Goal: Task Accomplishment & Management: Use online tool/utility

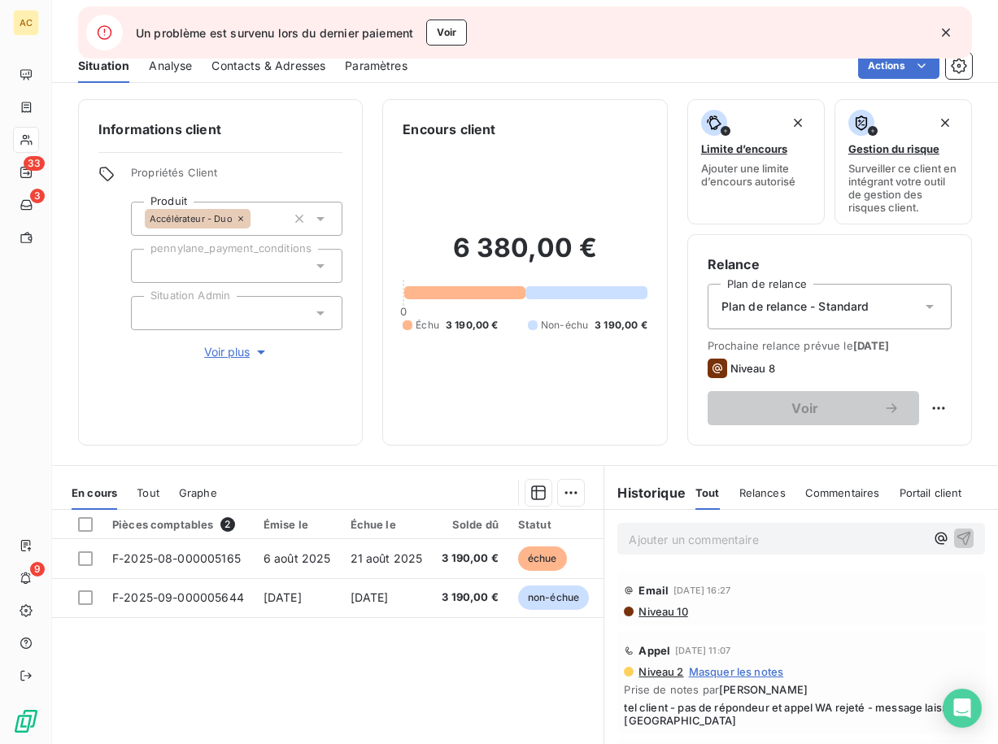
click at [948, 33] on icon "button" at bounding box center [946, 32] width 16 height 16
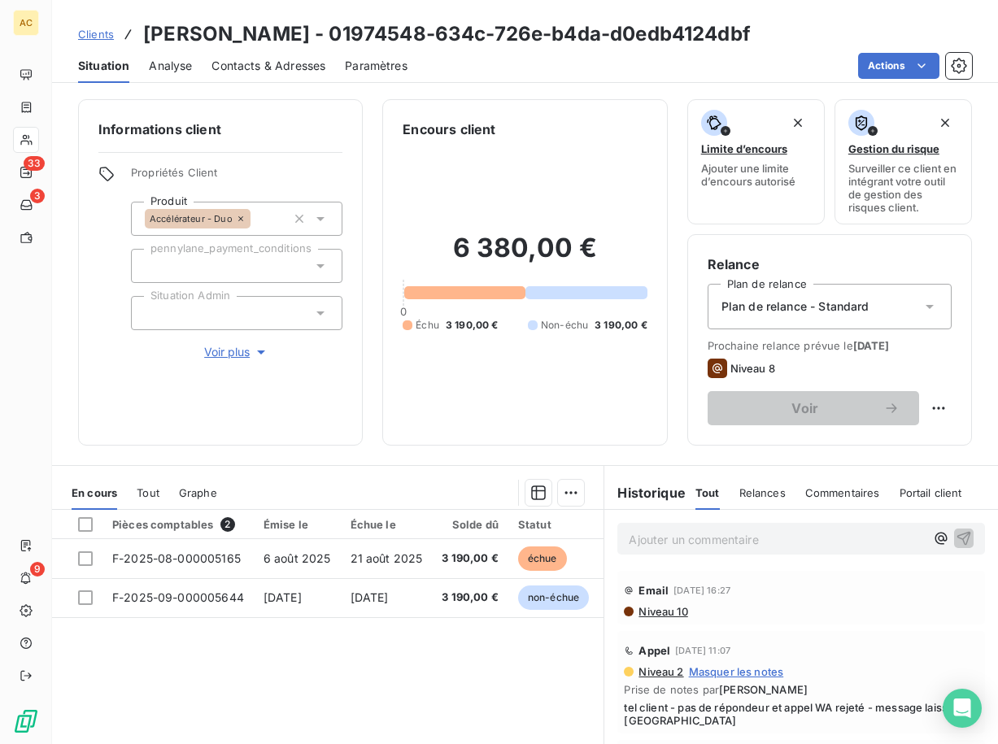
click at [106, 34] on span "Clients" at bounding box center [96, 34] width 36 height 13
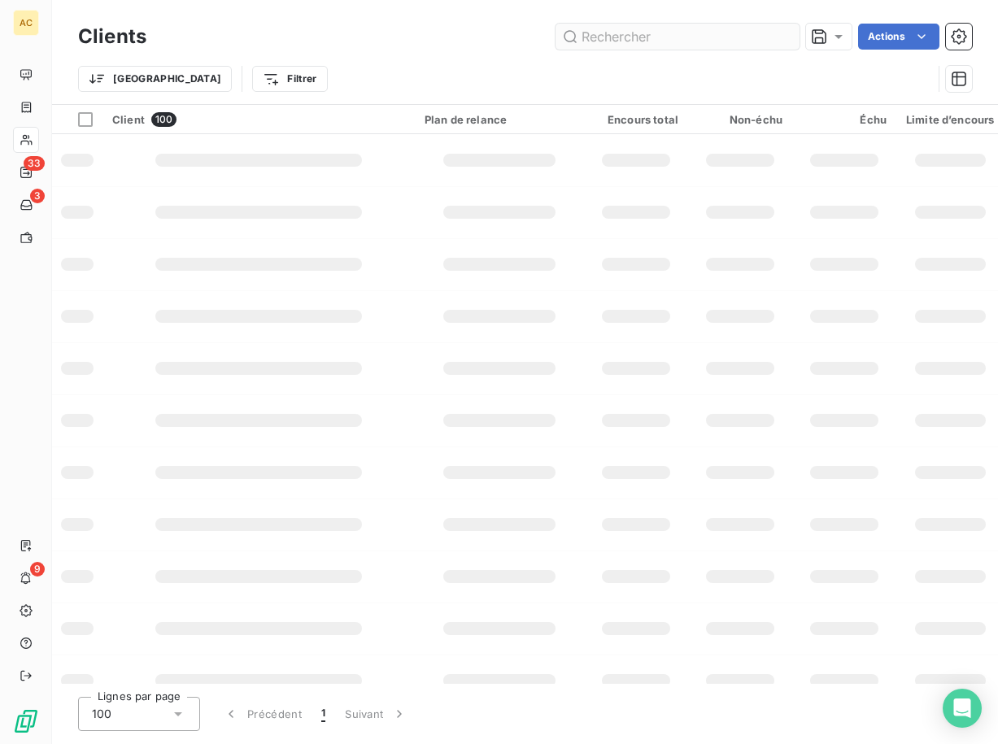
click at [627, 36] on input "text" at bounding box center [677, 37] width 244 height 26
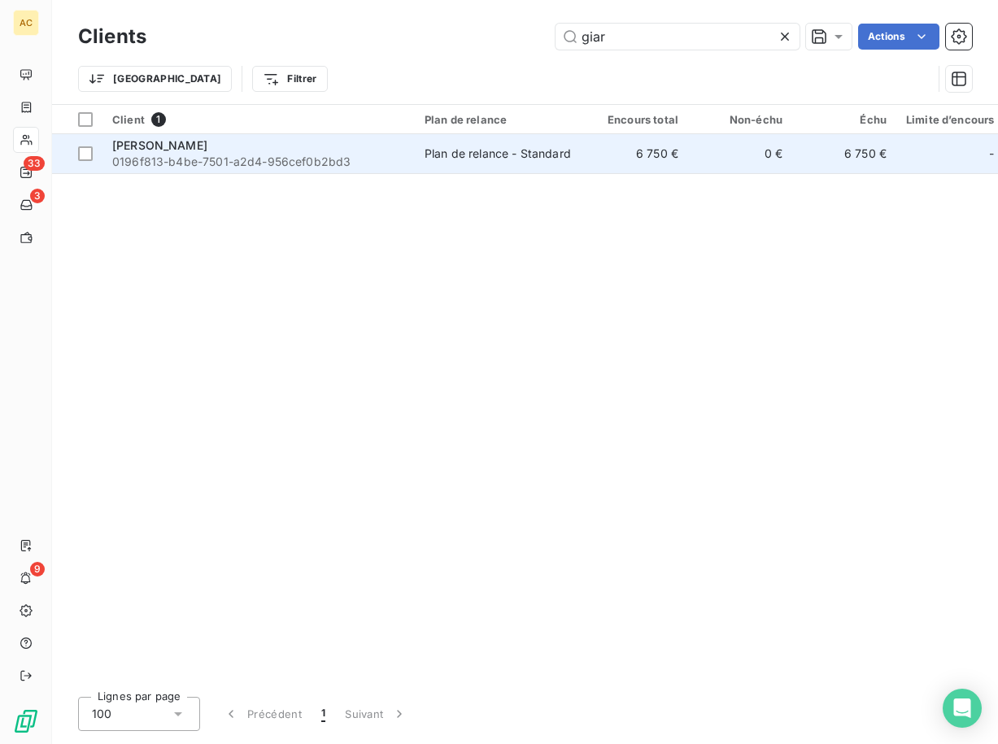
type input "giar"
click at [363, 159] on span "0196f813-b4be-7501-a2d4-956cef0b2bd3" at bounding box center [258, 162] width 293 height 16
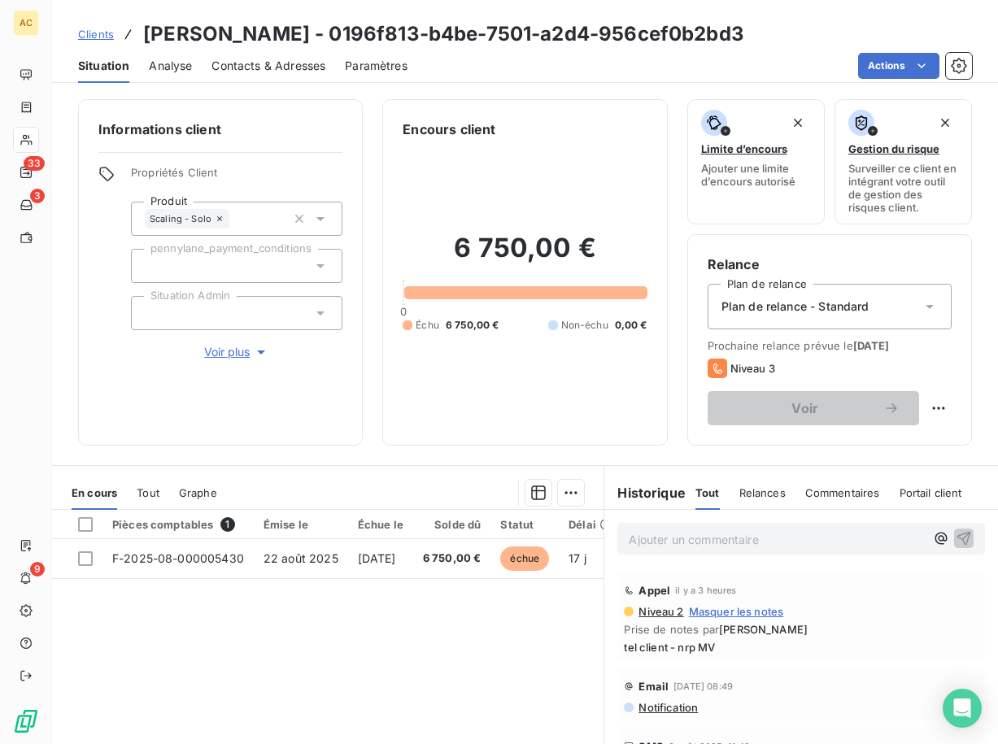
click at [150, 490] on span "Tout" at bounding box center [148, 492] width 23 height 13
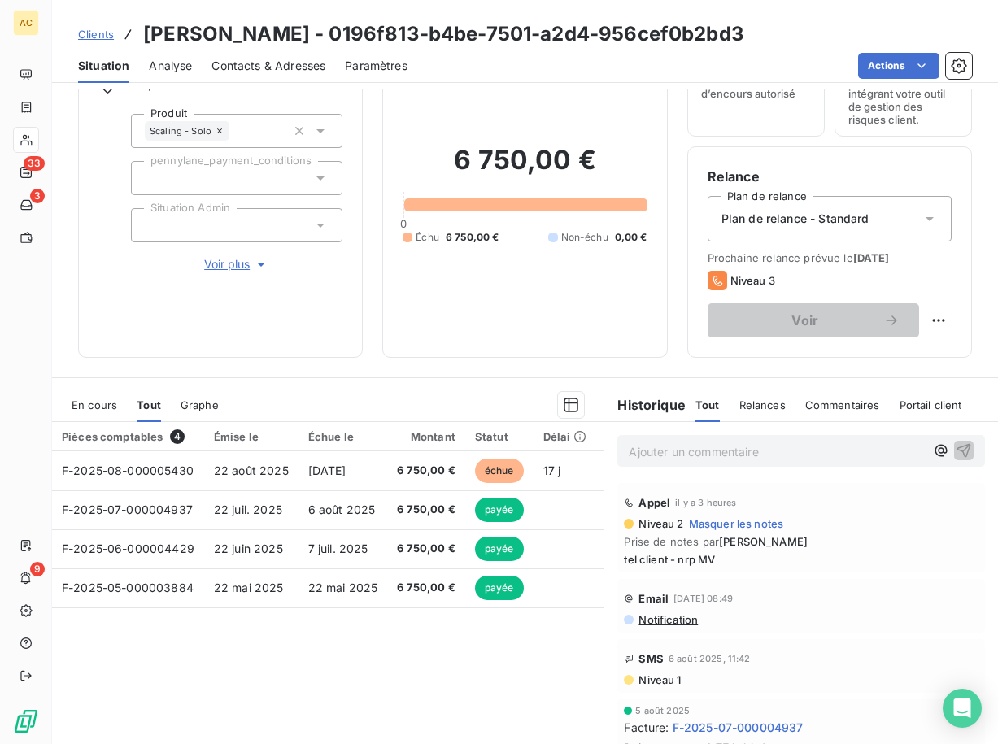
click at [288, 67] on span "Contacts & Adresses" at bounding box center [268, 66] width 114 height 16
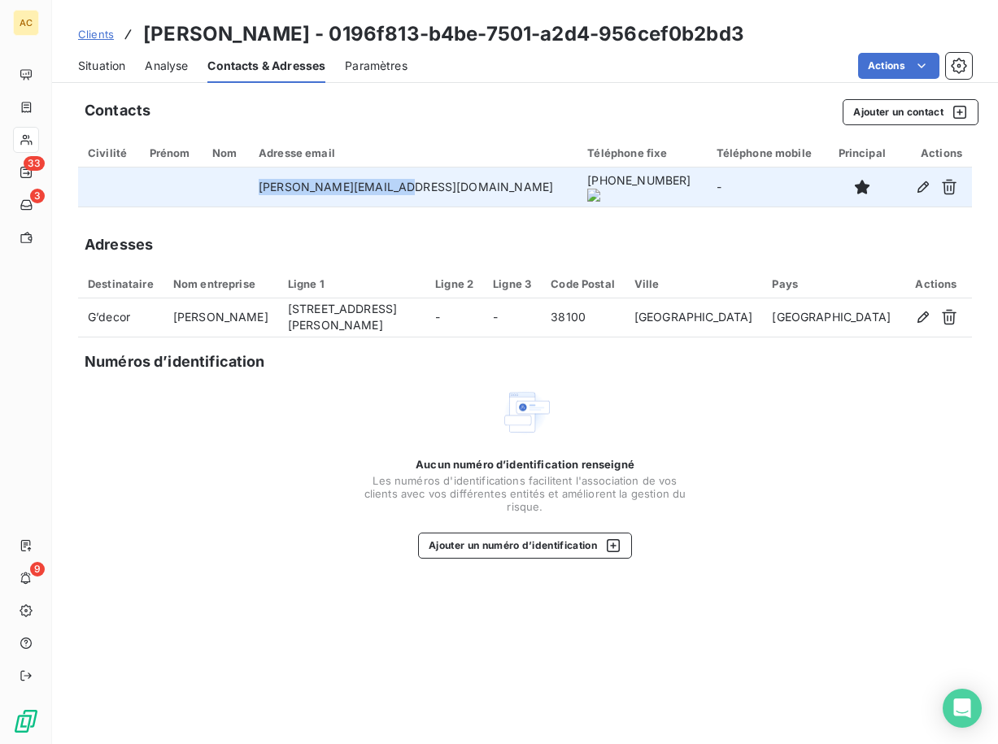
drag, startPoint x: 302, startPoint y: 191, endPoint x: 431, endPoint y: 189, distance: 128.5
click at [431, 189] on td "s.giardina@g-decor.com" at bounding box center [413, 186] width 328 height 39
copy td "s.giardina@g-decor.com"
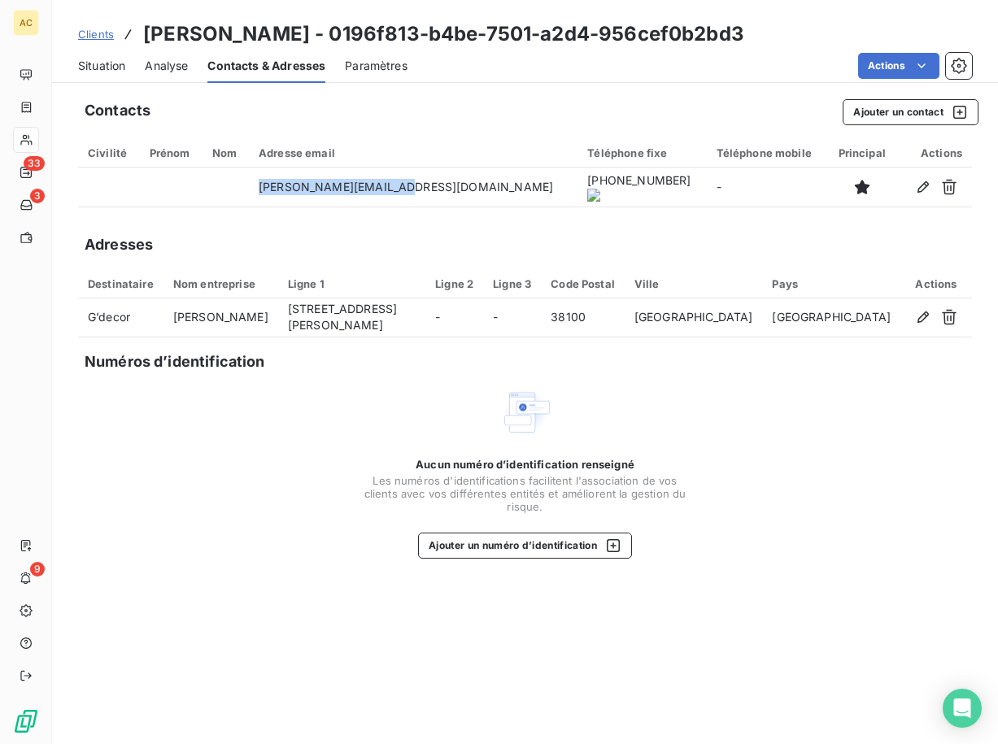
click at [116, 69] on span "Situation" at bounding box center [101, 66] width 47 height 16
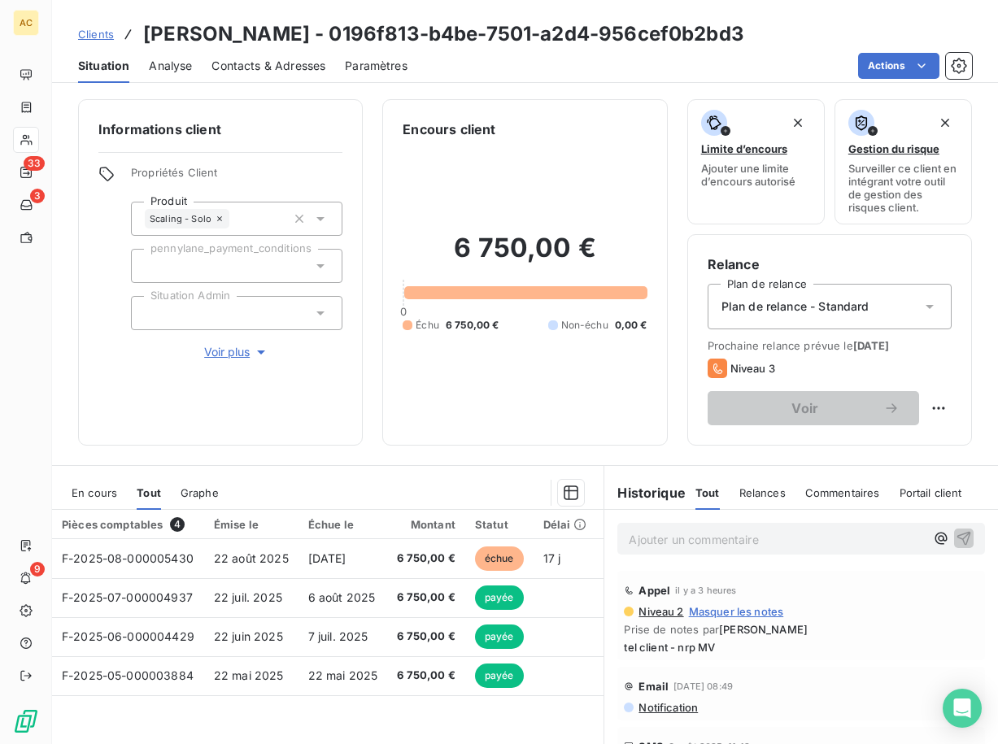
click at [263, 67] on span "Contacts & Adresses" at bounding box center [268, 66] width 114 height 16
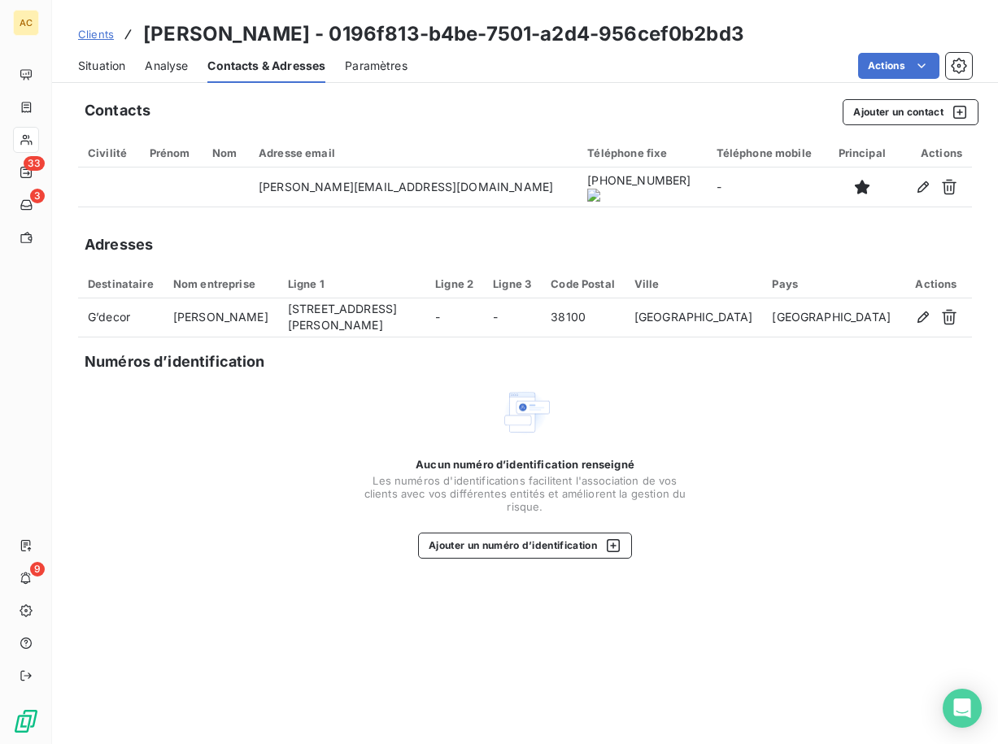
click at [112, 68] on span "Situation" at bounding box center [101, 66] width 47 height 16
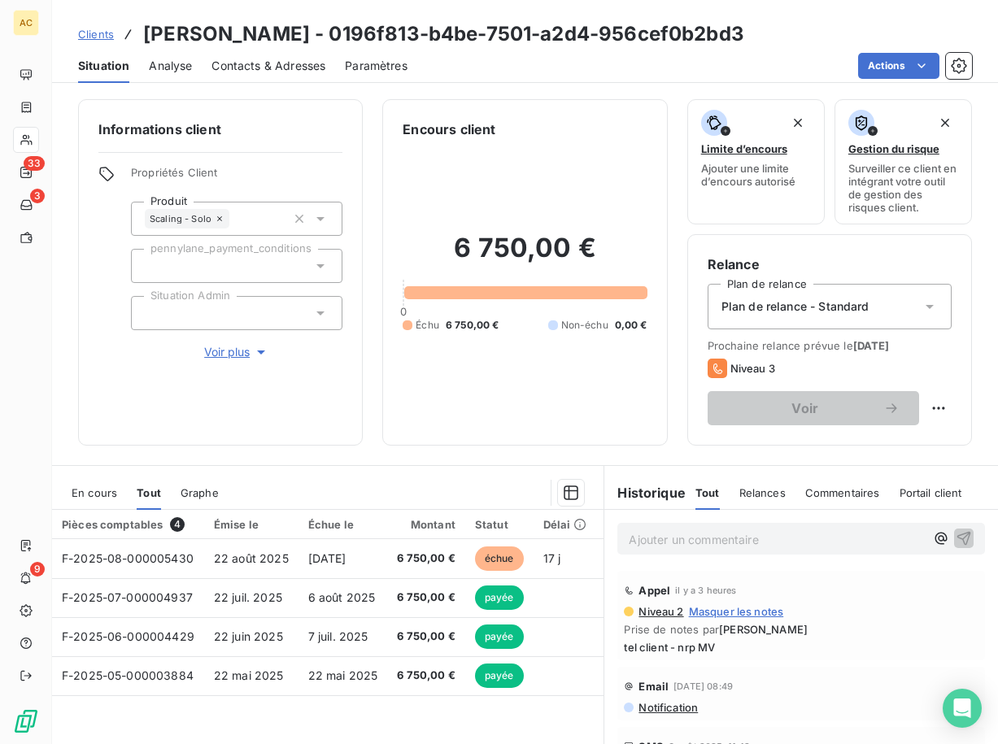
click at [268, 69] on span "Contacts & Adresses" at bounding box center [268, 66] width 114 height 16
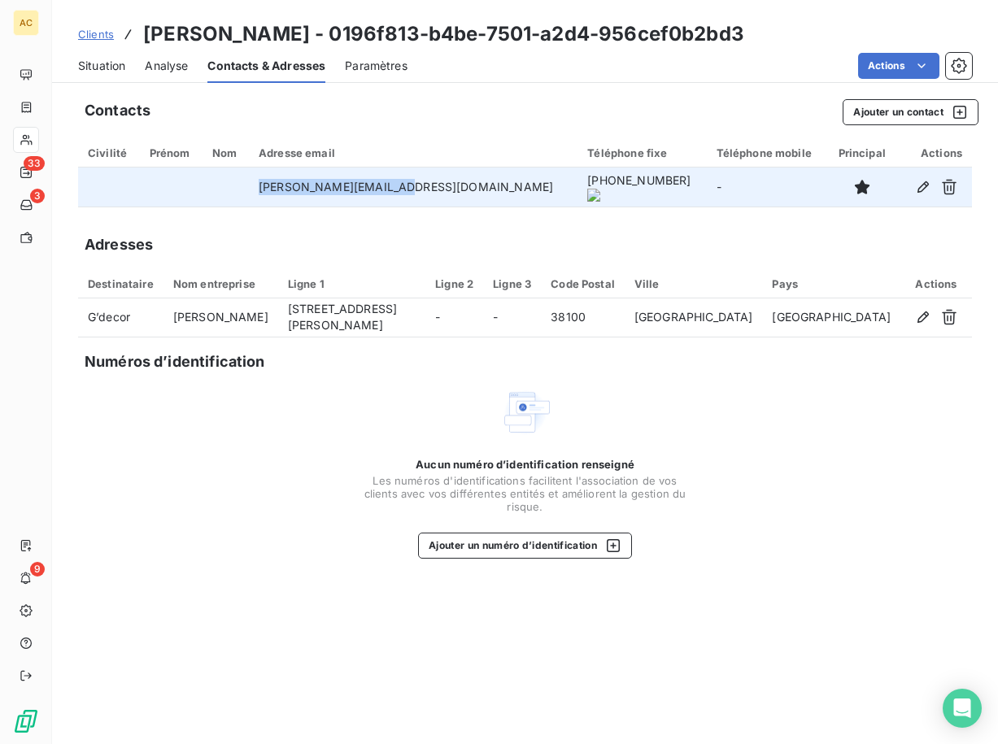
drag, startPoint x: 289, startPoint y: 187, endPoint x: 429, endPoint y: 181, distance: 139.2
click at [429, 181] on td "s.giardina@g-decor.com" at bounding box center [413, 186] width 328 height 39
copy td "s.giardina@g-decor.com"
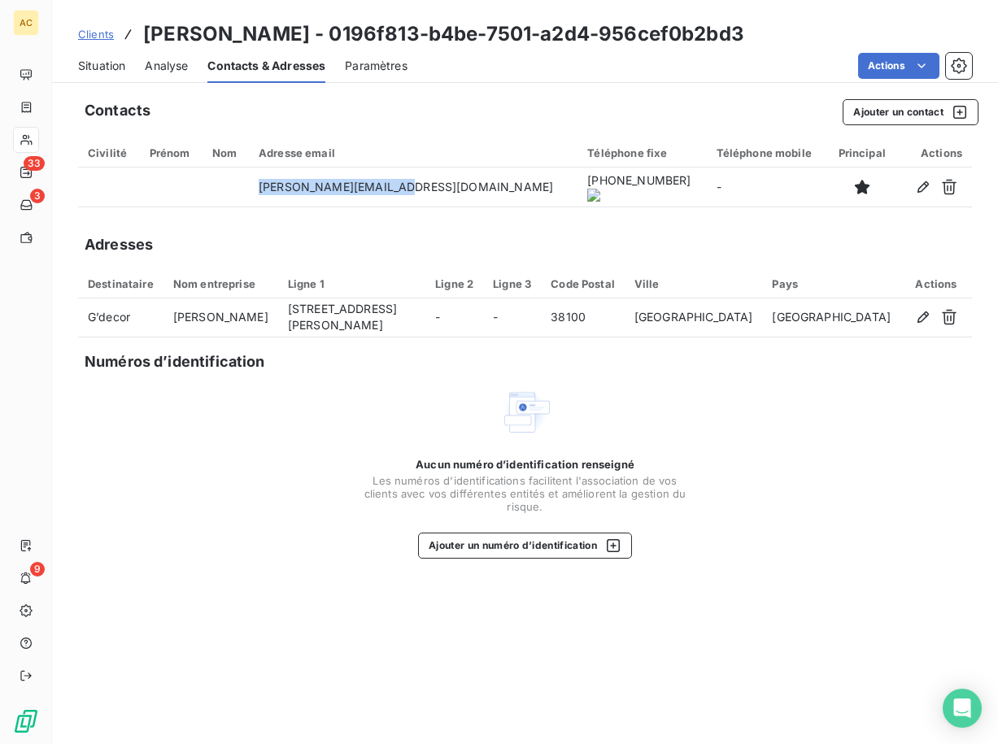
click at [103, 36] on span "Clients" at bounding box center [96, 34] width 36 height 13
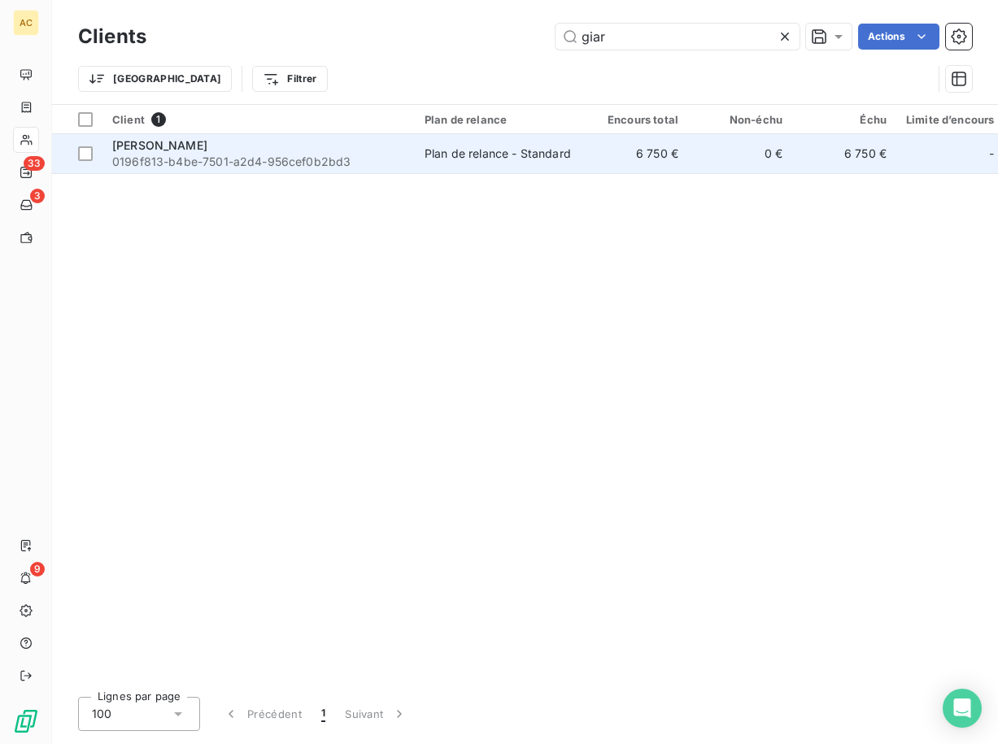
click at [342, 164] on span "0196f813-b4be-7501-a2d4-956cef0b2bd3" at bounding box center [258, 162] width 293 height 16
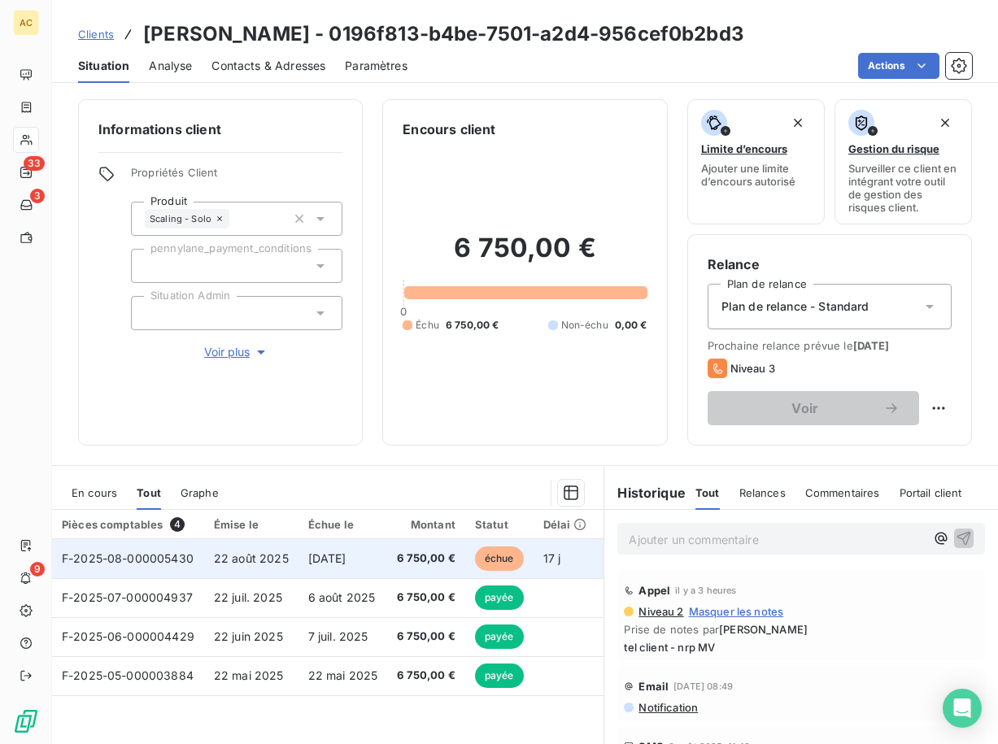
click at [323, 565] on td "[DATE]" at bounding box center [342, 558] width 89 height 39
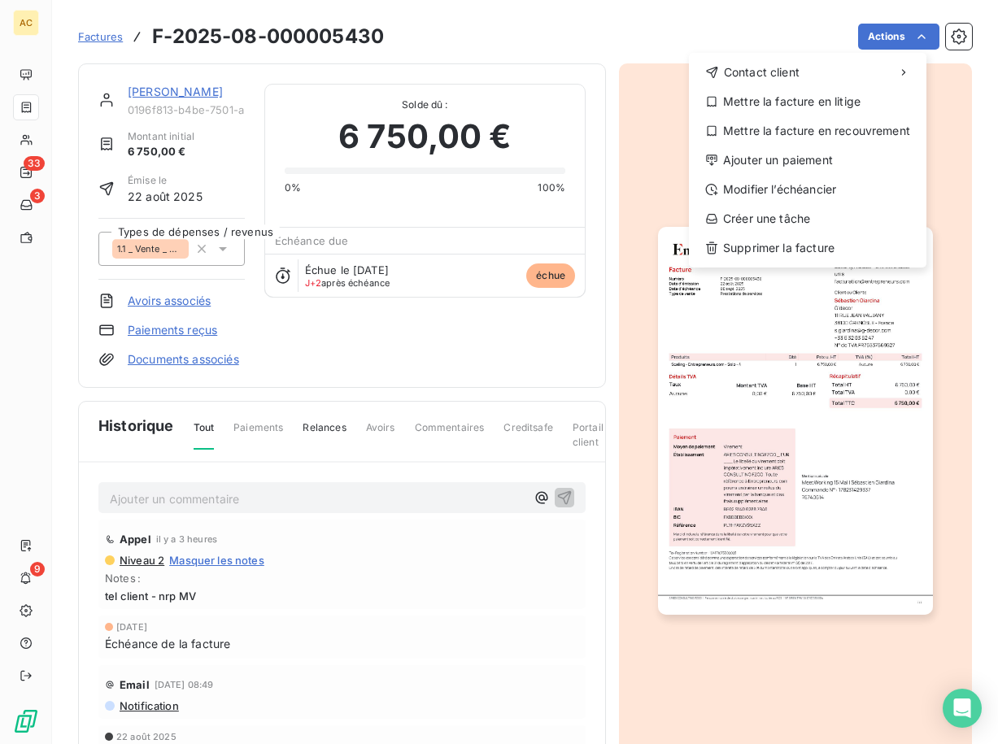
click at [724, 379] on html "AC 33 3 9 Factures F-2025-08-000005430 Actions Contact client Mettre la facture…" at bounding box center [499, 372] width 998 height 744
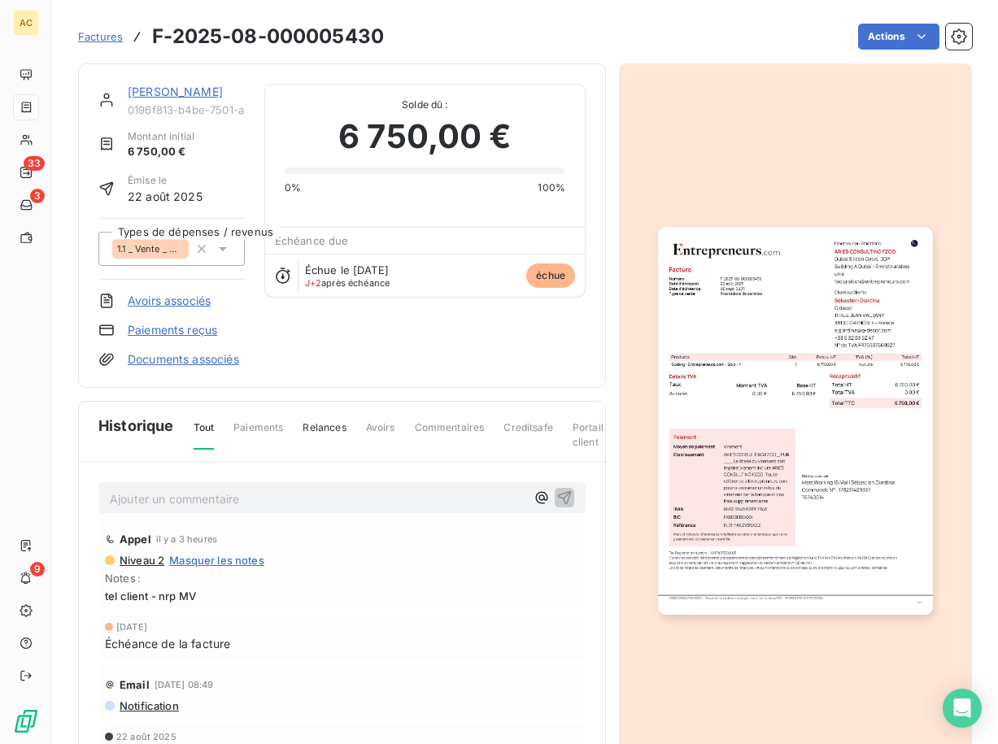
click at [751, 397] on img "button" at bounding box center [795, 421] width 274 height 388
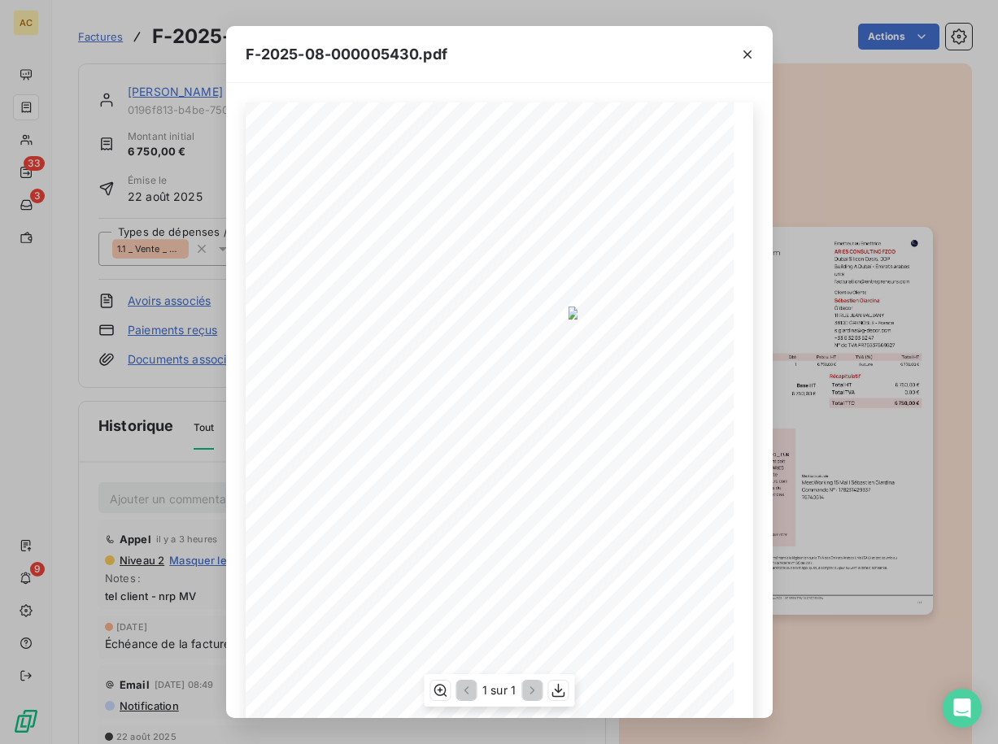
scroll to position [94, 0]
click at [559, 694] on icon "button" at bounding box center [558, 690] width 16 height 16
click at [747, 57] on icon "button" at bounding box center [747, 54] width 16 height 16
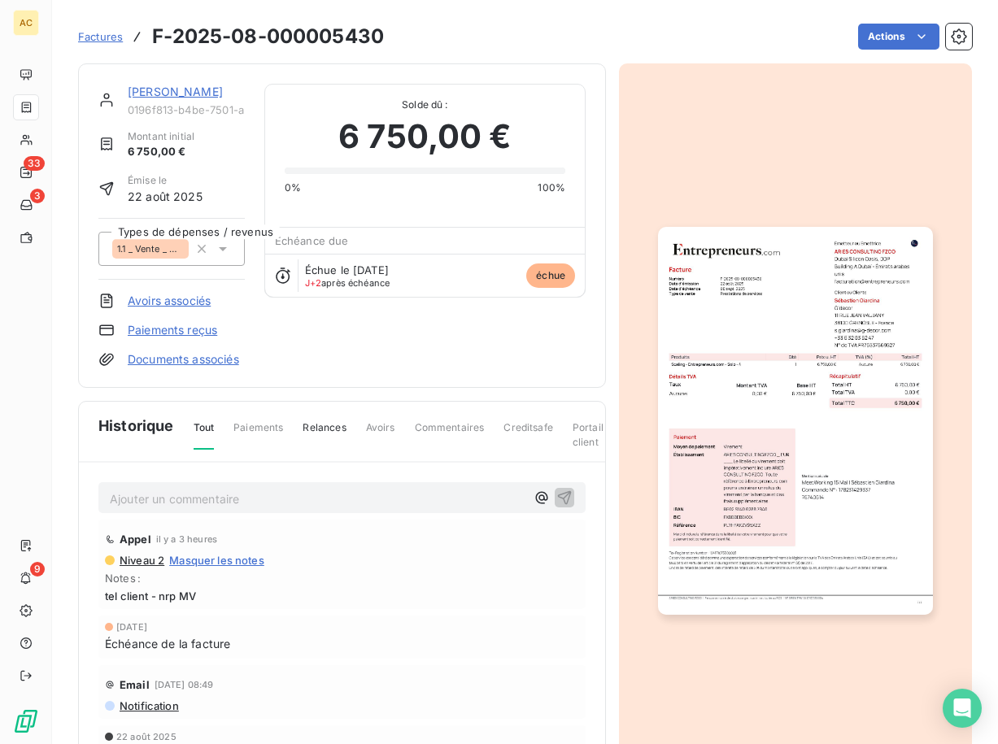
click at [181, 96] on link "[PERSON_NAME]" at bounding box center [175, 92] width 95 height 14
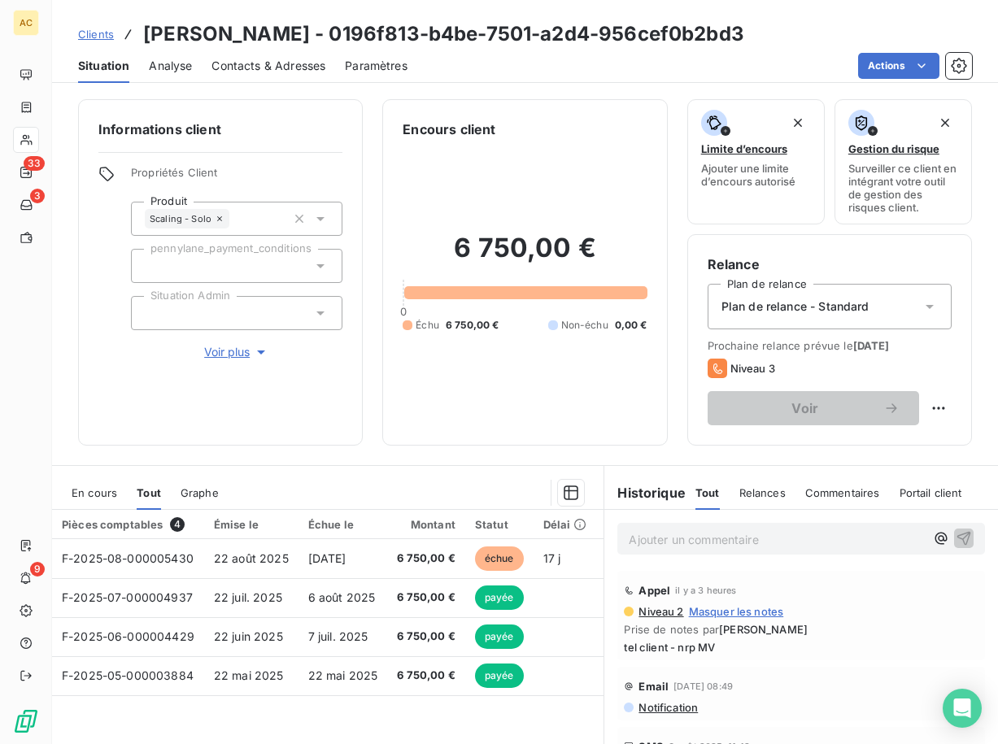
click at [279, 83] on div "Clients Sébastien Giardina - 0196f813-b4be-7501-a2d4-956cef0b2bd3 Situation Ana…" at bounding box center [525, 372] width 946 height 744
click at [280, 67] on span "Contacts & Adresses" at bounding box center [268, 66] width 114 height 16
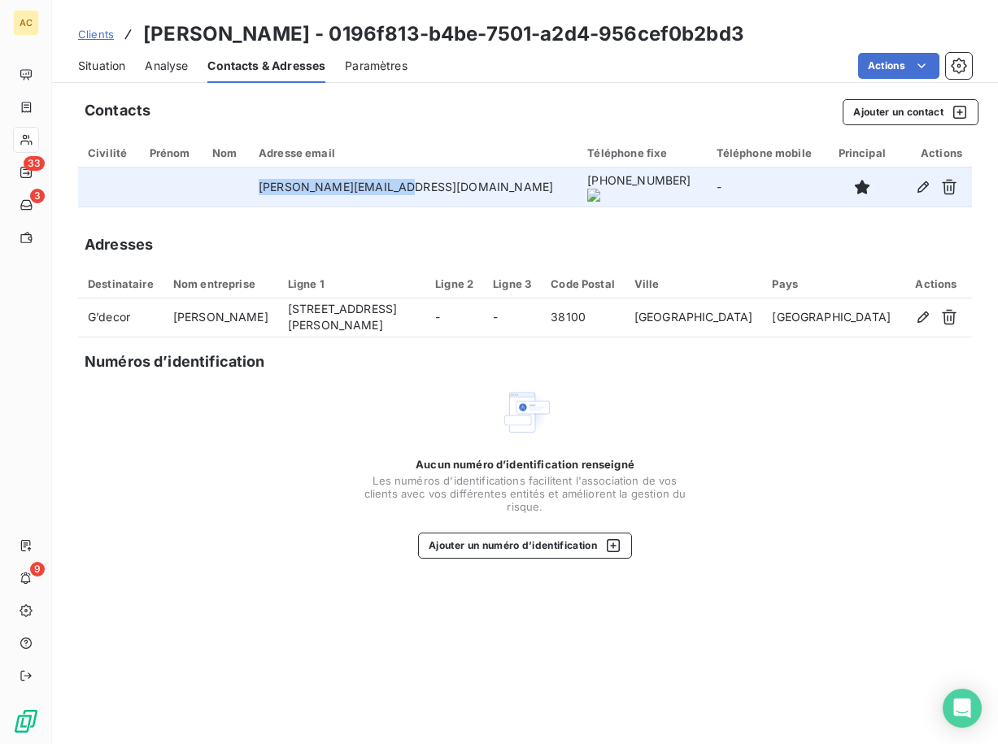
drag, startPoint x: 288, startPoint y: 189, endPoint x: 434, endPoint y: 191, distance: 146.4
click at [434, 191] on td "s.giardina@g-decor.com" at bounding box center [413, 186] width 328 height 39
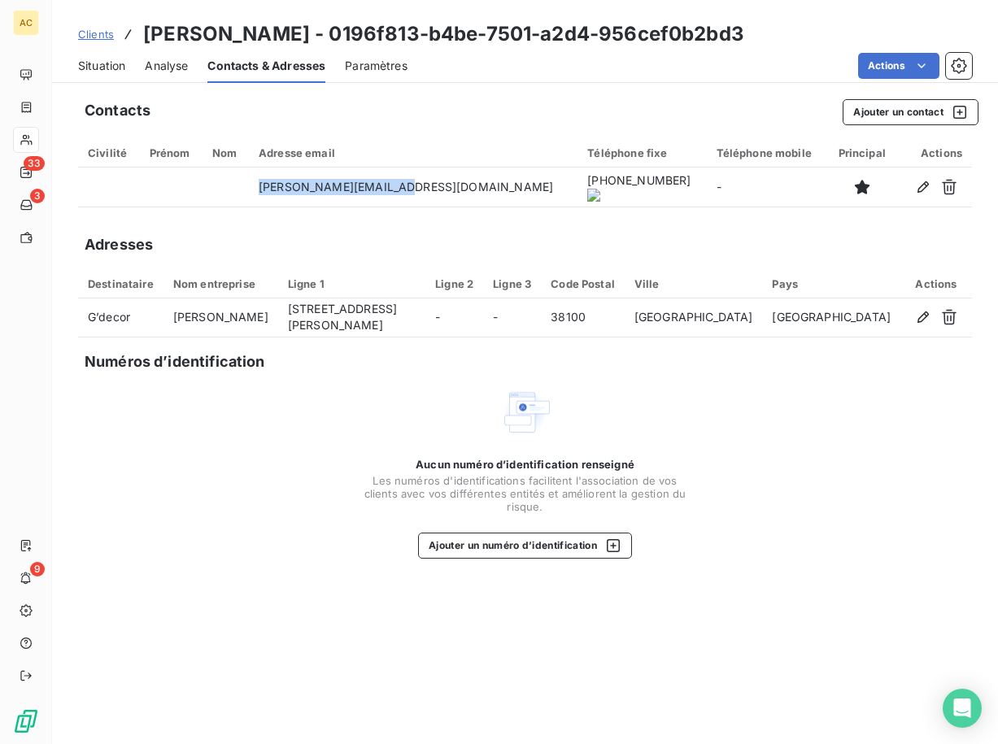
copy td "s.giardina@g-decor.com"
click at [110, 71] on span "Situation" at bounding box center [101, 66] width 47 height 16
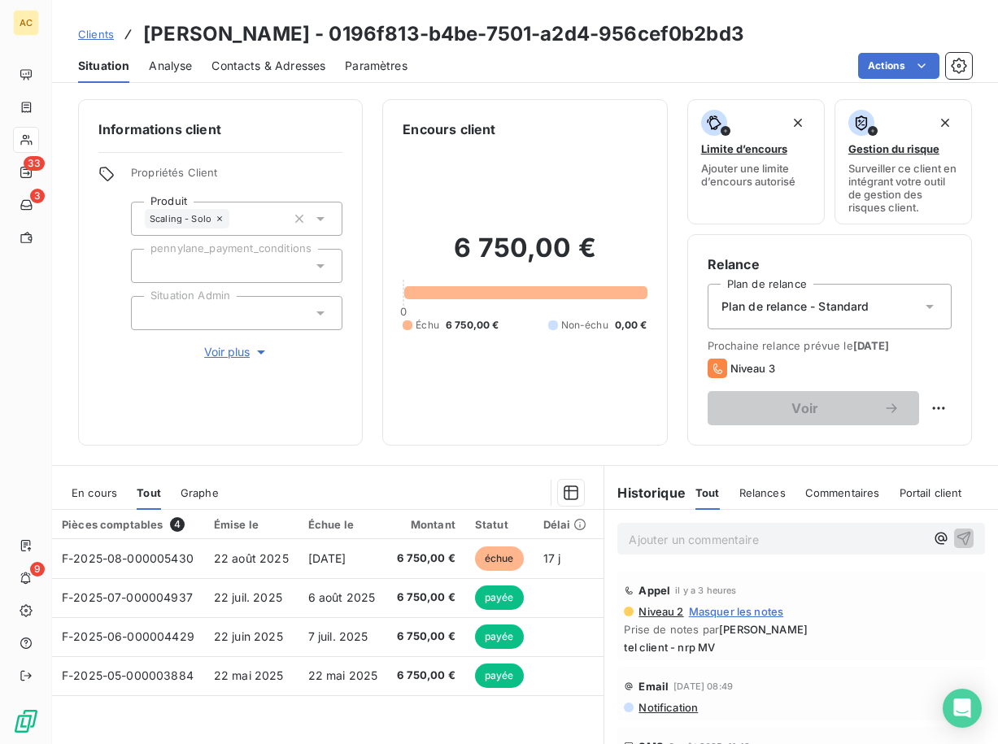
click at [755, 540] on p "Ajouter un commentaire ﻿" at bounding box center [777, 539] width 296 height 20
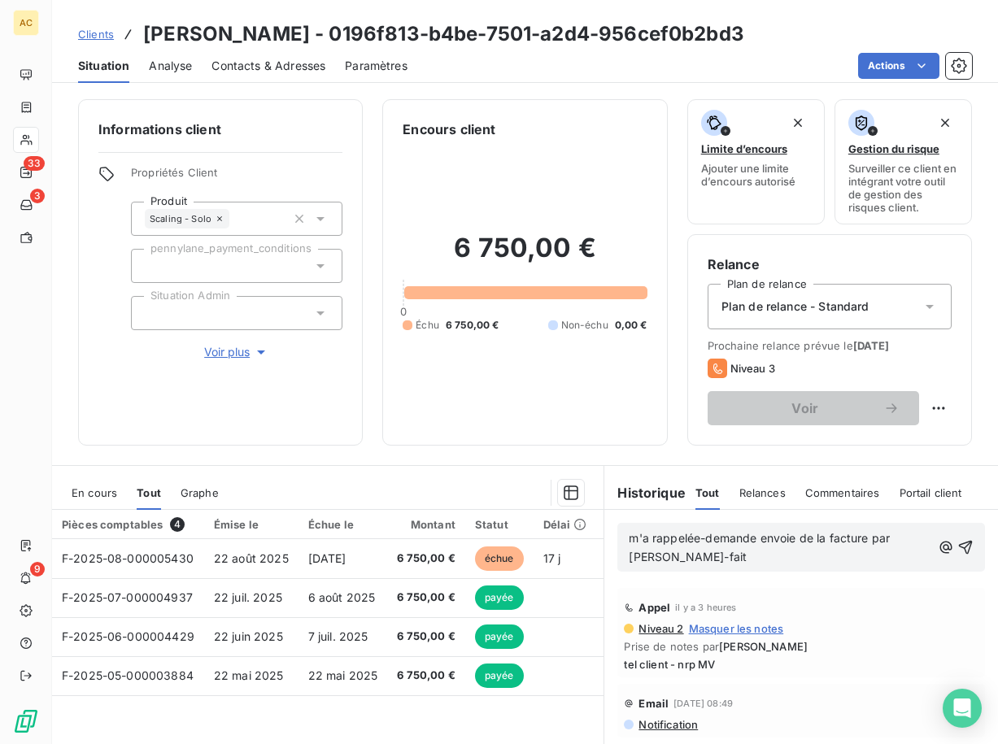
click at [694, 537] on span "m'a rappelée-demande envoie de la facture par mai-fait" at bounding box center [761, 547] width 264 height 33
click at [786, 539] on span "m'a rappelée-demande envoie de la facture par mai-fait" at bounding box center [761, 547] width 264 height 33
click at [640, 557] on span "m'a rappelée-demande renvoi de la facture par mai-fait" at bounding box center [760, 547] width 262 height 33
drag, startPoint x: 712, startPoint y: 557, endPoint x: 751, endPoint y: 613, distance: 68.3
click at [714, 557] on span "m'a rappelée-demande renvoi de la facture par mail pour qu'il fasse e nécéssair…" at bounding box center [772, 547] width 287 height 33
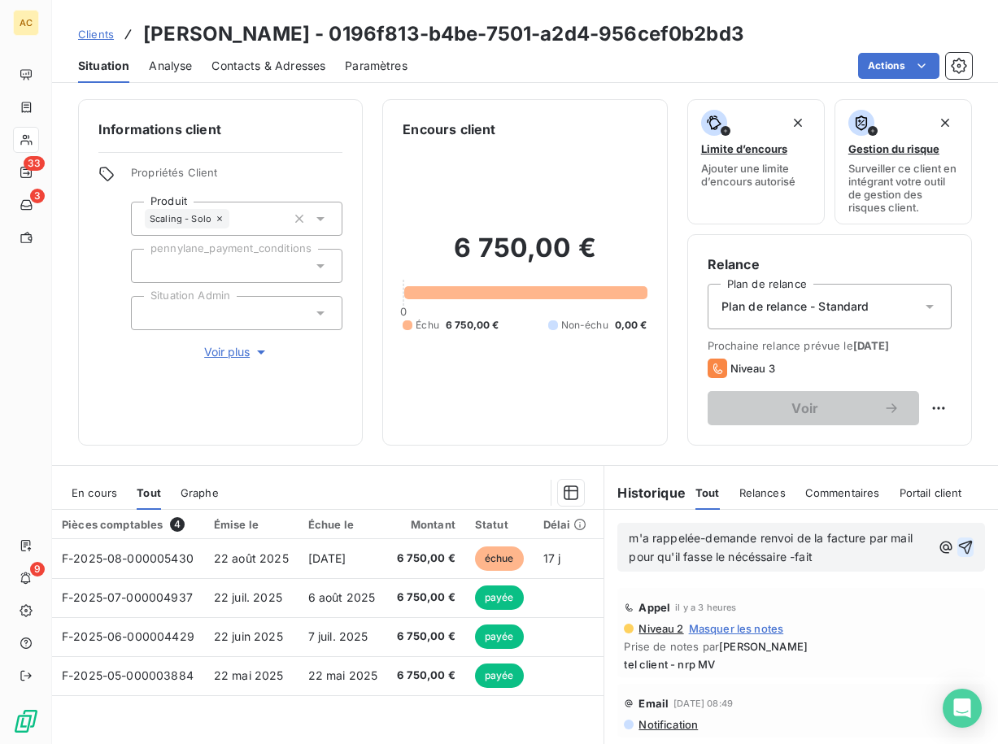
click at [957, 546] on icon "button" at bounding box center [965, 547] width 16 height 16
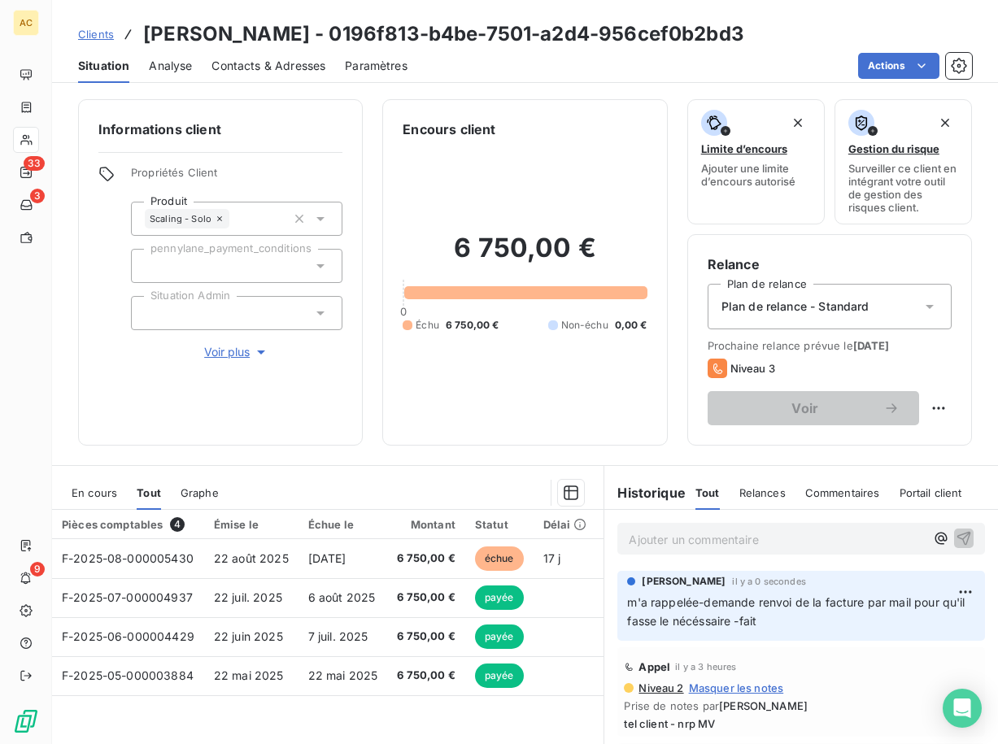
click at [99, 33] on span "Clients" at bounding box center [96, 34] width 36 height 13
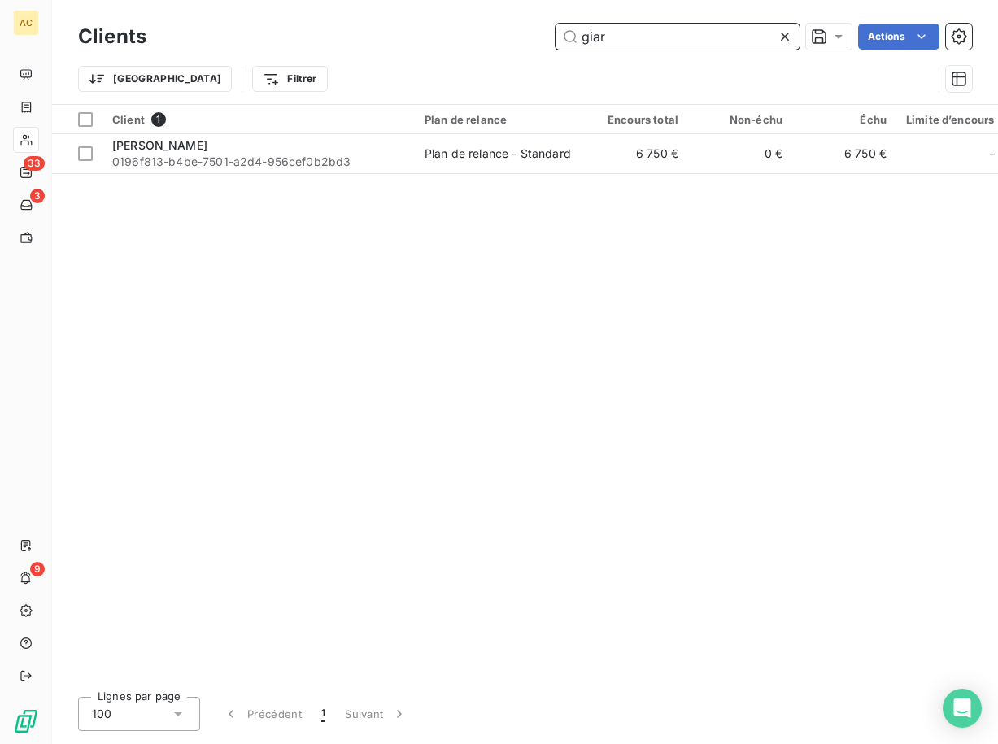
drag, startPoint x: 614, startPoint y: 46, endPoint x: 572, endPoint y: 43, distance: 41.6
click at [572, 43] on input "giar" at bounding box center [677, 37] width 244 height 26
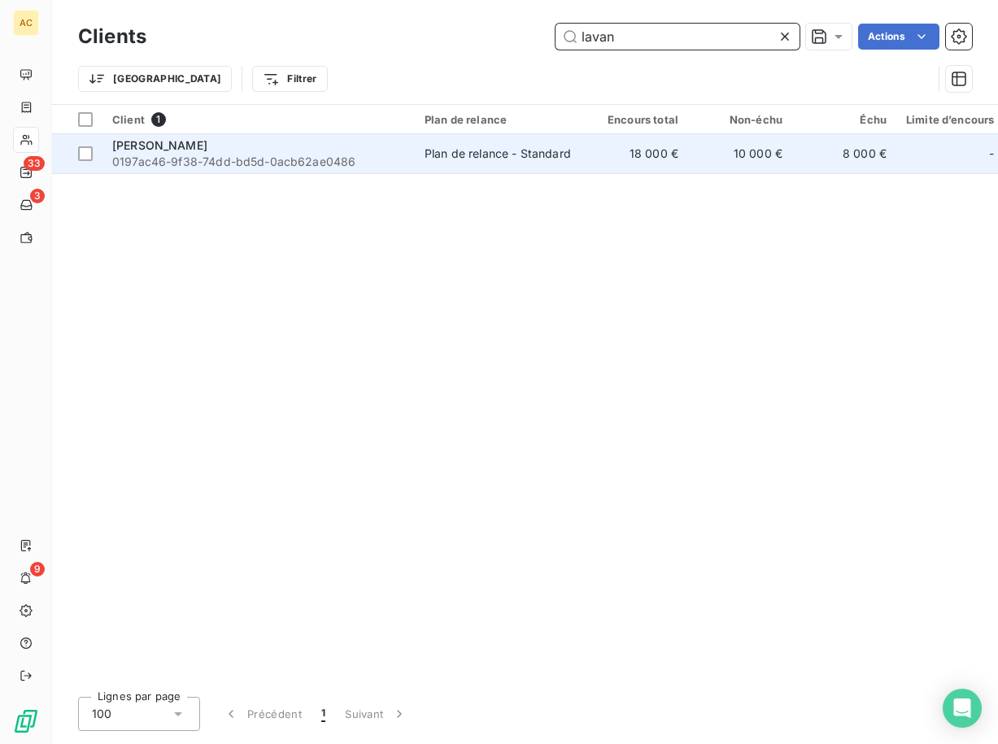
type input "lavan"
click at [355, 147] on div "[PERSON_NAME]" at bounding box center [258, 145] width 293 height 16
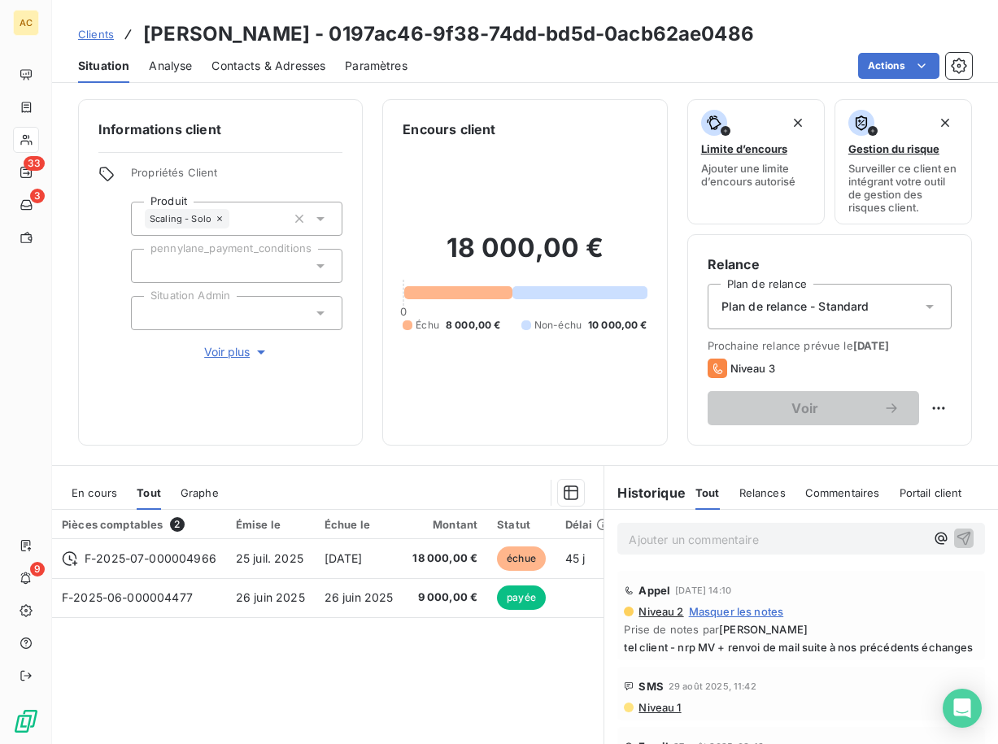
click at [103, 35] on span "Clients" at bounding box center [96, 34] width 36 height 13
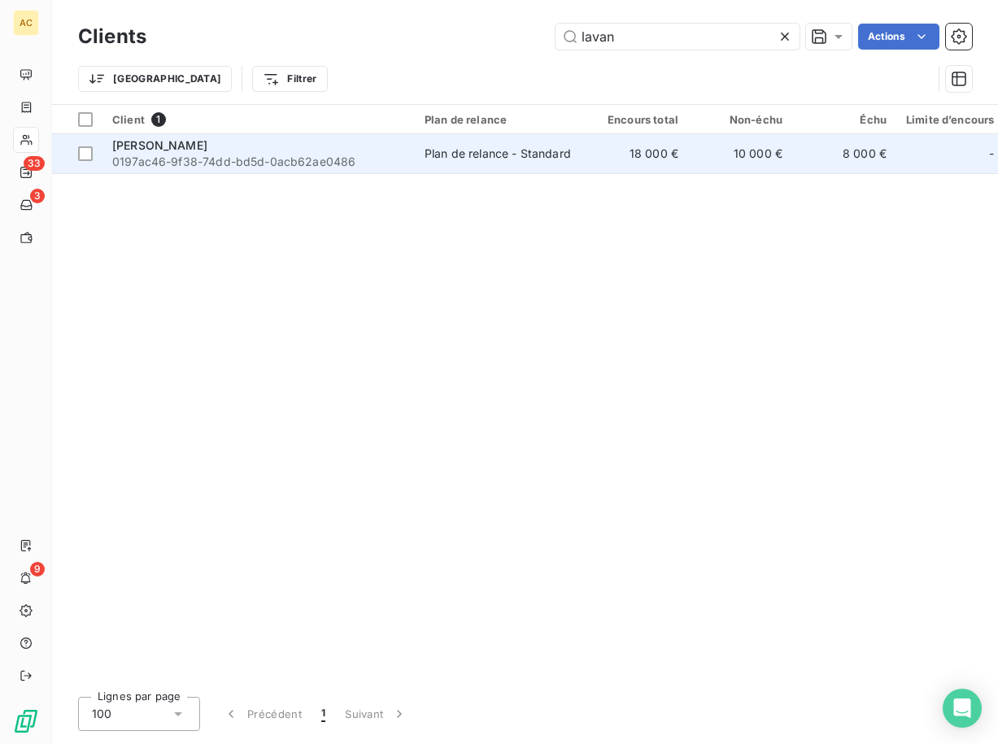
click at [334, 163] on span "0197ac46-9f38-74dd-bd5d-0acb62ae0486" at bounding box center [258, 162] width 293 height 16
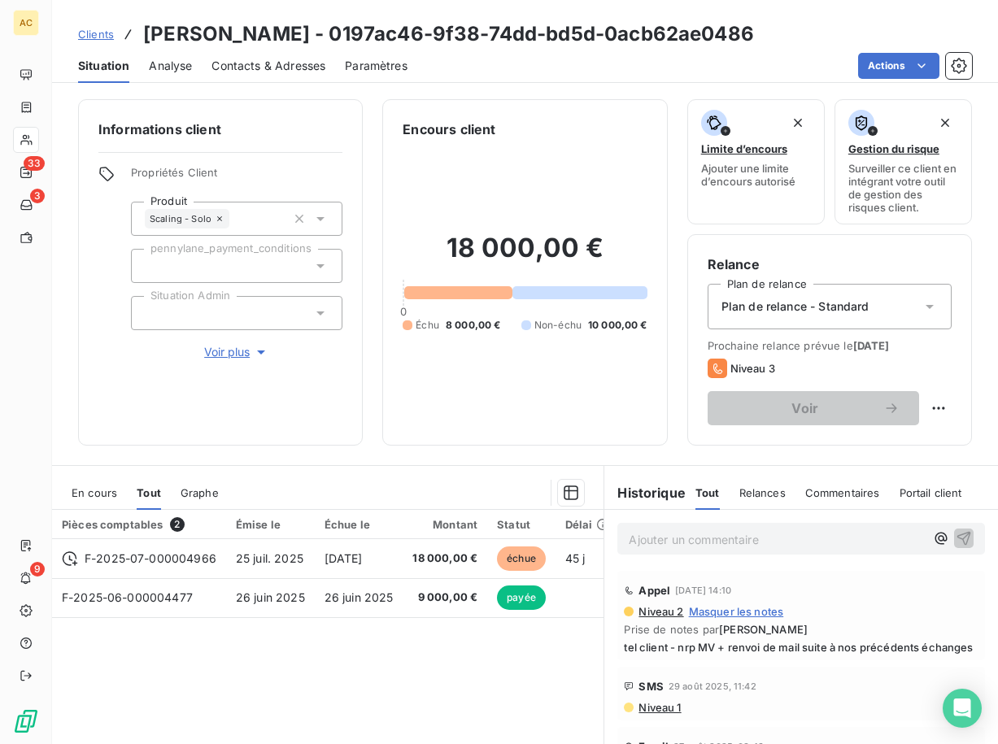
click at [213, 353] on span "Voir plus" at bounding box center [236, 352] width 65 height 16
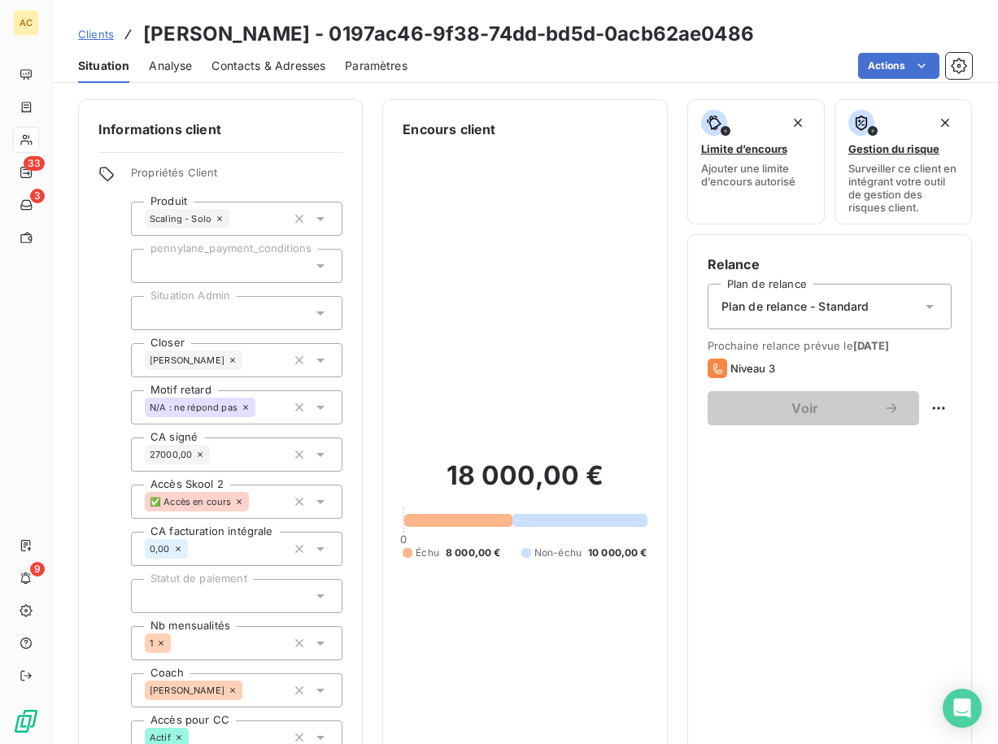
click at [118, 75] on div "Situation" at bounding box center [103, 66] width 51 height 34
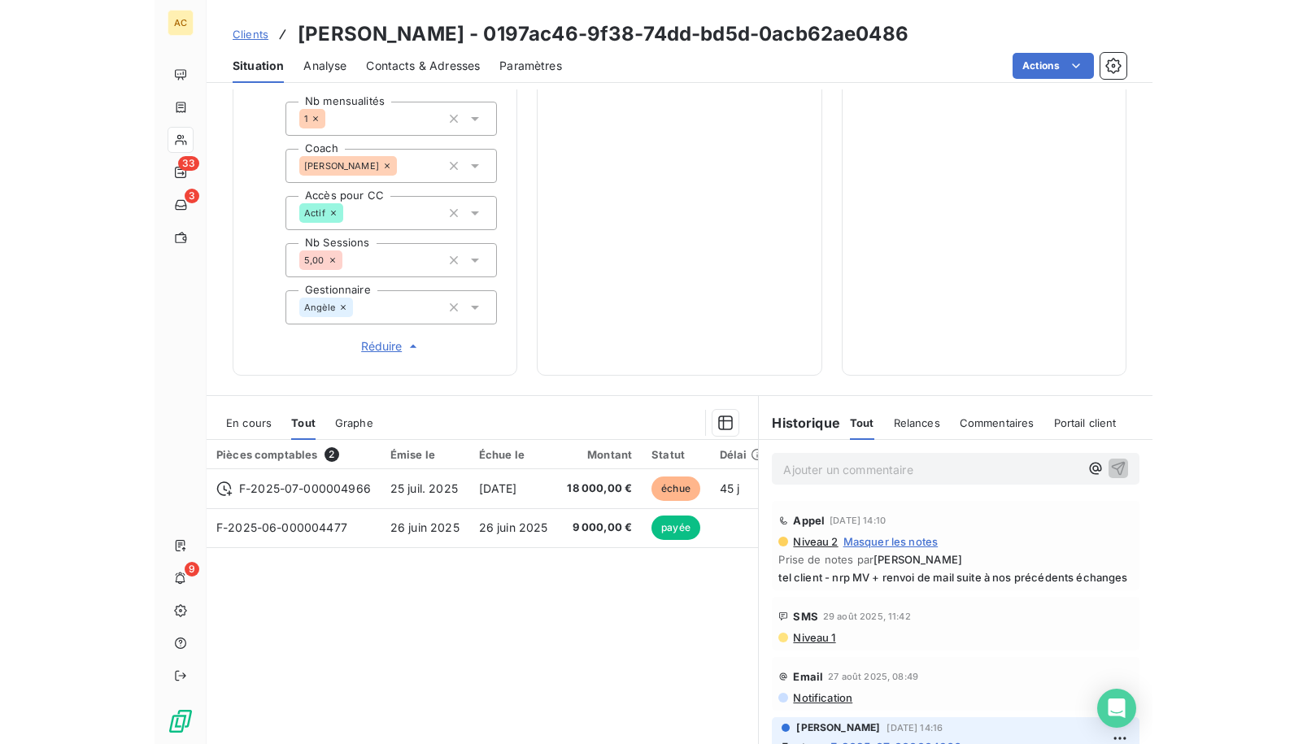
scroll to position [556, 0]
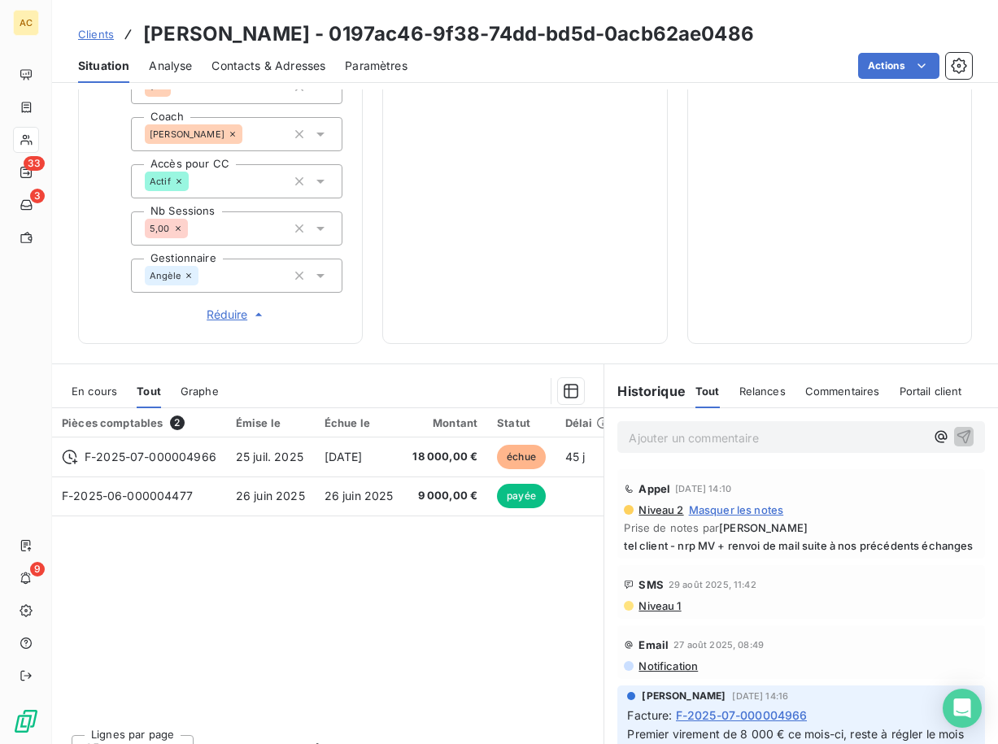
click at [716, 437] on p "Ajouter un commentaire ﻿" at bounding box center [777, 438] width 296 height 20
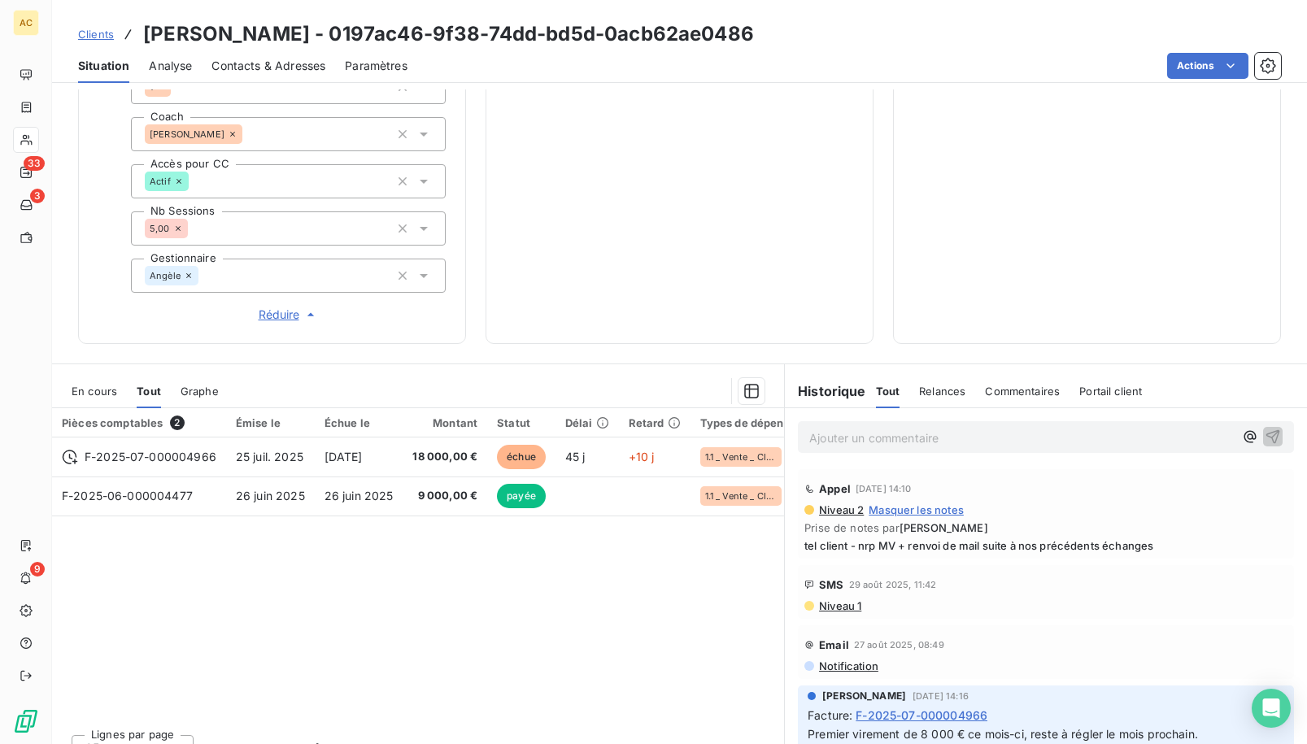
click at [92, 36] on span "Clients" at bounding box center [96, 34] width 36 height 13
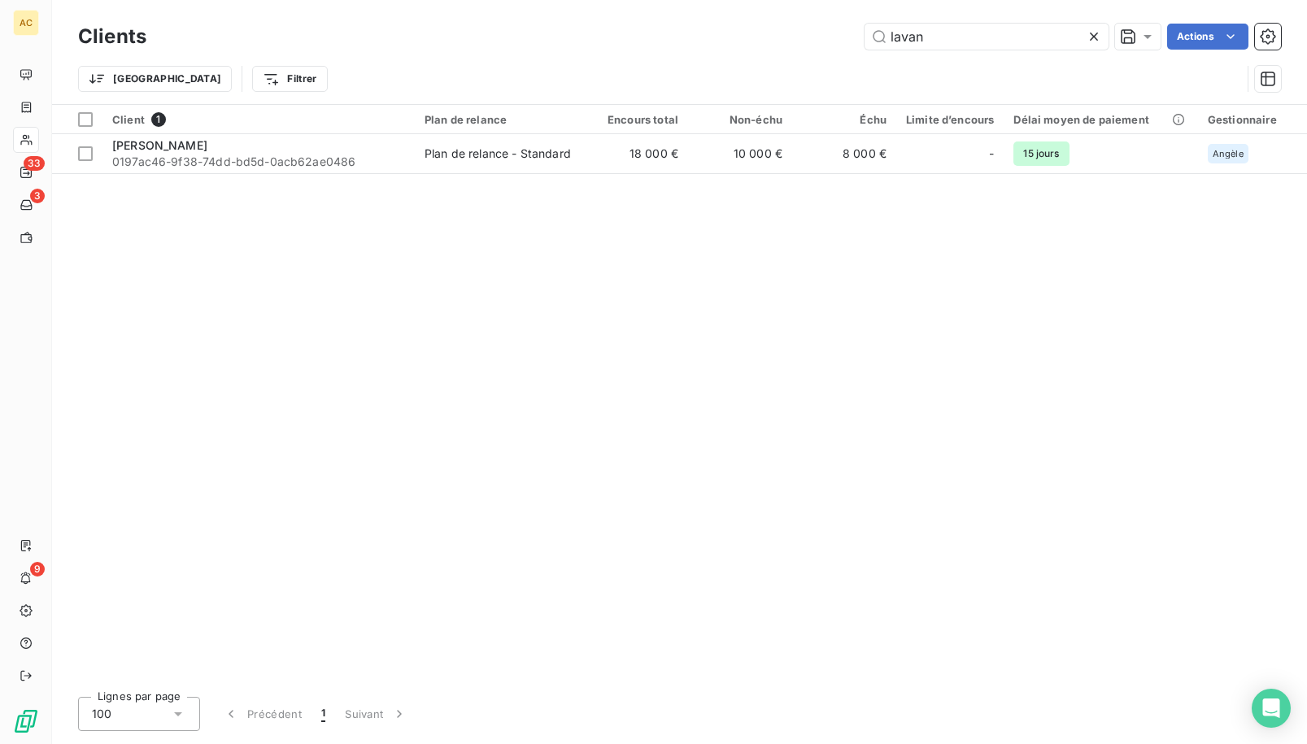
drag, startPoint x: 868, startPoint y: 37, endPoint x: 854, endPoint y: 40, distance: 15.0
click at [854, 40] on div "lavan Actions" at bounding box center [723, 37] width 1115 height 26
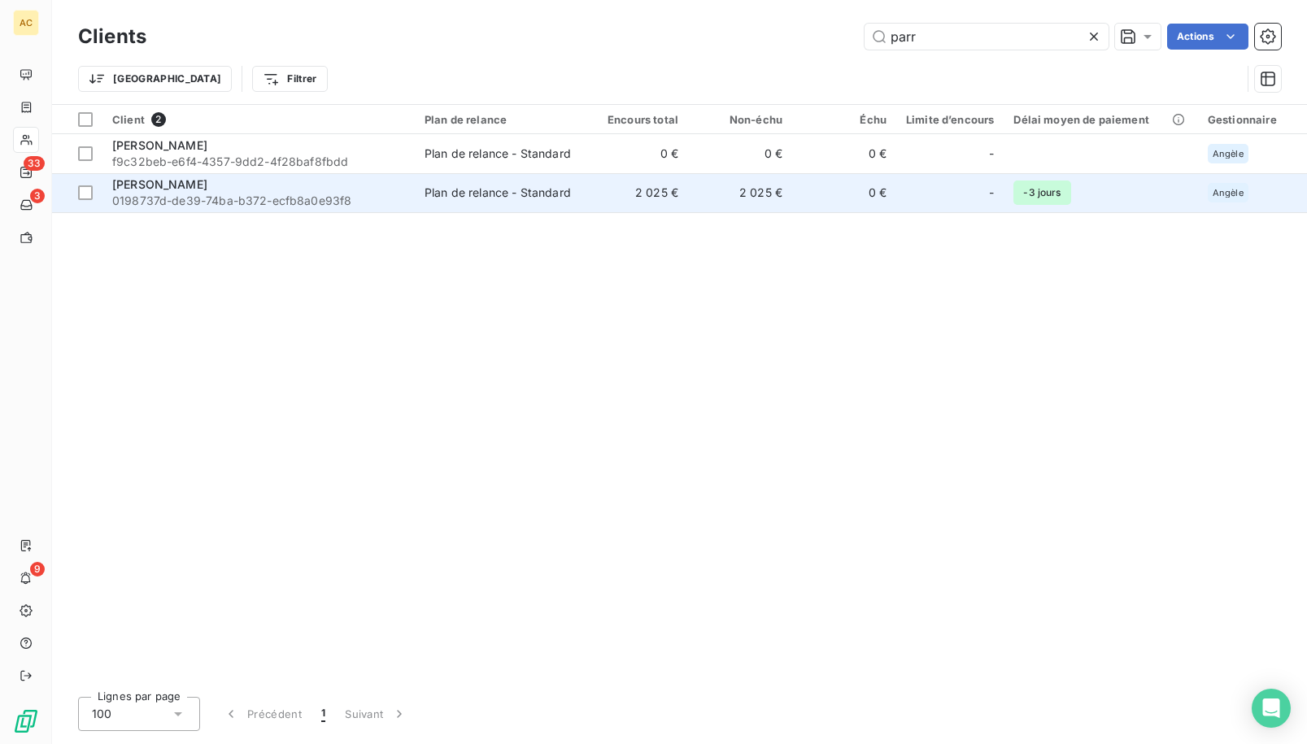
type input "parr"
click at [460, 202] on td "Plan de relance - Standard" at bounding box center [499, 192] width 169 height 39
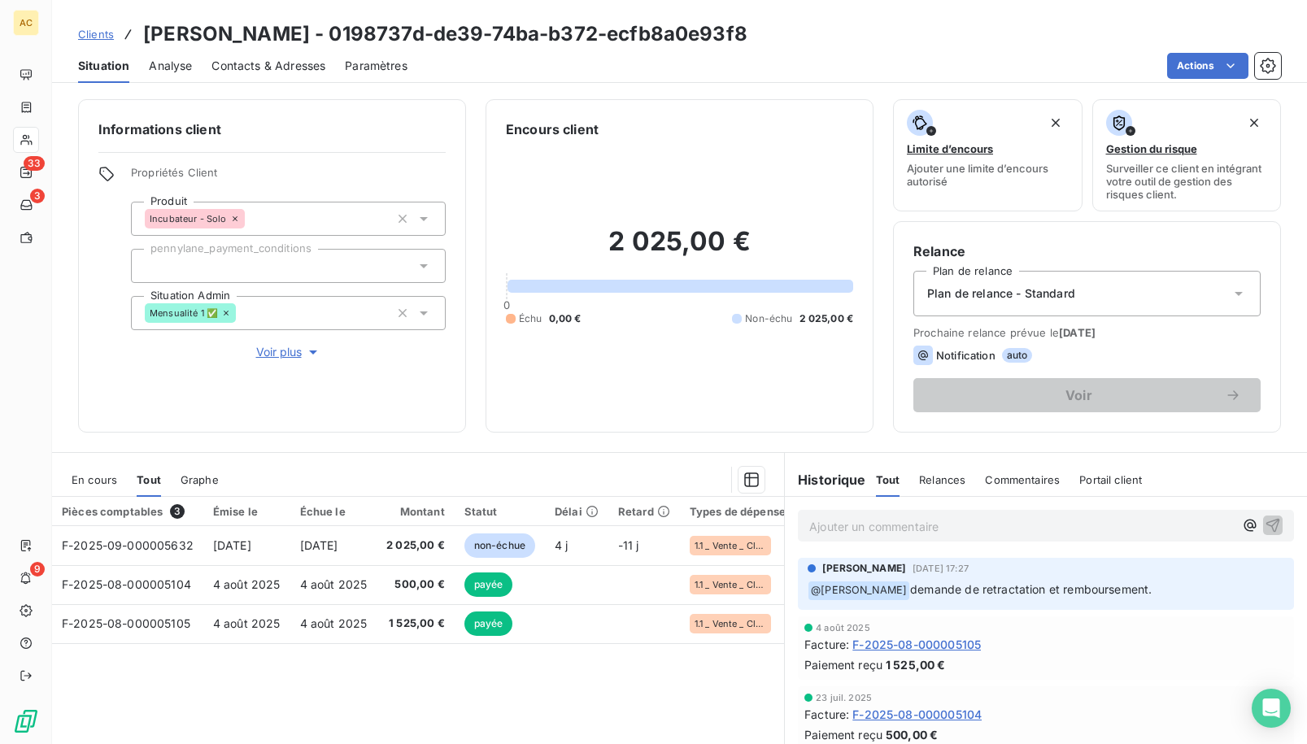
click at [94, 33] on span "Clients" at bounding box center [96, 34] width 36 height 13
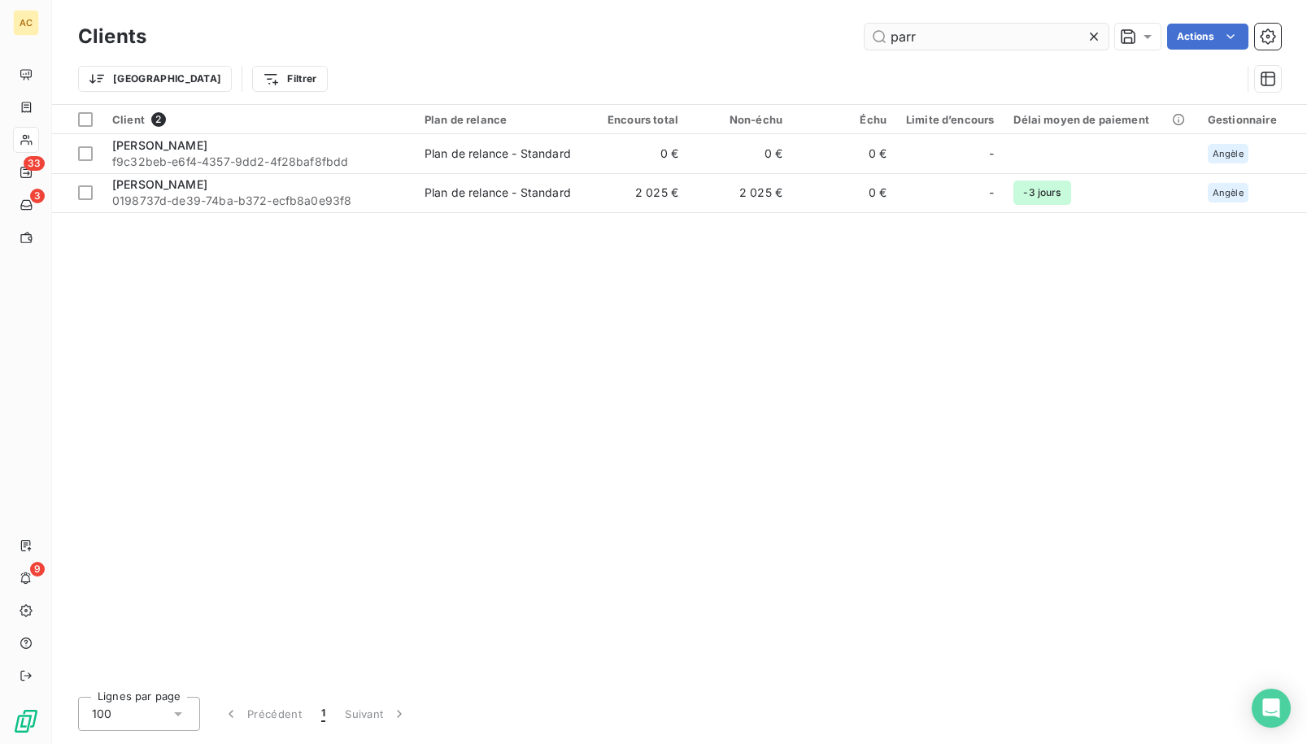
drag, startPoint x: 920, startPoint y: 37, endPoint x: 877, endPoint y: 29, distance: 44.7
click at [877, 29] on input "parr" at bounding box center [986, 37] width 244 height 26
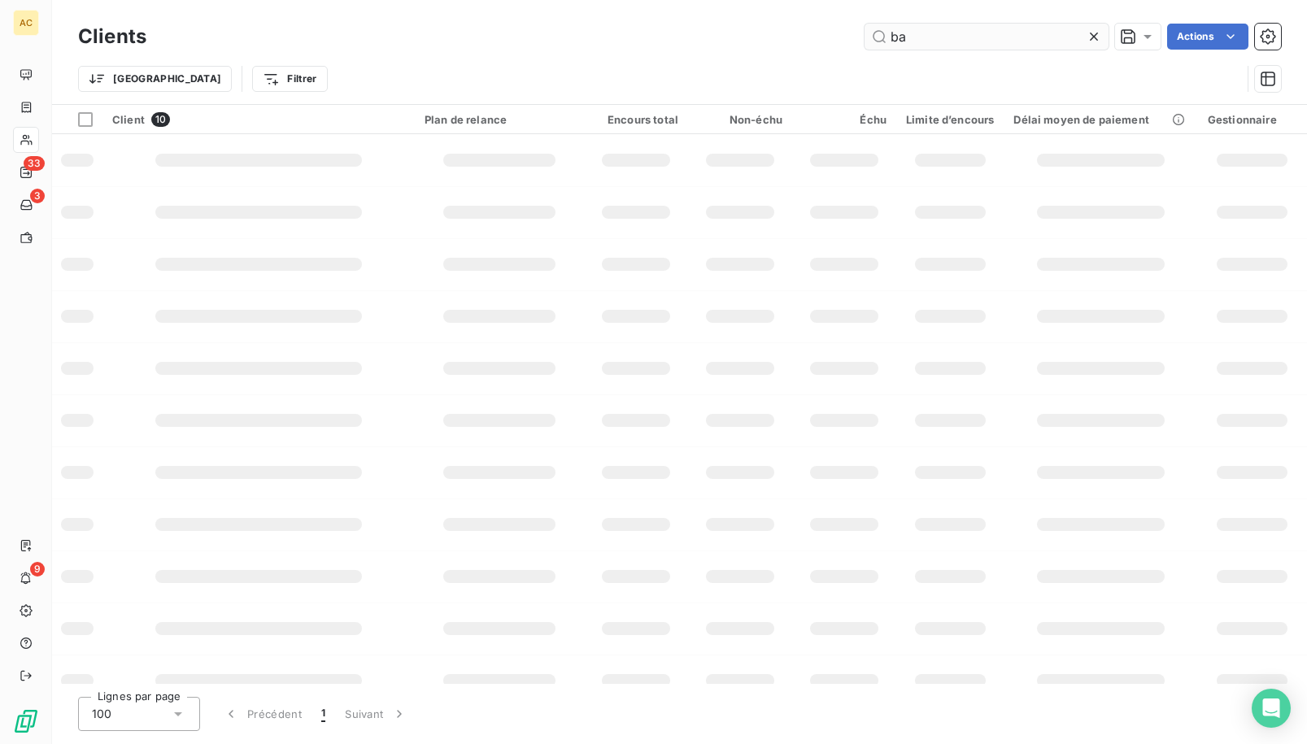
type input "b"
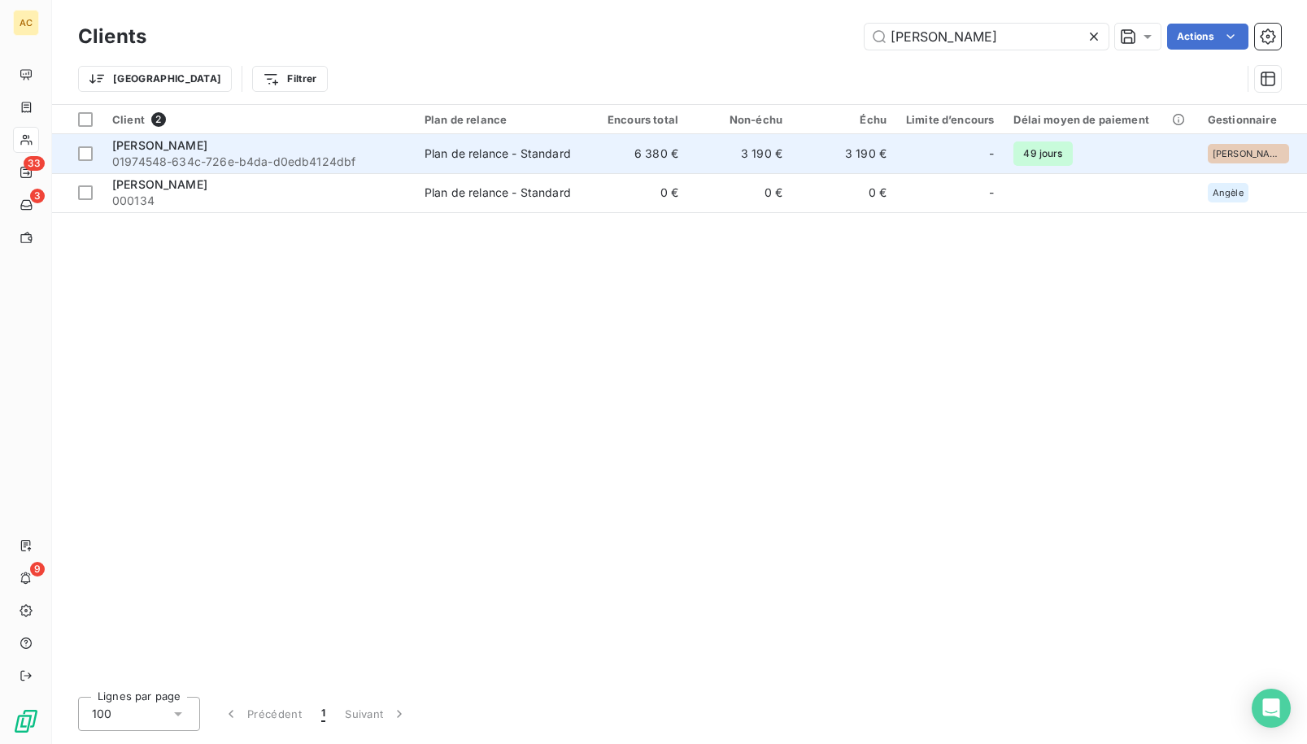
type input "danny"
click at [234, 155] on span "01974548-634c-726e-b4da-d0edb4124dbf" at bounding box center [258, 162] width 293 height 16
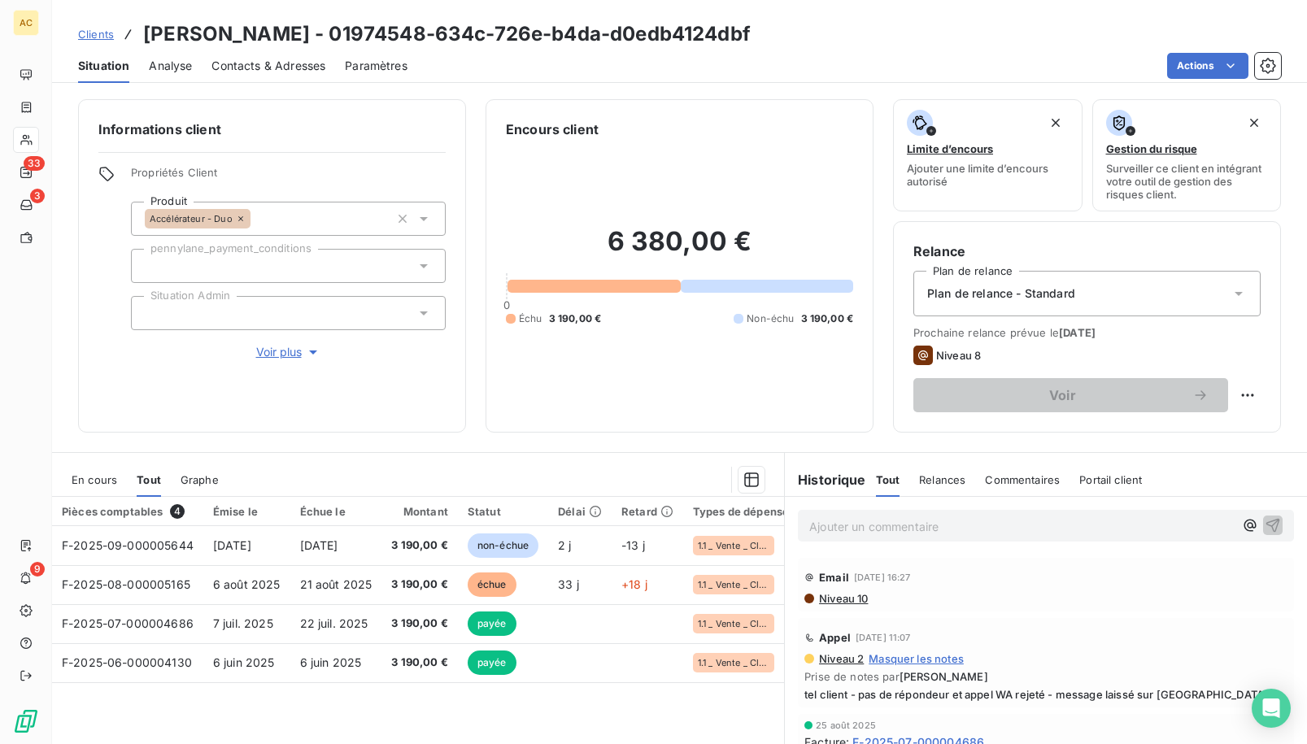
click at [280, 351] on span "Voir plus" at bounding box center [288, 352] width 65 height 16
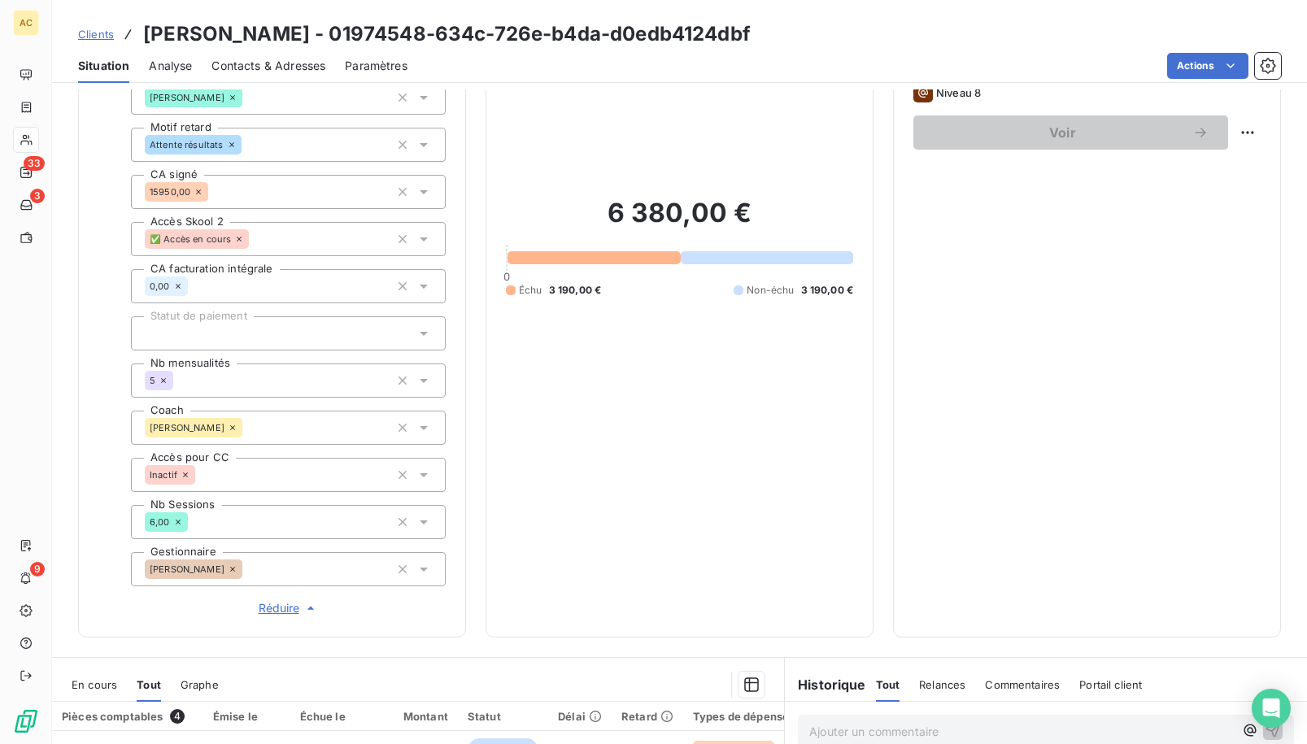
scroll to position [582, 0]
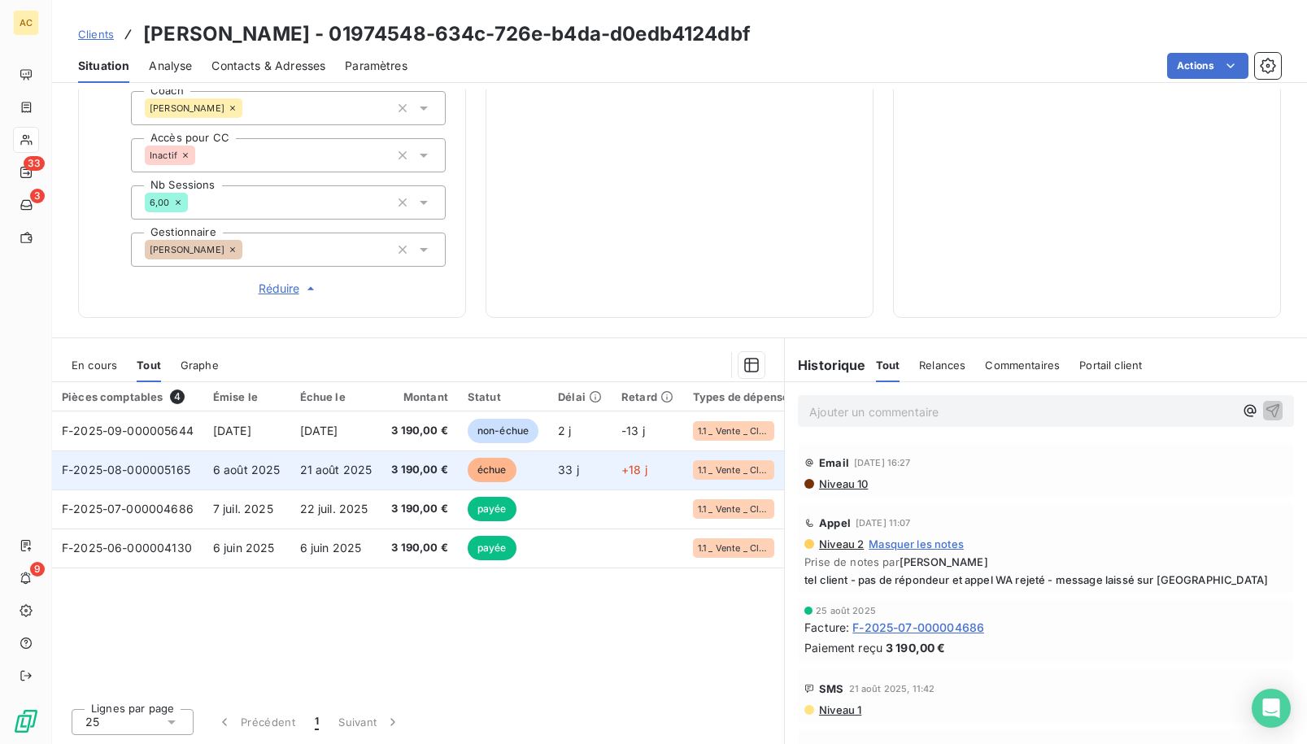
click at [246, 472] on span "6 août 2025" at bounding box center [246, 470] width 67 height 14
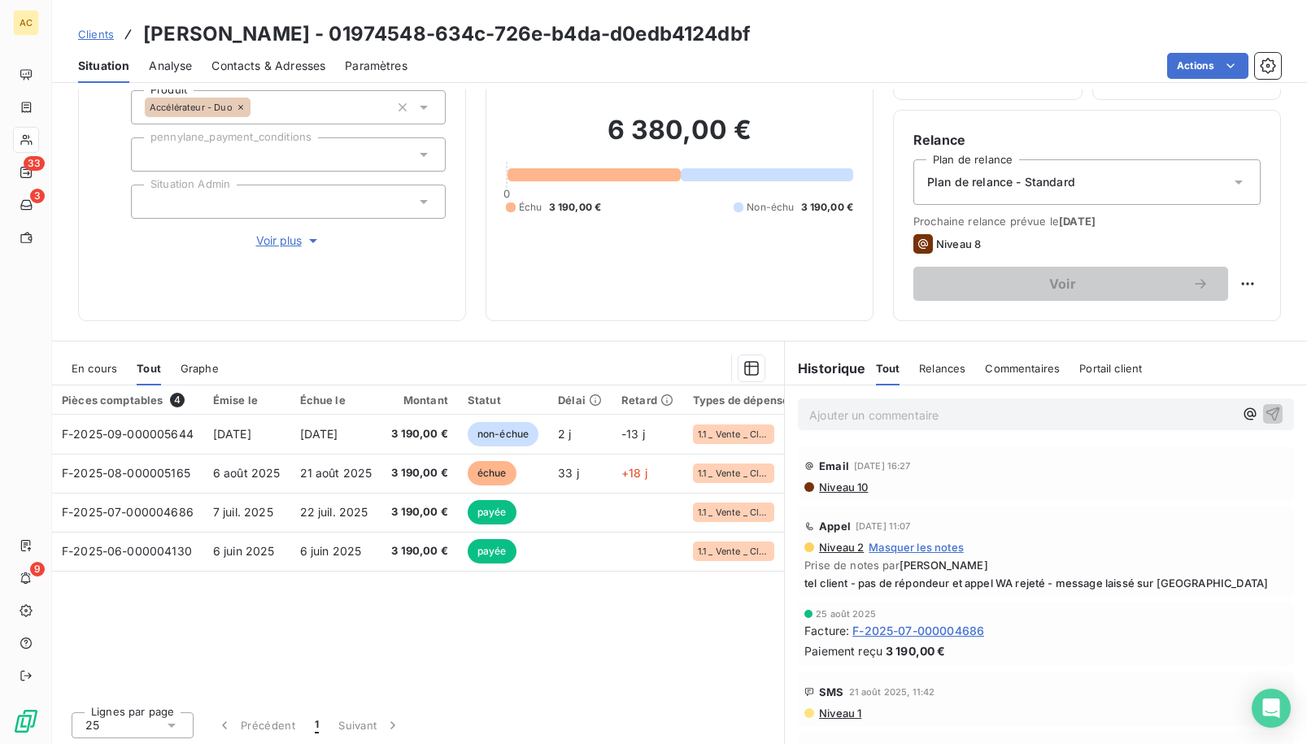
scroll to position [115, 0]
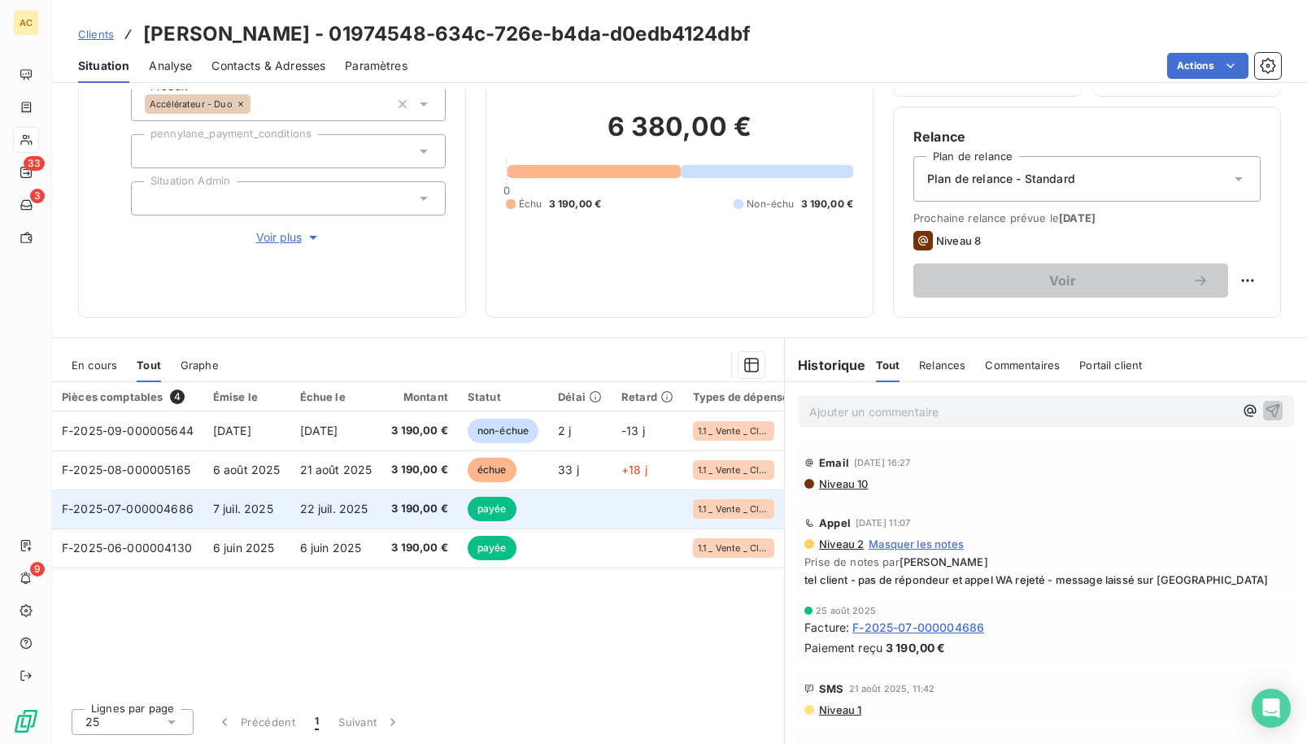
click at [101, 498] on td "F-2025-07-000004686" at bounding box center [127, 508] width 151 height 39
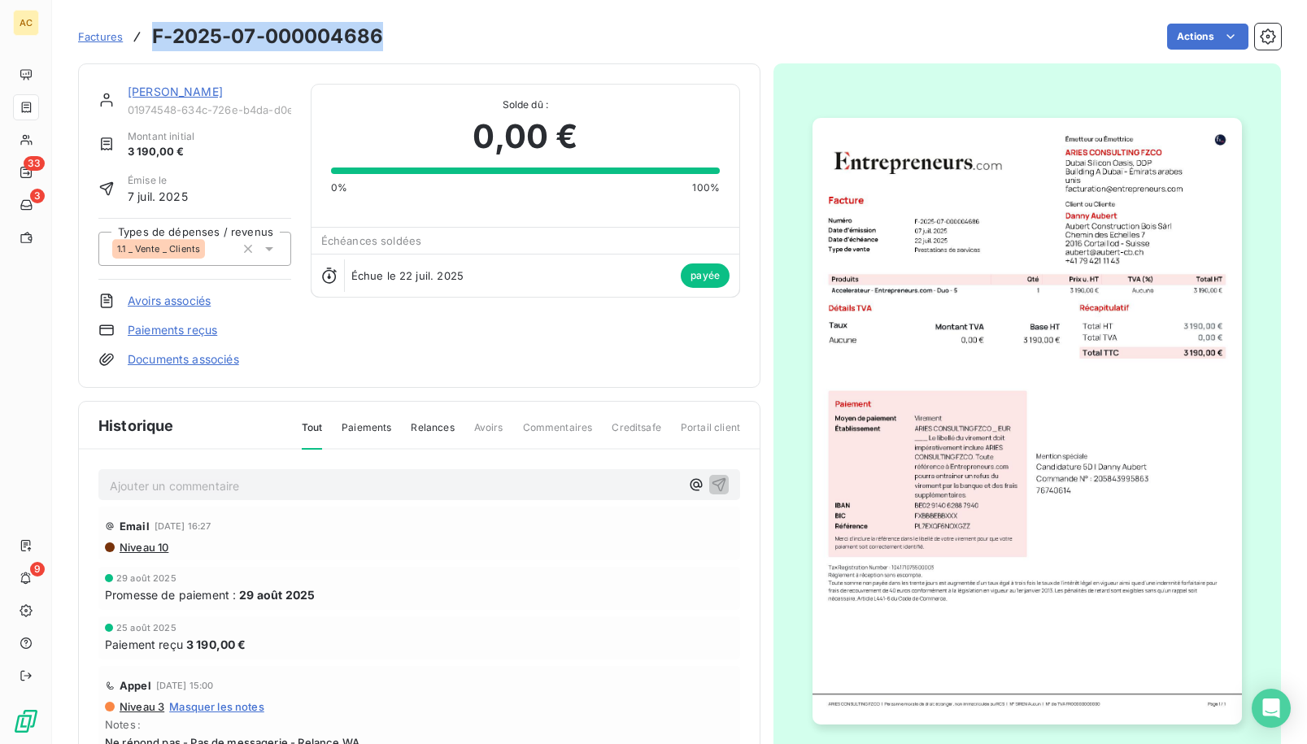
drag, startPoint x: 151, startPoint y: 37, endPoint x: 368, endPoint y: 36, distance: 217.1
click at [385, 40] on div "Factures F-2025-07-000004686 Actions" at bounding box center [679, 37] width 1203 height 34
copy h3 "F-2025-07-000004686"
click at [150, 94] on link "[PERSON_NAME]" at bounding box center [175, 92] width 95 height 14
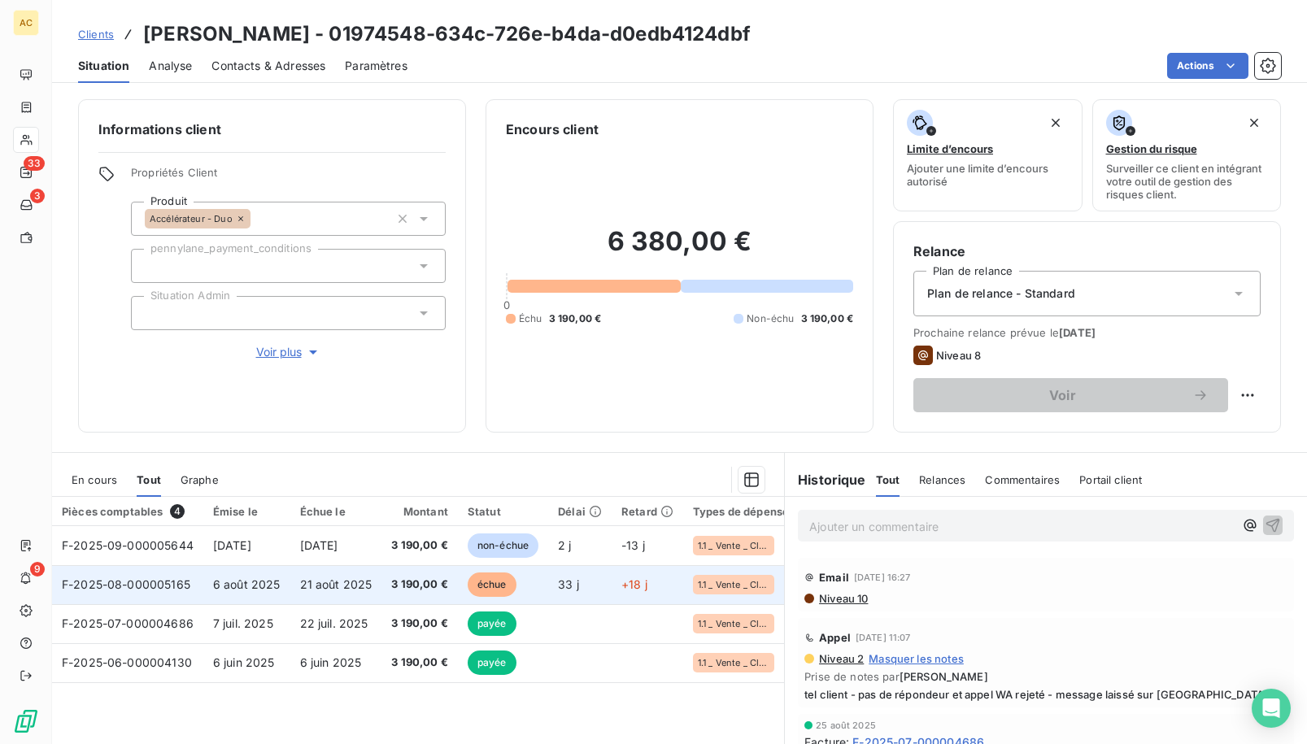
click at [226, 565] on td "6 août 2025" at bounding box center [246, 584] width 87 height 39
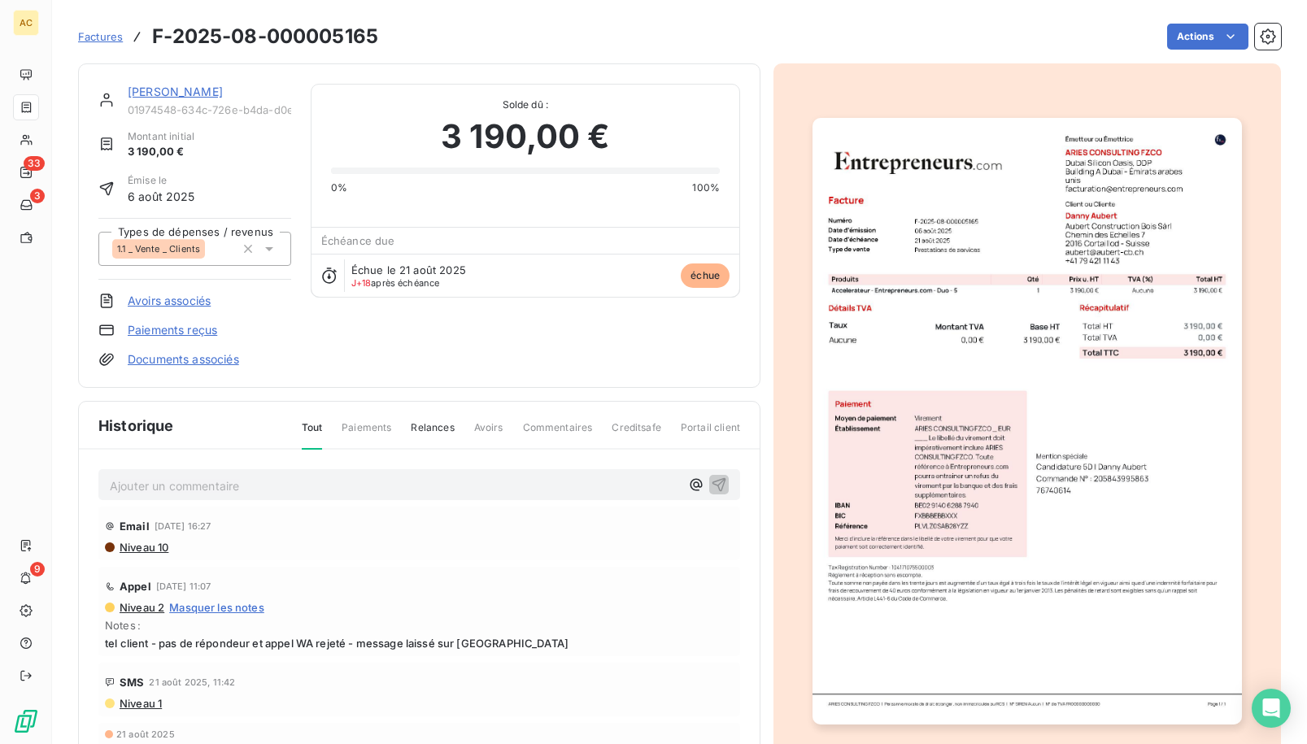
click at [142, 32] on icon at bounding box center [137, 36] width 16 height 16
drag, startPoint x: 152, startPoint y: 35, endPoint x: 378, endPoint y: 31, distance: 226.1
click at [378, 31] on h3 "F-2025-08-000005165" at bounding box center [265, 36] width 226 height 29
copy h3 "F-2025-08-000005165"
click at [182, 94] on link "[PERSON_NAME]" at bounding box center [175, 92] width 95 height 14
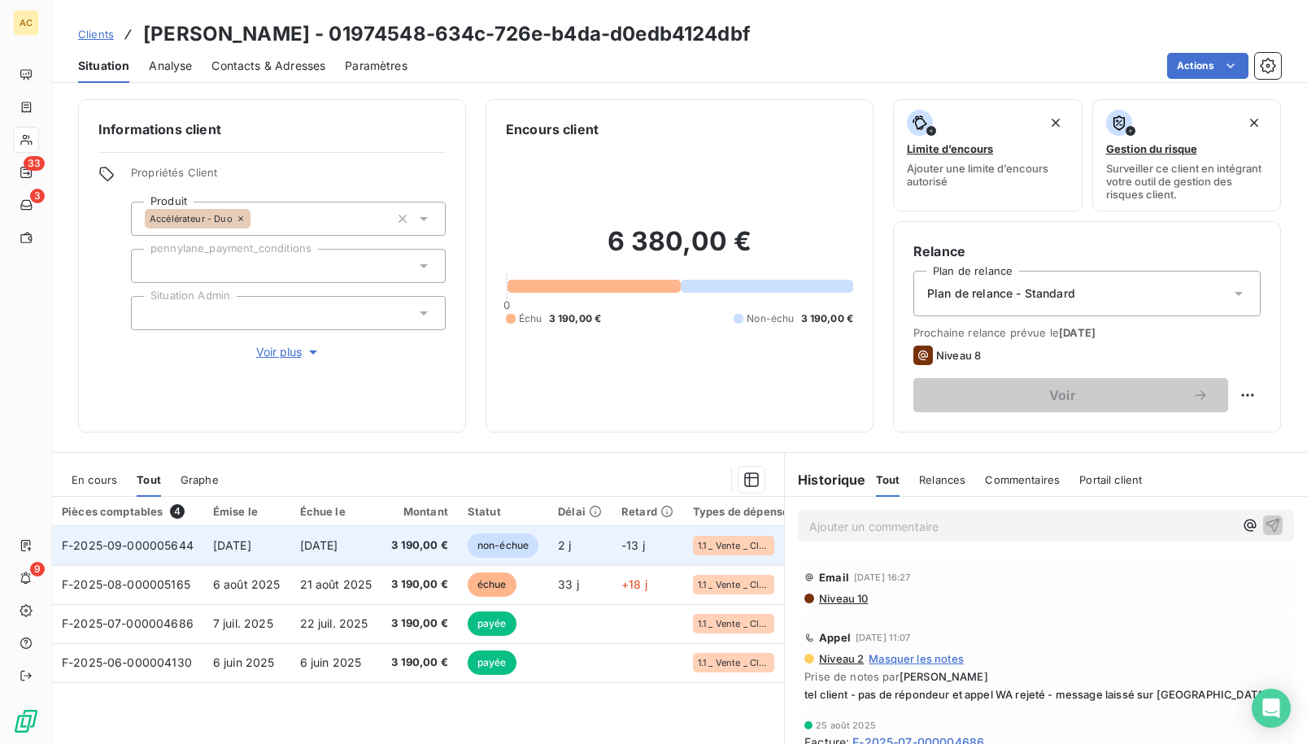
click at [215, 543] on span "[DATE]" at bounding box center [232, 545] width 38 height 14
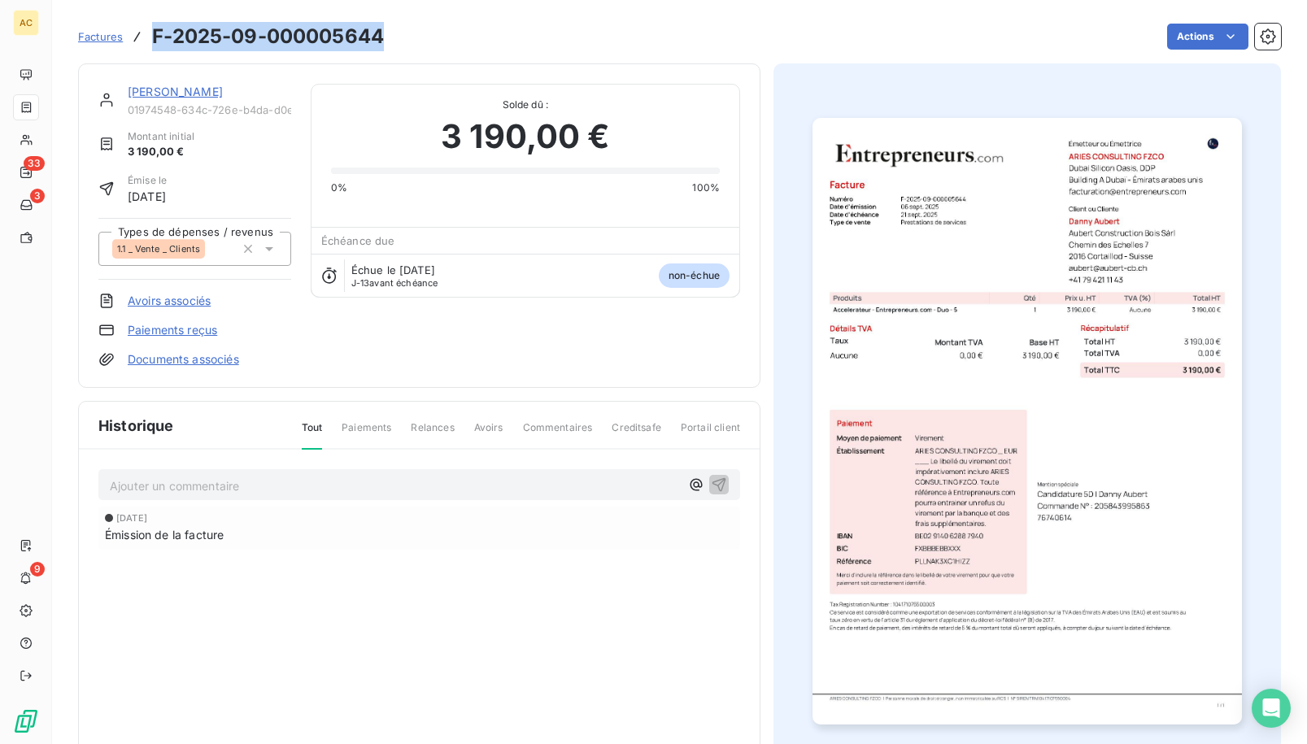
drag, startPoint x: 152, startPoint y: 32, endPoint x: 381, endPoint y: 29, distance: 229.3
click at [381, 29] on h3 "F-2025-09-000005644" at bounding box center [268, 36] width 232 height 29
copy h3 "F-2025-09-000005644"
click at [192, 93] on link "[PERSON_NAME]" at bounding box center [175, 92] width 95 height 14
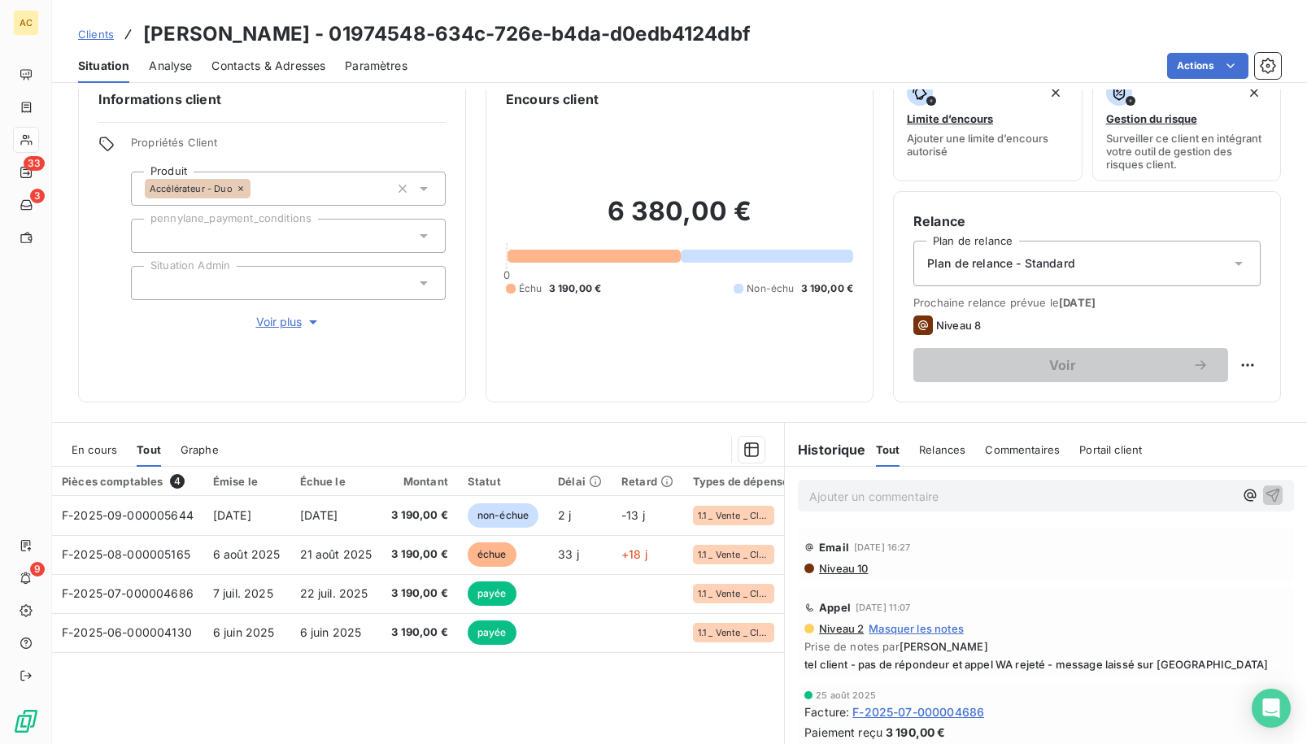
scroll to position [115, 0]
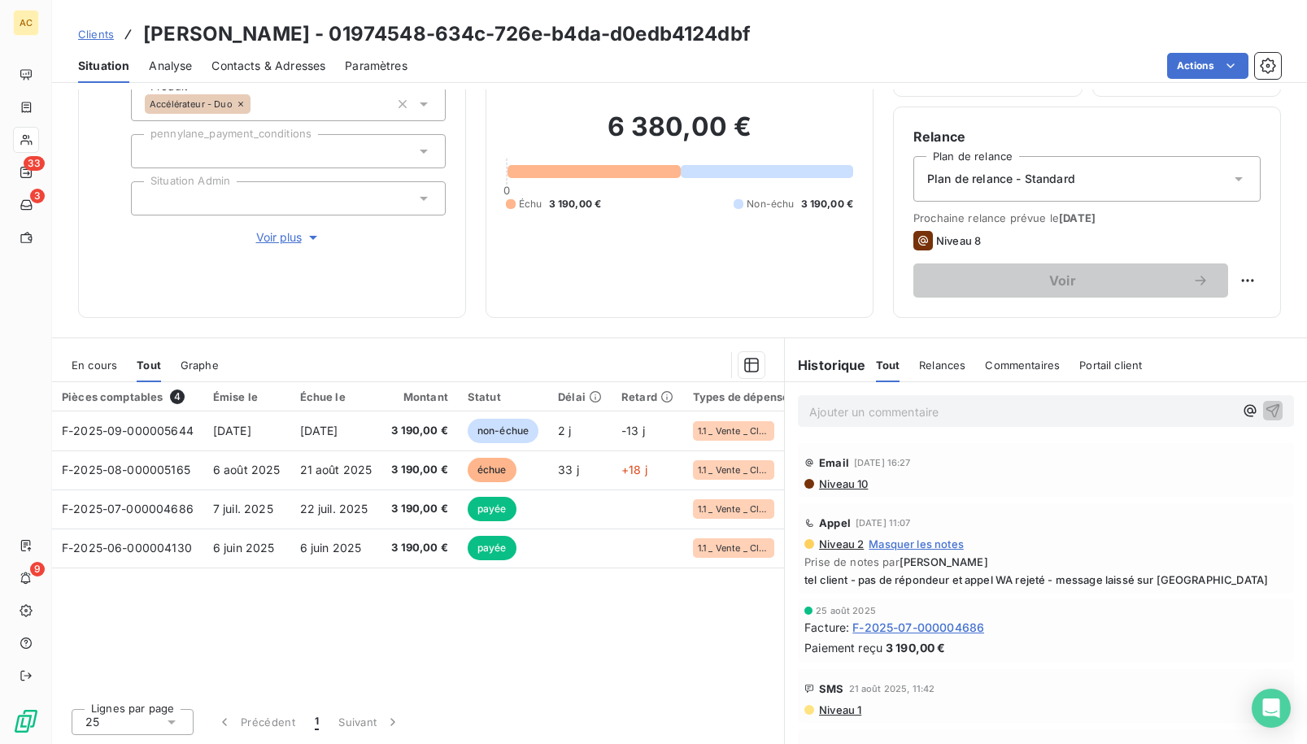
click at [100, 34] on span "Clients" at bounding box center [96, 34] width 36 height 13
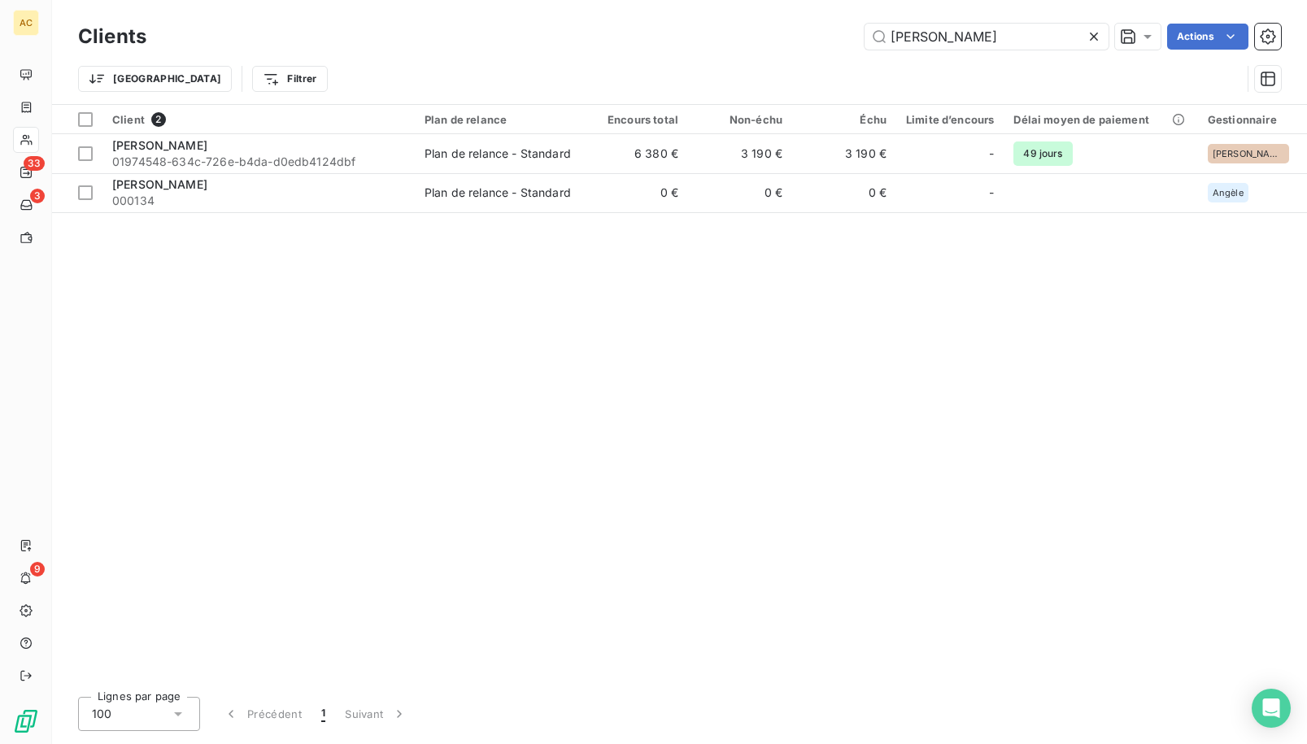
drag, startPoint x: 992, startPoint y: 46, endPoint x: 851, endPoint y: 21, distance: 142.8
click at [851, 21] on div "Clients danny Actions" at bounding box center [679, 37] width 1203 height 34
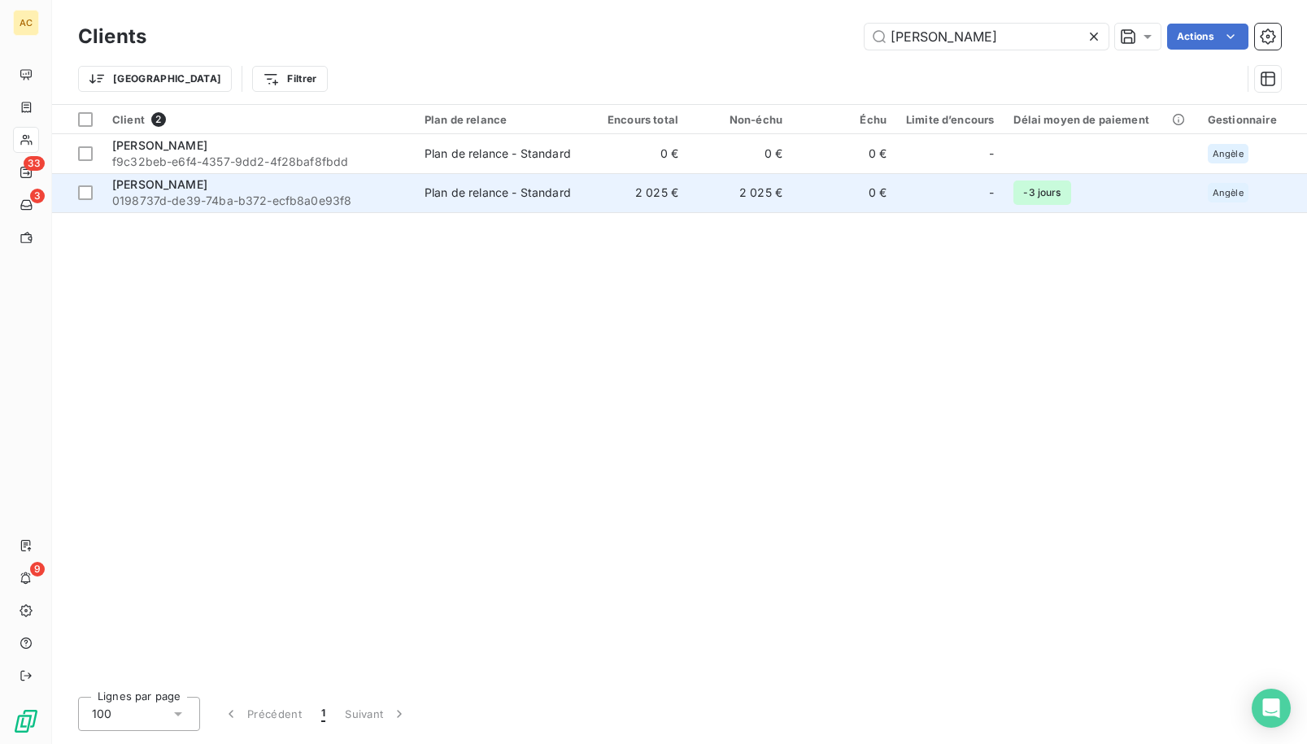
type input "parreira"
click at [307, 198] on span "0198737d-de39-74ba-b372-ecfb8a0e93f8" at bounding box center [258, 201] width 293 height 16
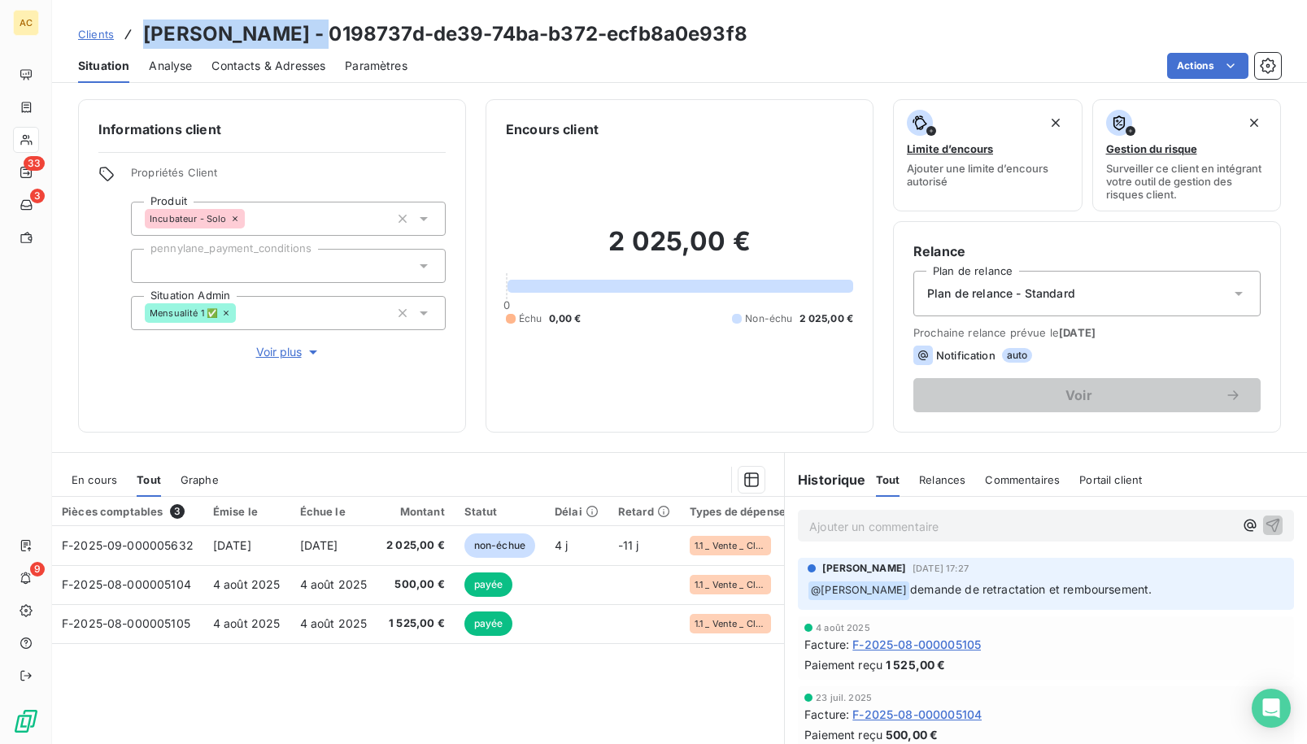
drag, startPoint x: 150, startPoint y: 35, endPoint x: 290, endPoint y: 36, distance: 139.9
click at [290, 36] on h3 "ludovic parreira - 0198737d-de39-74ba-b372-ecfb8a0e93f8" at bounding box center [445, 34] width 604 height 29
copy h3 "ludovic parreira"
click at [997, 302] on div "Plan de relance - Standard" at bounding box center [1086, 294] width 347 height 46
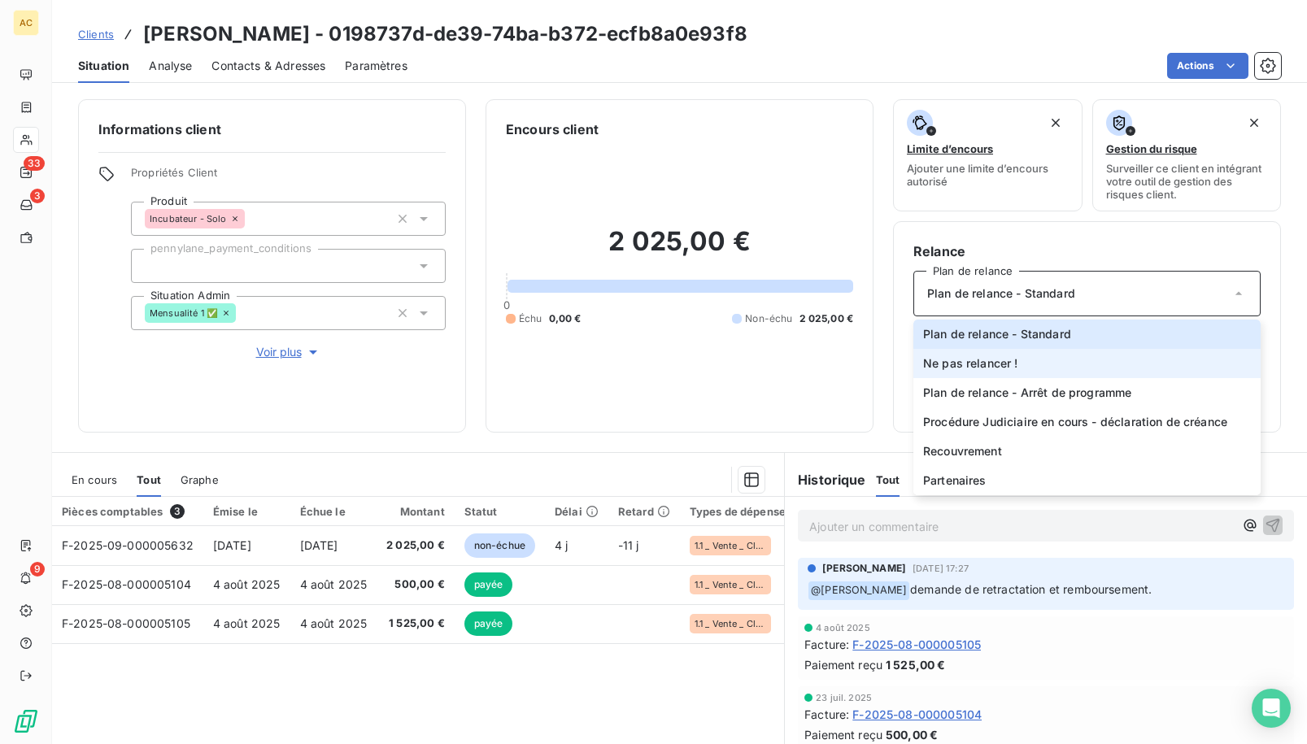
click at [997, 356] on li "Ne pas relancer !" at bounding box center [1086, 363] width 347 height 29
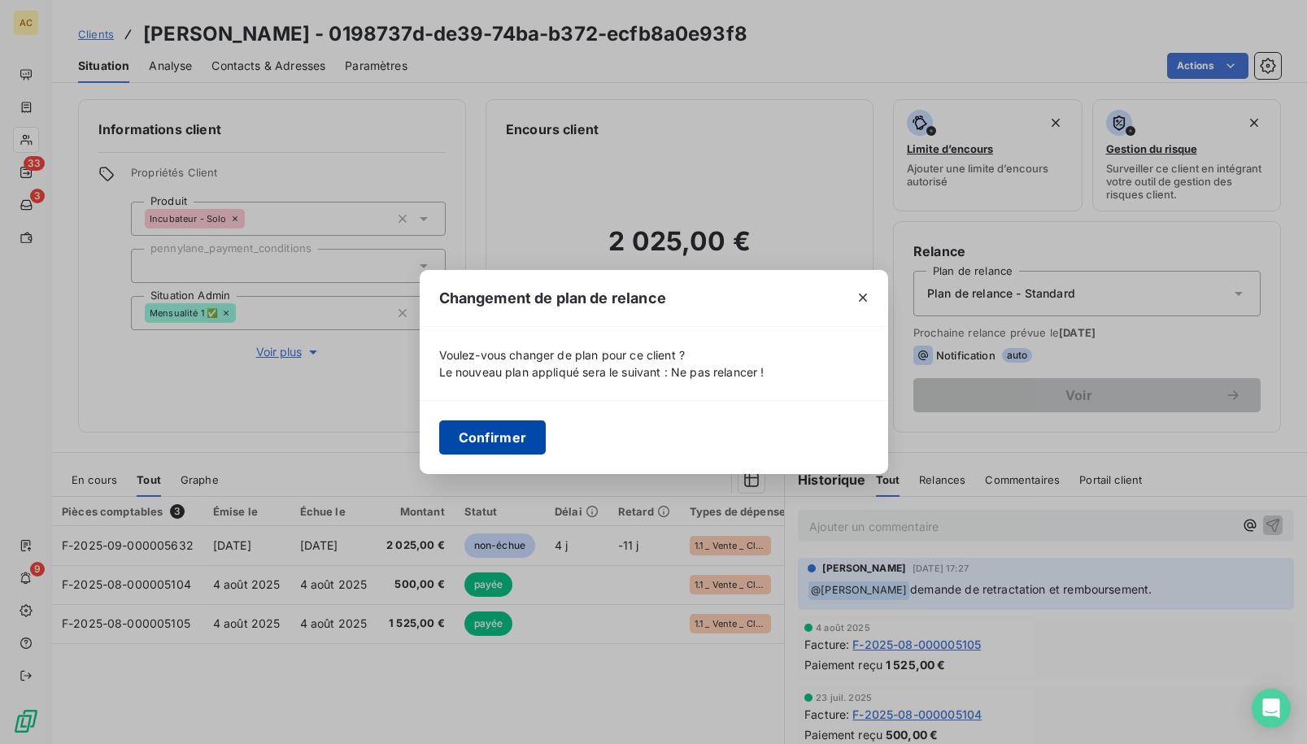
click at [521, 447] on button "Confirmer" at bounding box center [492, 437] width 107 height 34
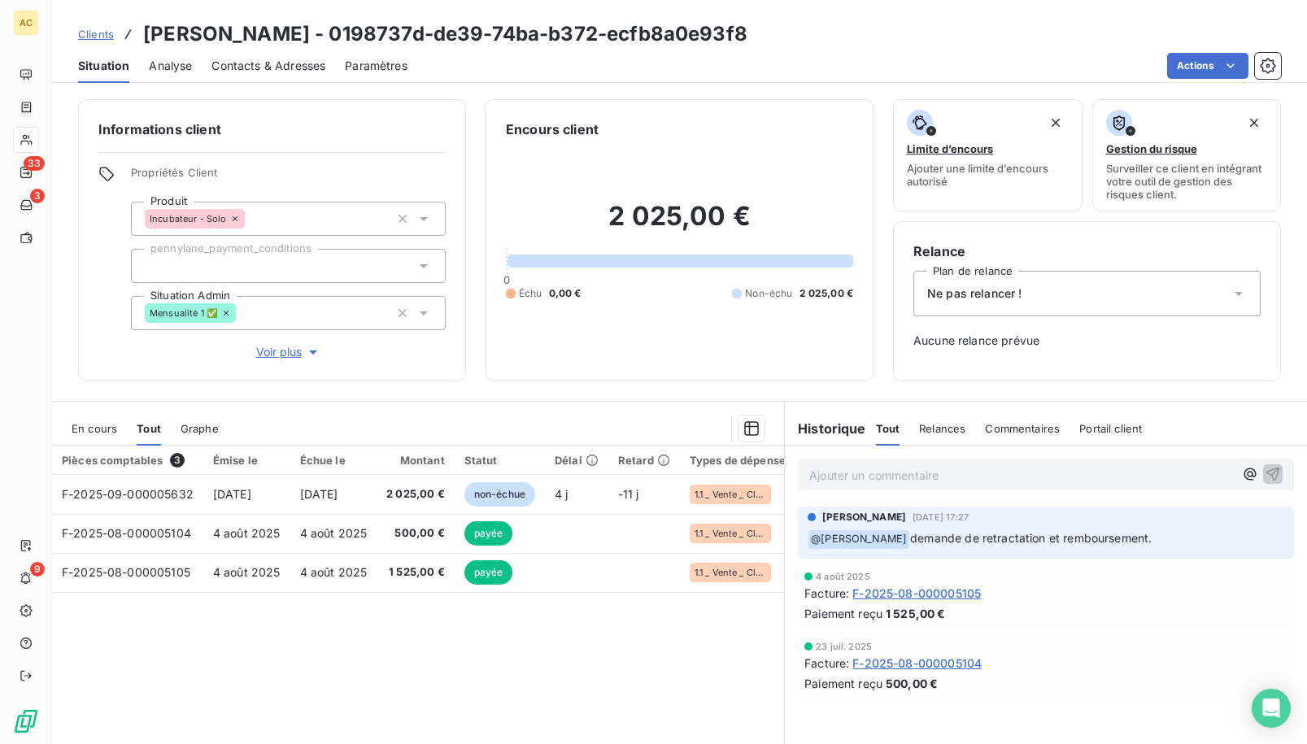
drag, startPoint x: 1128, startPoint y: 535, endPoint x: 881, endPoint y: 544, distance: 247.3
click at [875, 541] on p "﻿ @ Hilal Taskin demande de retractation et remboursement." at bounding box center [1045, 539] width 476 height 20
copy span "demande de retractation et remboursement."
click at [262, 74] on div "Contacts & Adresses" at bounding box center [268, 66] width 114 height 34
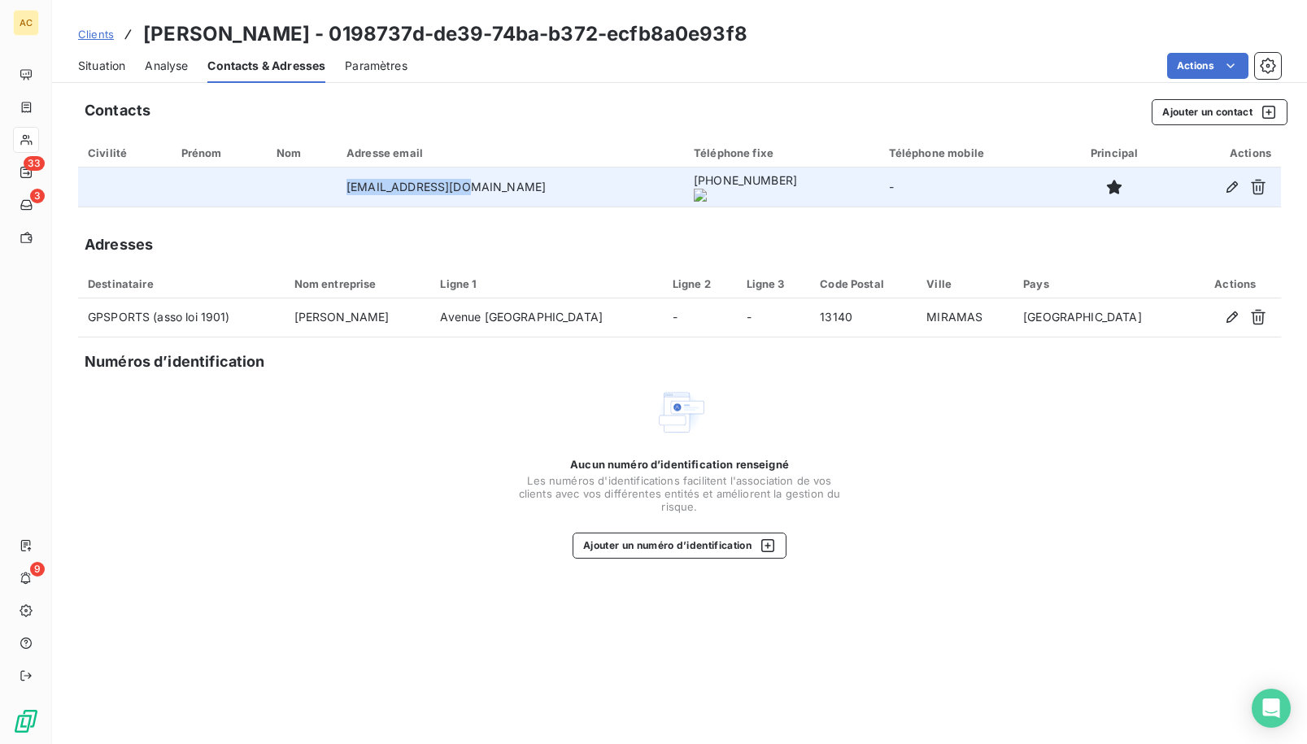
drag, startPoint x: 443, startPoint y: 189, endPoint x: 479, endPoint y: 191, distance: 35.9
click at [484, 189] on tr "ludo.23@hotmail.fr +33 6 50 77 95 74 -" at bounding box center [679, 186] width 1203 height 39
copy tr "ludo.23@hotmail.fr"
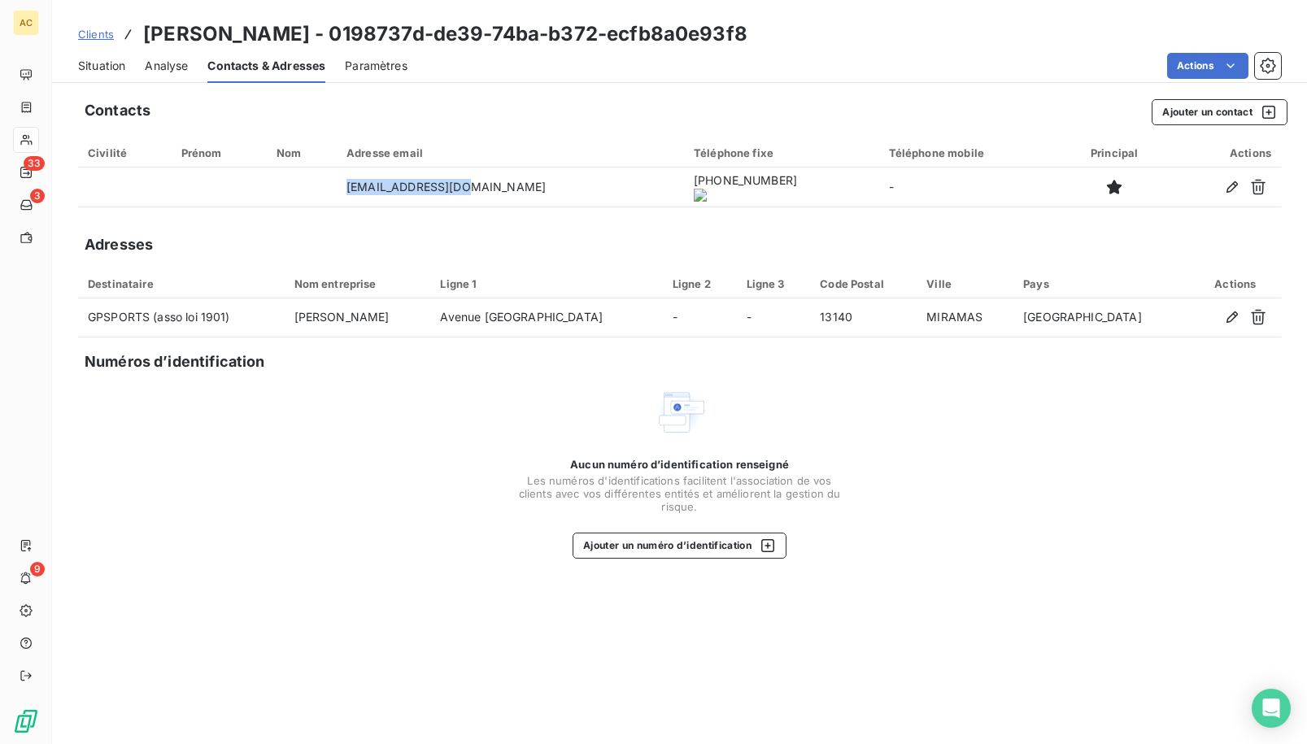
click at [97, 36] on span "Clients" at bounding box center [96, 34] width 36 height 13
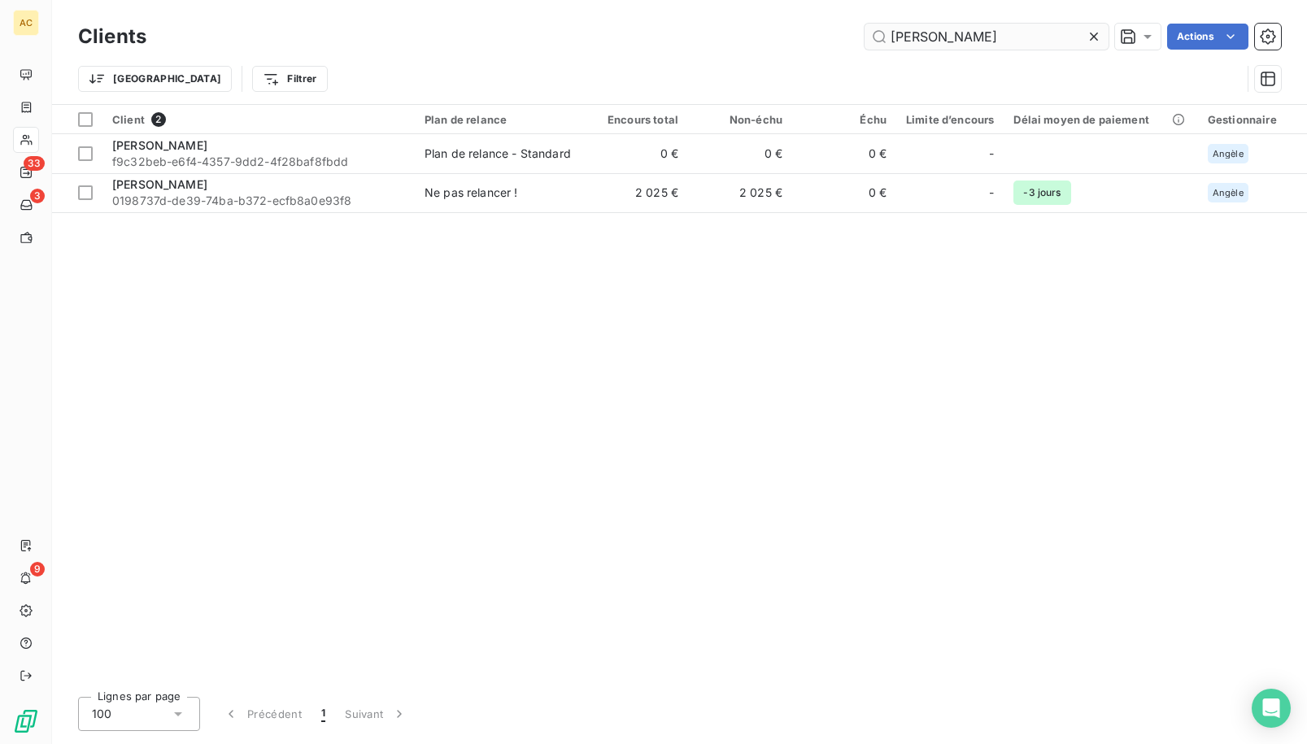
drag, startPoint x: 982, startPoint y: 36, endPoint x: 881, endPoint y: 34, distance: 100.8
click at [881, 34] on input "parreira" at bounding box center [986, 37] width 244 height 26
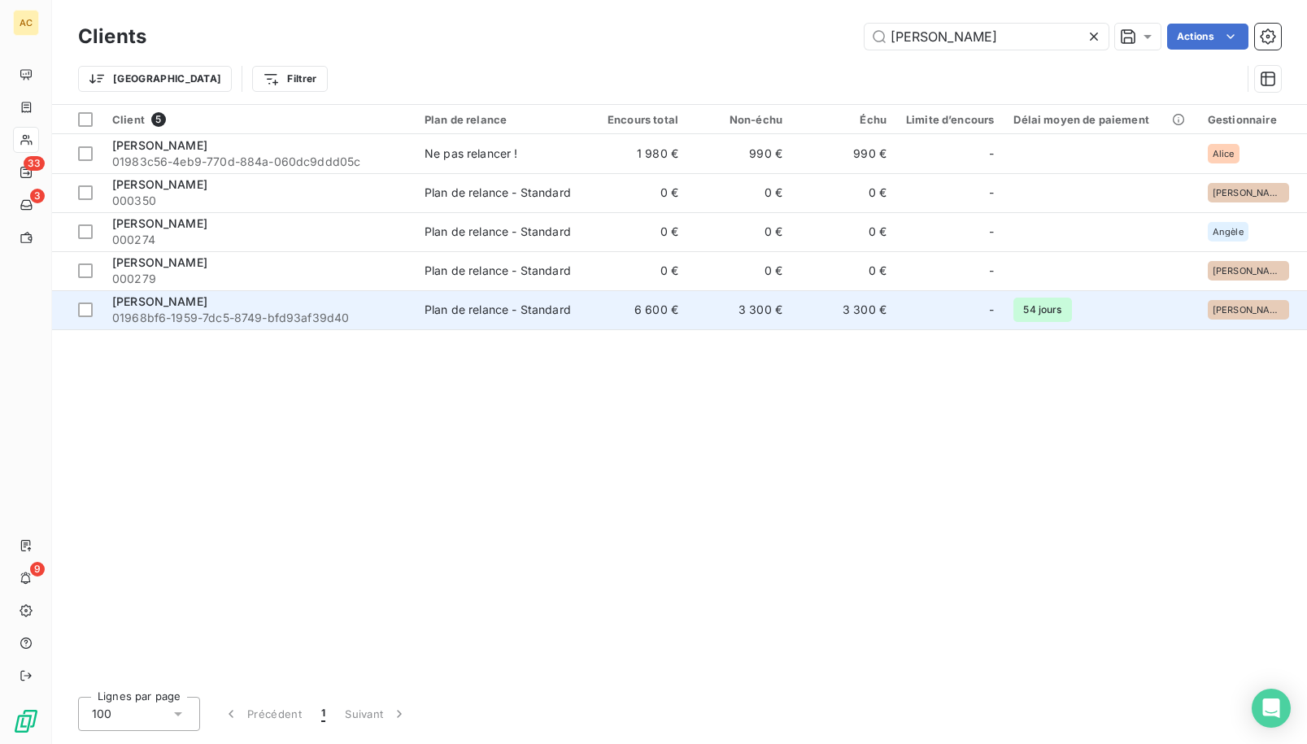
type input "florian"
click at [295, 311] on span "01968bf6-1959-7dc5-8749-bfd93af39d40" at bounding box center [258, 318] width 293 height 16
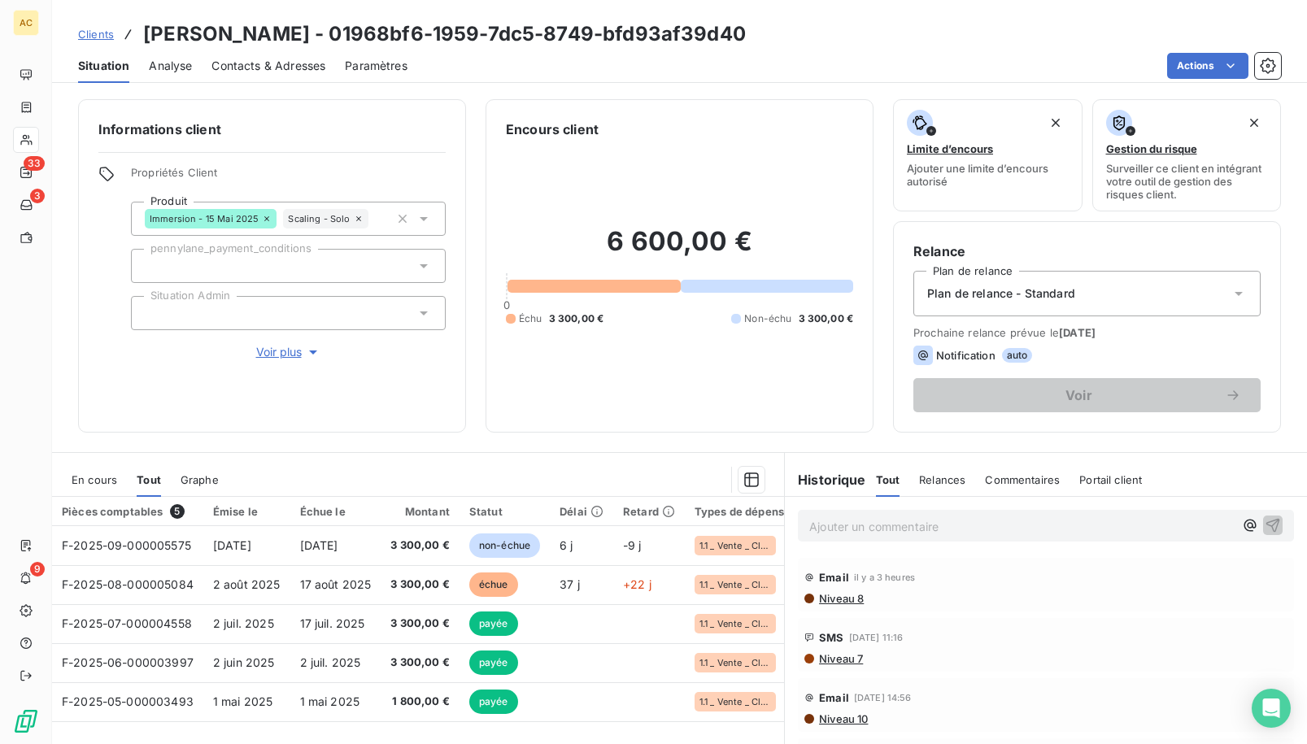
click at [379, 425] on div "Informations client Propriétés Client Produit Immersion - 15 Mai 2025 Scaling -…" at bounding box center [272, 265] width 388 height 333
click at [824, 520] on p "Ajouter un commentaire ﻿" at bounding box center [1021, 526] width 424 height 20
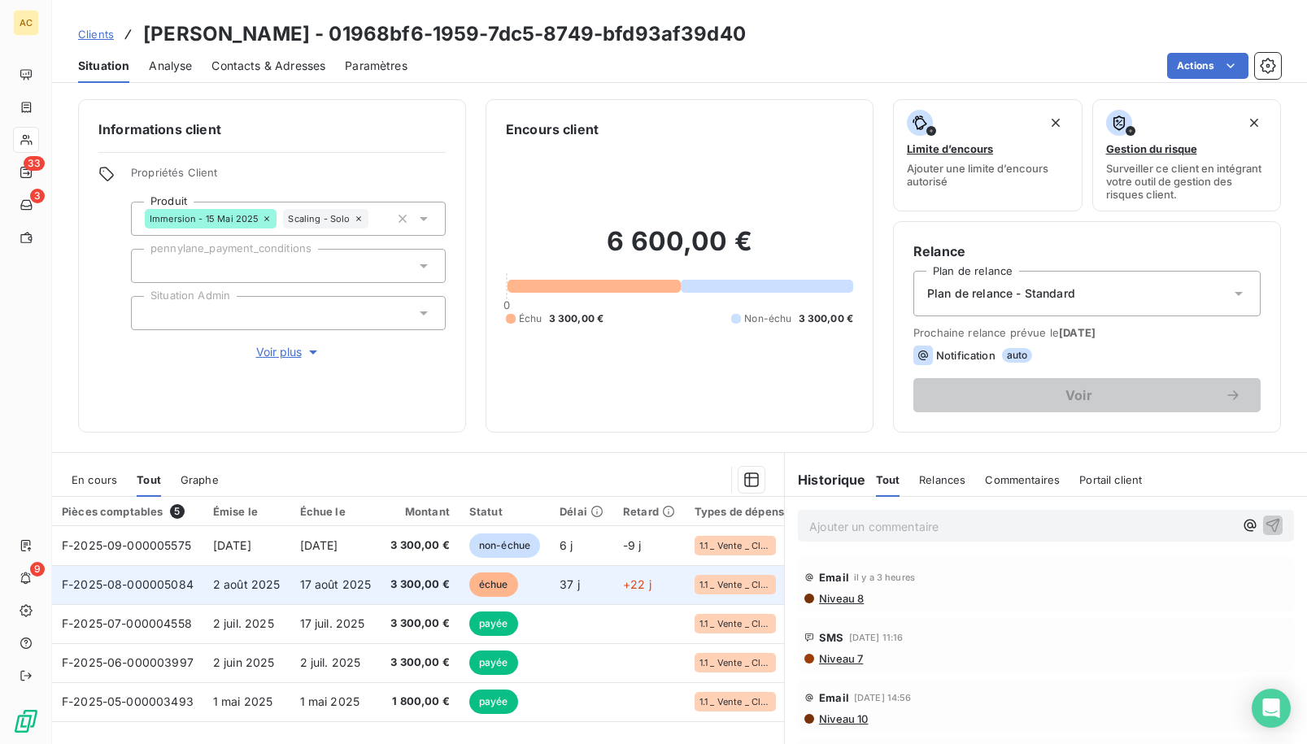
click at [370, 585] on span "17 août 2025" at bounding box center [336, 584] width 72 height 14
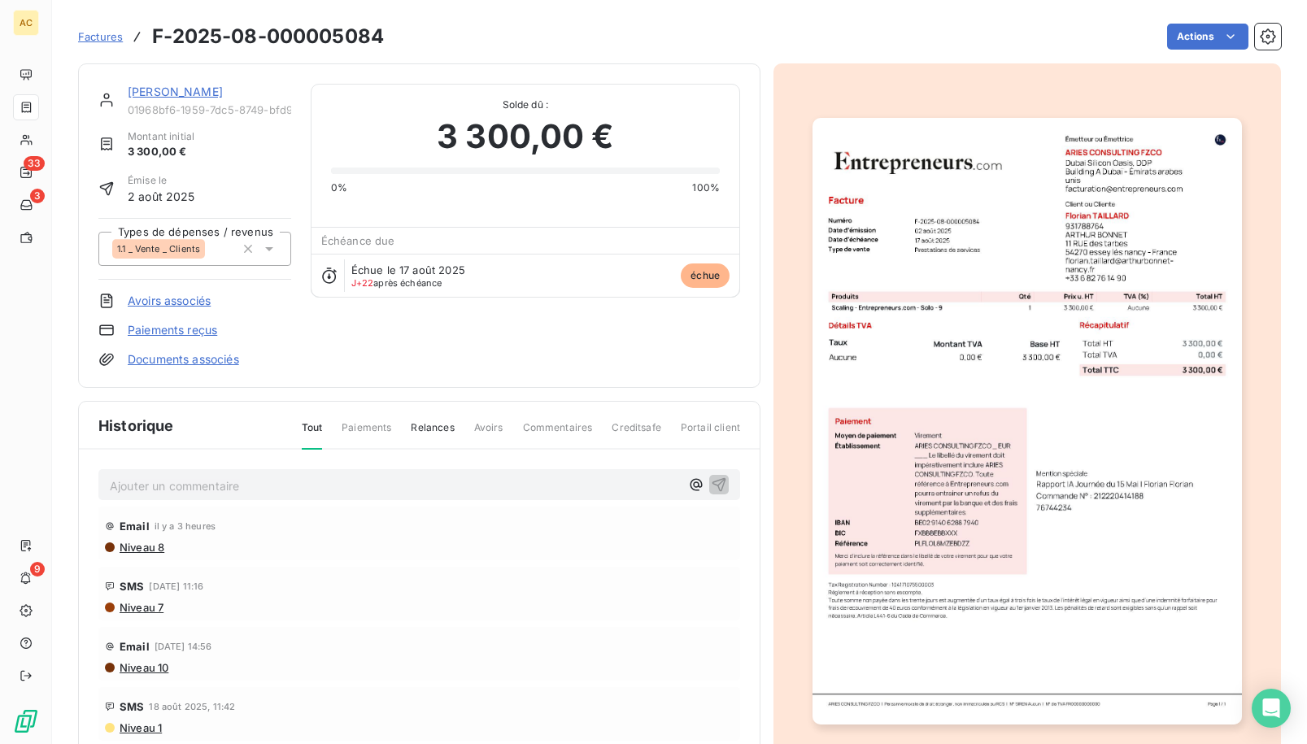
click at [196, 329] on link "Paiements reçus" at bounding box center [172, 330] width 89 height 16
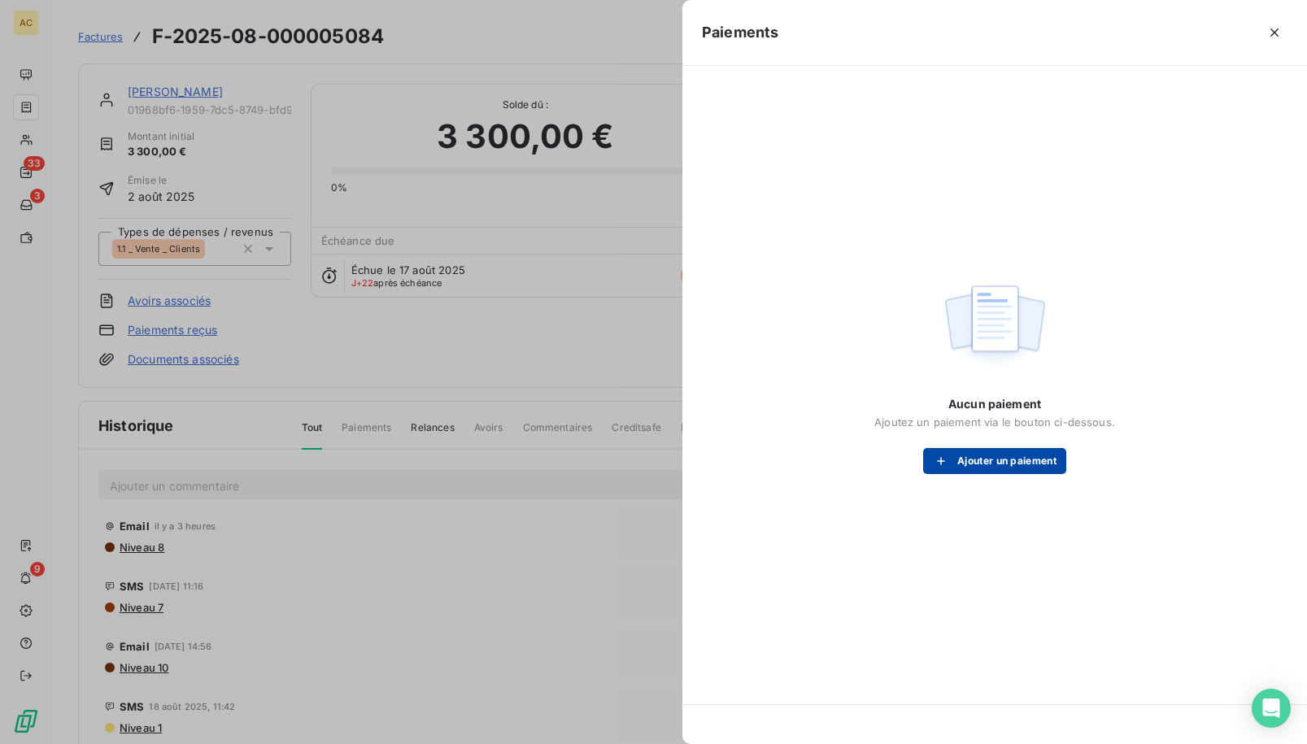
click at [997, 457] on button "Ajouter un paiement" at bounding box center [994, 461] width 143 height 26
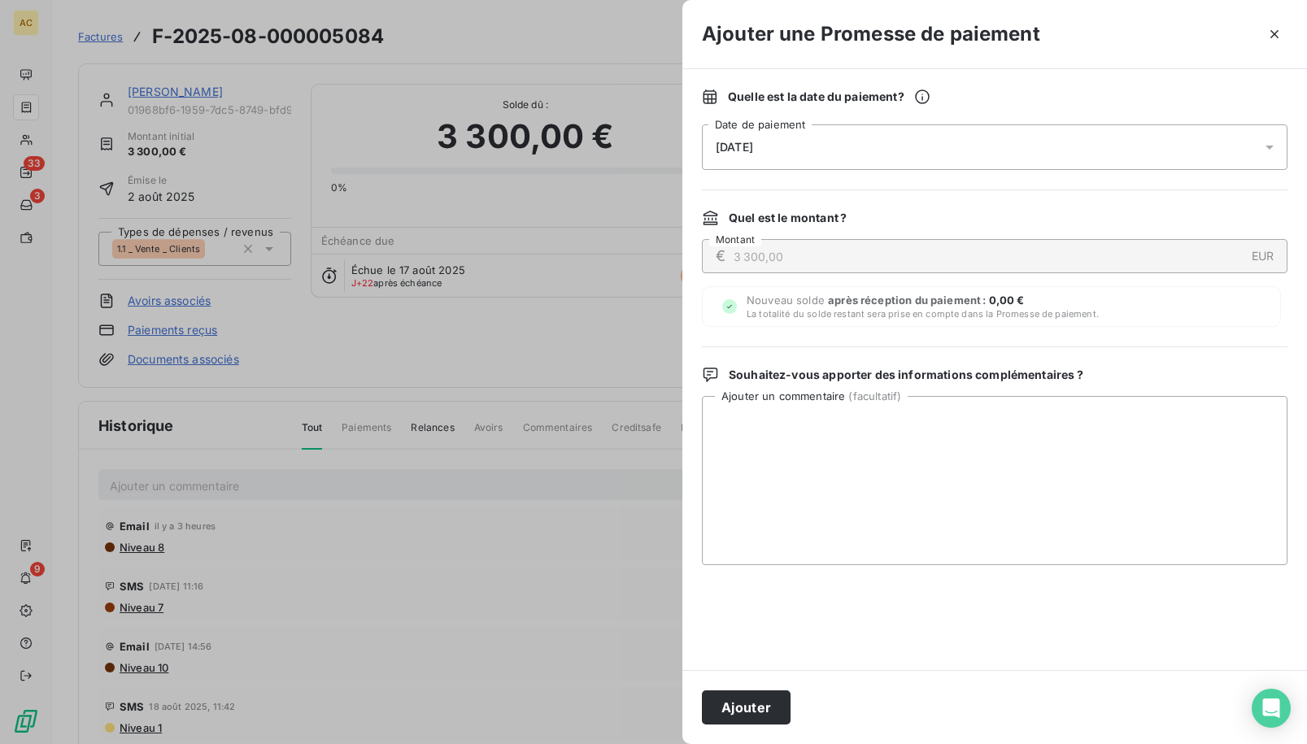
click at [928, 134] on div "09/09/2025" at bounding box center [994, 147] width 585 height 46
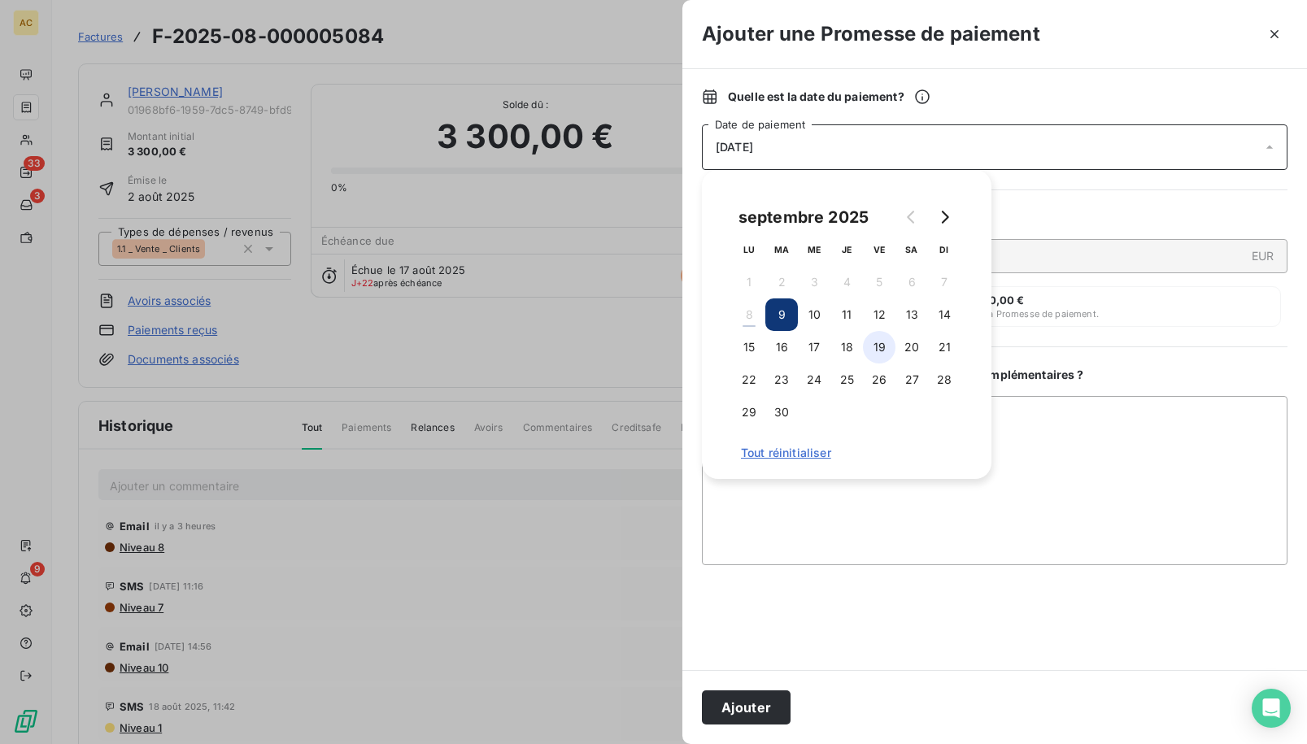
click at [885, 344] on button "19" at bounding box center [879, 347] width 33 height 33
click at [997, 458] on textarea "Ajouter un commentaire ( facultatif )" at bounding box center [994, 480] width 585 height 169
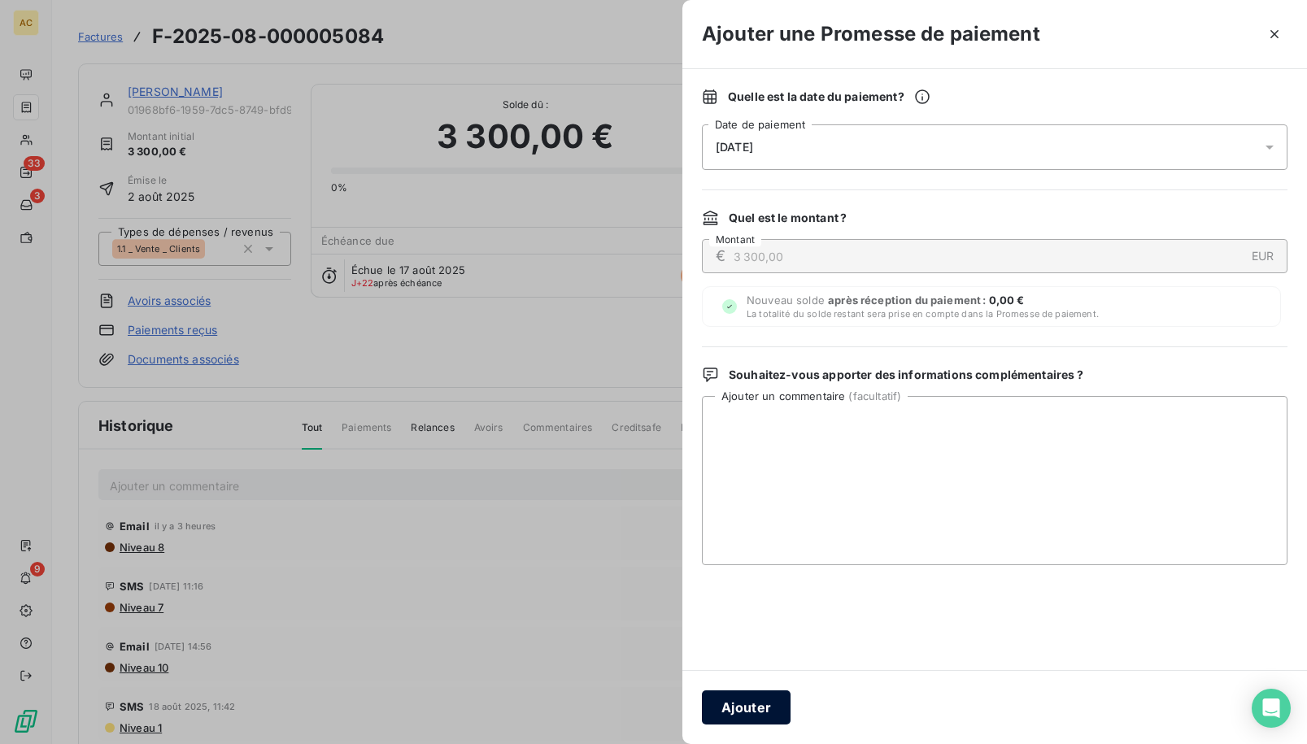
click at [747, 707] on button "Ajouter" at bounding box center [746, 707] width 89 height 34
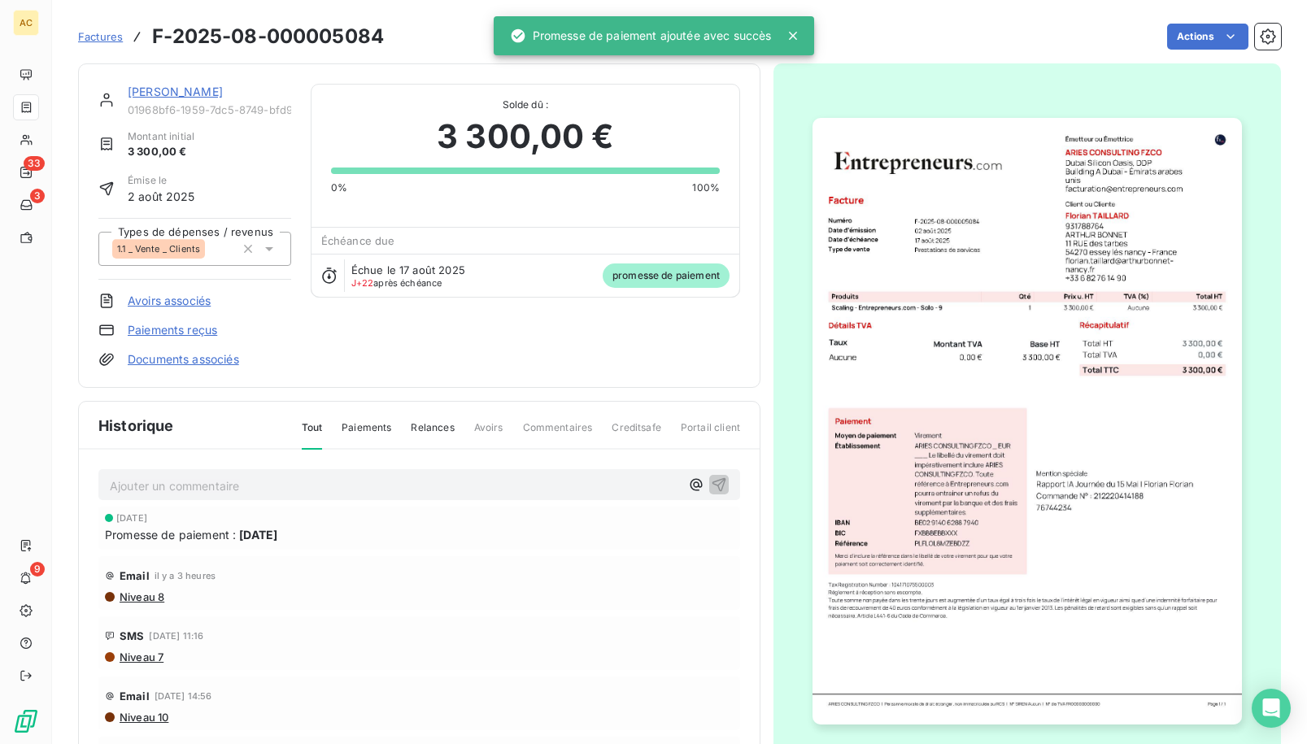
click at [164, 485] on p "Ajouter un commentaire ﻿" at bounding box center [395, 486] width 570 height 20
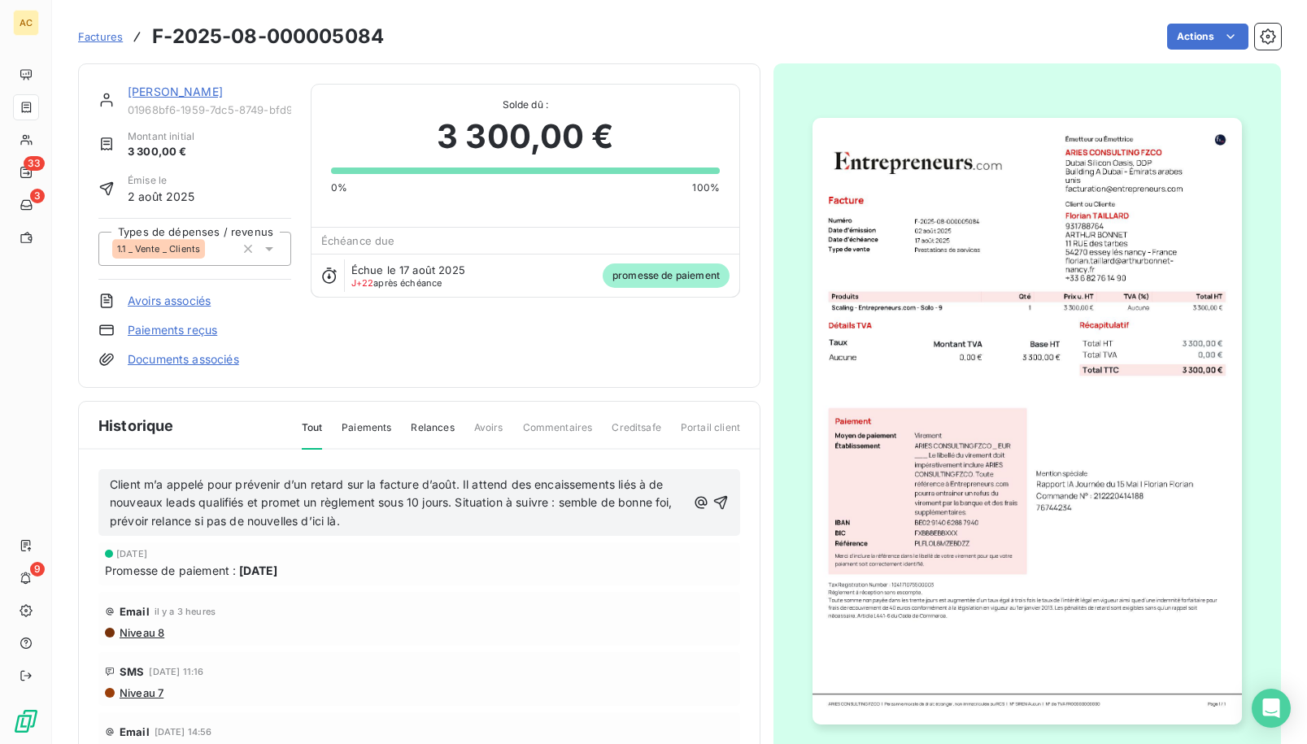
click at [462, 486] on span "Client m’a appelé pour prévenir d’un retard sur la facture d’août. Il attend de…" at bounding box center [393, 502] width 566 height 51
drag, startPoint x: 471, startPoint y: 504, endPoint x: 274, endPoint y: 503, distance: 196.8
click at [270, 502] on span "Client m’a appelé pour prévenir d’un retard sur la facture d’août. (Il attend d…" at bounding box center [393, 502] width 566 height 51
drag, startPoint x: 494, startPoint y: 501, endPoint x: 618, endPoint y: 520, distance: 125.1
click at [618, 520] on p "Client m’a appelé pour prévenir d’un retard sur la facture d’août. (Il attend d…" at bounding box center [398, 504] width 576 height 56
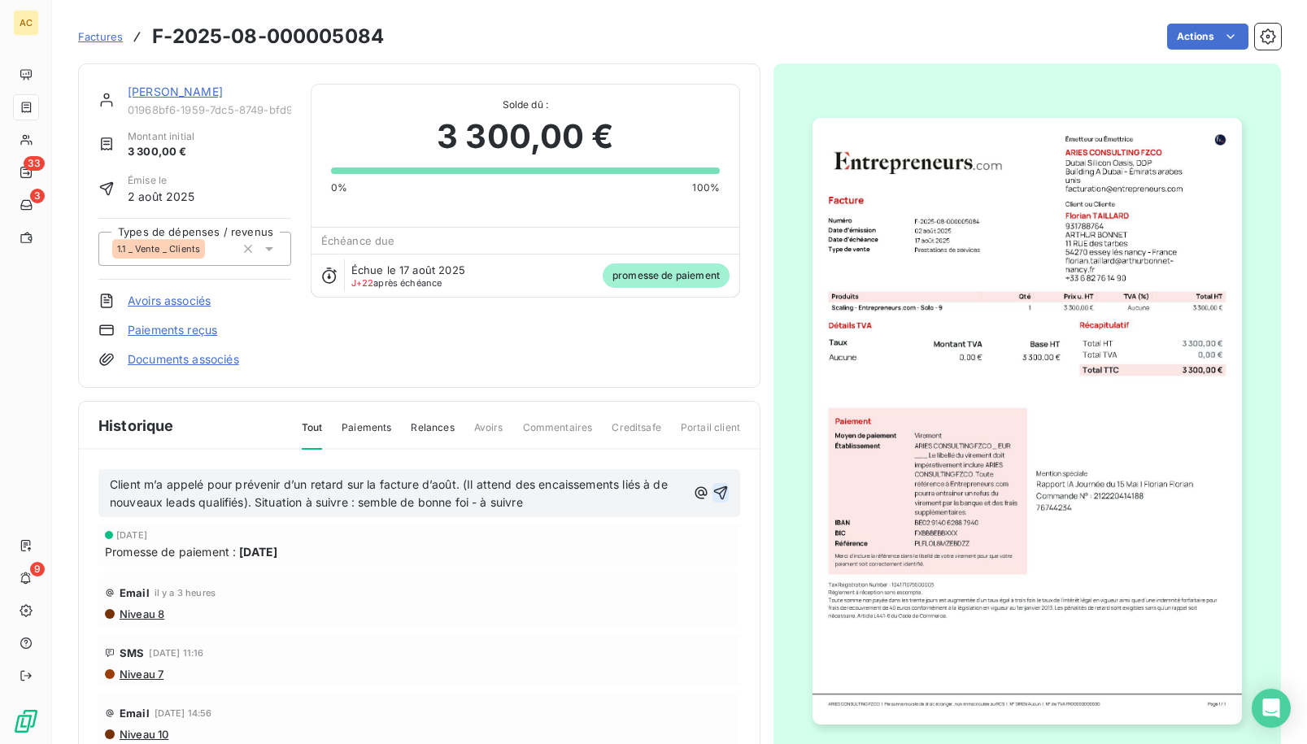
click at [712, 497] on icon "button" at bounding box center [720, 493] width 16 height 16
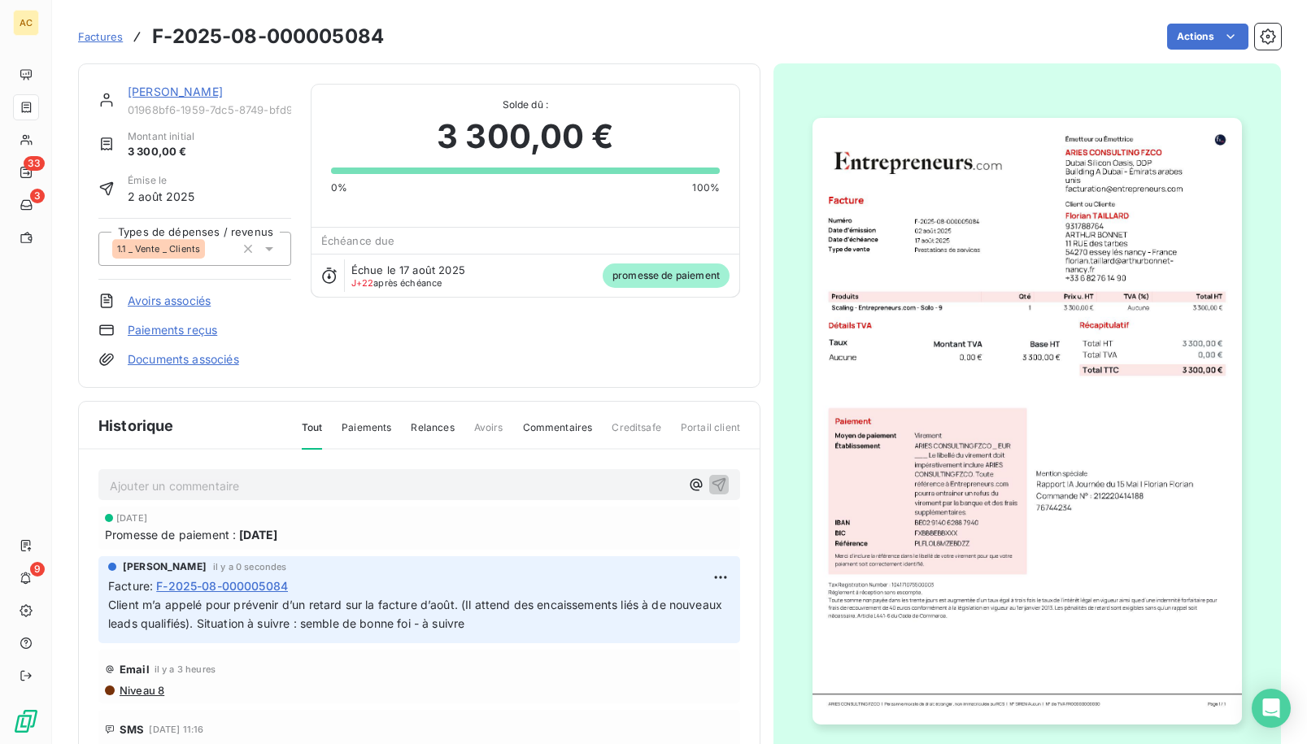
click at [110, 38] on span "Factures" at bounding box center [100, 36] width 45 height 13
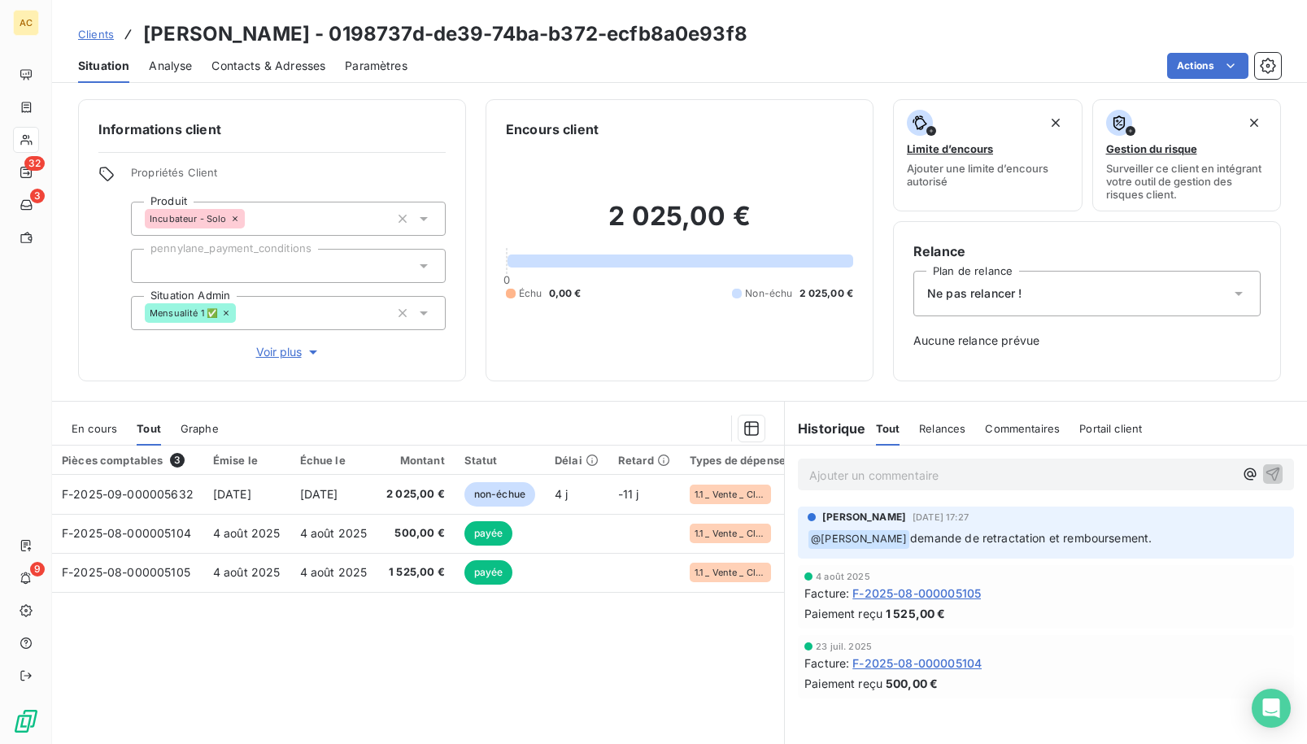
click at [849, 479] on p "Ajouter un commentaire ﻿" at bounding box center [1021, 475] width 424 height 20
click at [884, 480] on p "Ajouter un commentaire ﻿" at bounding box center [1021, 475] width 424 height 20
click at [917, 476] on span "mail avec formulaire et décharge envoyé ce jour" at bounding box center [940, 474] width 262 height 14
click at [997, 472] on icon "button" at bounding box center [1272, 473] width 16 height 16
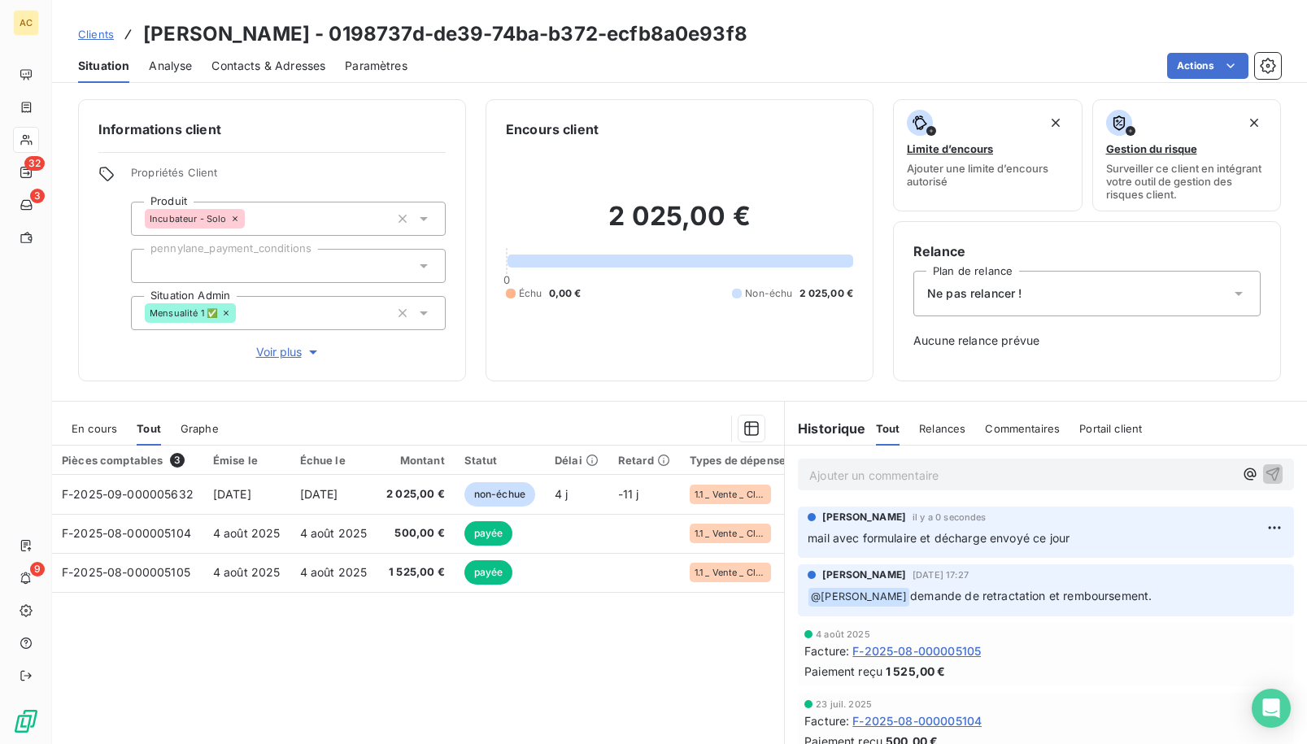
drag, startPoint x: 867, startPoint y: 540, endPoint x: 1141, endPoint y: 594, distance: 279.4
click at [997, 594] on div "Angèle GAUDIN il y a 0 secondes mail avec formulaire et décharge envoyé ce jour…" at bounding box center [1046, 631] width 522 height 256
click at [997, 596] on p "﻿ @ Hilal Taskin demande de retractation et remboursement." at bounding box center [1045, 597] width 476 height 20
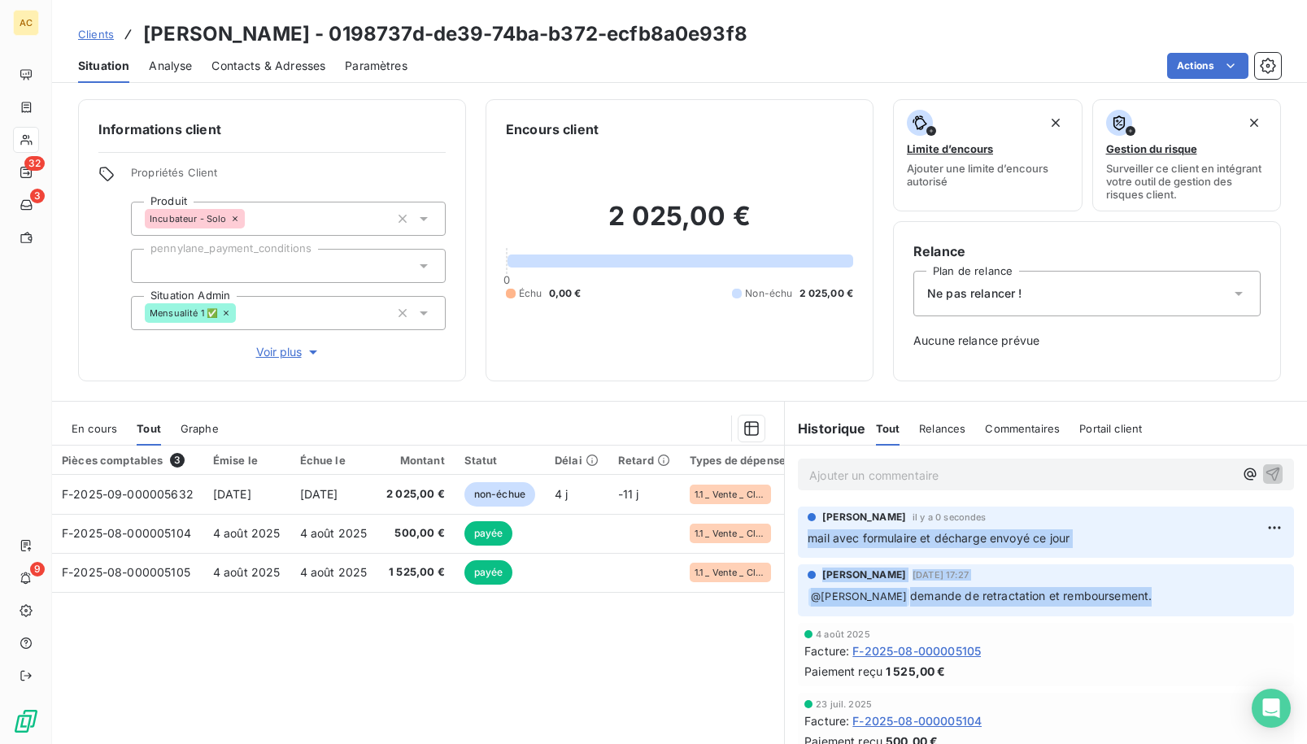
drag, startPoint x: 1134, startPoint y: 596, endPoint x: 801, endPoint y: 531, distance: 339.7
click at [801, 531] on div "Angèle GAUDIN il y a 0 secondes mail avec formulaire et décharge envoyé ce jour…" at bounding box center [1046, 631] width 522 height 256
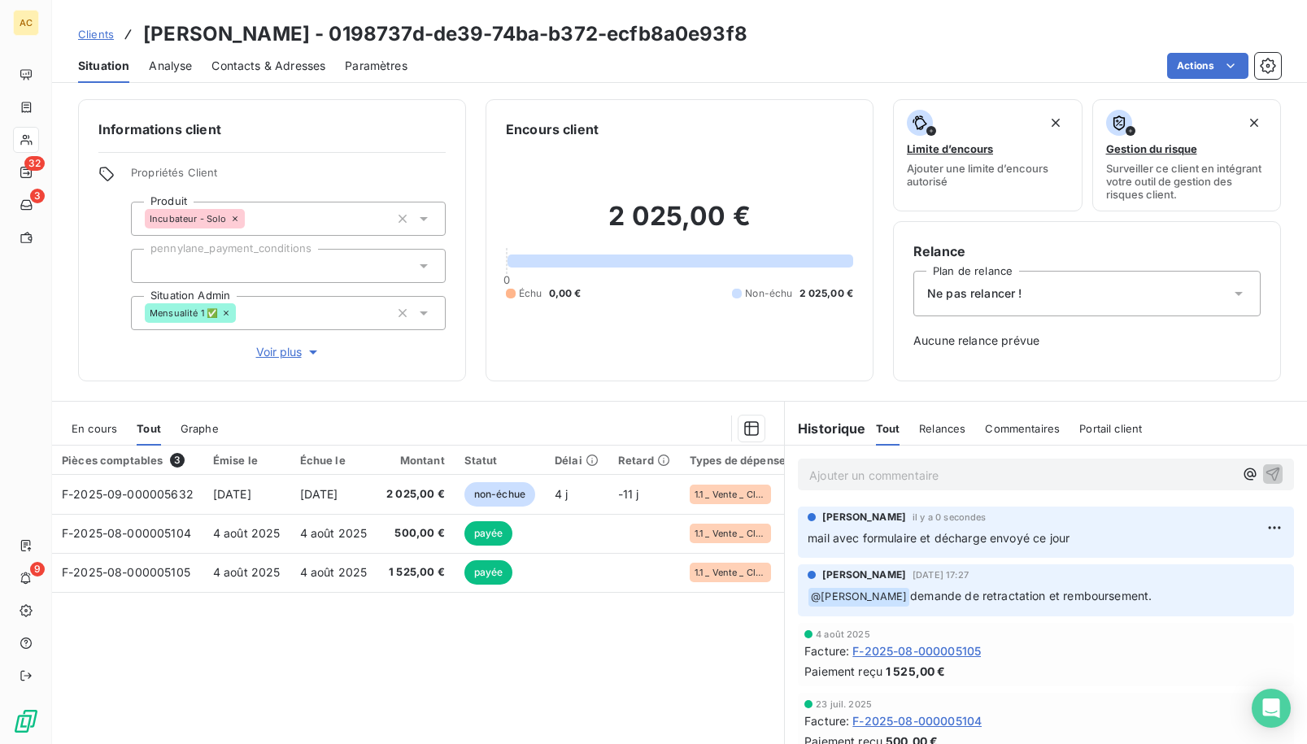
click at [113, 41] on div "Clients ludovic parreira - 0198737d-de39-74ba-b372-ecfb8a0e93f8" at bounding box center [412, 34] width 669 height 29
click at [112, 36] on span "Clients" at bounding box center [96, 34] width 36 height 13
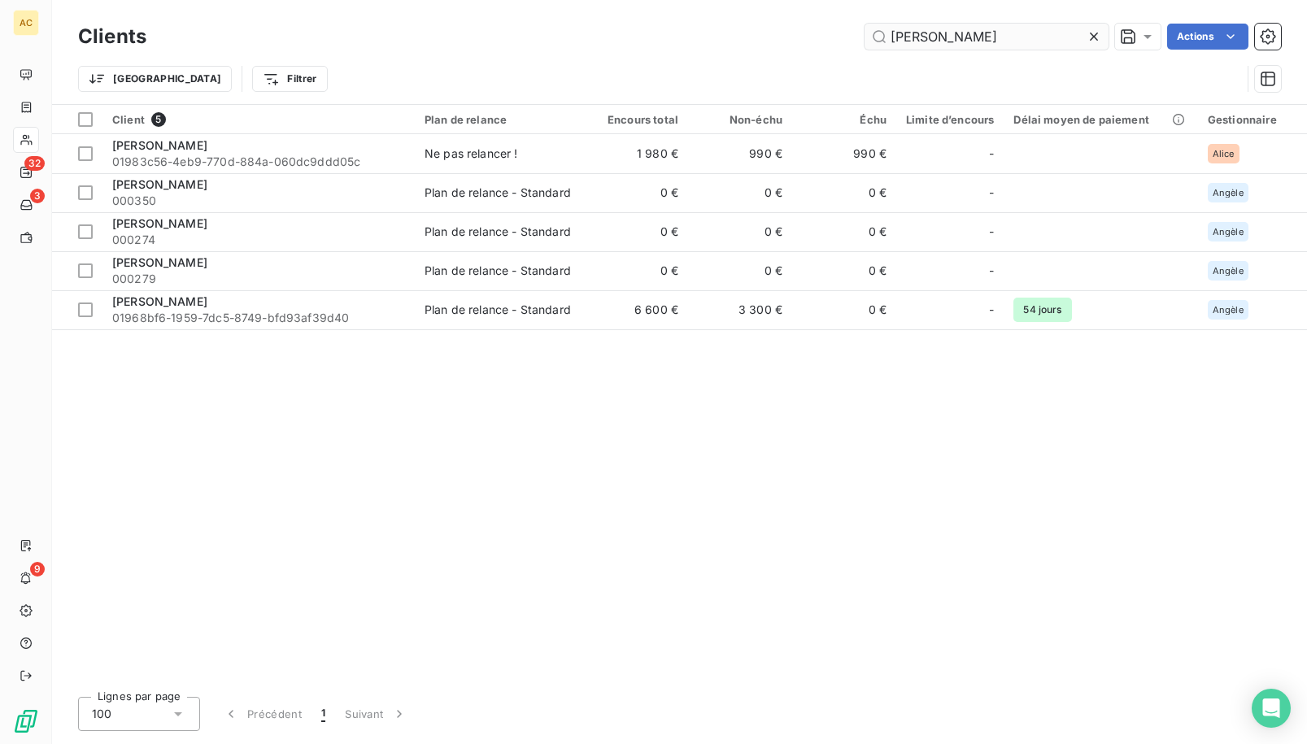
drag, startPoint x: 936, startPoint y: 39, endPoint x: 873, endPoint y: 38, distance: 62.6
click at [873, 38] on input "florian" at bounding box center [986, 37] width 244 height 26
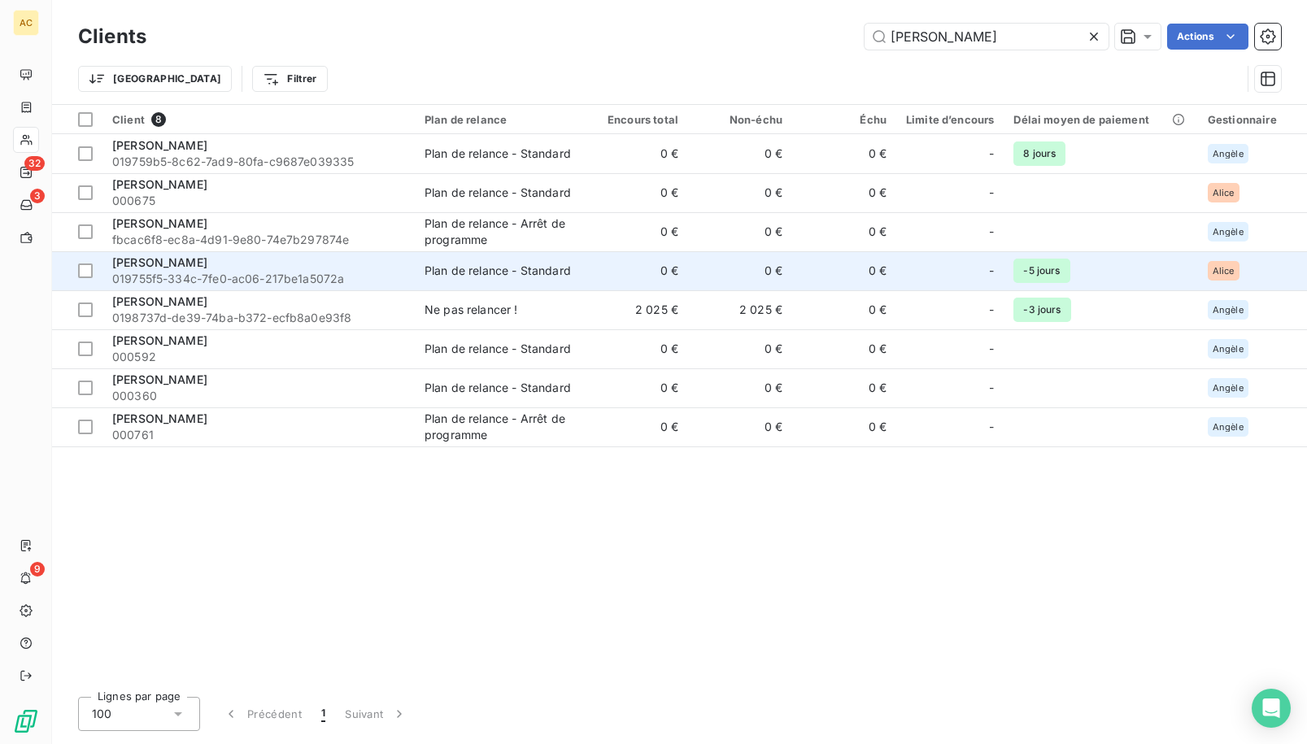
type input "ludovic"
click at [218, 271] on span "019755f5-334c-7fe0-ac06-217be1a5072a" at bounding box center [258, 279] width 293 height 16
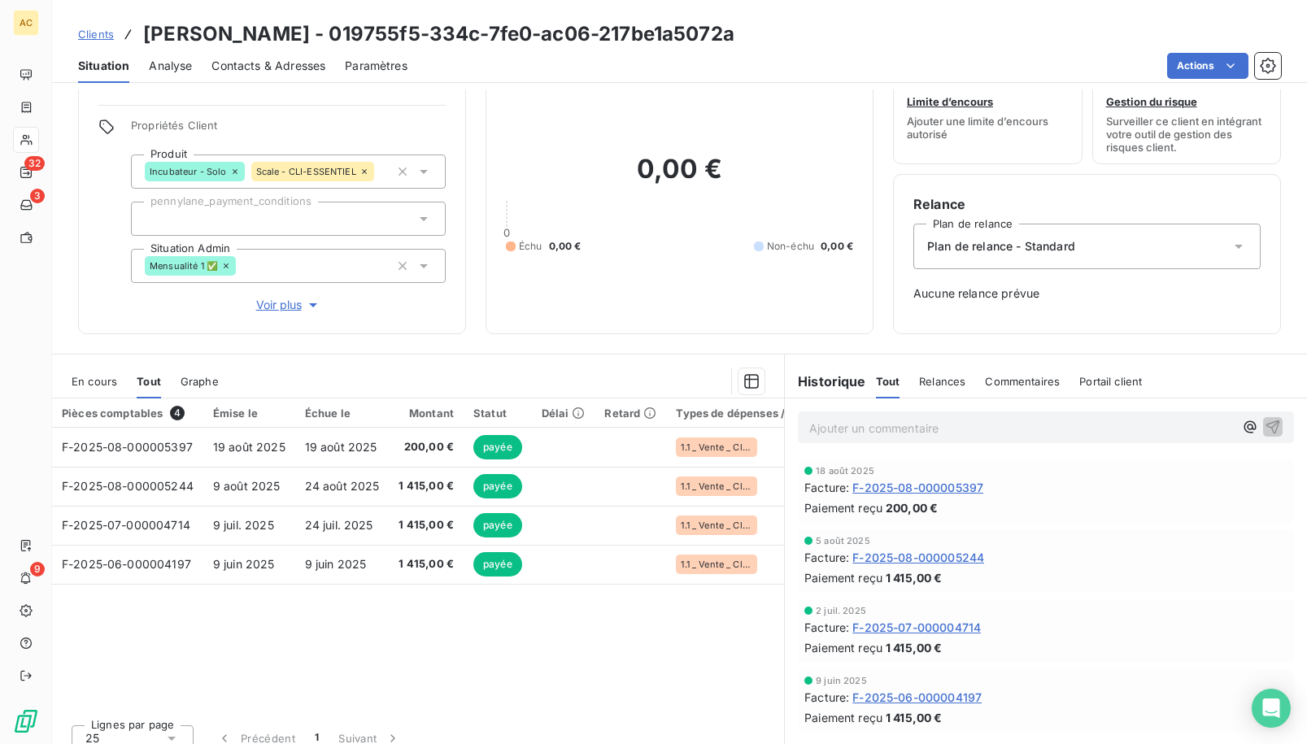
scroll to position [63, 0]
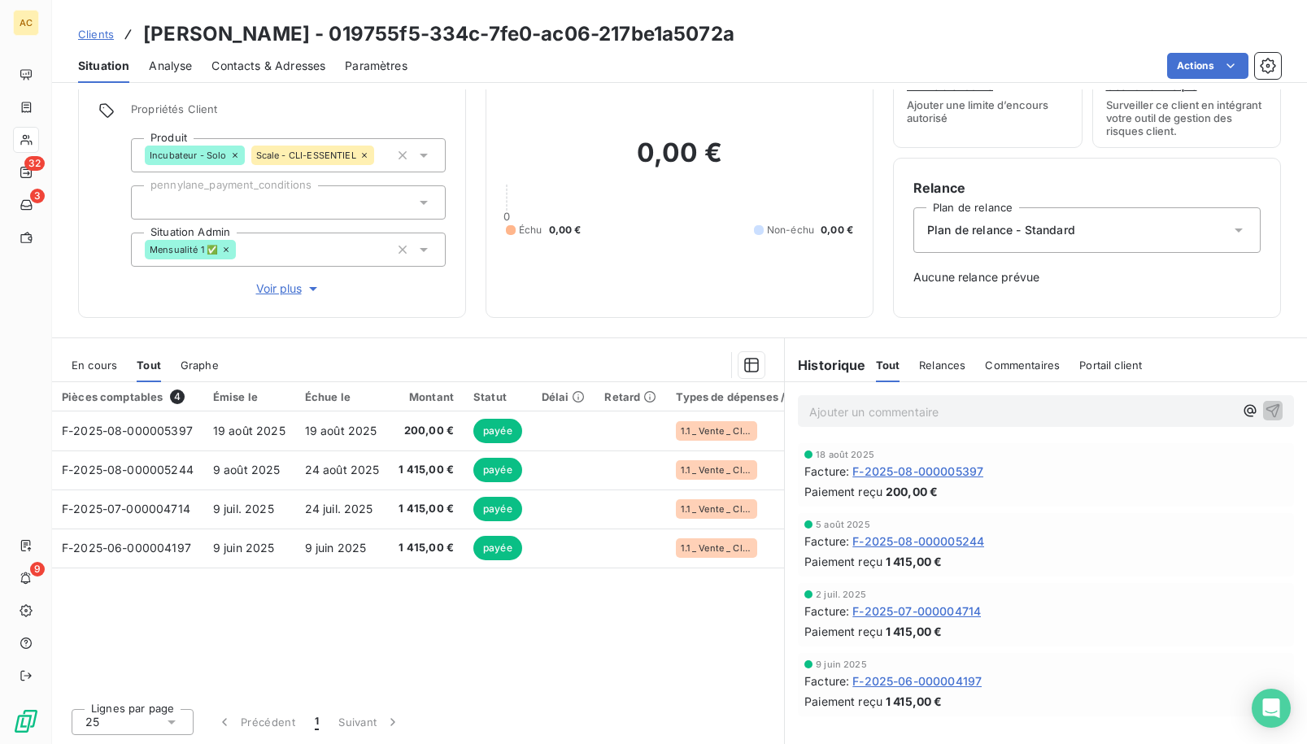
click at [99, 37] on span "Clients" at bounding box center [96, 34] width 36 height 13
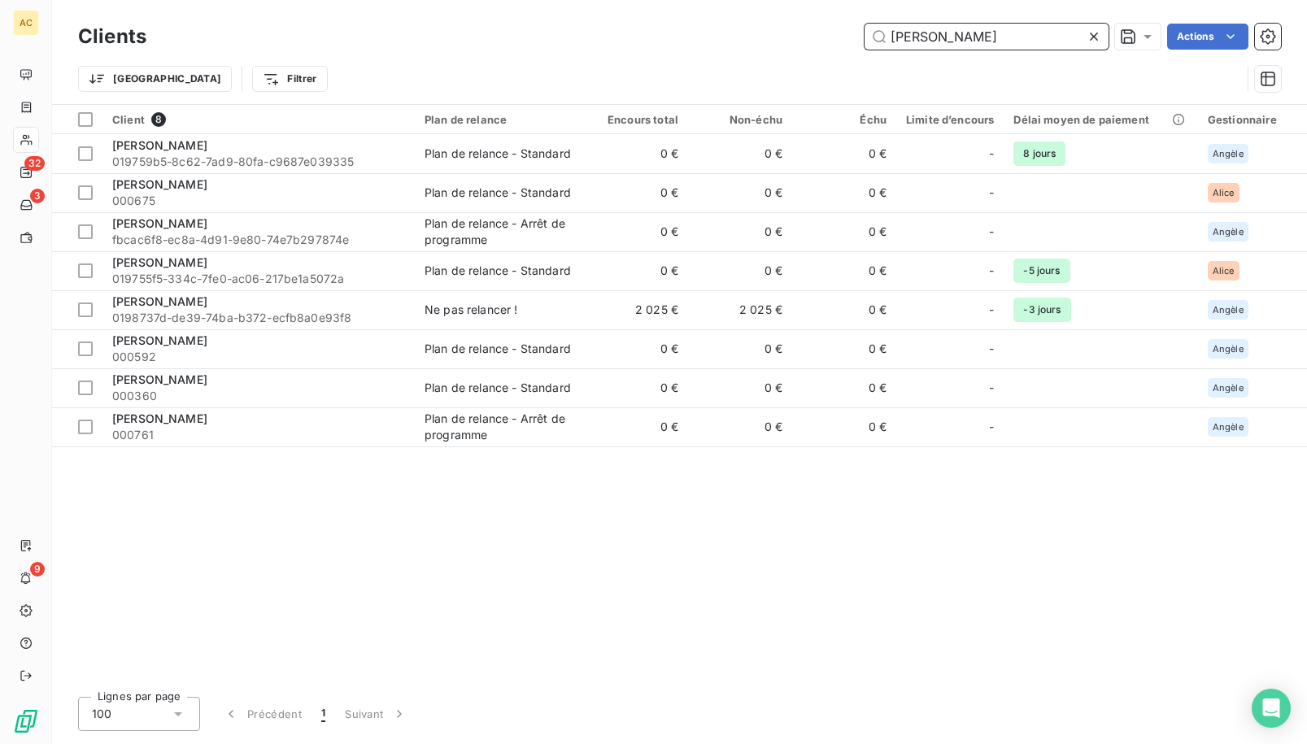
drag, startPoint x: 939, startPoint y: 34, endPoint x: 890, endPoint y: 33, distance: 48.8
click at [890, 33] on input "ludovic" at bounding box center [986, 37] width 244 height 26
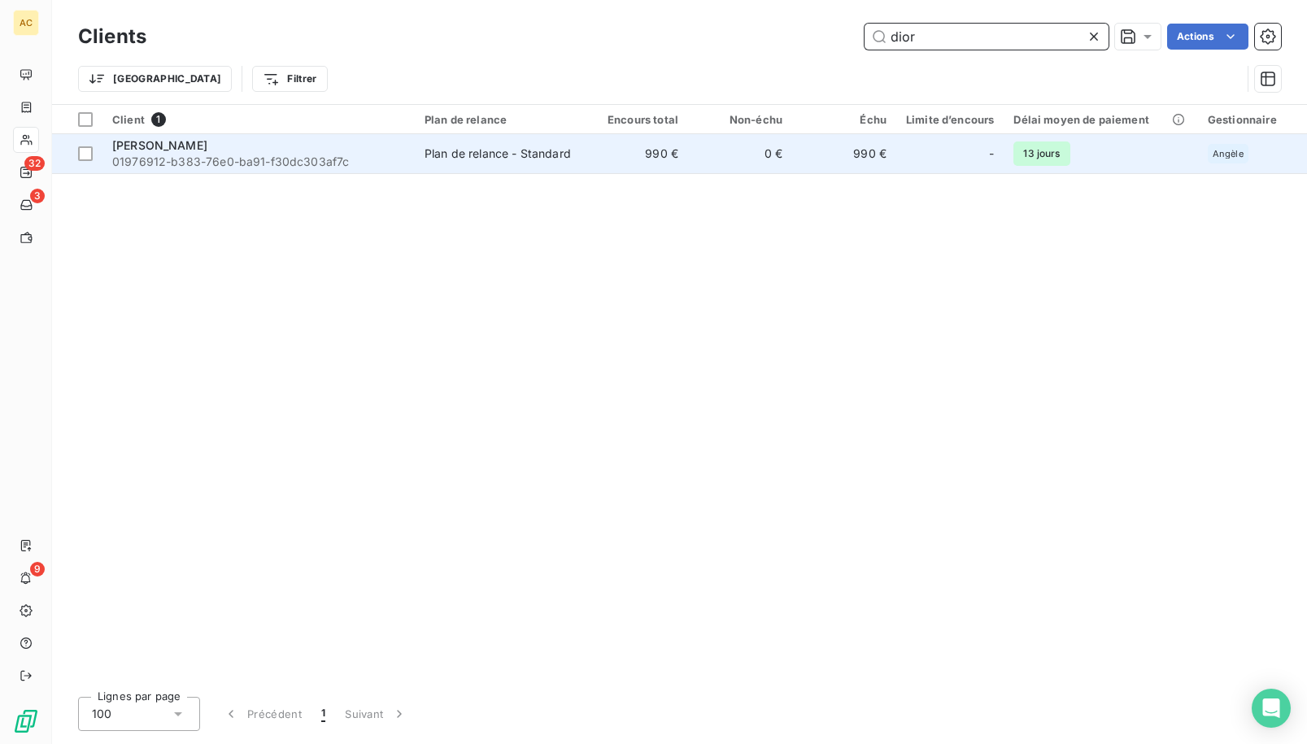
type input "dior"
click at [271, 157] on span "01976912-b383-76e0-ba91-f30dc303af7c" at bounding box center [258, 162] width 293 height 16
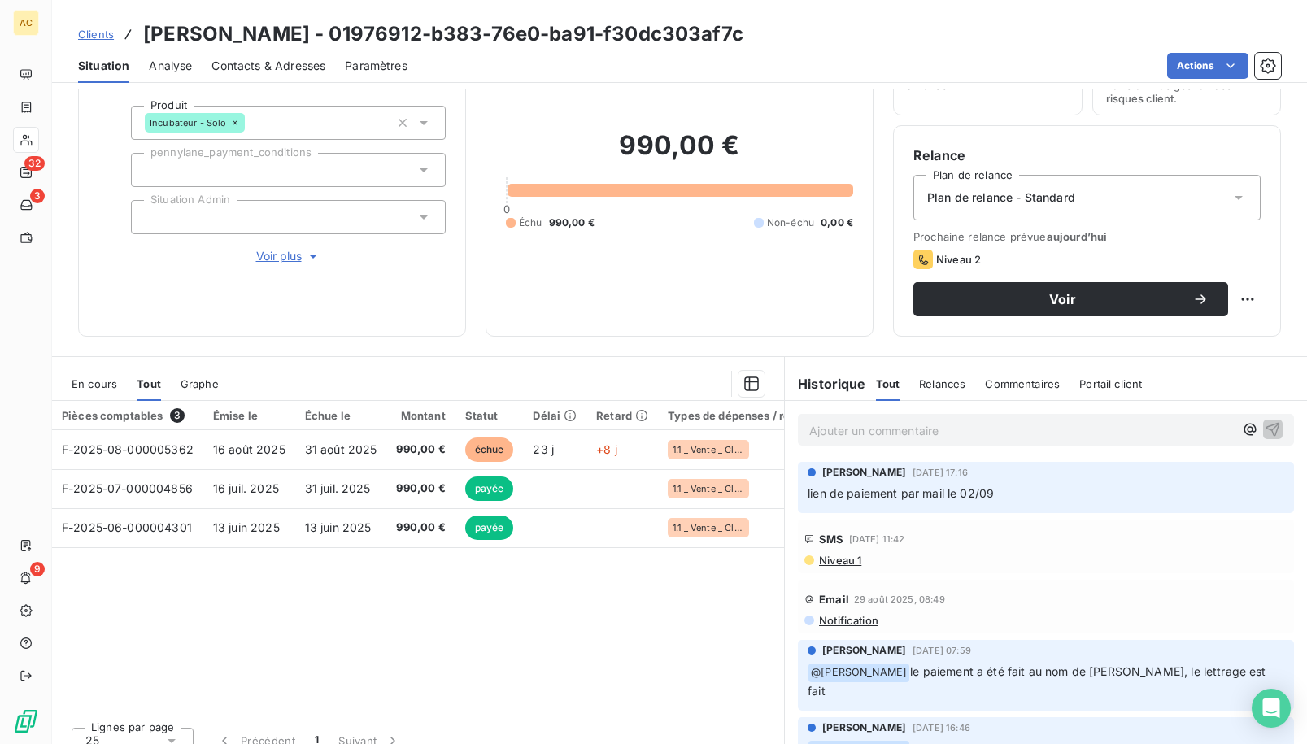
scroll to position [115, 0]
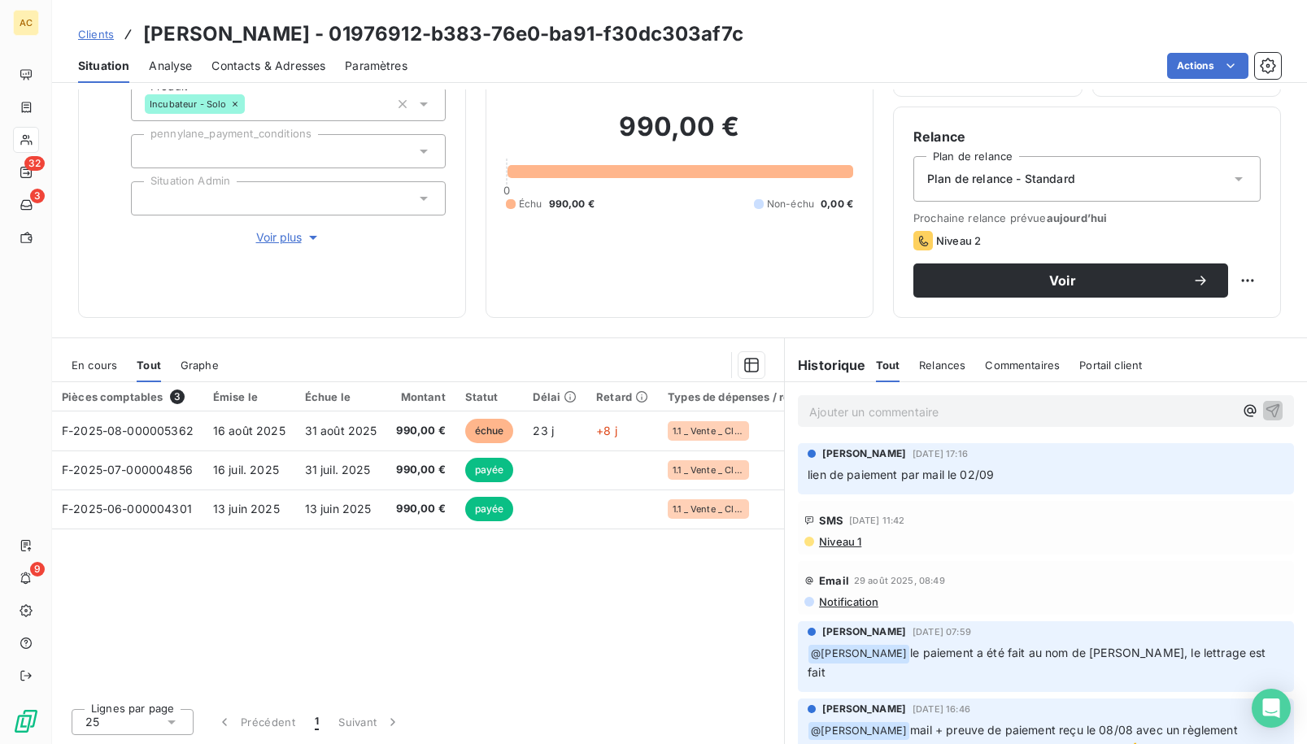
click at [318, 70] on span "Contacts & Adresses" at bounding box center [268, 66] width 114 height 16
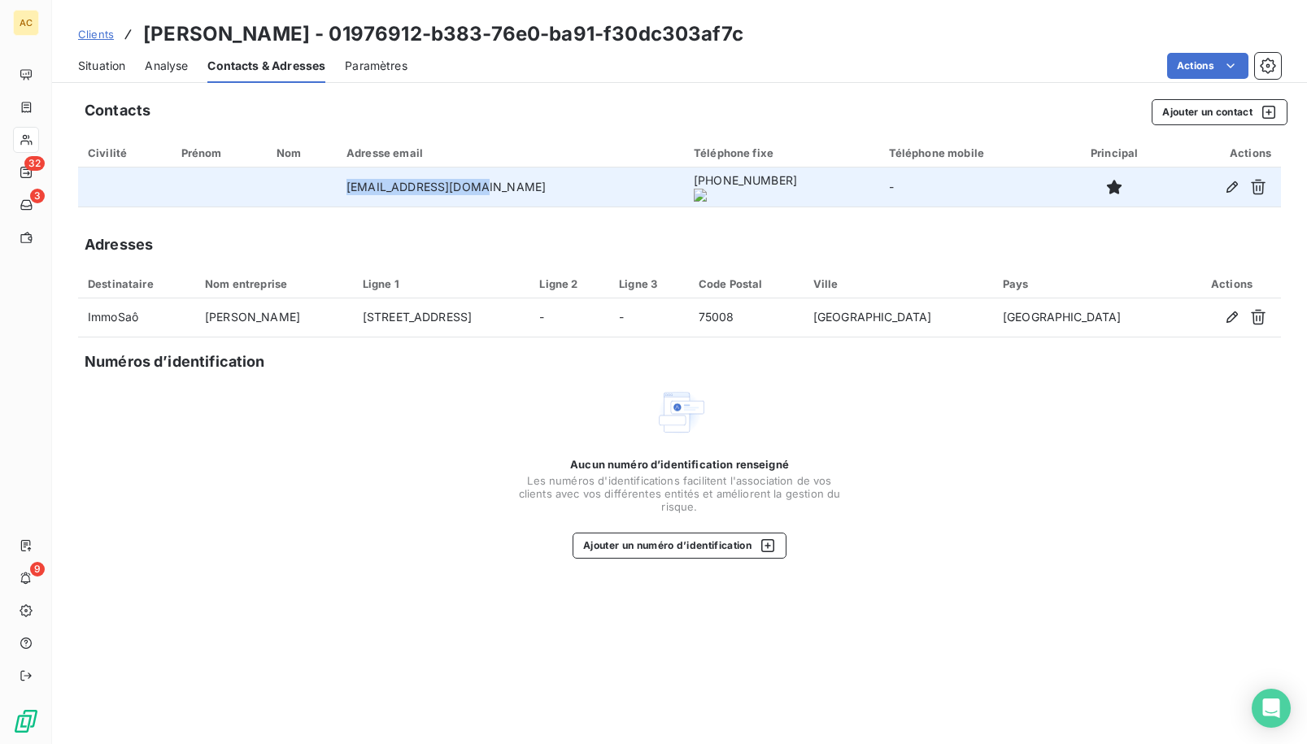
drag, startPoint x: 358, startPoint y: 190, endPoint x: 512, endPoint y: 190, distance: 154.5
click at [515, 190] on td "annoncesao@gmail.com" at bounding box center [510, 186] width 347 height 39
copy td "annoncesao@gmail.com"
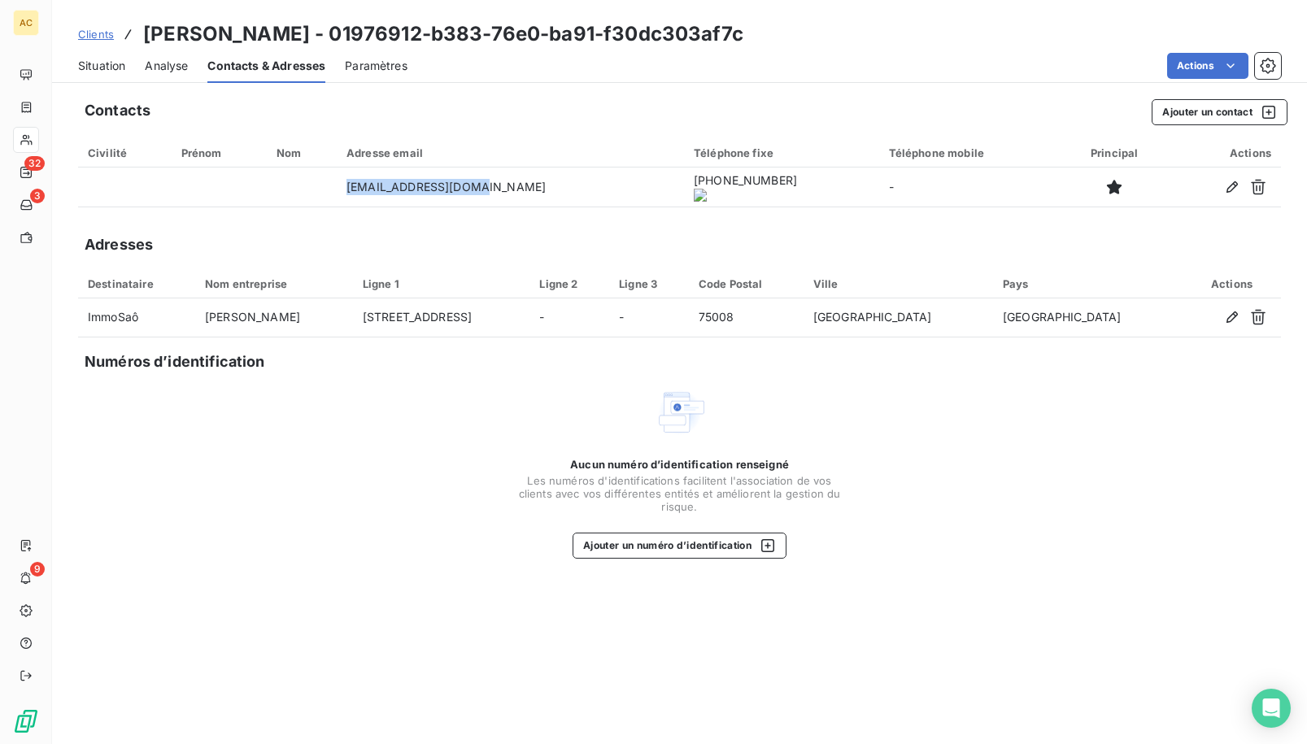
click at [93, 36] on span "Clients" at bounding box center [96, 34] width 36 height 13
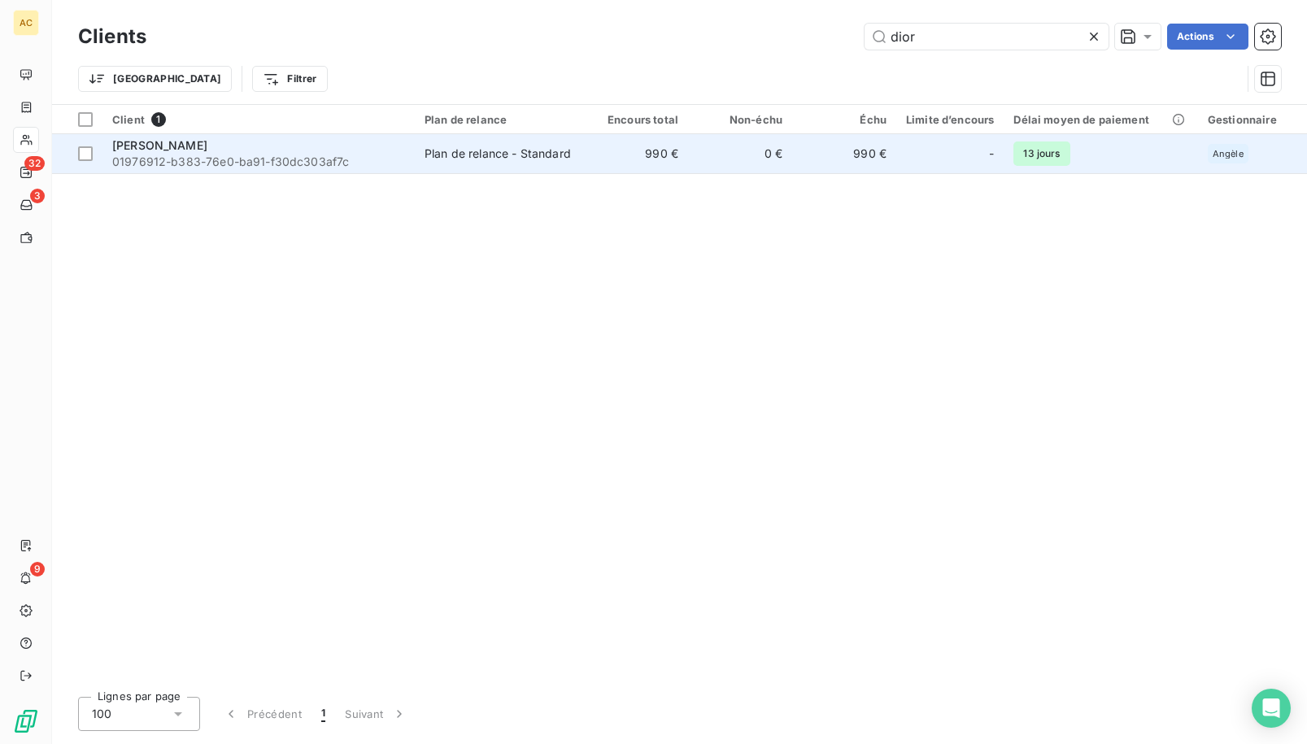
click at [403, 163] on span "01976912-b383-76e0-ba91-f30dc303af7c" at bounding box center [258, 162] width 293 height 16
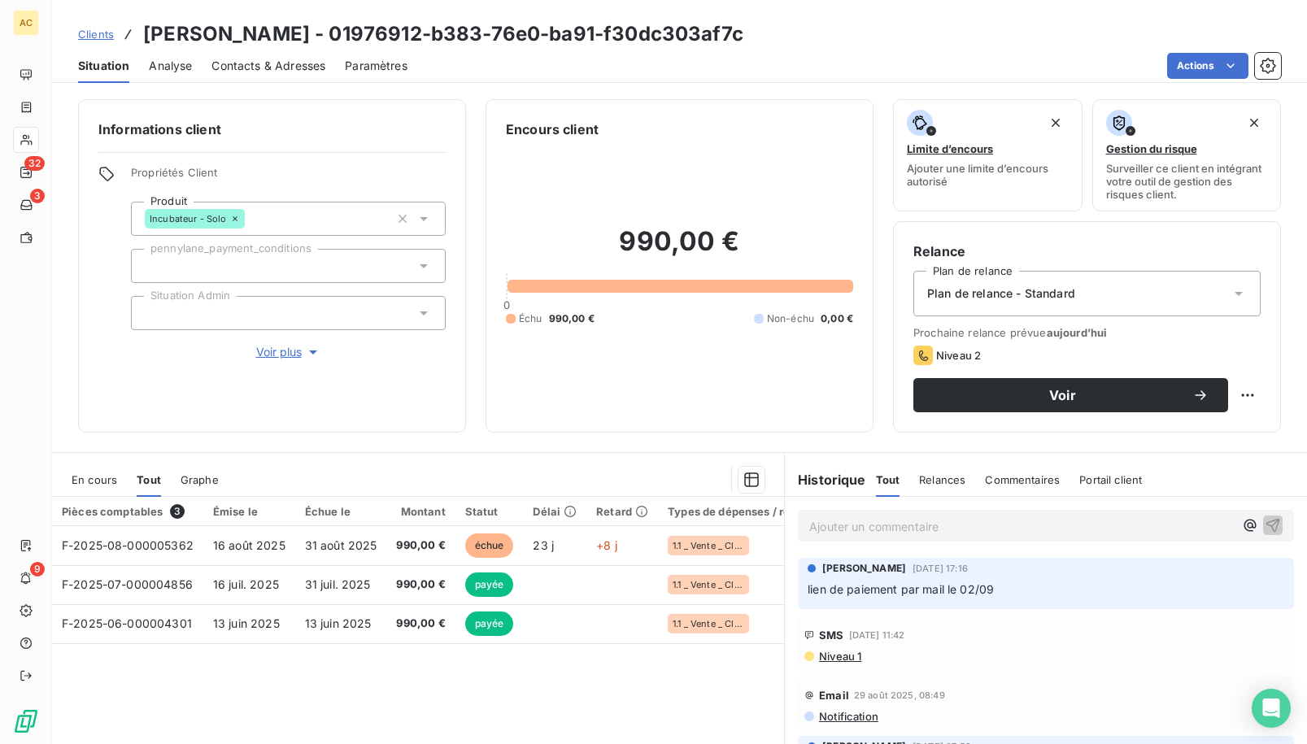
click at [277, 354] on span "Voir plus" at bounding box center [288, 352] width 65 height 16
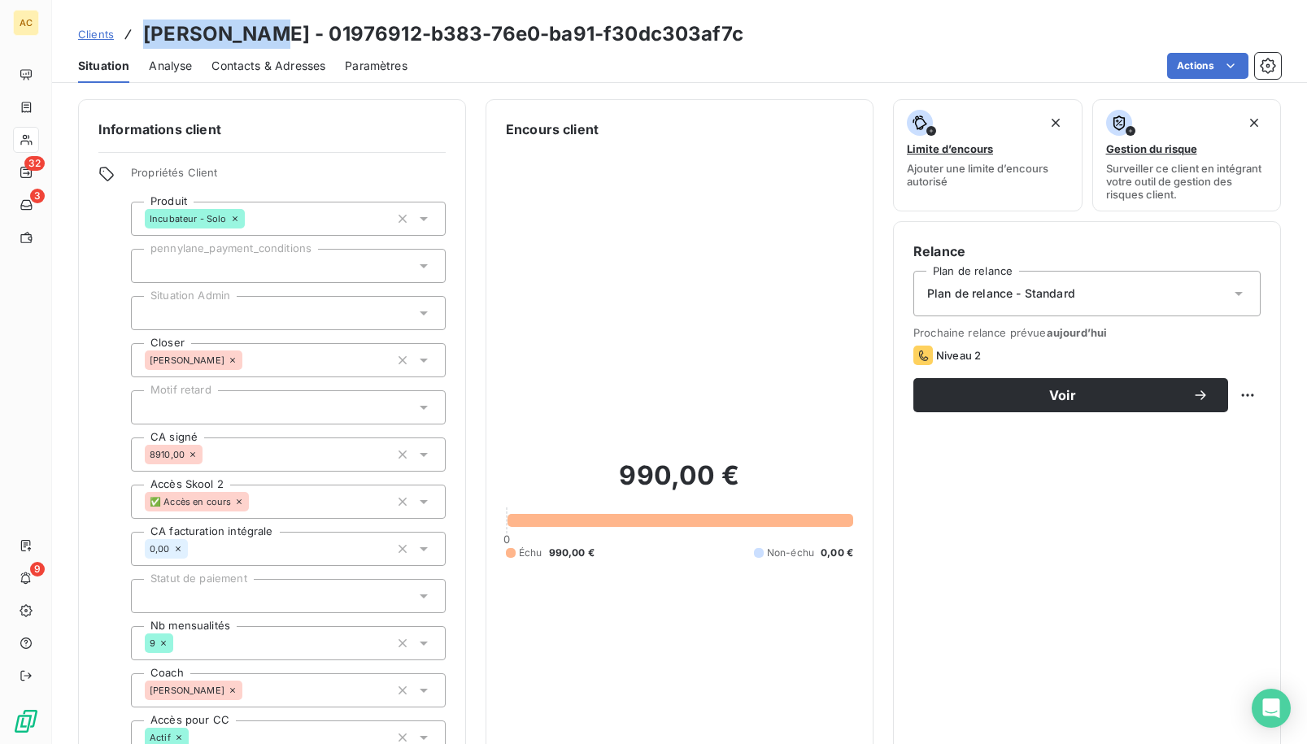
drag, startPoint x: 144, startPoint y: 34, endPoint x: 248, endPoint y: 37, distance: 104.1
click at [248, 37] on h3 "[PERSON_NAME] - 01976912-b383-76e0-ba91-f30dc303af7c" at bounding box center [443, 34] width 600 height 29
click at [309, 61] on span "Contacts & Adresses" at bounding box center [268, 66] width 114 height 16
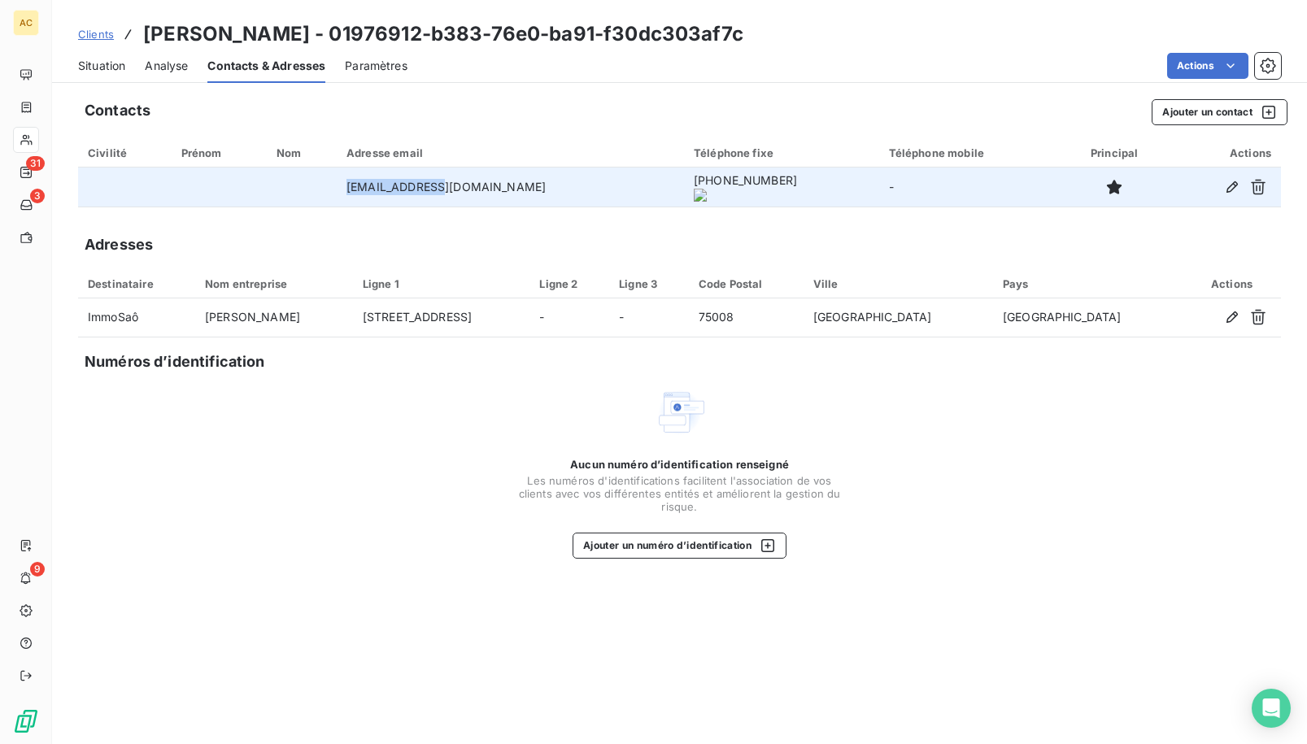
drag, startPoint x: 358, startPoint y: 192, endPoint x: 459, endPoint y: 194, distance: 101.7
click at [459, 194] on td "annoncesao@gmail.com" at bounding box center [510, 186] width 347 height 39
drag, startPoint x: 494, startPoint y: 187, endPoint x: 342, endPoint y: 181, distance: 152.2
click at [342, 181] on tr "annoncesao@gmail.com +33 6 30 99 86 50 -" at bounding box center [679, 186] width 1203 height 39
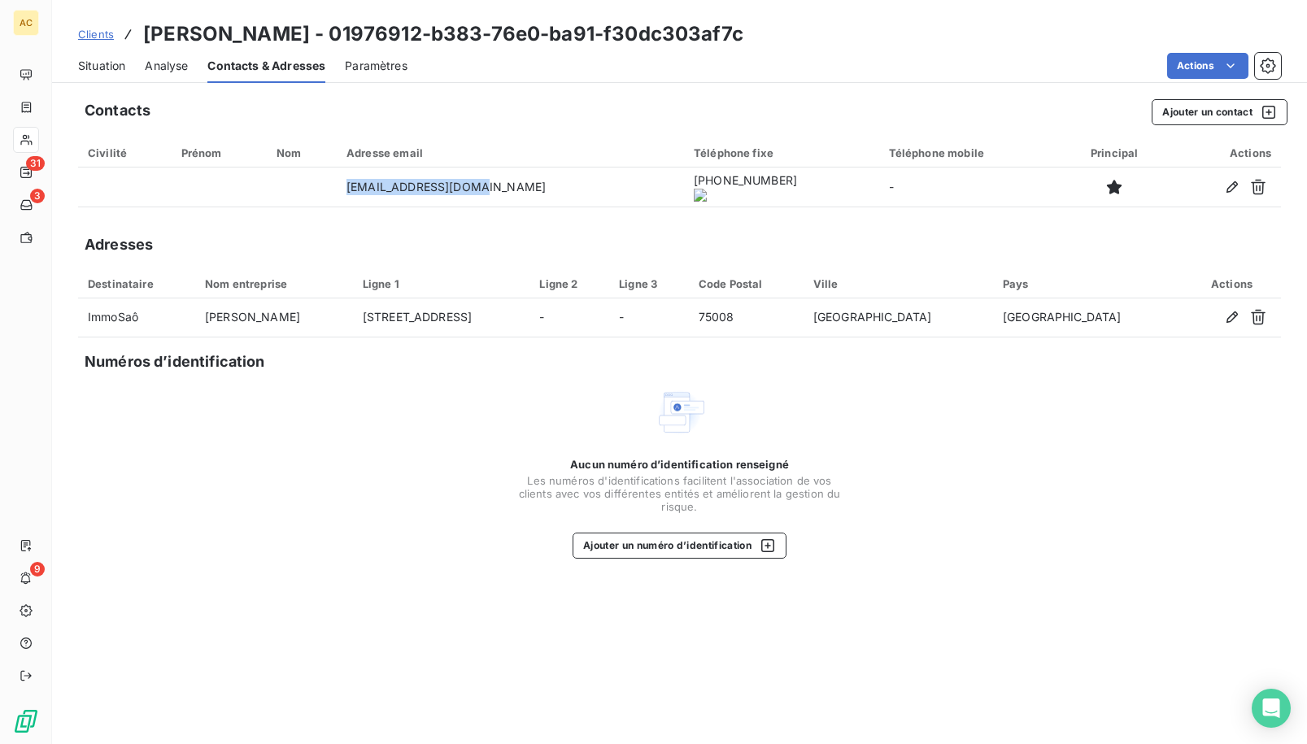
click at [96, 35] on span "Clients" at bounding box center [96, 34] width 36 height 13
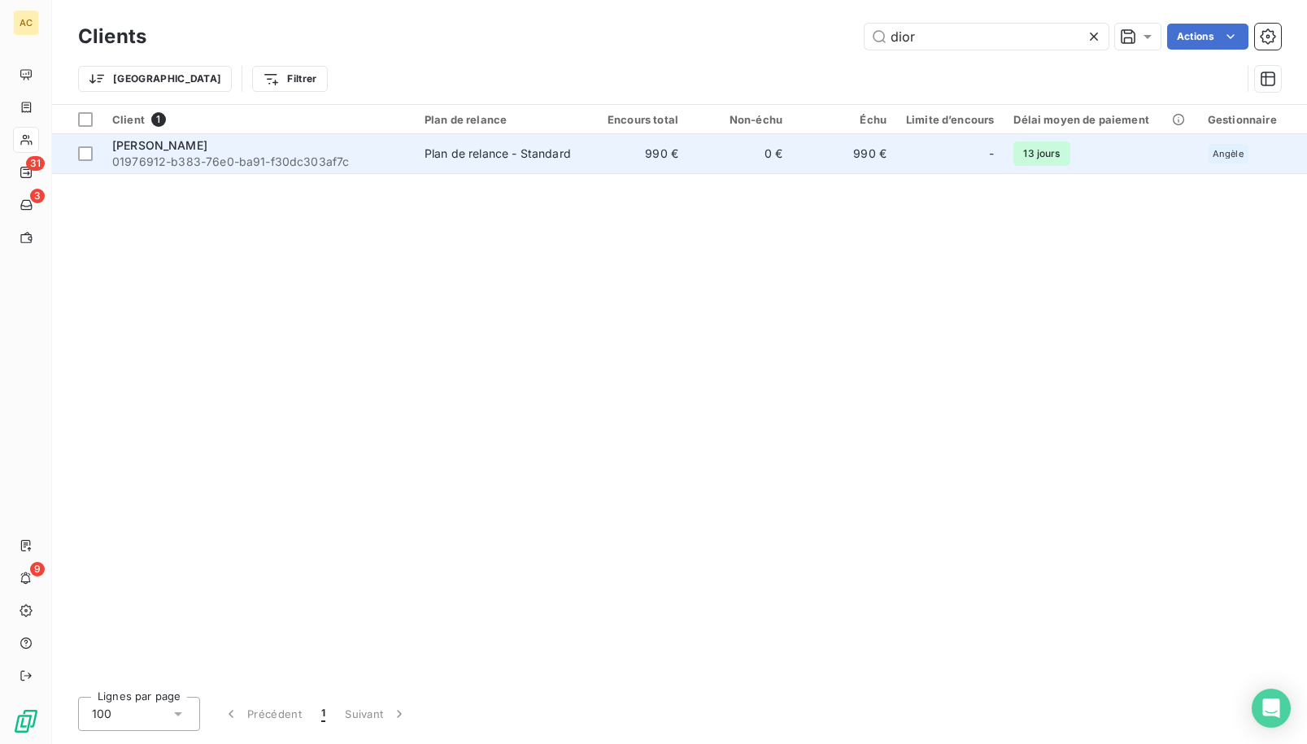
click at [259, 159] on span "01976912-b383-76e0-ba91-f30dc303af7c" at bounding box center [258, 162] width 293 height 16
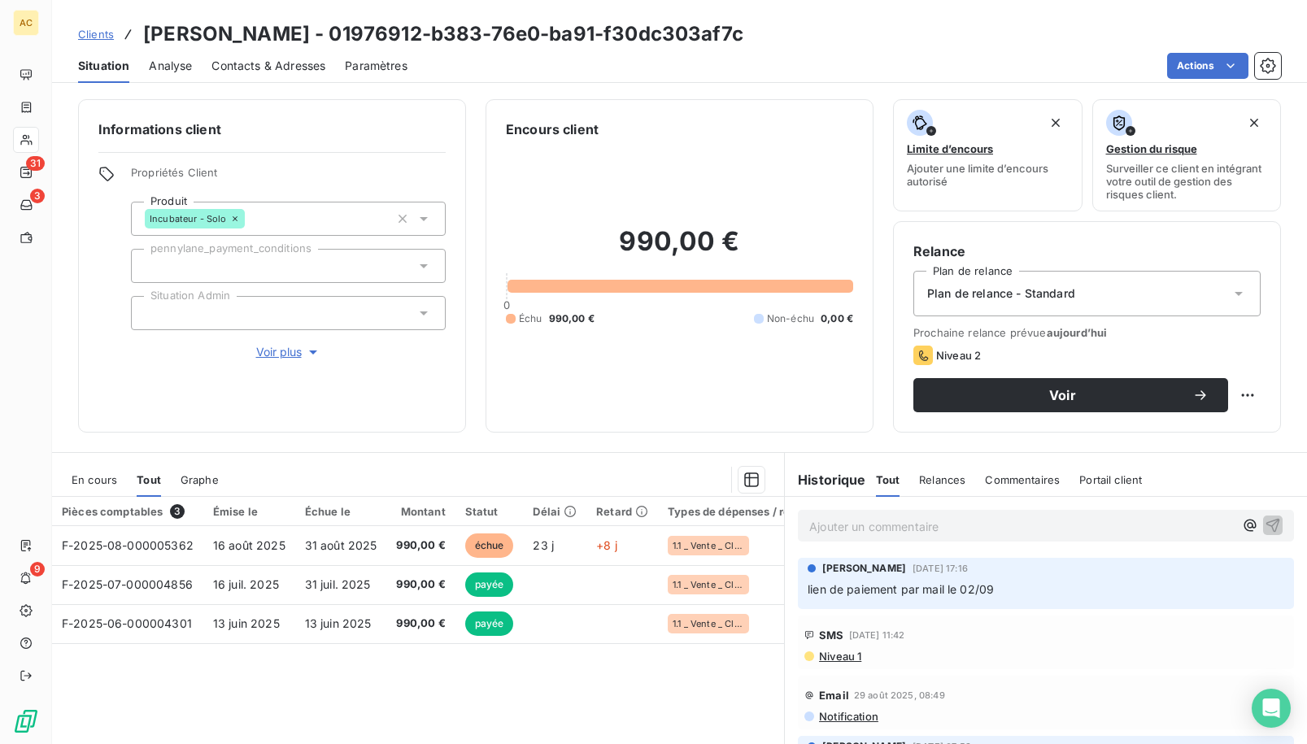
click at [322, 67] on span "Contacts & Adresses" at bounding box center [268, 66] width 114 height 16
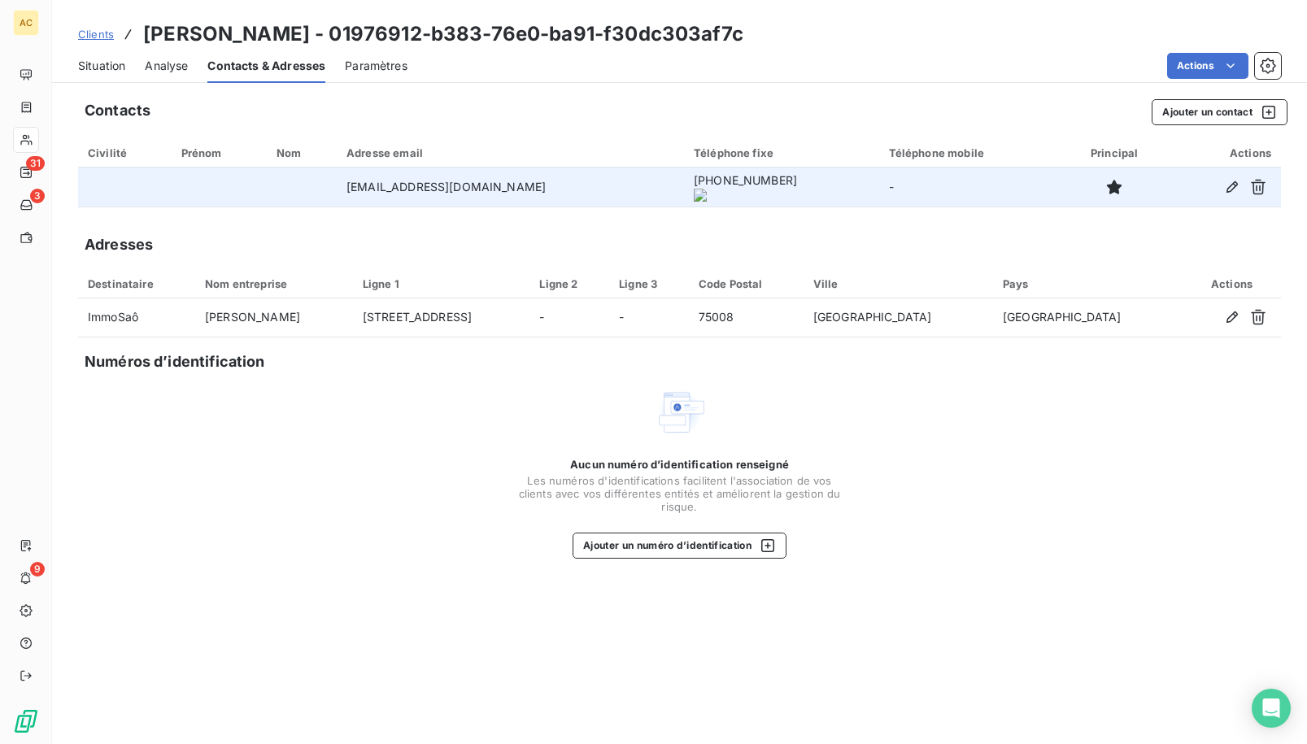
drag, startPoint x: 620, startPoint y: 185, endPoint x: 724, endPoint y: 189, distance: 104.2
click at [724, 187] on onoff-telecom-ce-phone-number-wrapper "[PHONE_NUMBER]" at bounding box center [745, 180] width 103 height 14
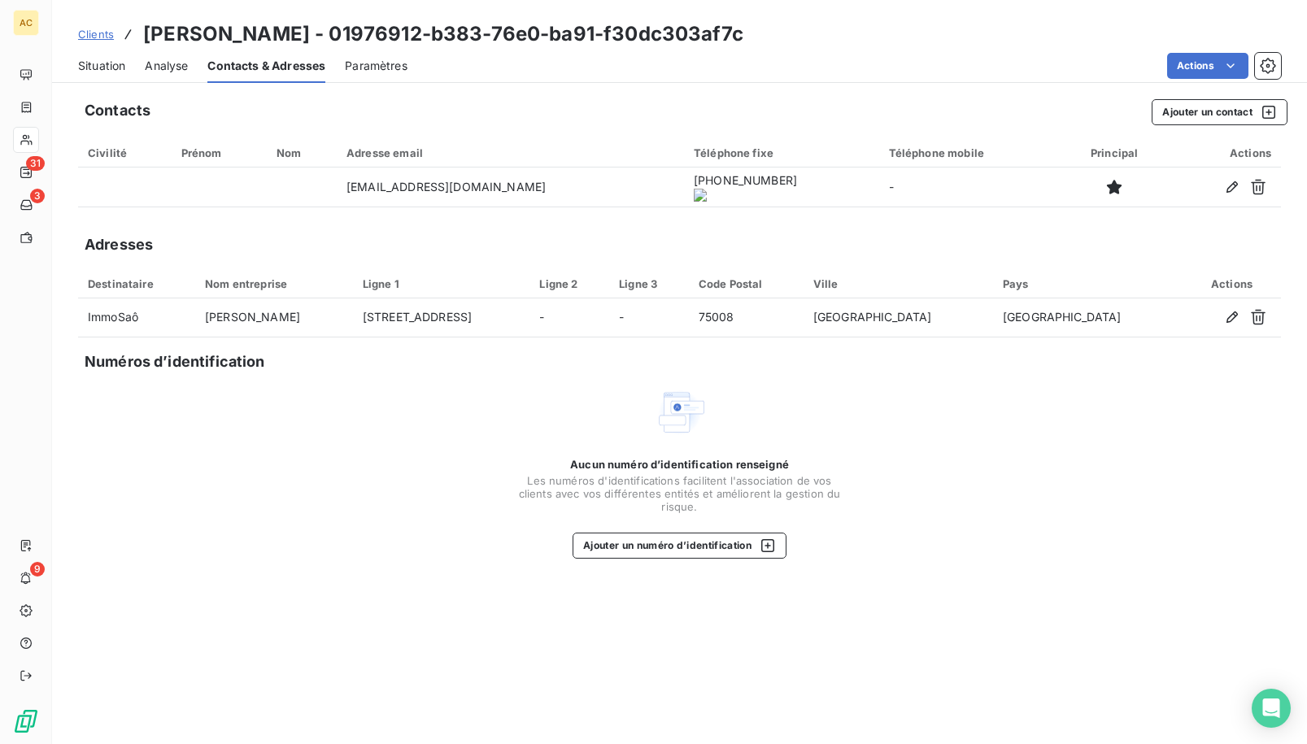
click at [93, 41] on link "Clients" at bounding box center [96, 34] width 36 height 16
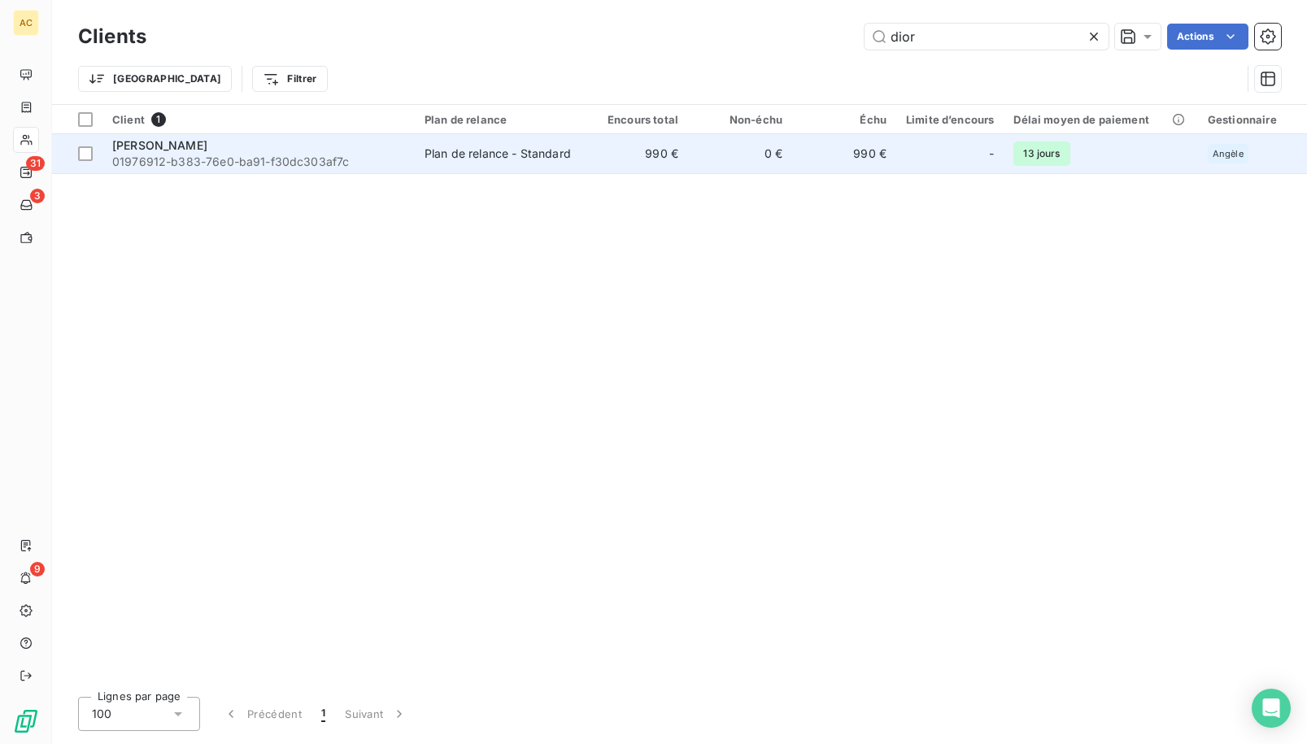
click at [249, 145] on div "[PERSON_NAME]" at bounding box center [258, 145] width 293 height 16
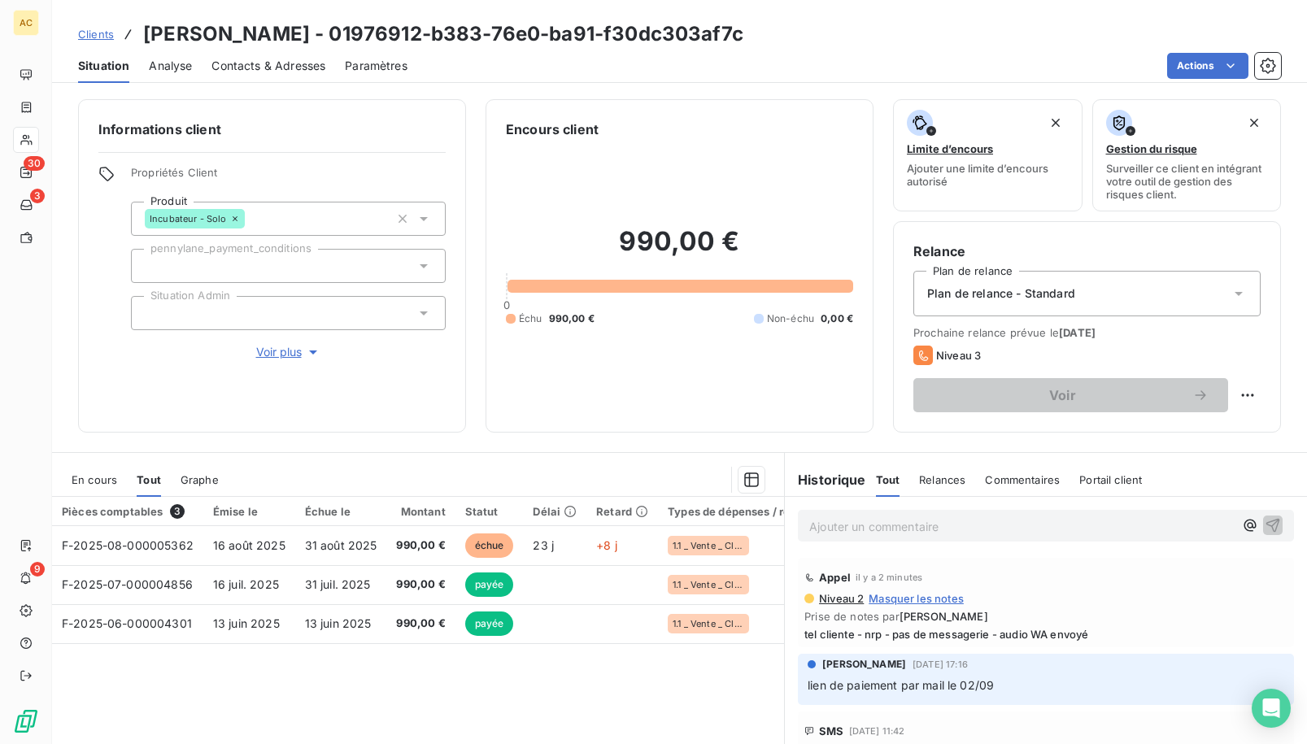
click at [109, 41] on link "Clients" at bounding box center [96, 34] width 36 height 16
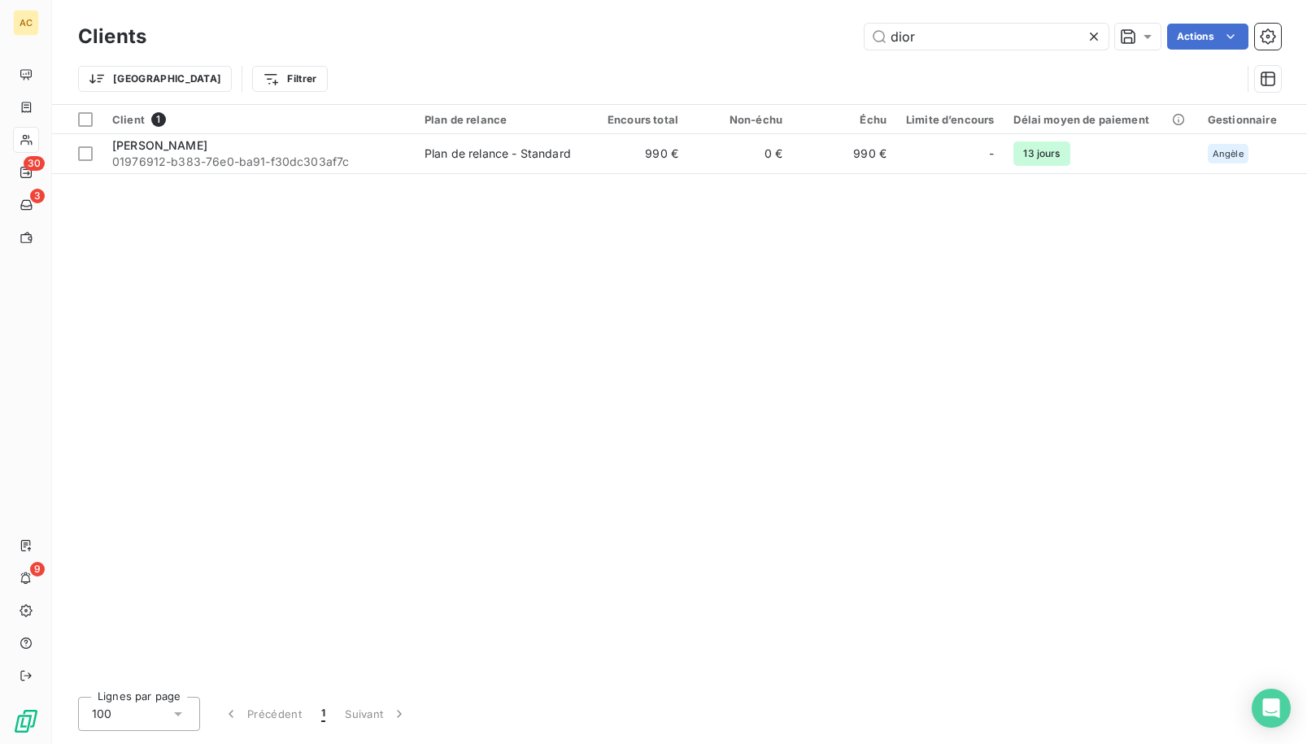
drag, startPoint x: 879, startPoint y: 30, endPoint x: 852, endPoint y: 33, distance: 27.0
click at [852, 33] on div "dior Actions" at bounding box center [723, 37] width 1115 height 26
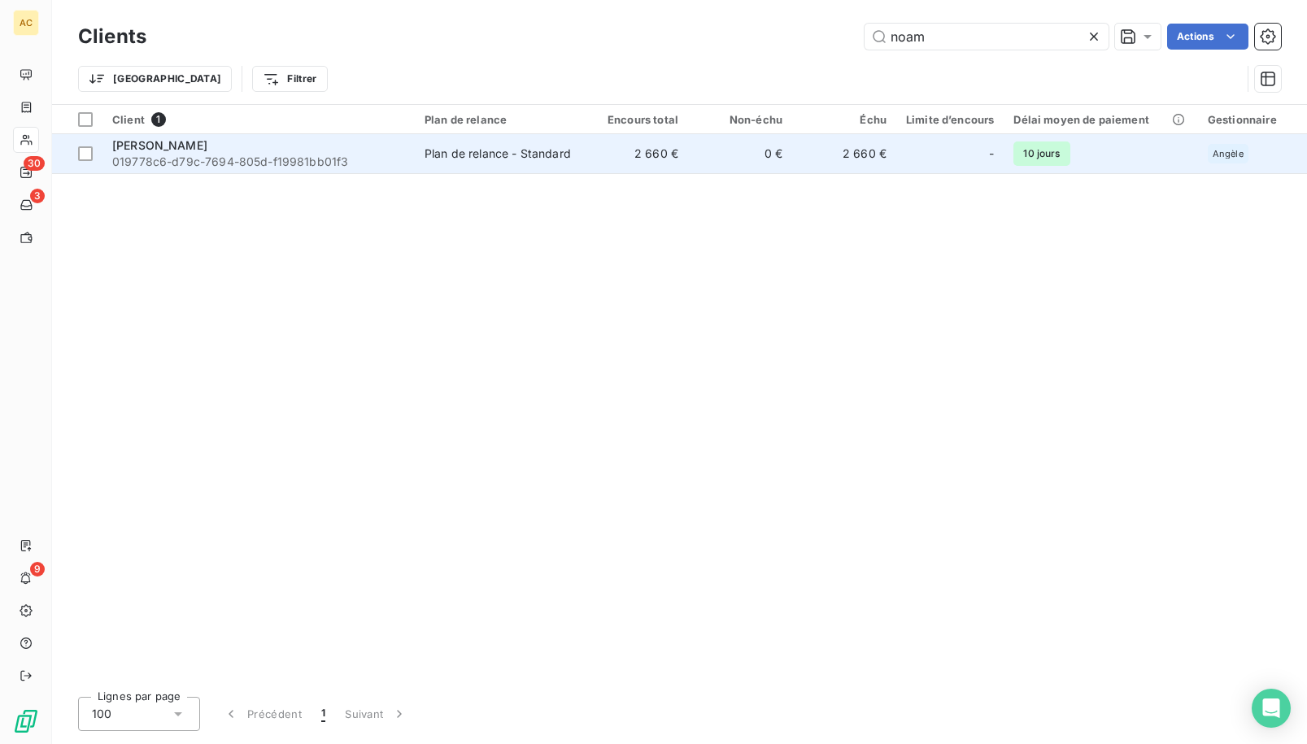
type input "noam"
click at [166, 149] on span "[PERSON_NAME]" at bounding box center [159, 145] width 95 height 14
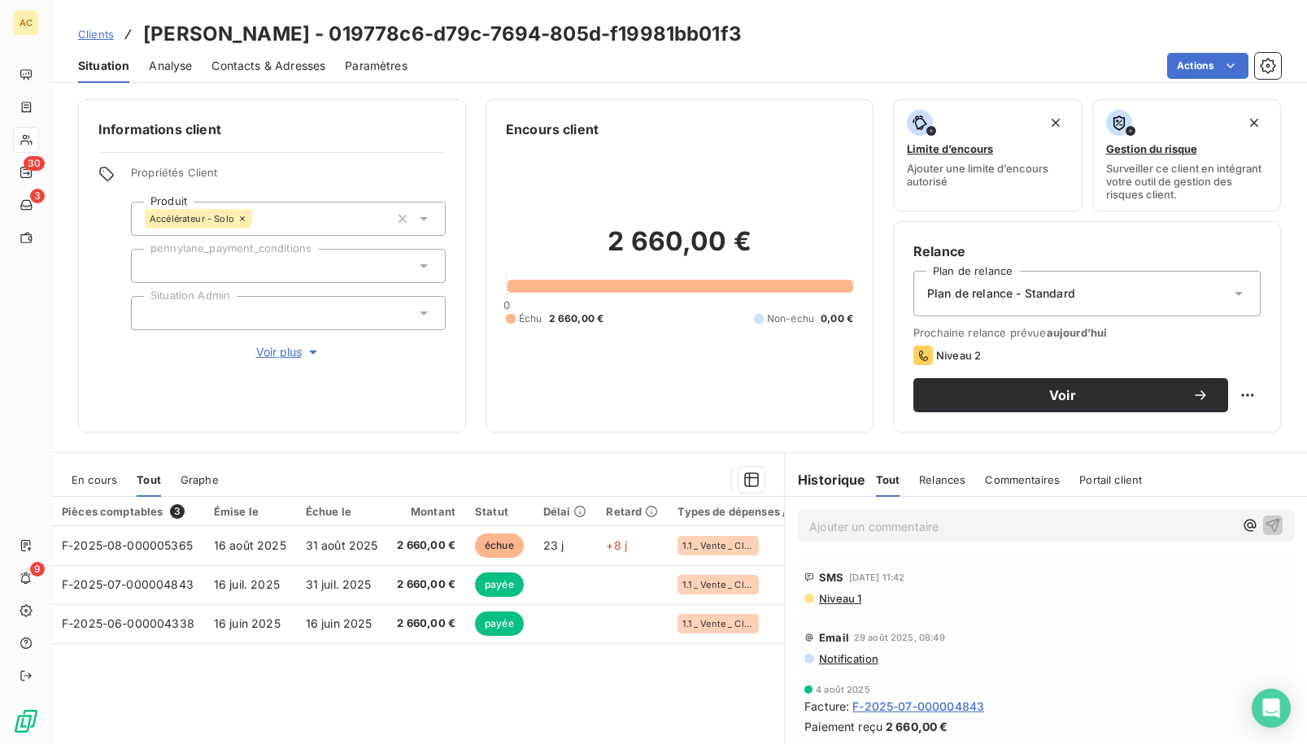
click at [265, 67] on span "Contacts & Adresses" at bounding box center [268, 66] width 114 height 16
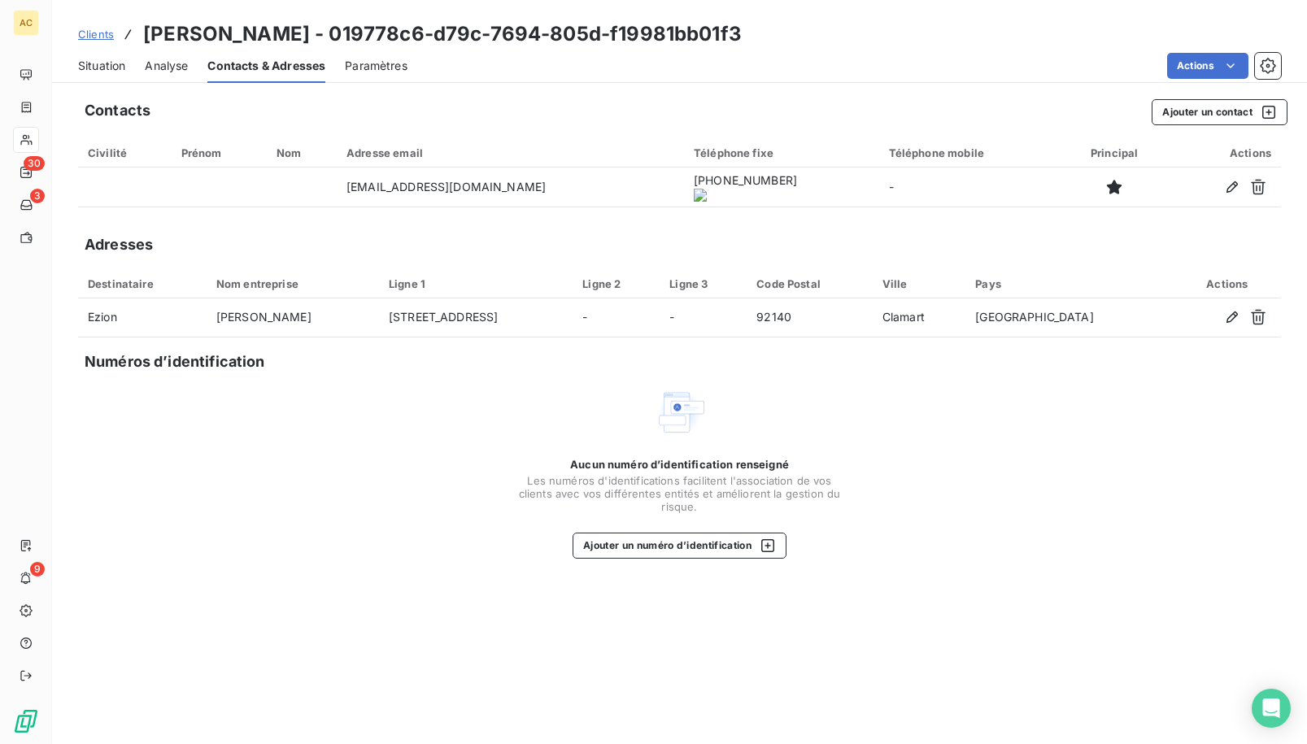
click at [689, 164] on onoff-telecom-ce-actions-button at bounding box center [689, 164] width 0 height 0
click at [96, 66] on span "Situation" at bounding box center [101, 66] width 47 height 16
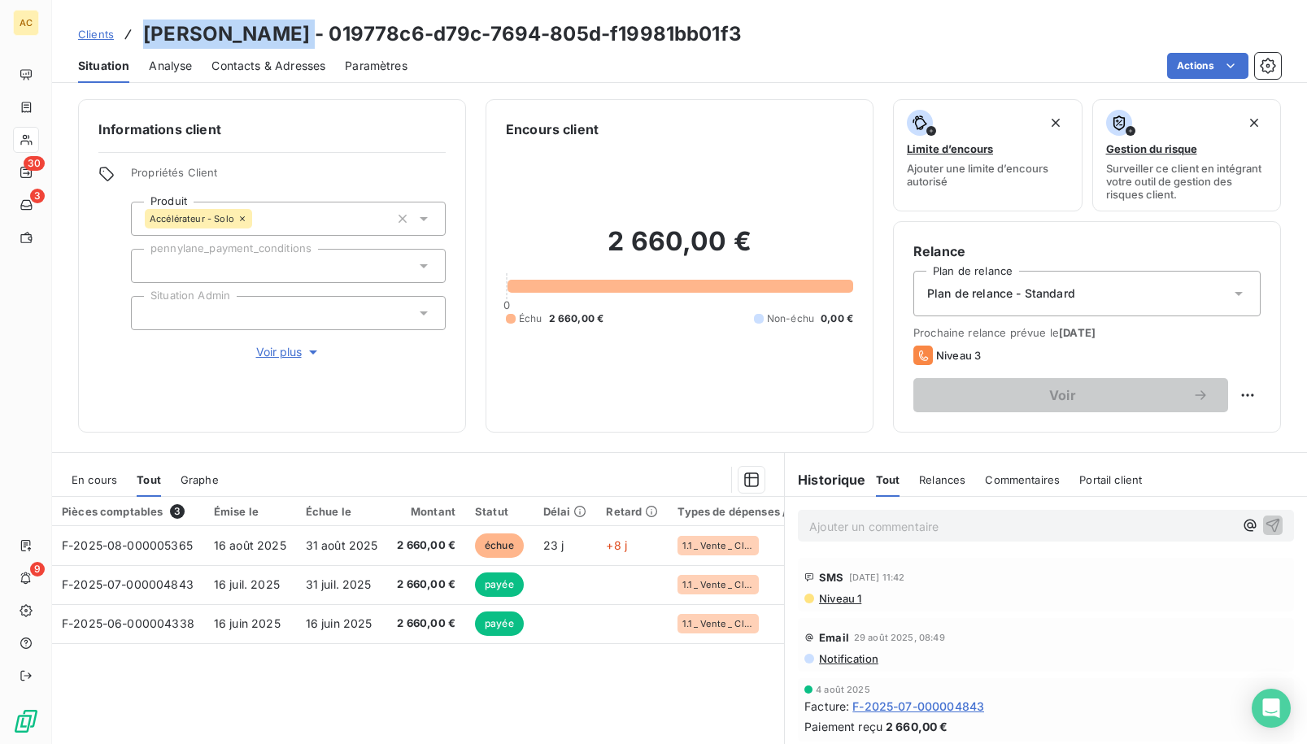
drag, startPoint x: 147, startPoint y: 31, endPoint x: 298, endPoint y: 37, distance: 150.6
click at [299, 37] on h3 "[PERSON_NAME] - 019778c6-d79c-7694-805d-f19981bb01f3" at bounding box center [442, 34] width 598 height 29
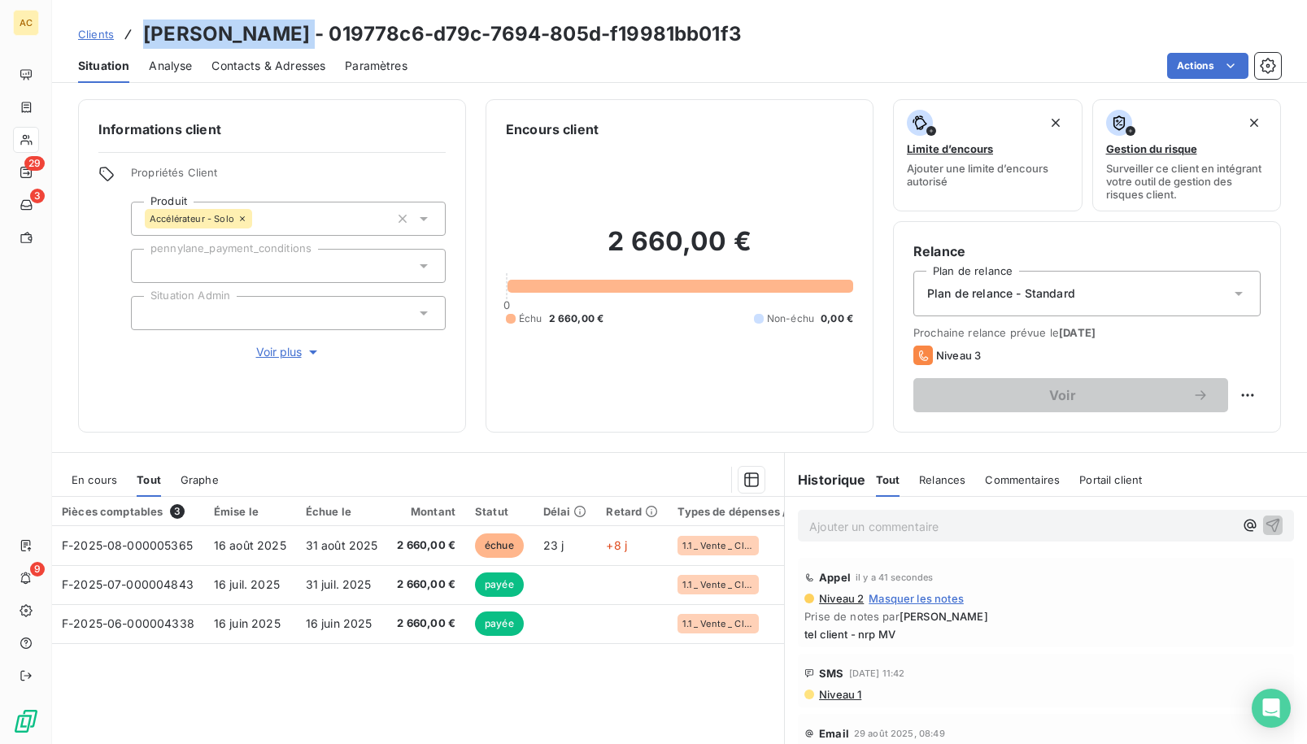
click at [103, 41] on link "Clients" at bounding box center [96, 34] width 36 height 16
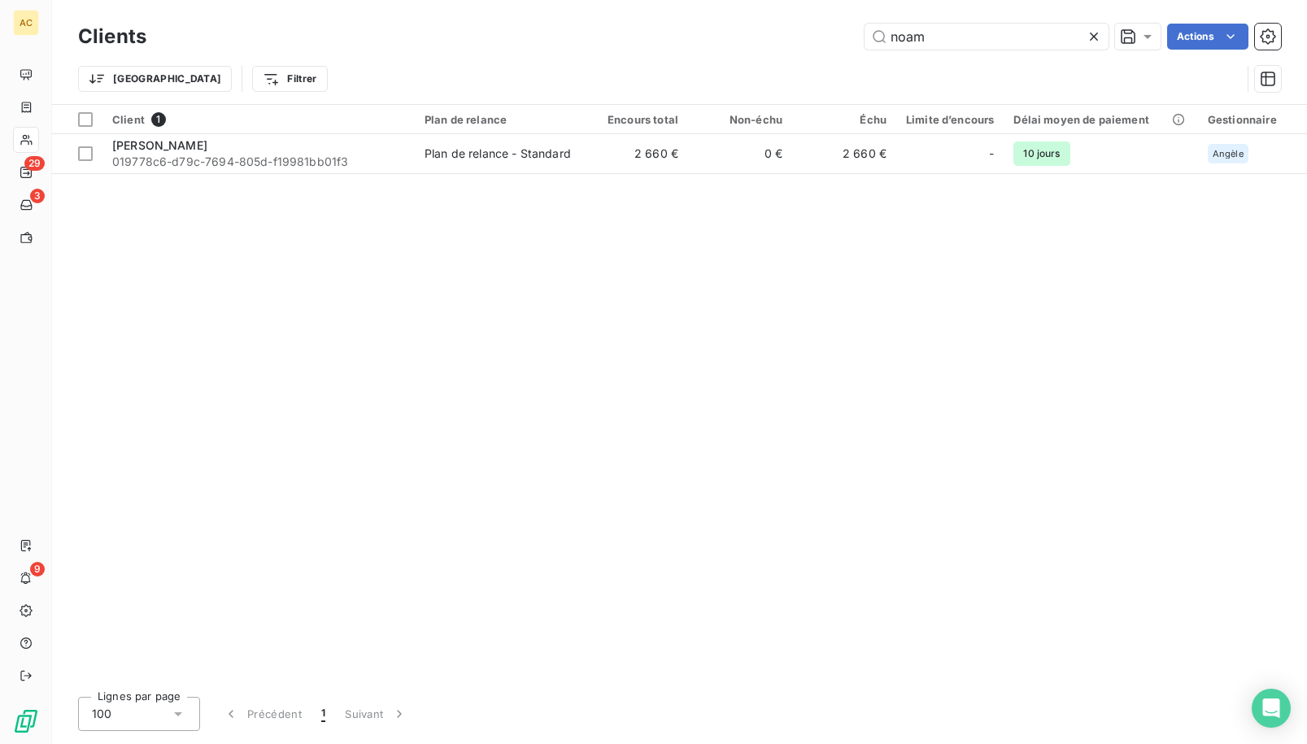
drag, startPoint x: 940, startPoint y: 37, endPoint x: 851, endPoint y: 22, distance: 89.8
click at [851, 22] on div "Clients noam Actions" at bounding box center [679, 37] width 1203 height 34
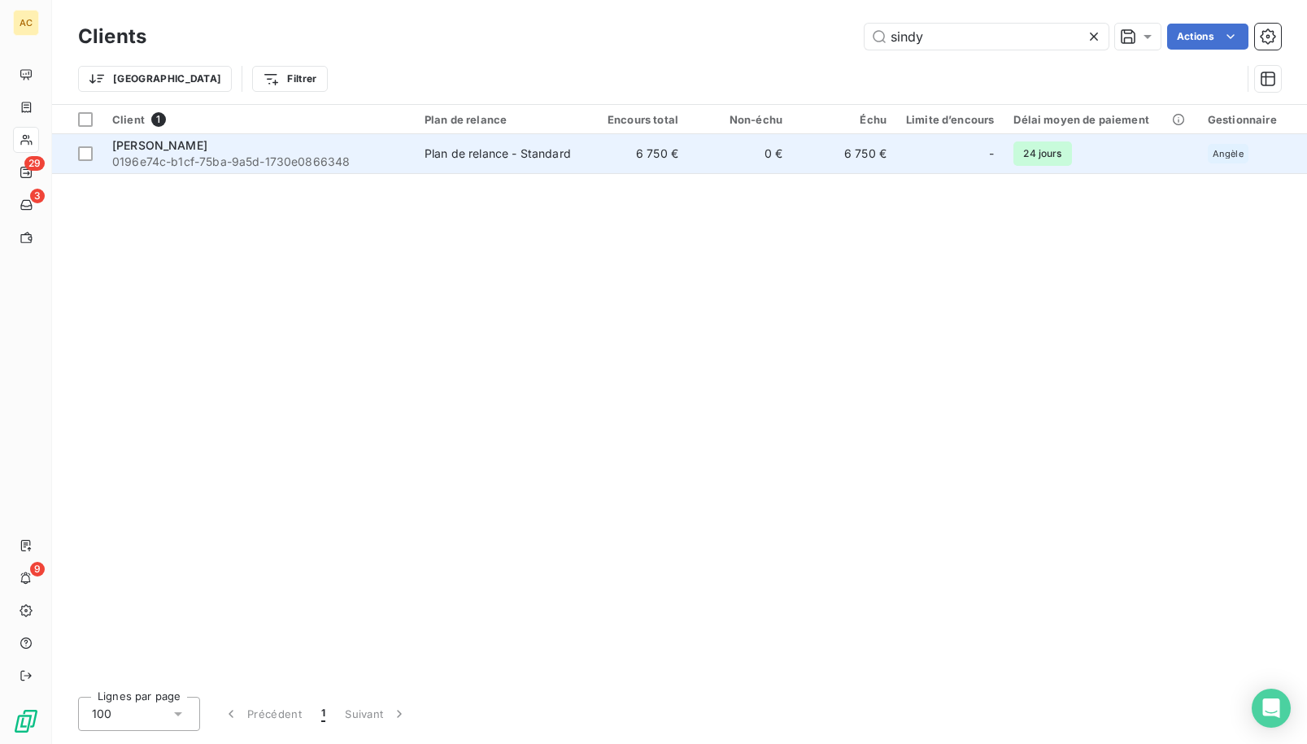
type input "sindy"
click at [450, 141] on td "Plan de relance - Standard" at bounding box center [499, 153] width 169 height 39
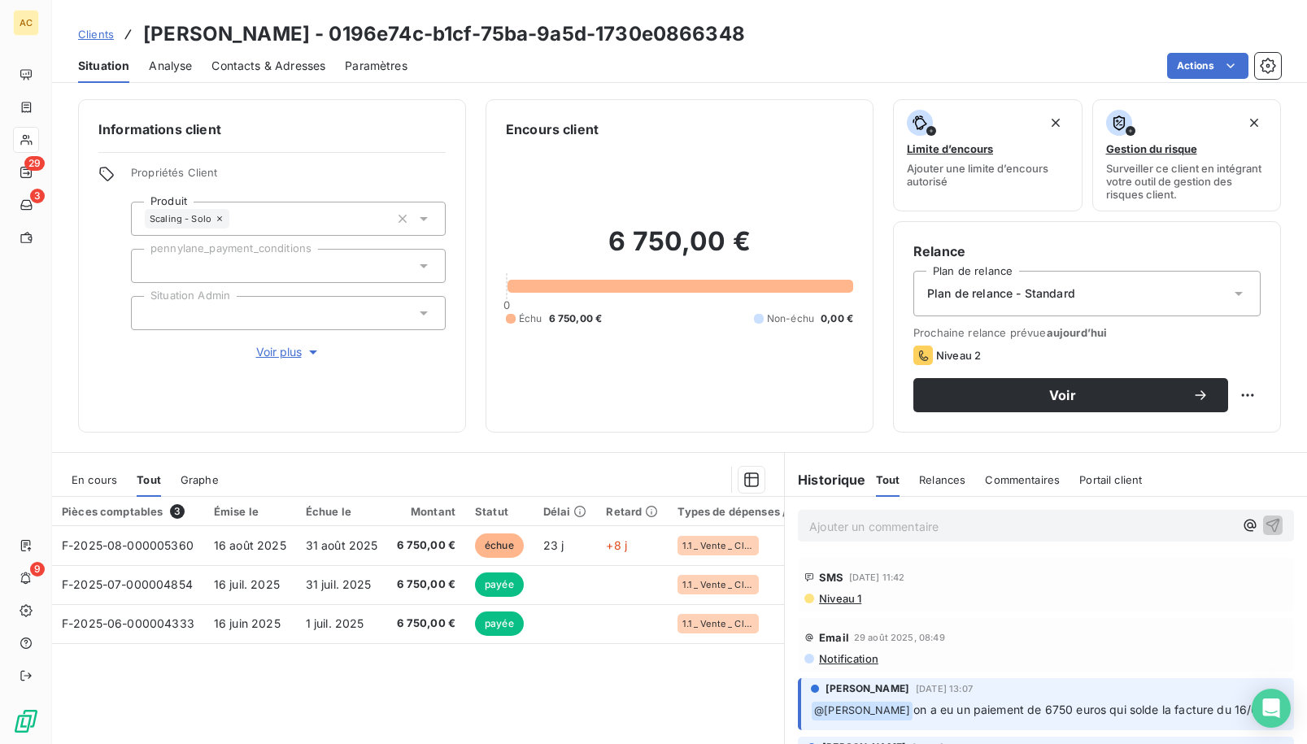
click at [243, 67] on span "Contacts & Adresses" at bounding box center [268, 66] width 114 height 16
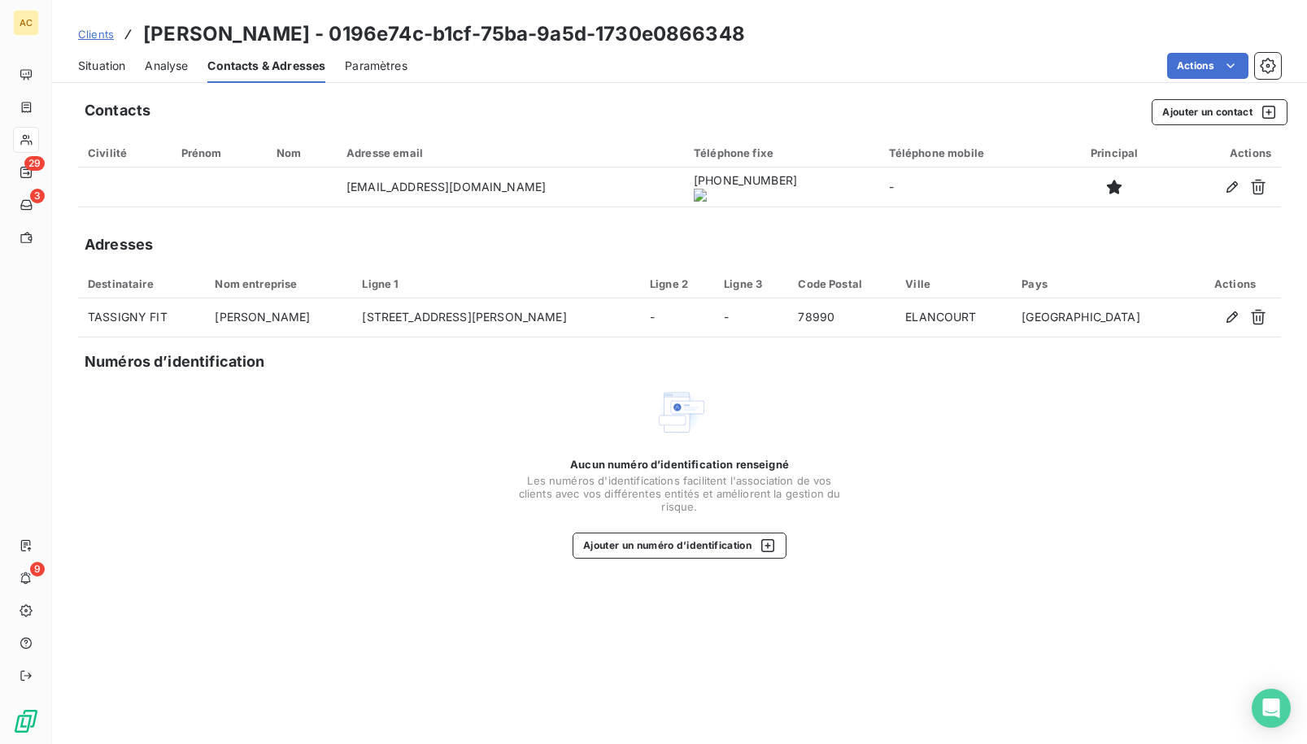
click at [111, 37] on span "Clients" at bounding box center [96, 34] width 36 height 13
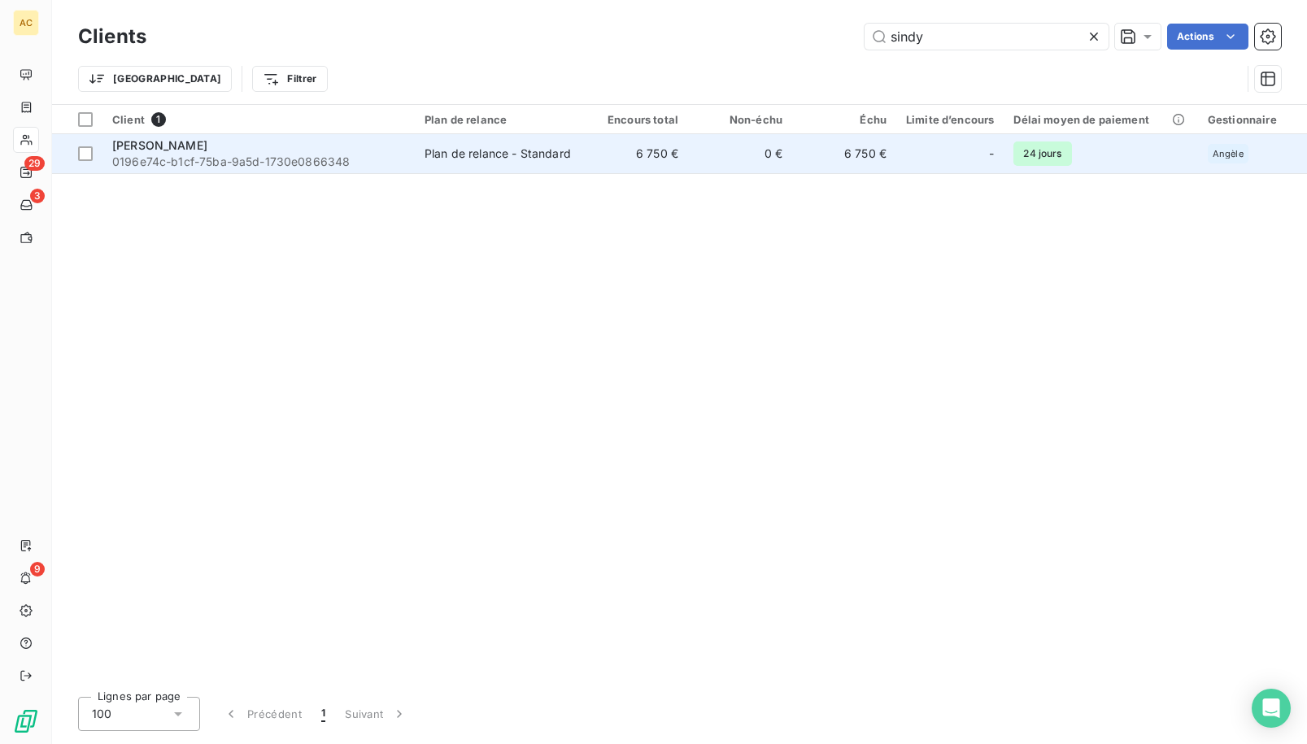
click at [188, 145] on span "[PERSON_NAME]" at bounding box center [159, 145] width 95 height 14
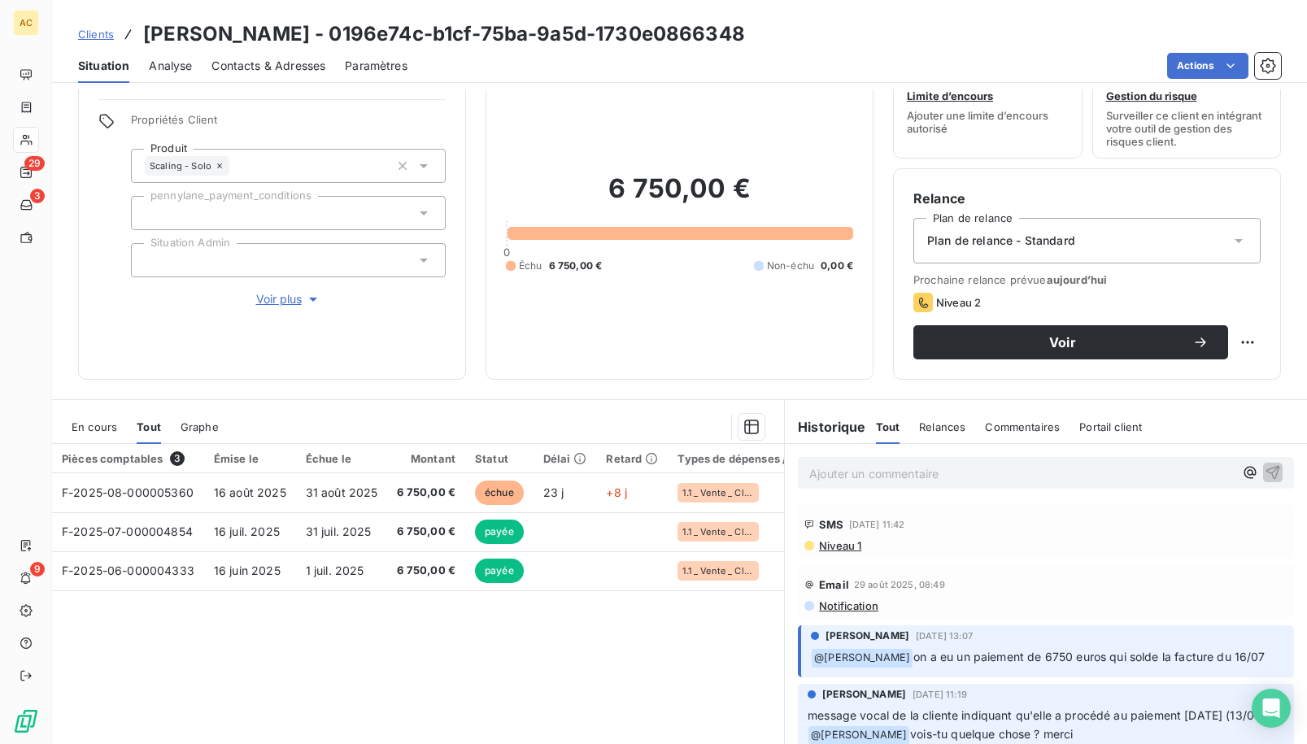
click at [263, 312] on div "Informations client Propriétés Client Produit Scaling - Solo pennylane_payment_…" at bounding box center [272, 212] width 388 height 333
click at [267, 305] on span "Voir plus" at bounding box center [288, 299] width 65 height 16
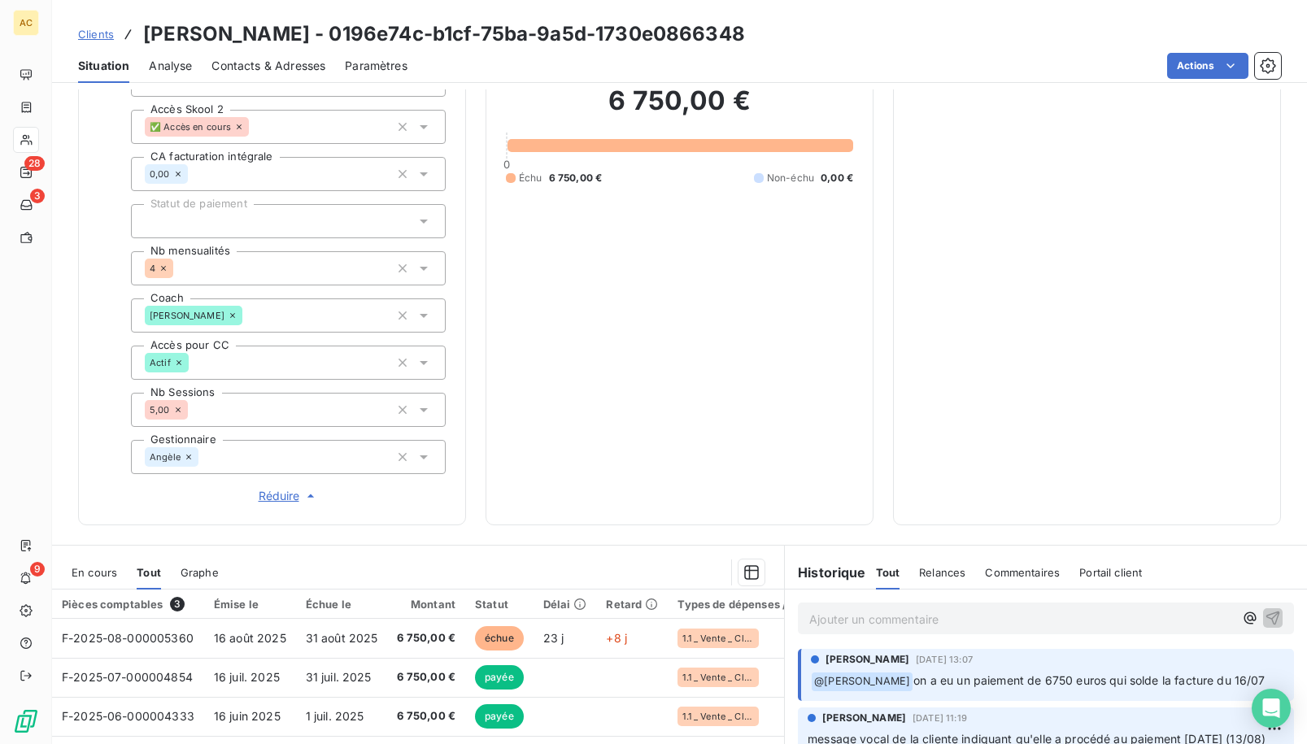
scroll to position [298, 0]
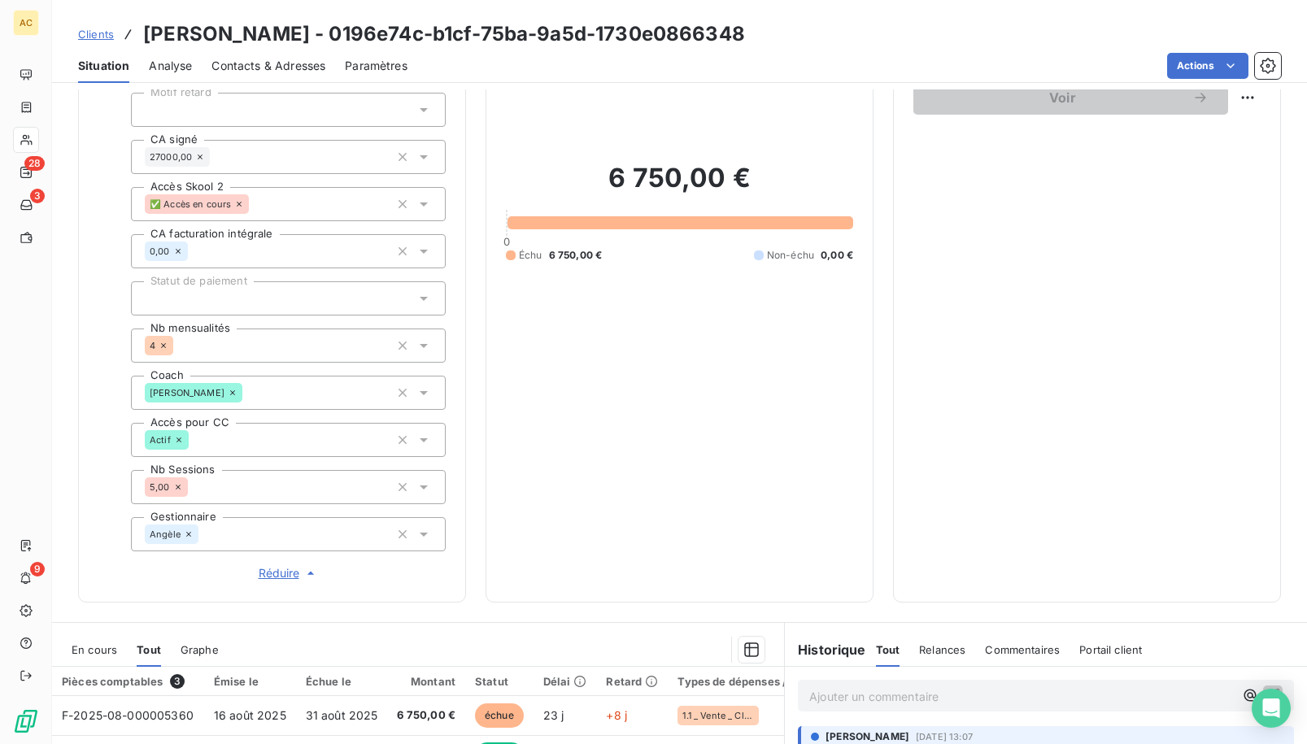
click at [244, 297] on div at bounding box center [288, 298] width 315 height 34
click at [272, 105] on div at bounding box center [288, 110] width 315 height 34
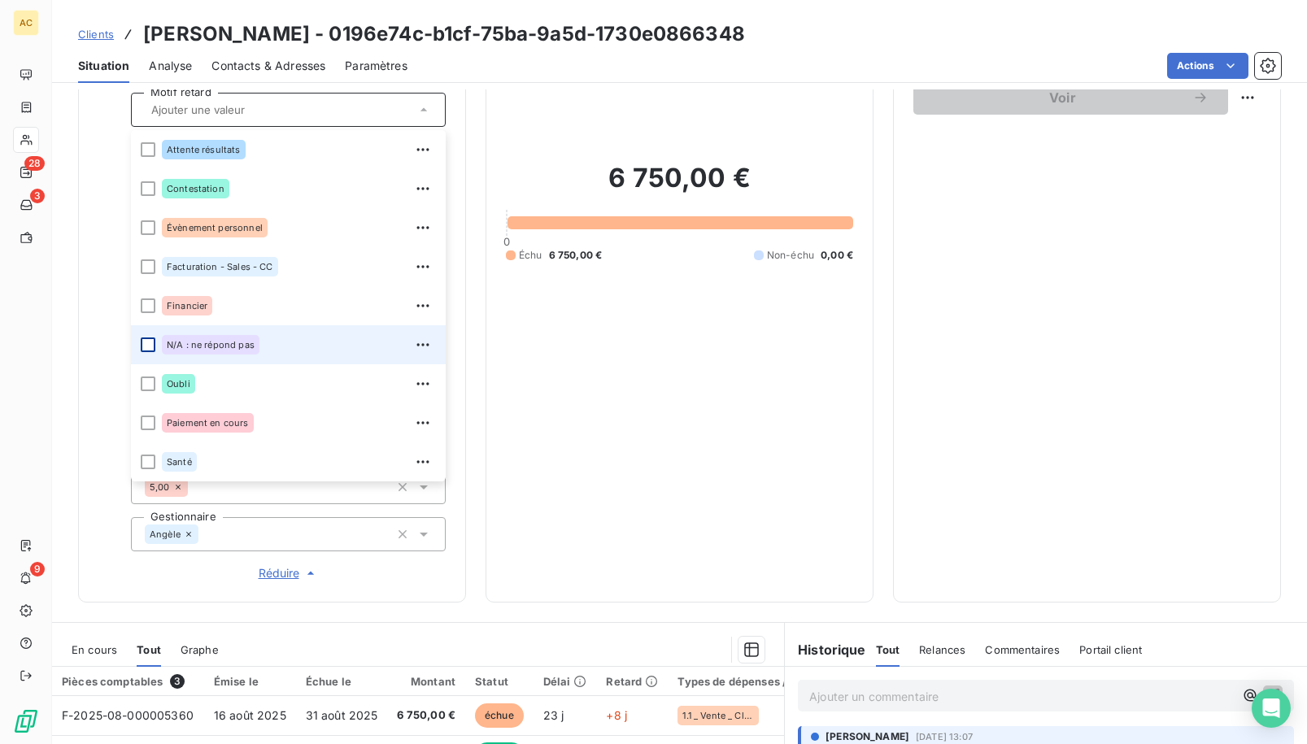
click at [148, 340] on div at bounding box center [148, 344] width 15 height 15
click at [101, 33] on span "Clients" at bounding box center [96, 34] width 36 height 13
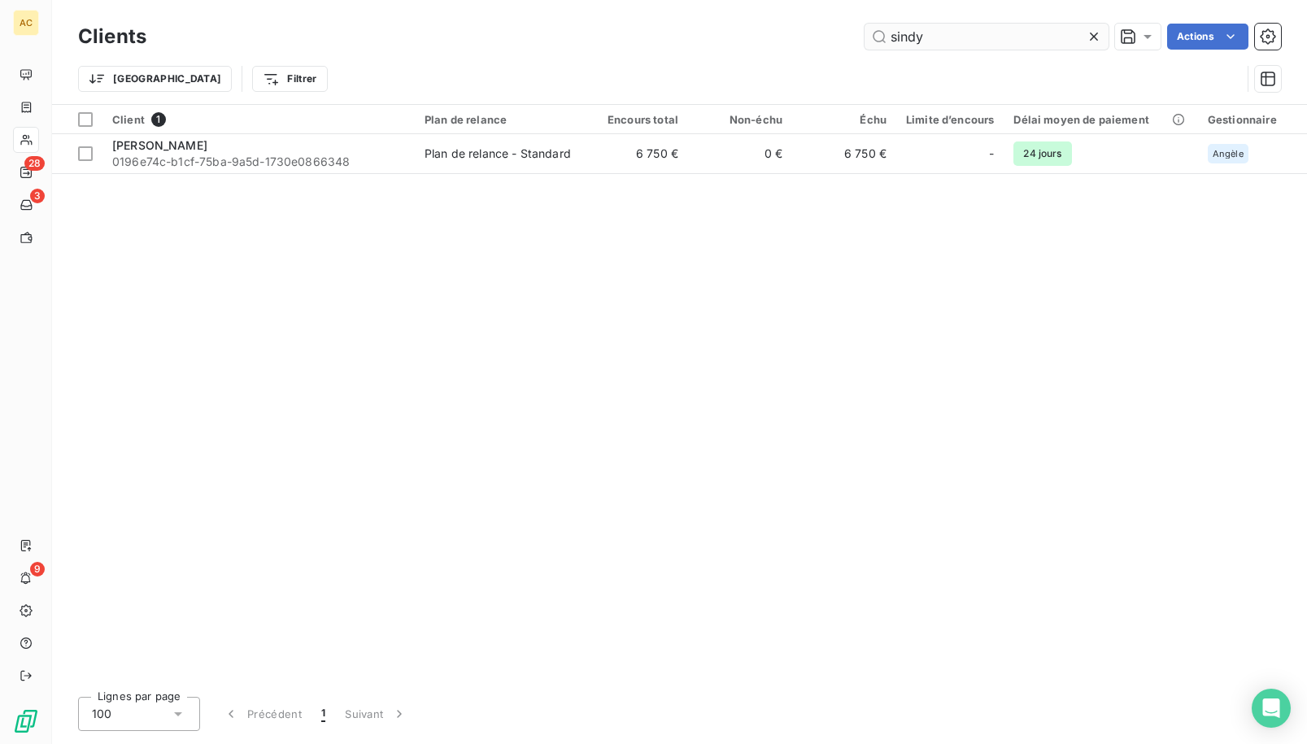
drag, startPoint x: 890, startPoint y: 29, endPoint x: 878, endPoint y: 29, distance: 12.2
click at [878, 29] on input "sindy" at bounding box center [986, 37] width 244 height 26
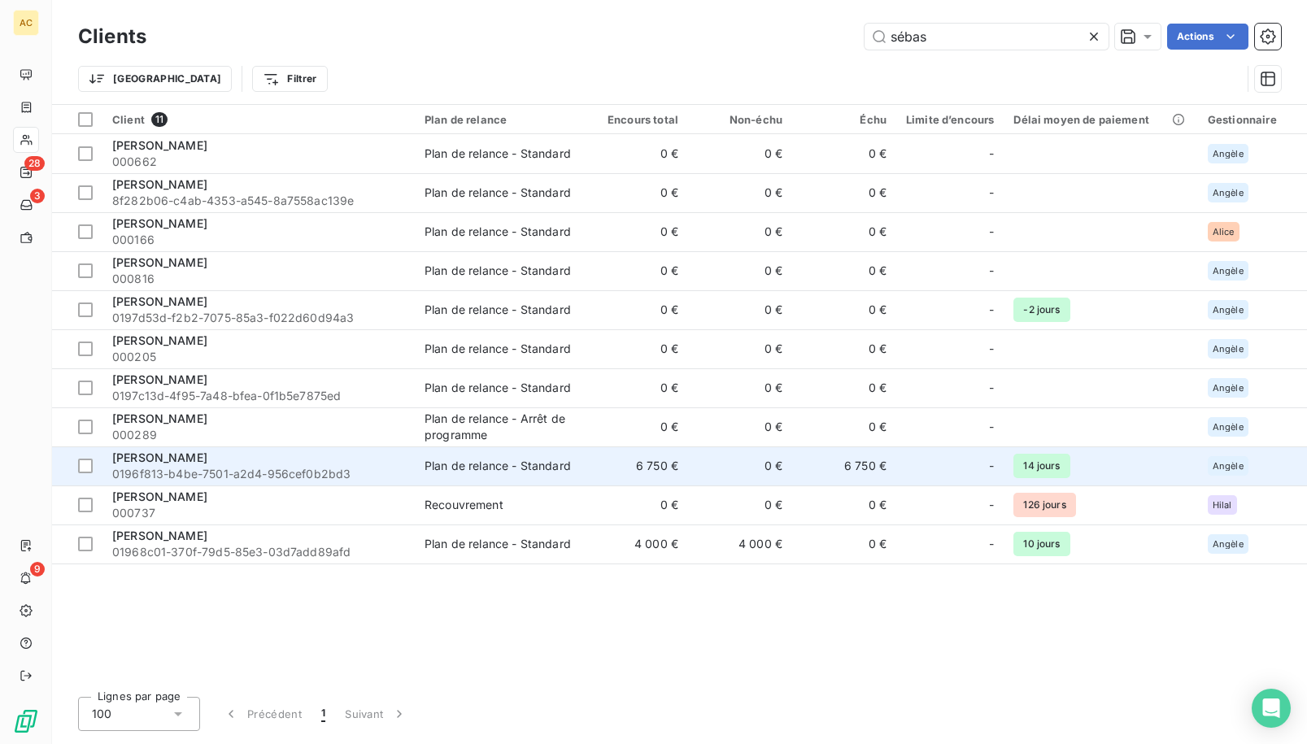
type input "sébas"
click at [200, 466] on span "0196f813-b4be-7501-a2d4-956cef0b2bd3" at bounding box center [258, 474] width 293 height 16
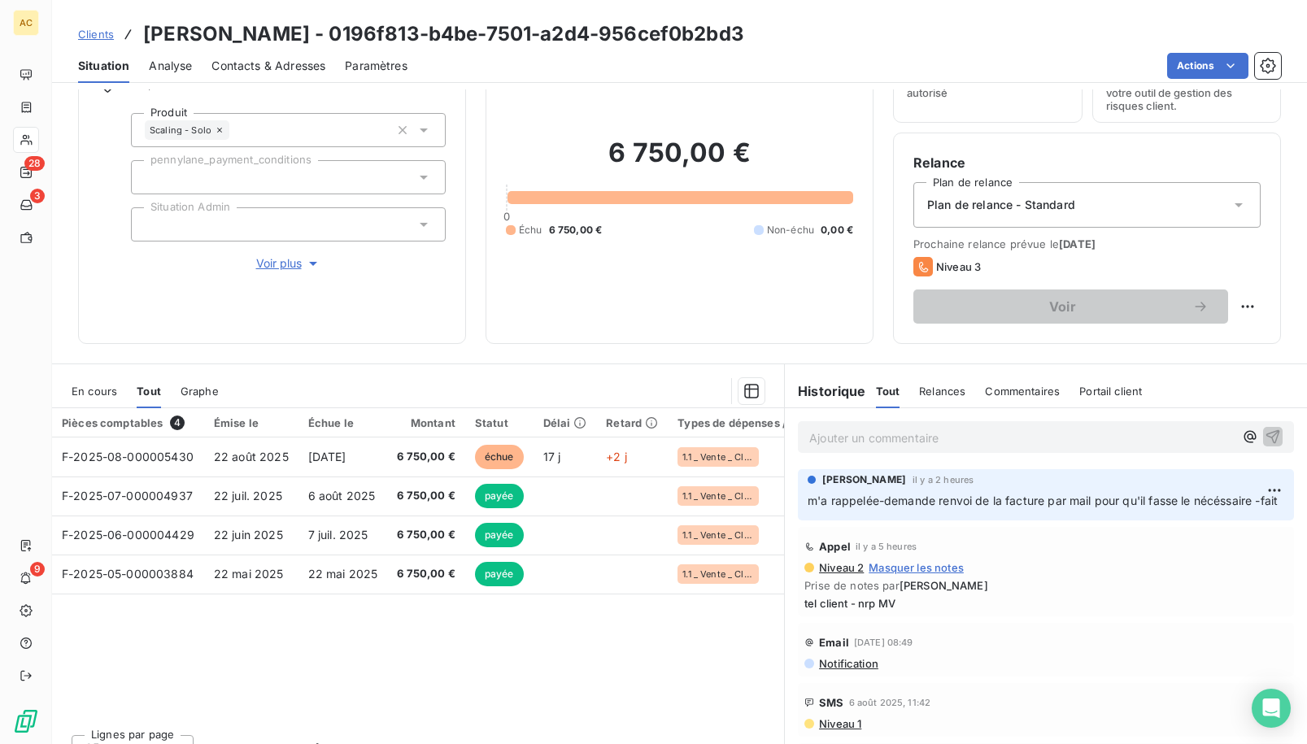
scroll to position [94, 0]
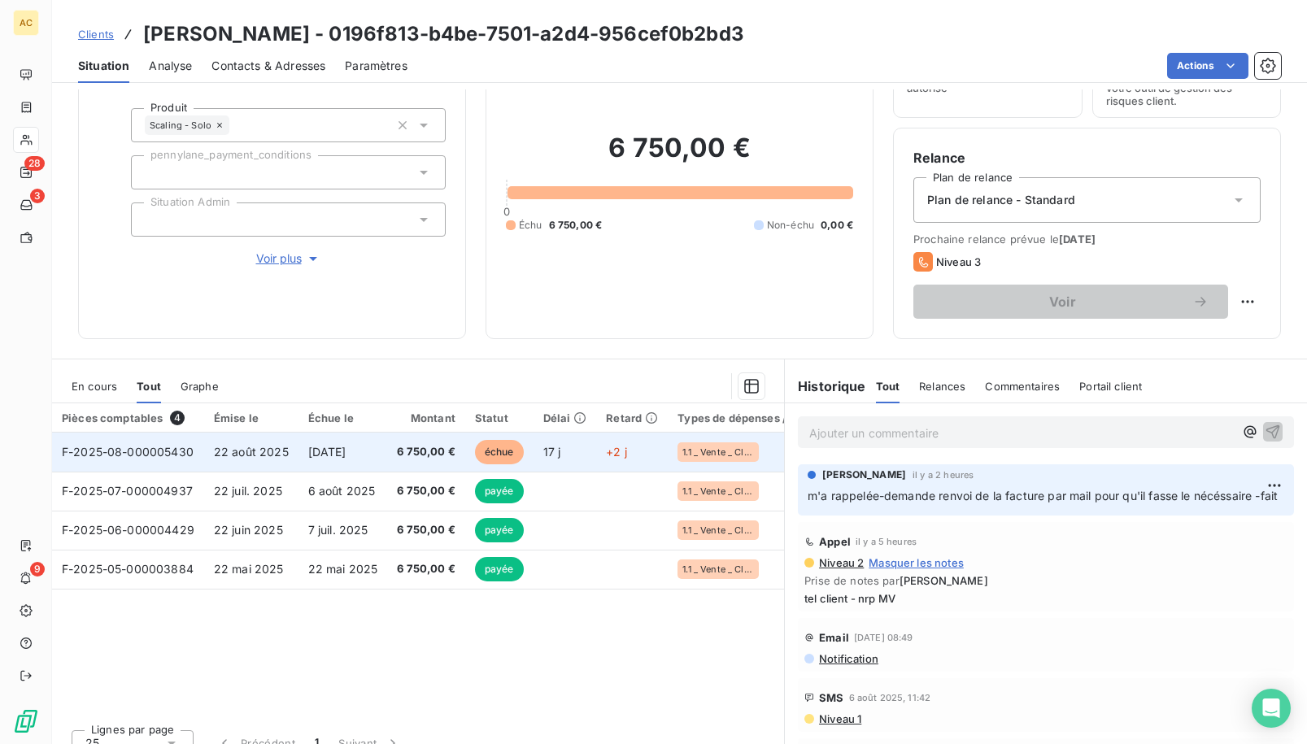
click at [346, 446] on span "[DATE]" at bounding box center [327, 452] width 38 height 14
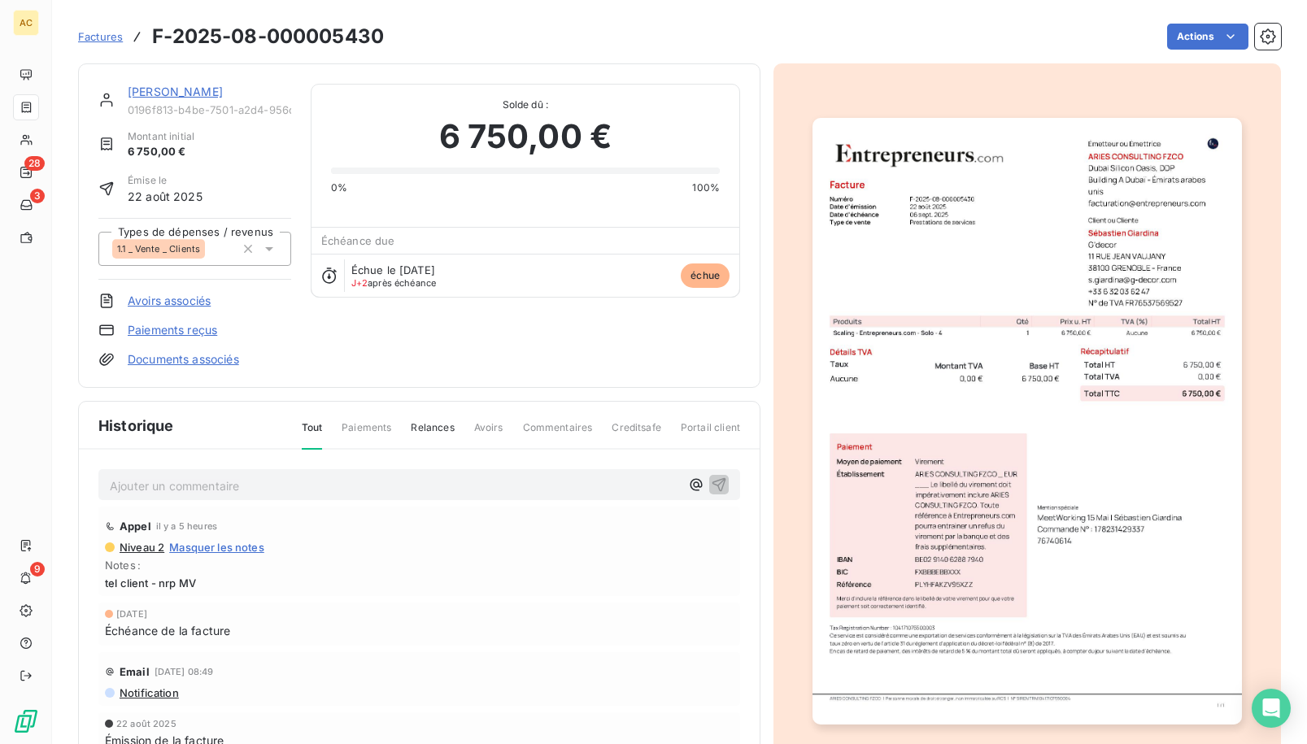
click at [154, 327] on link "Paiements reçus" at bounding box center [172, 330] width 89 height 16
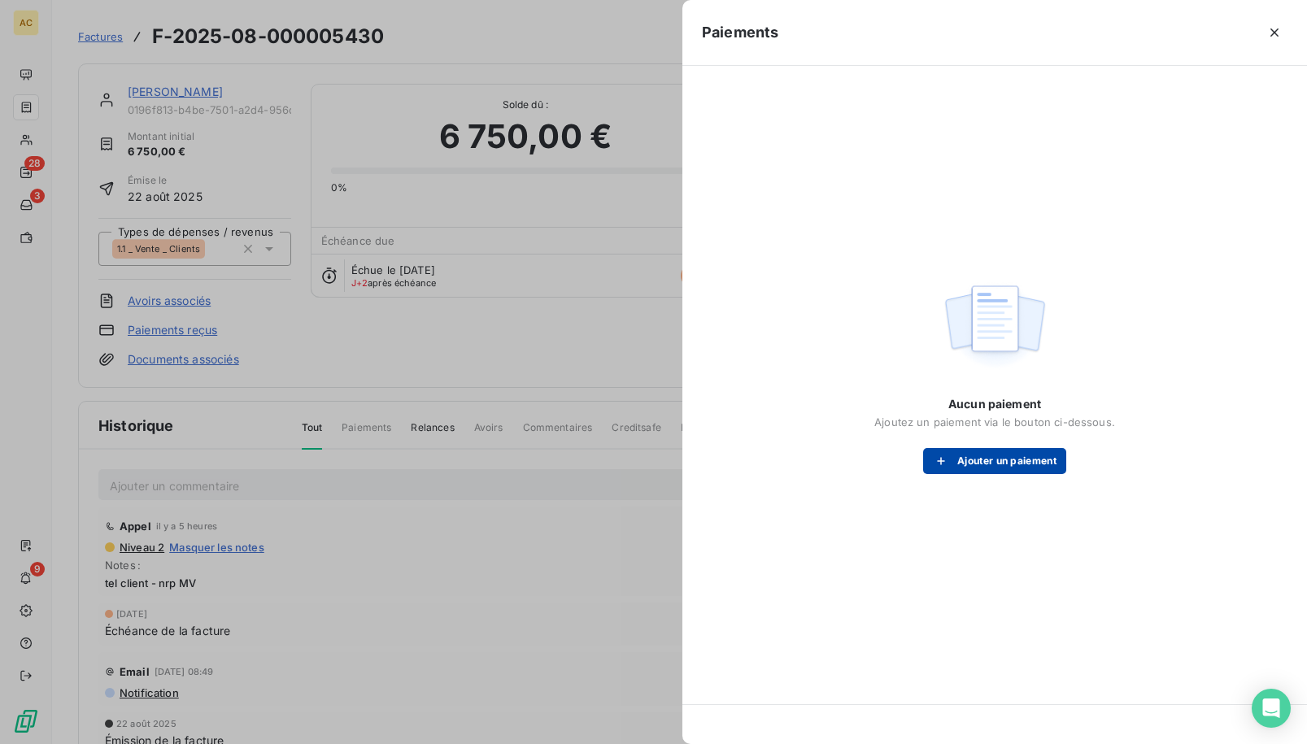
click at [989, 457] on button "Ajouter un paiement" at bounding box center [994, 461] width 143 height 26
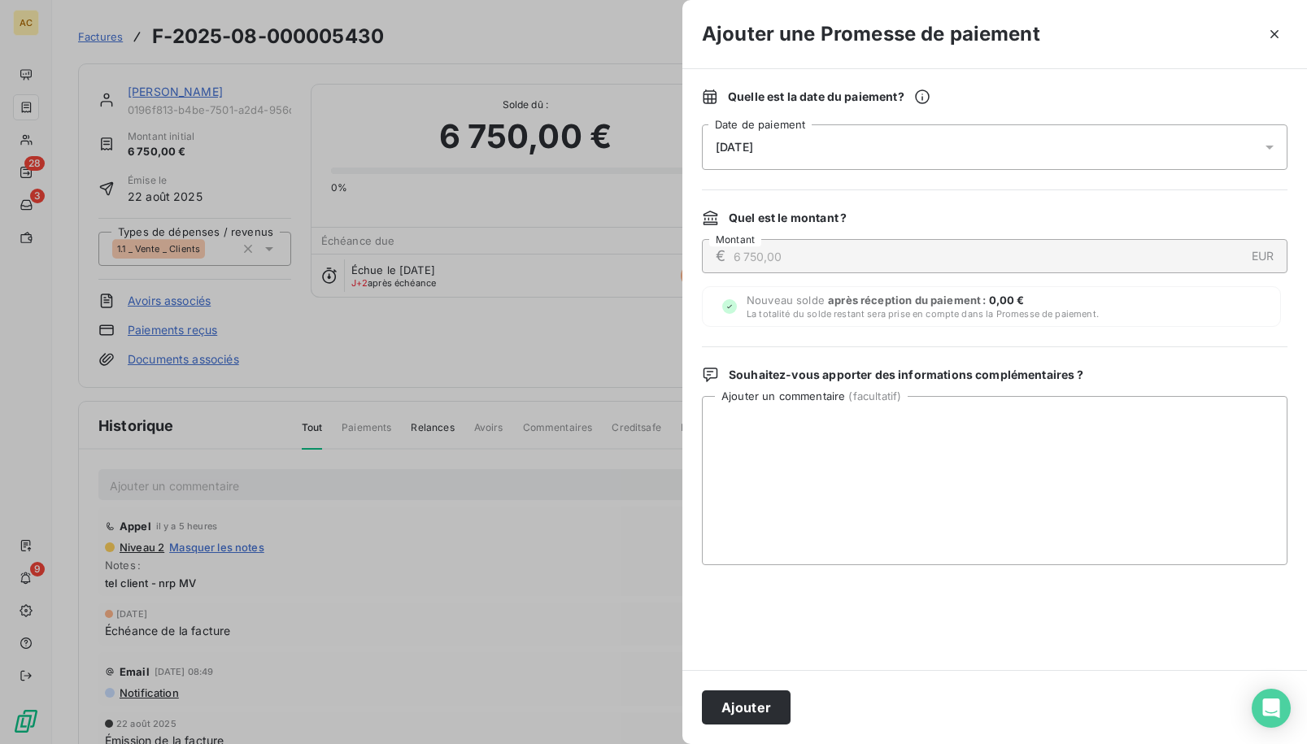
click at [833, 150] on div "09/09/2025" at bounding box center [994, 147] width 585 height 46
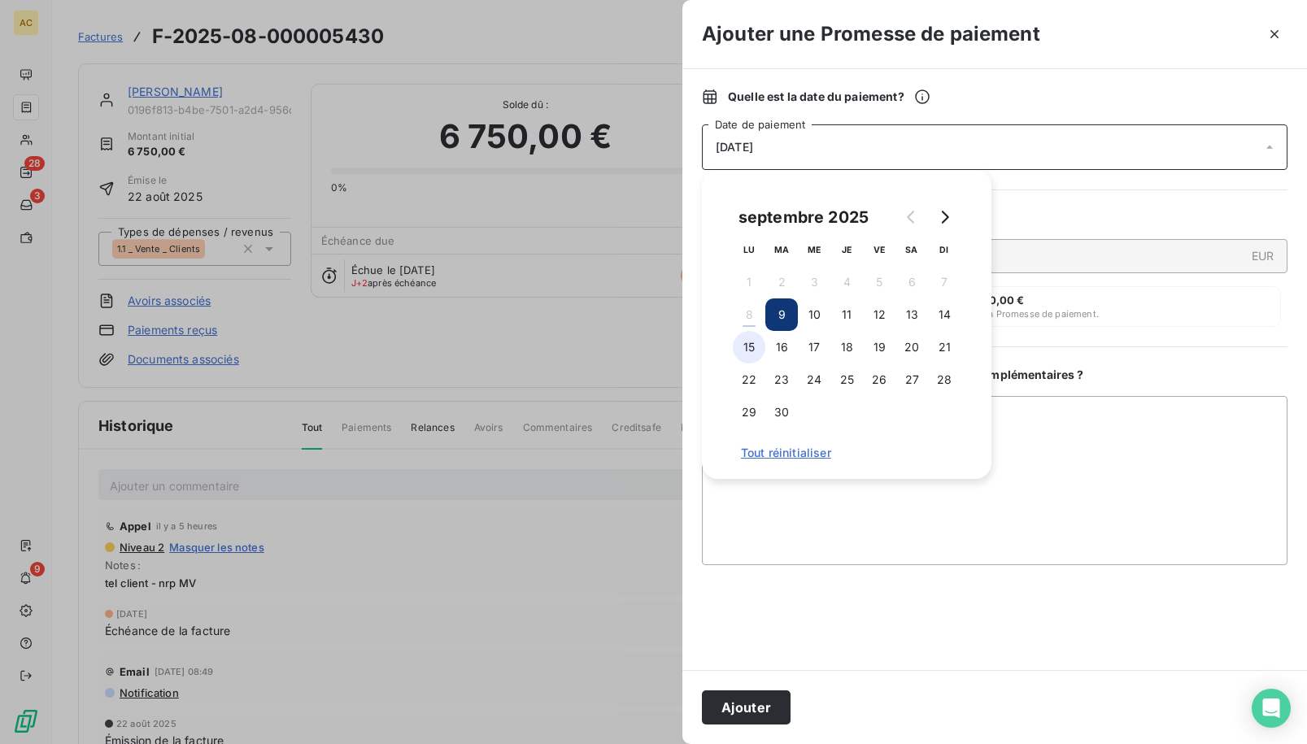
click at [754, 348] on button "15" at bounding box center [749, 347] width 33 height 33
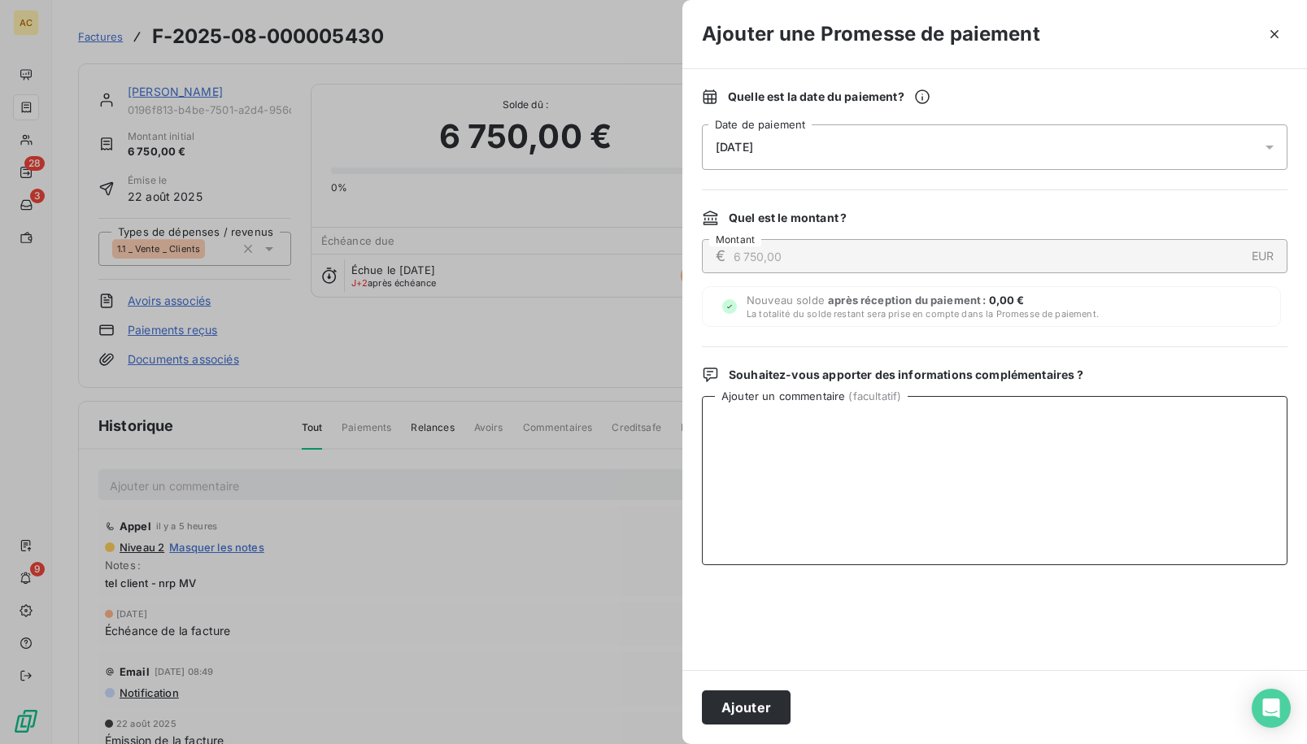
click at [896, 521] on textarea "Ajouter un commentaire ( facultatif )" at bounding box center [994, 480] width 585 height 169
click at [737, 709] on button "Ajouter" at bounding box center [746, 707] width 89 height 34
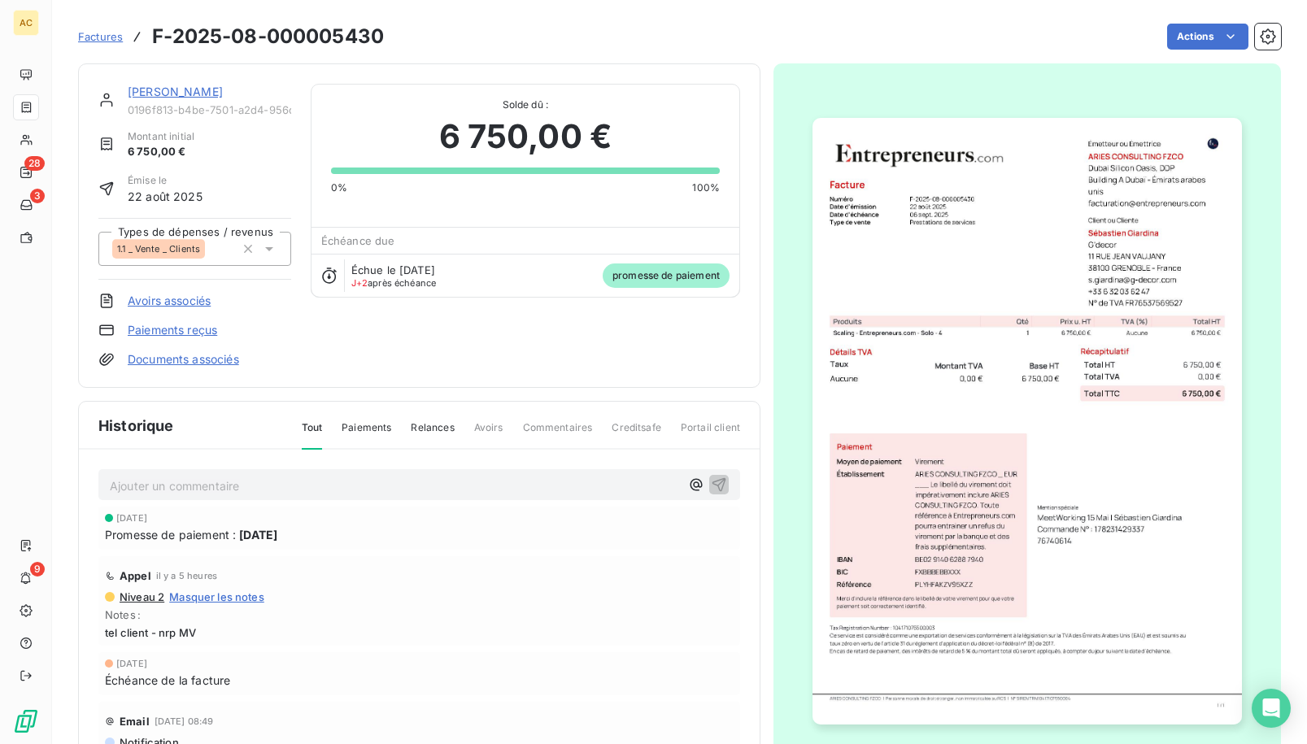
click at [205, 90] on link "[PERSON_NAME]" at bounding box center [175, 92] width 95 height 14
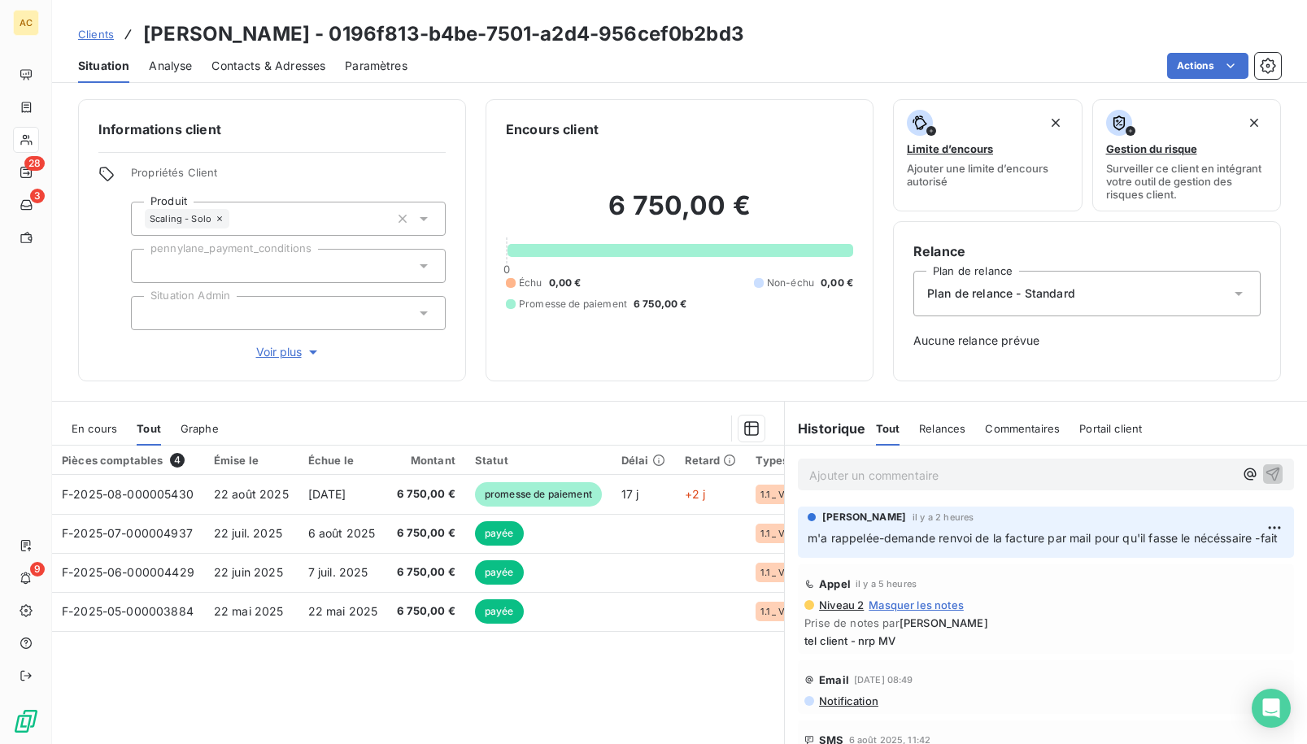
click at [103, 29] on span "Clients" at bounding box center [96, 34] width 36 height 13
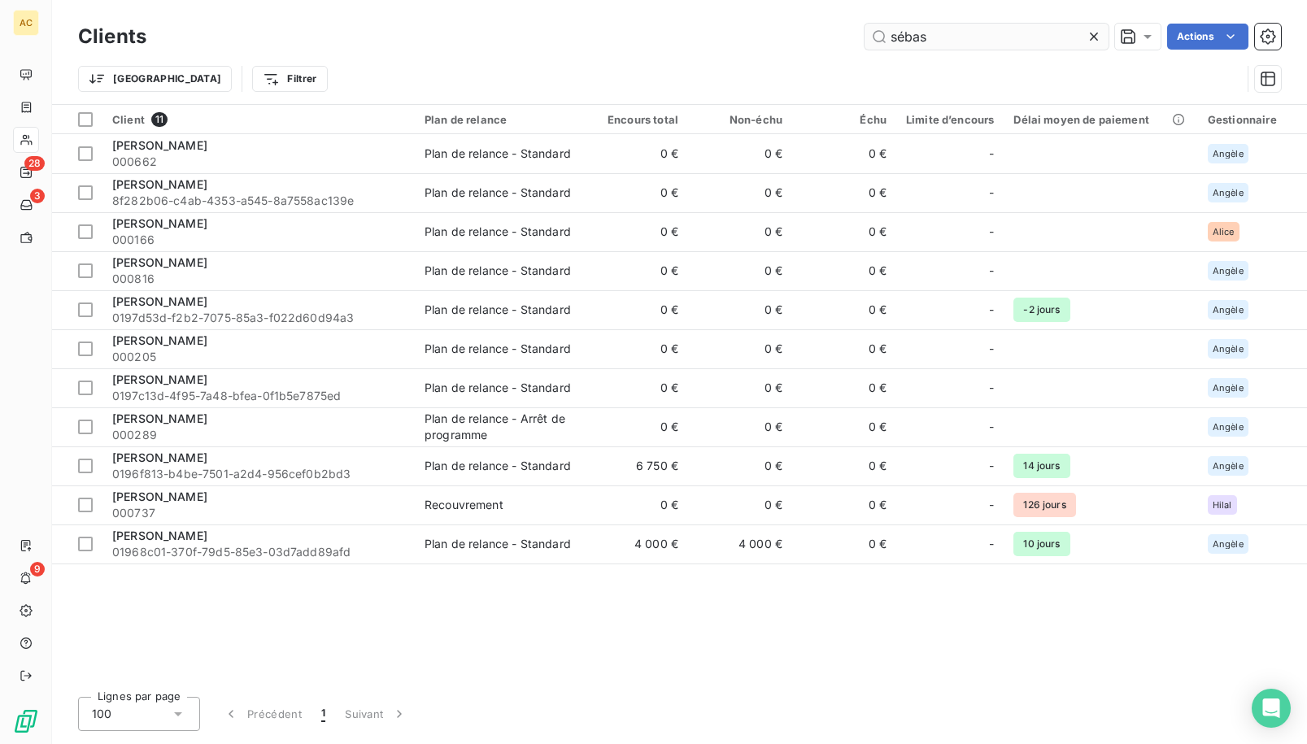
drag, startPoint x: 951, startPoint y: 35, endPoint x: 881, endPoint y: 36, distance: 69.9
click at [880, 36] on input "sébas" at bounding box center [986, 37] width 244 height 26
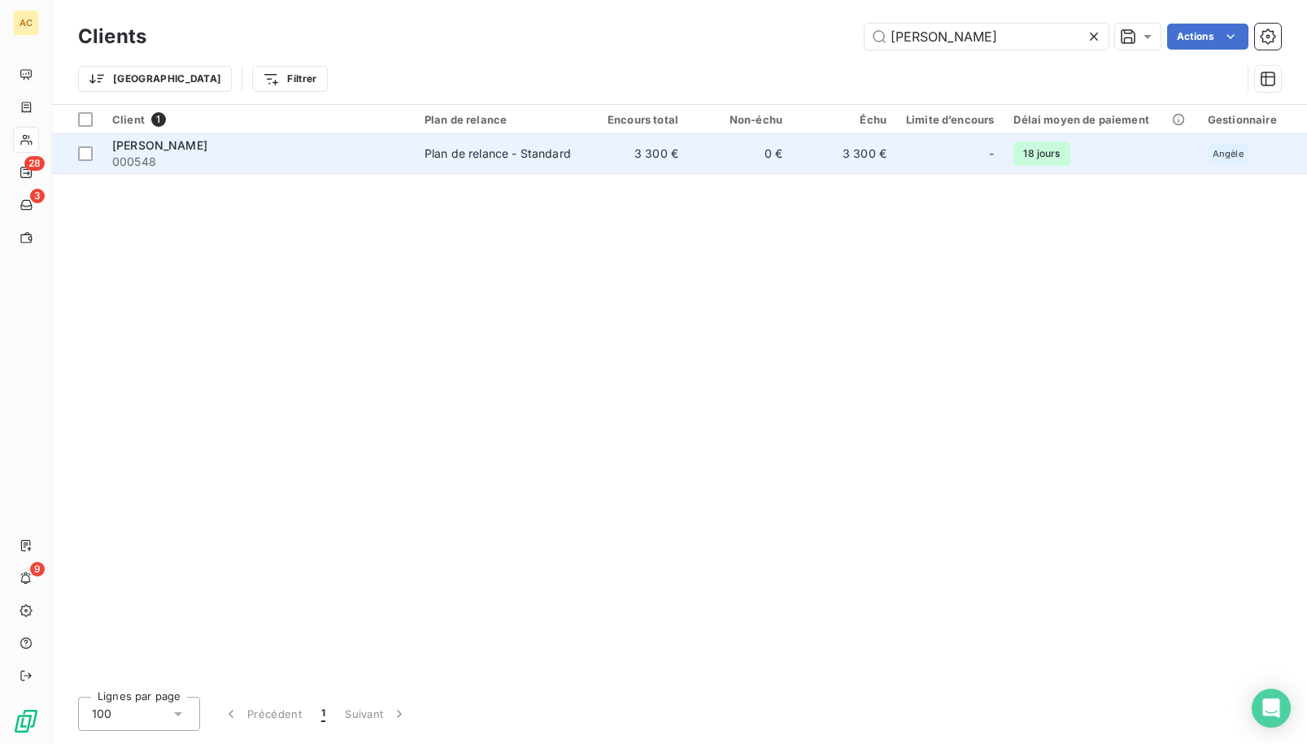
type input "estevan"
click at [619, 171] on td "3 300 €" at bounding box center [636, 153] width 104 height 39
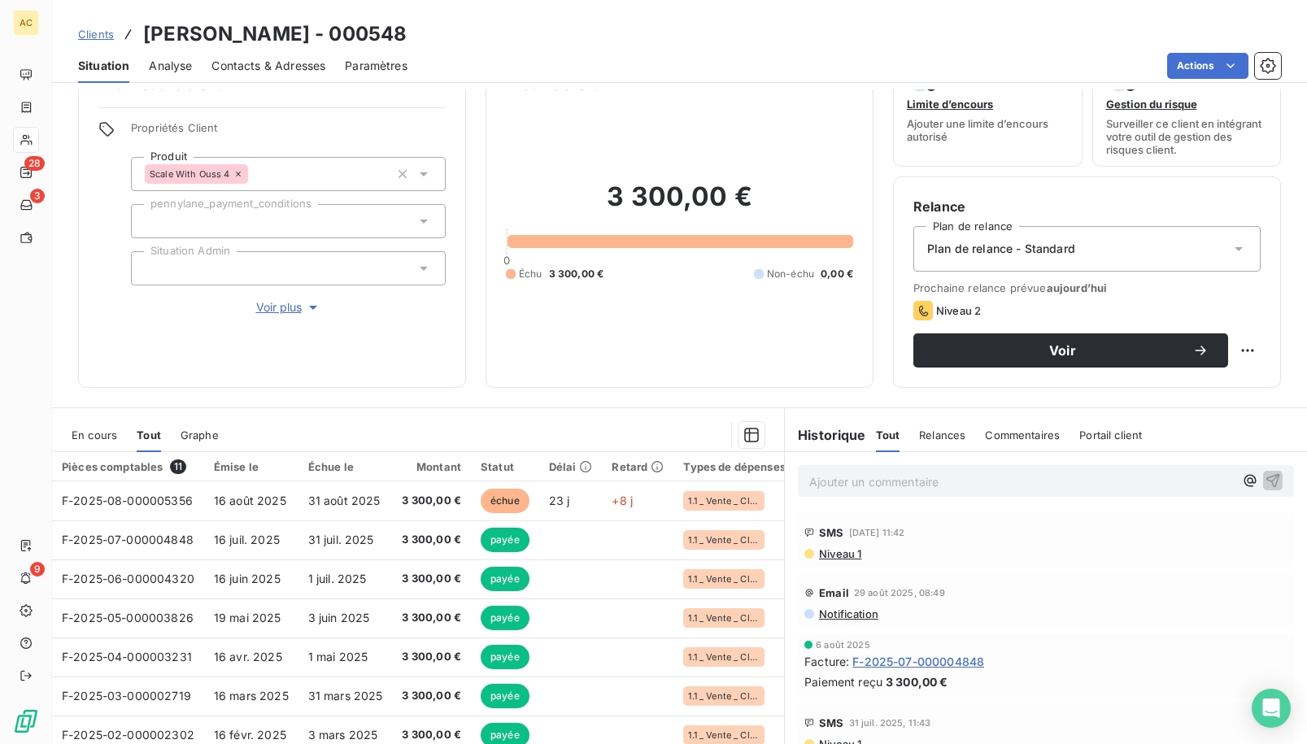
scroll to position [115, 0]
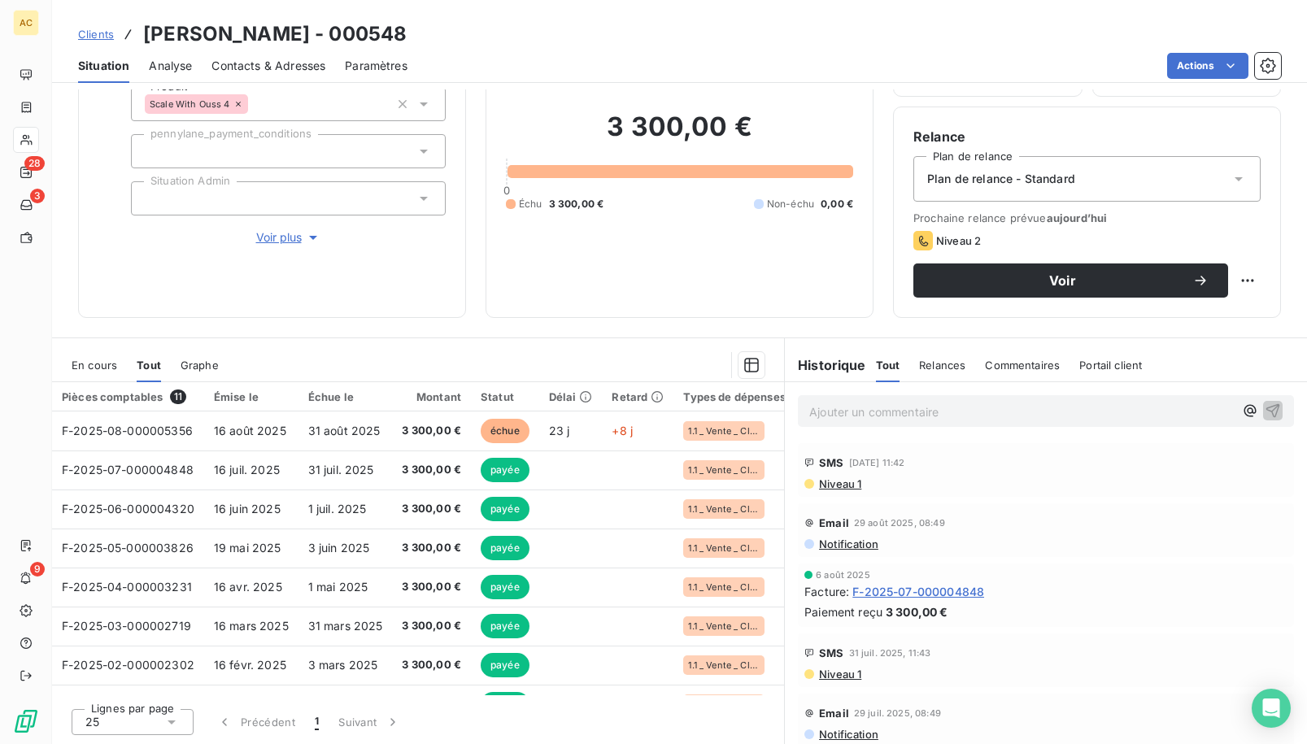
click at [274, 65] on span "Contacts & Adresses" at bounding box center [268, 66] width 114 height 16
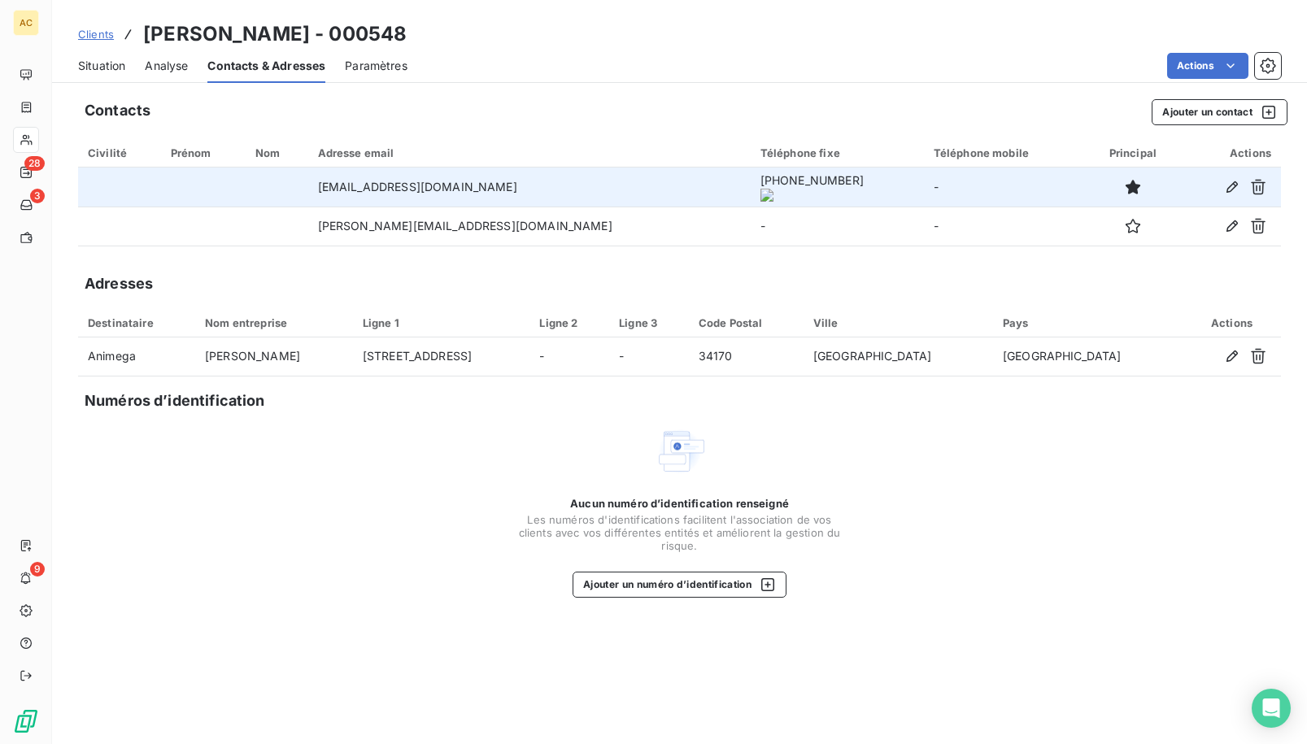
drag, startPoint x: 669, startPoint y: 184, endPoint x: 733, endPoint y: 189, distance: 63.6
click at [760, 187] on onoff-telecom-ce-phone-number-wrapper "[PHONE_NUMBER]" at bounding box center [811, 180] width 103 height 14
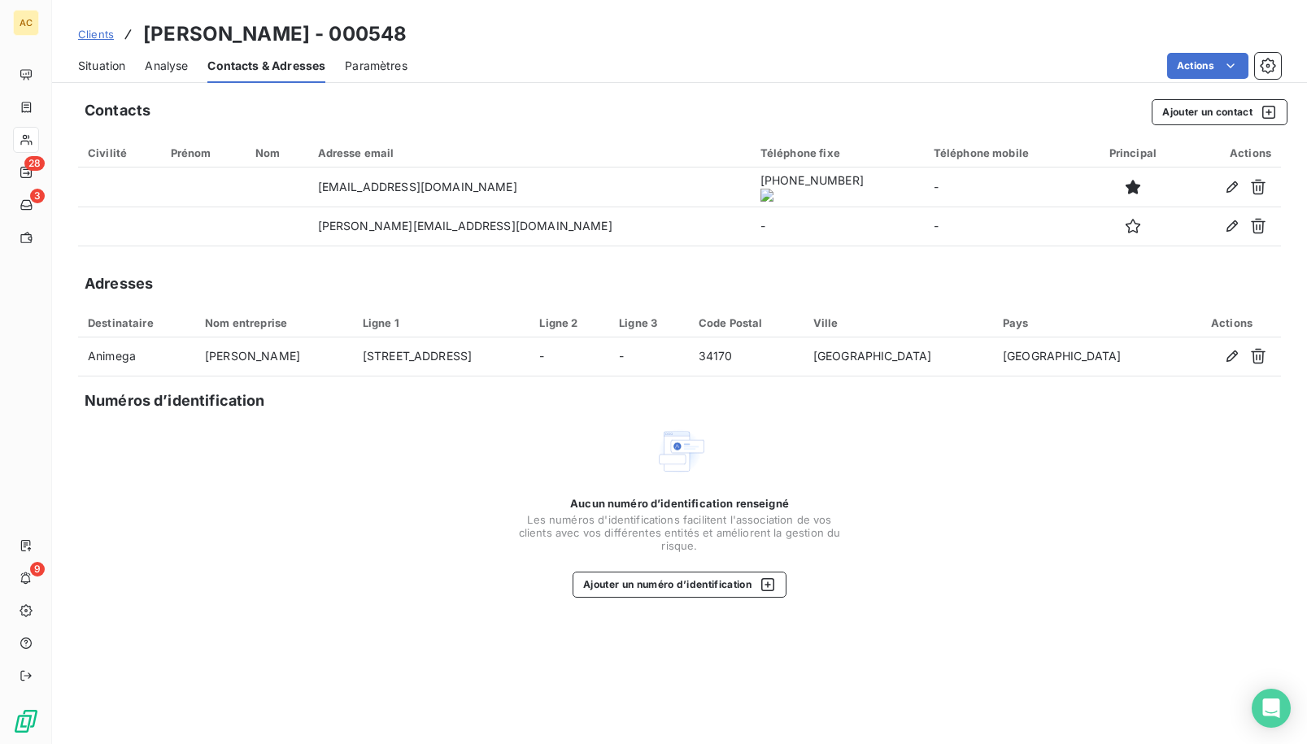
click at [94, 37] on span "Clients" at bounding box center [96, 34] width 36 height 13
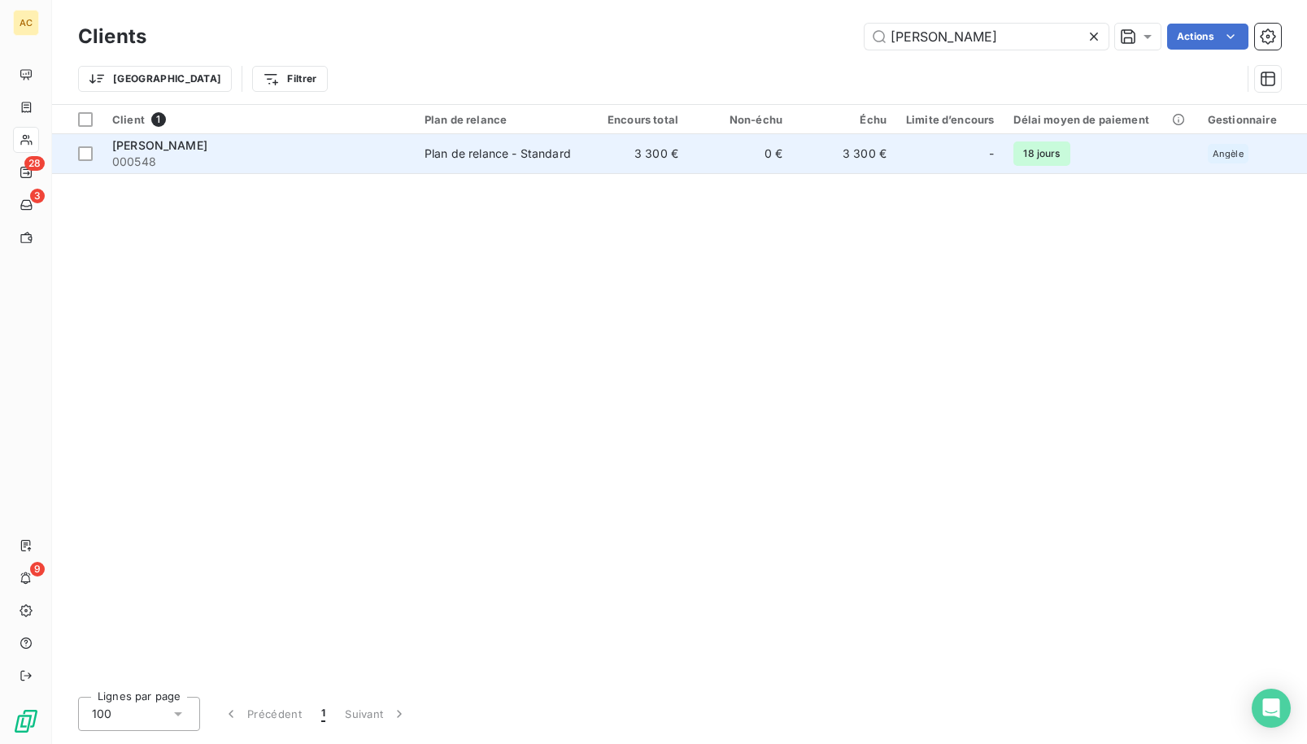
click at [208, 148] on div "[PERSON_NAME]" at bounding box center [258, 145] width 293 height 16
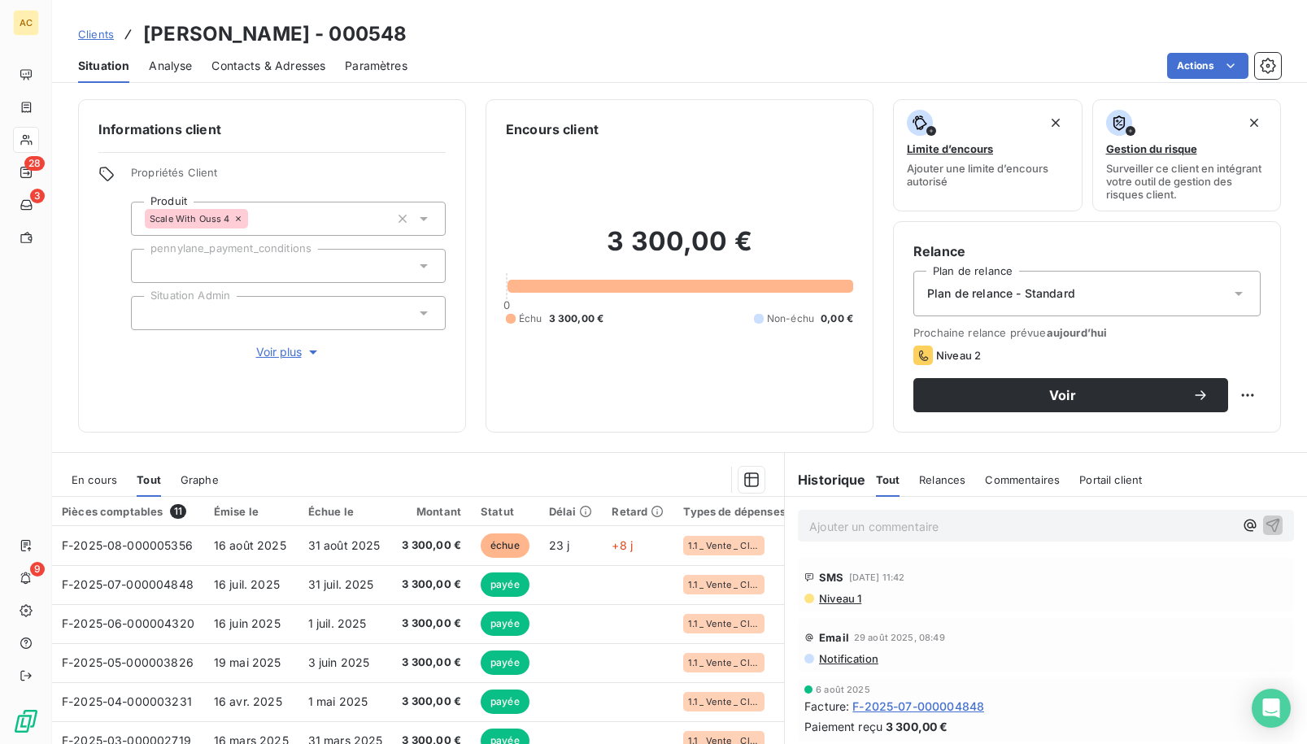
scroll to position [115, 0]
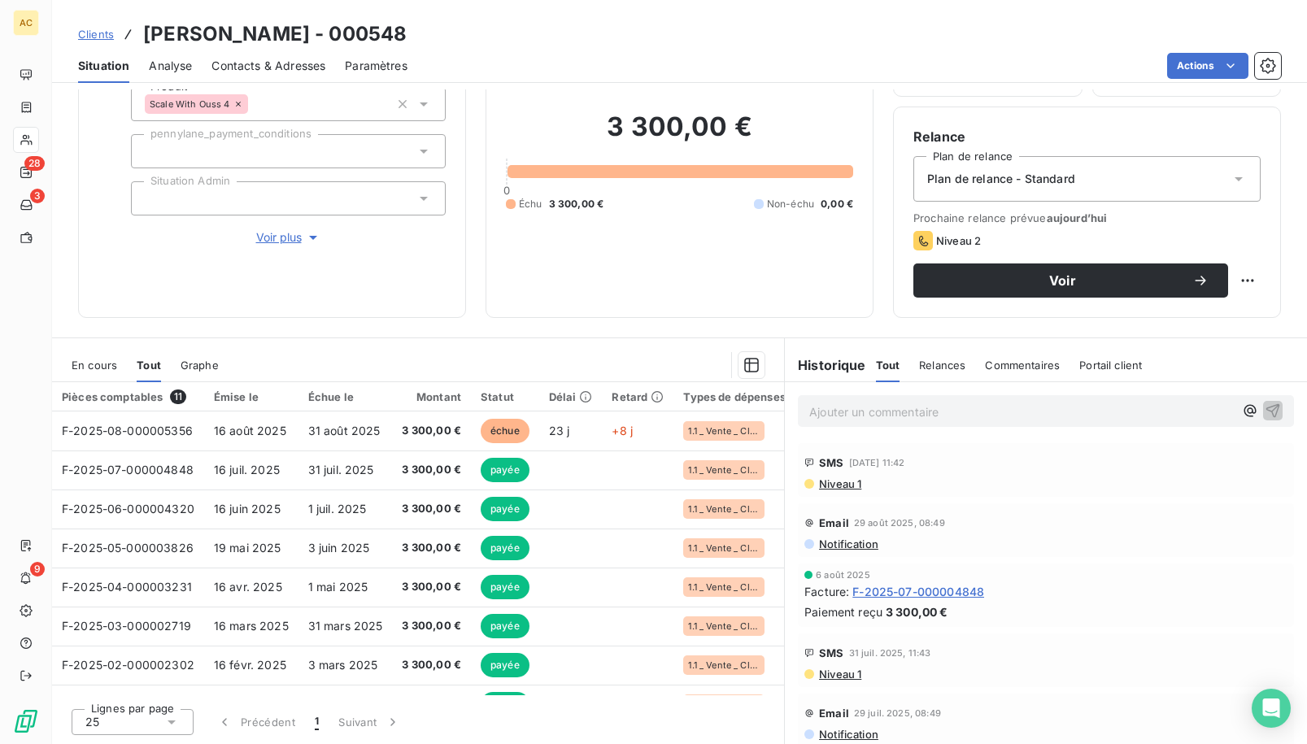
click at [291, 240] on span "Voir plus" at bounding box center [288, 237] width 65 height 16
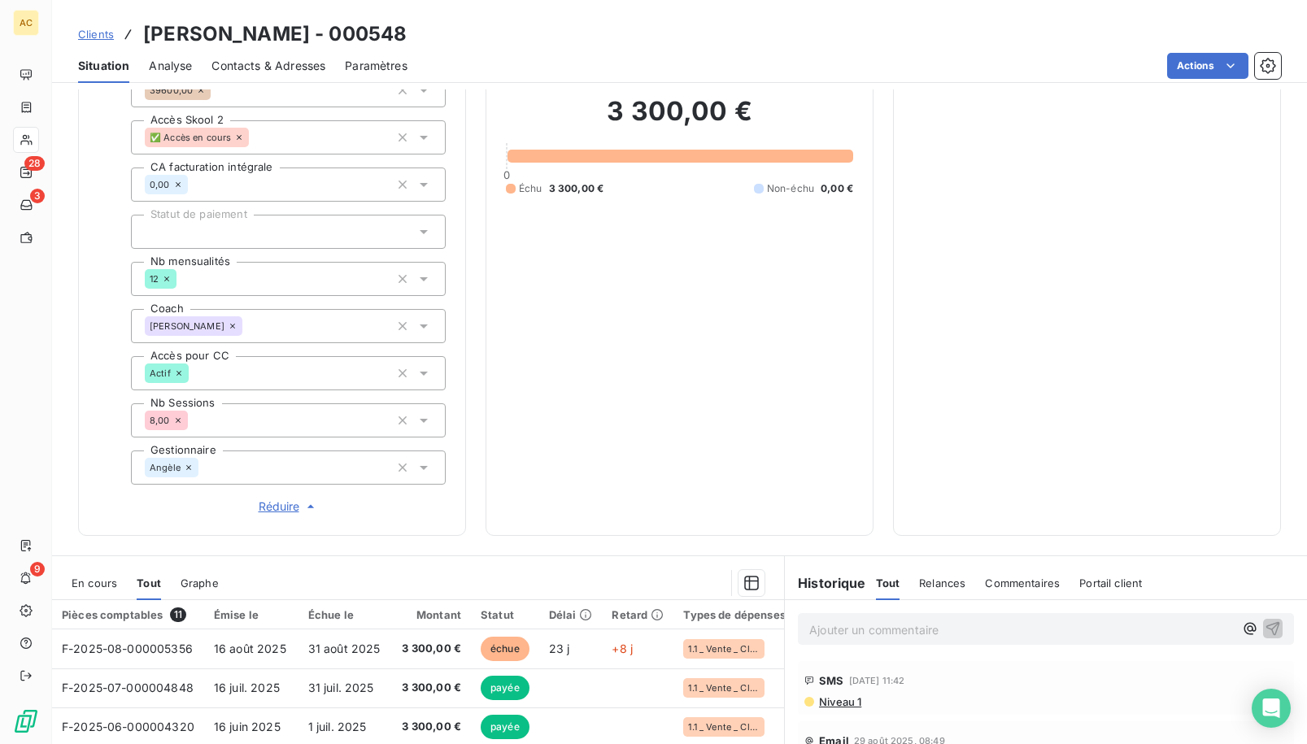
scroll to position [582, 0]
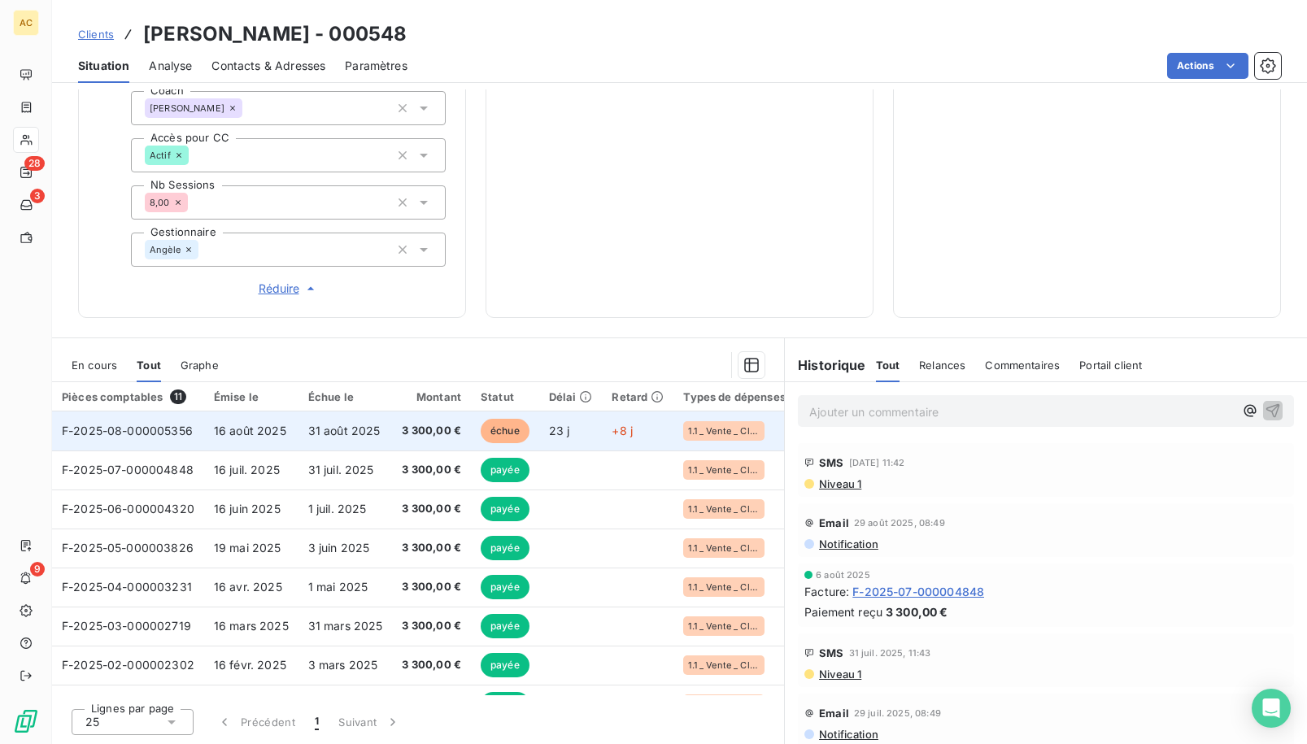
click at [338, 439] on td "31 août 2025" at bounding box center [345, 430] width 94 height 39
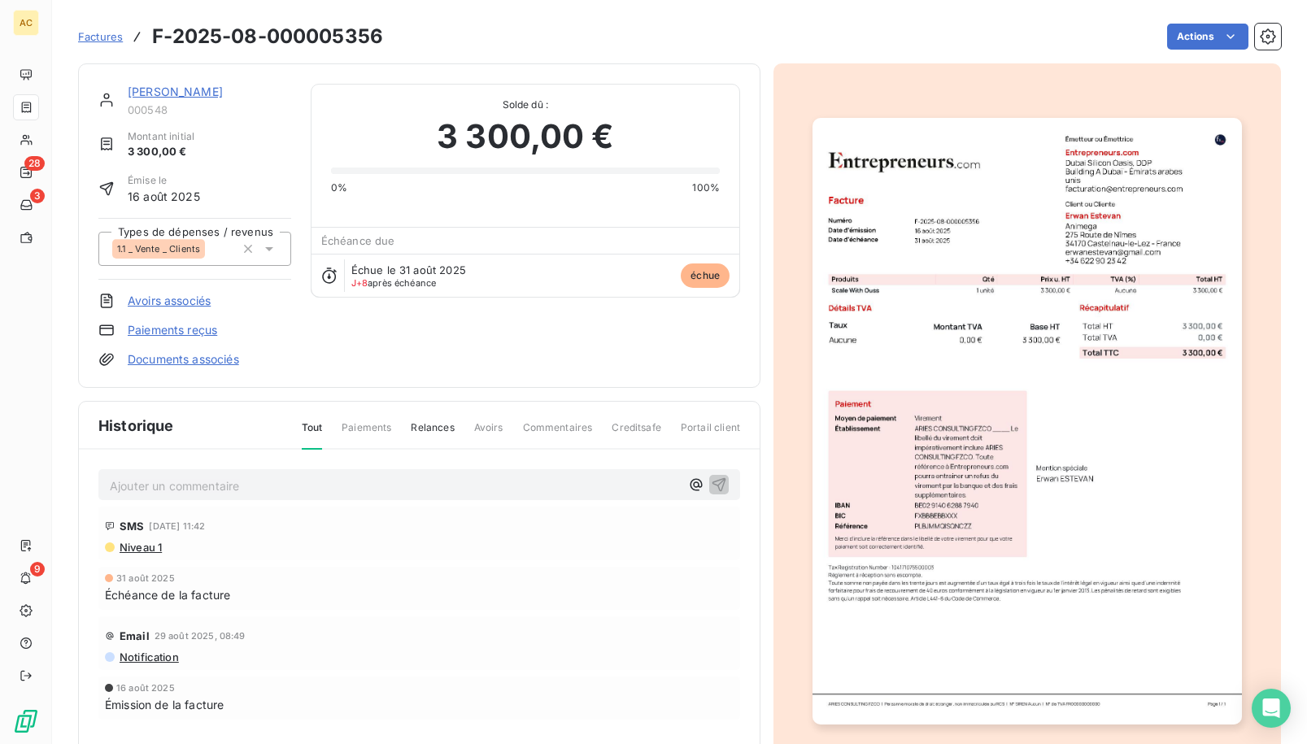
click at [951, 373] on img "button" at bounding box center [1026, 421] width 429 height 606
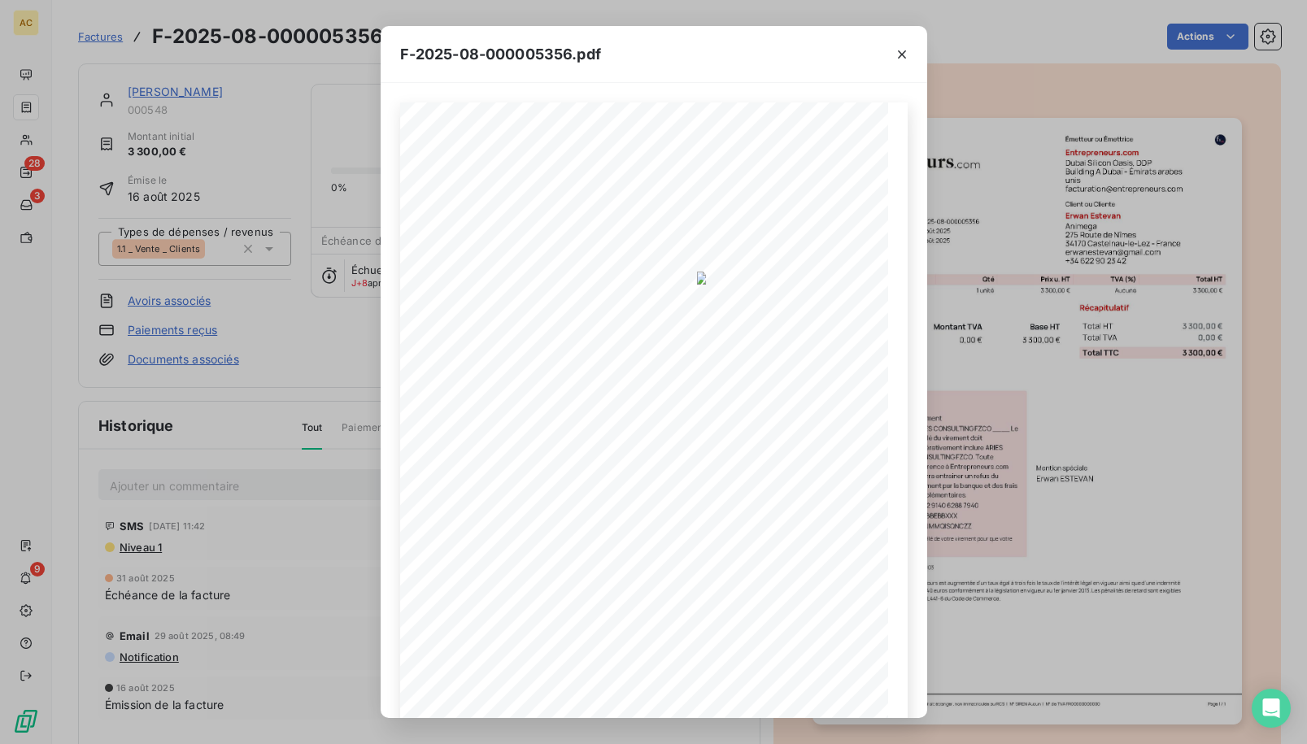
click at [308, 397] on div "F-2025-08-000005356.pdf 3 300,00 € 0,00 € 3 300,00 € 0198b817- fbb2- 742a- 923d…" at bounding box center [653, 372] width 1307 height 744
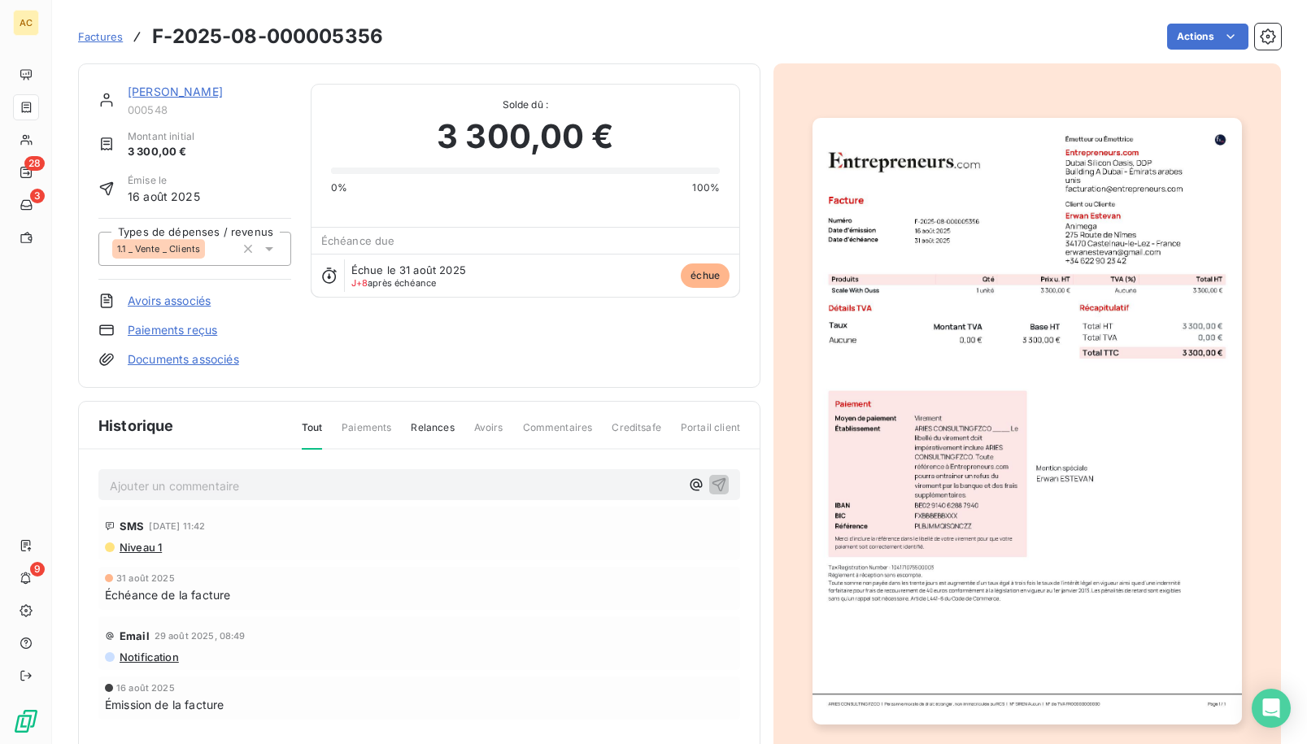
click at [186, 94] on link "[PERSON_NAME]" at bounding box center [175, 92] width 95 height 14
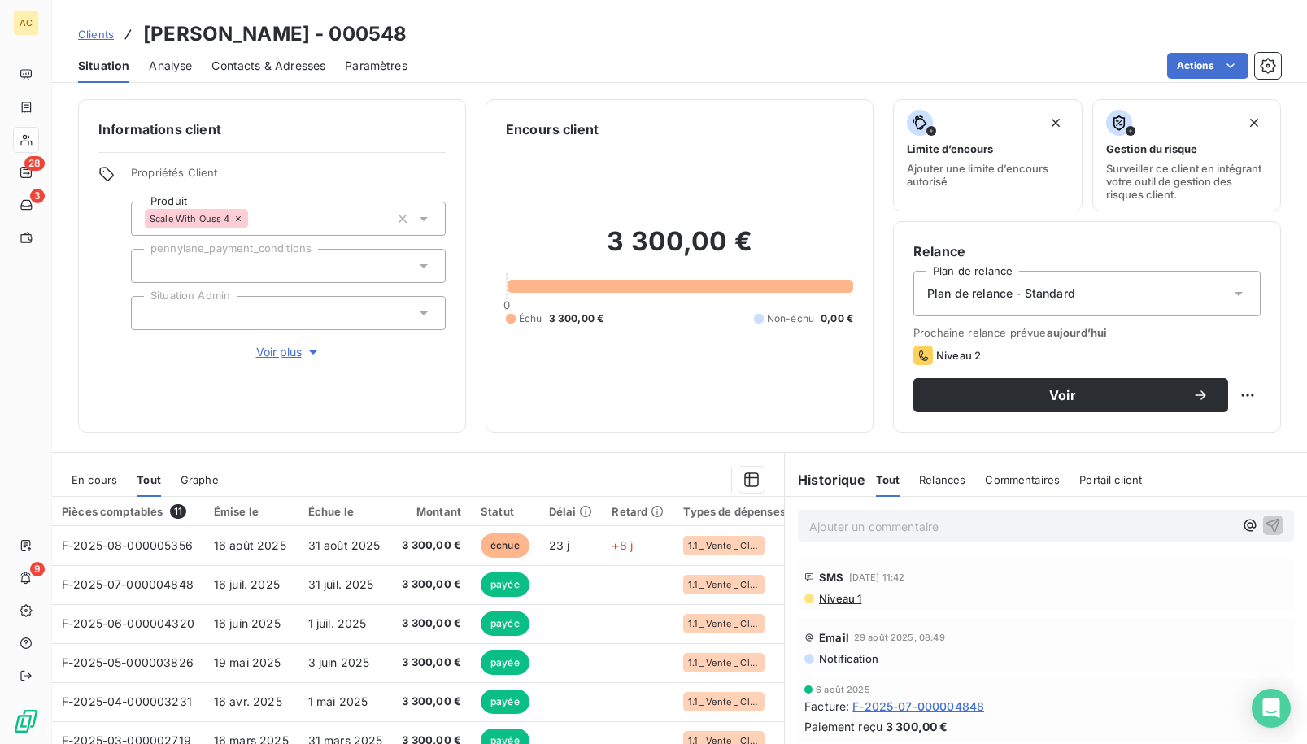
click at [307, 72] on span "Contacts & Adresses" at bounding box center [268, 66] width 114 height 16
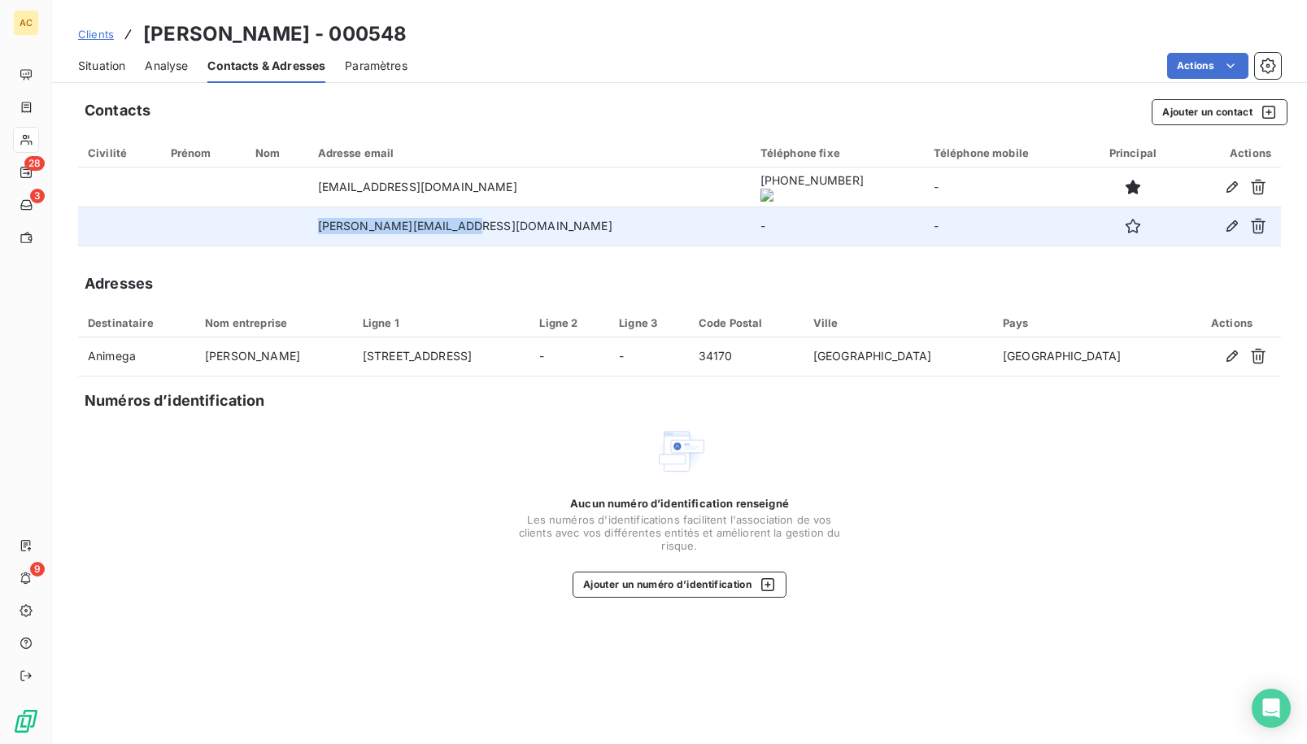
drag, startPoint x: 349, startPoint y: 231, endPoint x: 522, endPoint y: 238, distance: 173.3
click at [526, 238] on td "[PERSON_NAME][EMAIL_ADDRESS][DOMAIN_NAME]" at bounding box center [529, 226] width 442 height 39
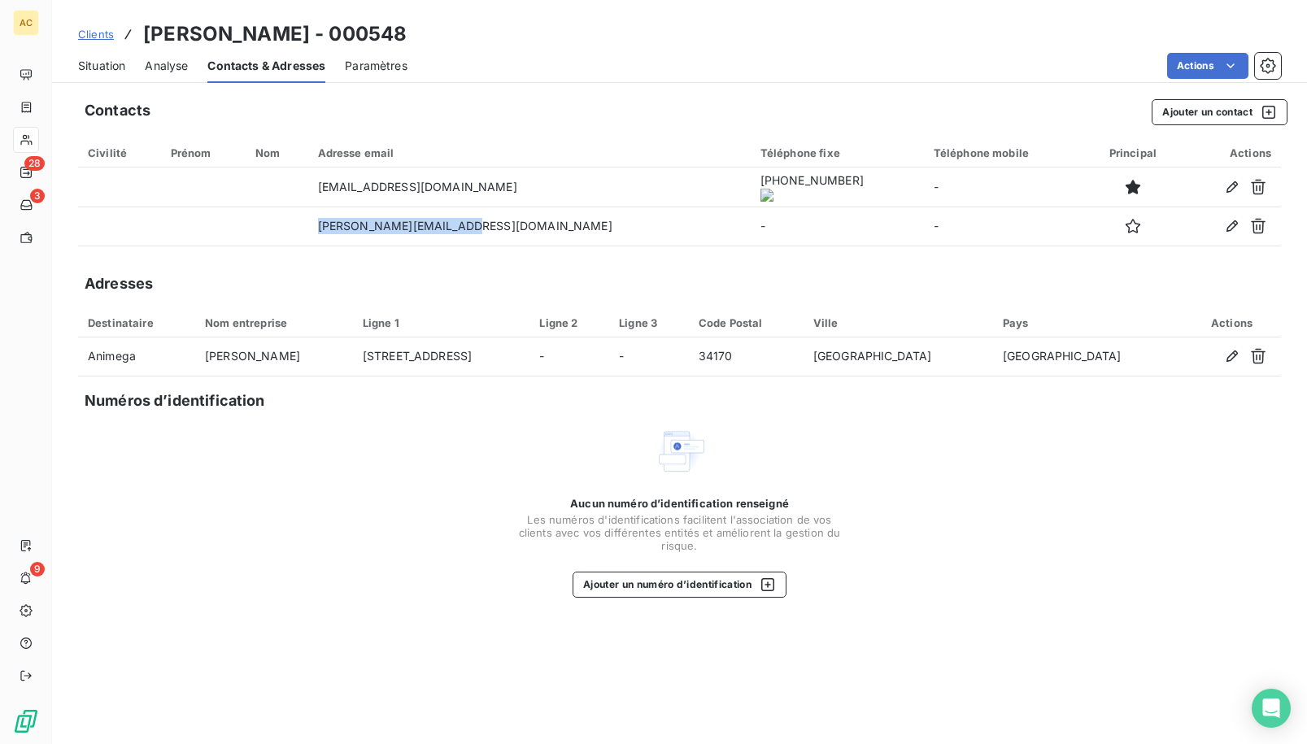
click at [98, 70] on span "Situation" at bounding box center [101, 66] width 47 height 16
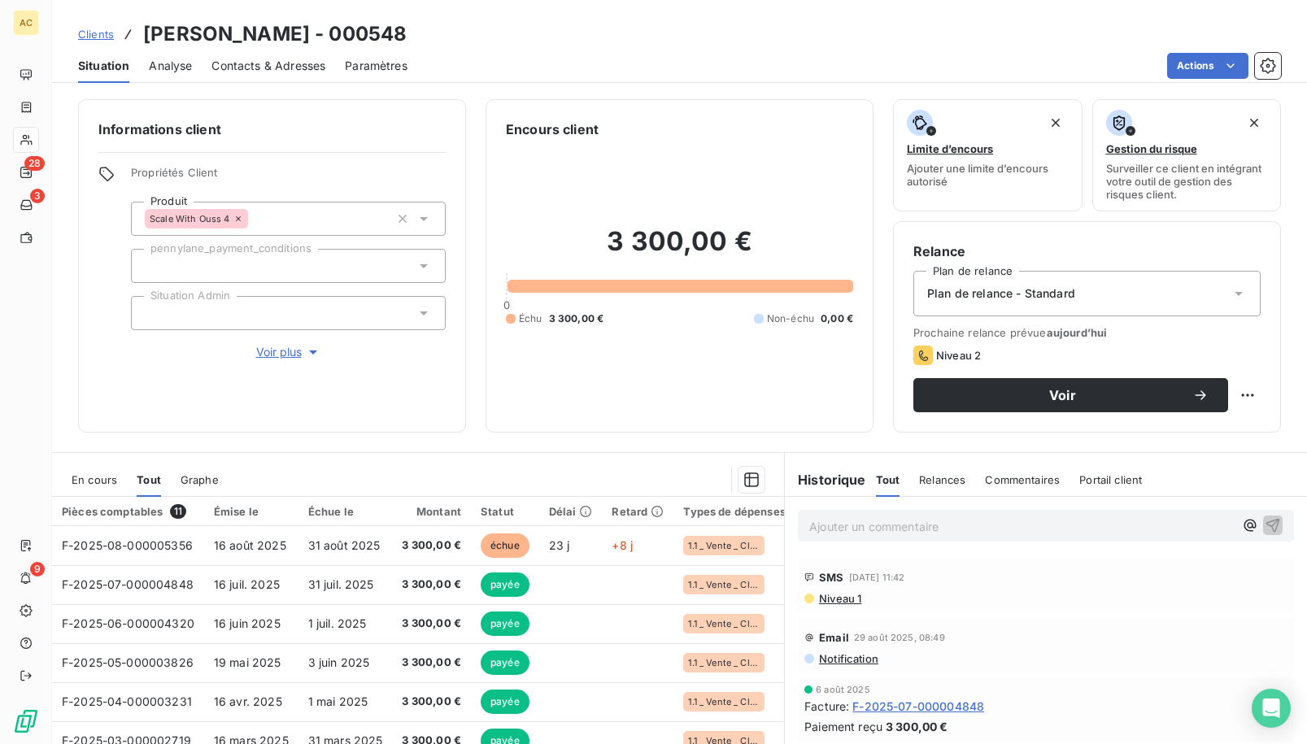
click at [609, 401] on div "3 300,00 € 0 Échu 3 300,00 € Non-échu 0,00 €" at bounding box center [679, 275] width 347 height 273
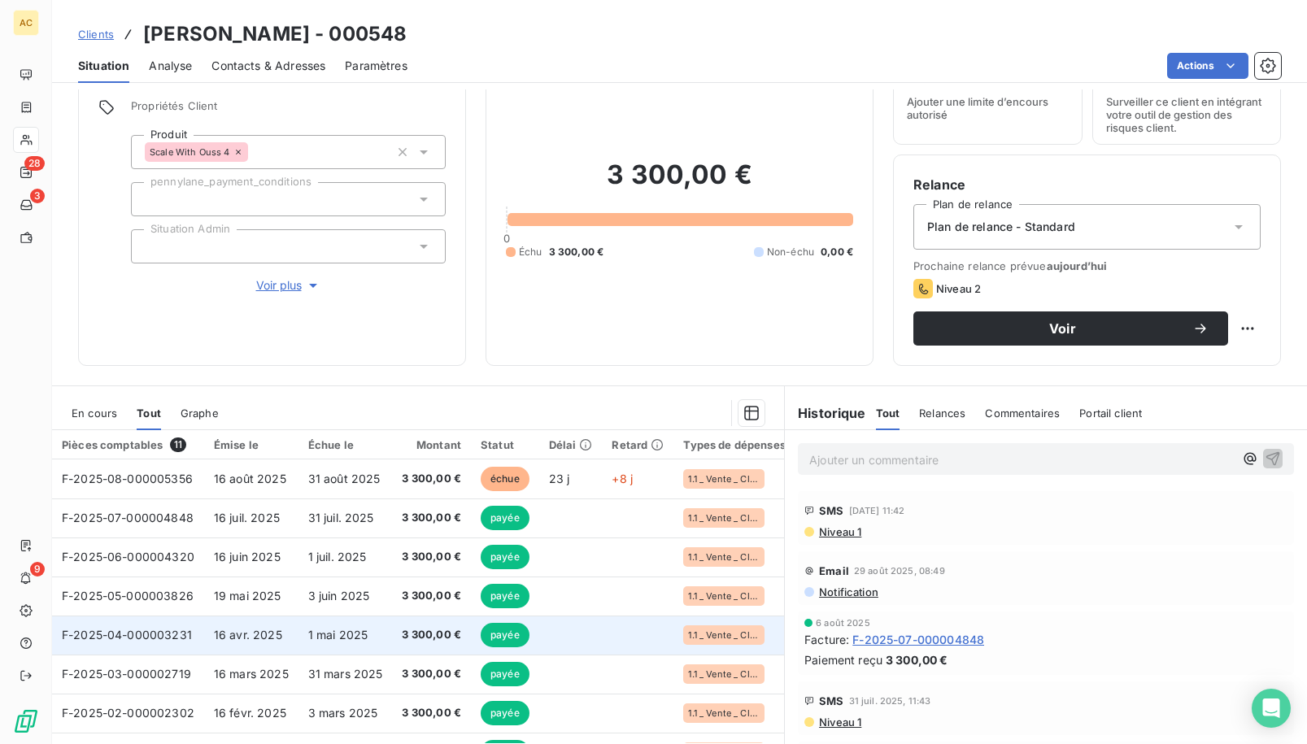
scroll to position [63, 0]
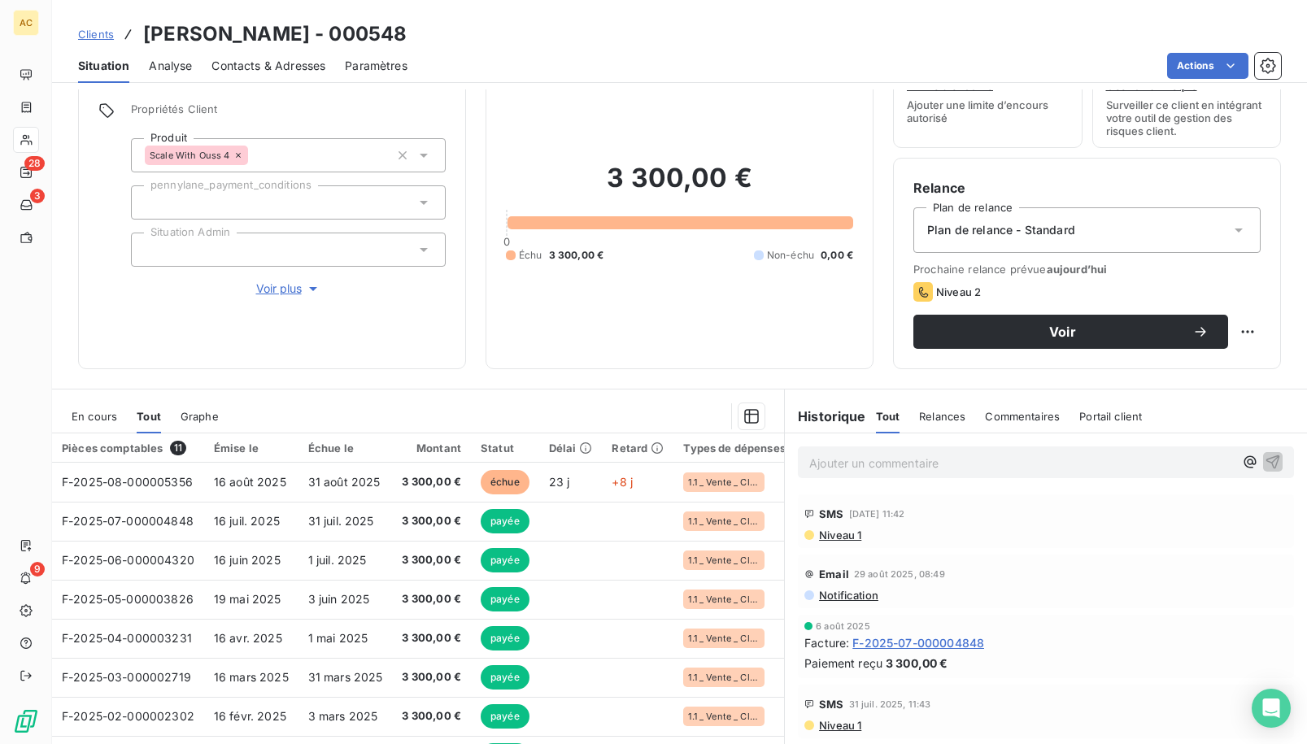
click at [285, 294] on span "Voir plus" at bounding box center [288, 289] width 65 height 16
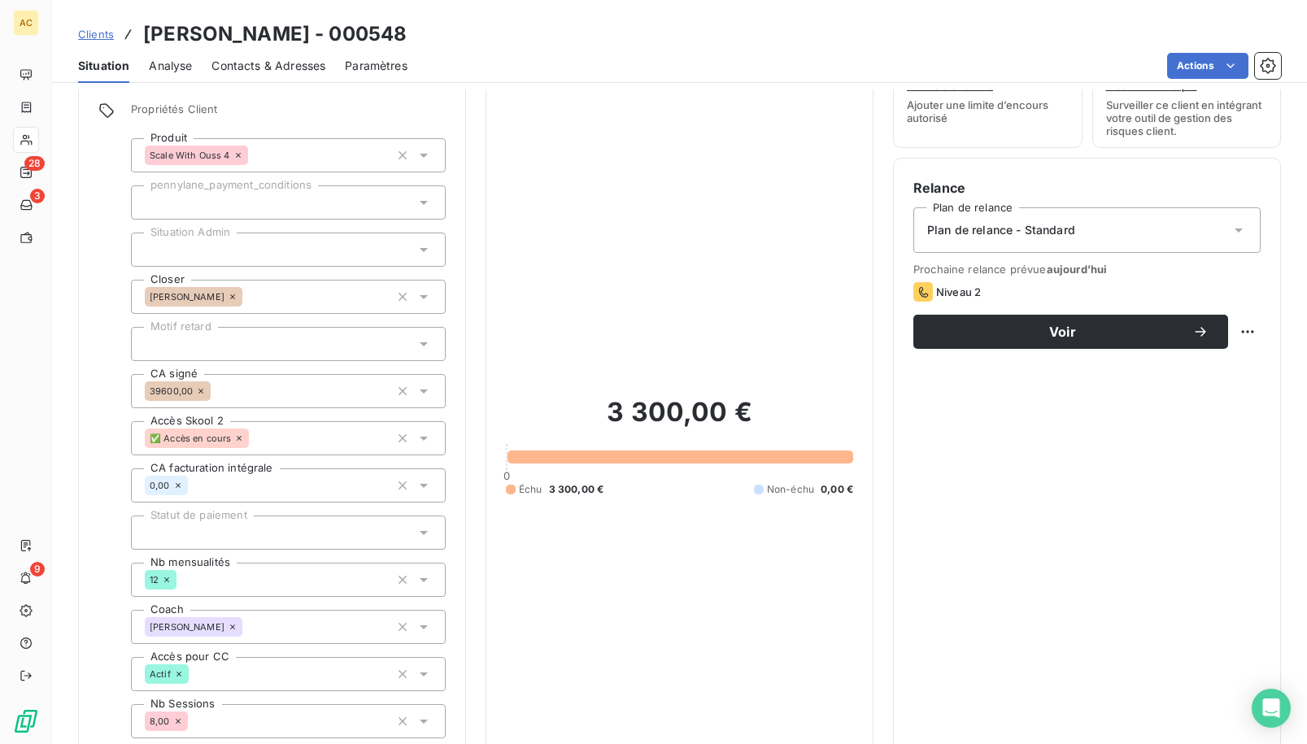
click at [254, 348] on div at bounding box center [288, 344] width 315 height 34
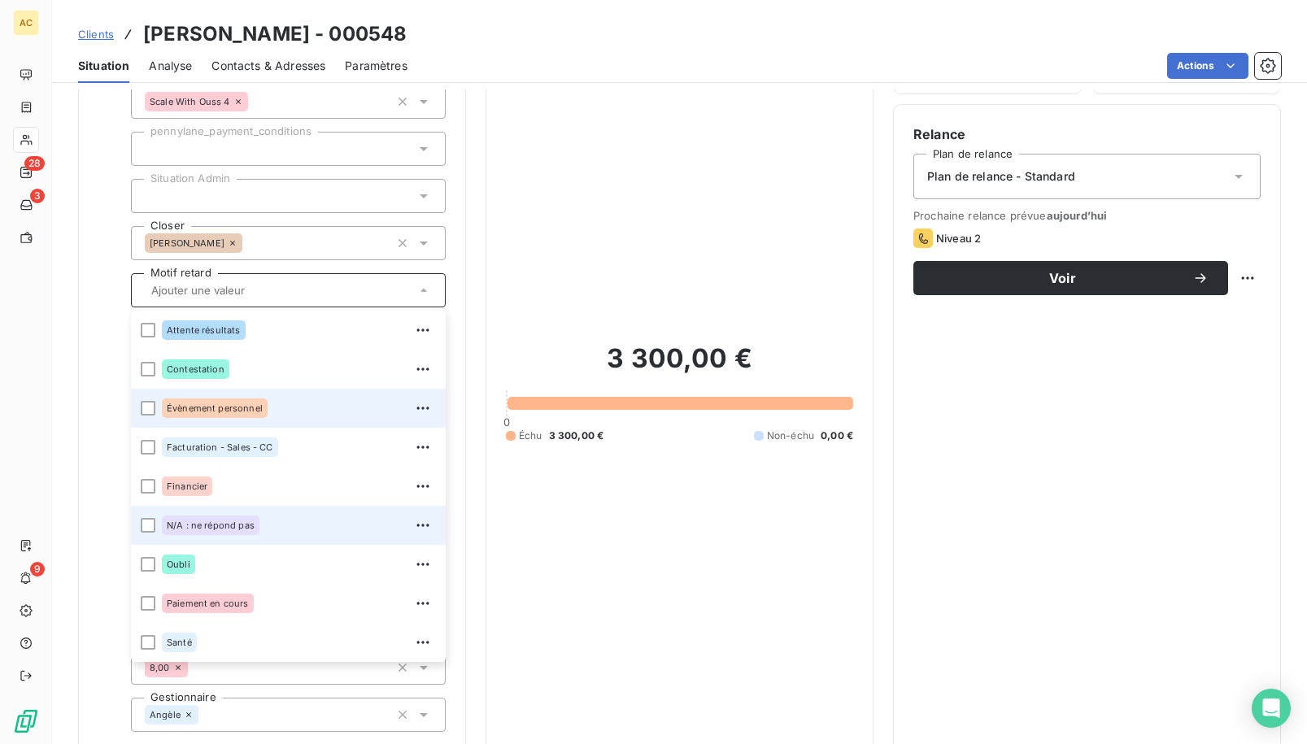
scroll to position [138, 0]
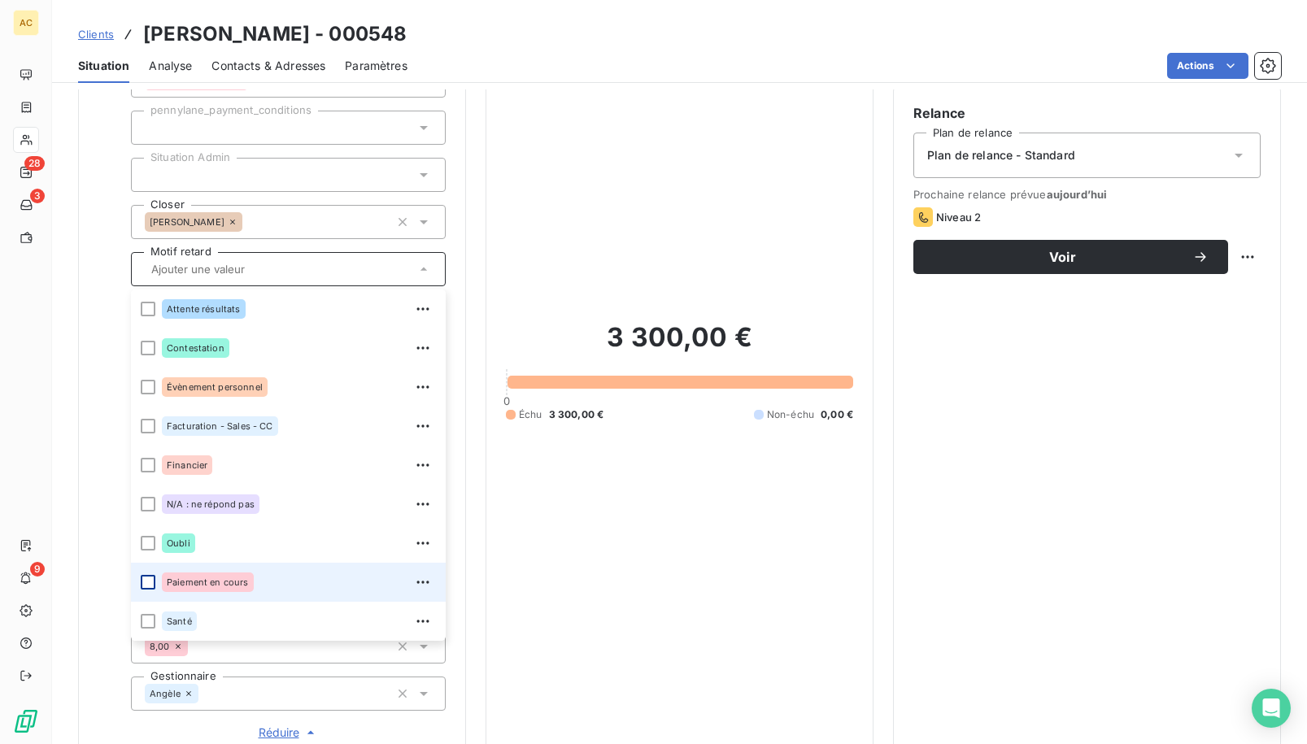
click at [153, 581] on div at bounding box center [148, 582] width 15 height 15
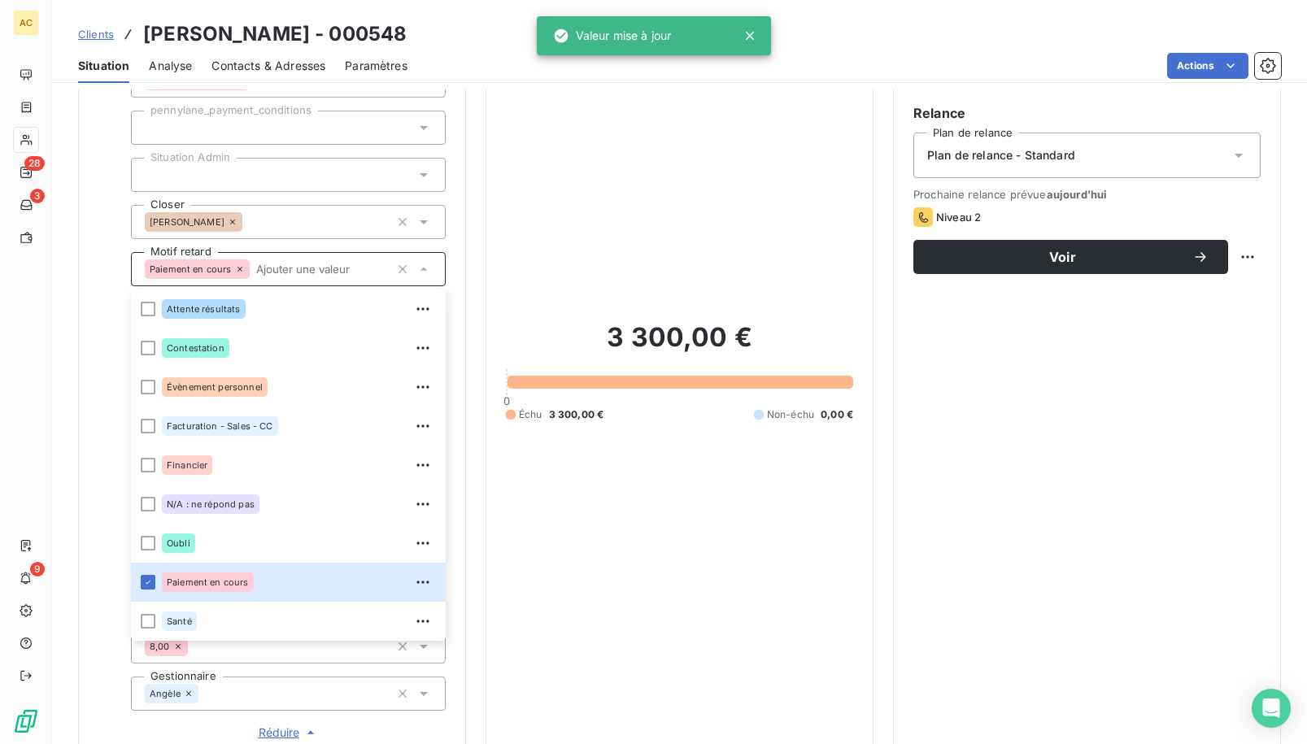
click at [454, 342] on div "Informations client Propriétés Client Produit Scale With Ouss 4 pennylane_payme…" at bounding box center [272, 361] width 388 height 801
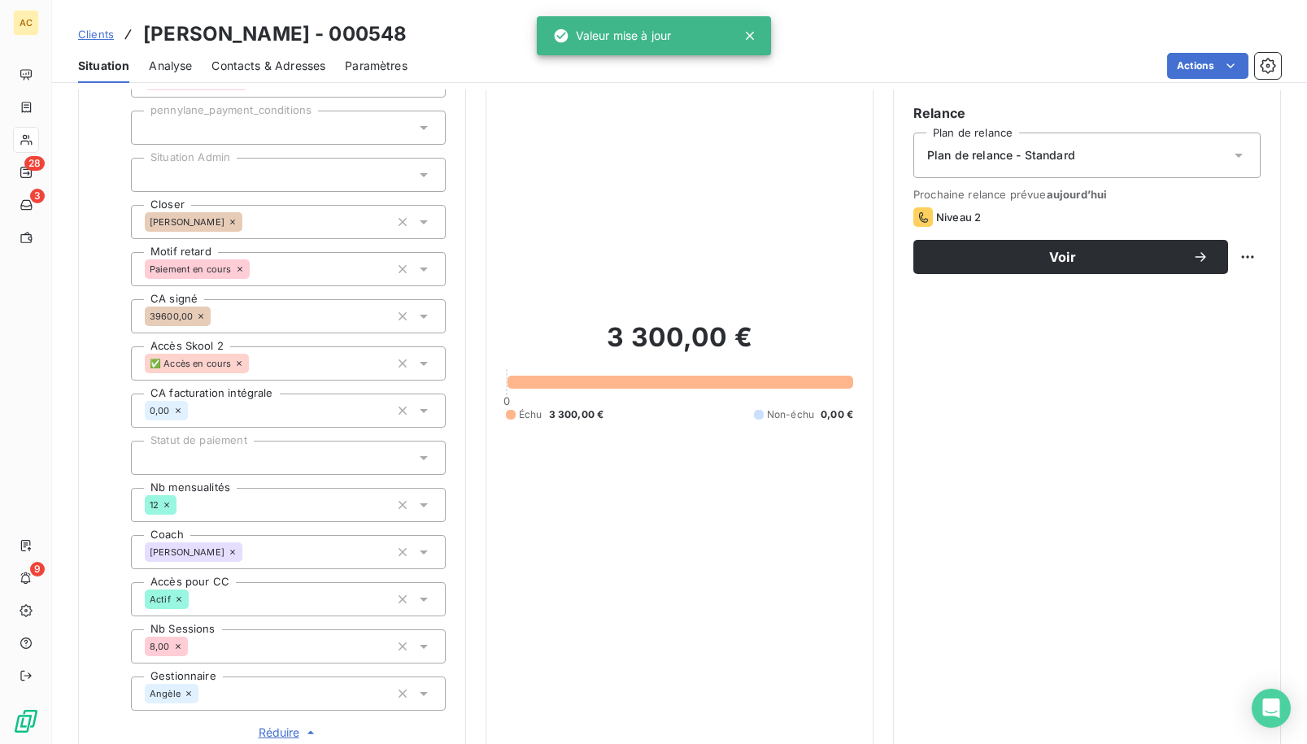
click at [300, 63] on span "Contacts & Adresses" at bounding box center [268, 66] width 114 height 16
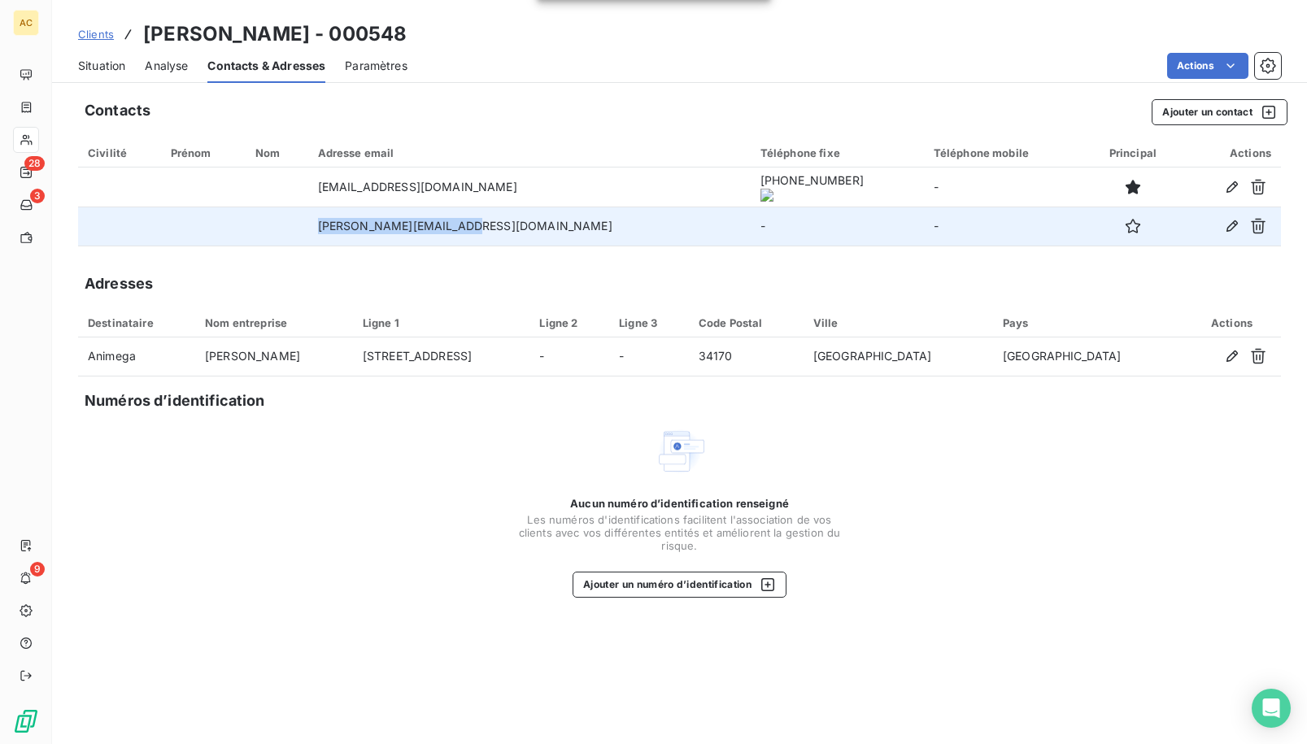
drag, startPoint x: 351, startPoint y: 227, endPoint x: 534, endPoint y: 231, distance: 183.0
click at [536, 231] on td "[PERSON_NAME][EMAIL_ADDRESS][DOMAIN_NAME]" at bounding box center [529, 226] width 442 height 39
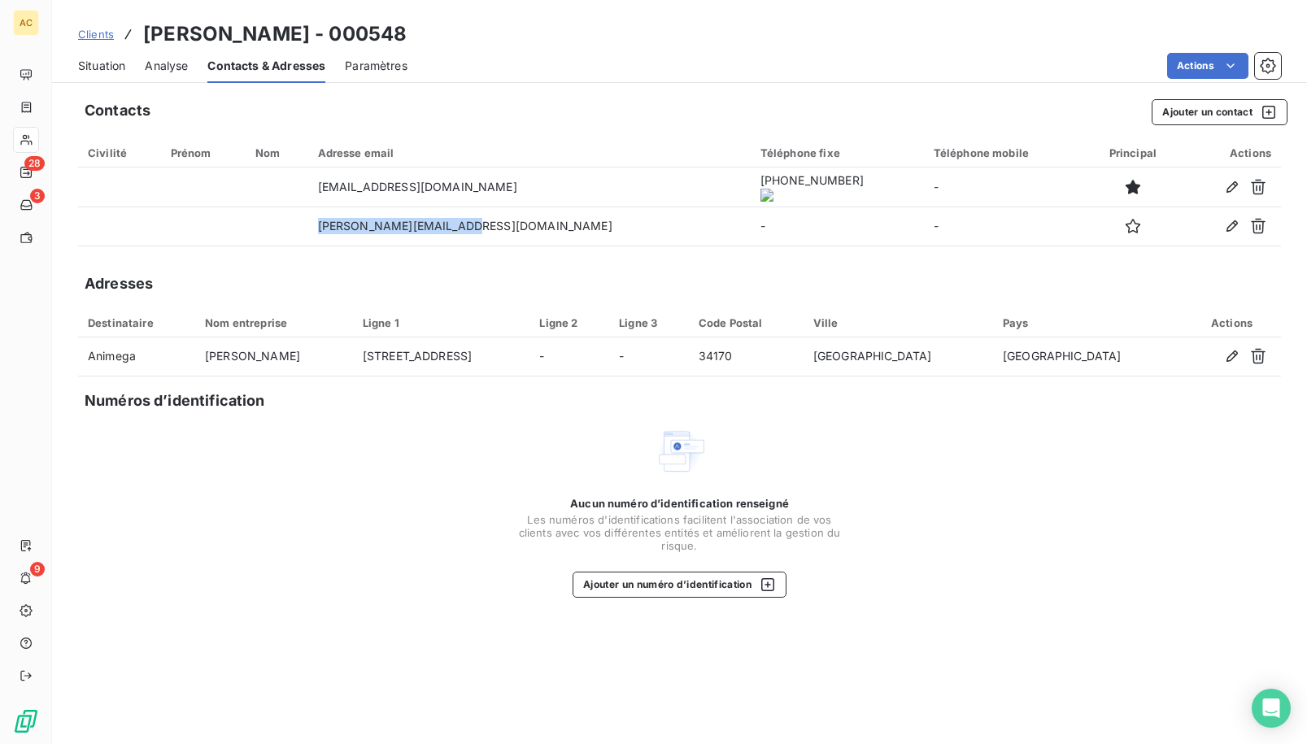
click at [108, 68] on span "Situation" at bounding box center [101, 66] width 47 height 16
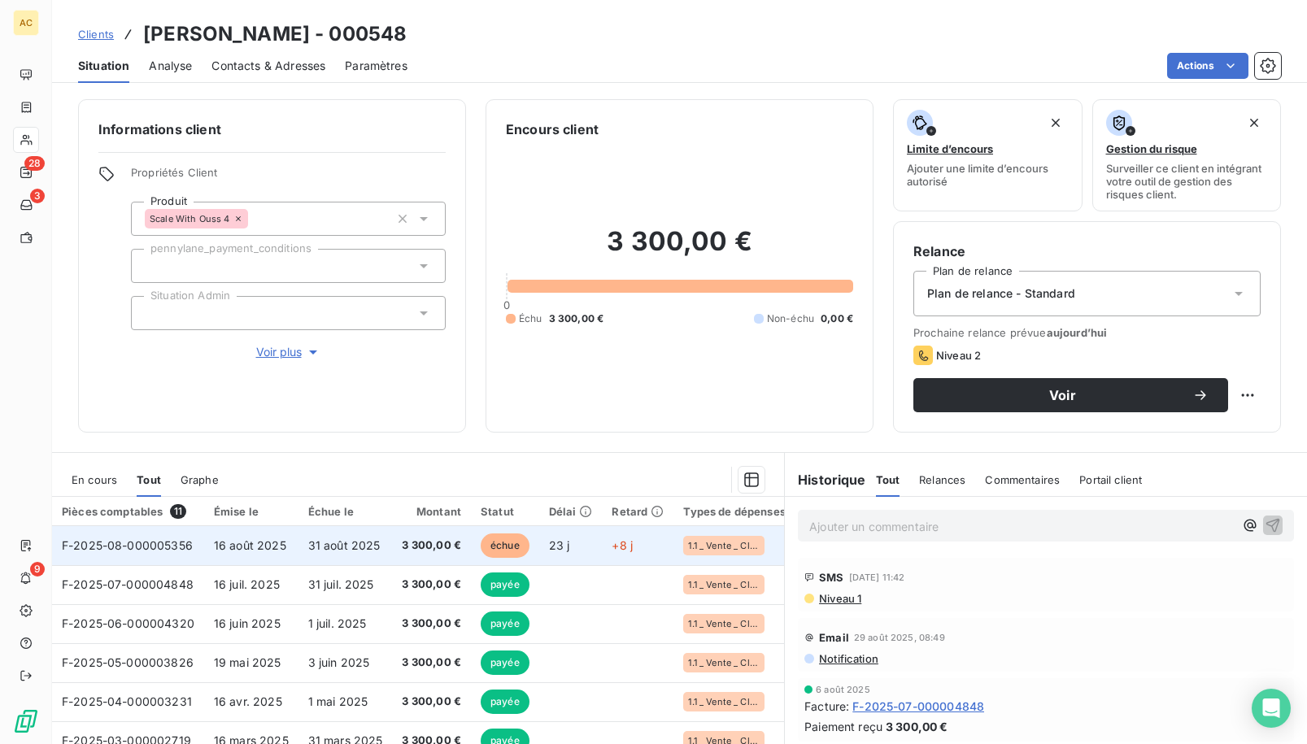
click at [326, 550] on span "31 août 2025" at bounding box center [344, 545] width 72 height 14
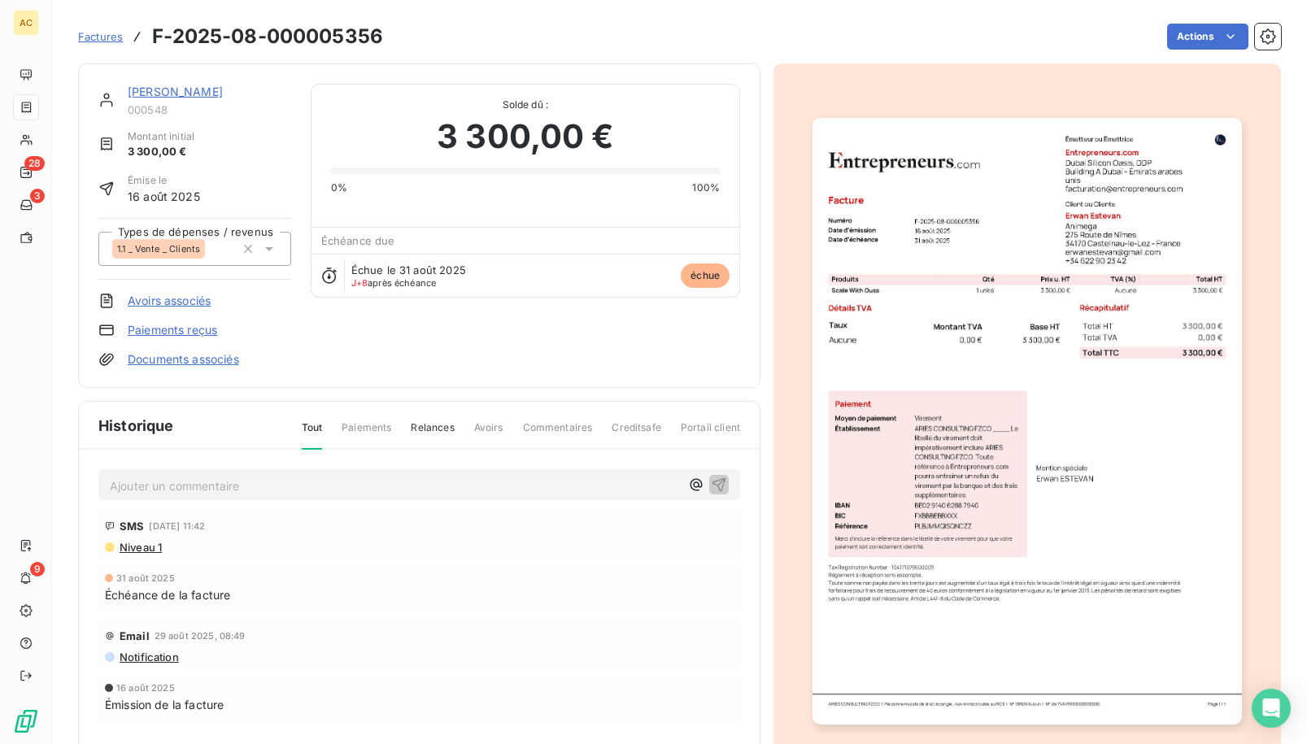
click at [997, 324] on img "button" at bounding box center [1026, 421] width 429 height 606
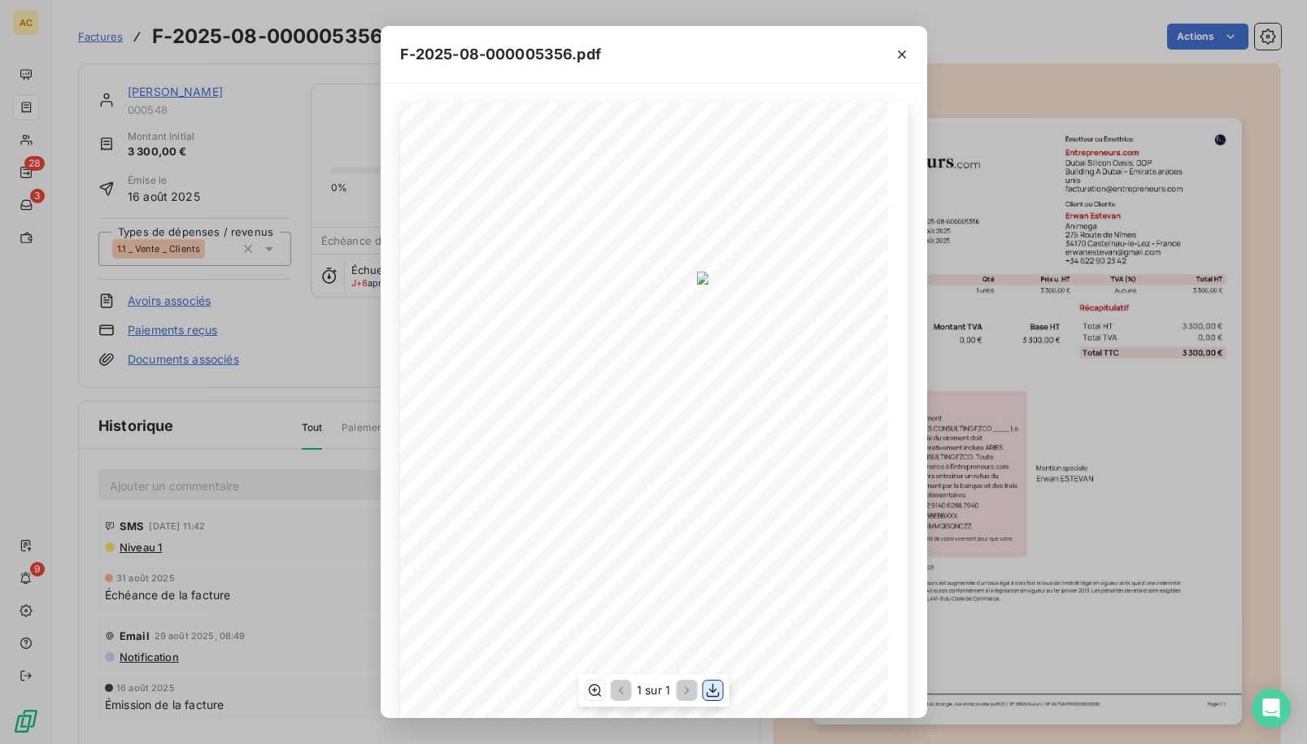
click at [717, 690] on icon "button" at bounding box center [712, 690] width 16 height 16
click at [201, 98] on div "F-2025-08-000005356.pdf 3 300,00 € 0,00 € 3 300,00 € 0198b817- fbb2- 742a- 923d…" at bounding box center [653, 372] width 1307 height 744
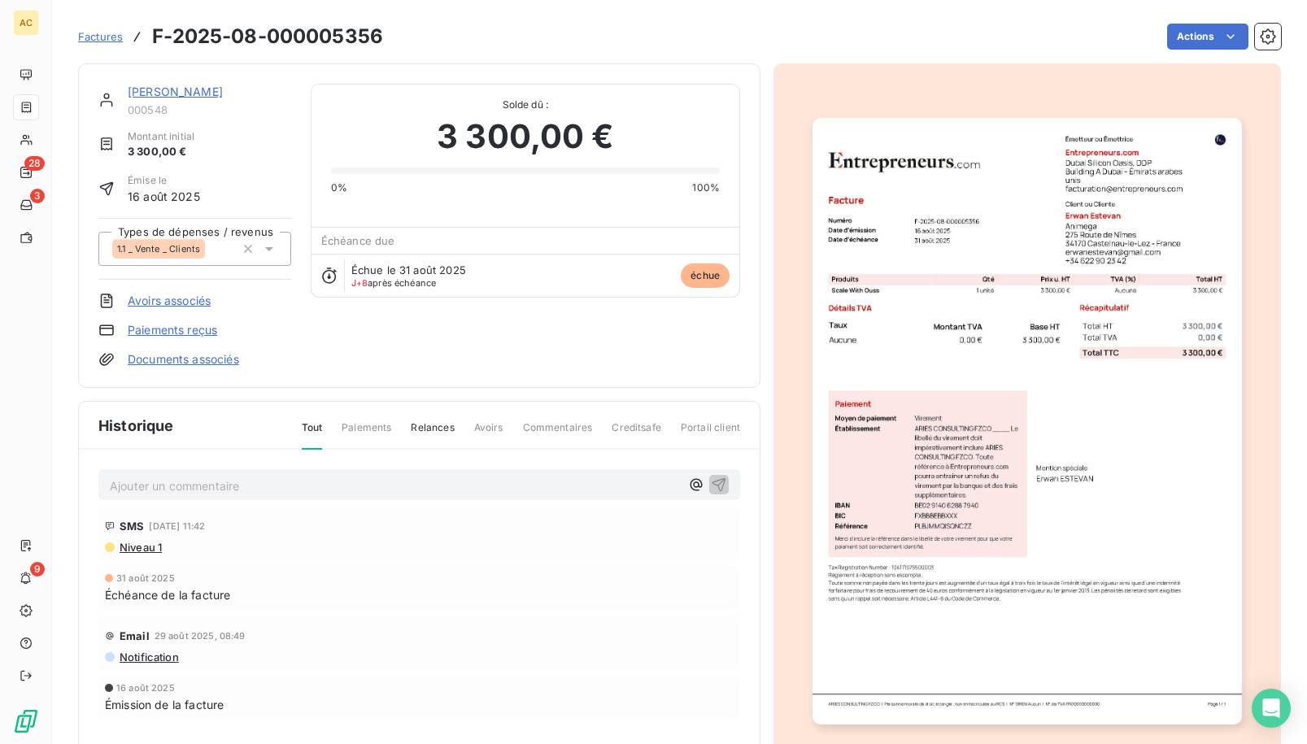
click at [194, 95] on link "[PERSON_NAME]" at bounding box center [175, 92] width 95 height 14
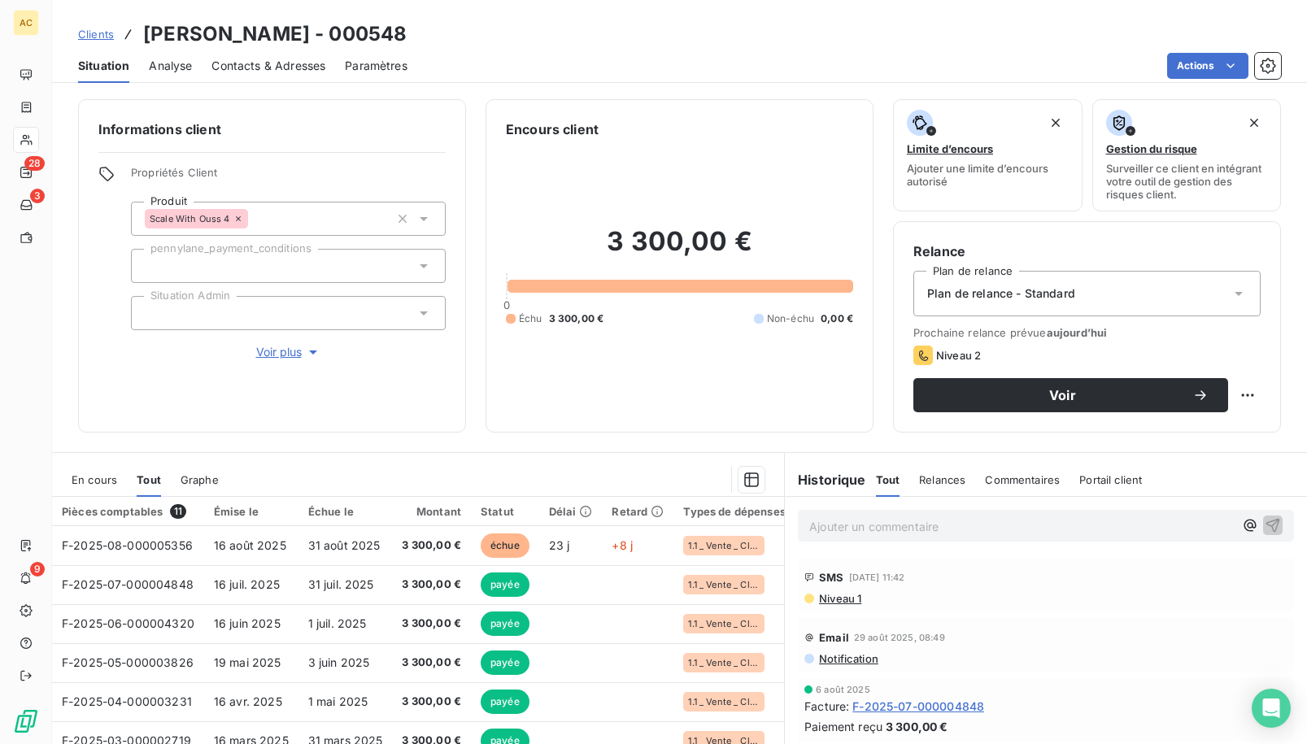
click at [273, 67] on span "Contacts & Adresses" at bounding box center [268, 66] width 114 height 16
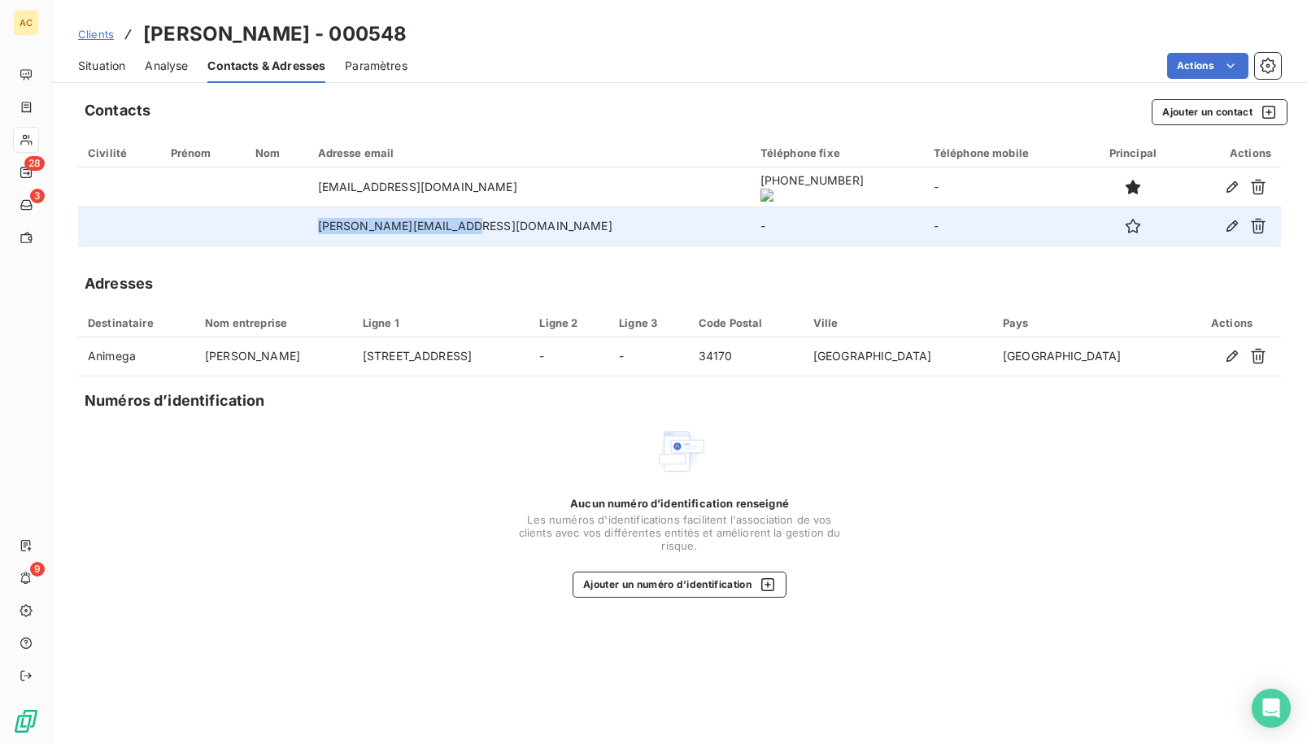
drag, startPoint x: 359, startPoint y: 229, endPoint x: 489, endPoint y: 231, distance: 129.3
click at [500, 230] on td "[PERSON_NAME][EMAIL_ADDRESS][DOMAIN_NAME]" at bounding box center [529, 226] width 442 height 39
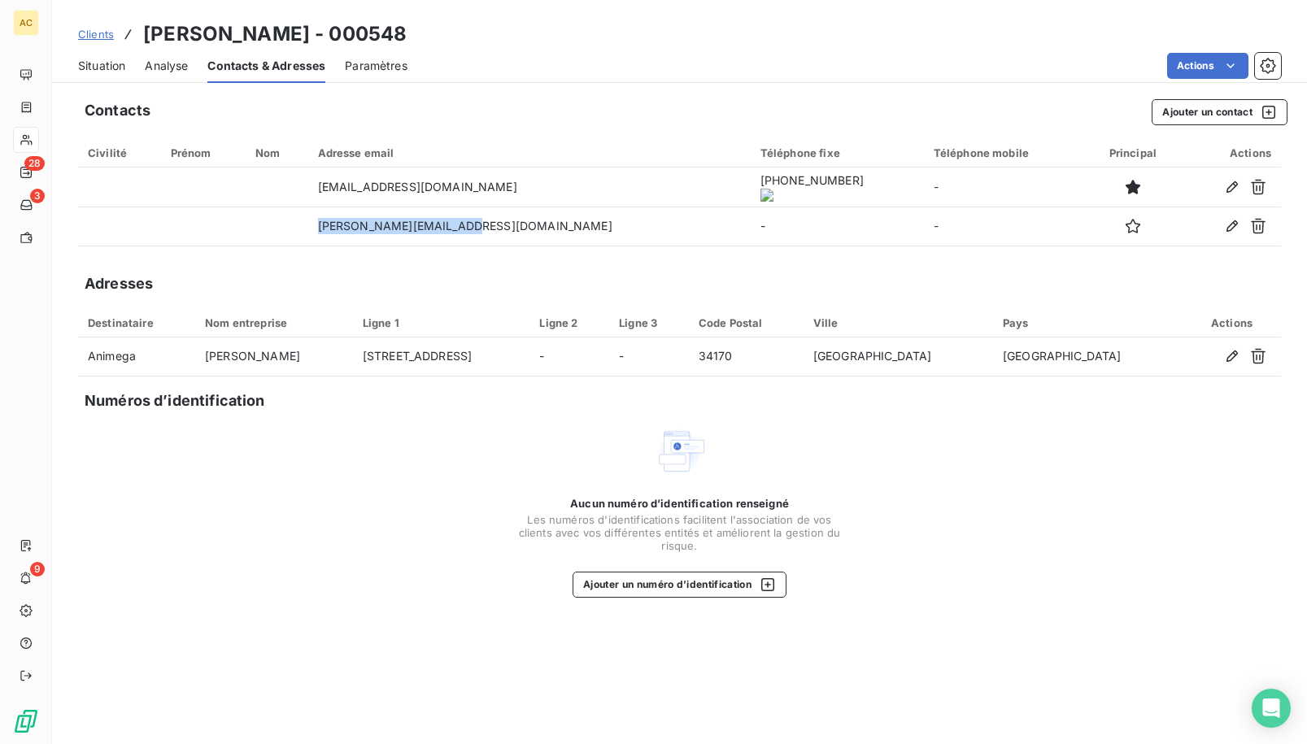
click at [104, 39] on span "Clients" at bounding box center [96, 34] width 36 height 13
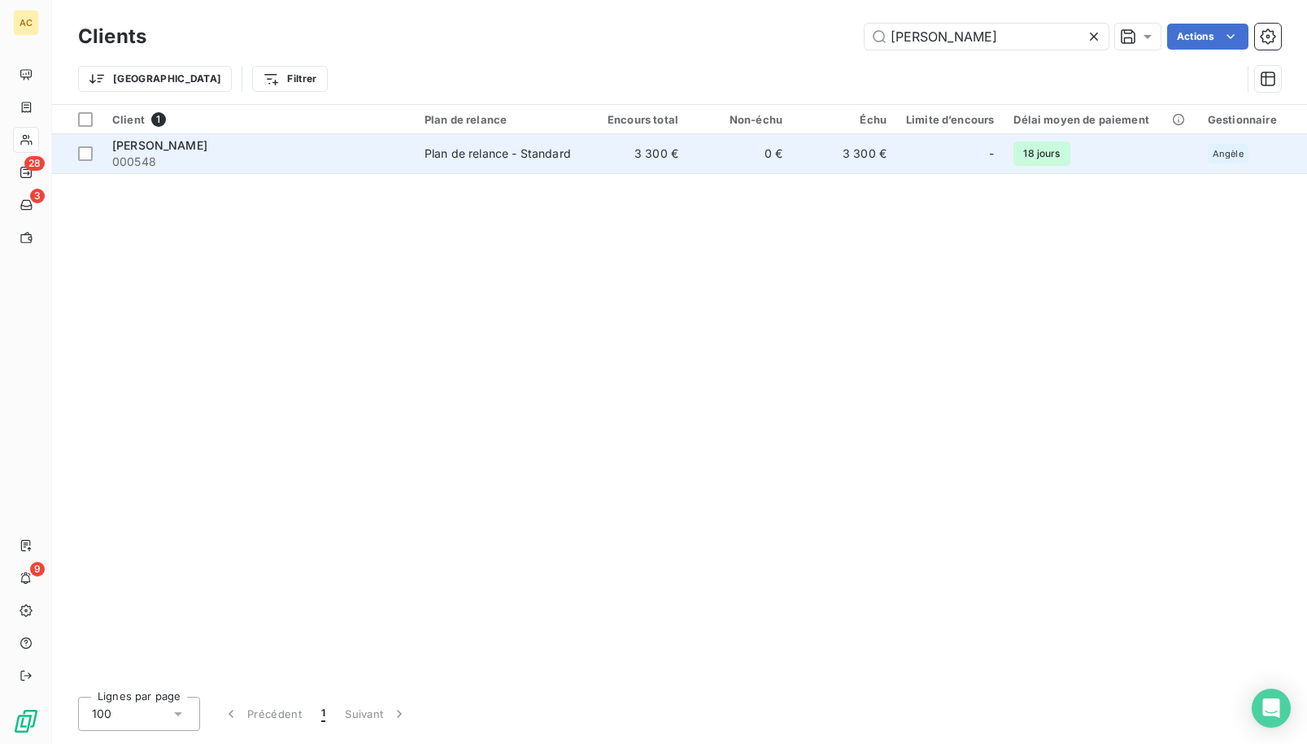
click at [280, 159] on span "000548" at bounding box center [258, 162] width 293 height 16
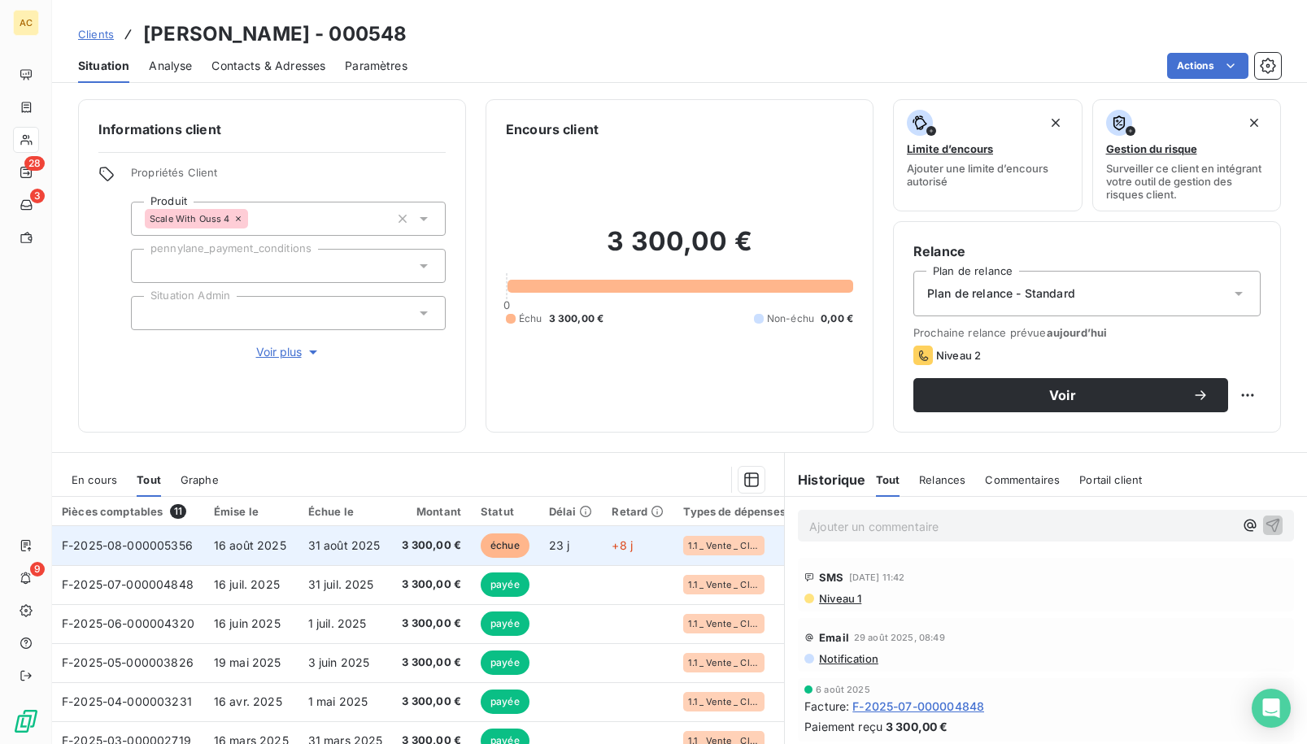
click at [308, 551] on span "31 août 2025" at bounding box center [344, 545] width 72 height 14
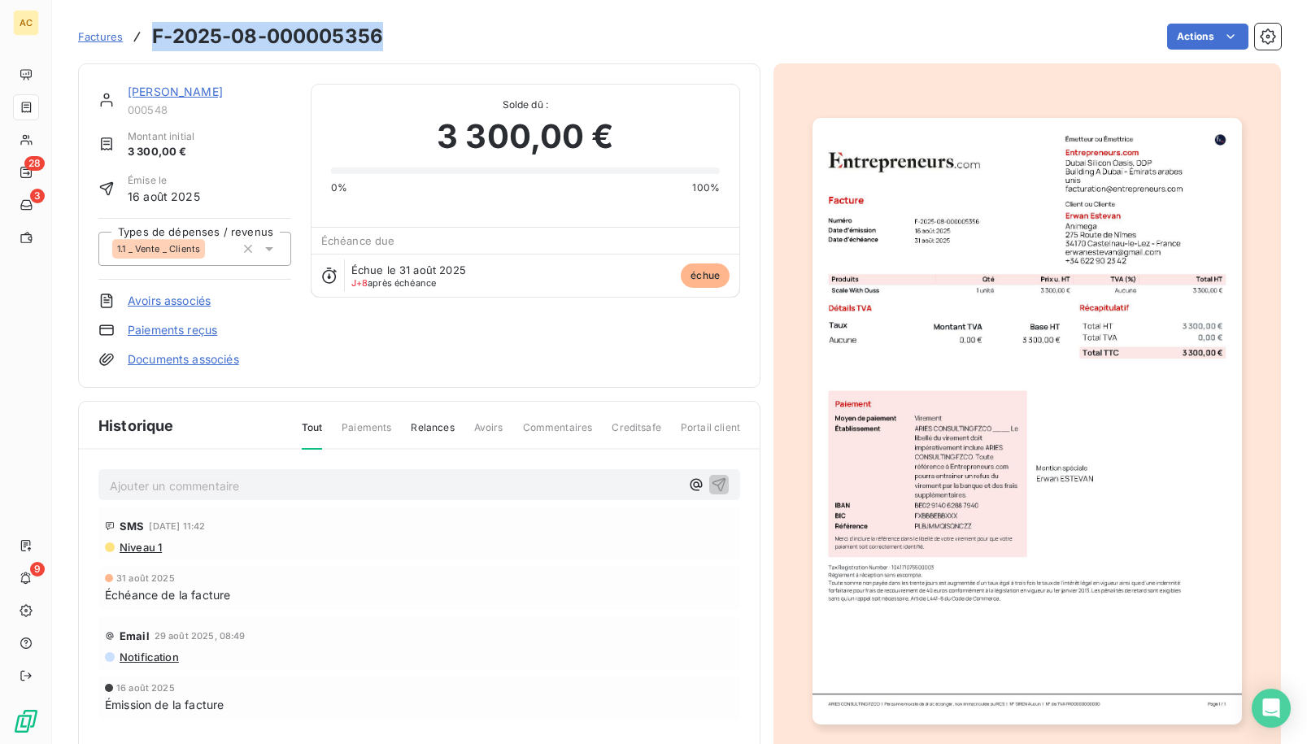
drag, startPoint x: 151, startPoint y: 38, endPoint x: 383, endPoint y: 29, distance: 231.9
click at [383, 29] on h3 "F-2025-08-000005356" at bounding box center [267, 36] width 231 height 29
click at [141, 94] on link "[PERSON_NAME]" at bounding box center [175, 92] width 95 height 14
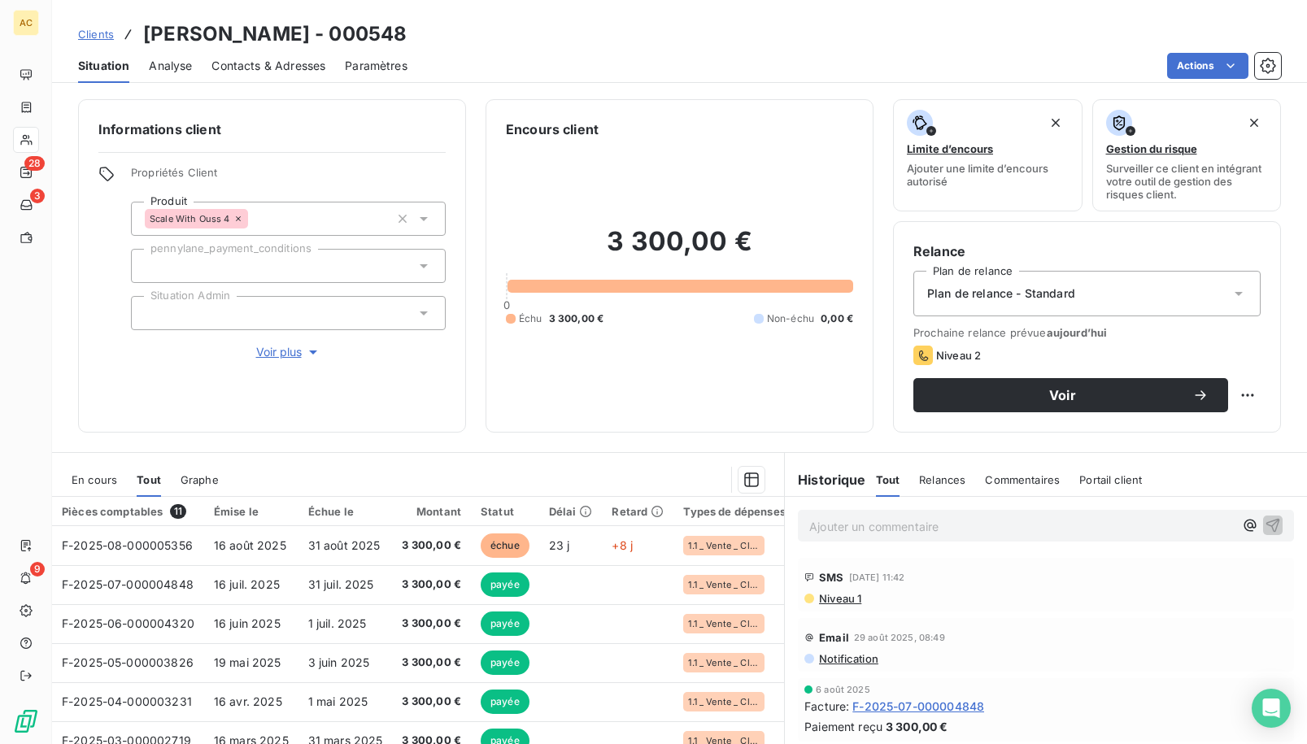
click at [281, 344] on span "Voir plus" at bounding box center [288, 352] width 65 height 16
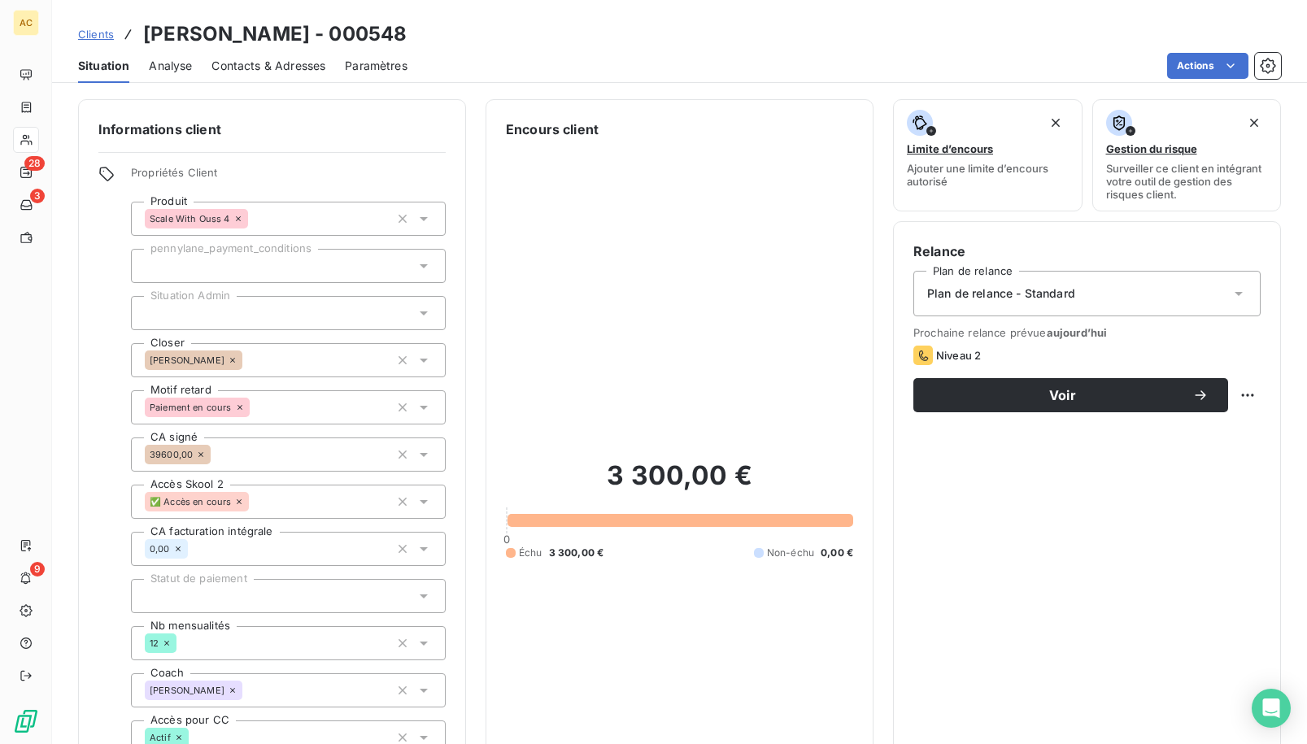
click at [322, 84] on div "Clients Erwan Estevan - 000548 Situation Analyse Contacts & Adresses Paramètres…" at bounding box center [679, 372] width 1255 height 744
click at [276, 77] on div "Contacts & Adresses" at bounding box center [268, 66] width 114 height 34
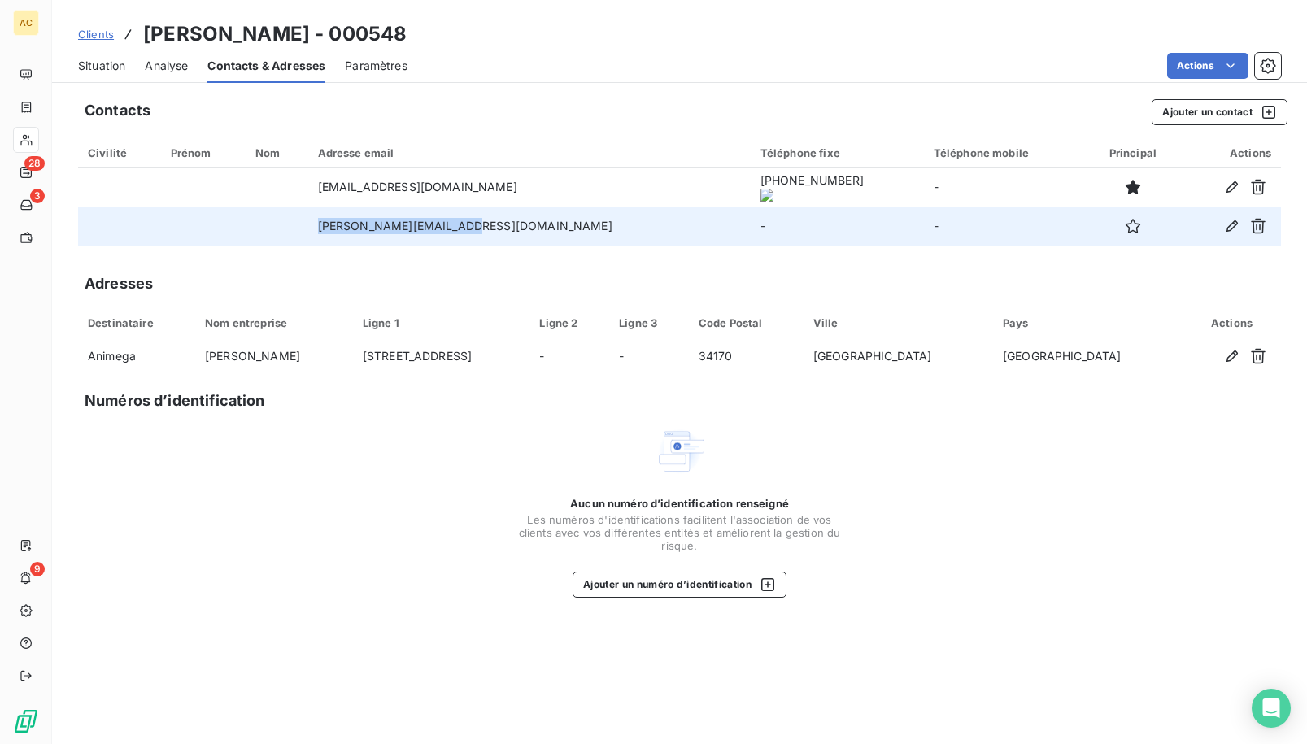
drag, startPoint x: 355, startPoint y: 224, endPoint x: 494, endPoint y: 226, distance: 139.1
click at [501, 224] on td "[PERSON_NAME][EMAIL_ADDRESS][DOMAIN_NAME]" at bounding box center [529, 226] width 442 height 39
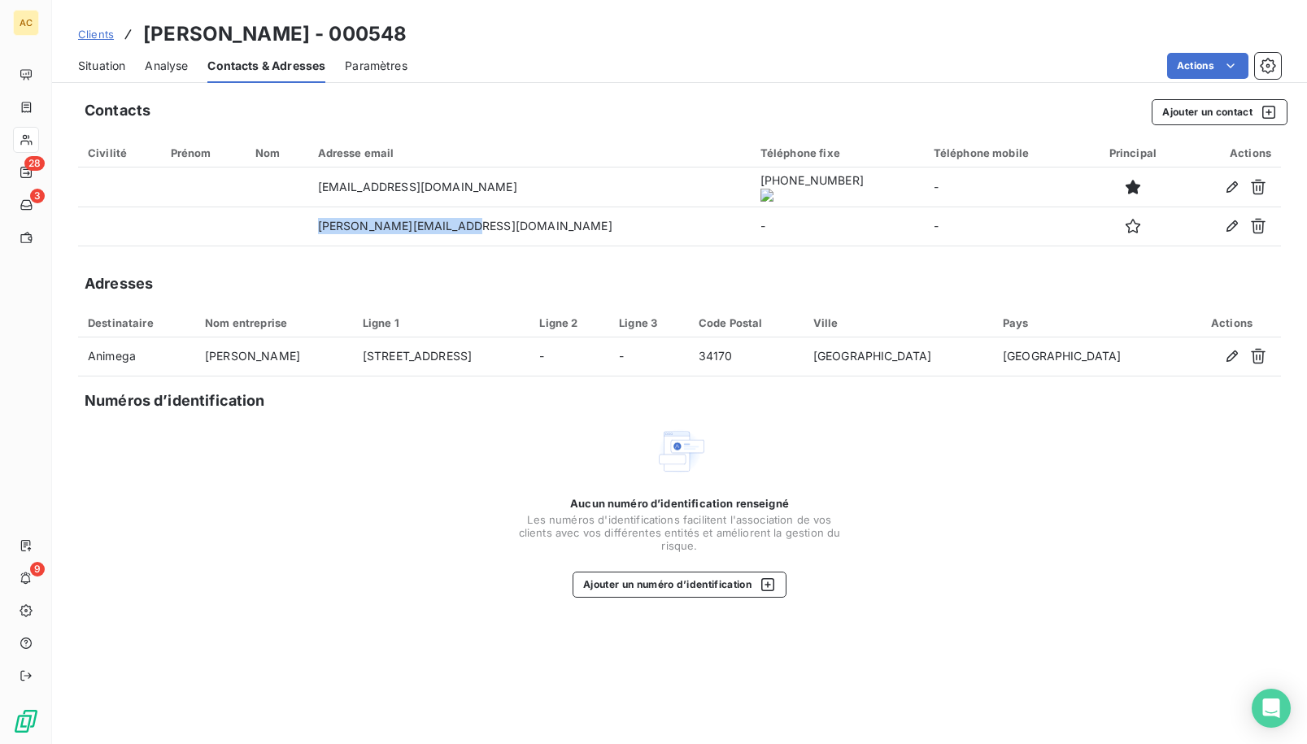
click at [108, 65] on span "Situation" at bounding box center [101, 66] width 47 height 16
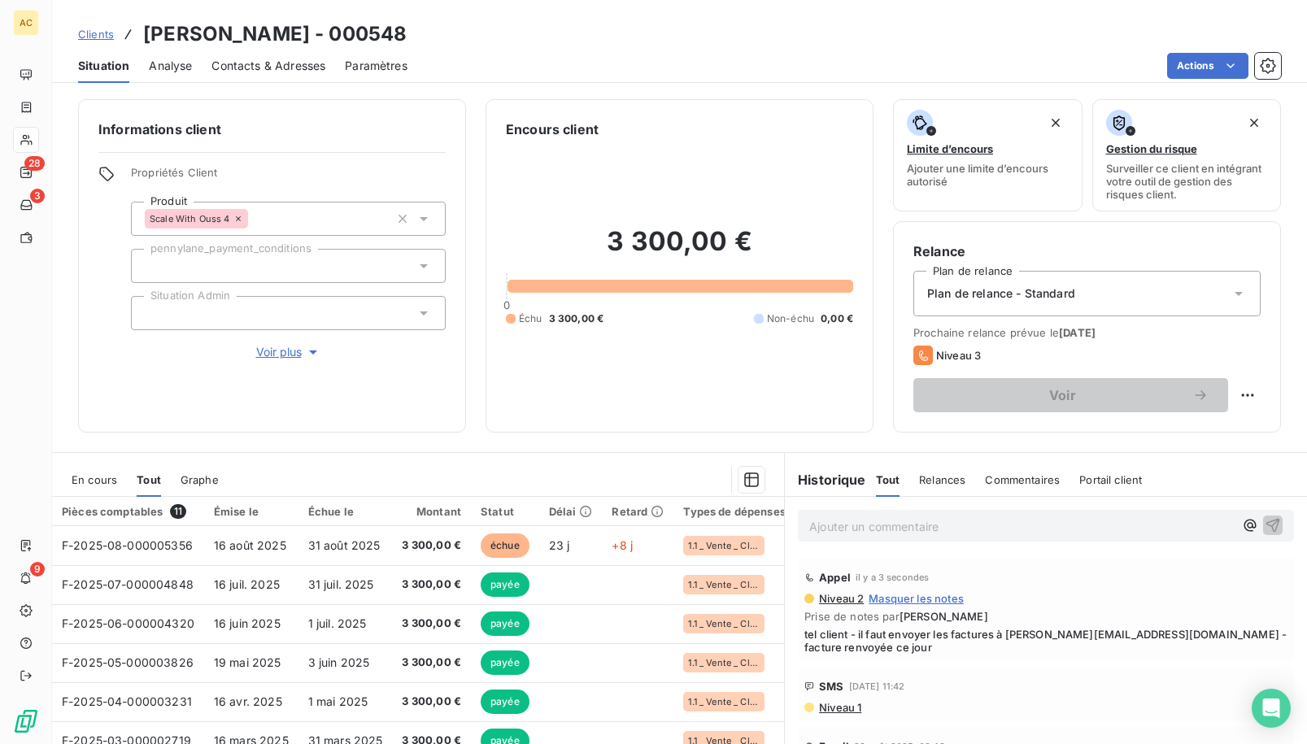
click at [106, 35] on span "Clients" at bounding box center [96, 34] width 36 height 13
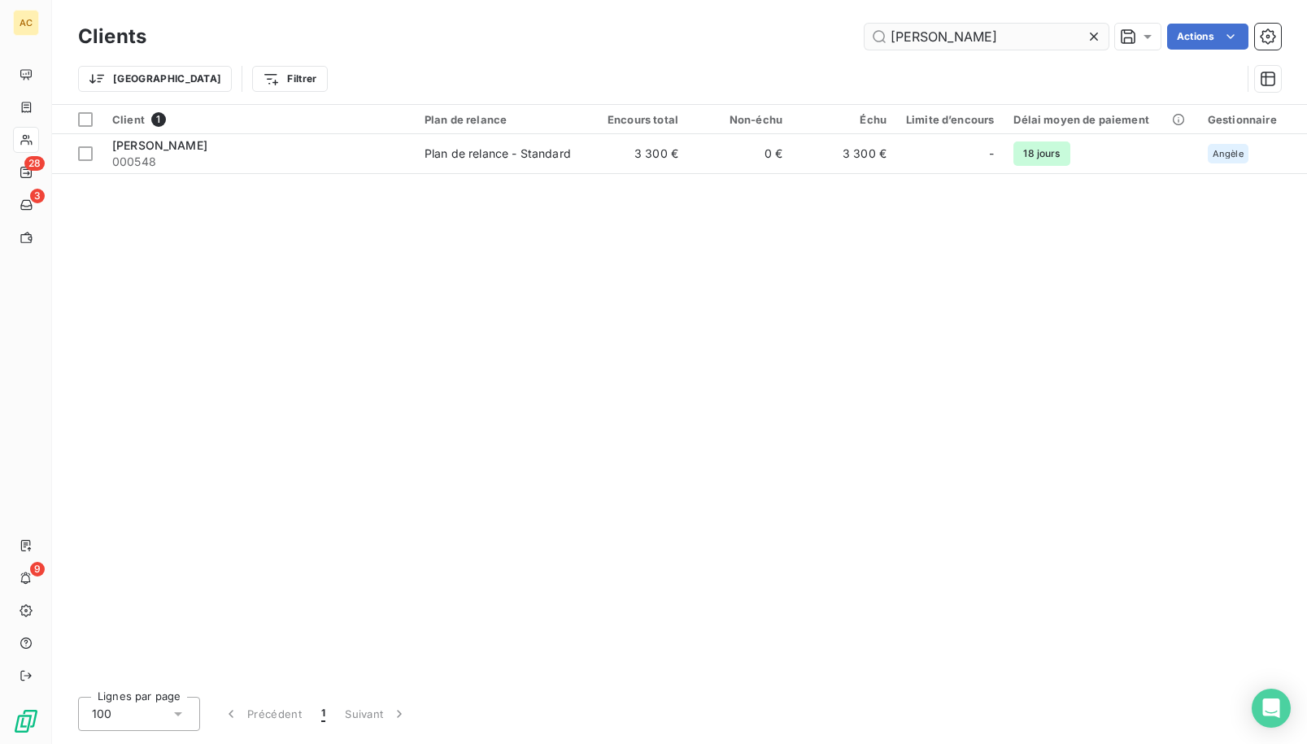
drag, startPoint x: 915, startPoint y: 33, endPoint x: 863, endPoint y: 36, distance: 52.1
click at [864, 36] on input "estevan" at bounding box center [986, 37] width 244 height 26
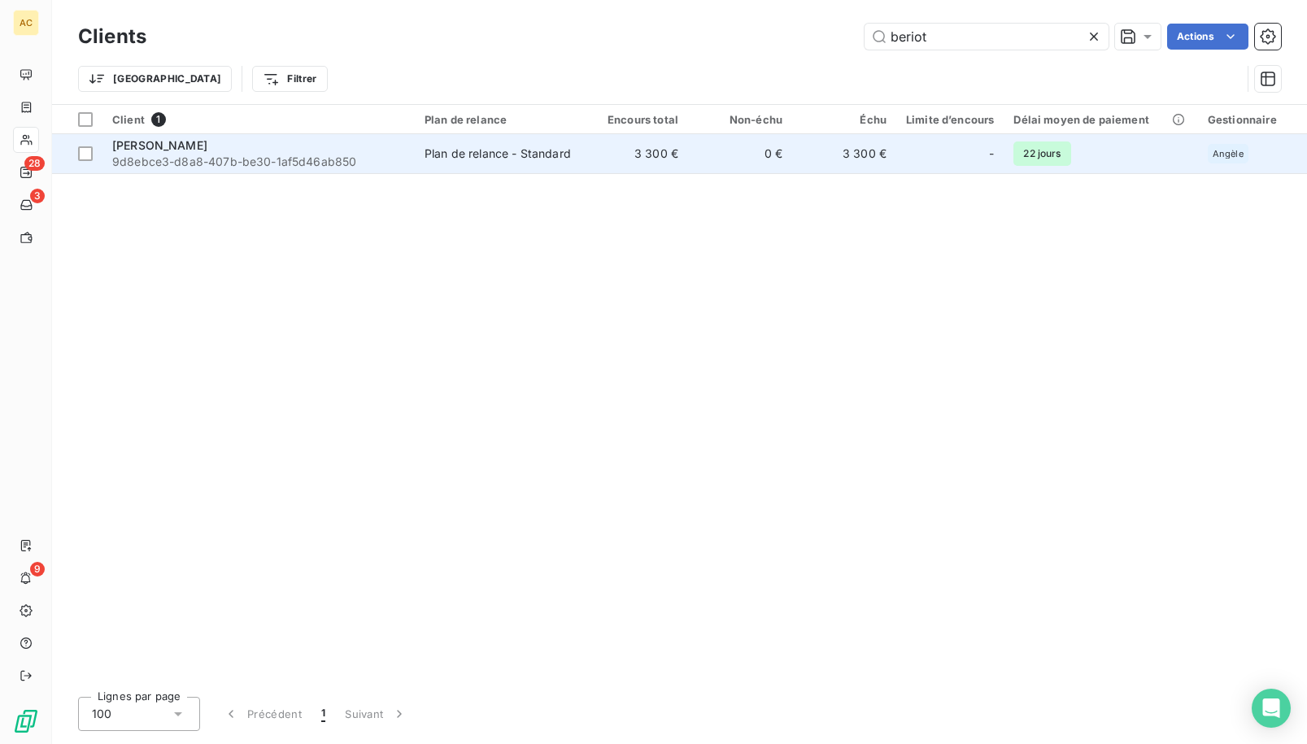
type input "beriot"
click at [273, 164] on span "9d8ebce3-d8a8-407b-be30-1af5d46ab850" at bounding box center [258, 162] width 293 height 16
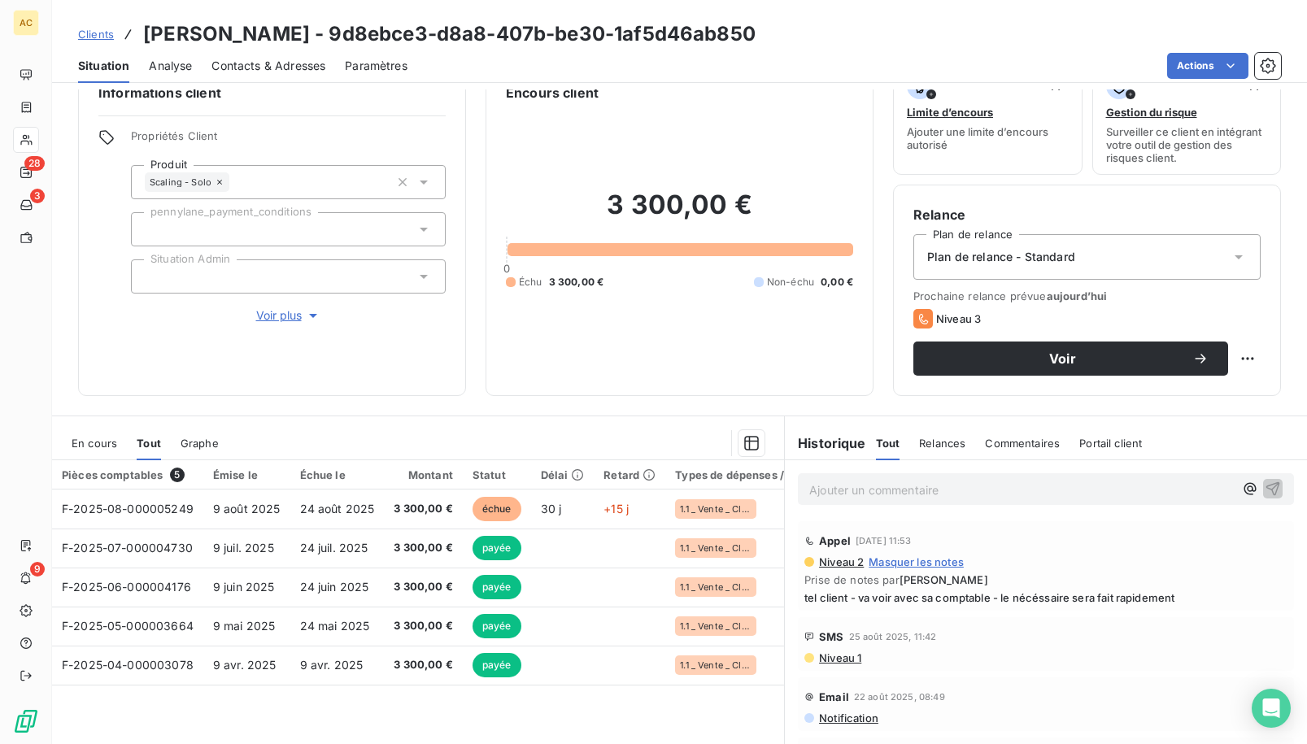
scroll to position [115, 0]
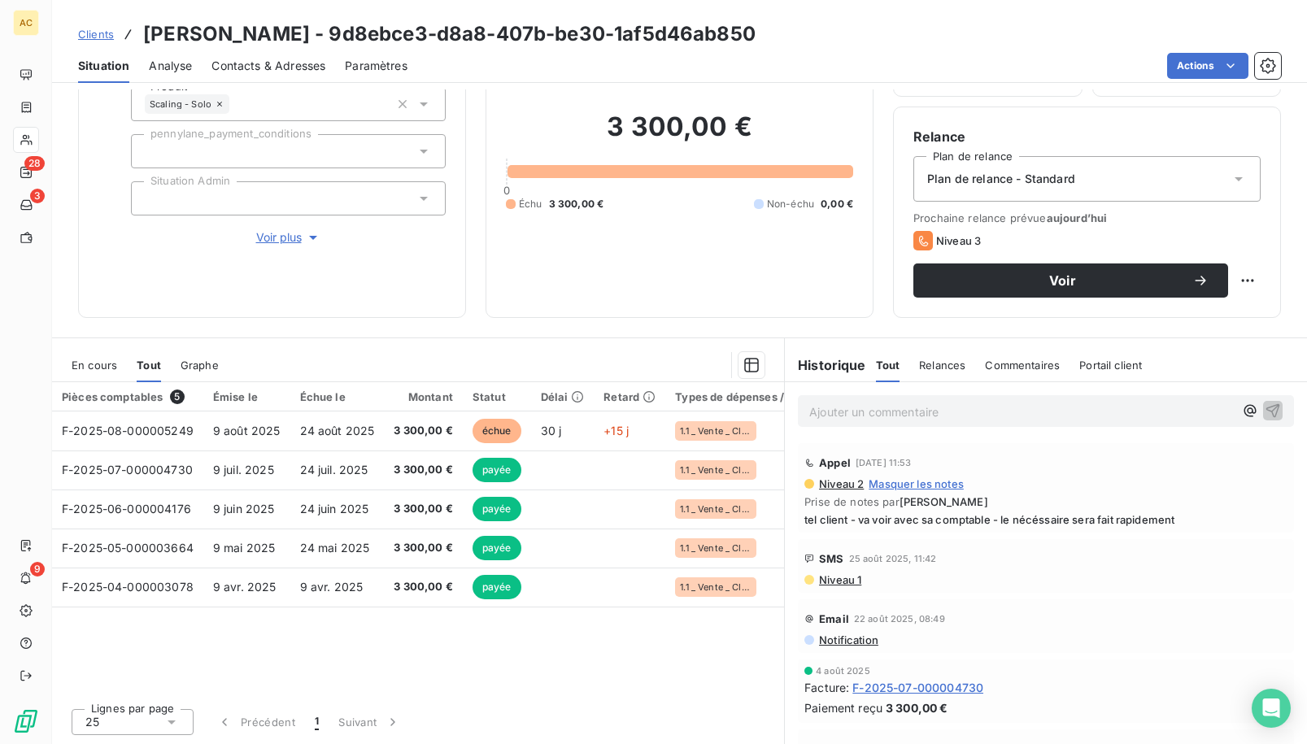
click at [841, 582] on span "Niveau 1" at bounding box center [839, 579] width 44 height 13
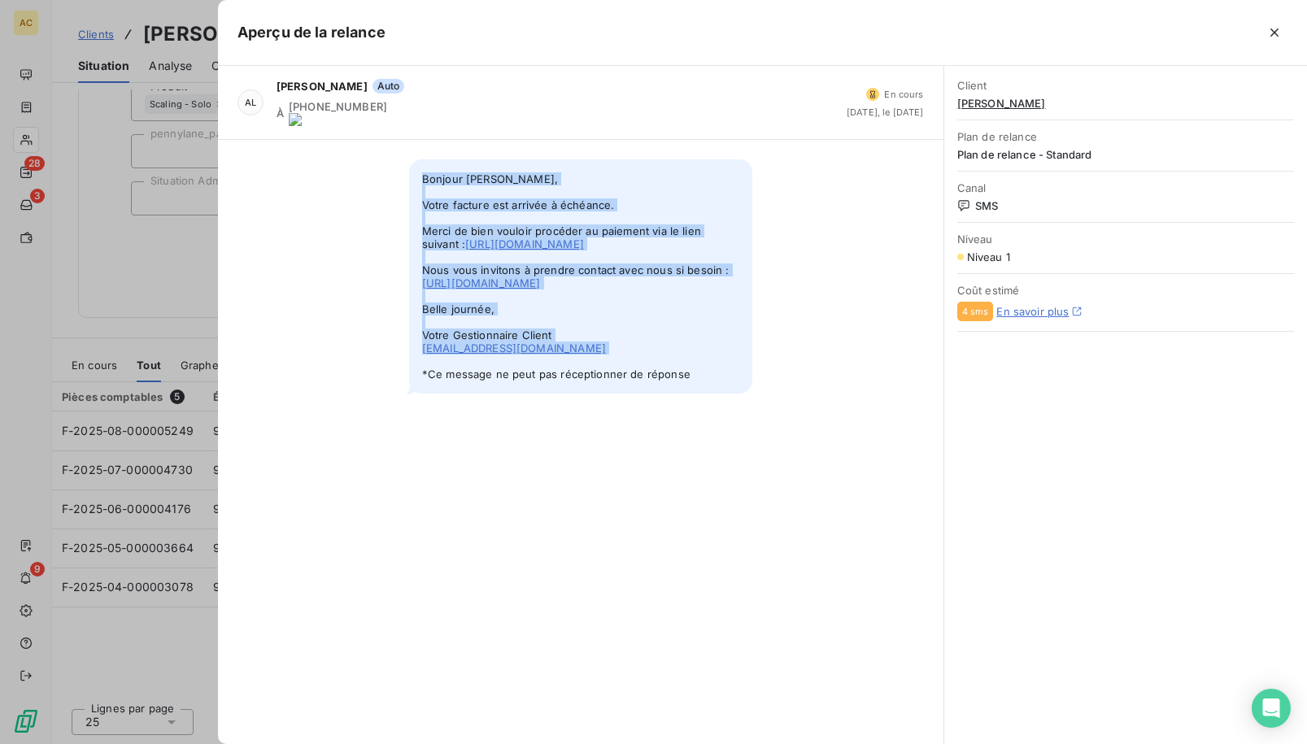
drag, startPoint x: 424, startPoint y: 167, endPoint x: 658, endPoint y: 380, distance: 316.6
click at [672, 394] on span "Bonjour Jérémie BERIOT, Votre facture est arrivée à échéance. Merci de bien vou…" at bounding box center [580, 276] width 343 height 234
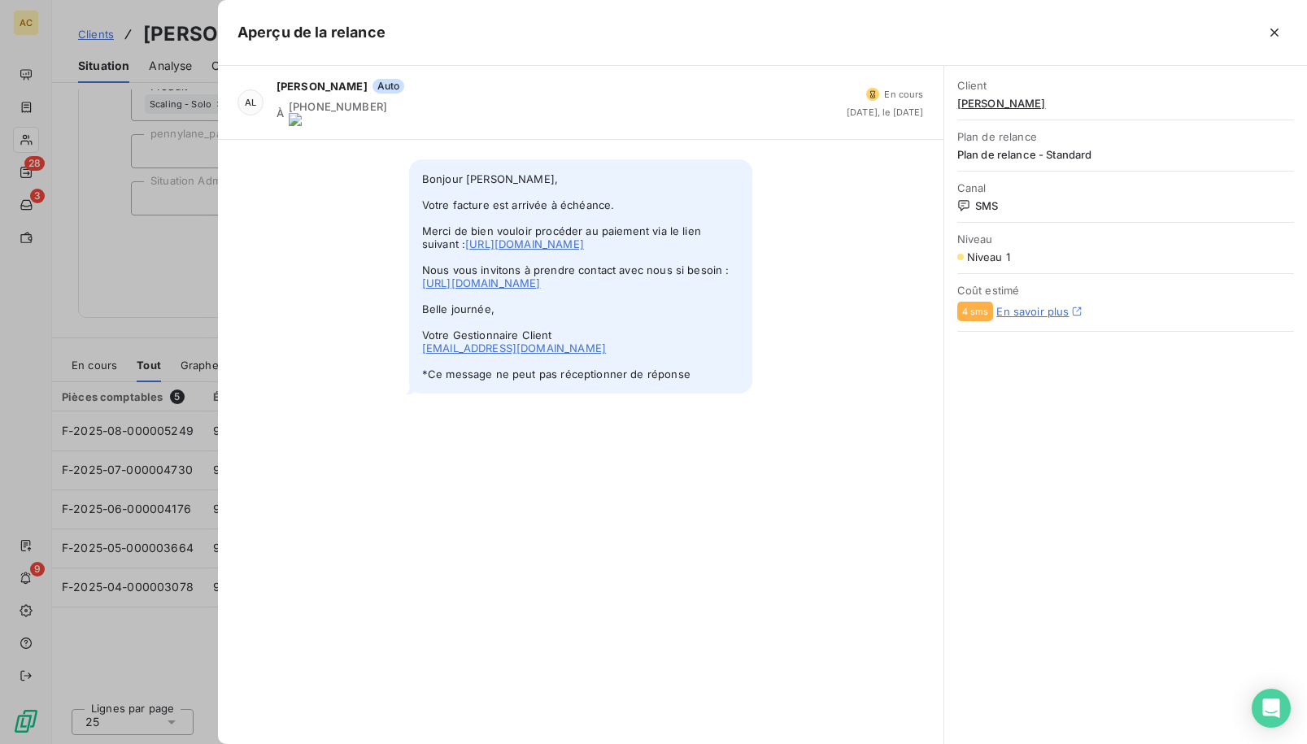
click at [135, 650] on div at bounding box center [653, 372] width 1307 height 744
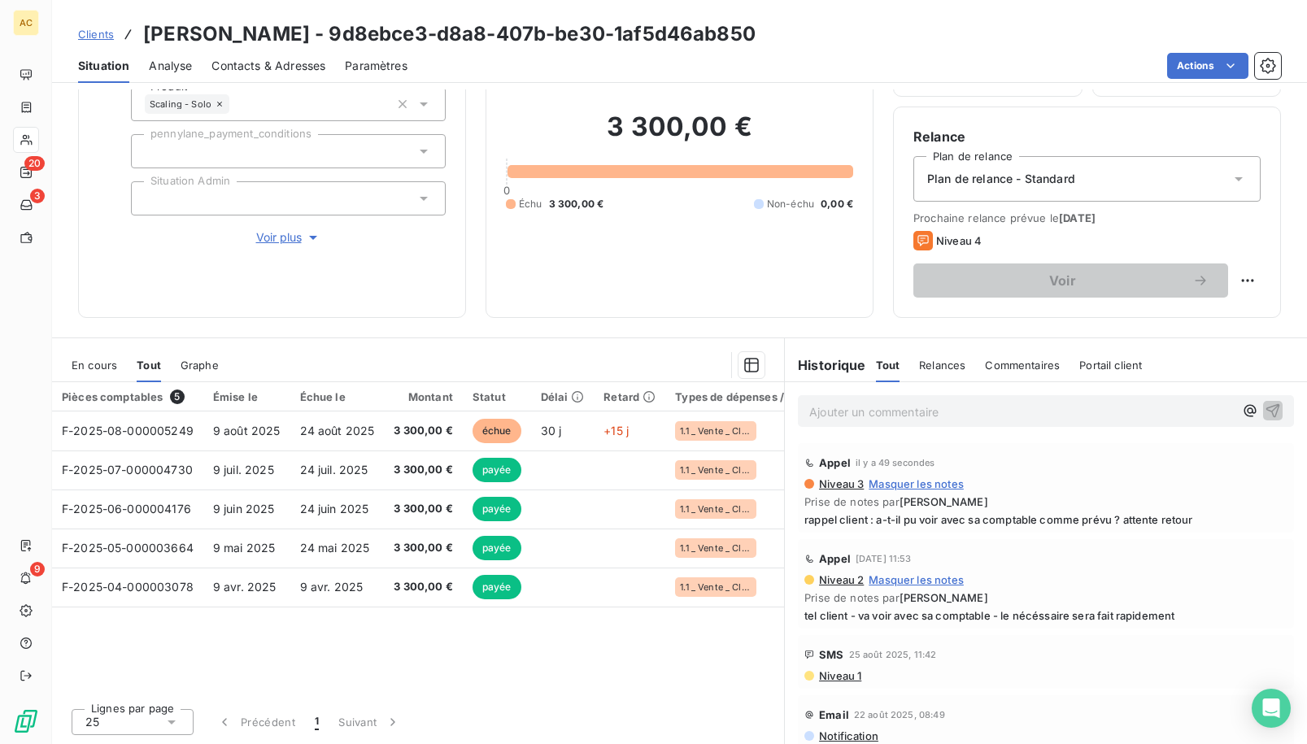
click at [103, 33] on span "Clients" at bounding box center [96, 34] width 36 height 13
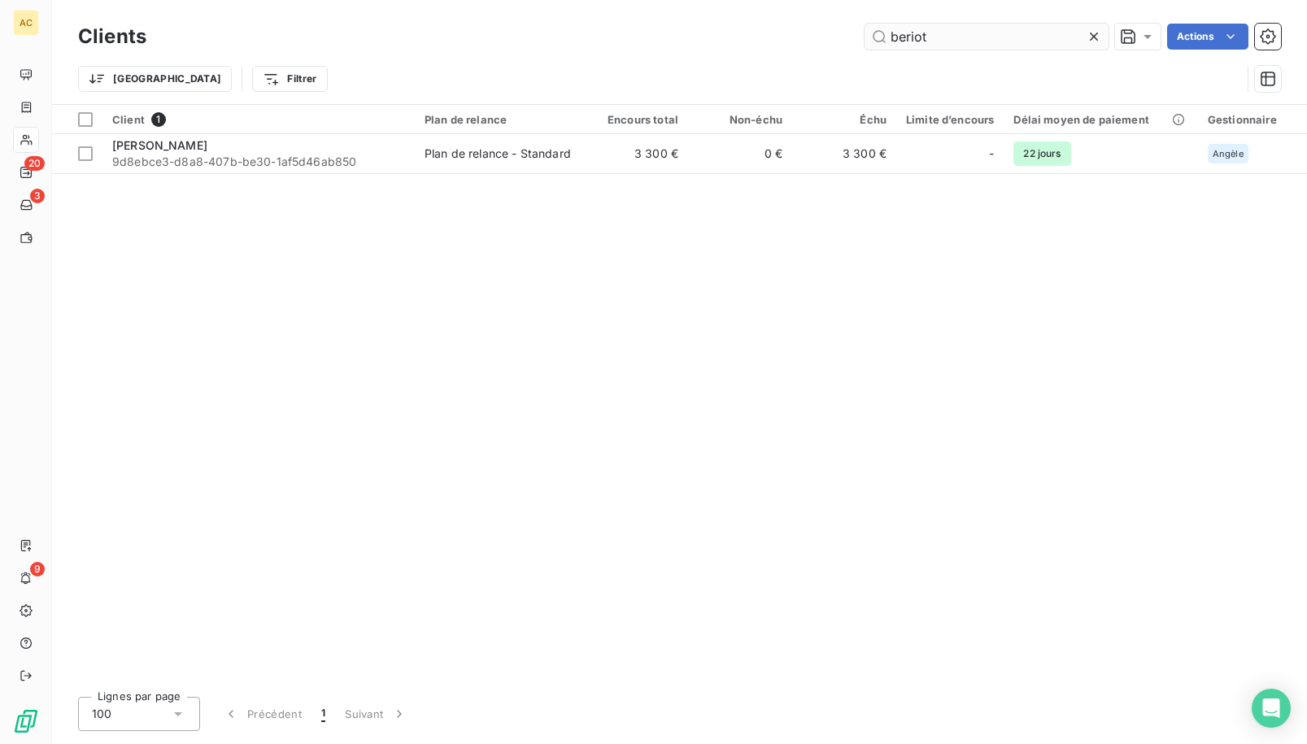
drag, startPoint x: 940, startPoint y: 44, endPoint x: 868, endPoint y: 42, distance: 71.6
click at [869, 42] on input "beriot" at bounding box center [986, 37] width 244 height 26
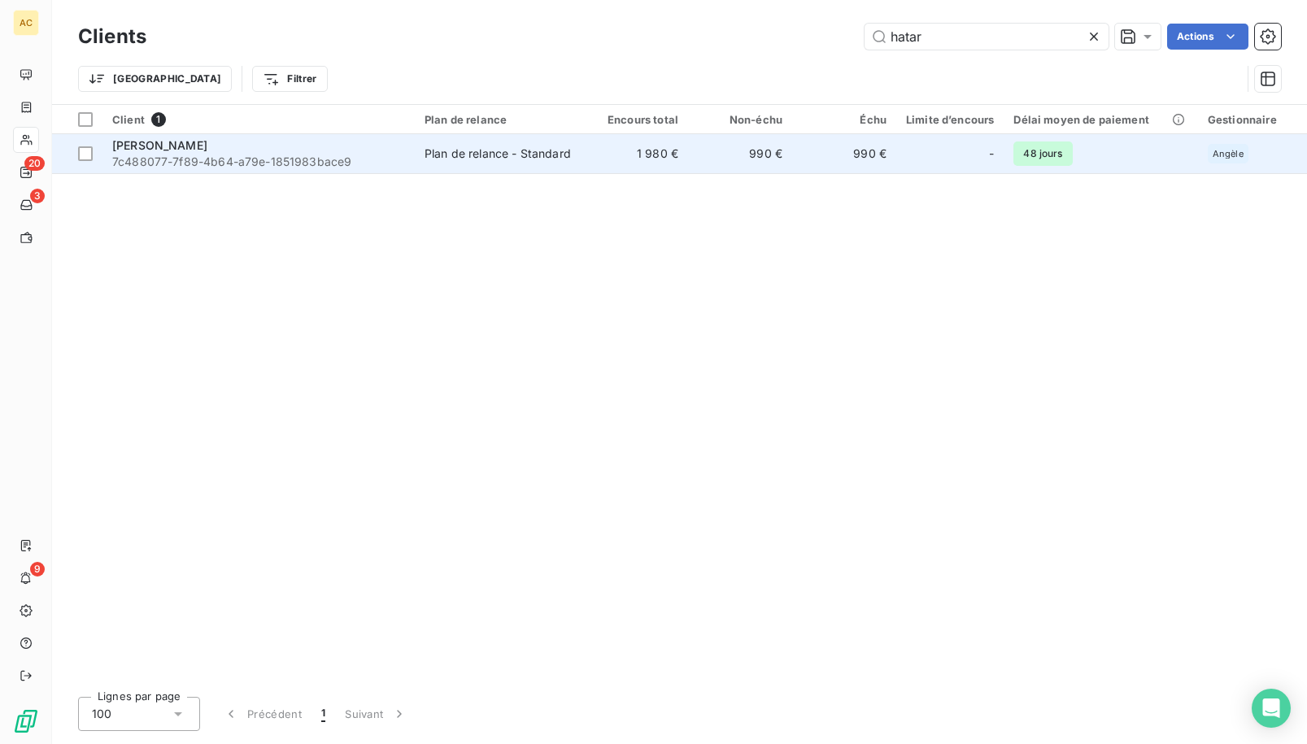
type input "hatar"
click at [300, 152] on div "[PERSON_NAME]" at bounding box center [258, 145] width 293 height 16
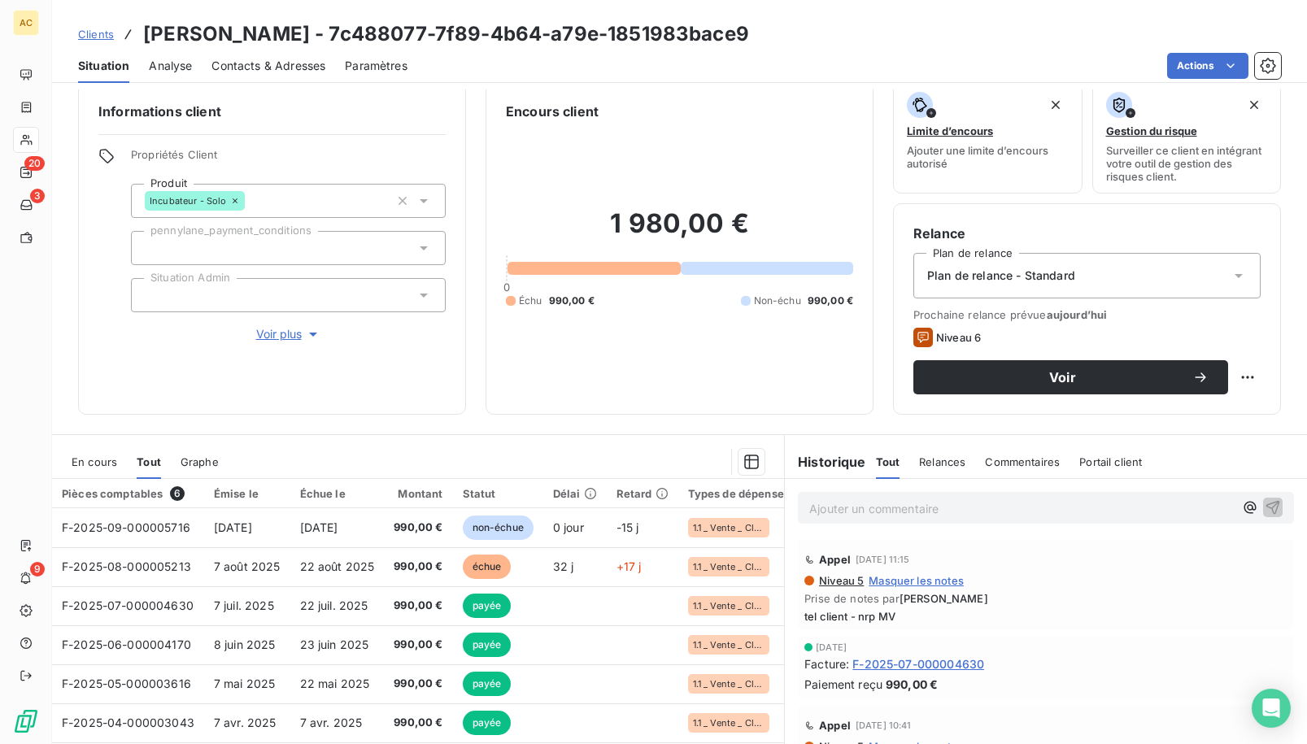
scroll to position [38, 0]
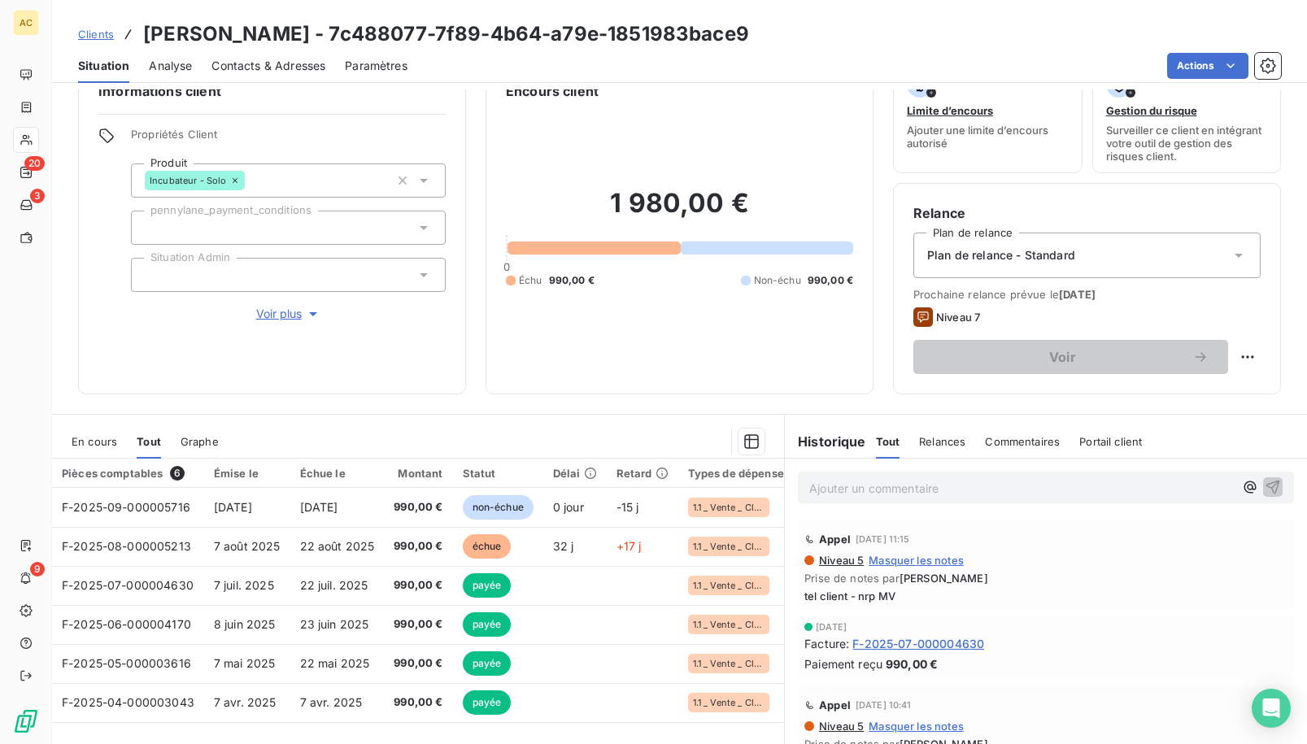
click at [266, 316] on span "Voir plus" at bounding box center [288, 314] width 65 height 16
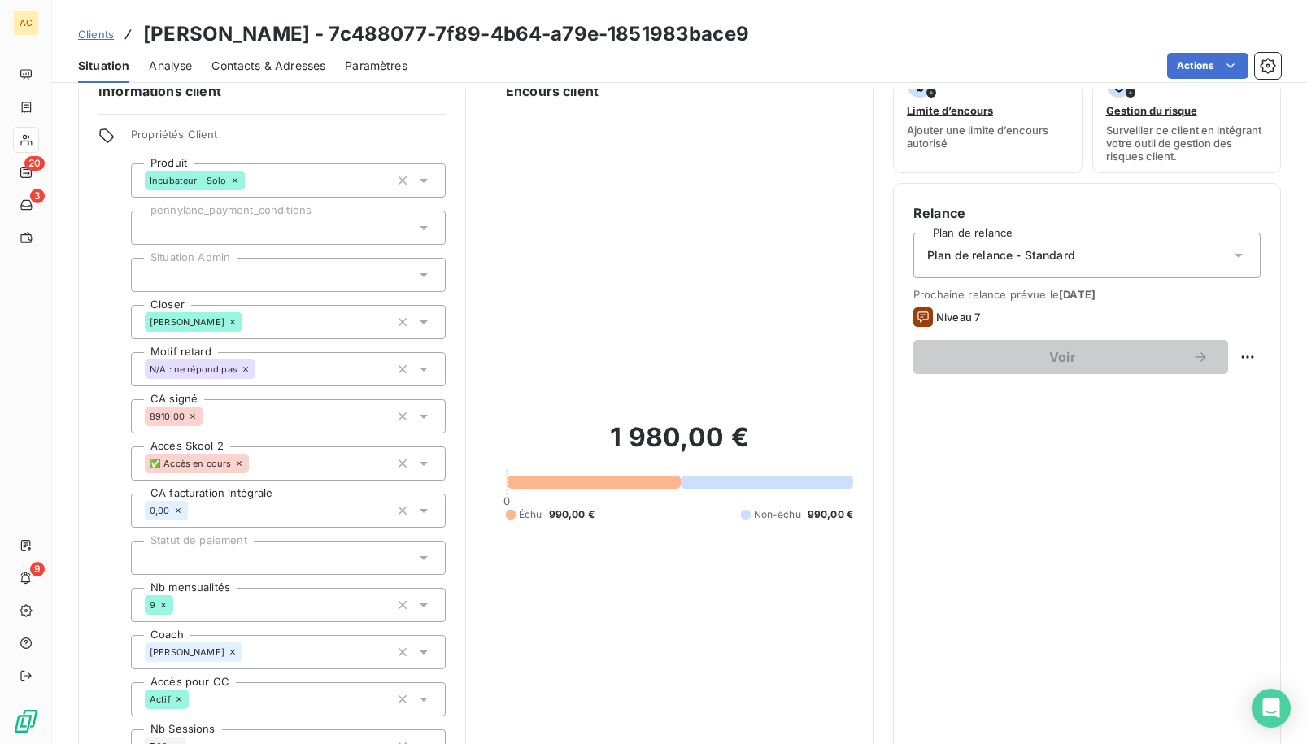
click at [103, 39] on span "Clients" at bounding box center [96, 34] width 36 height 13
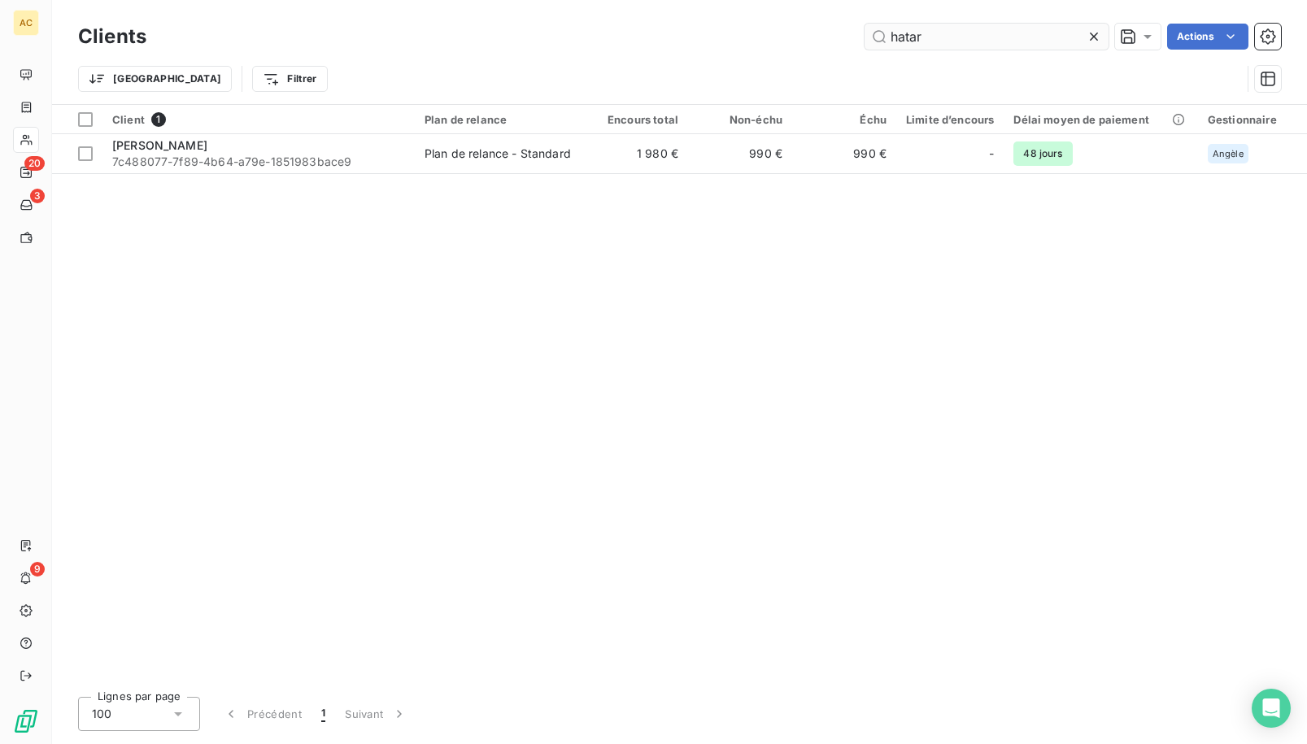
drag, startPoint x: 930, startPoint y: 37, endPoint x: 899, endPoint y: 37, distance: 30.9
click at [899, 37] on input "hatar" at bounding box center [986, 37] width 244 height 26
type input "h"
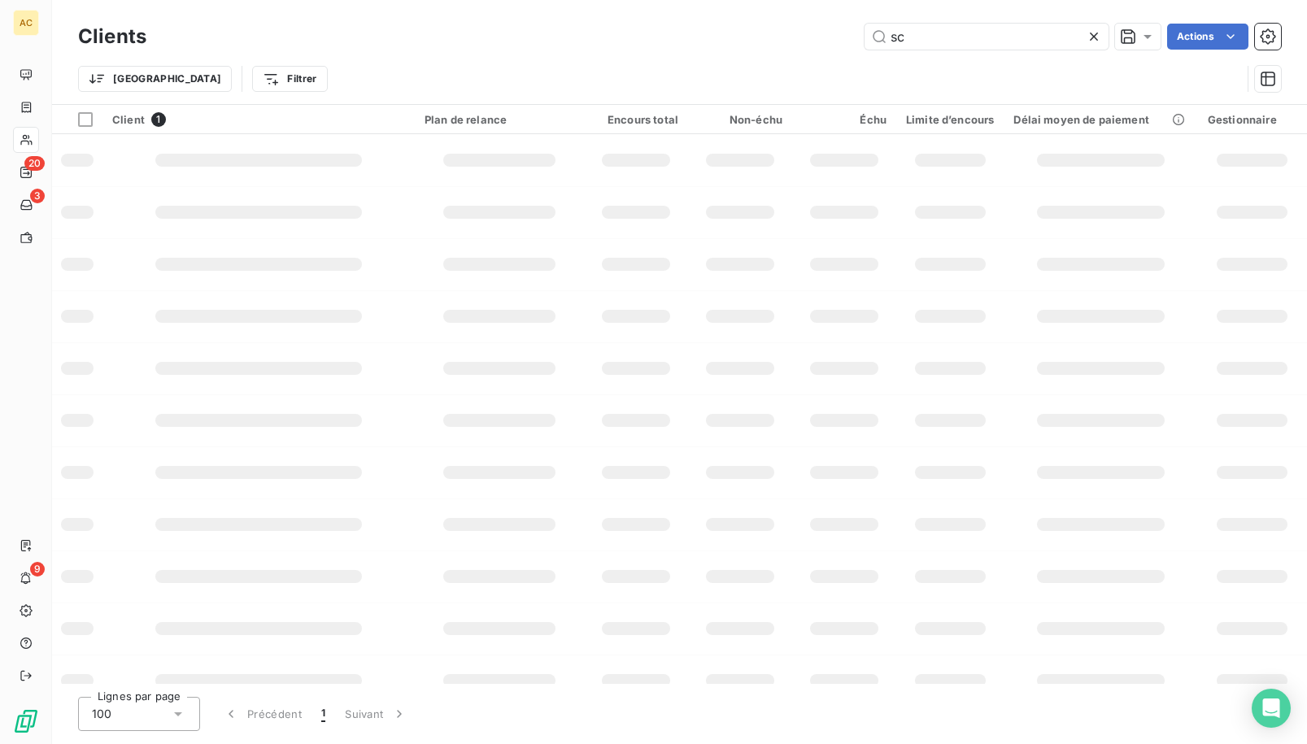
type input "s"
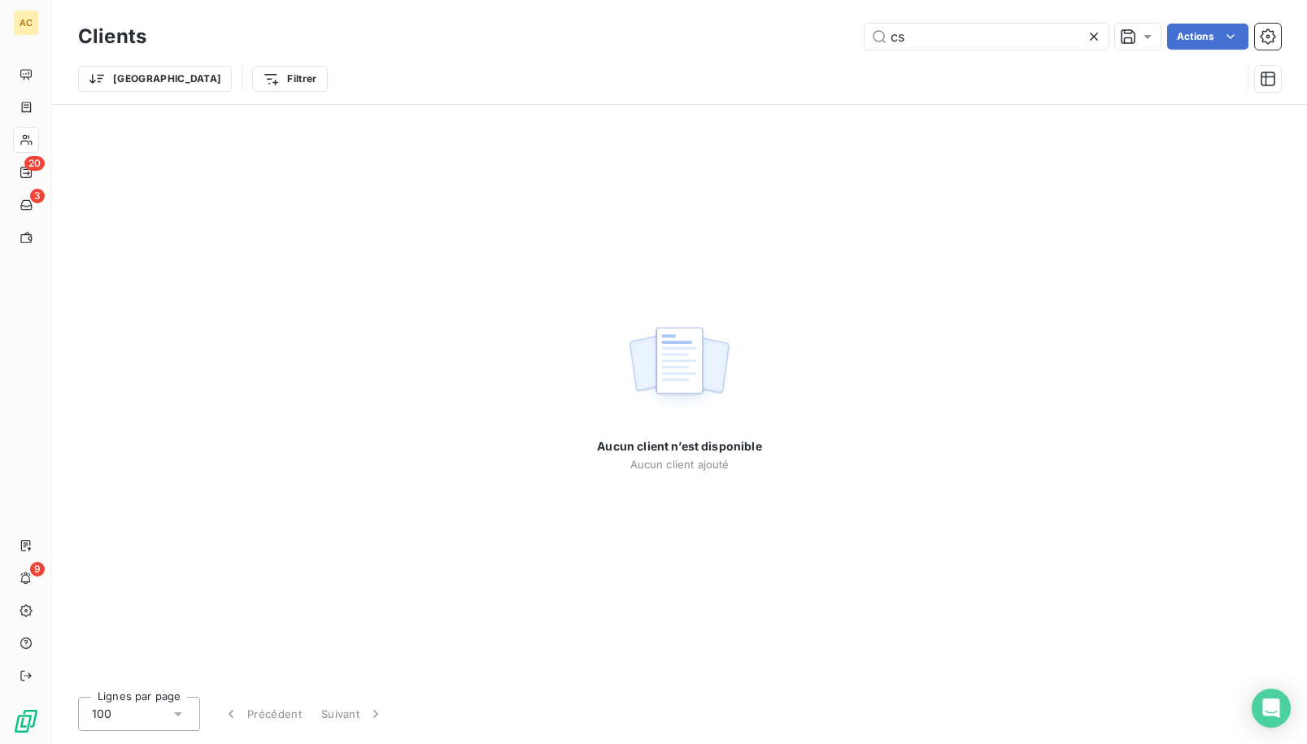
type input "c"
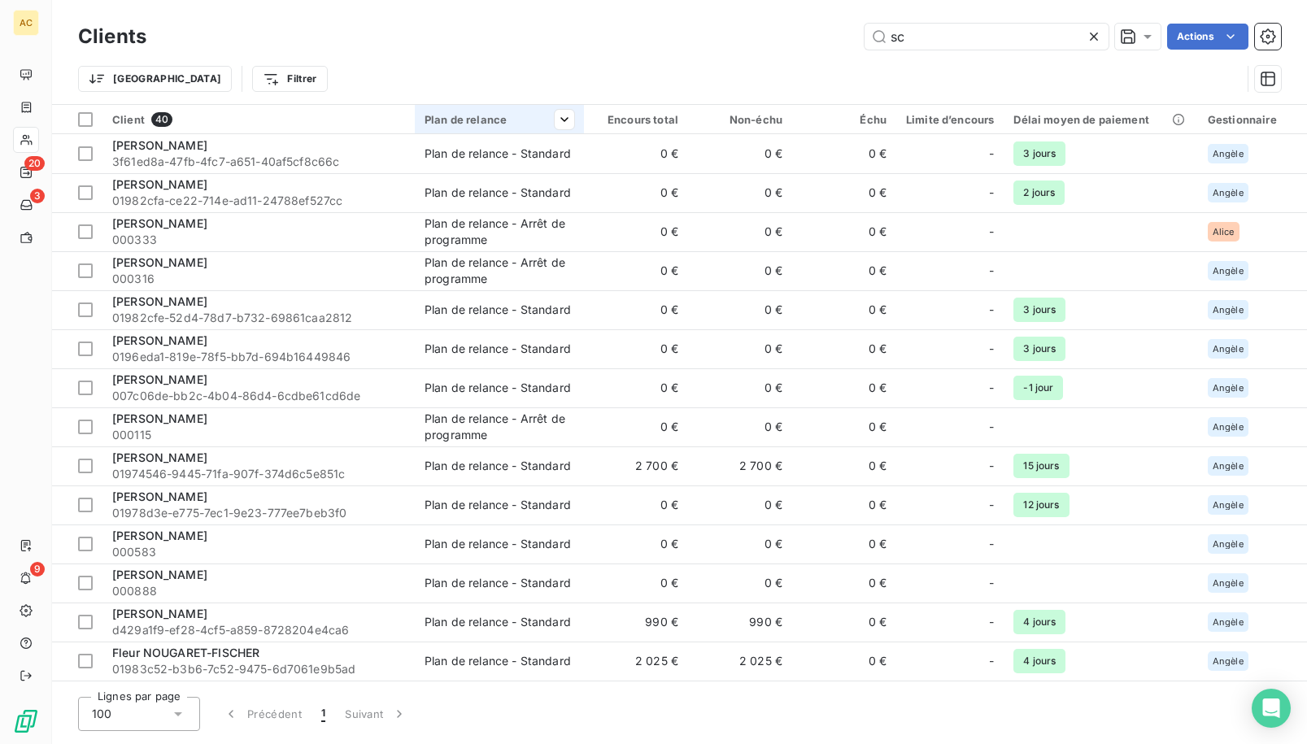
type input "s"
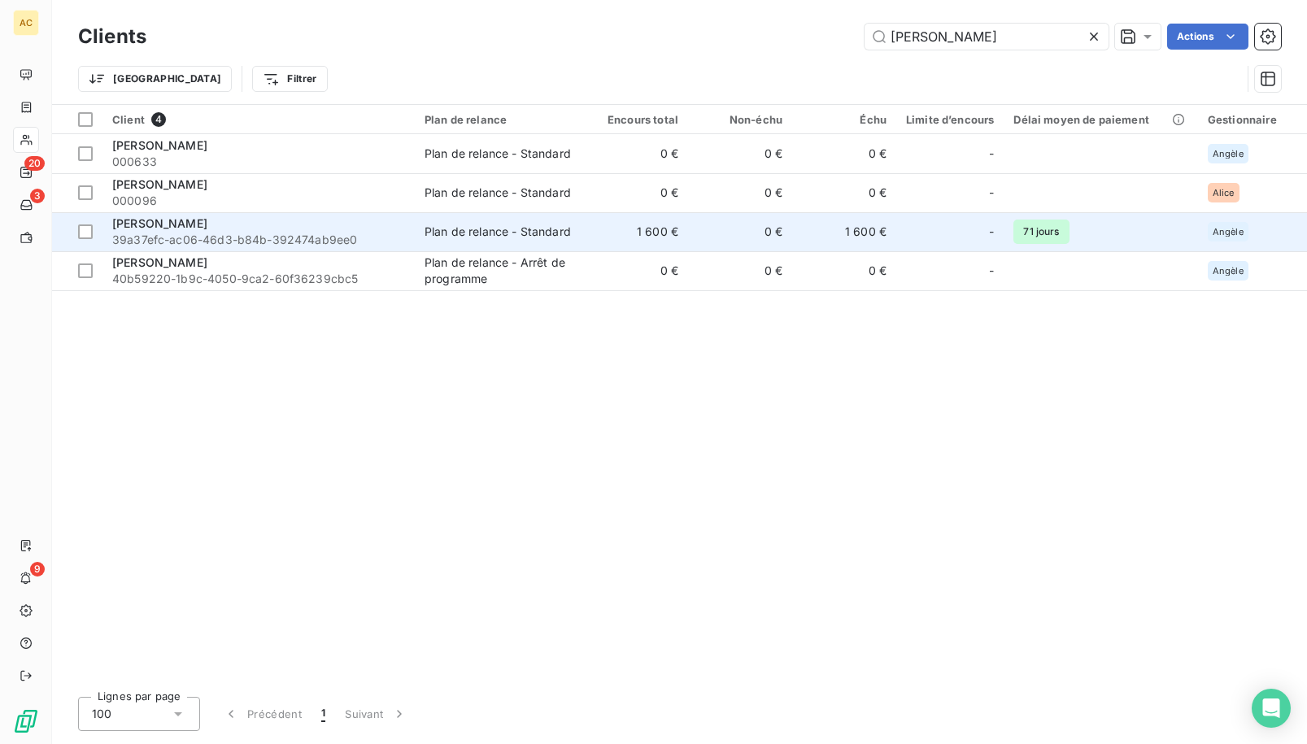
type input "tony"
click at [221, 240] on span "39a37efc-ac06-46d3-b84b-392474ab9ee0" at bounding box center [258, 240] width 293 height 16
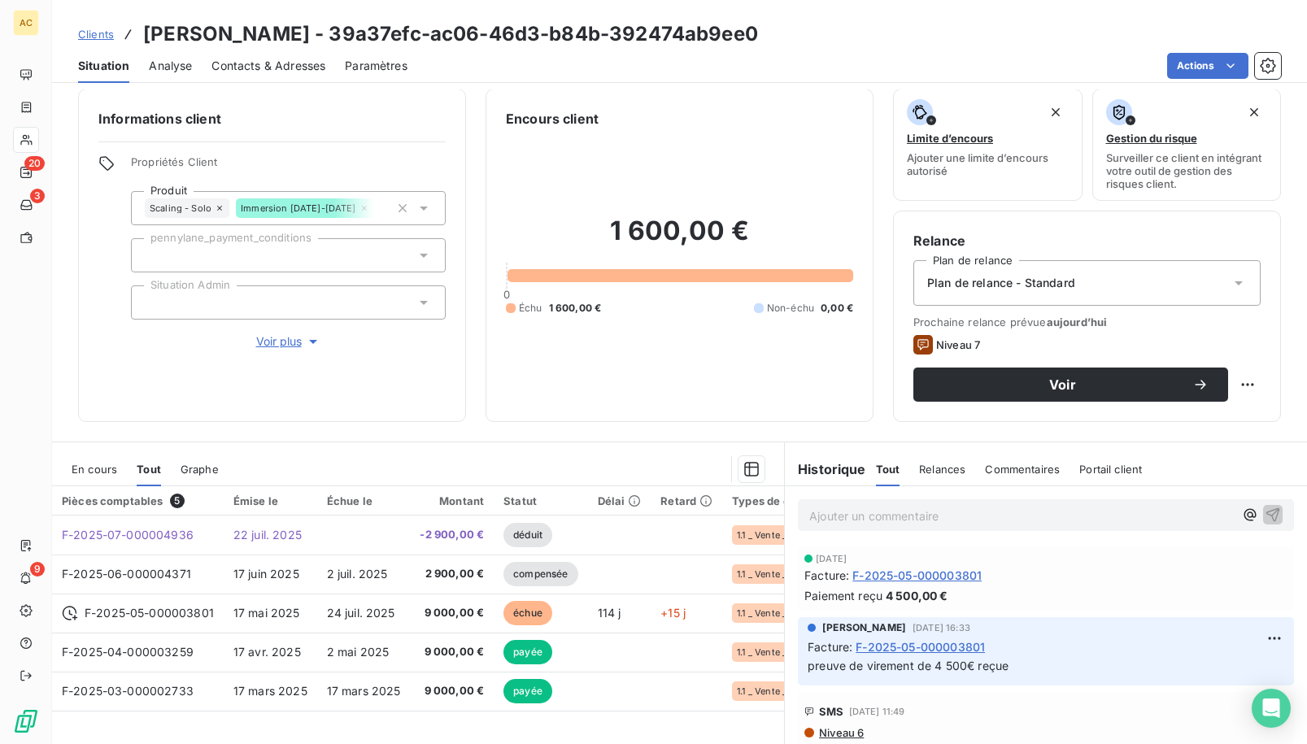
scroll to position [36, 0]
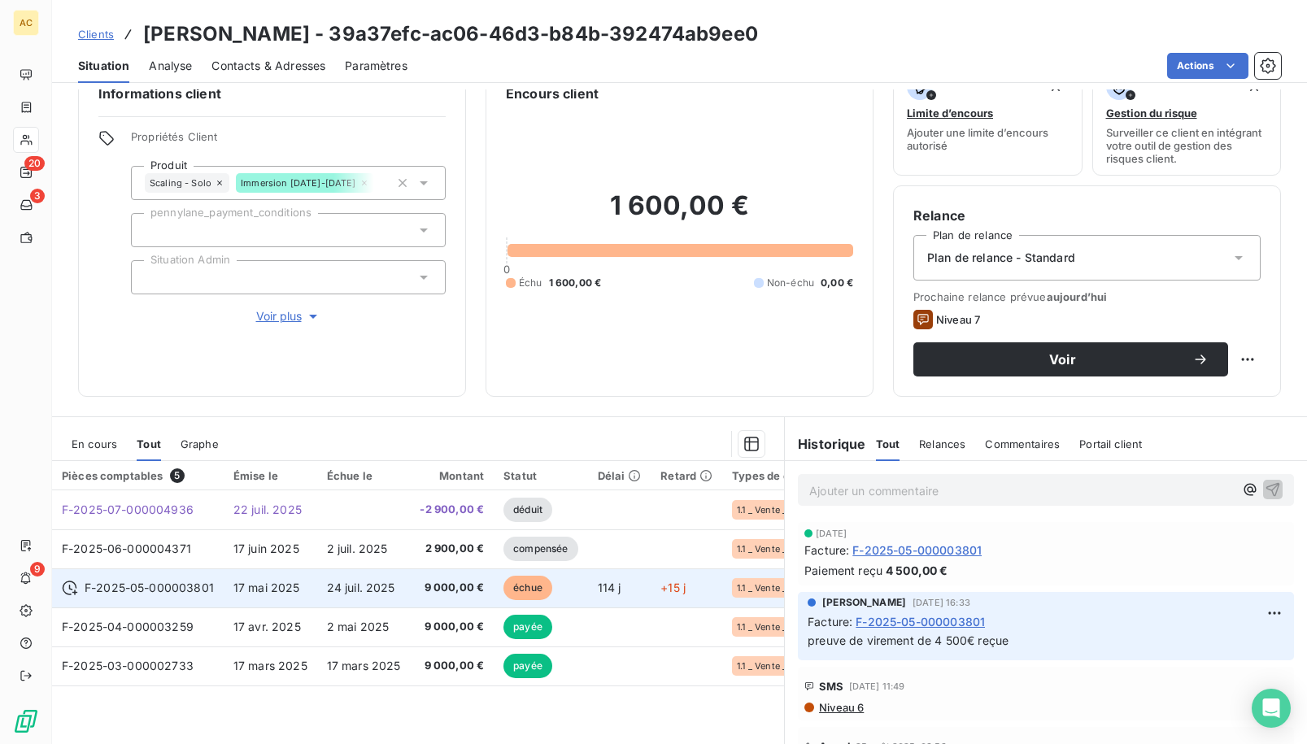
click at [355, 575] on td "24 juil. 2025" at bounding box center [364, 587] width 94 height 39
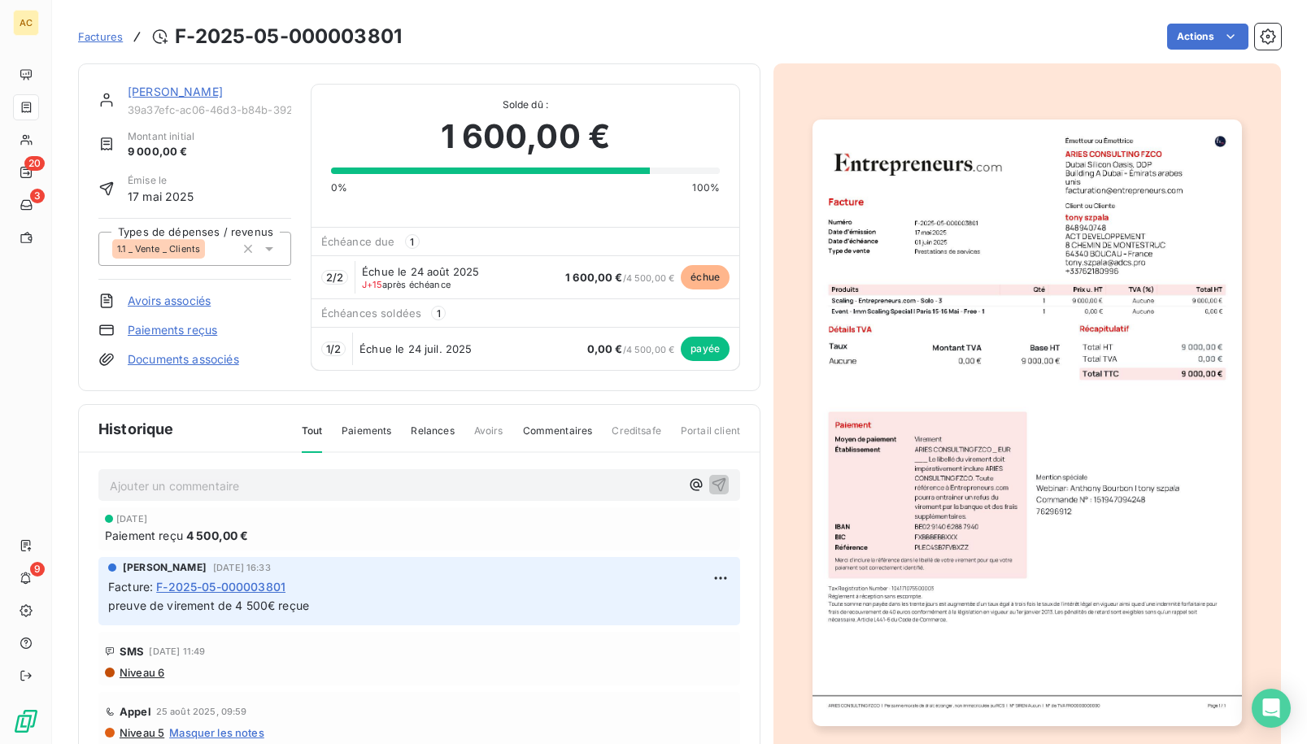
click at [173, 89] on link "[PERSON_NAME]" at bounding box center [175, 92] width 95 height 14
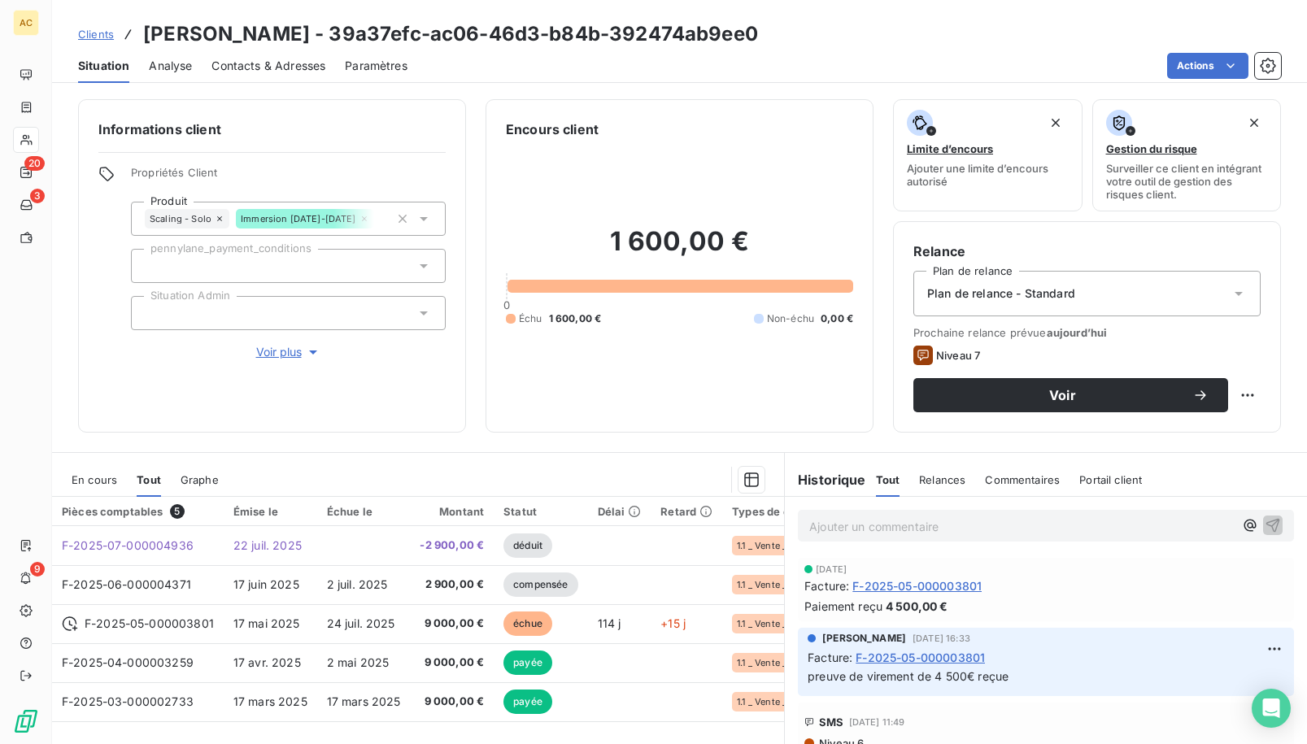
click at [276, 65] on span "Contacts & Adresses" at bounding box center [268, 66] width 114 height 16
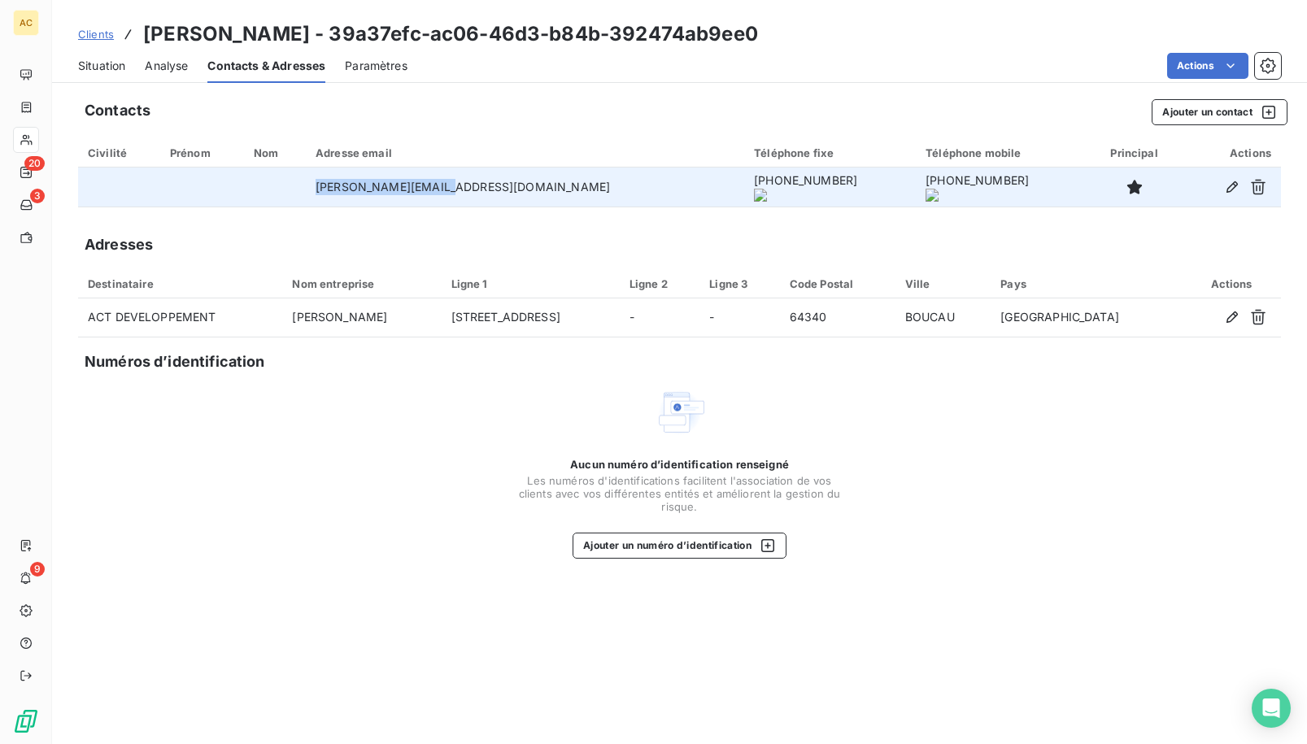
drag, startPoint x: 361, startPoint y: 190, endPoint x: 472, endPoint y: 185, distance: 110.7
click at [497, 182] on td "tony.szpala@adcs.pro" at bounding box center [525, 186] width 438 height 39
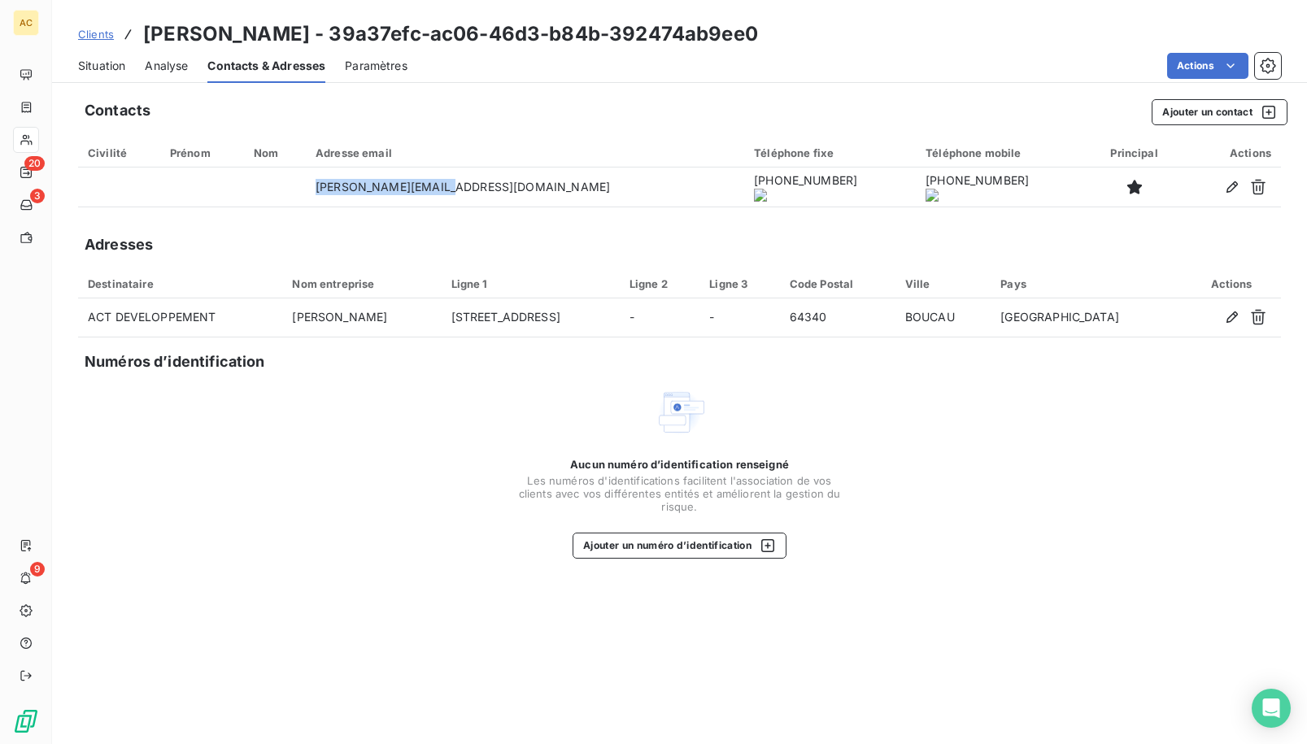
click at [104, 40] on span "Clients" at bounding box center [96, 34] width 36 height 13
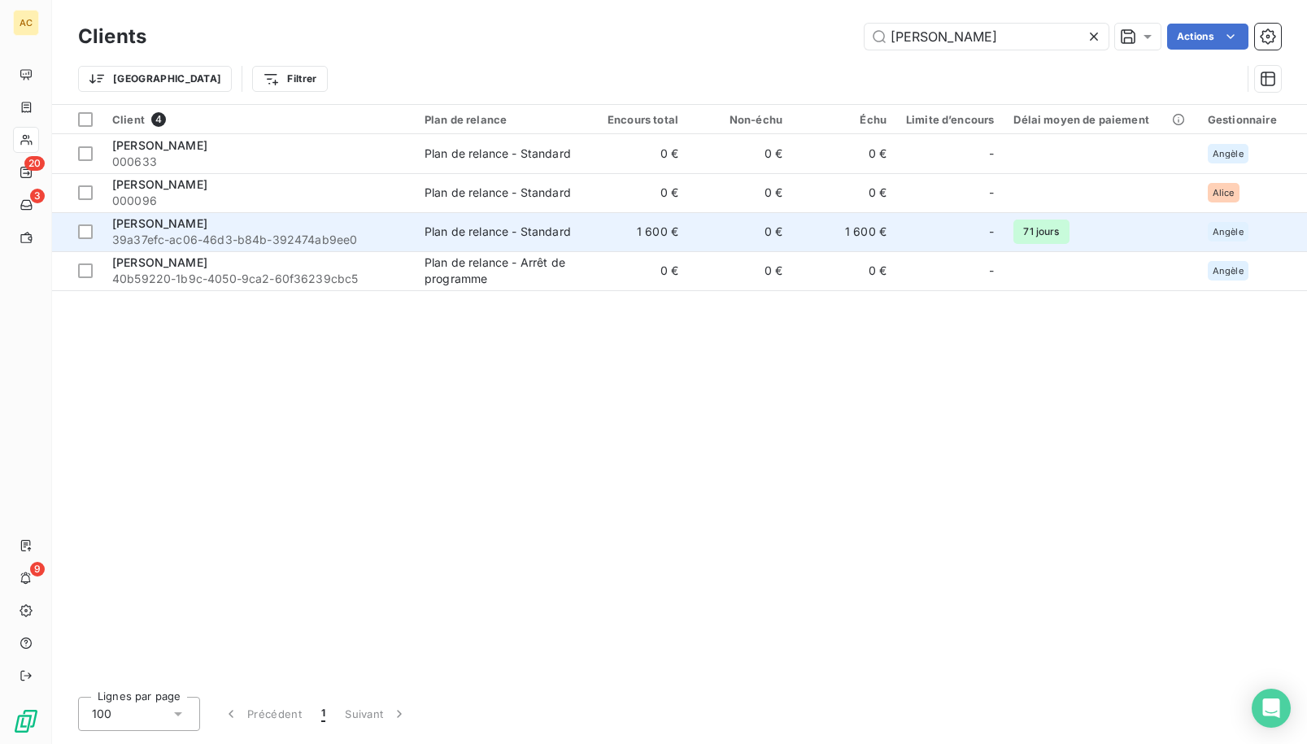
click at [195, 237] on span "39a37efc-ac06-46d3-b84b-392474ab9ee0" at bounding box center [258, 240] width 293 height 16
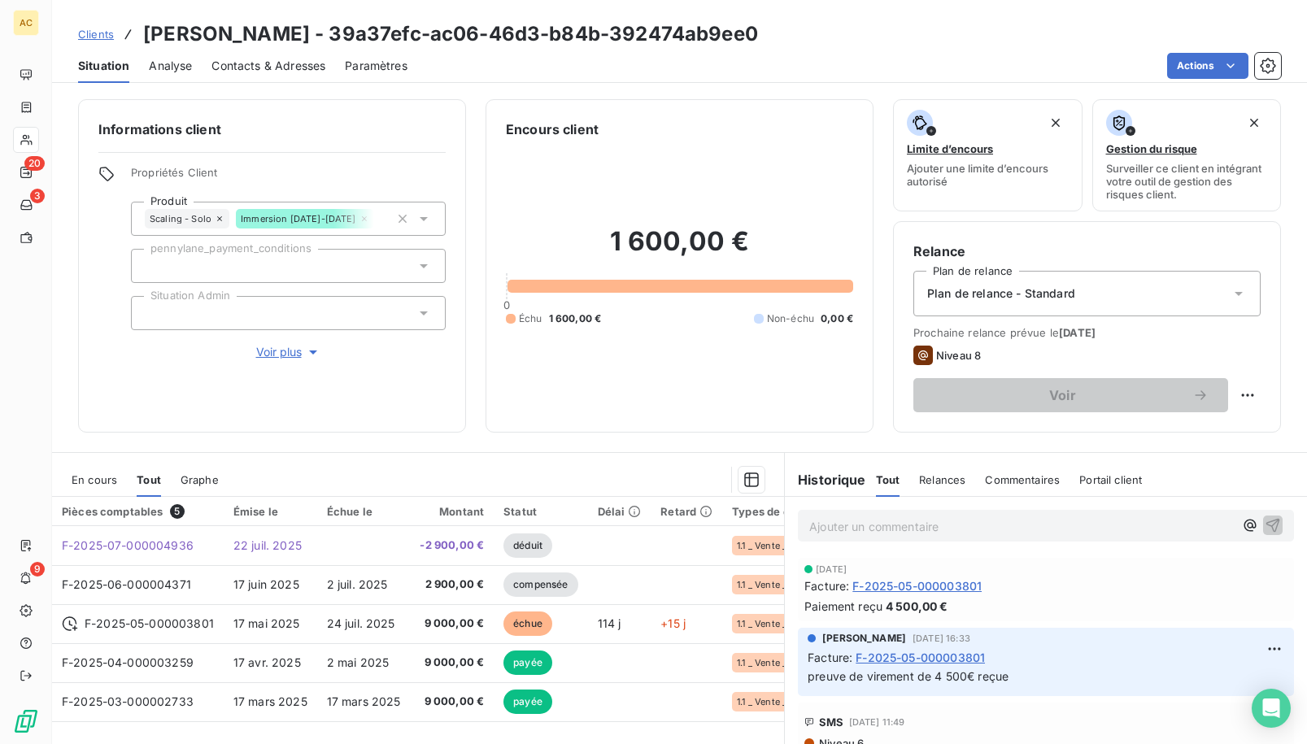
click at [833, 525] on p "Ajouter un commentaire ﻿" at bounding box center [1021, 526] width 424 height 20
click at [984, 542] on div "Ajouter un commentaire ﻿" at bounding box center [1046, 526] width 522 height 58
click at [978, 535] on p "Ajouter un commentaire ﻿" at bounding box center [1021, 526] width 424 height 20
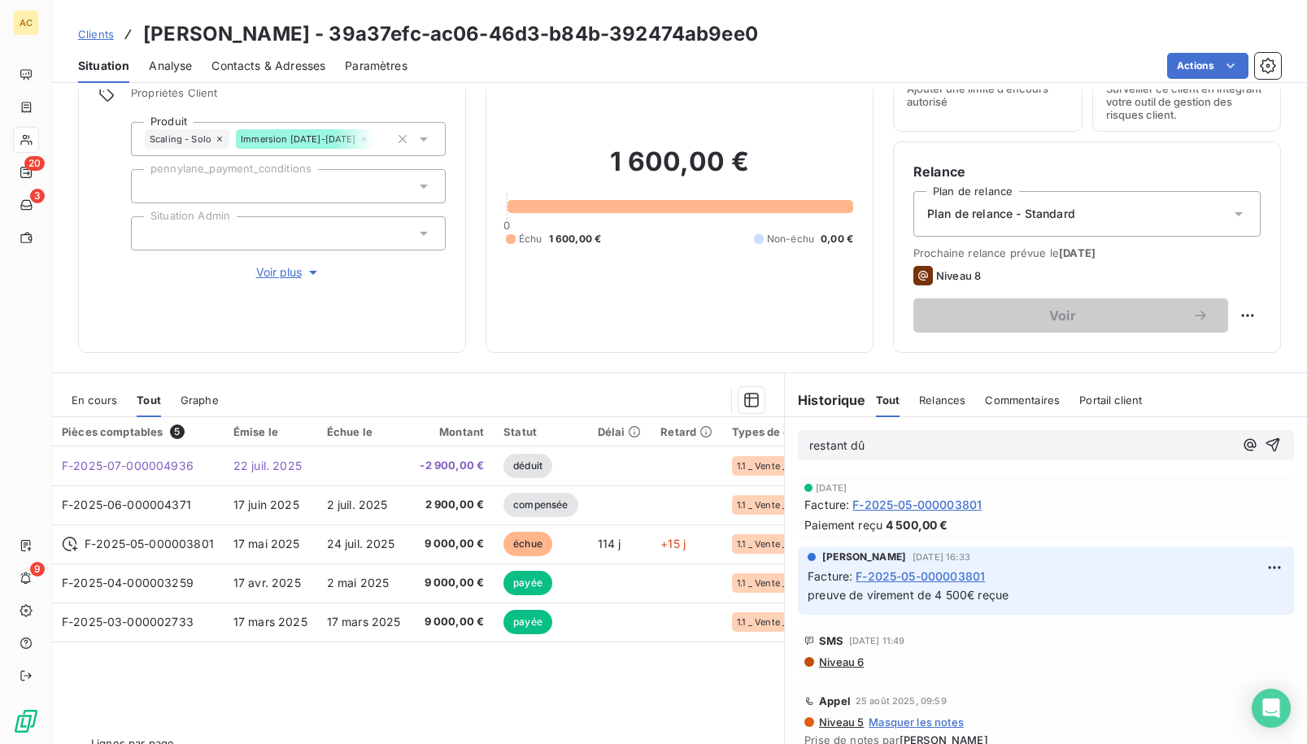
scroll to position [51, 0]
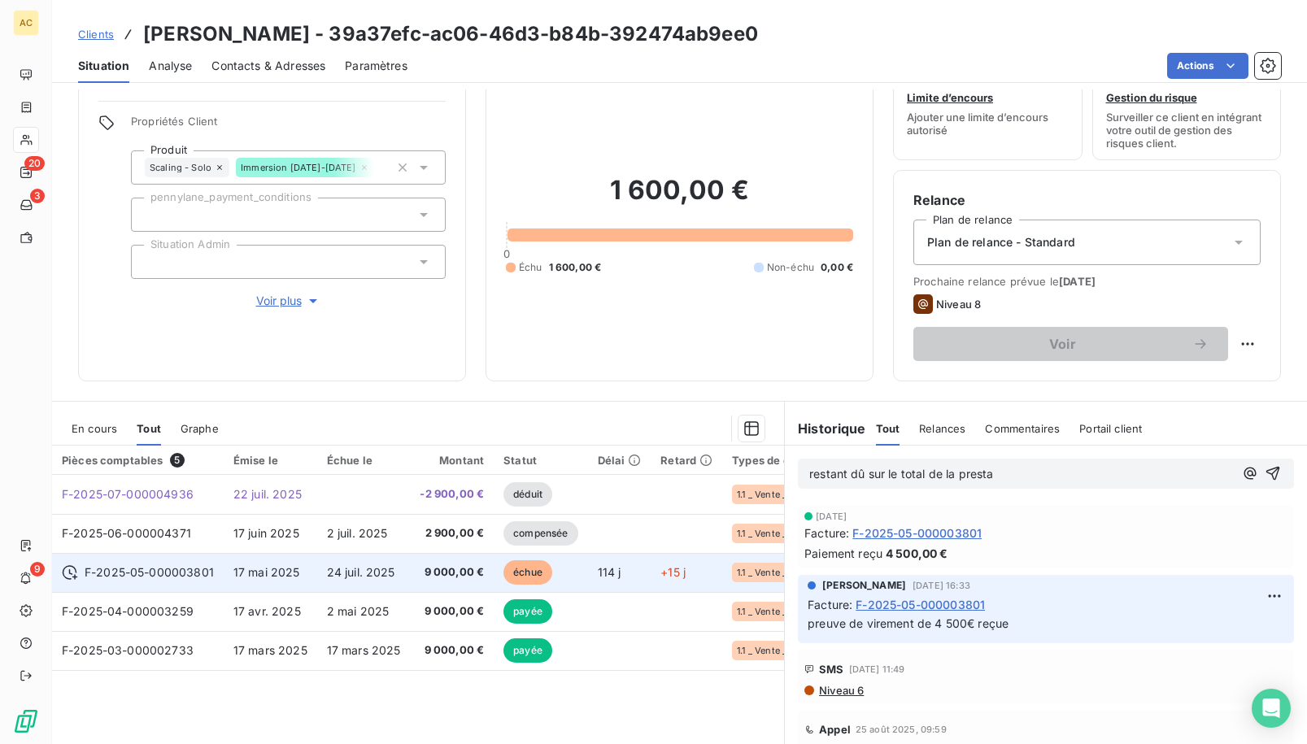
click at [411, 581] on td "9 000,00 €" at bounding box center [452, 572] width 84 height 39
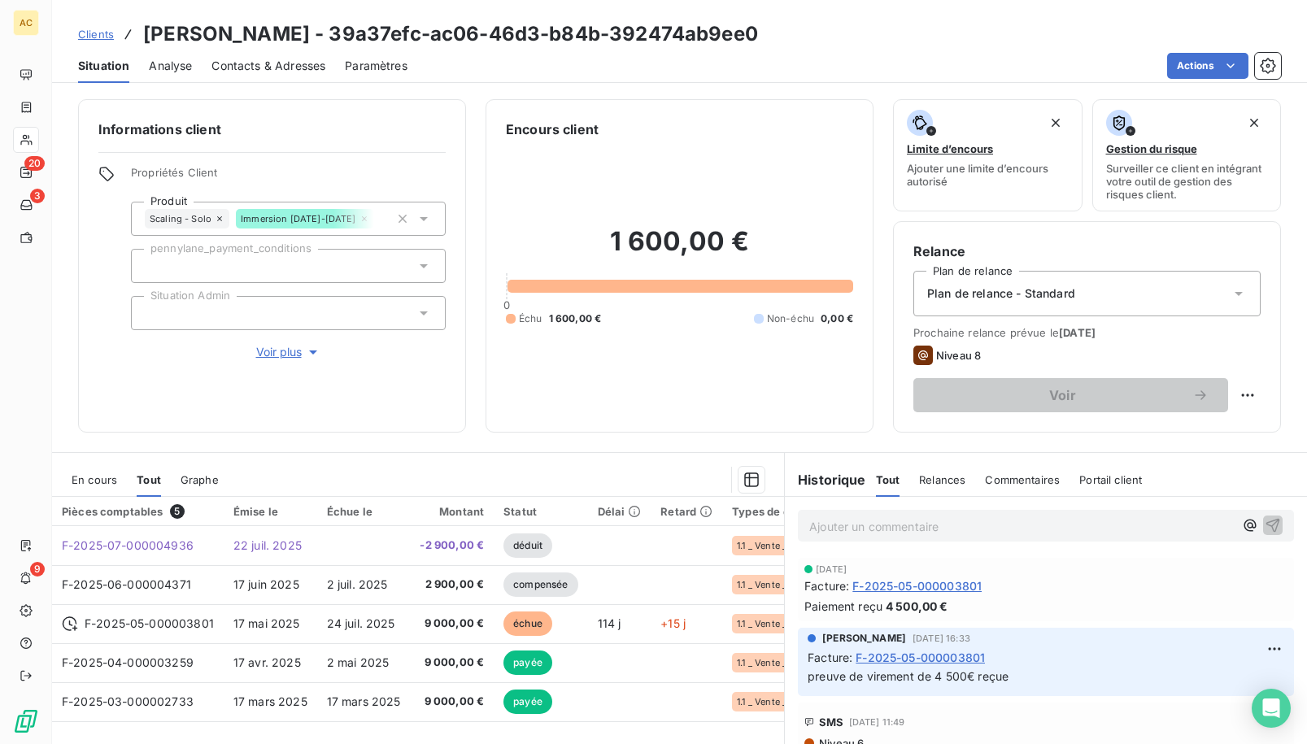
click at [909, 525] on p "Ajouter un commentaire ﻿" at bounding box center [1021, 526] width 424 height 20
click at [832, 525] on span "resta,t dû sur le total de la presta 1600€ (fin de contrat février 2026)" at bounding box center [982, 525] width 346 height 14
click at [997, 524] on p "restant dû sur le total de la presta 1600€ (fin de contrat février 2026)" at bounding box center [1021, 525] width 424 height 19
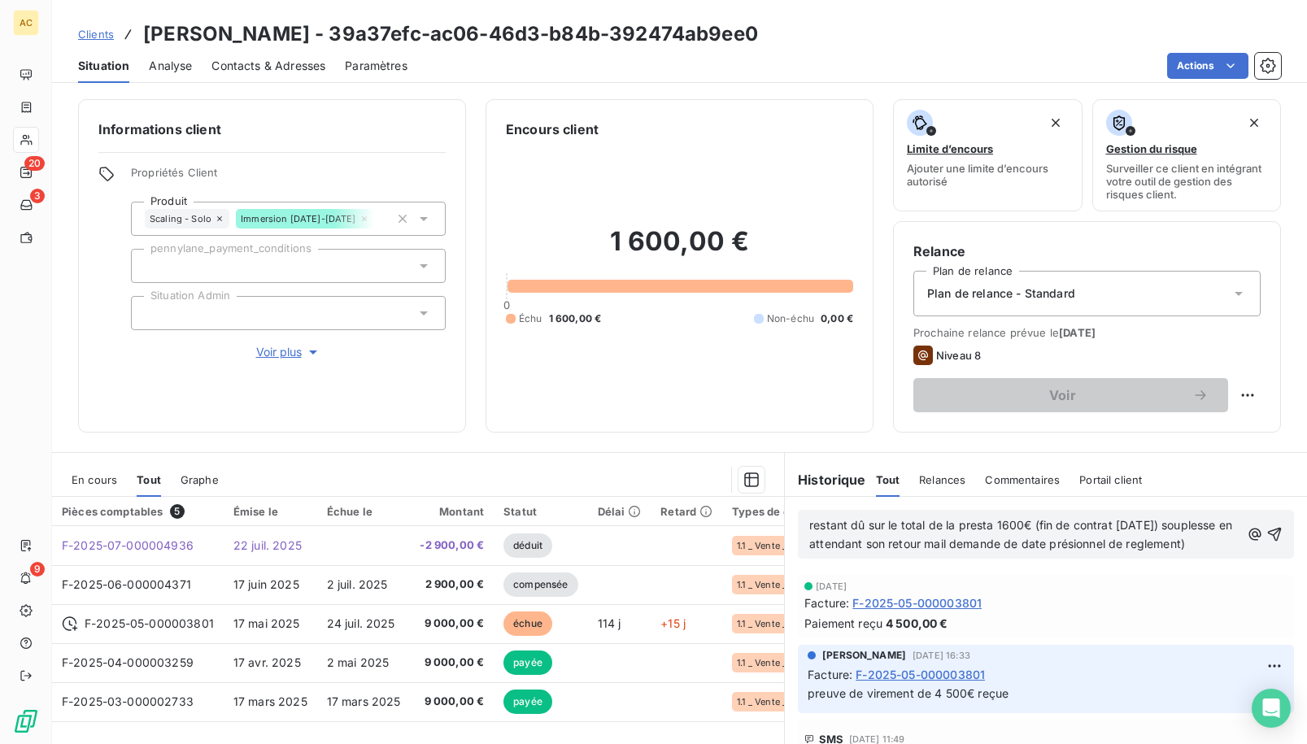
drag, startPoint x: 888, startPoint y: 563, endPoint x: 801, endPoint y: 516, distance: 99.0
click at [801, 516] on div "restant dû sur le total de la presta 1600€ (fin de contrat février 2026) souple…" at bounding box center [1046, 534] width 496 height 49
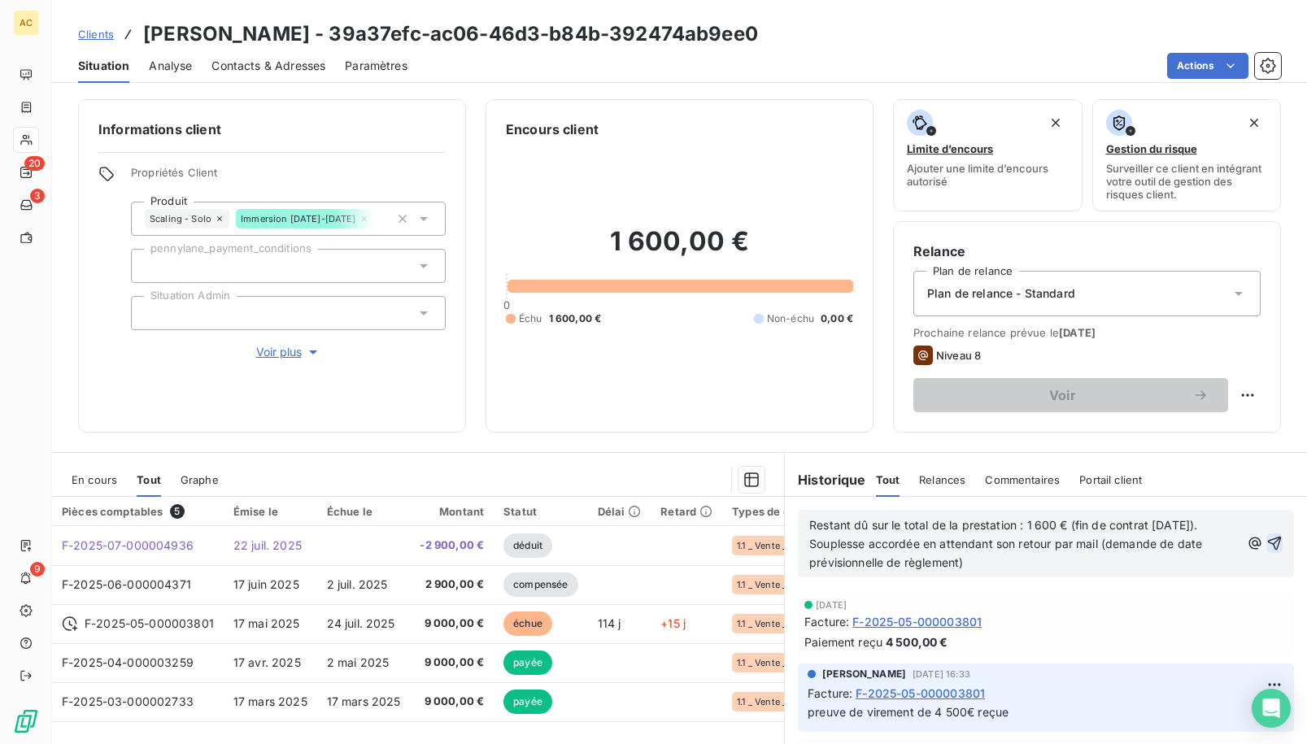
click at [997, 541] on icon "button" at bounding box center [1275, 544] width 14 height 14
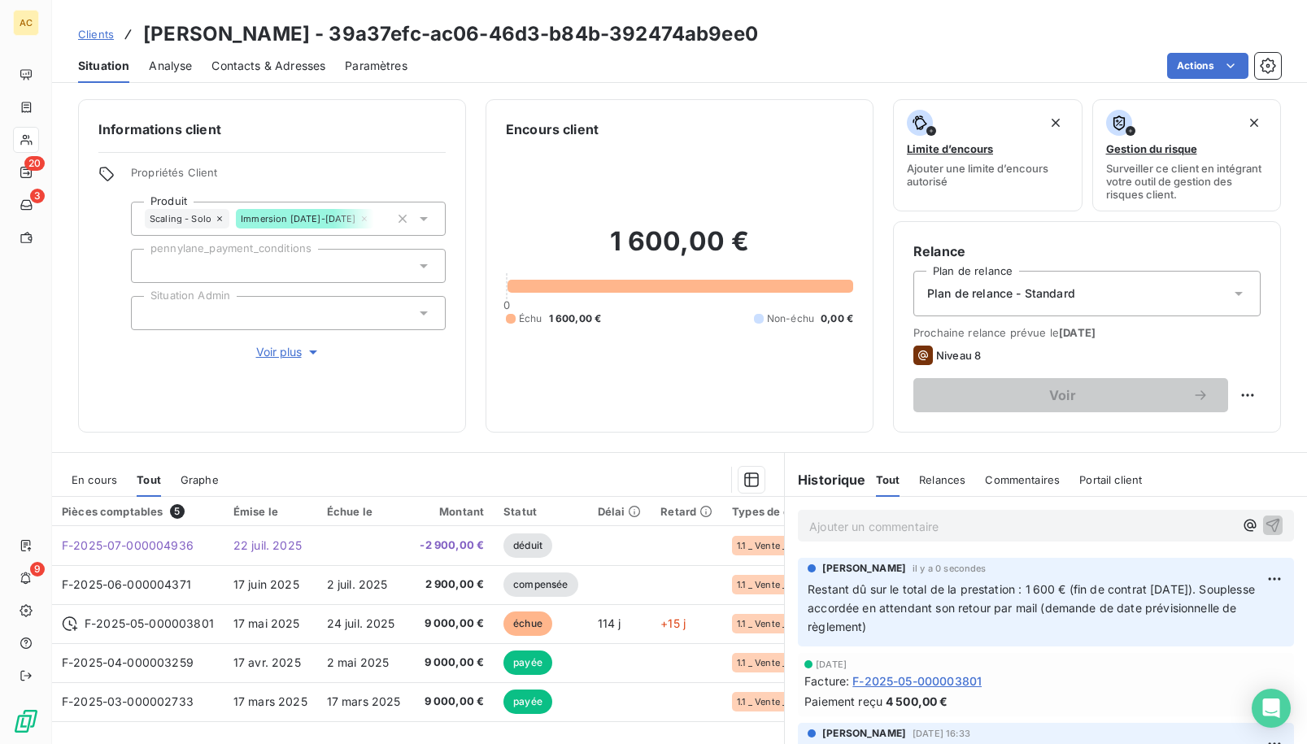
click at [99, 34] on span "Clients" at bounding box center [96, 34] width 36 height 13
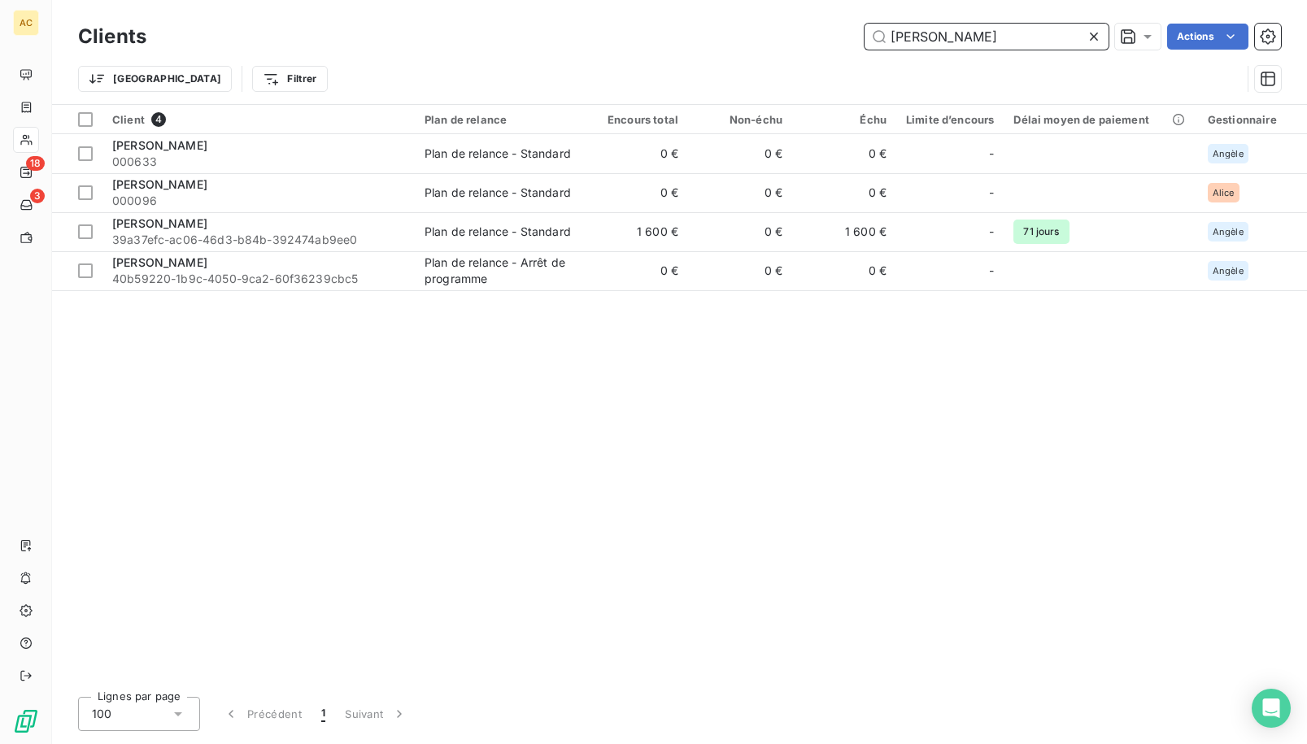
drag, startPoint x: 975, startPoint y: 38, endPoint x: 840, endPoint y: 11, distance: 137.6
click at [840, 11] on div "Clients tony Actions Trier Filtrer" at bounding box center [679, 52] width 1255 height 104
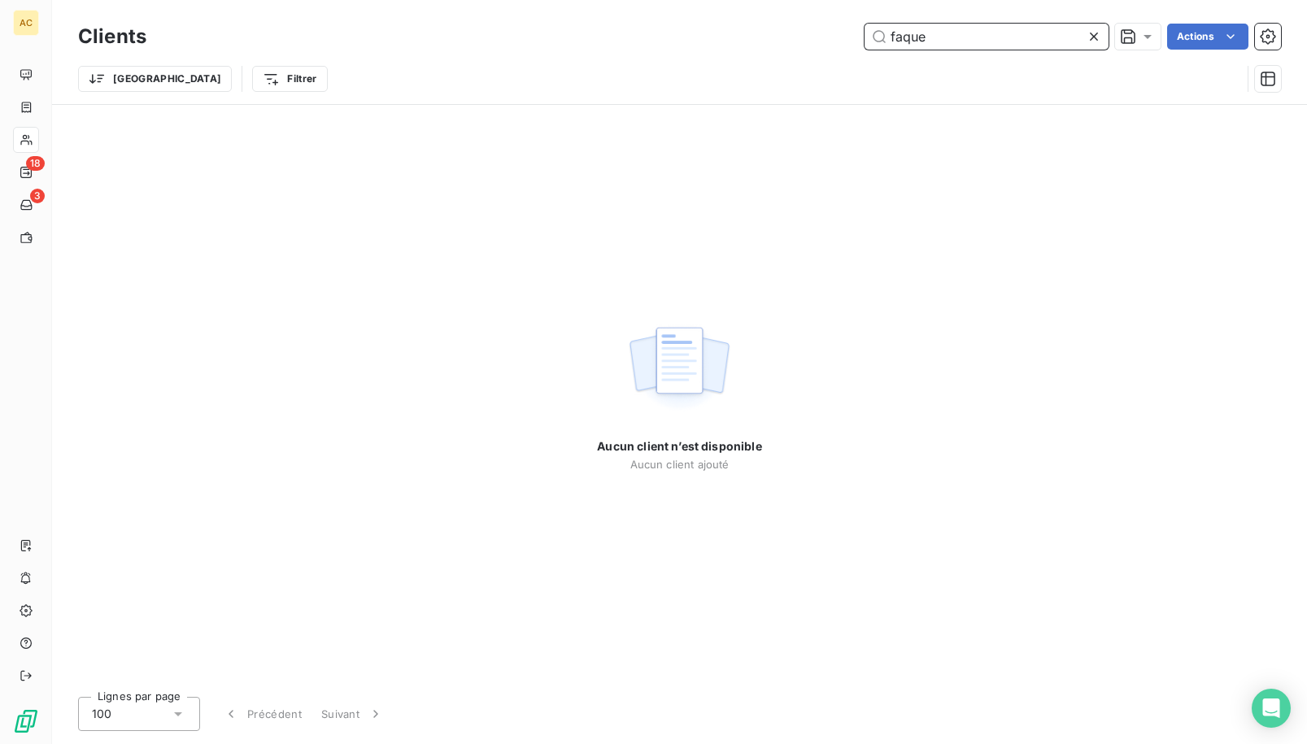
click at [900, 44] on input "faque" at bounding box center [986, 37] width 244 height 26
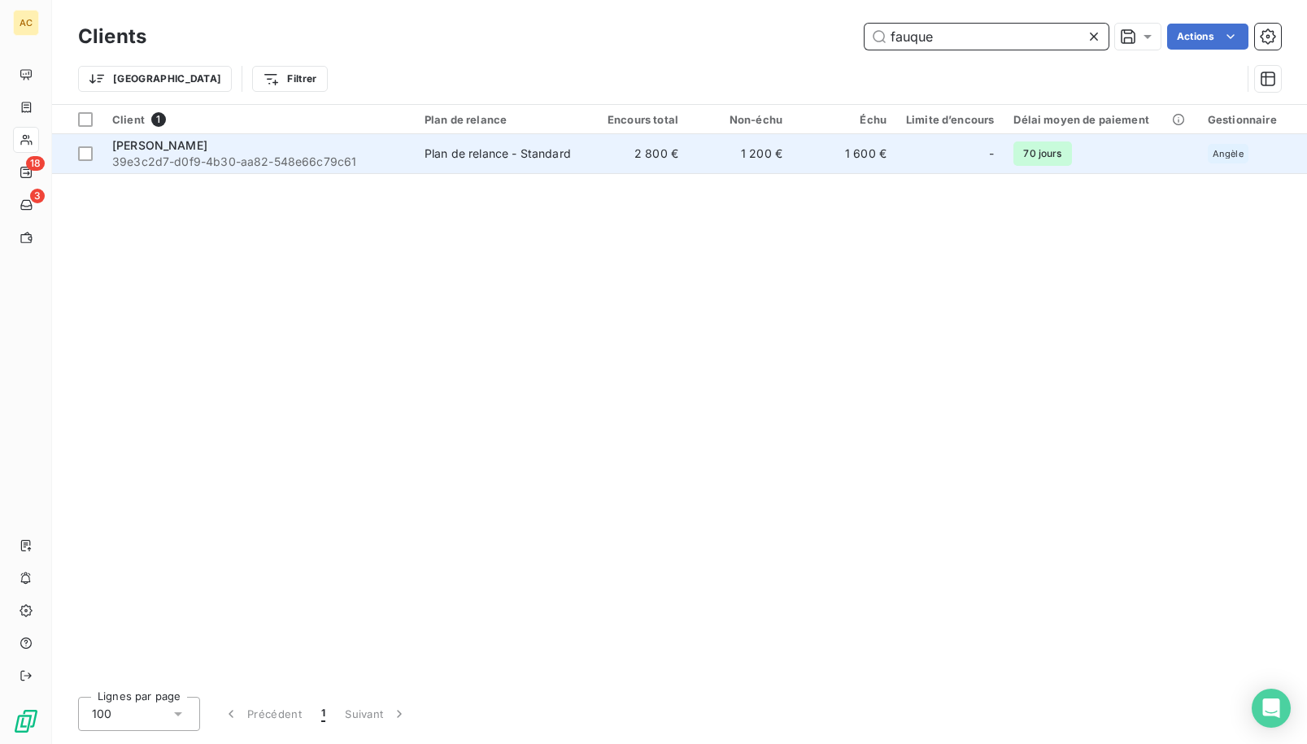
type input "fauque"
click at [406, 153] on td "Johanna Fauquembergue 39e3c2d7-d0f9-4b30-aa82-548e66c79c61" at bounding box center [258, 153] width 312 height 39
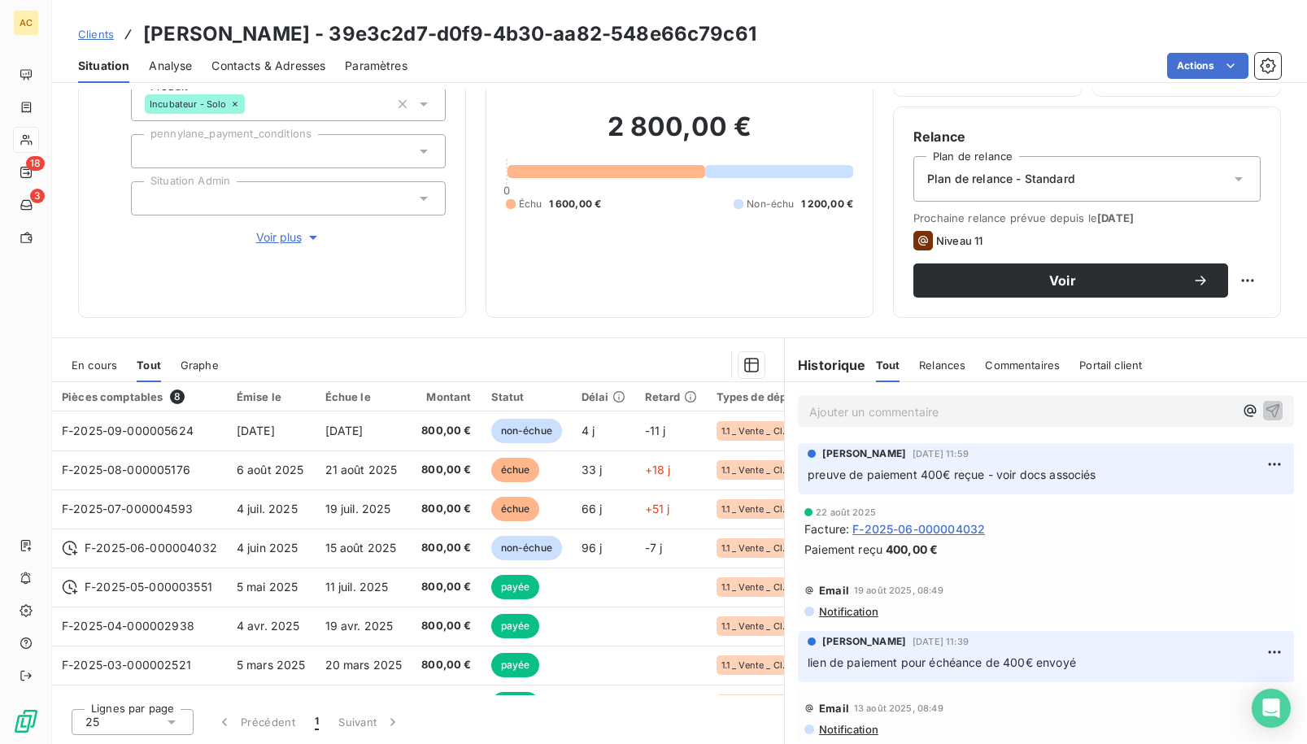
scroll to position [111, 0]
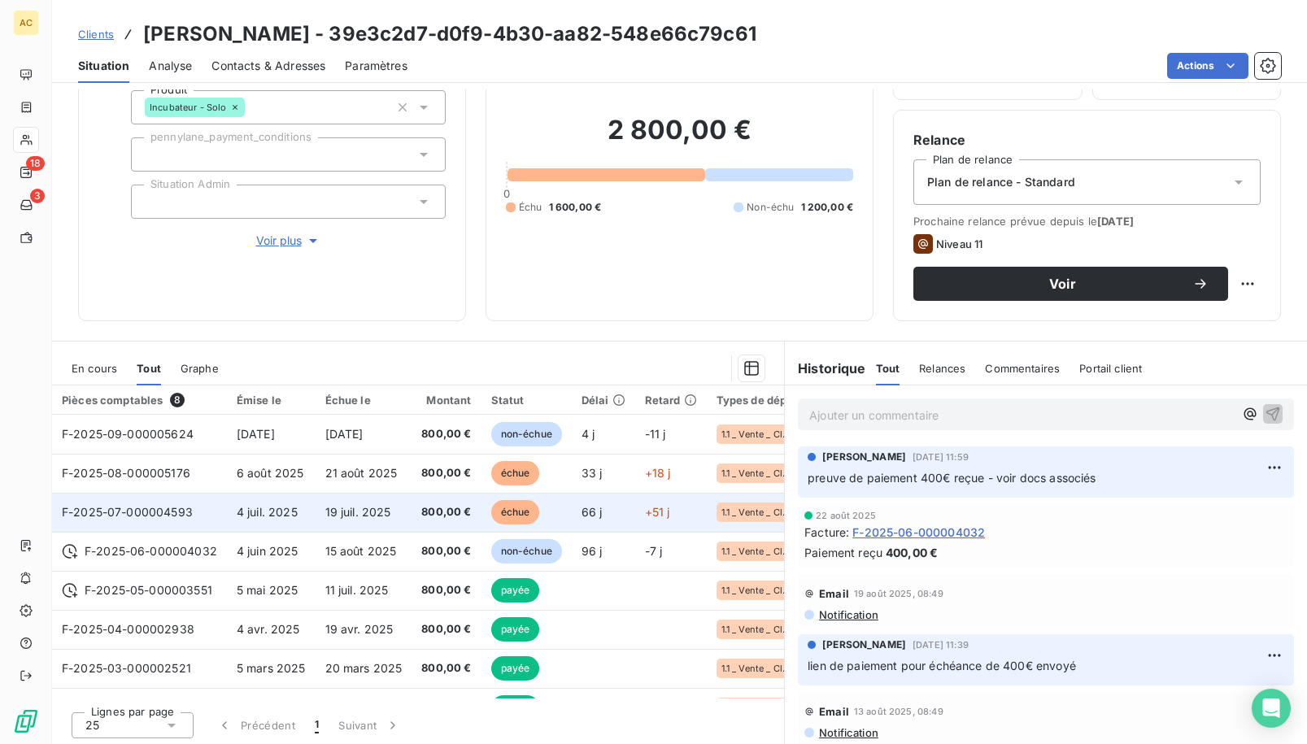
click at [407, 523] on td "19 juil. 2025" at bounding box center [363, 512] width 97 height 39
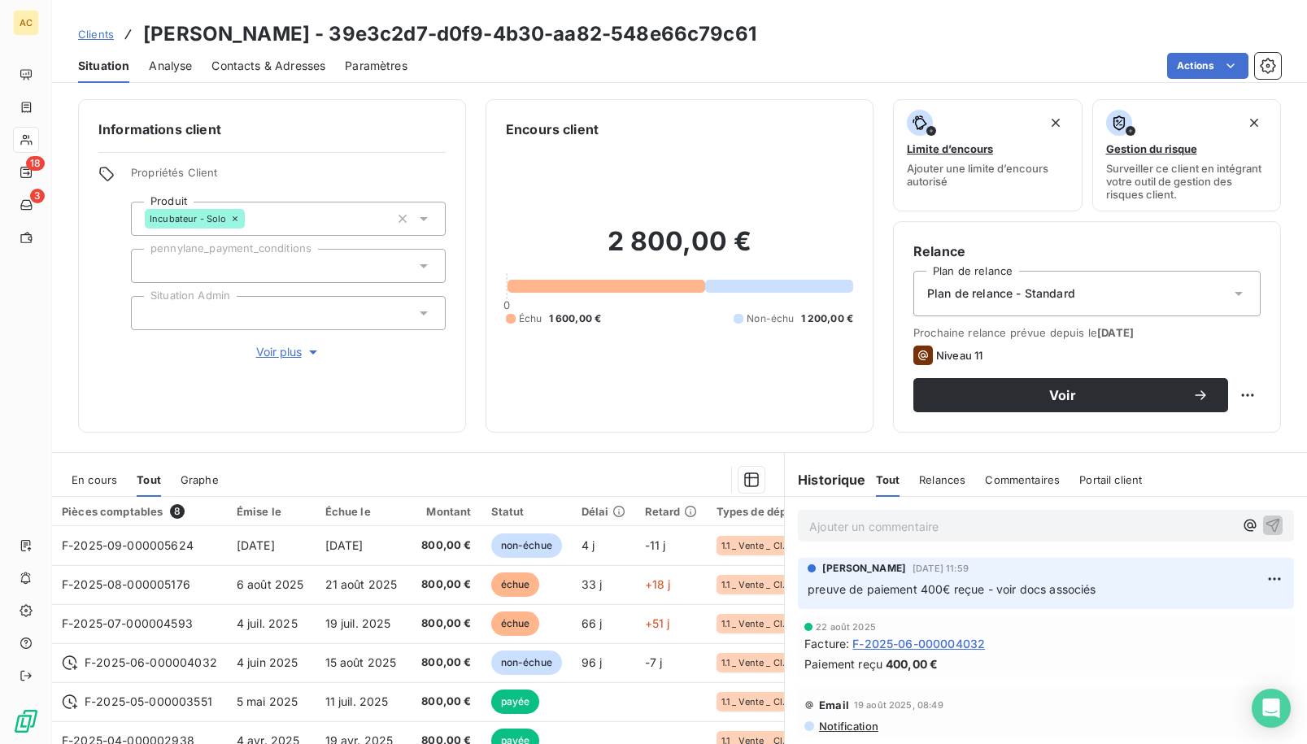
click at [295, 350] on span "Voir plus" at bounding box center [288, 352] width 65 height 16
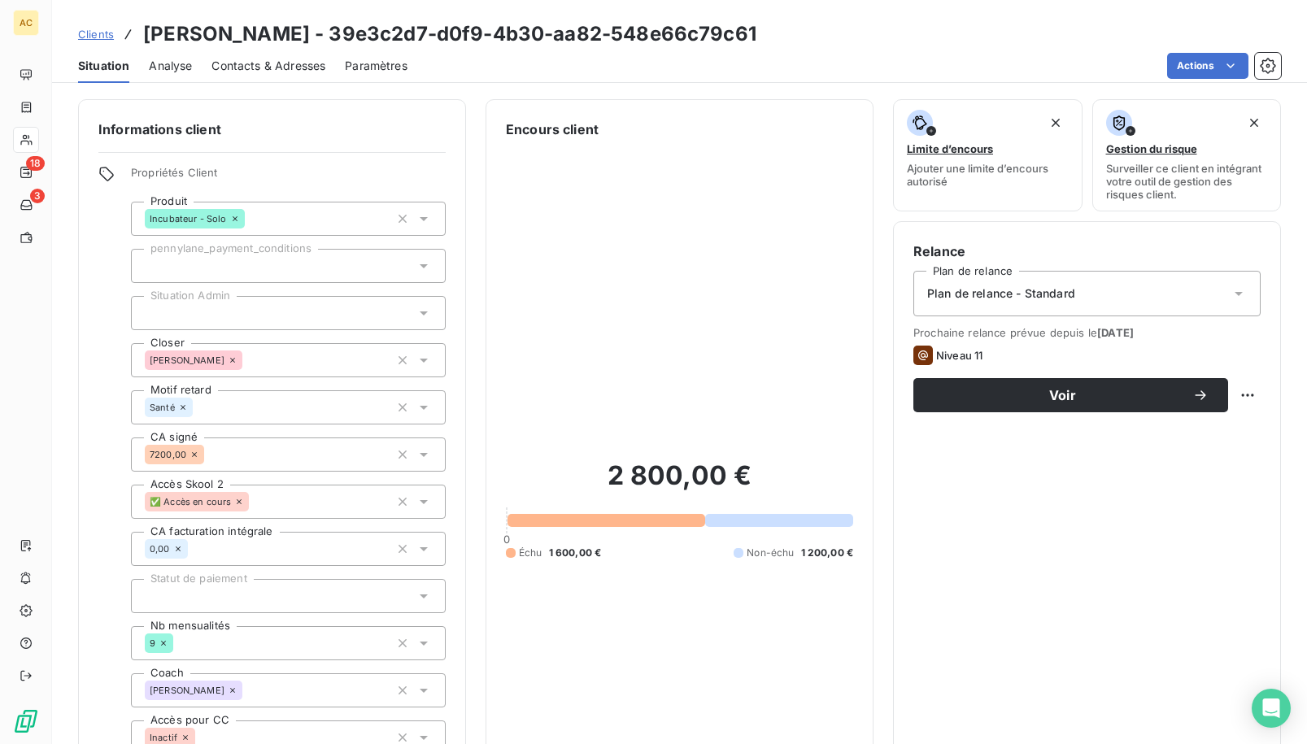
click at [93, 31] on span "Clients" at bounding box center [96, 34] width 36 height 13
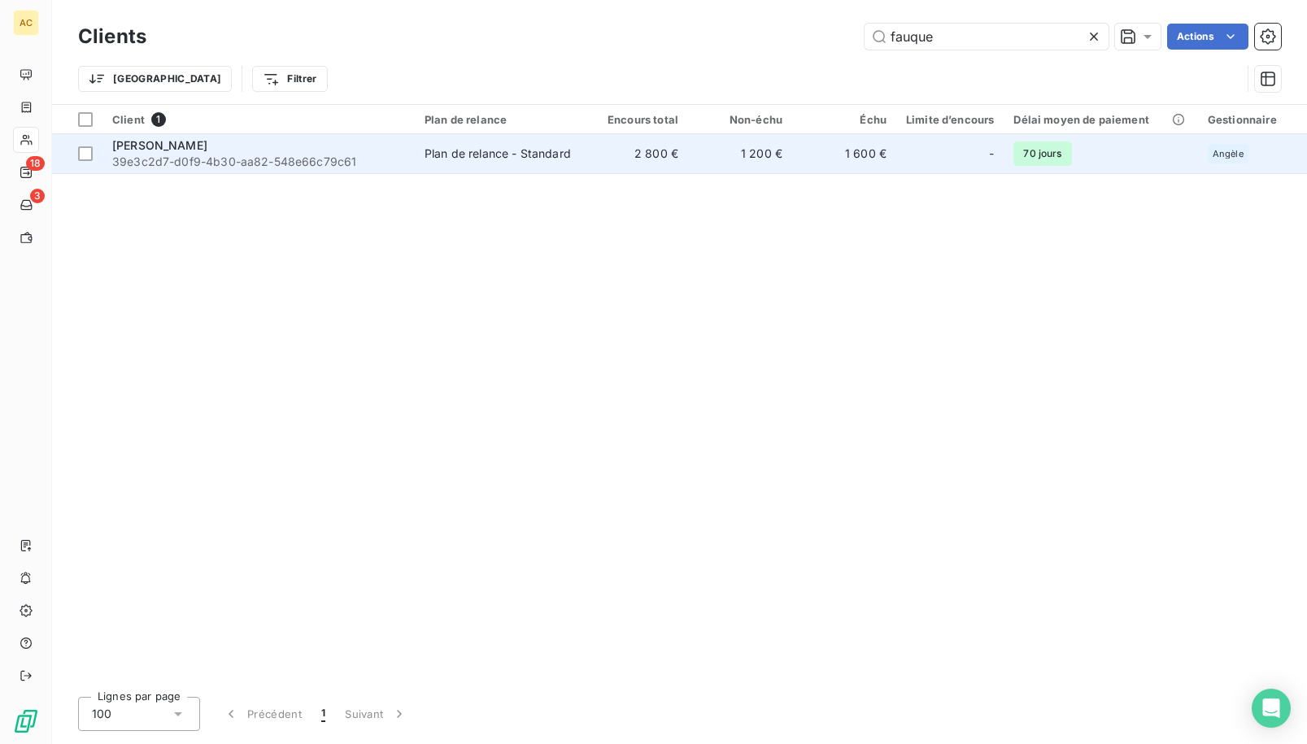
click at [351, 151] on div "[PERSON_NAME]" at bounding box center [258, 145] width 293 height 16
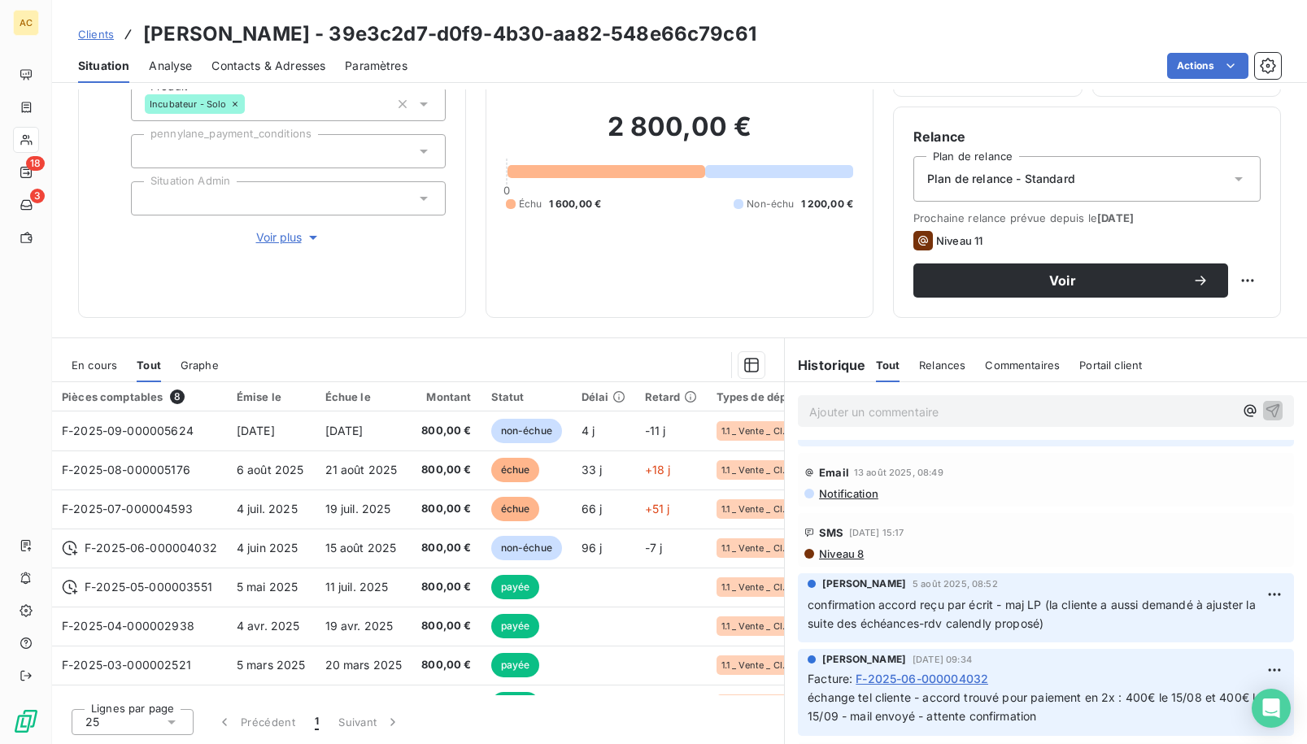
scroll to position [271, 0]
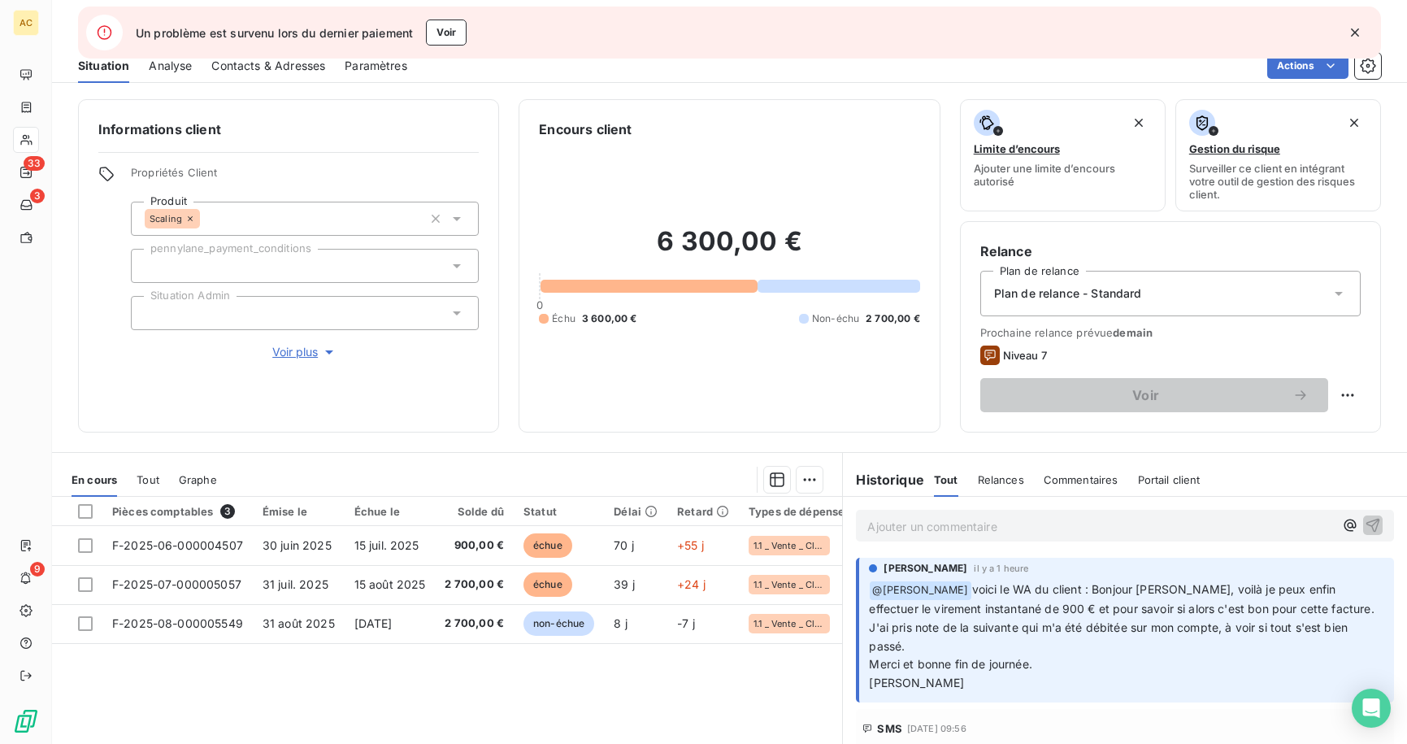
click at [1357, 28] on icon "button" at bounding box center [1355, 32] width 16 height 16
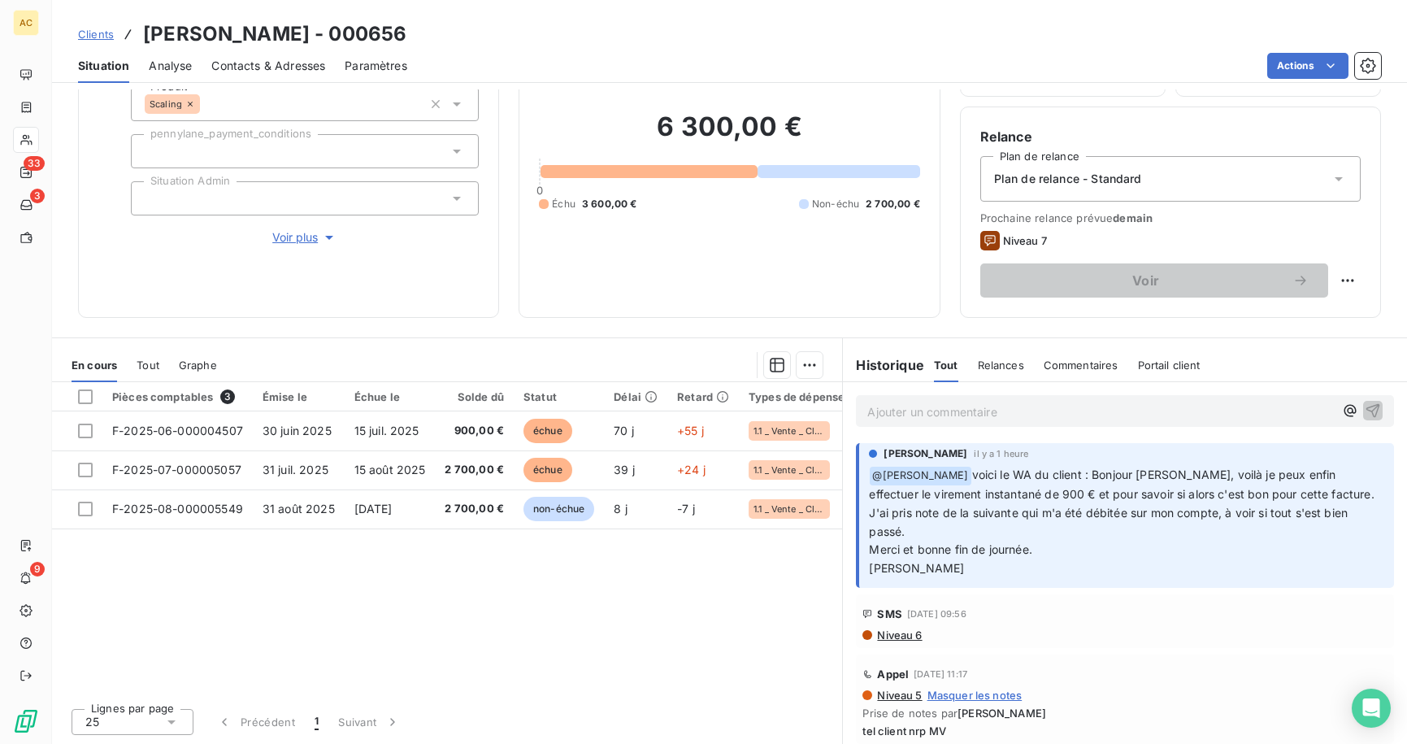
scroll to position [263, 0]
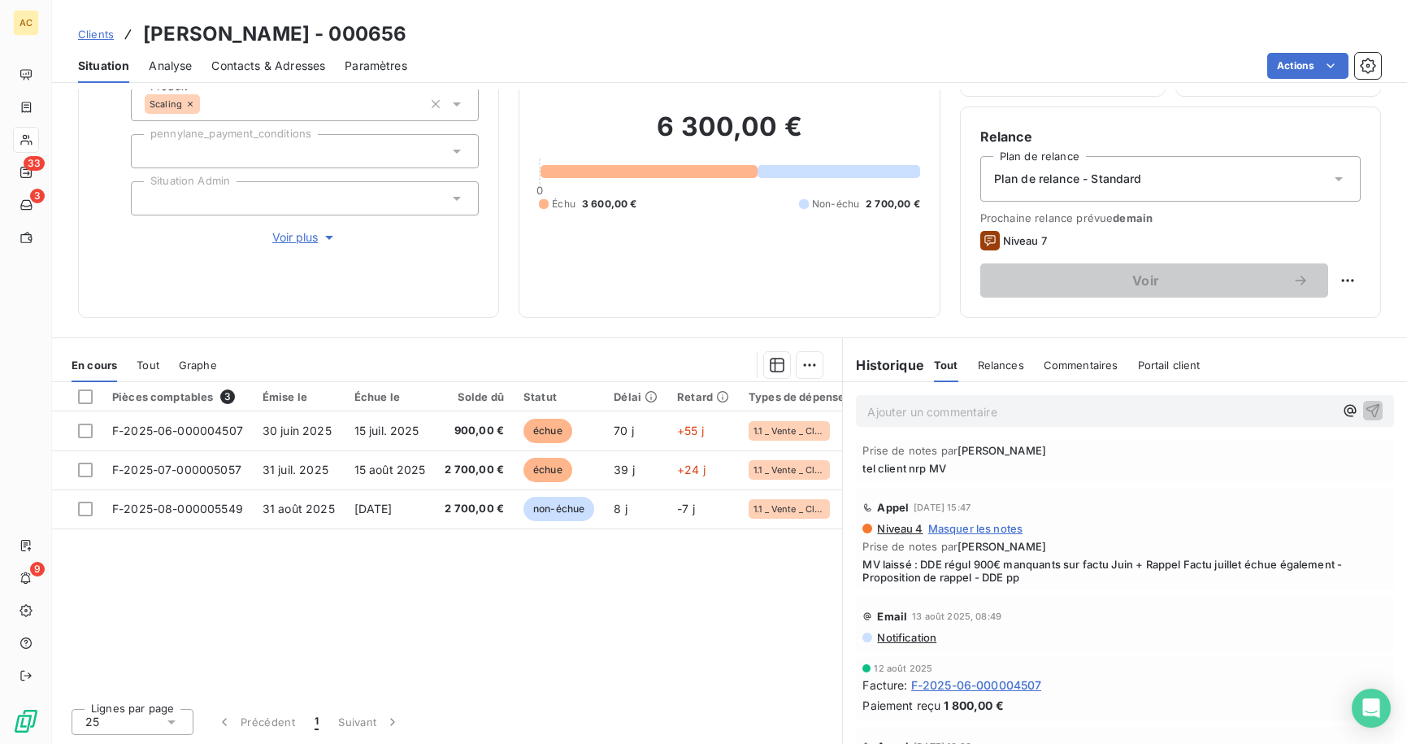
click at [290, 239] on span "Voir plus" at bounding box center [304, 237] width 65 height 16
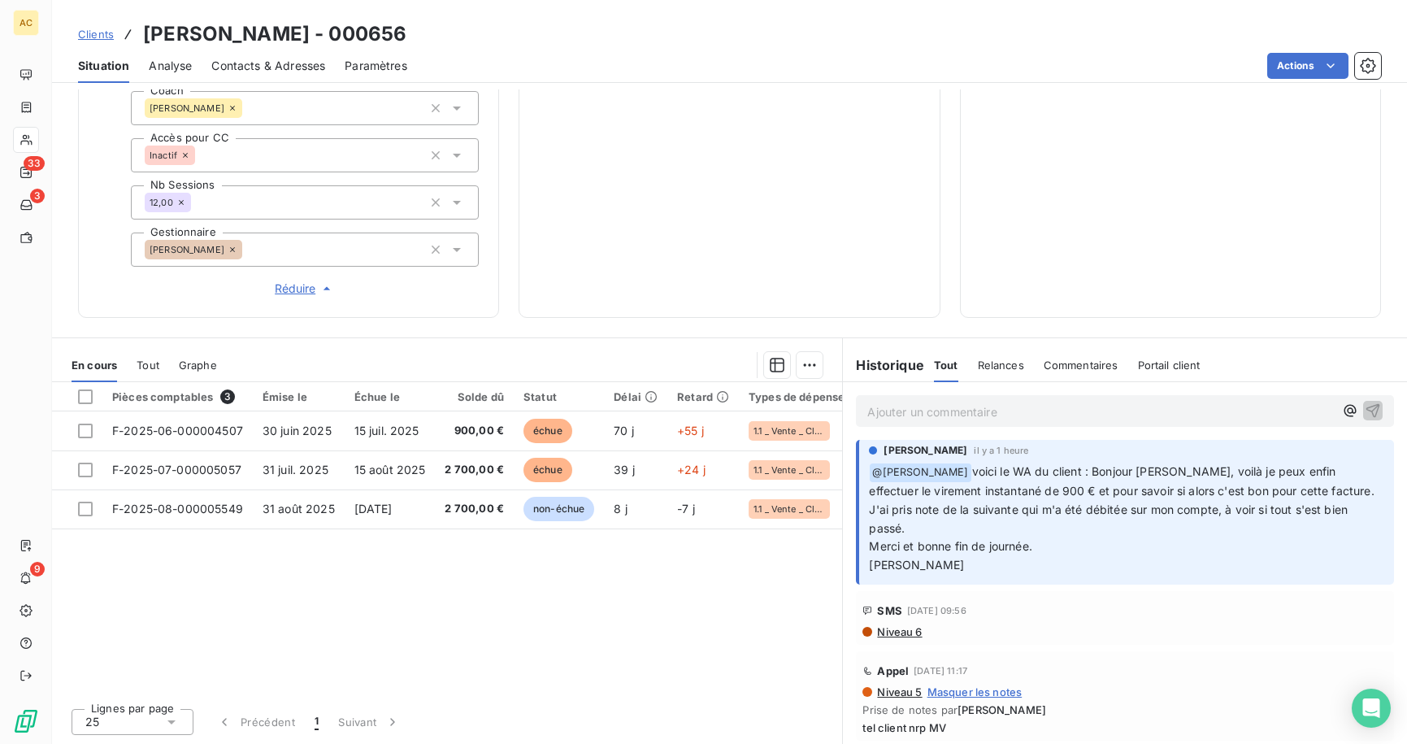
scroll to position [0, 0]
click at [533, 571] on div "Pièces comptables 3 Émise le Échue le Solde dû Statut Délai Retard Types de dép…" at bounding box center [447, 538] width 790 height 313
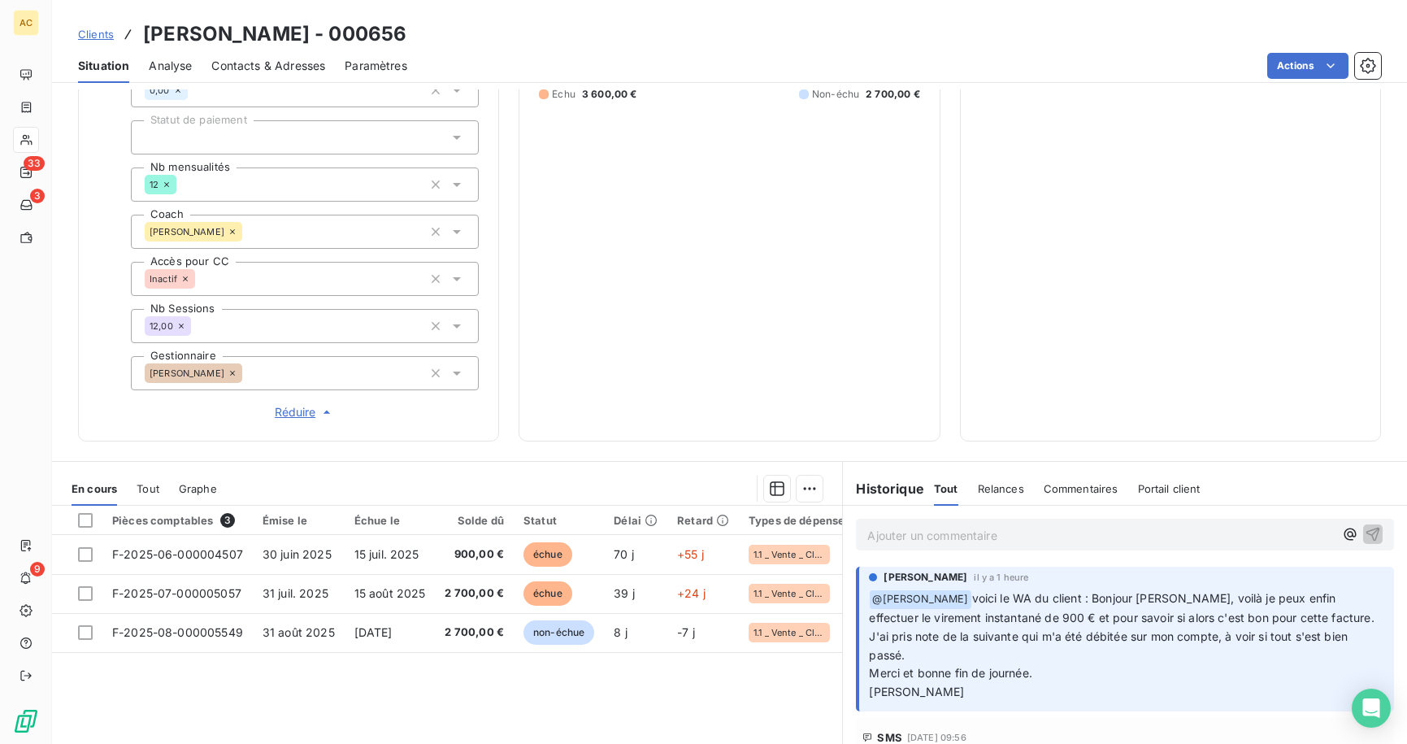
scroll to position [582, 0]
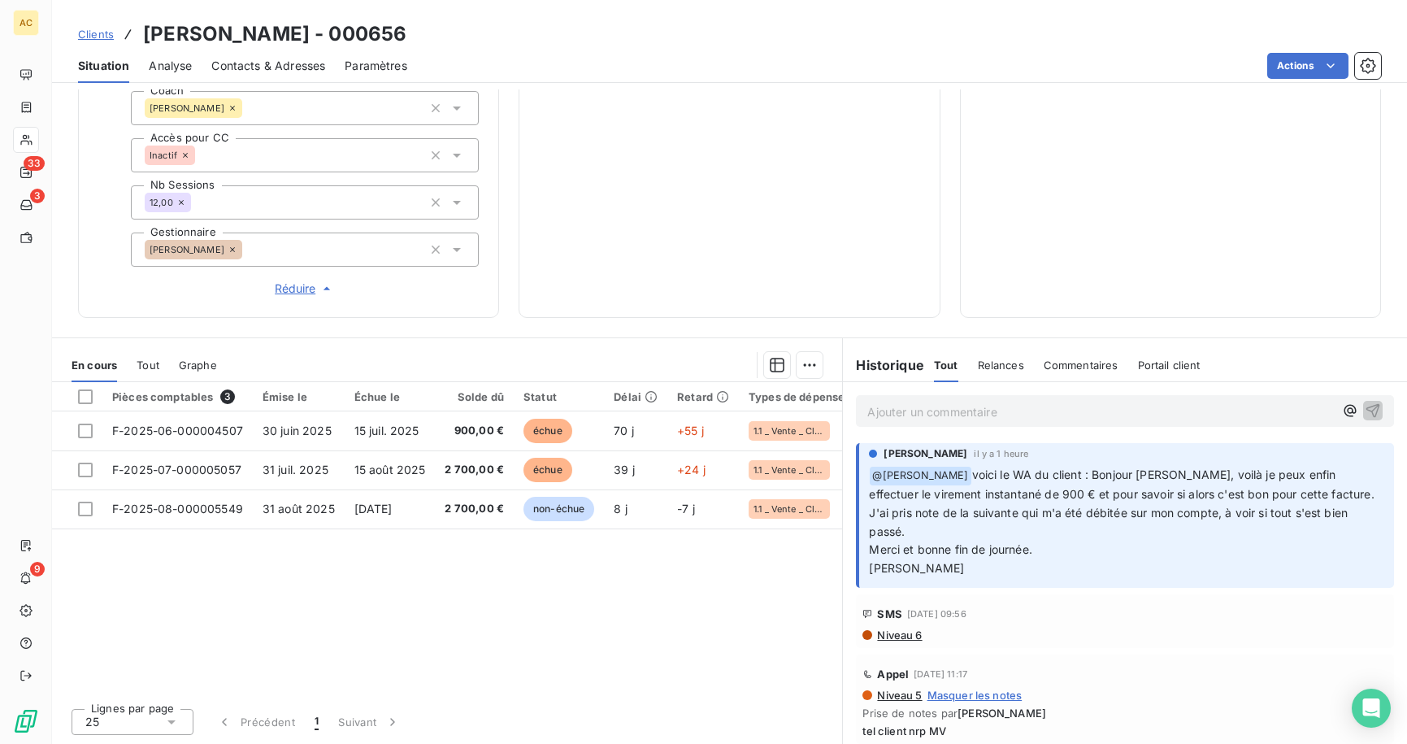
click at [494, 608] on div "Pièces comptables 3 Émise le Échue le Solde dû Statut Délai Retard Types de dép…" at bounding box center [447, 538] width 790 height 313
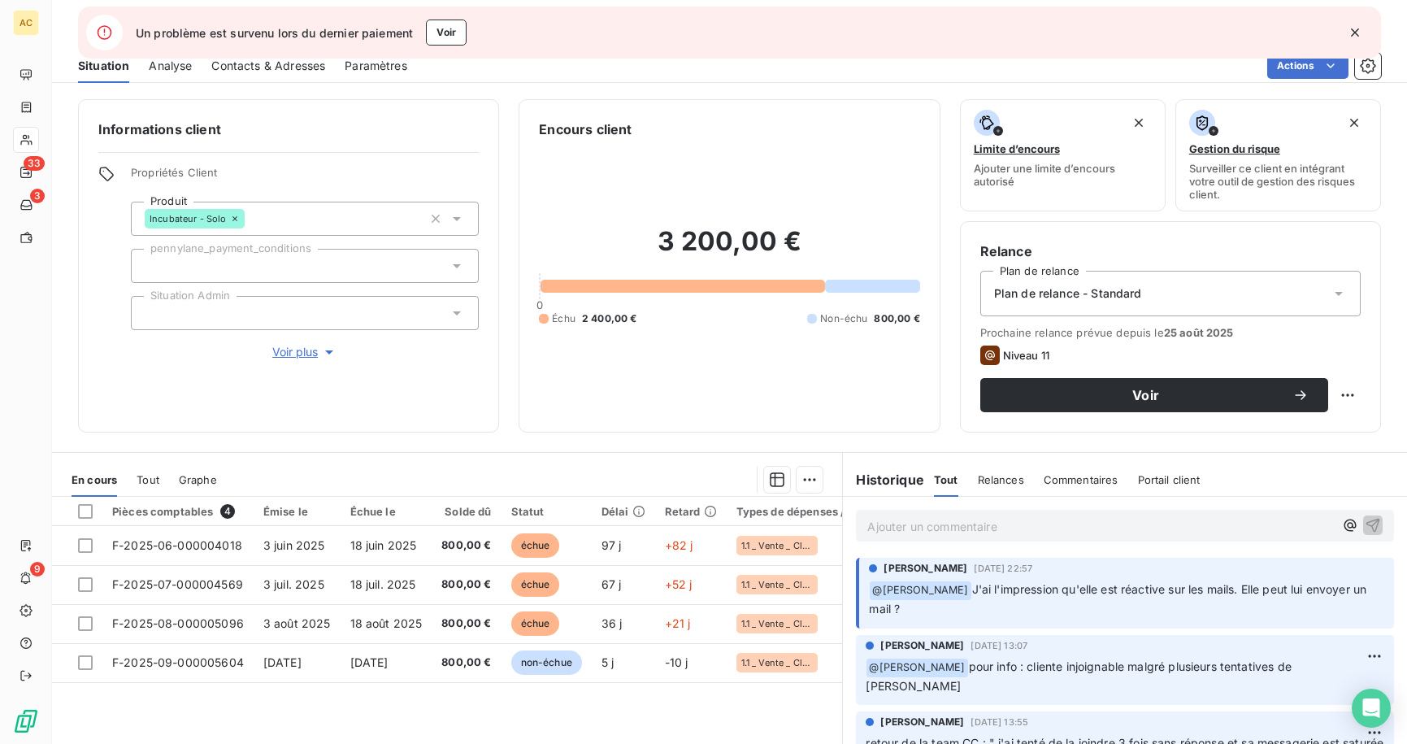
click at [979, 520] on p "Ajouter un commentaire ﻿" at bounding box center [1101, 526] width 467 height 20
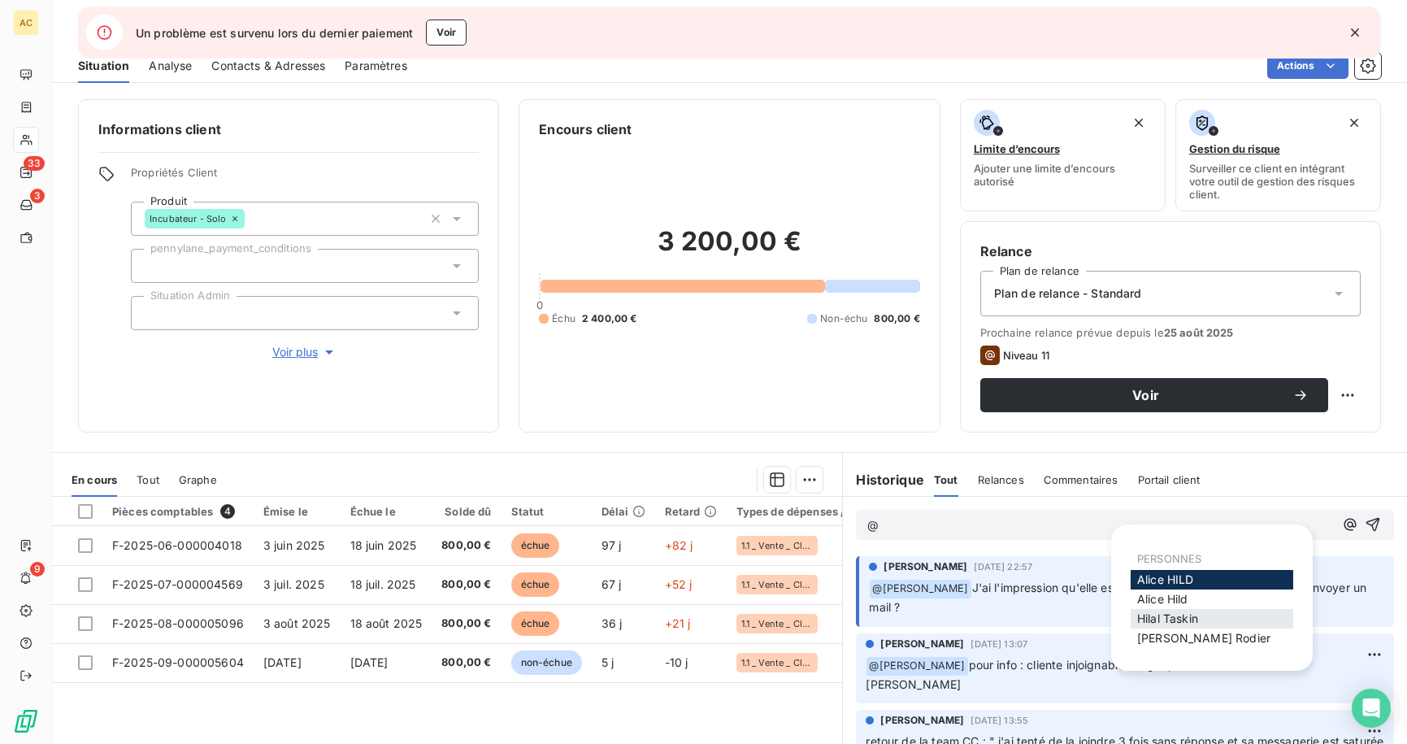
click at [1156, 620] on span "Hilal Taskin" at bounding box center [1168, 618] width 61 height 14
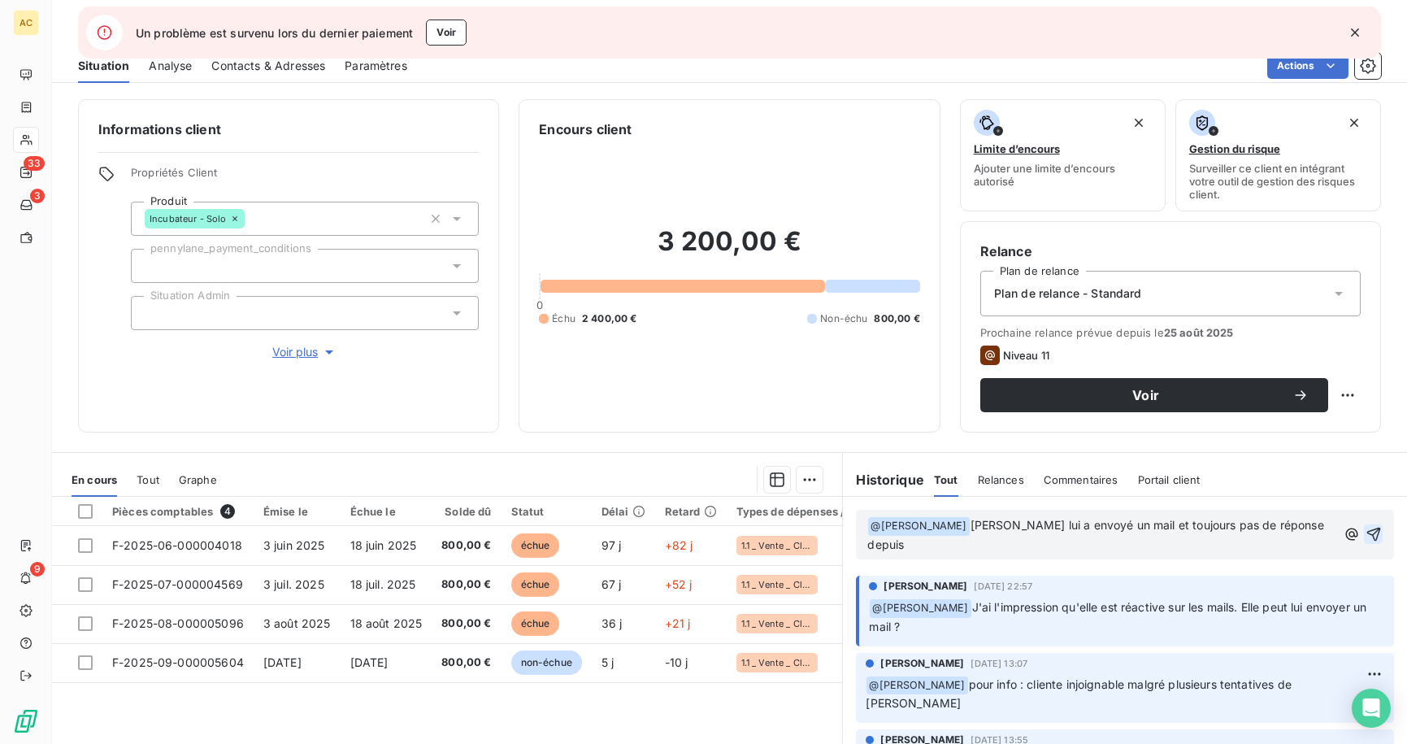
click at [1366, 526] on icon "button" at bounding box center [1374, 534] width 16 height 16
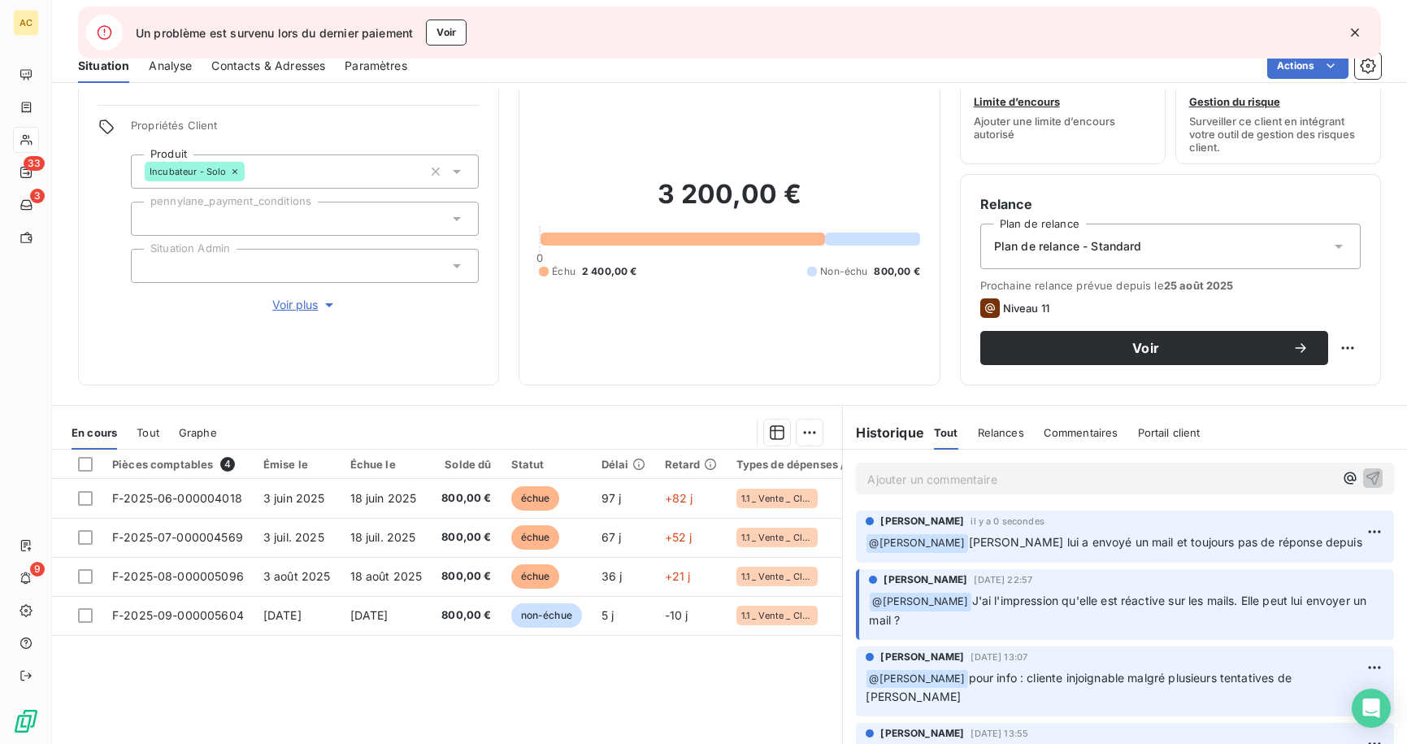
scroll to position [82, 0]
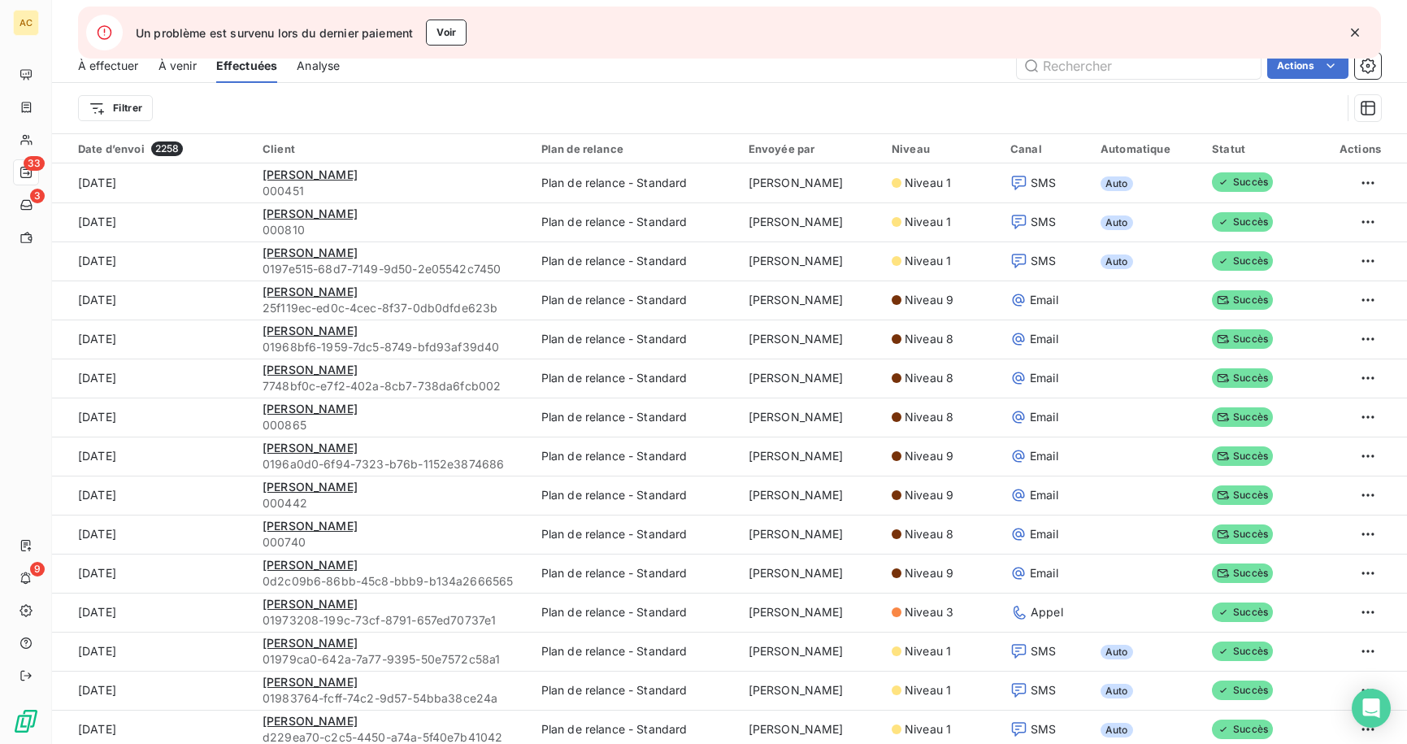
click at [1359, 29] on icon "button" at bounding box center [1355, 32] width 8 height 8
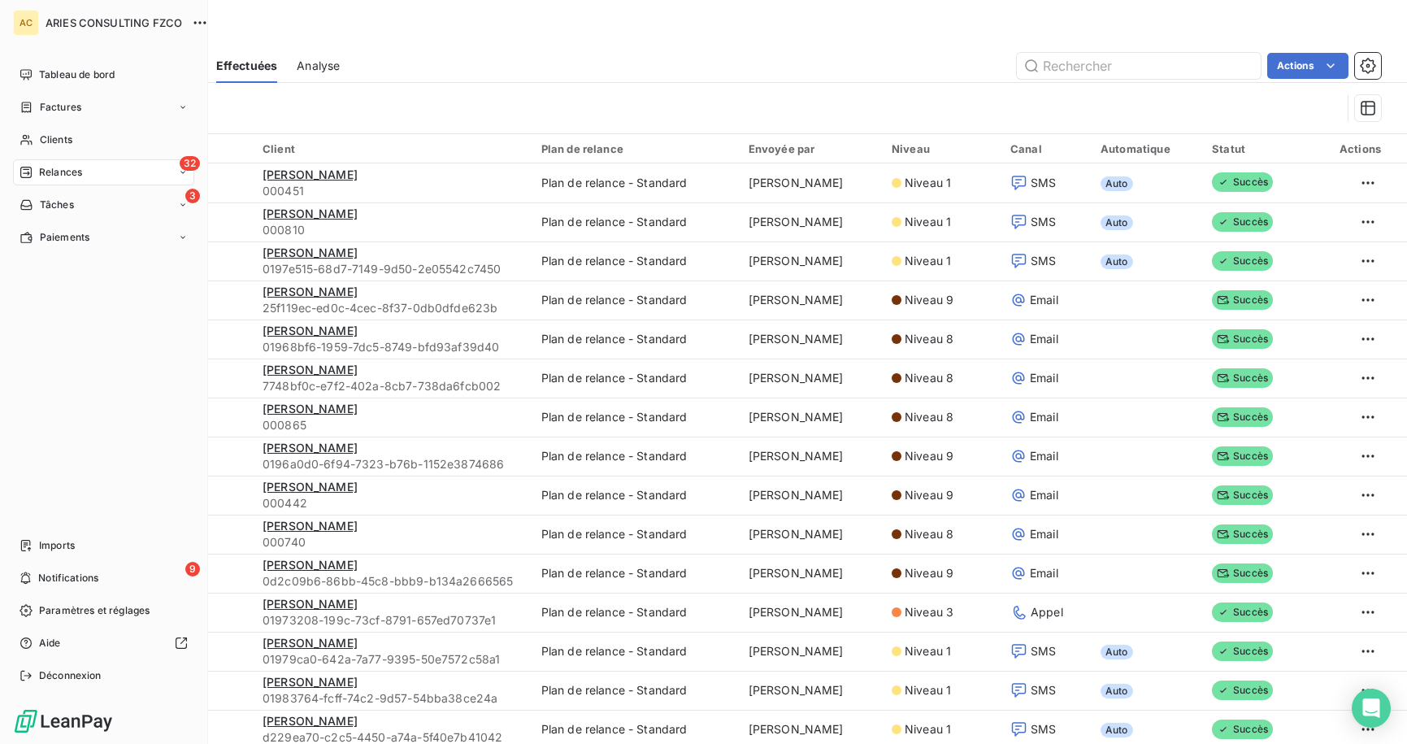
click at [35, 170] on div "Relances" at bounding box center [51, 172] width 63 height 15
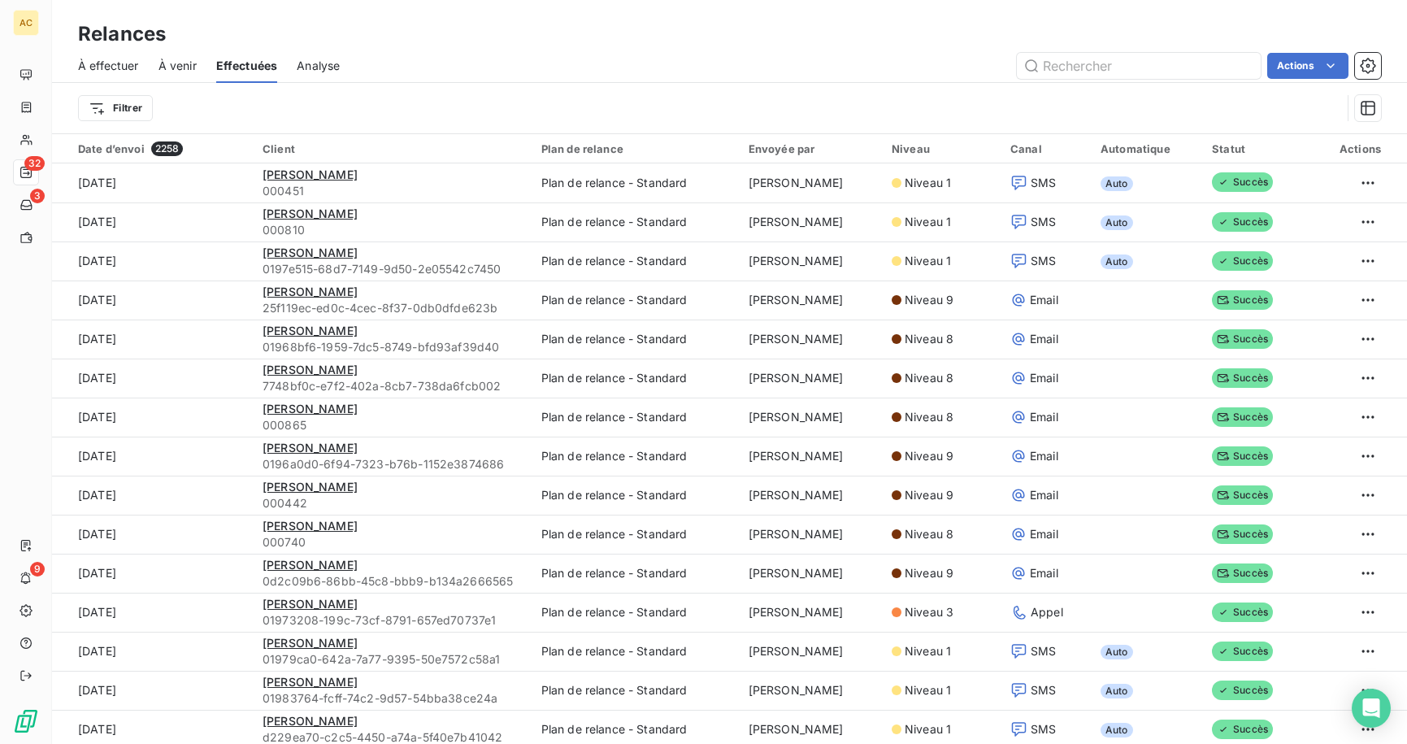
click at [136, 73] on div "À effectuer" at bounding box center [108, 66] width 61 height 34
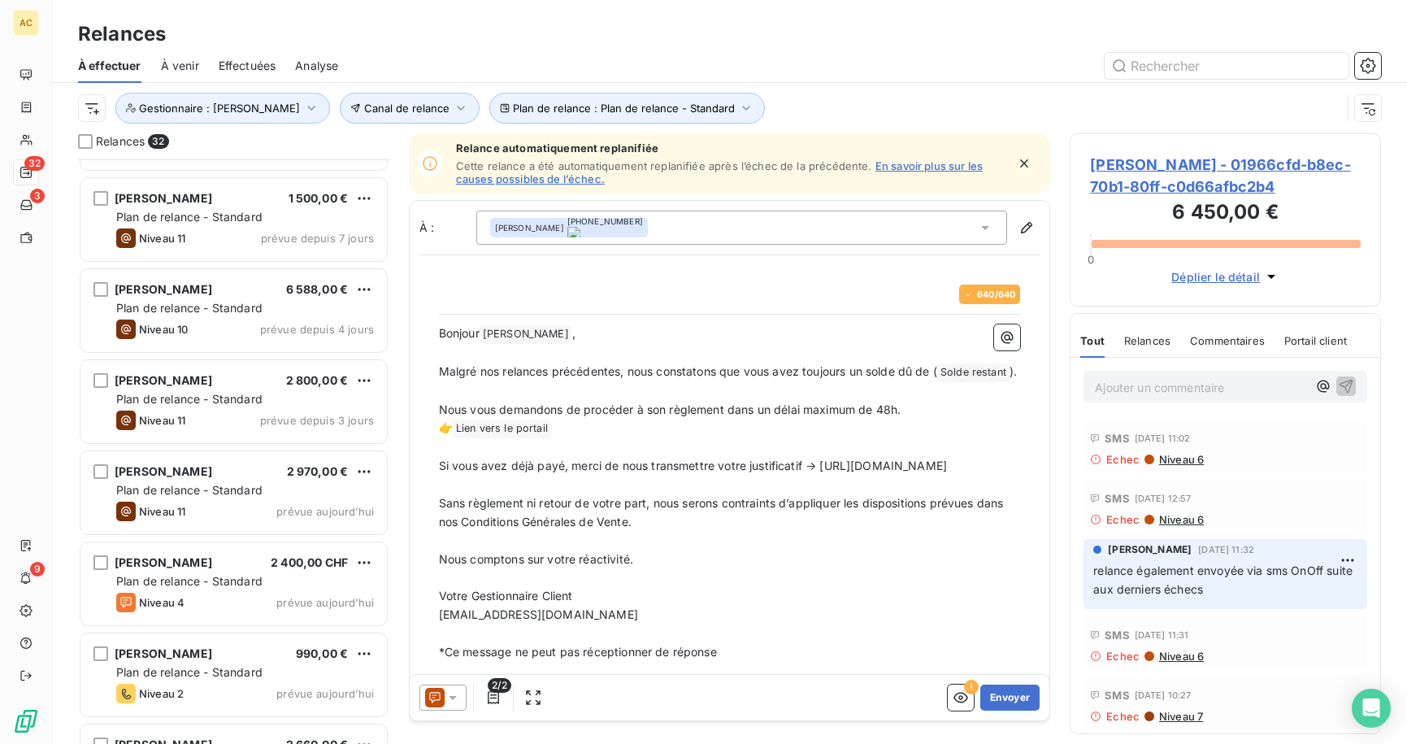
scroll to position [1216, 0]
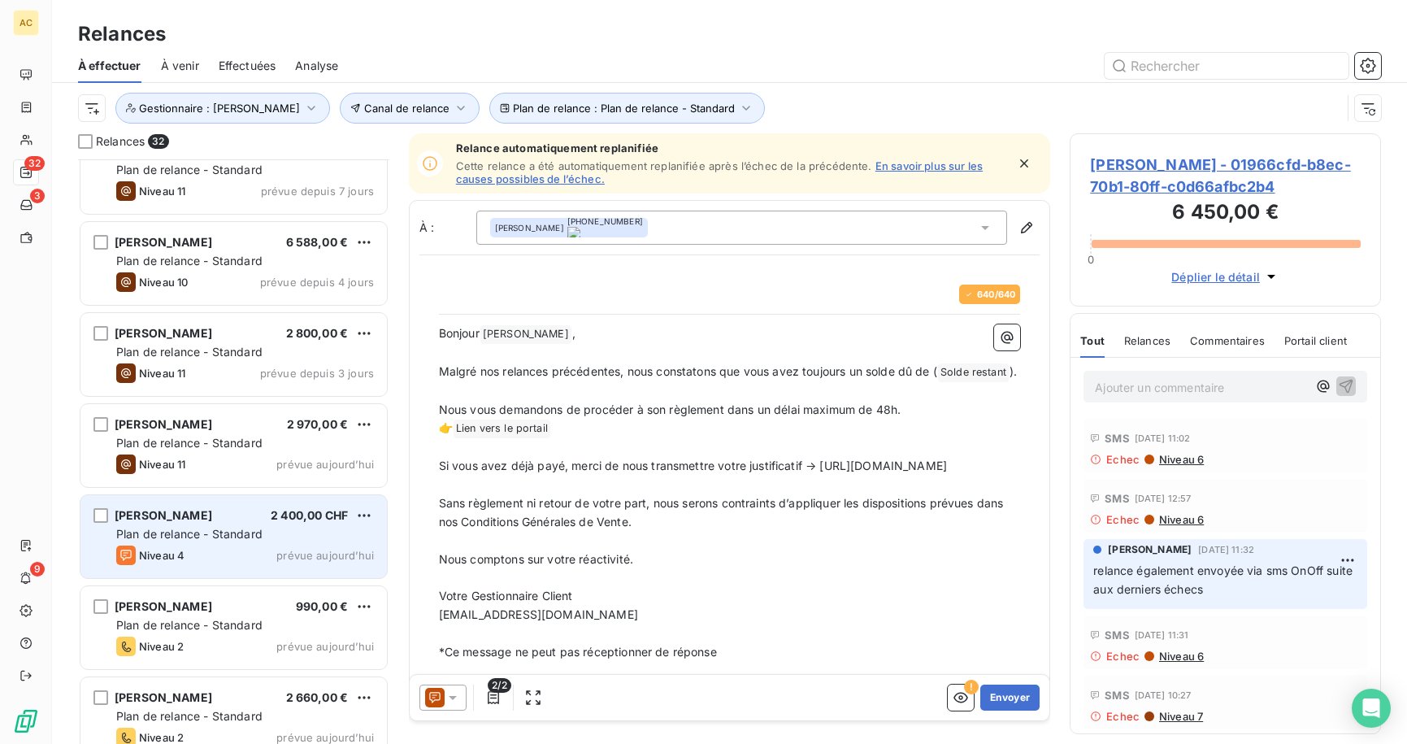
click at [222, 522] on div "[PERSON_NAME] 2 400,00 CHF" at bounding box center [245, 515] width 258 height 15
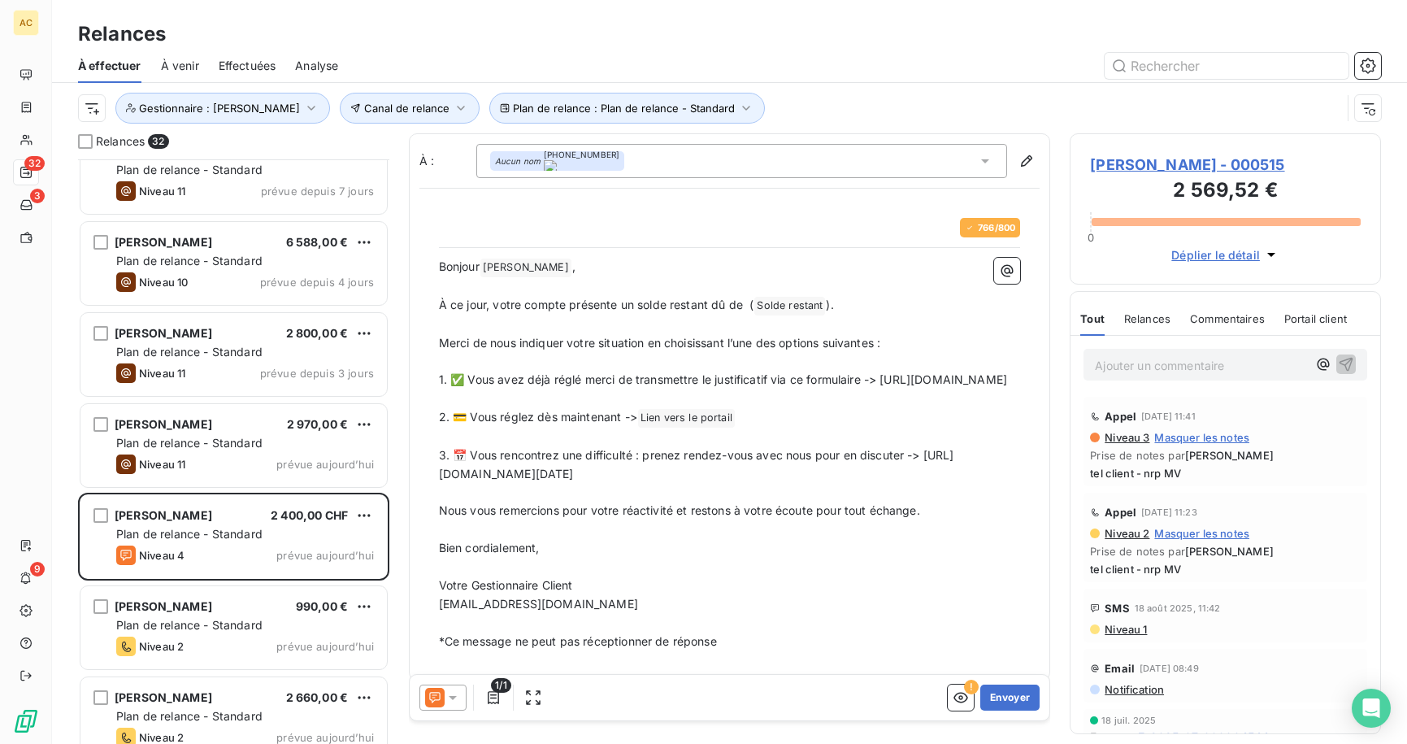
click at [623, 481] on span "3. 📅 Vous rencontrez une difficulté : prenez rendez-vous avec nous pour en disc…" at bounding box center [697, 464] width 516 height 33
click at [624, 481] on span "3. 📅 Vous rencontrez une difficulté : prenez rendez-vous avec nous pour en disc…" at bounding box center [697, 464] width 516 height 33
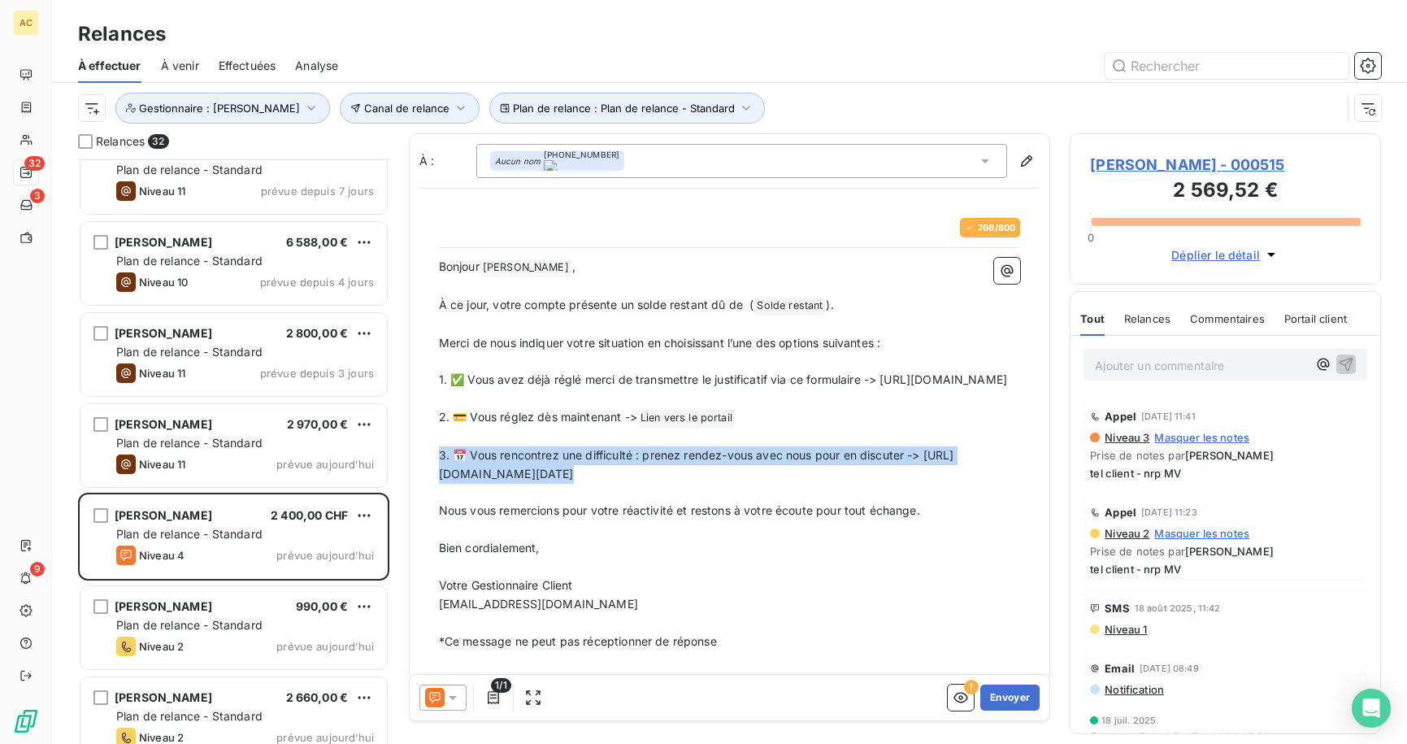
click at [779, 481] on span "3. 📅 Vous rencontrez une difficulté : prenez rendez-vous avec nous pour en disc…" at bounding box center [697, 464] width 516 height 33
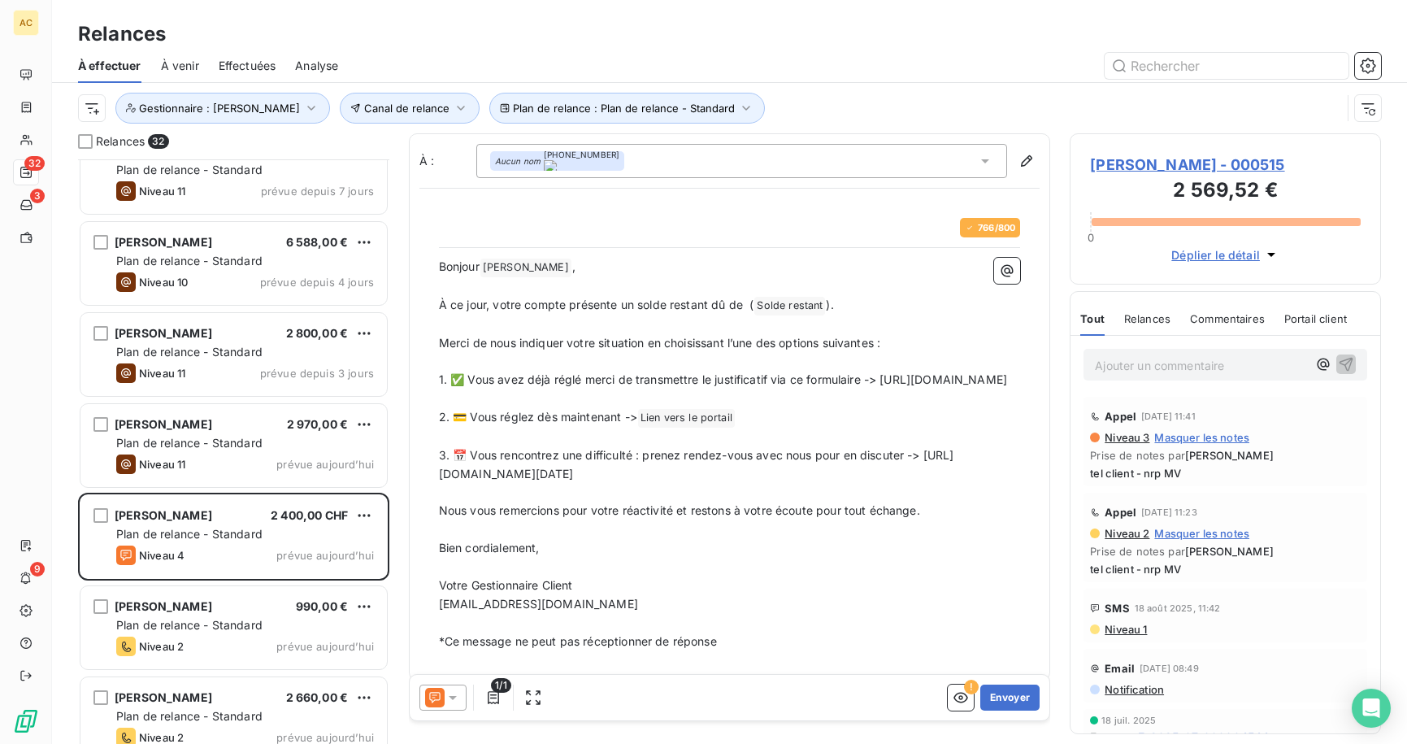
click at [952, 481] on span "3. 📅 Vous rencontrez une difficulté : prenez rendez-vous avec nous pour en disc…" at bounding box center [697, 464] width 516 height 33
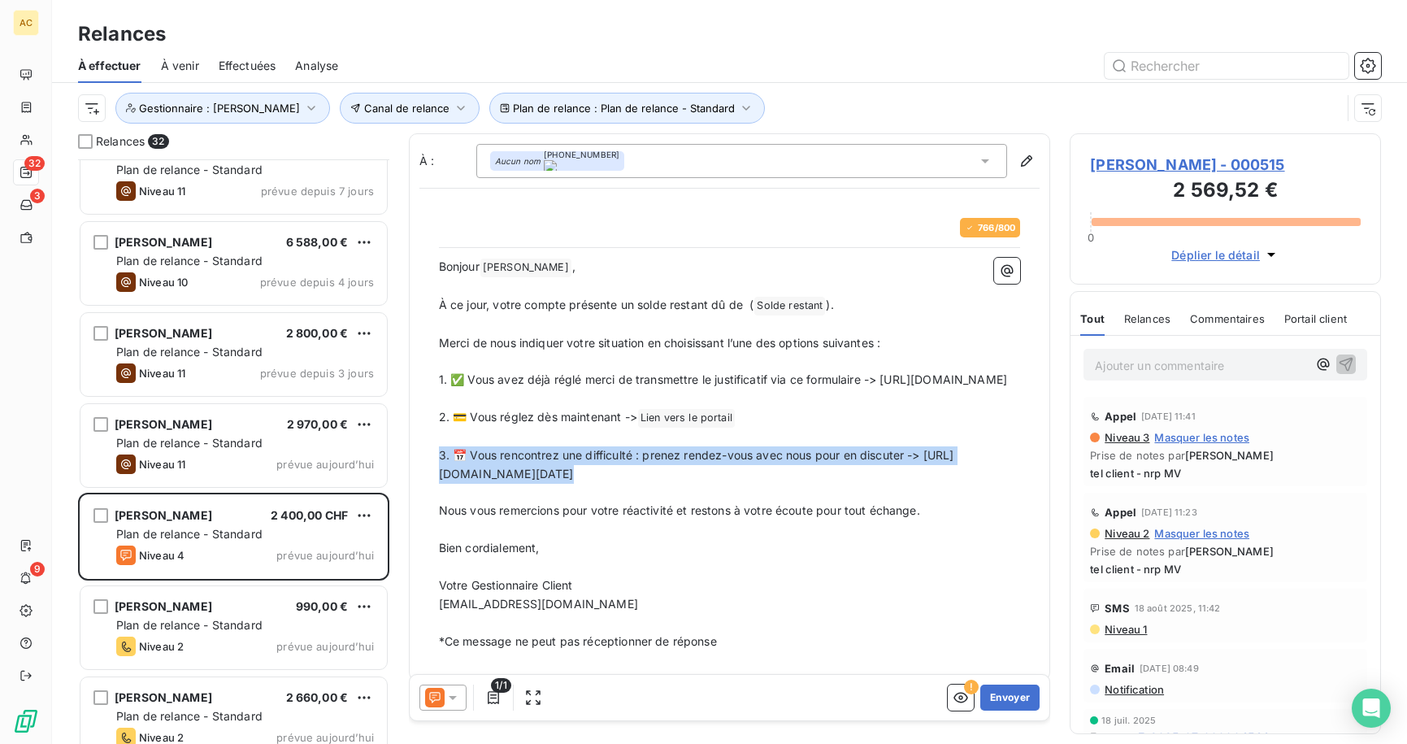
drag, startPoint x: 959, startPoint y: 491, endPoint x: 440, endPoint y: 492, distance: 519.6
click at [440, 484] on p "3. 📅 Vous rencontrez une difficulté : prenez rendez-vous avec nous pour en disc…" at bounding box center [730, 464] width 582 height 37
click at [442, 481] on span "3. 📅 Vous rencontrez une difficulté : prenez rendez-vous avec nous pour en disc…" at bounding box center [697, 464] width 516 height 33
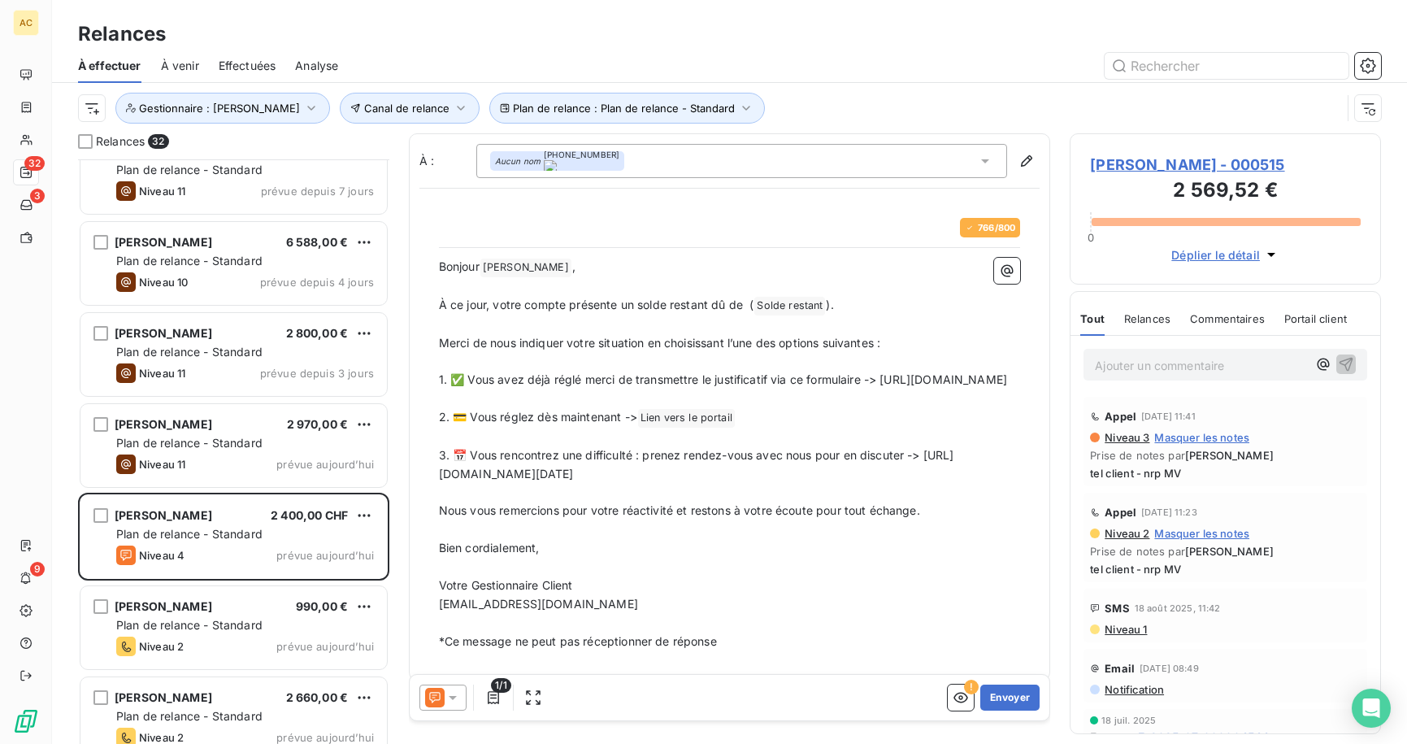
drag, startPoint x: 438, startPoint y: 494, endPoint x: 959, endPoint y: 485, distance: 520.5
click at [959, 484] on p "3. 📅 Vous rencontrez une difficulté : prenez rendez-vous avec nous pour en disc…" at bounding box center [730, 464] width 582 height 37
copy span "ttps://[DOMAIN_NAME][URL][DATE]"
click at [924, 484] on p "3. 📅 Vous rencontrez une difficulté : prenez rendez-vous avec nous pour en disc…" at bounding box center [730, 464] width 582 height 37
drag, startPoint x: 956, startPoint y: 494, endPoint x: 455, endPoint y: 492, distance: 501.7
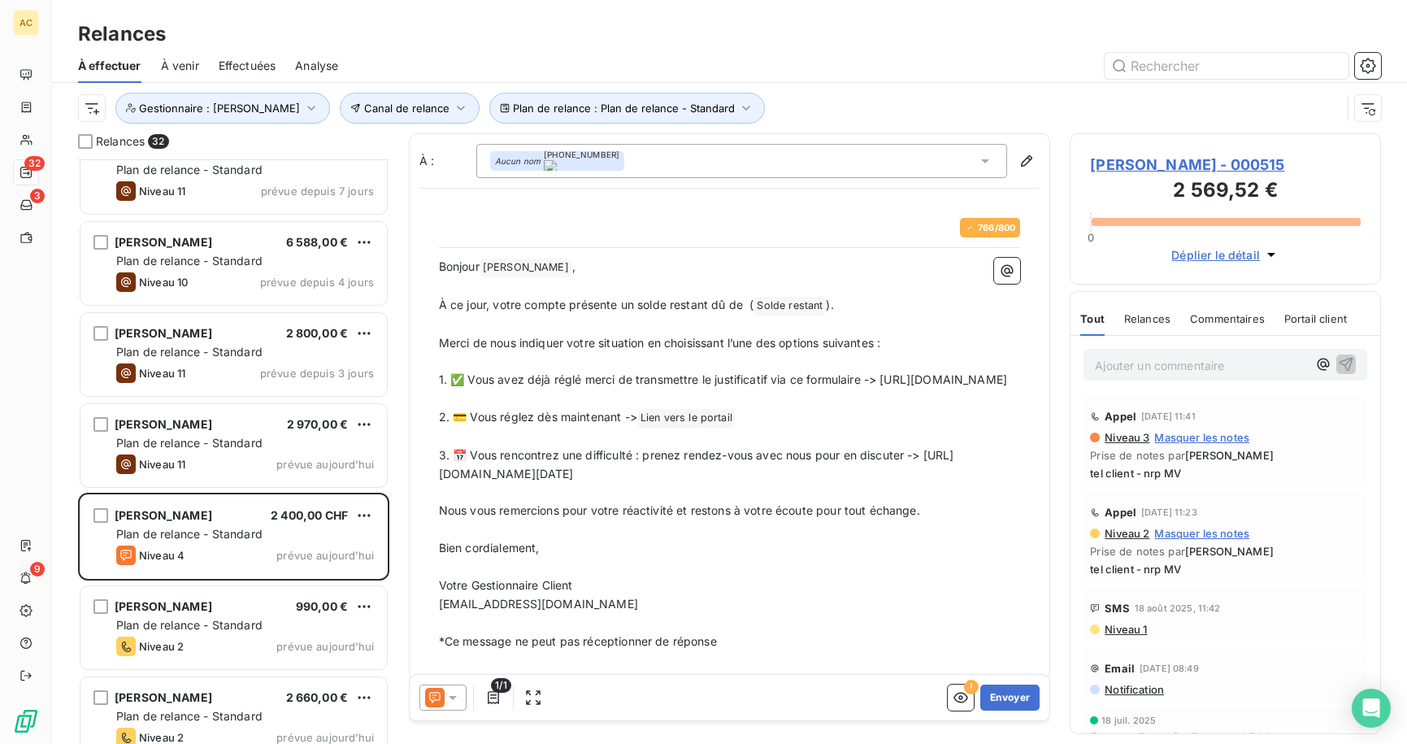
click at [437, 489] on div "766 / 800 Bonjour Baba Mahamat ﻿ , ﻿ À ce jour, votre compte présente un solde …" at bounding box center [730, 434] width 602 height 452
drag, startPoint x: 964, startPoint y: 493, endPoint x: 450, endPoint y: 502, distance: 514.0
click at [450, 502] on div "Bonjour [PERSON_NAME] ﻿ , ﻿ À ce jour, votre compte présente un solde restant d…" at bounding box center [730, 454] width 582 height 393
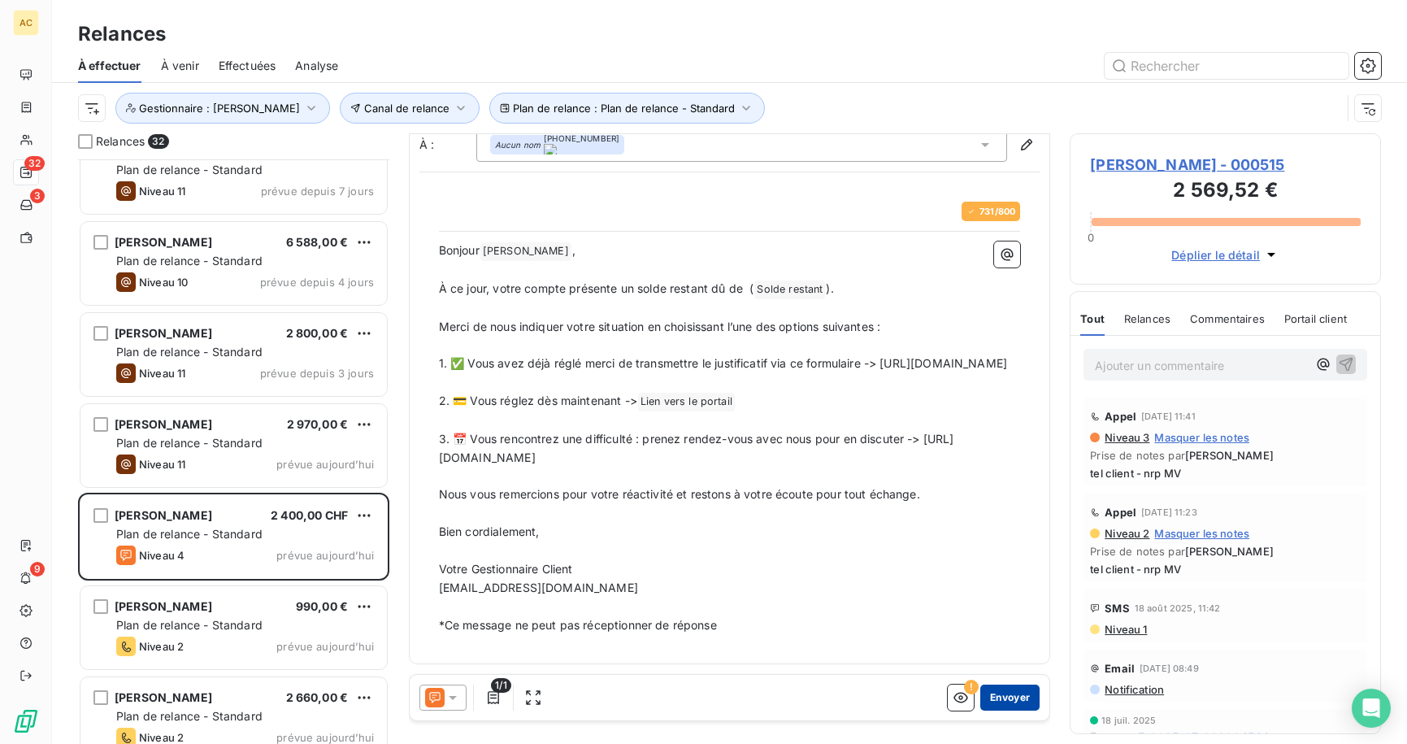
click at [994, 699] on button "Envoyer" at bounding box center [1010, 698] width 59 height 26
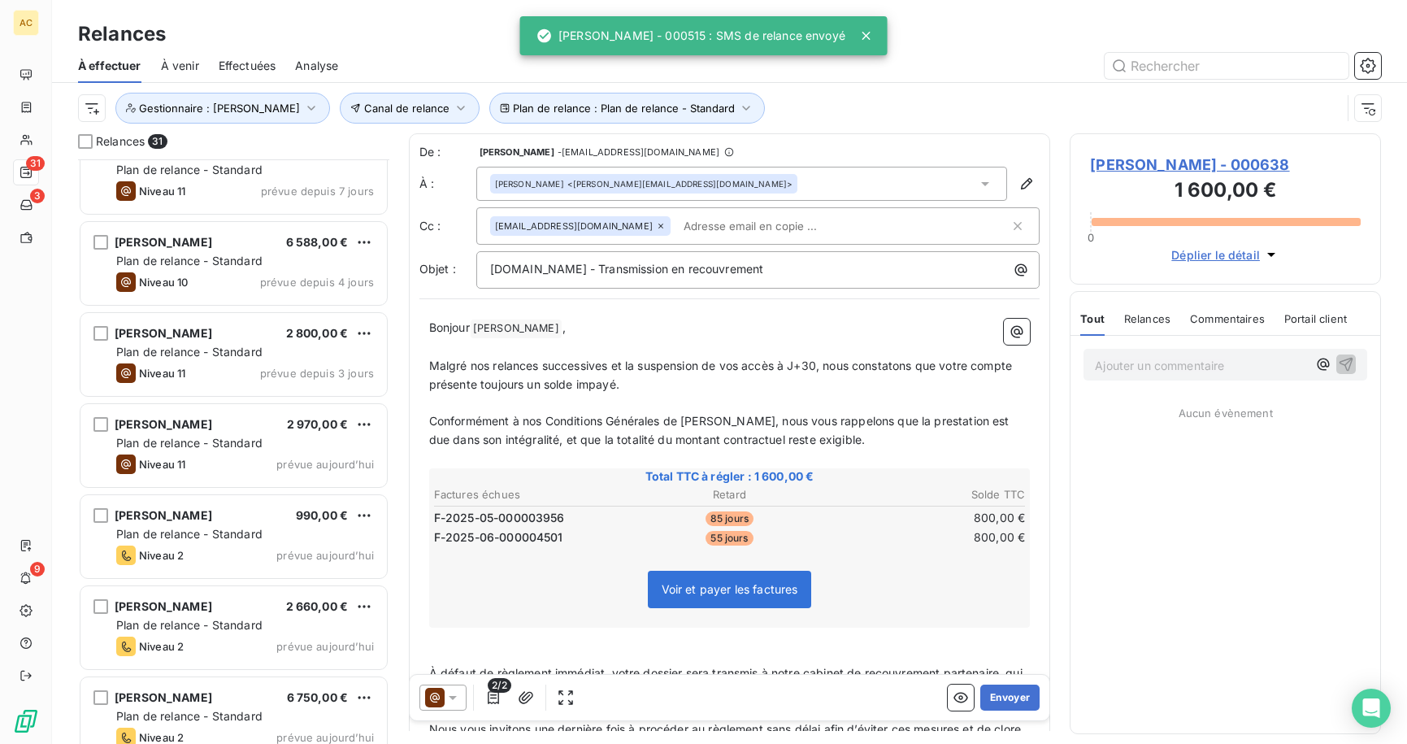
scroll to position [572, 299]
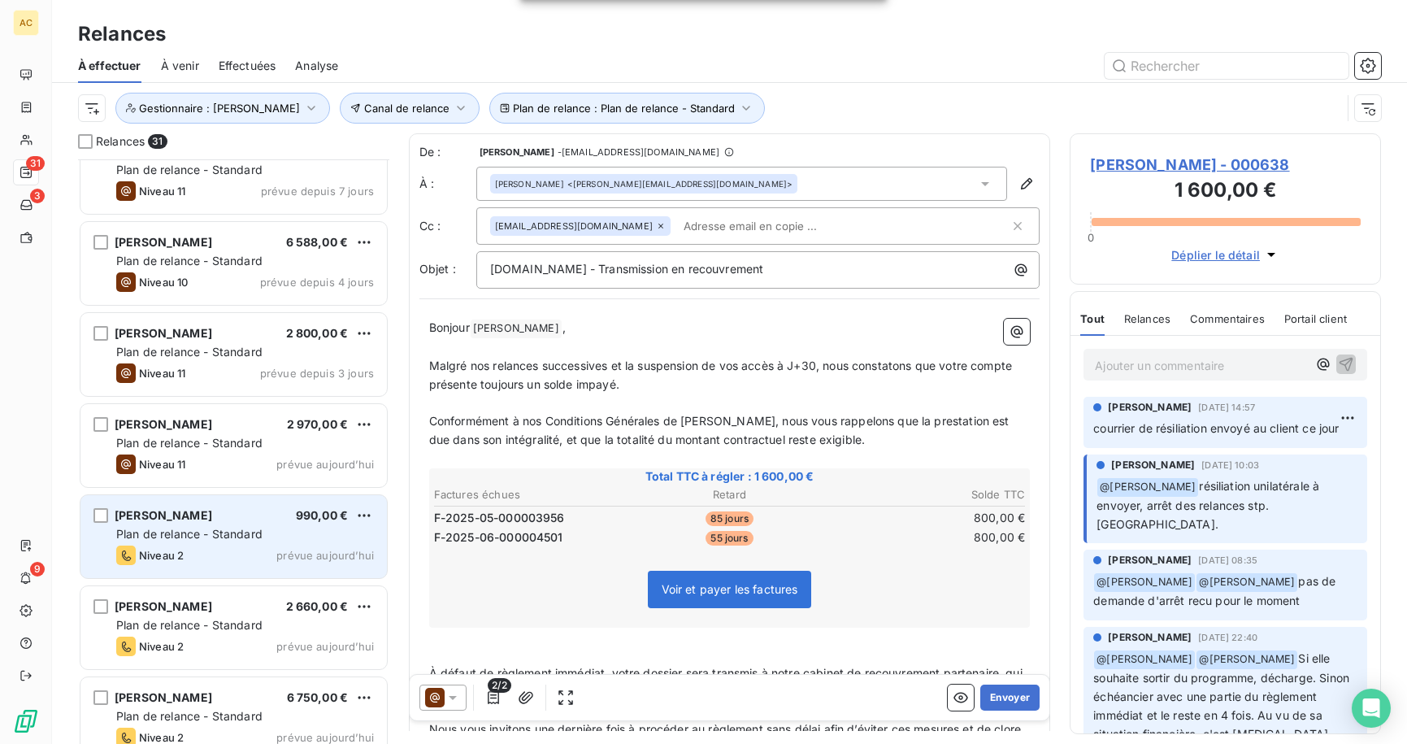
click at [217, 515] on div "[PERSON_NAME] 990,00 €" at bounding box center [245, 515] width 258 height 15
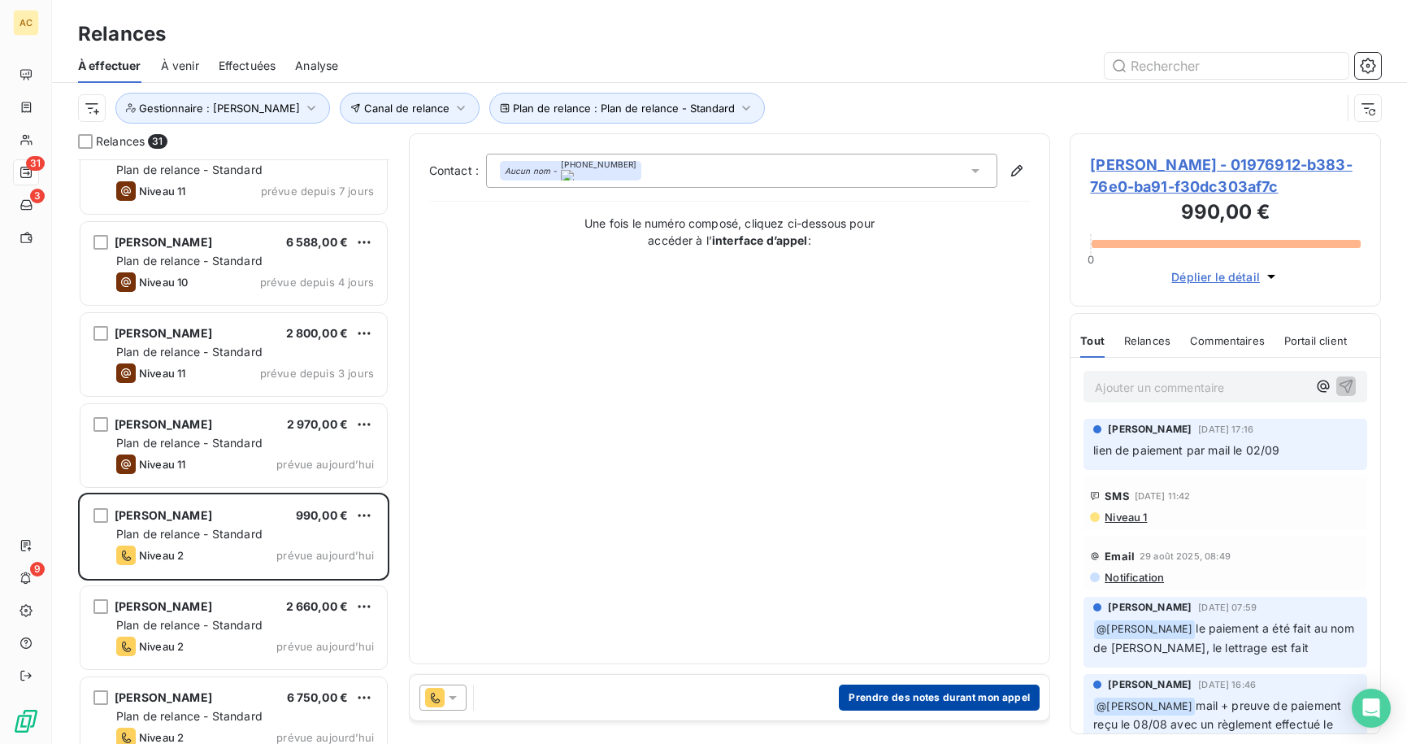
click at [927, 701] on button "Prendre des notes durant mon appel" at bounding box center [939, 698] width 201 height 26
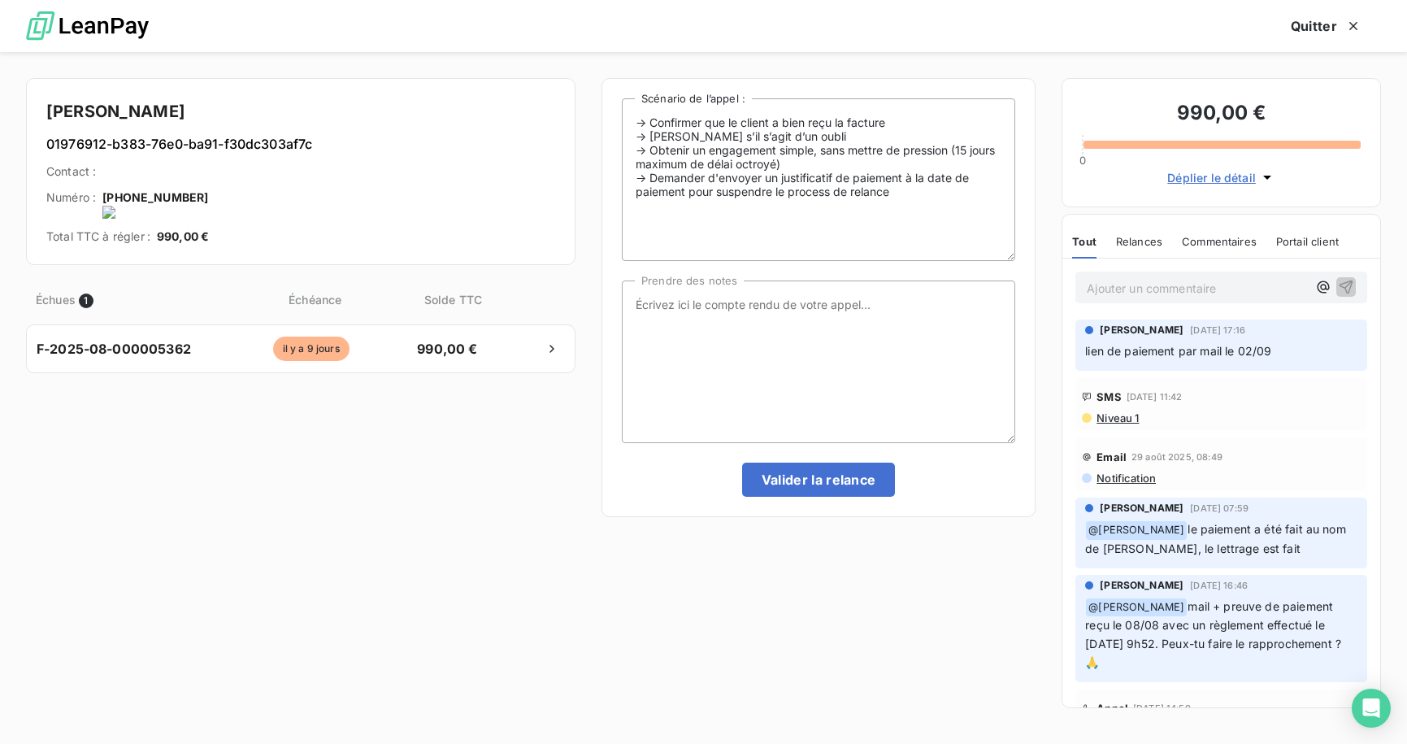
click at [214, 176] on onoff-telecom-ce-actions-button at bounding box center [214, 176] width 0 height 0
click at [704, 318] on textarea "Prendre des notes" at bounding box center [819, 362] width 394 height 163
click at [918, 330] on textarea "tel cliente - nrp - pas de messagerie -" at bounding box center [819, 362] width 394 height 163
click at [908, 313] on textarea "tel cliente - nrp - pas de messagerie -" at bounding box center [819, 362] width 394 height 163
type textarea "tel cliente - nrp - pas de messagerie - audio WA envoyé"
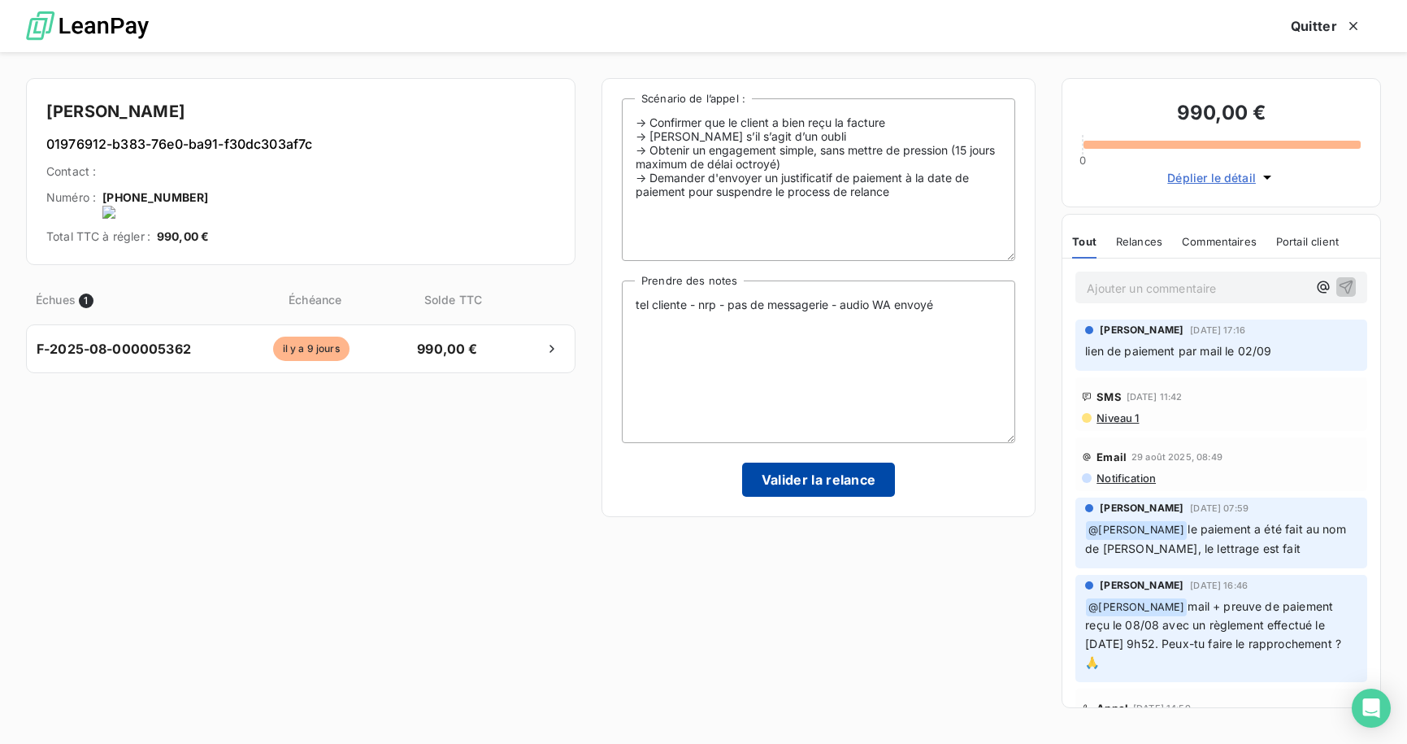
click at [836, 480] on button "Valider la relance" at bounding box center [819, 480] width 154 height 34
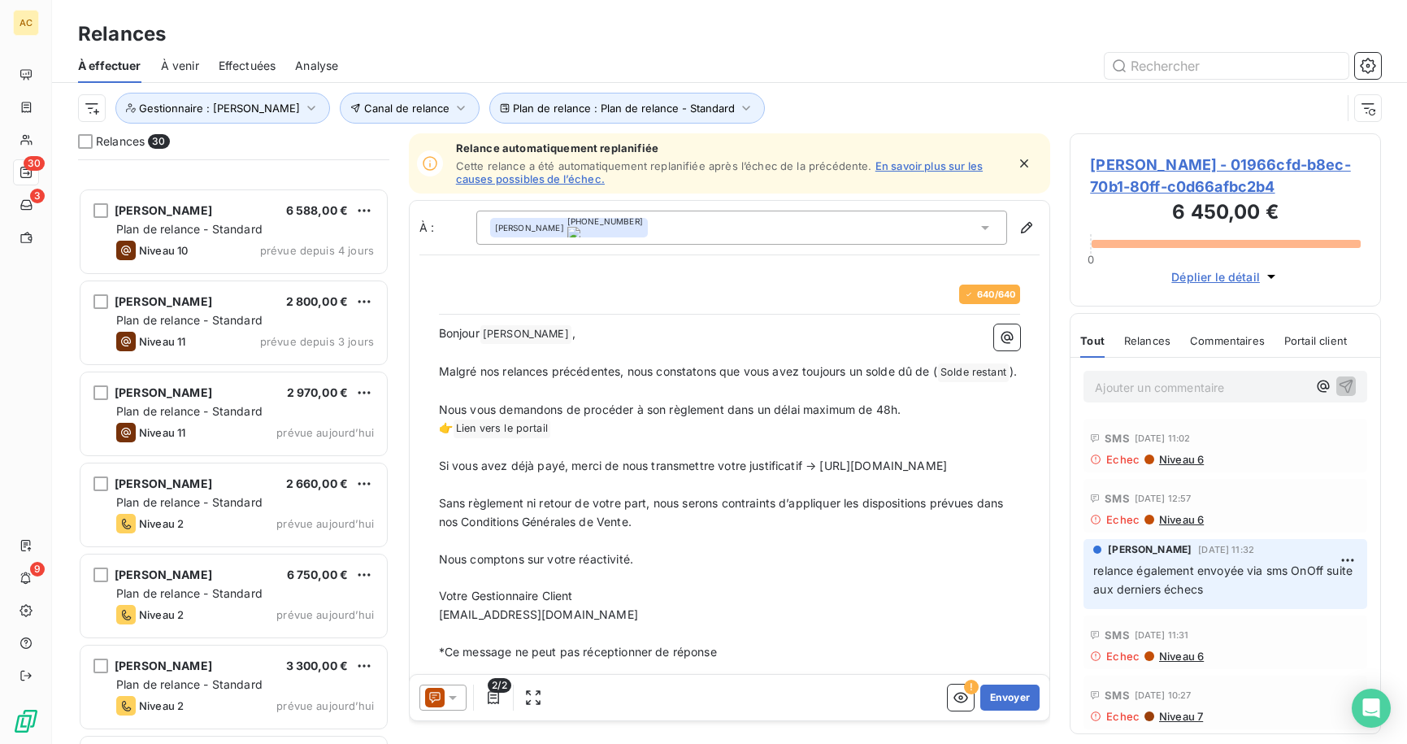
scroll to position [1416, 0]
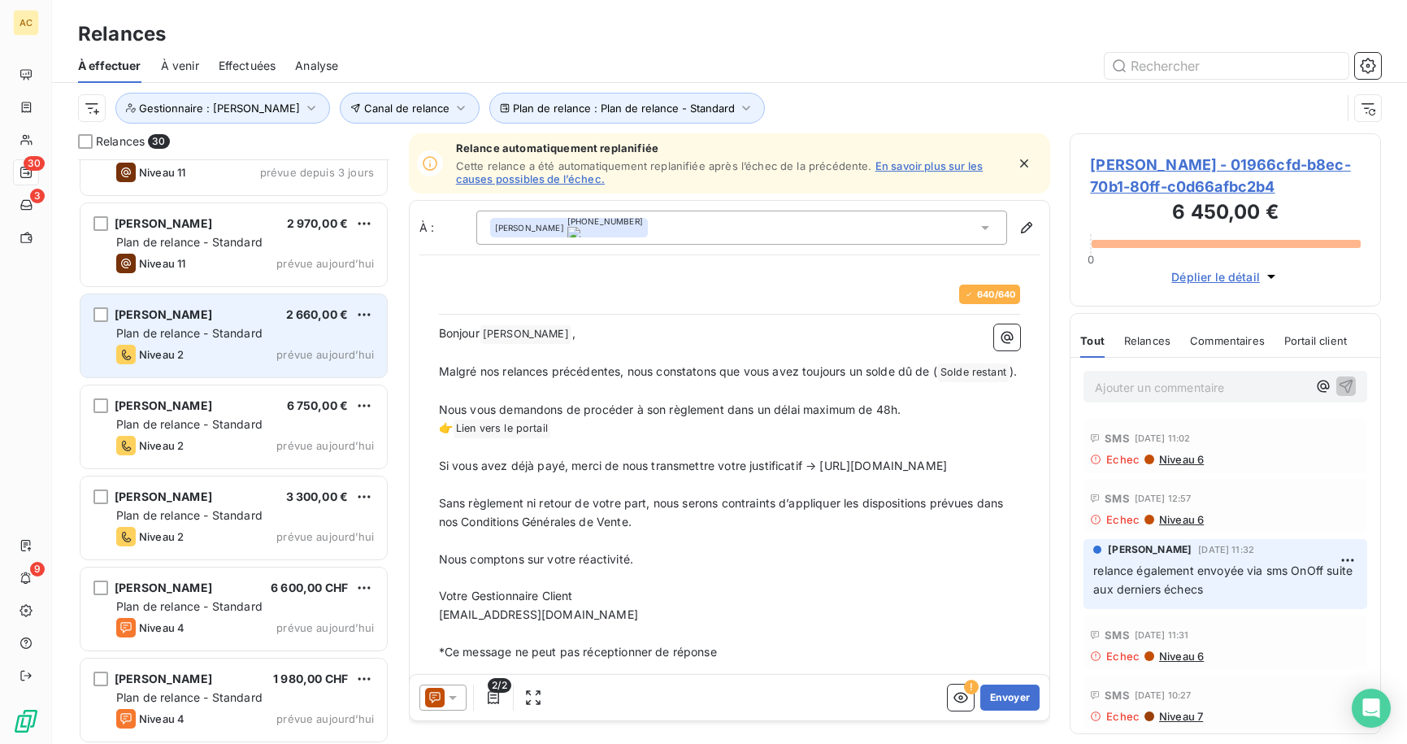
click at [218, 339] on span "Plan de relance - Standard" at bounding box center [189, 333] width 146 height 14
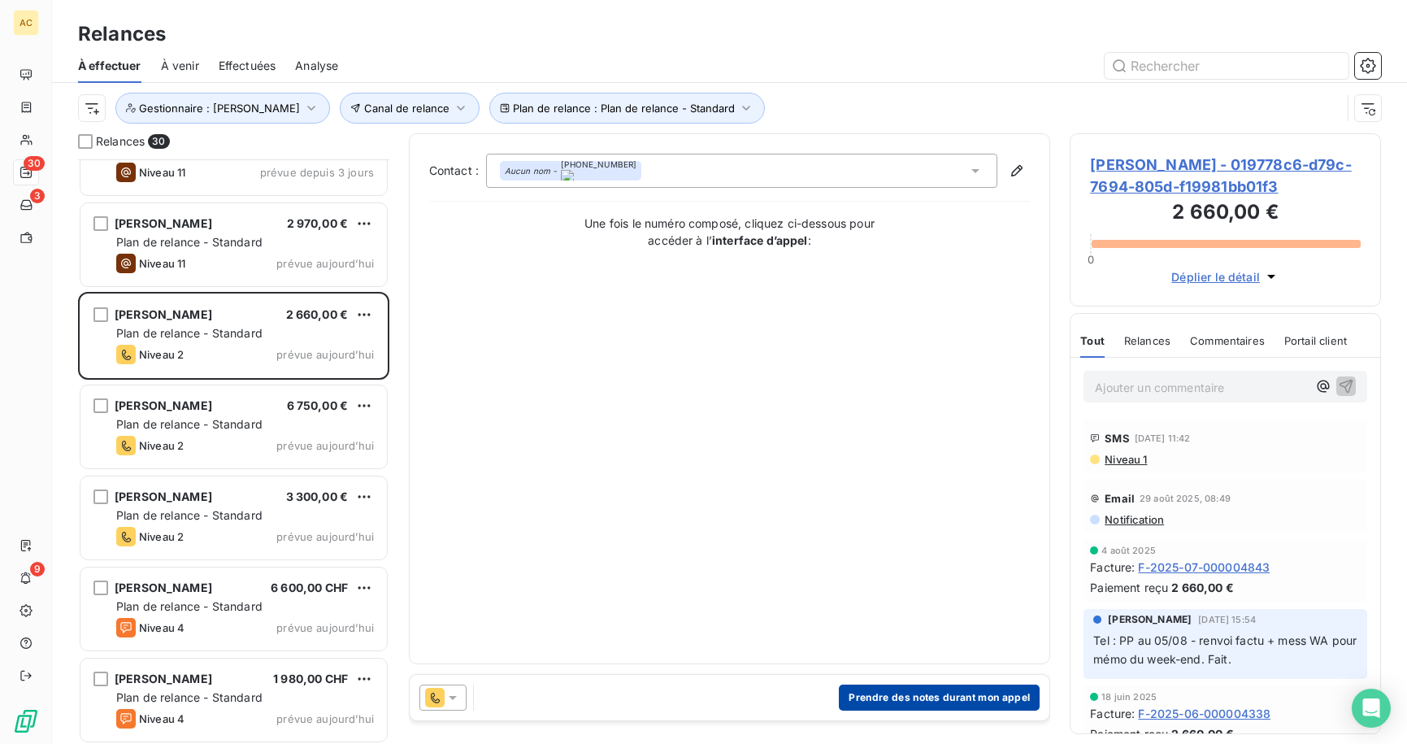
click at [914, 707] on button "Prendre des notes durant mon appel" at bounding box center [939, 698] width 201 height 26
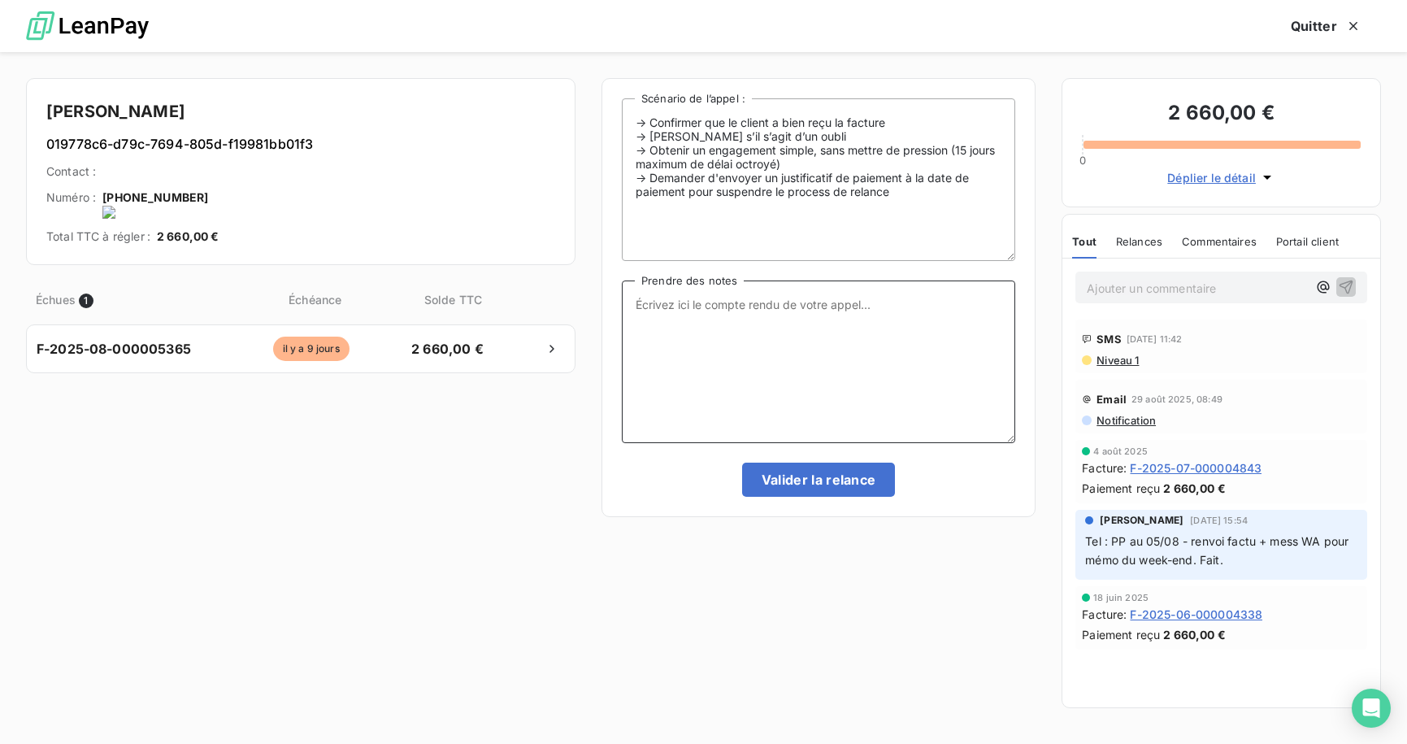
click at [742, 351] on textarea "Prendre des notes" at bounding box center [819, 362] width 394 height 163
click at [737, 308] on textarea "tel client - nrp nrp MV" at bounding box center [819, 362] width 394 height 163
type textarea "tel client - nrp MV"
click at [841, 475] on button "Valider la relance" at bounding box center [819, 480] width 154 height 34
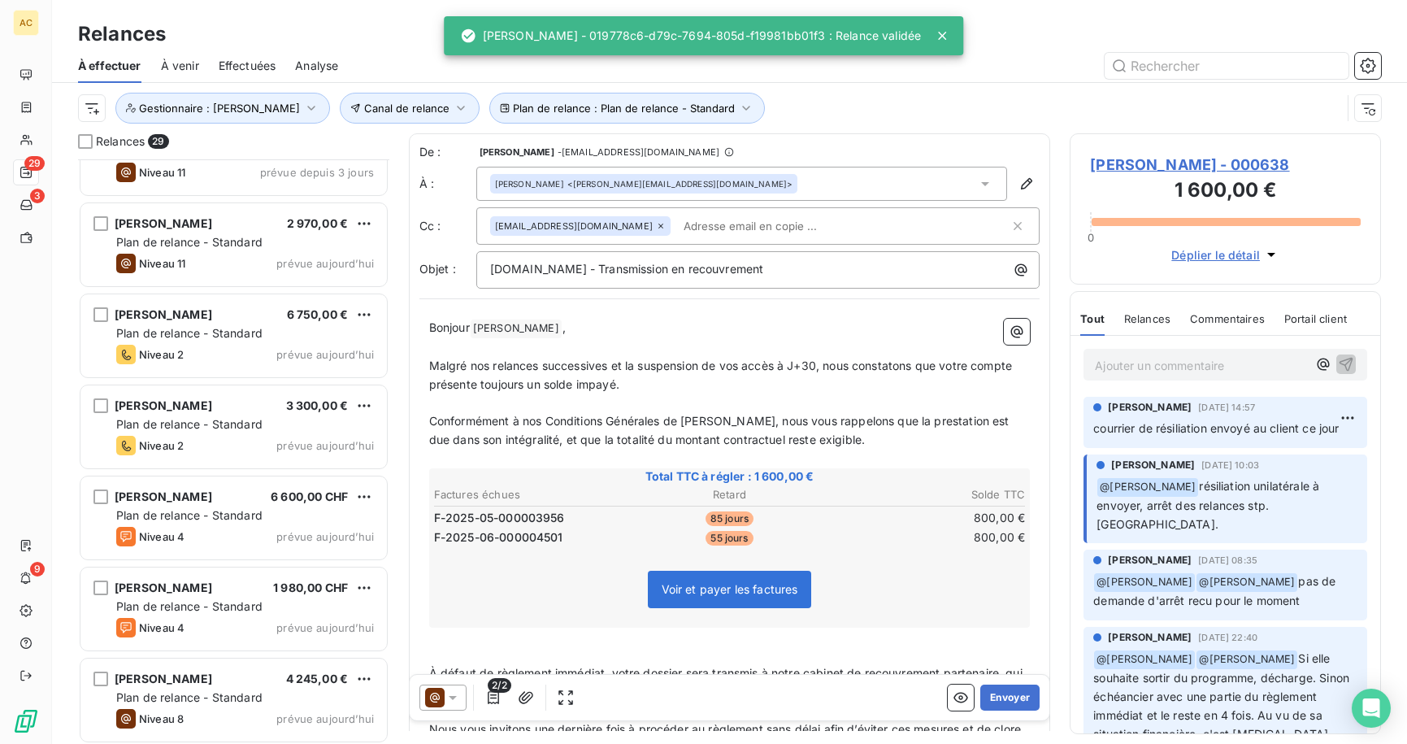
scroll to position [572, 299]
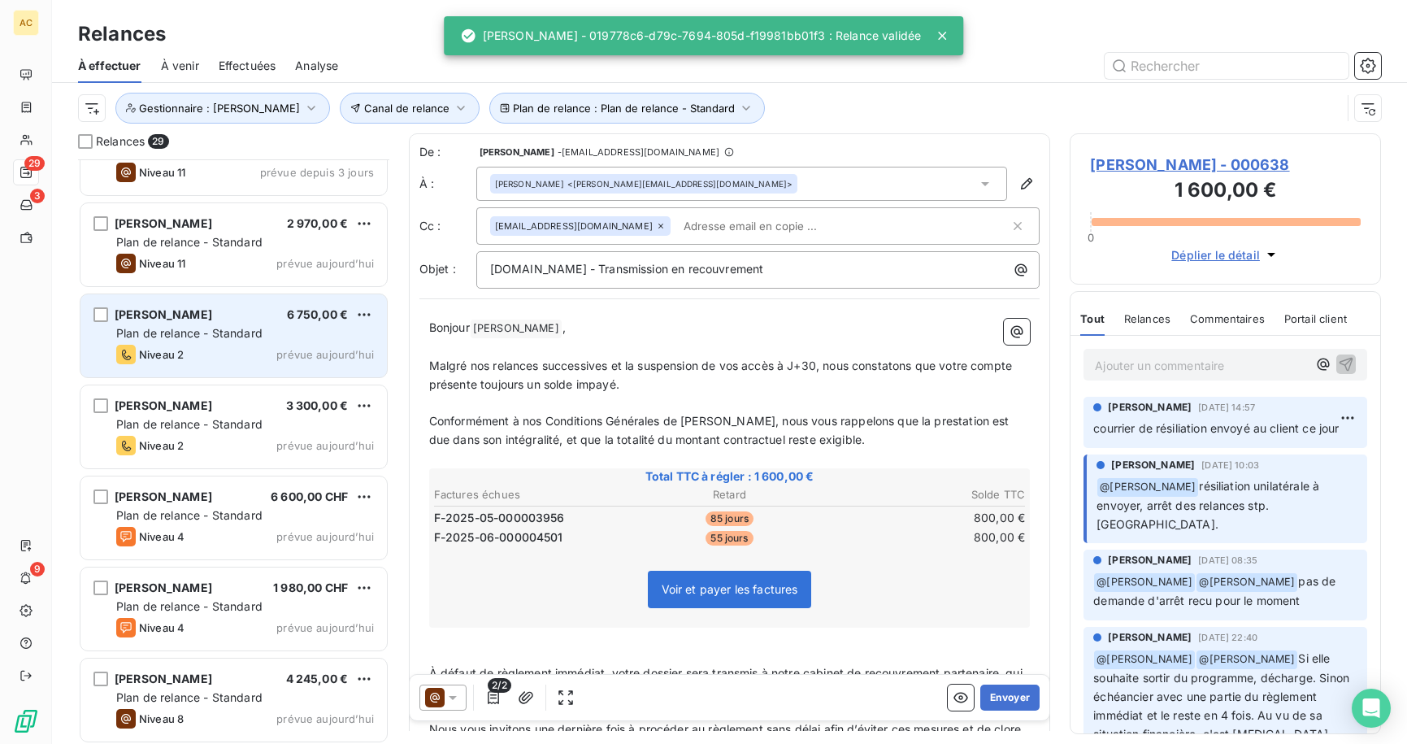
click at [205, 342] on div "[PERSON_NAME] 6 750,00 € Plan de relance - Standard Niveau 2 prévue [DATE]" at bounding box center [233, 335] width 307 height 83
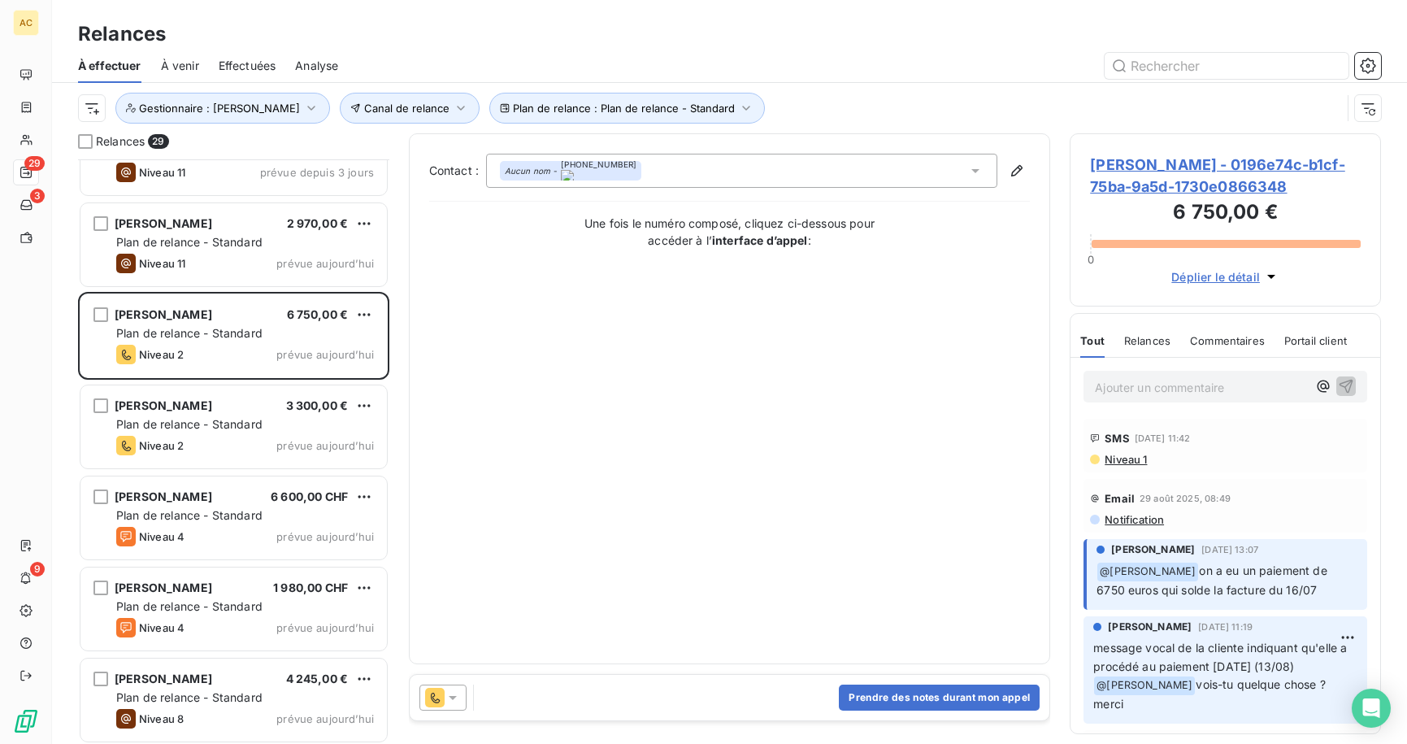
click at [259, 66] on span "Effectuées" at bounding box center [248, 66] width 58 height 16
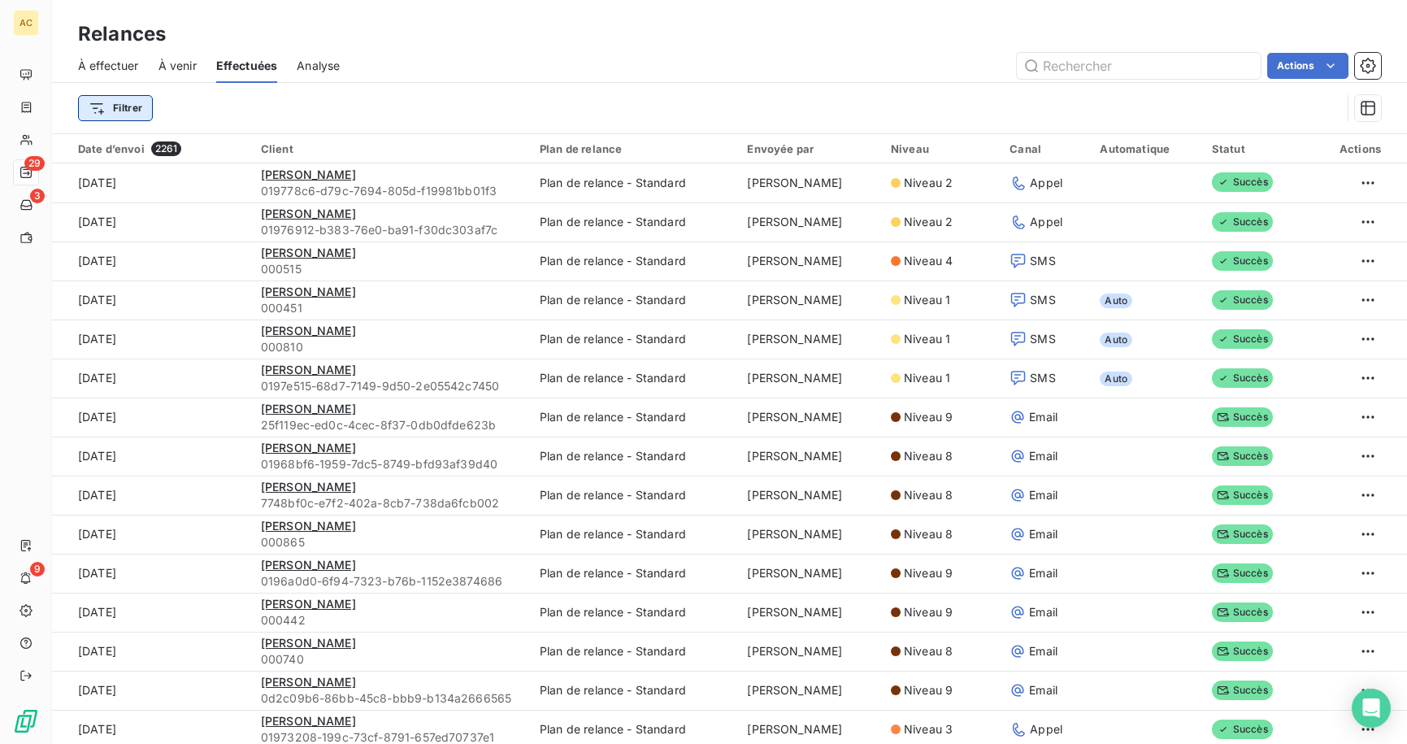
click at [135, 119] on html "AC 29 3 9 Relances À effectuer À venir Effectuées Analyse Actions Filtrer Date …" at bounding box center [703, 372] width 1407 height 744
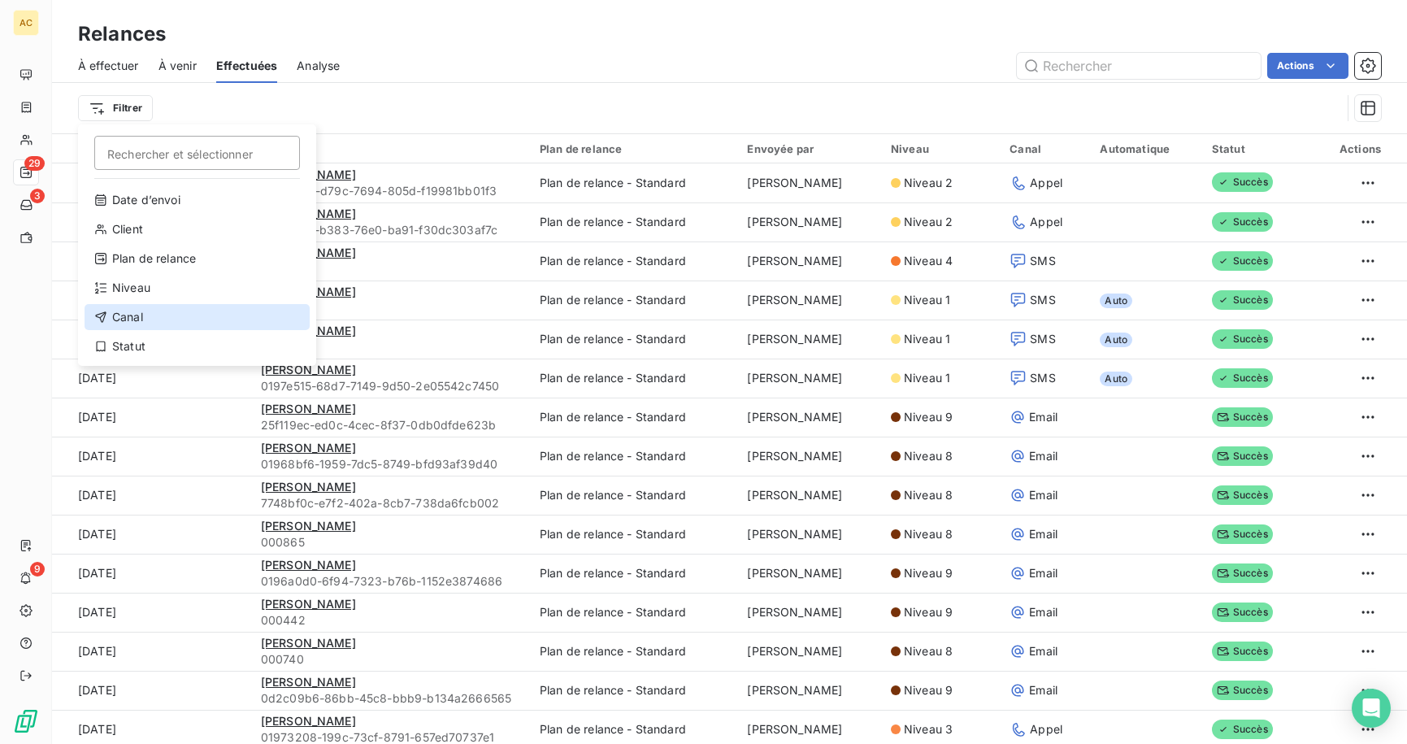
click at [165, 315] on div "Canal" at bounding box center [197, 317] width 225 height 26
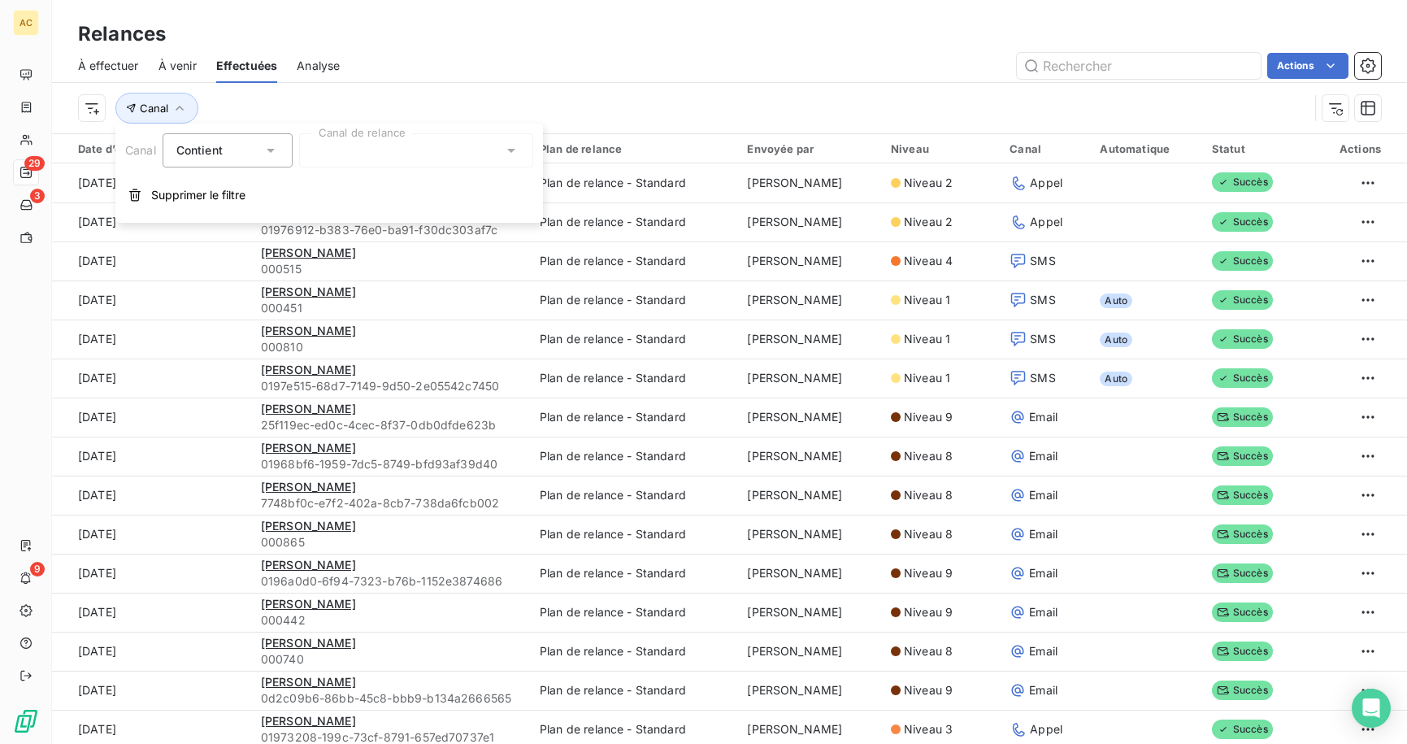
click at [391, 159] on div at bounding box center [416, 150] width 234 height 34
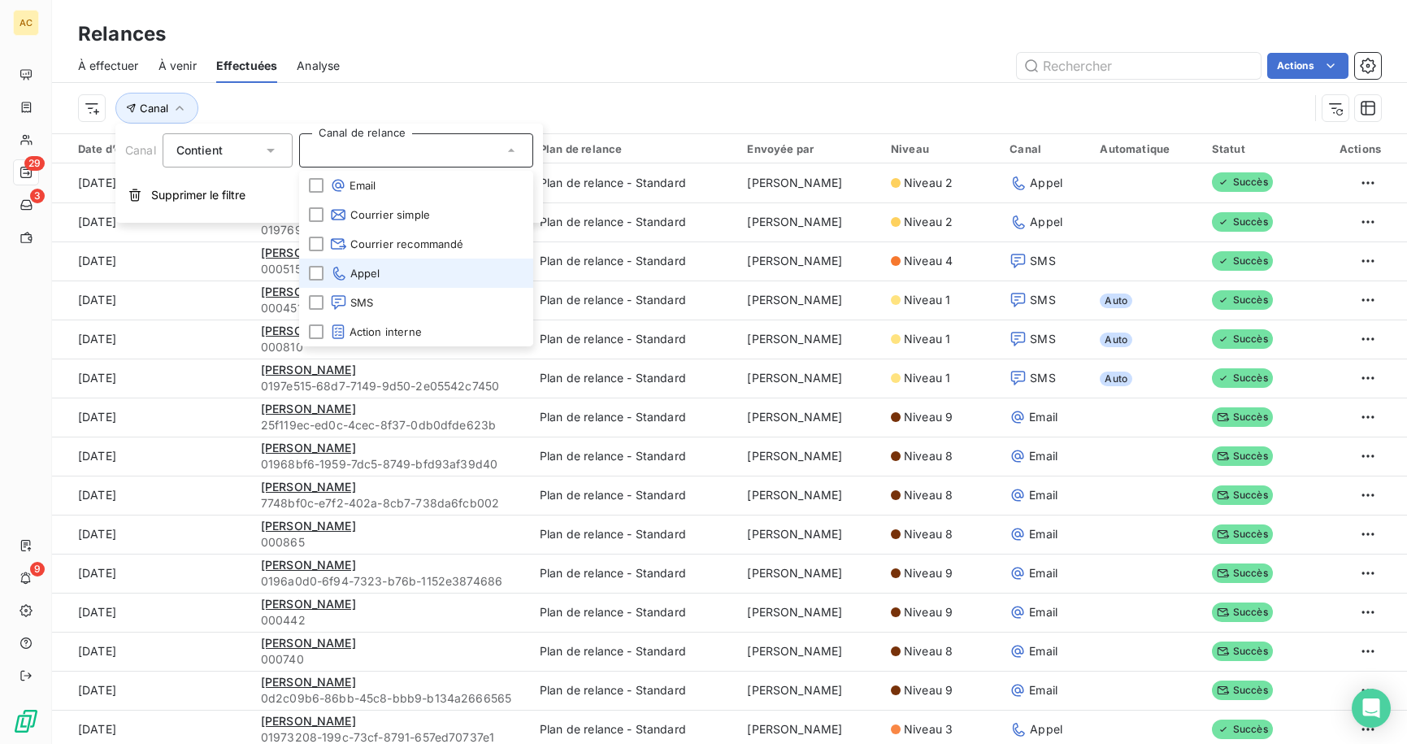
click at [333, 272] on icon at bounding box center [338, 273] width 17 height 16
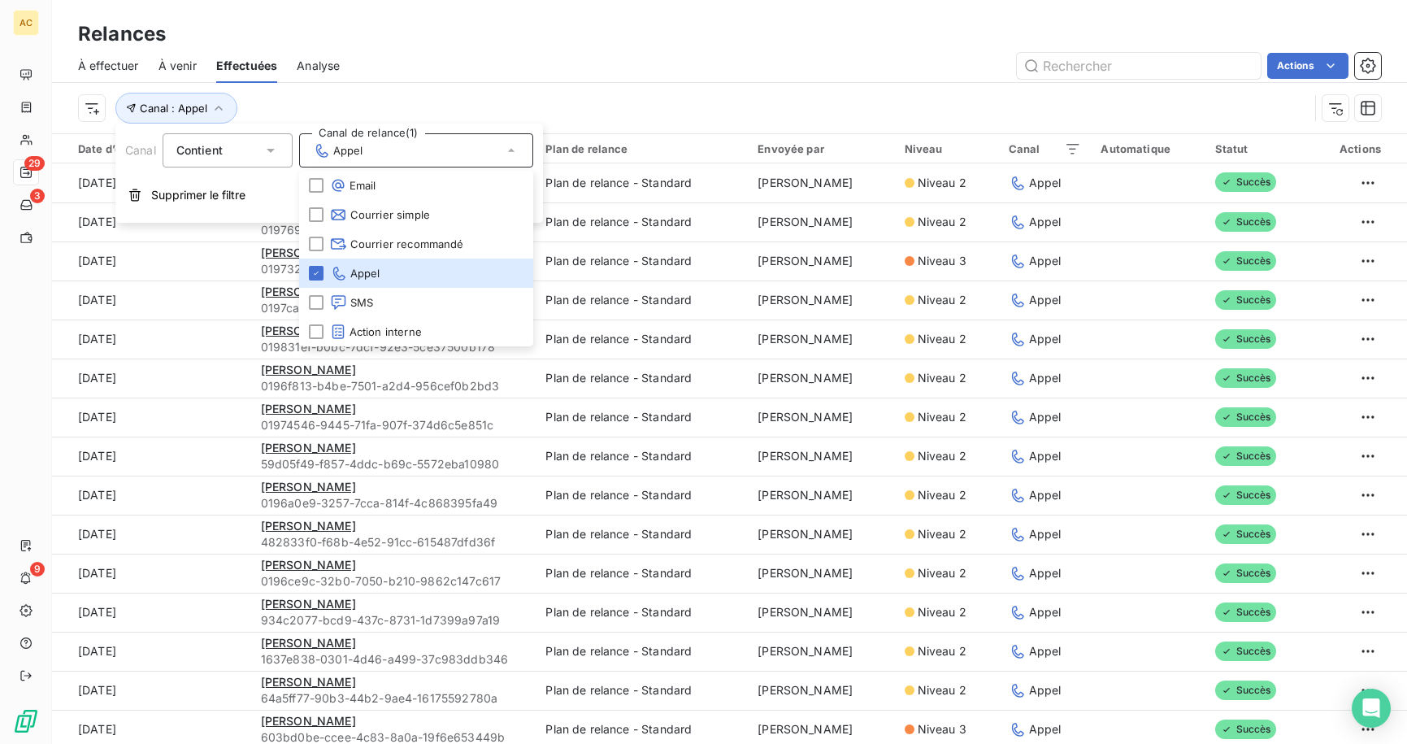
click at [311, 99] on div "Canal : Appel" at bounding box center [693, 108] width 1231 height 31
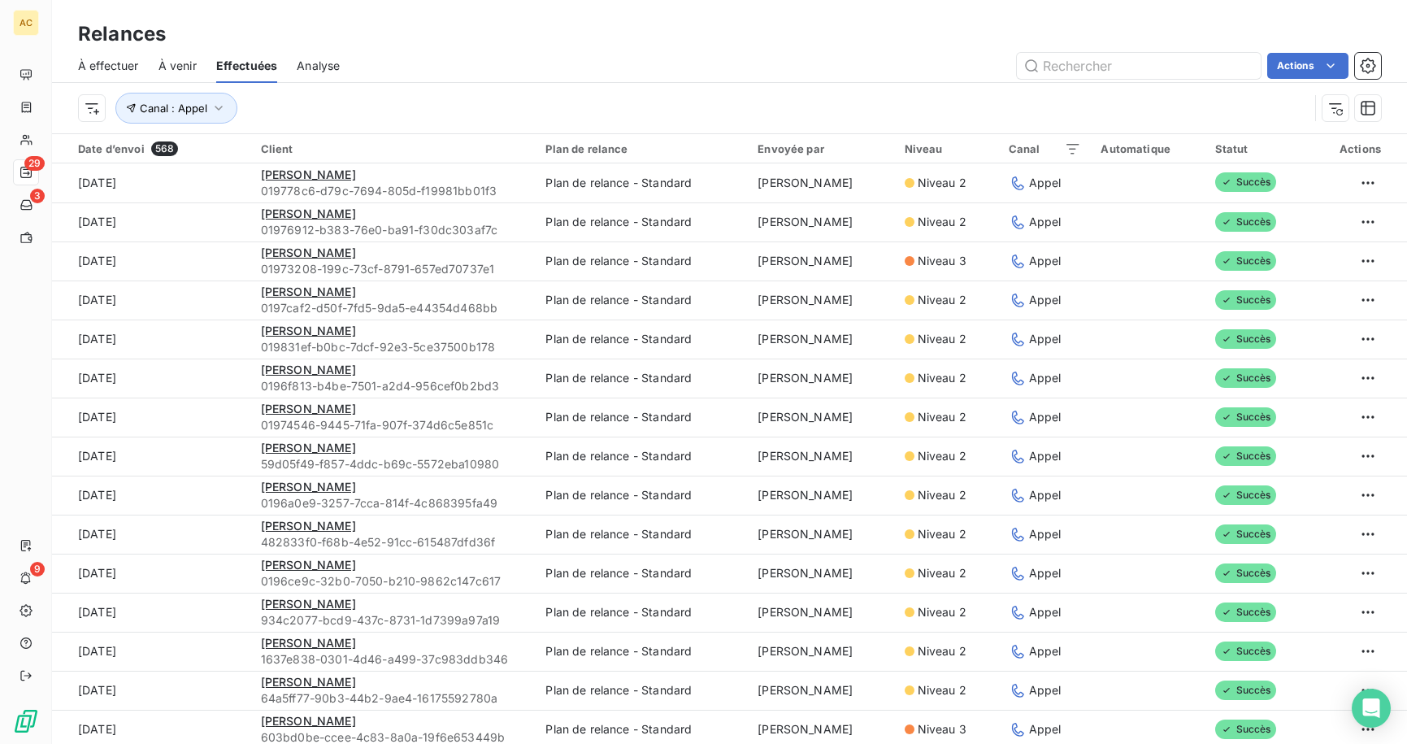
click at [96, 110] on html "AC 29 3 9 Relances À effectuer À venir Effectuées Analyse Actions Canal : Appel…" at bounding box center [703, 372] width 1407 height 744
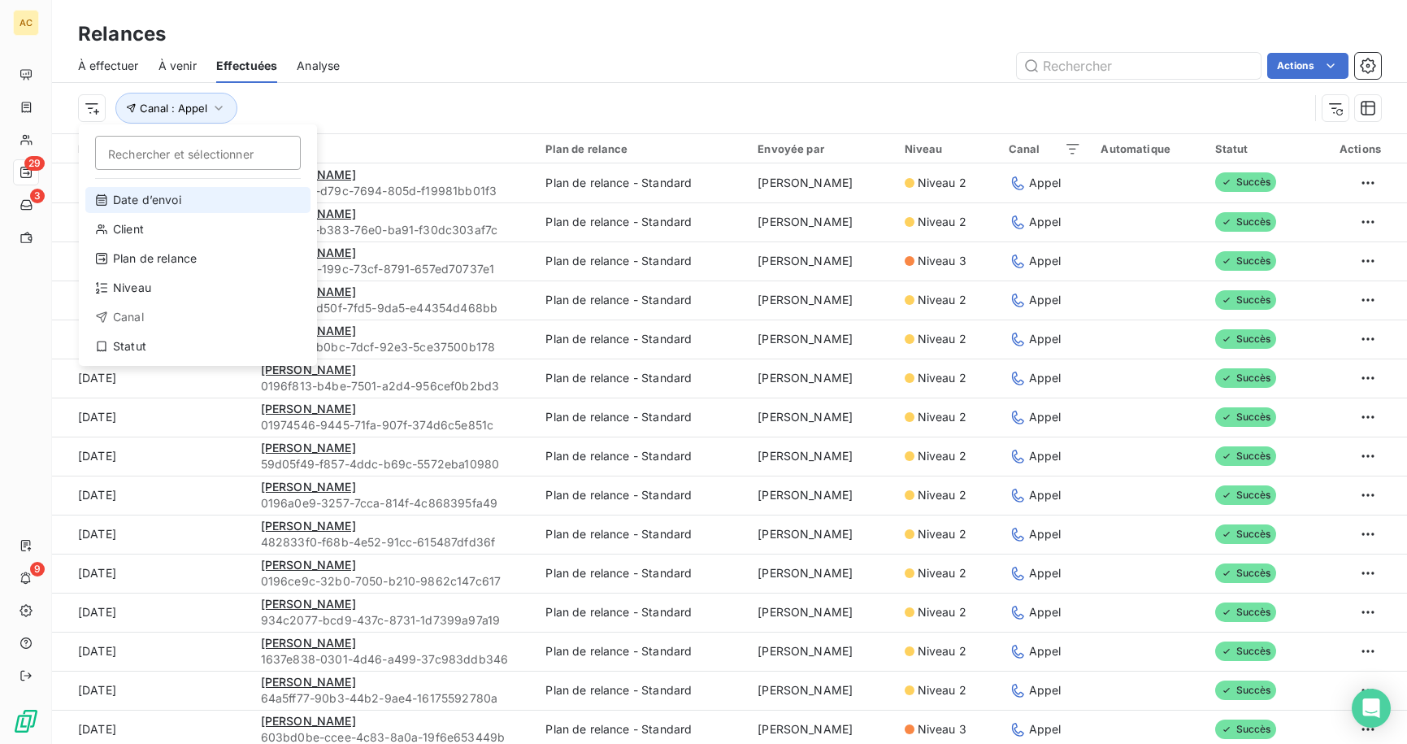
click at [124, 202] on div "Date d’envoi" at bounding box center [197, 200] width 225 height 26
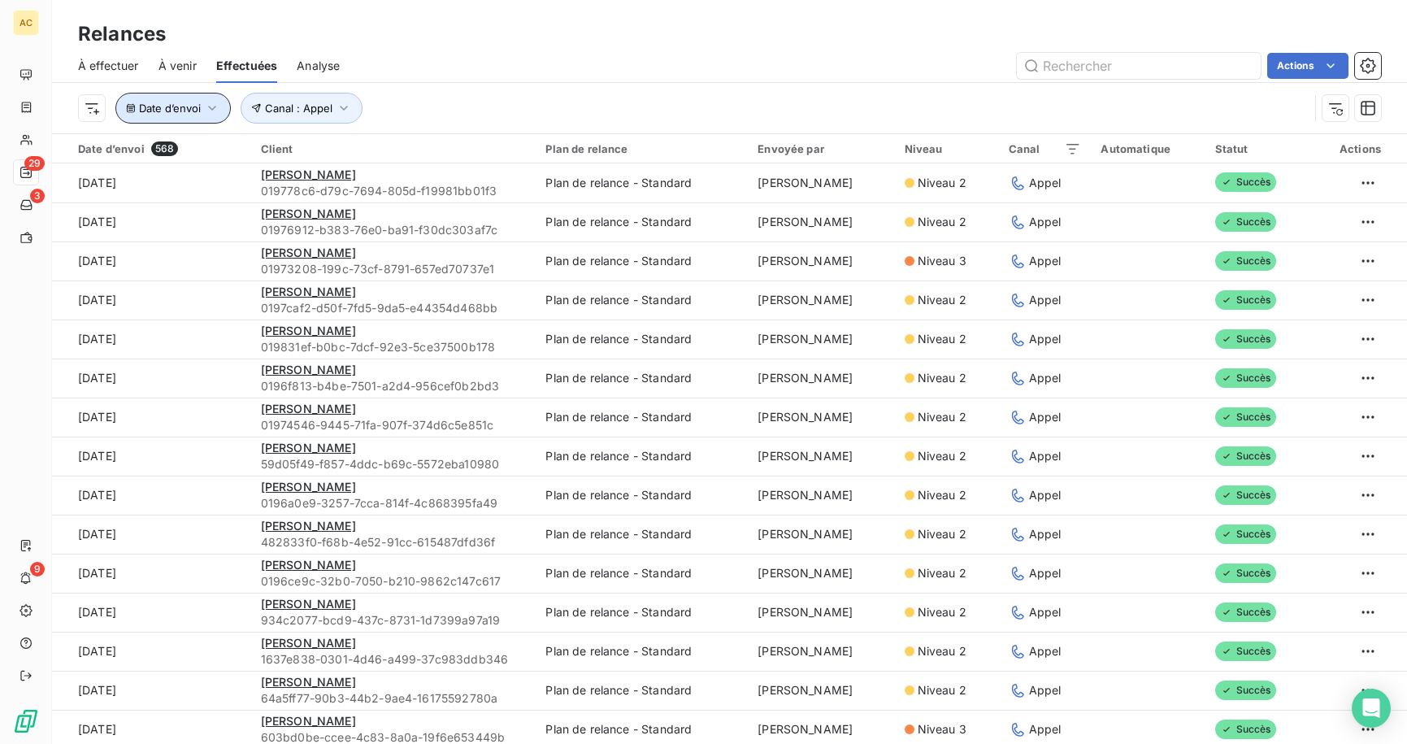
click at [168, 113] on span "Date d’envoi" at bounding box center [170, 108] width 62 height 13
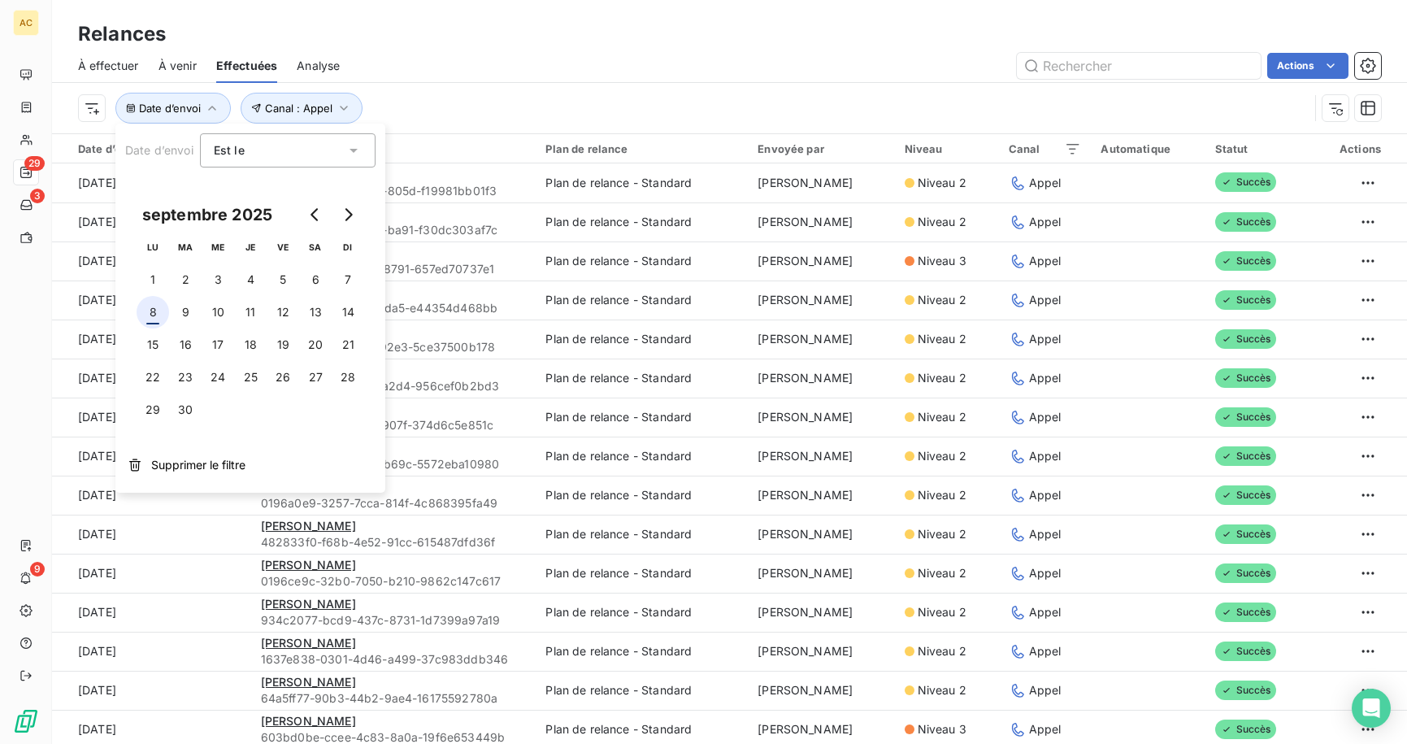
click at [147, 307] on button "8" at bounding box center [153, 312] width 33 height 33
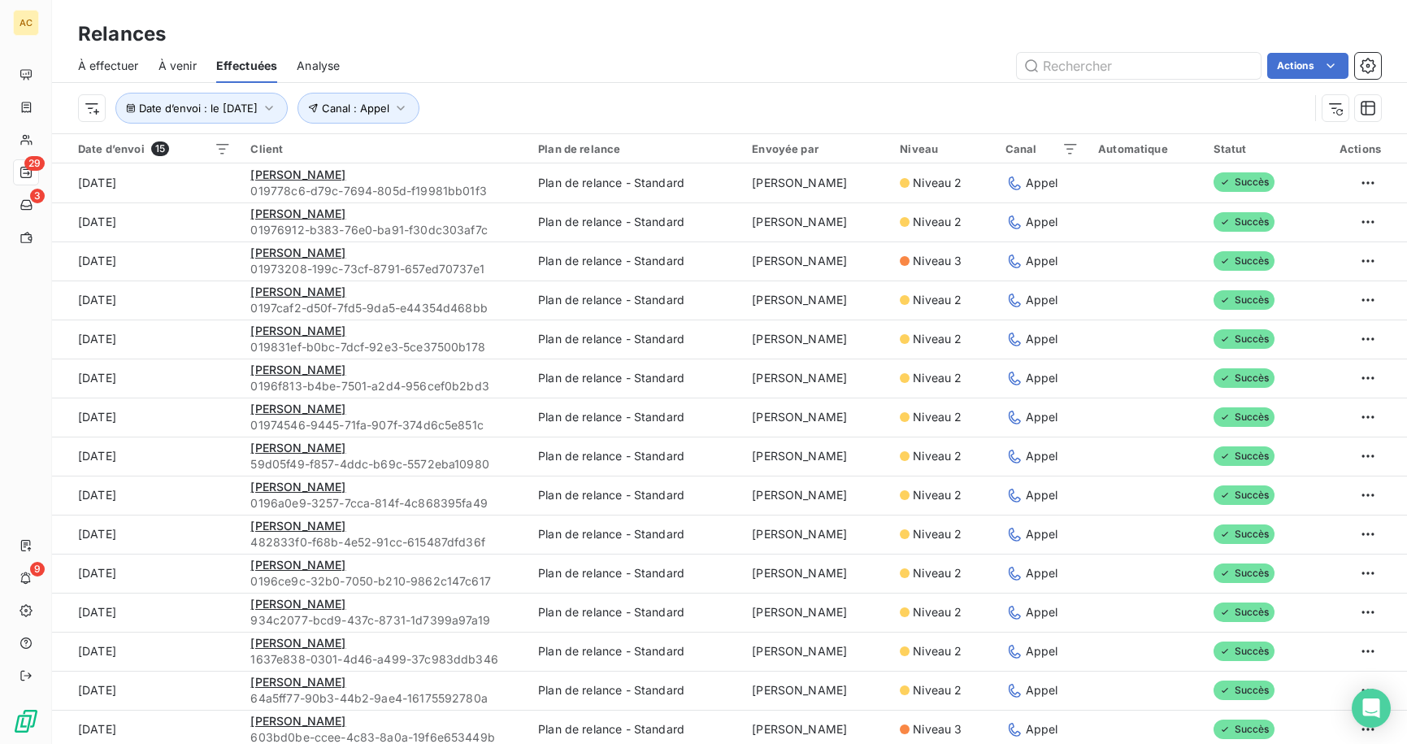
click at [514, 118] on div "Date d’envoi : le [DATE] Canal : Appel" at bounding box center [693, 108] width 1231 height 31
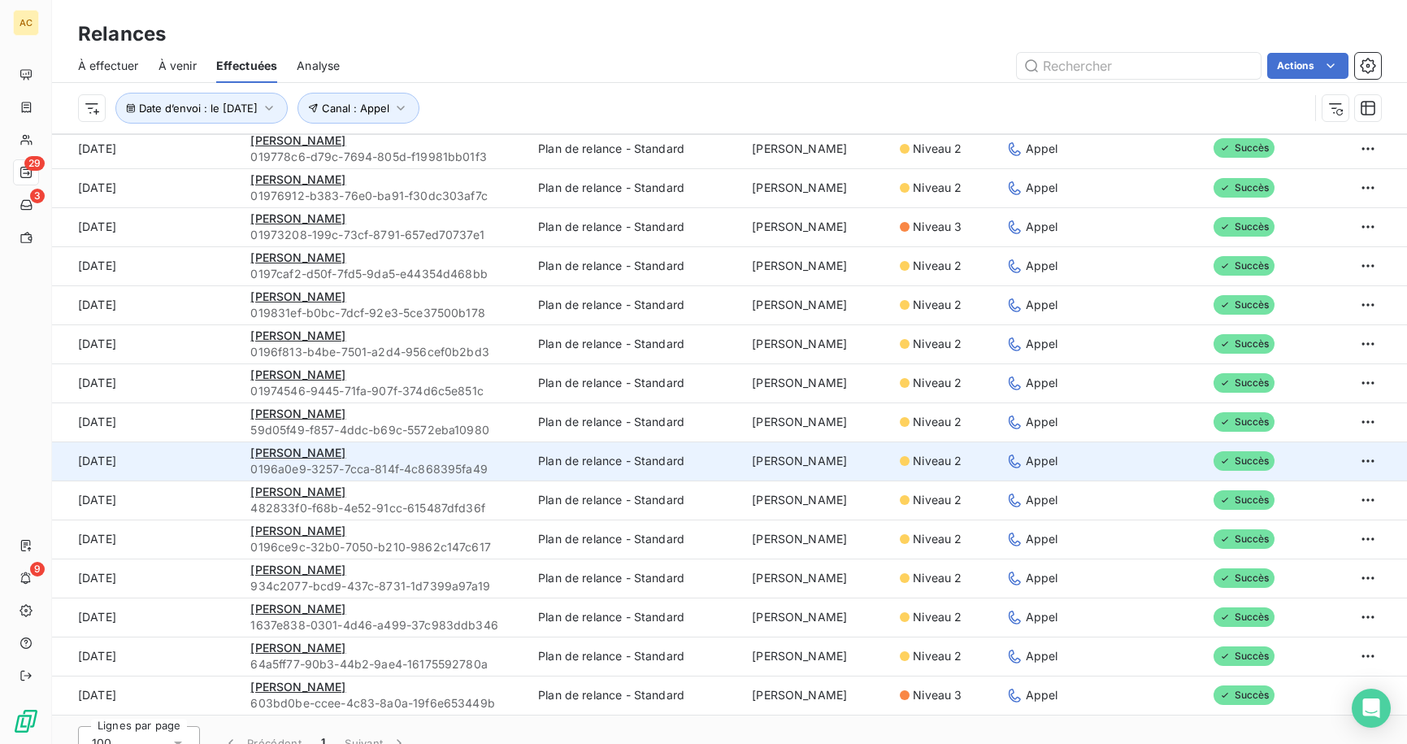
scroll to position [55, 0]
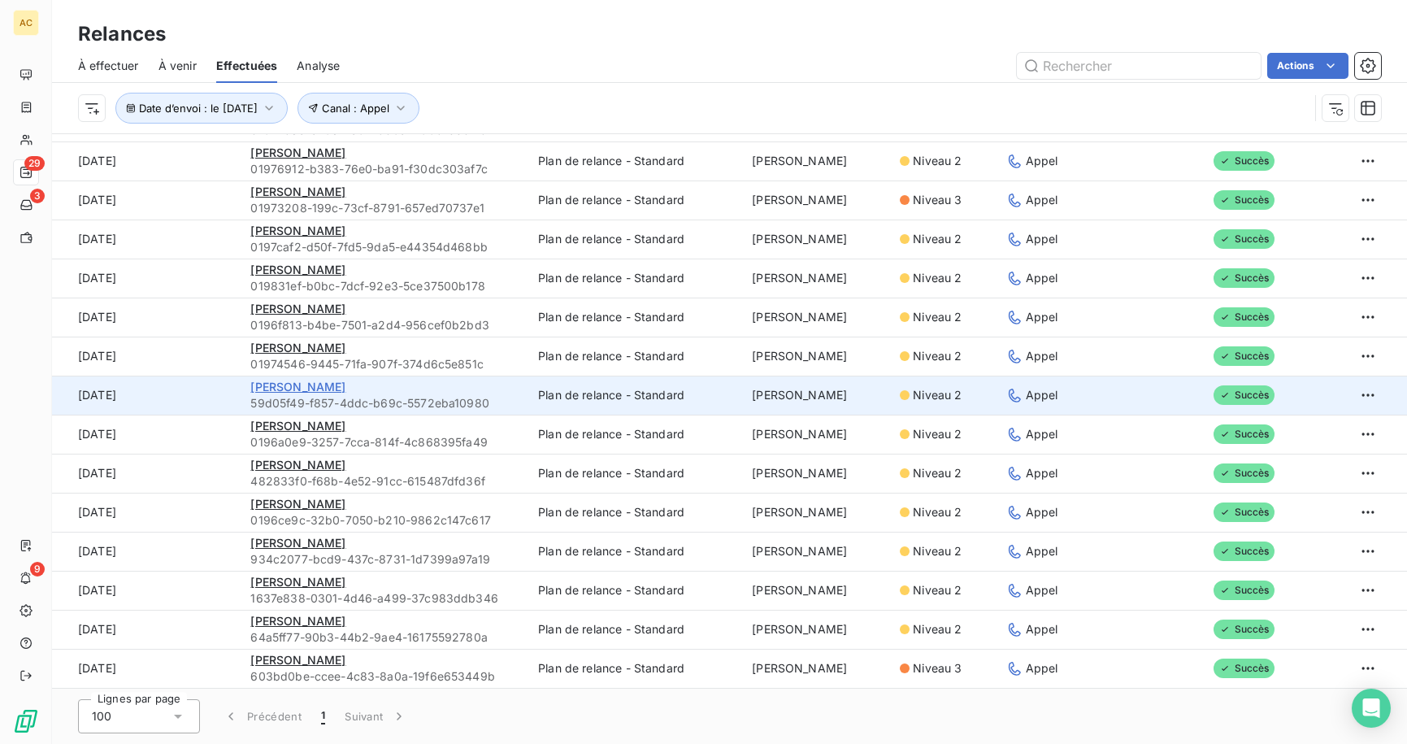
click at [323, 387] on span "[PERSON_NAME]" at bounding box center [297, 387] width 95 height 14
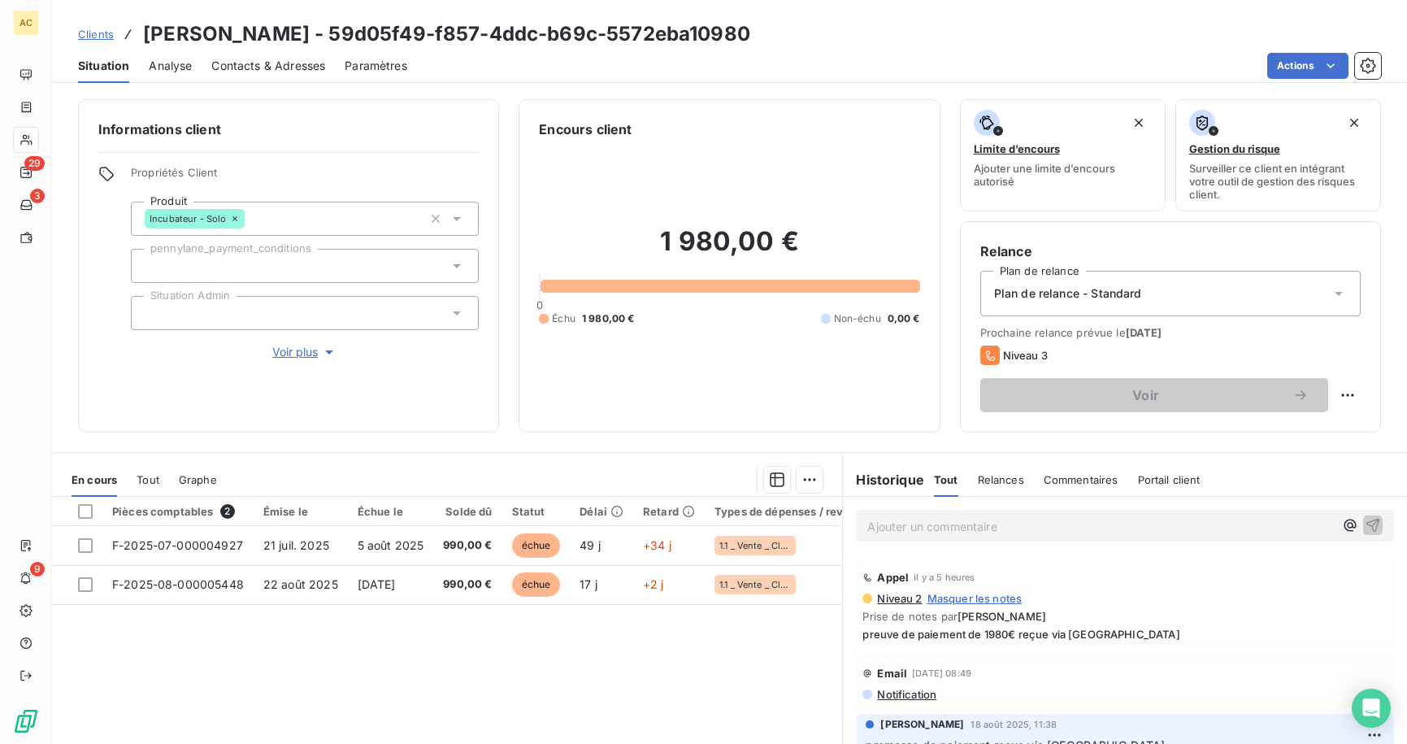
click at [307, 356] on span "Voir plus" at bounding box center [304, 352] width 65 height 16
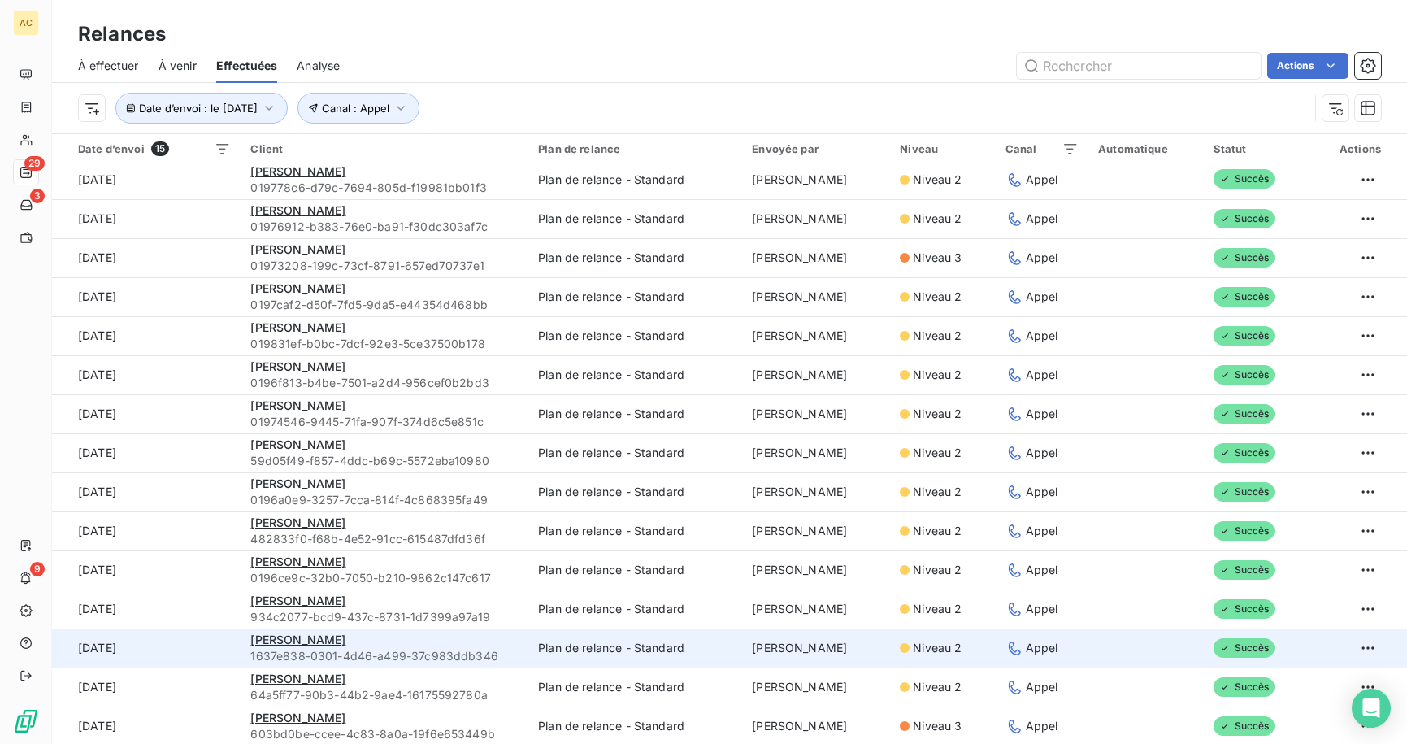
scroll to position [6, 0]
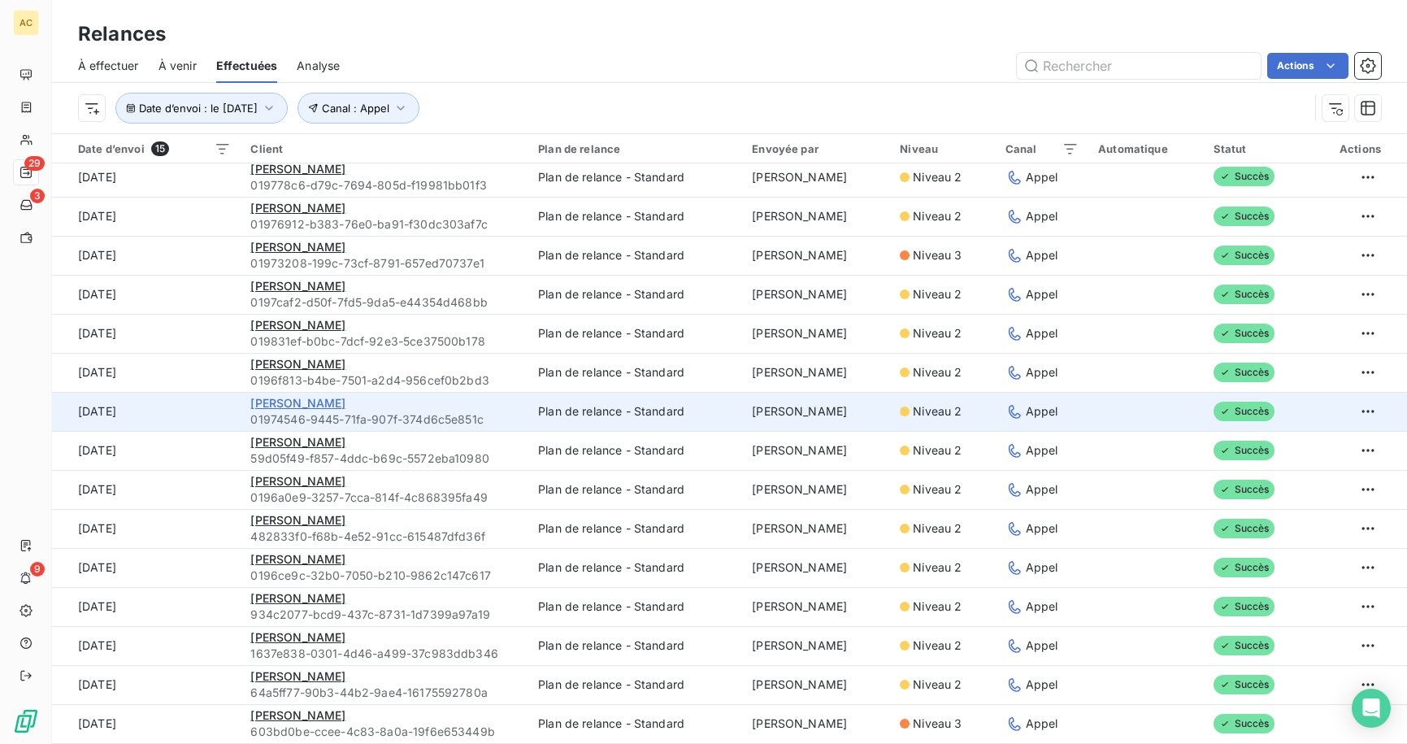
click at [332, 407] on span "[PERSON_NAME]" at bounding box center [297, 403] width 95 height 14
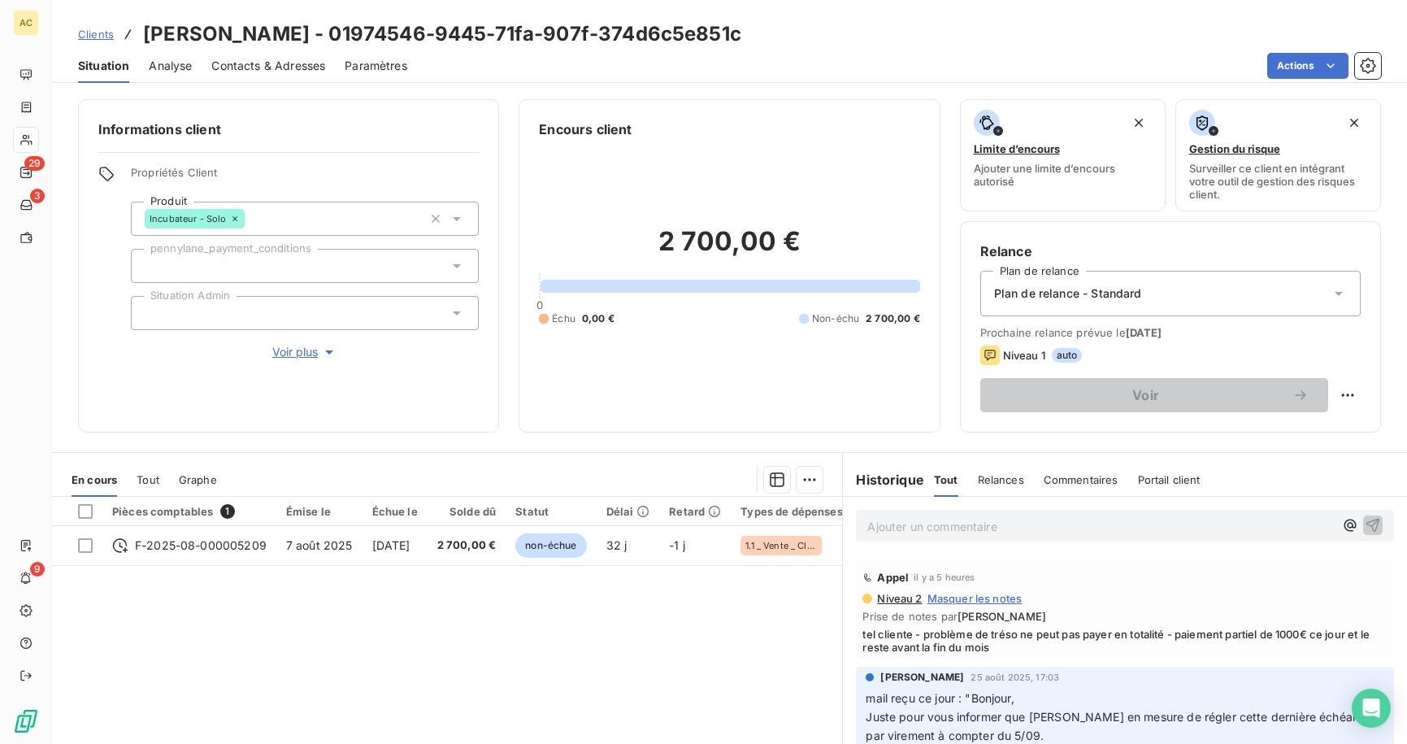
click at [308, 352] on span "Voir plus" at bounding box center [304, 352] width 65 height 16
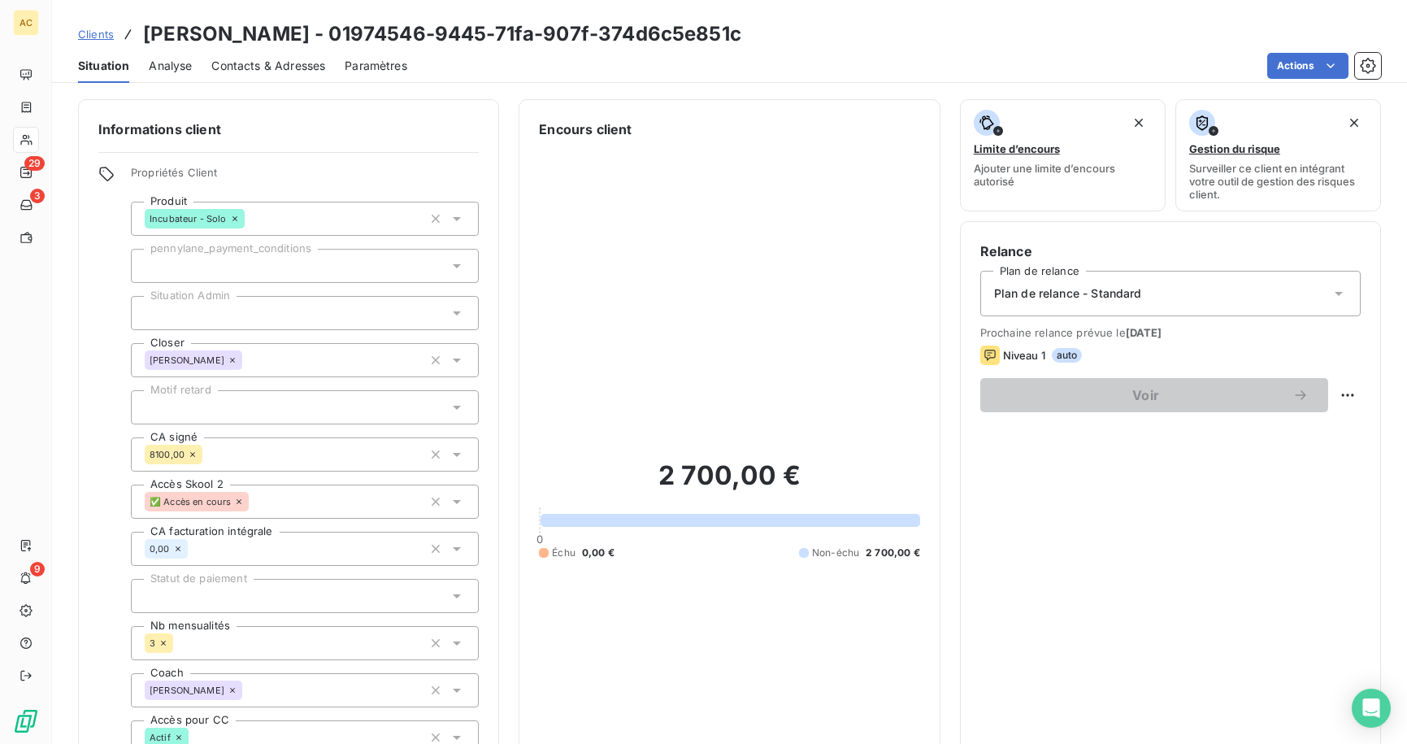
click at [283, 409] on div at bounding box center [305, 407] width 348 height 34
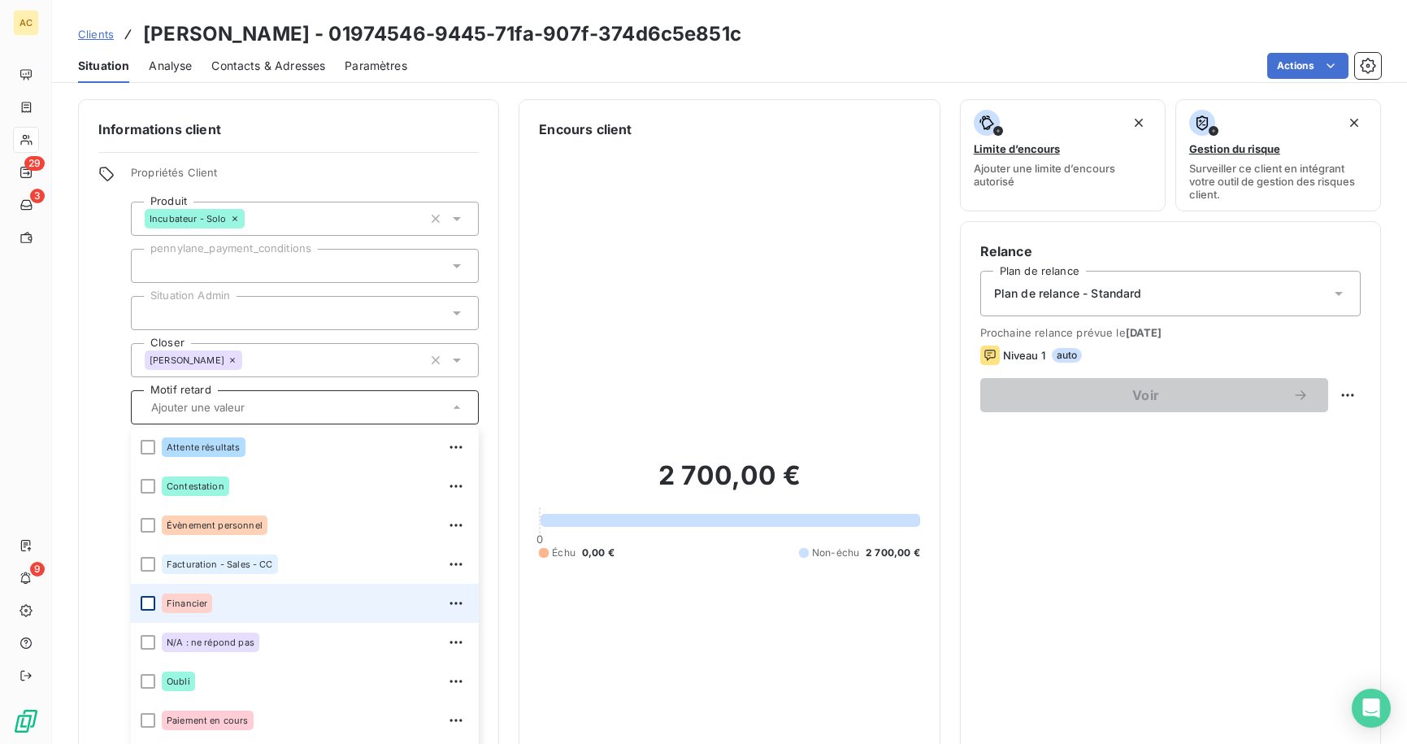
click at [148, 603] on div at bounding box center [148, 603] width 15 height 15
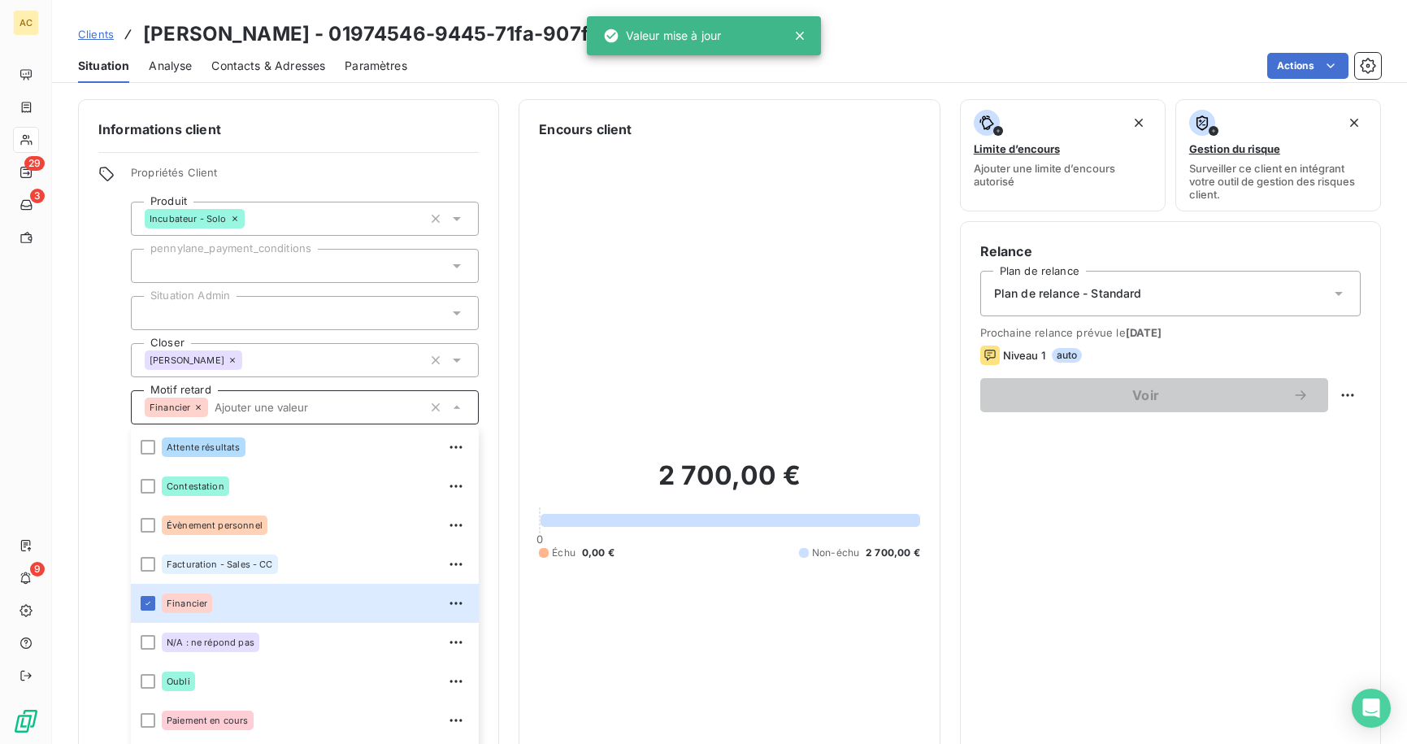
click at [338, 128] on h6 "Informations client" at bounding box center [288, 130] width 381 height 20
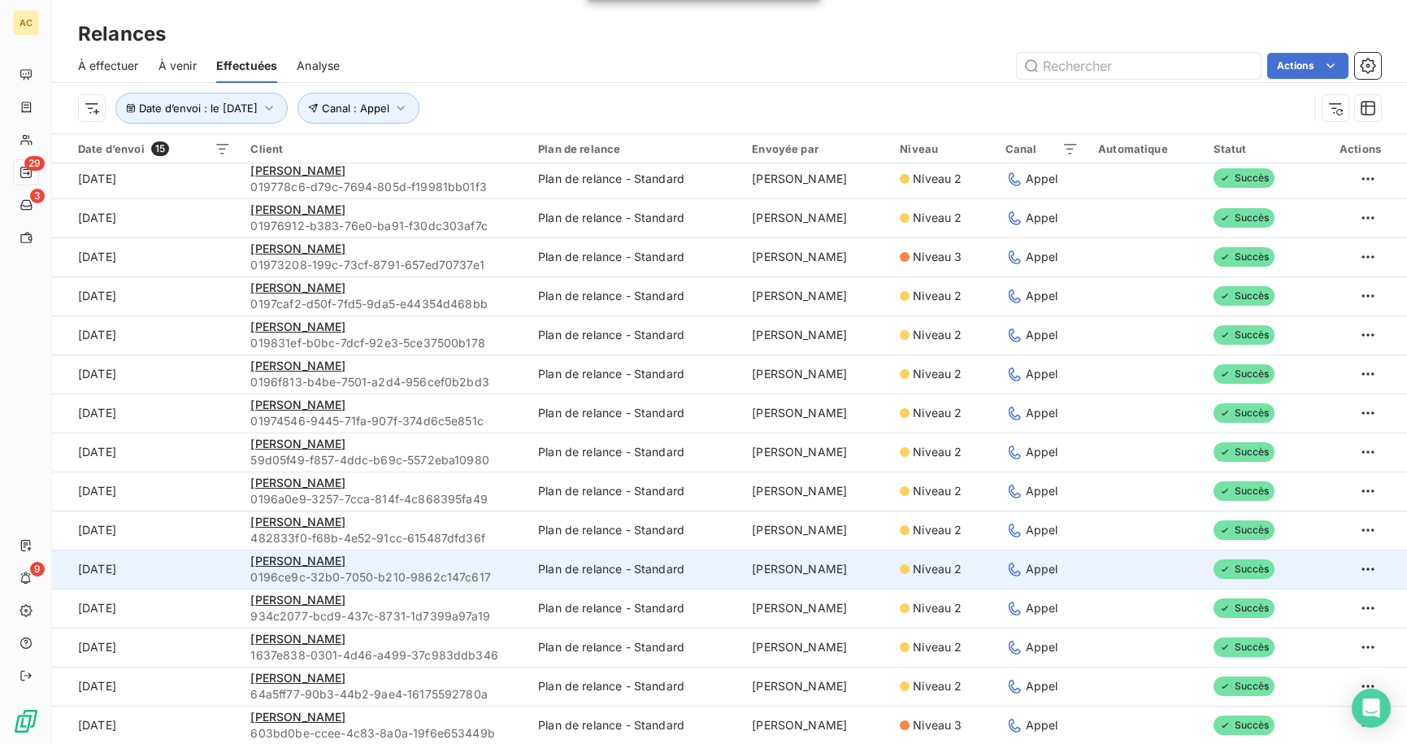
scroll to position [6, 0]
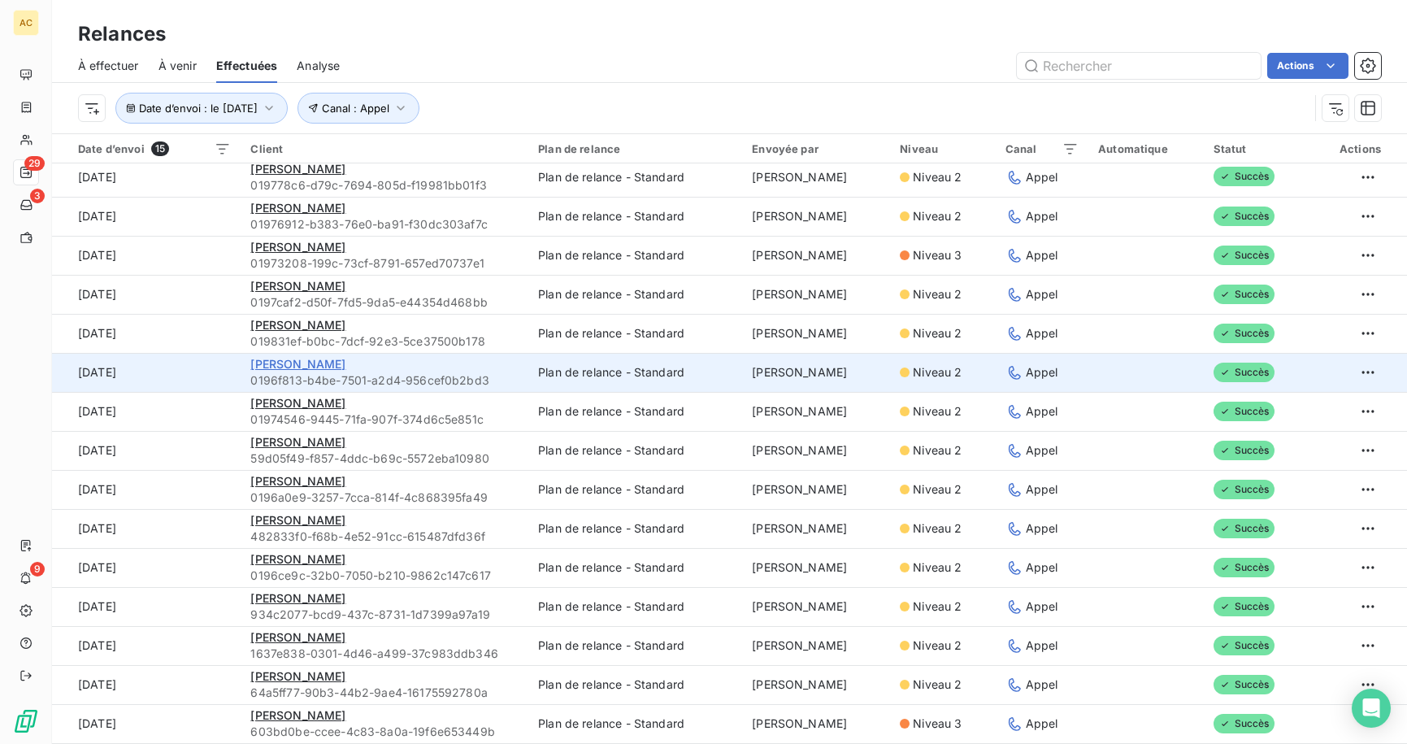
click at [277, 364] on span "[PERSON_NAME]" at bounding box center [297, 364] width 95 height 14
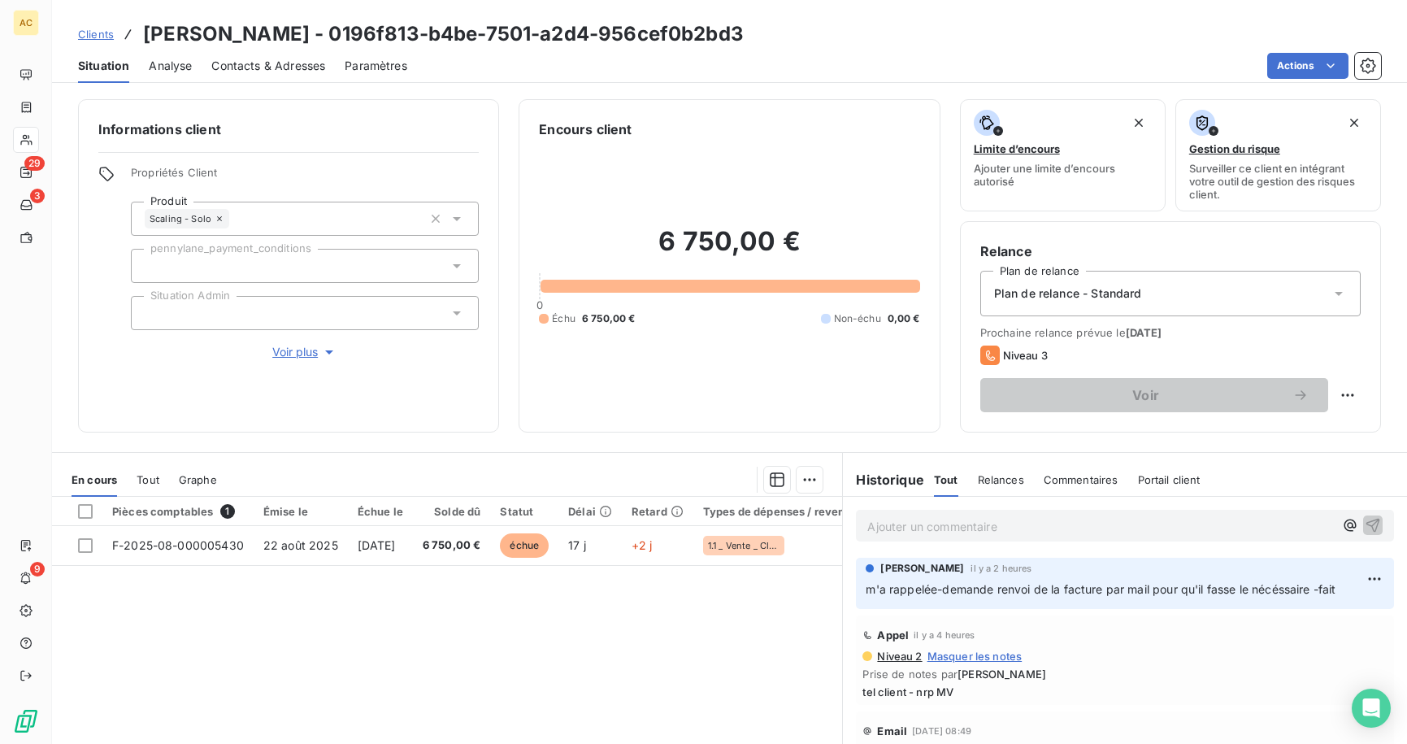
click at [260, 348] on button "Voir plus" at bounding box center [305, 352] width 348 height 18
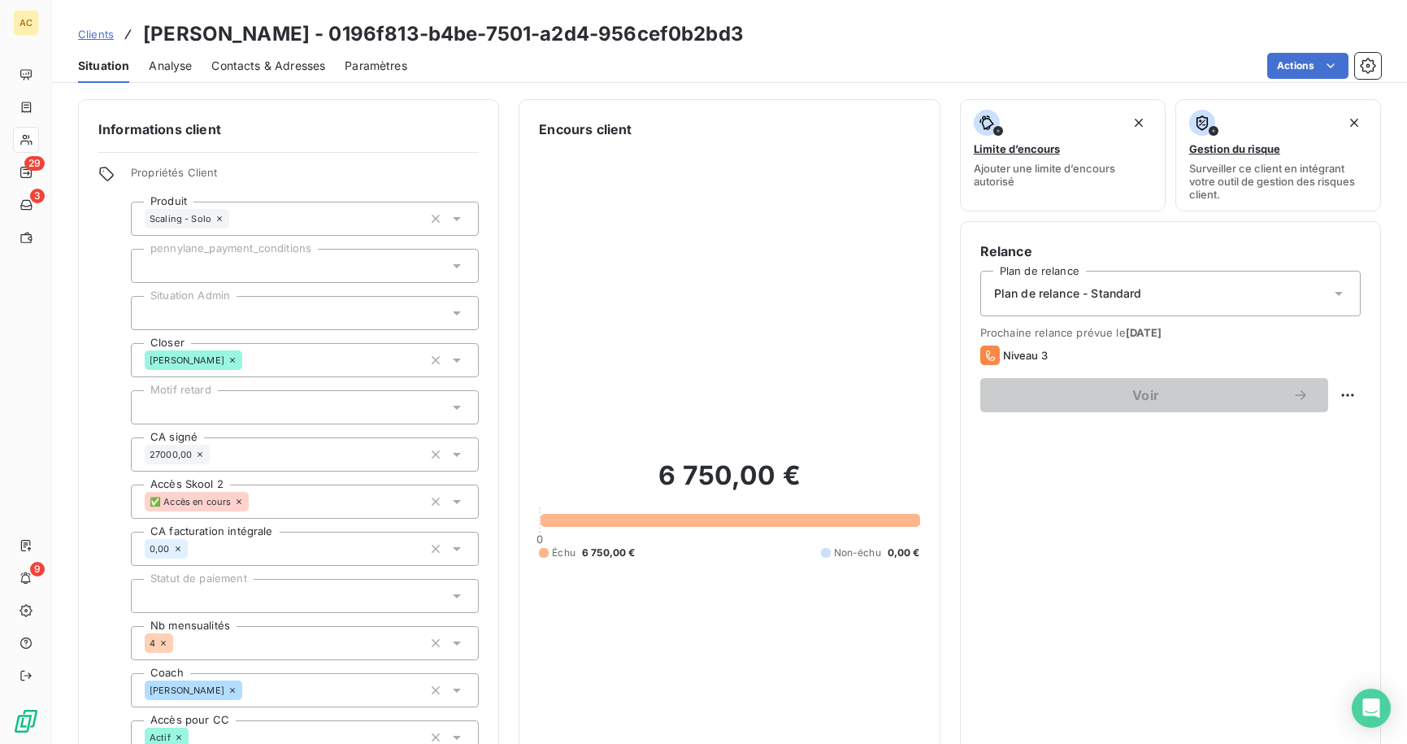
click at [263, 404] on div at bounding box center [305, 407] width 348 height 34
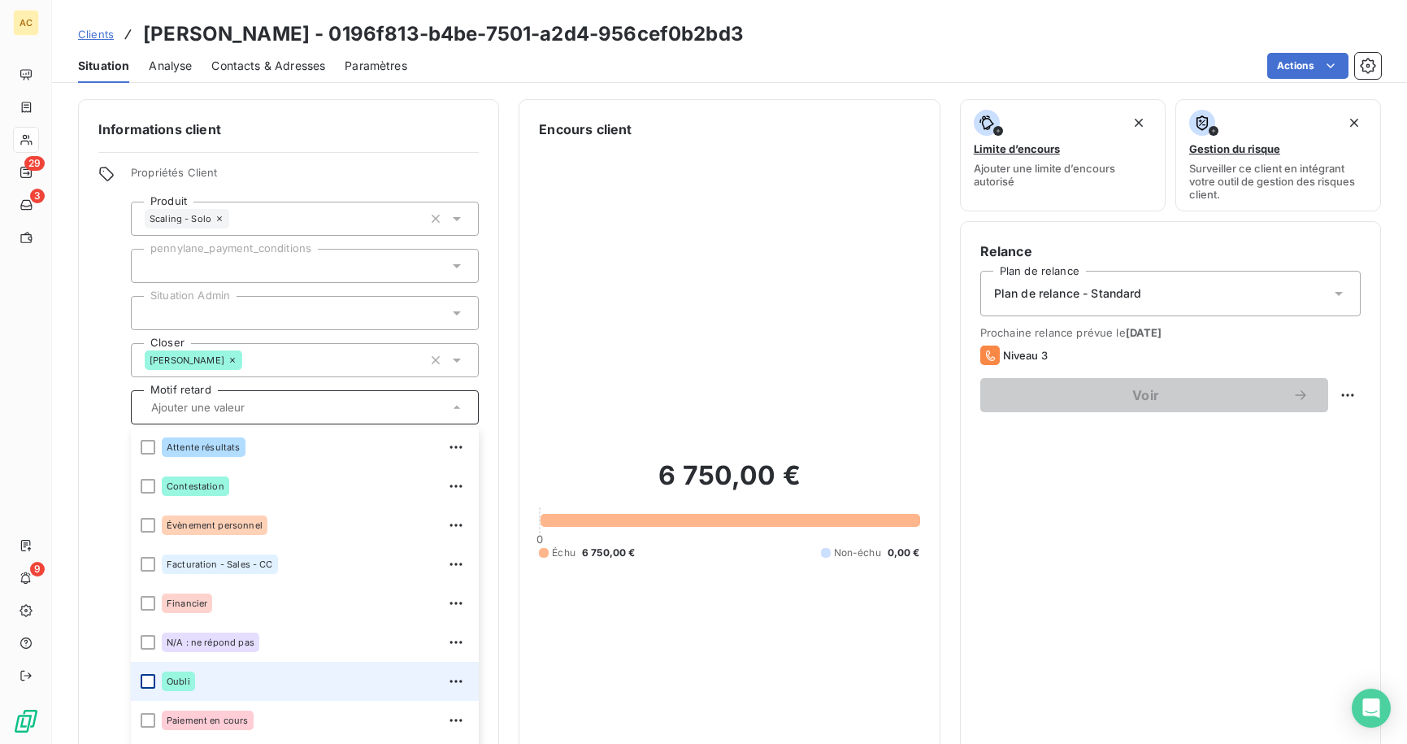
click at [150, 681] on div at bounding box center [148, 681] width 15 height 15
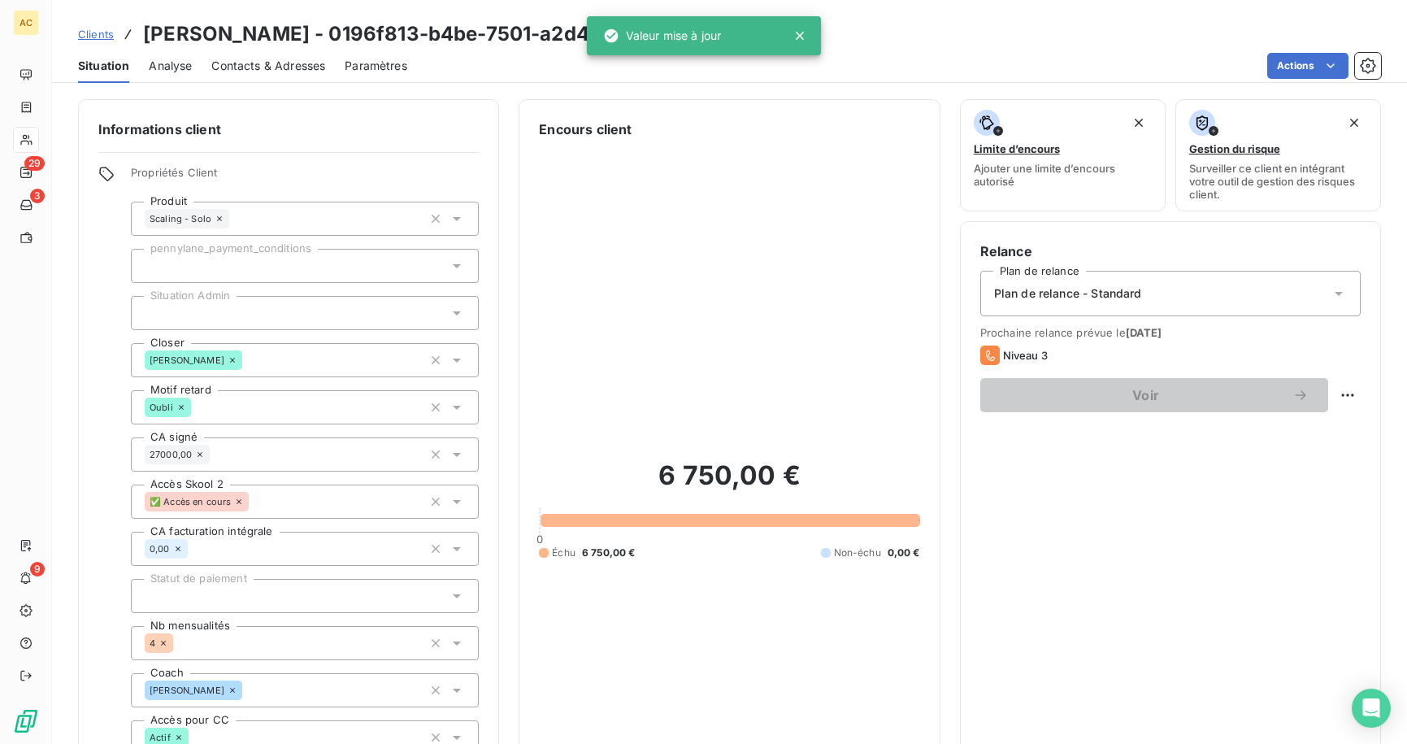
click at [499, 443] on div "Informations client Propriétés Client Produit Scaling - Solo pennylane_payment_…" at bounding box center [729, 499] width 1355 height 801
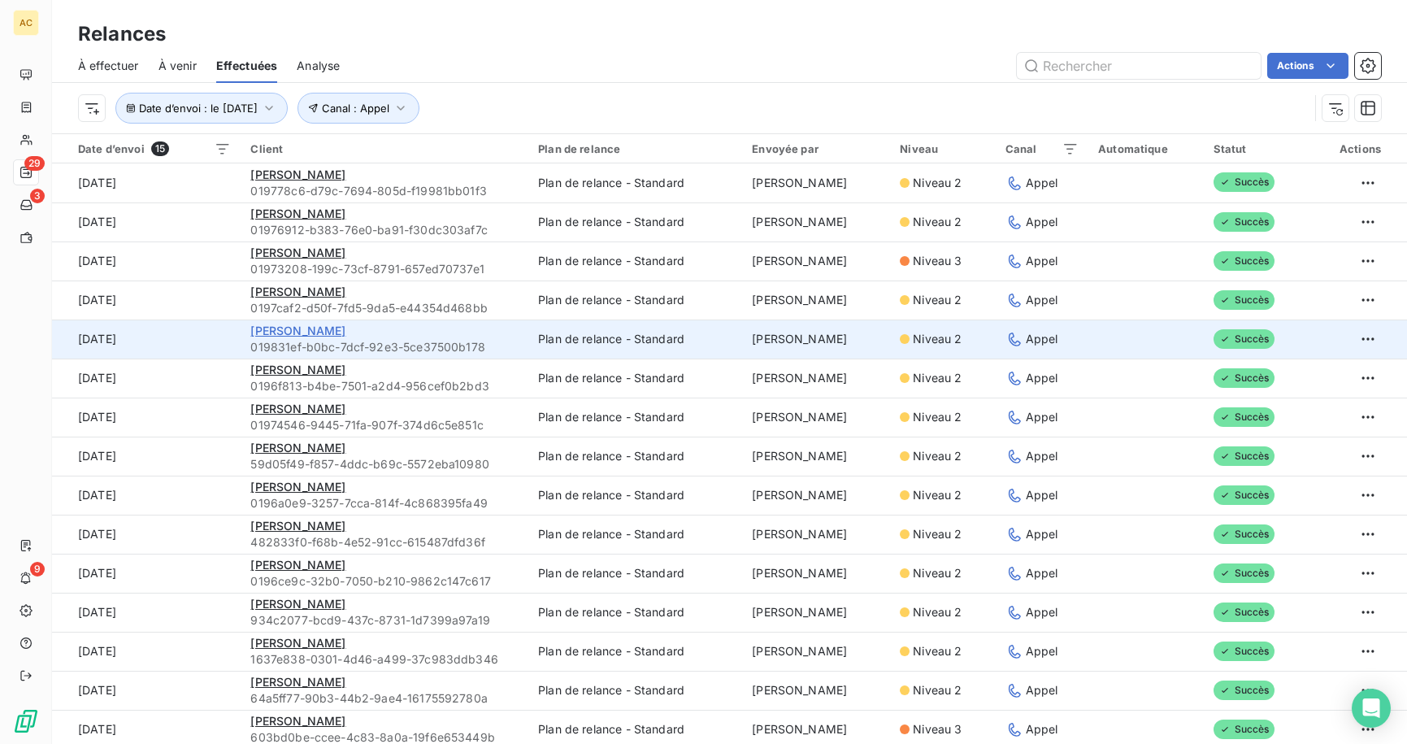
click at [302, 330] on span "[PERSON_NAME]" at bounding box center [297, 331] width 95 height 14
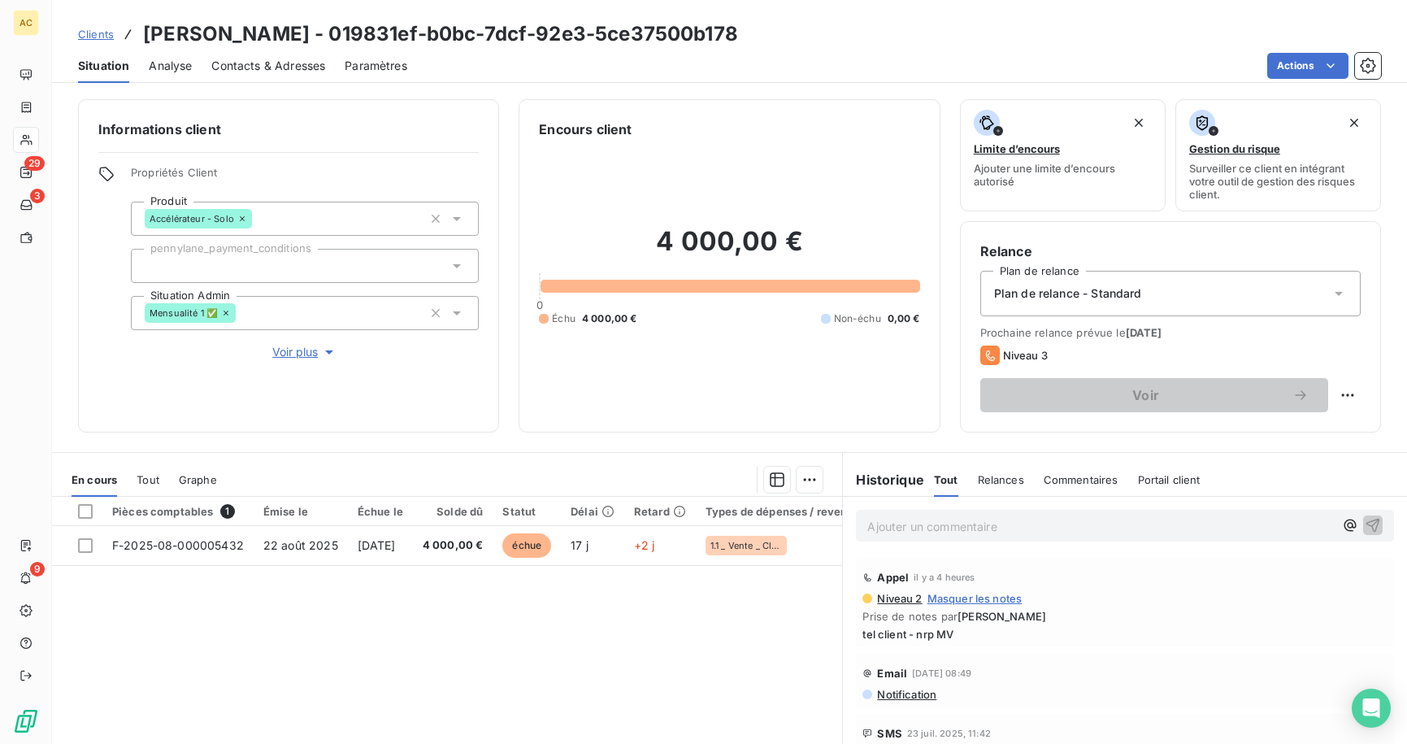
click at [297, 356] on span "Voir plus" at bounding box center [304, 352] width 65 height 16
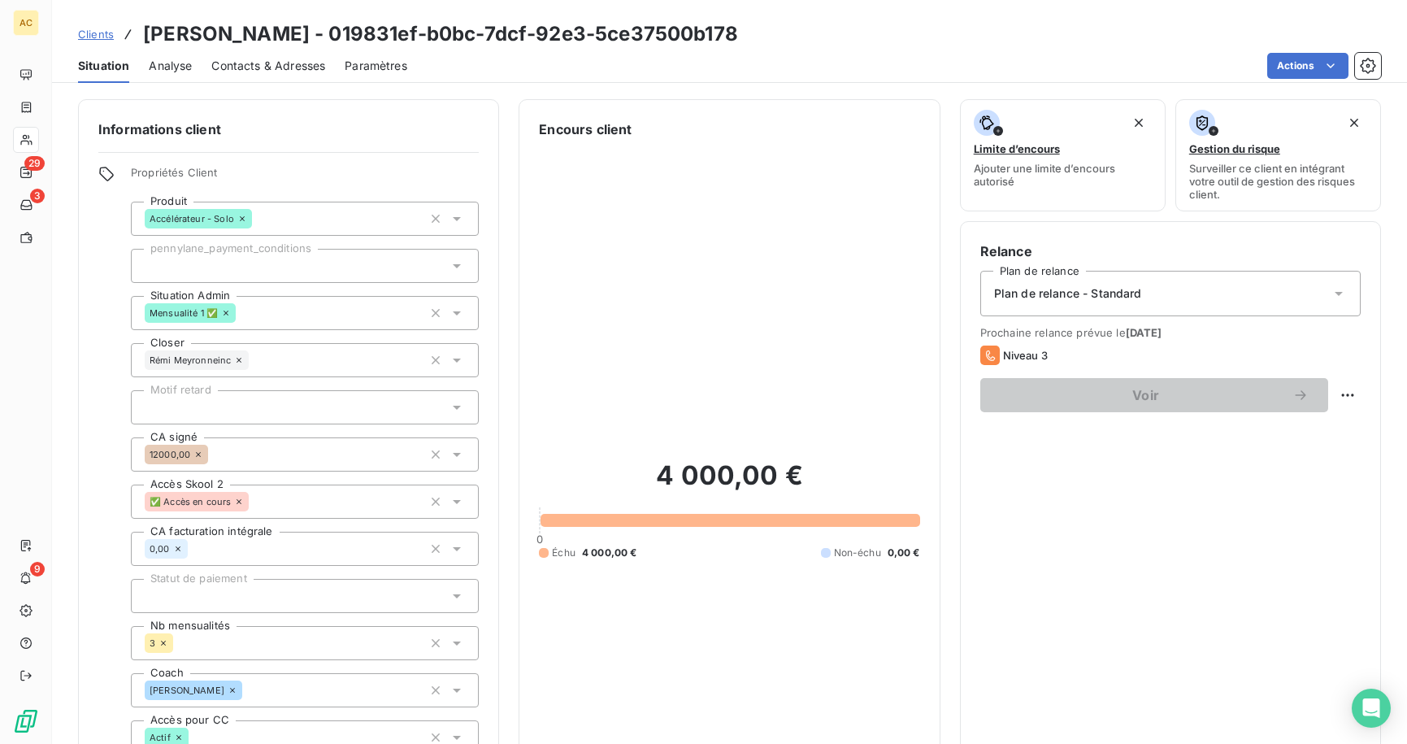
click at [261, 393] on div at bounding box center [305, 407] width 348 height 34
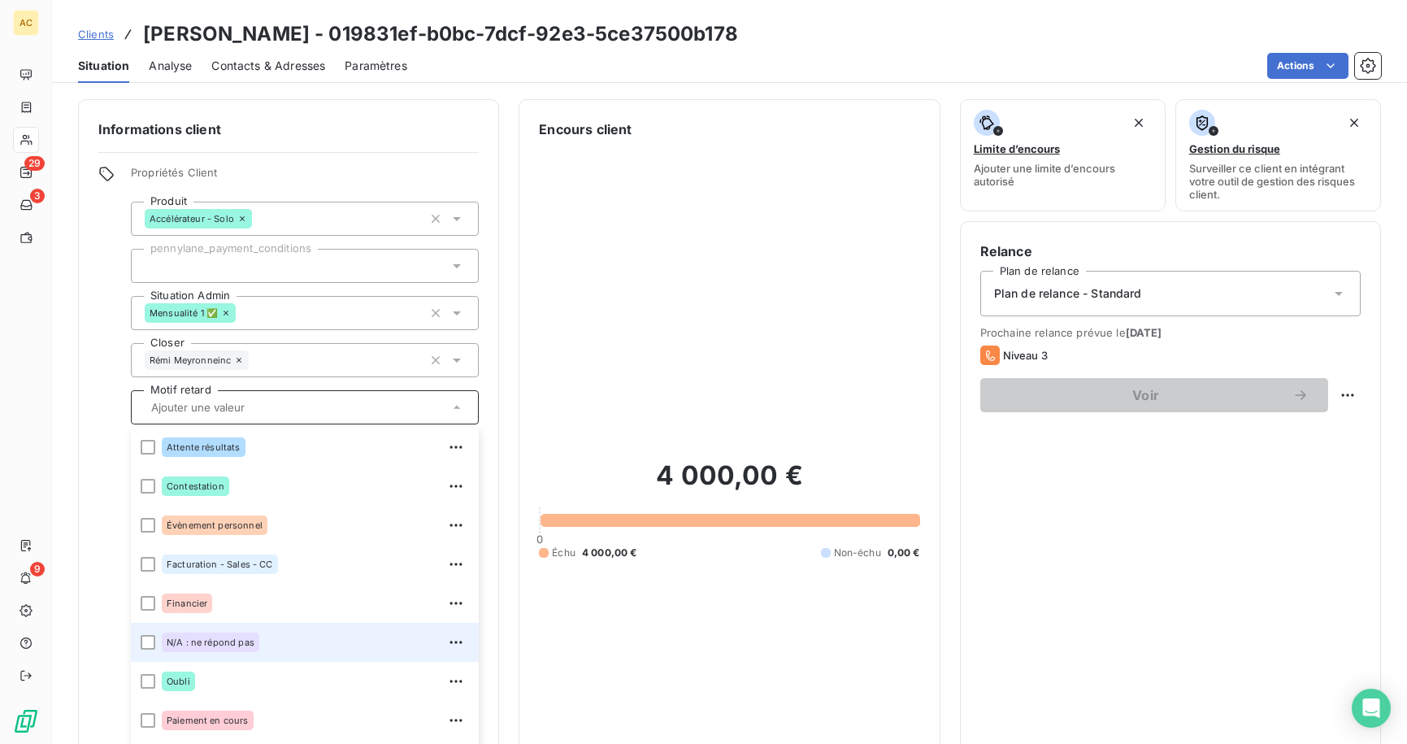
click at [202, 649] on div "N/A : ne répond pas" at bounding box center [211, 643] width 98 height 20
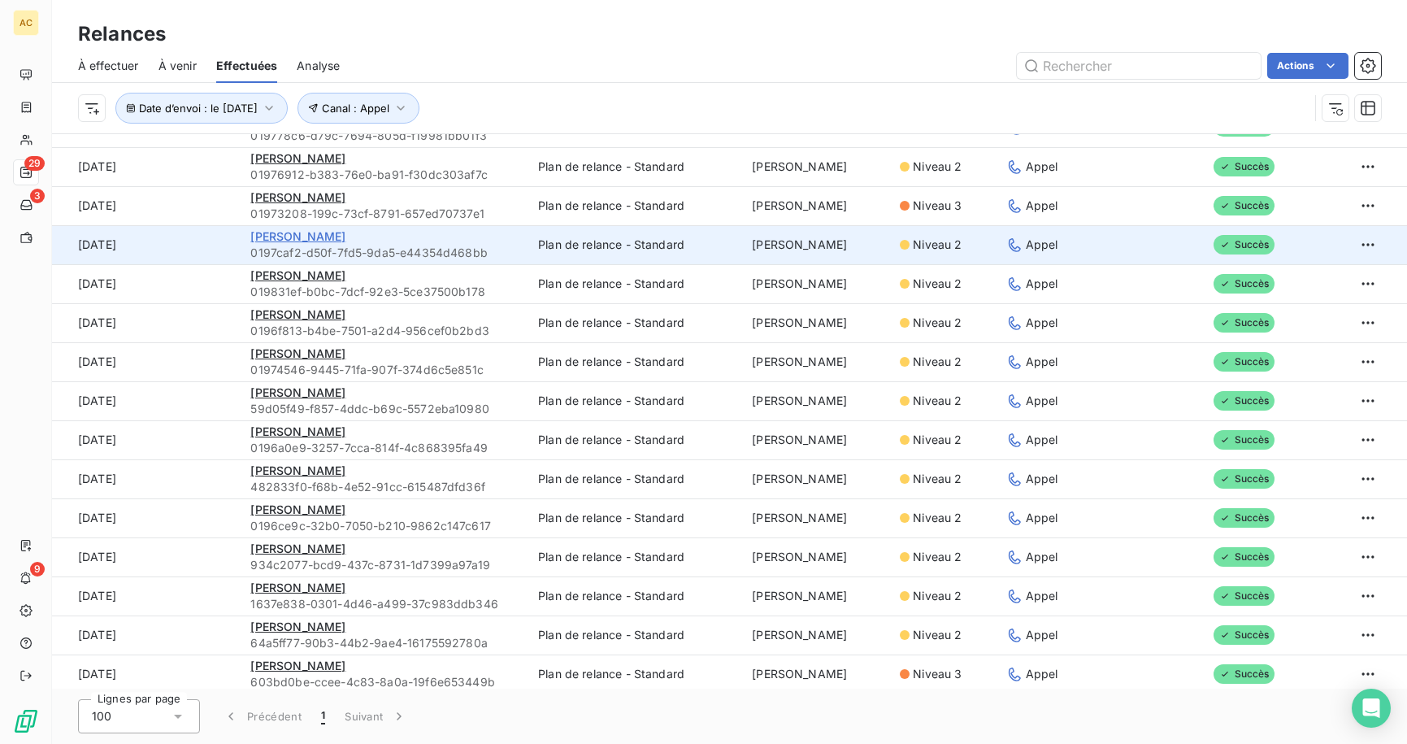
click at [287, 236] on span "[PERSON_NAME]" at bounding box center [297, 236] width 95 height 14
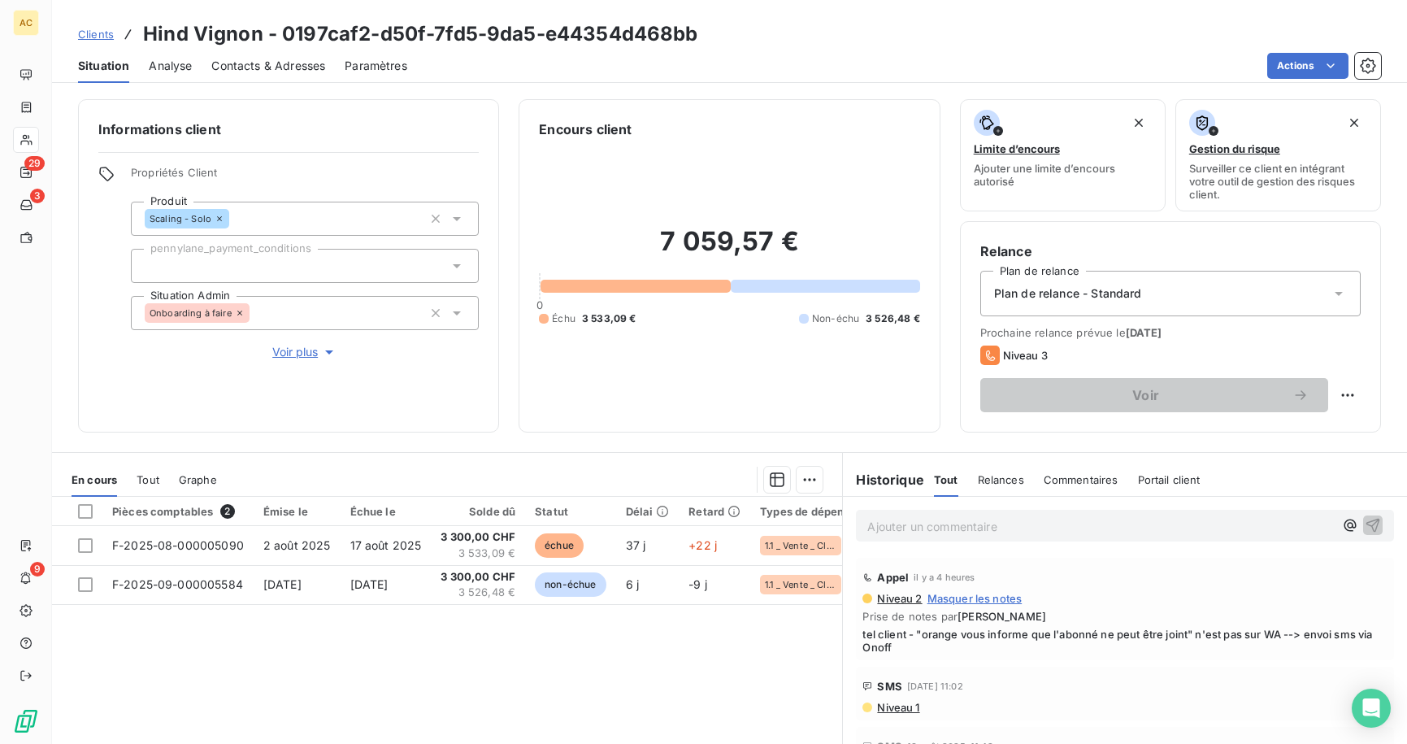
click at [276, 350] on span "Voir plus" at bounding box center [304, 352] width 65 height 16
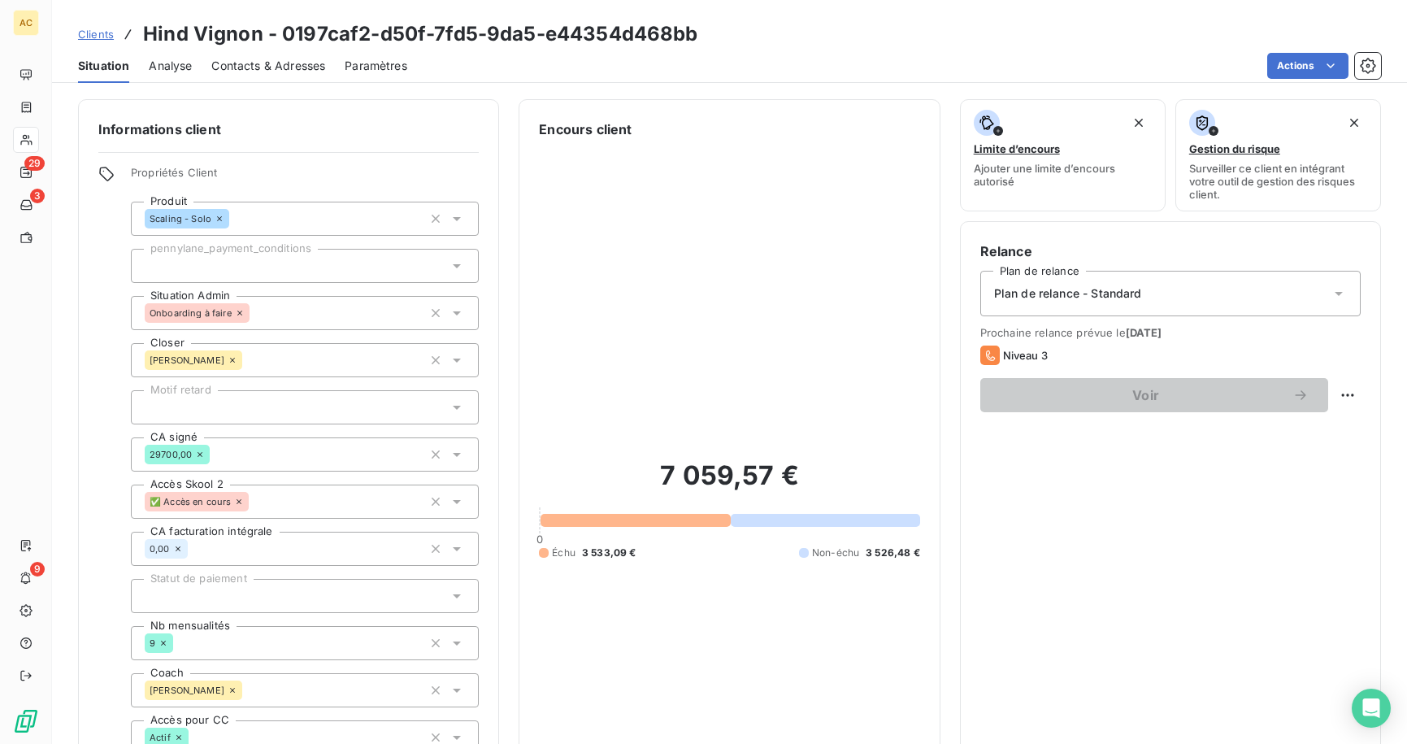
click at [254, 403] on div at bounding box center [305, 407] width 348 height 34
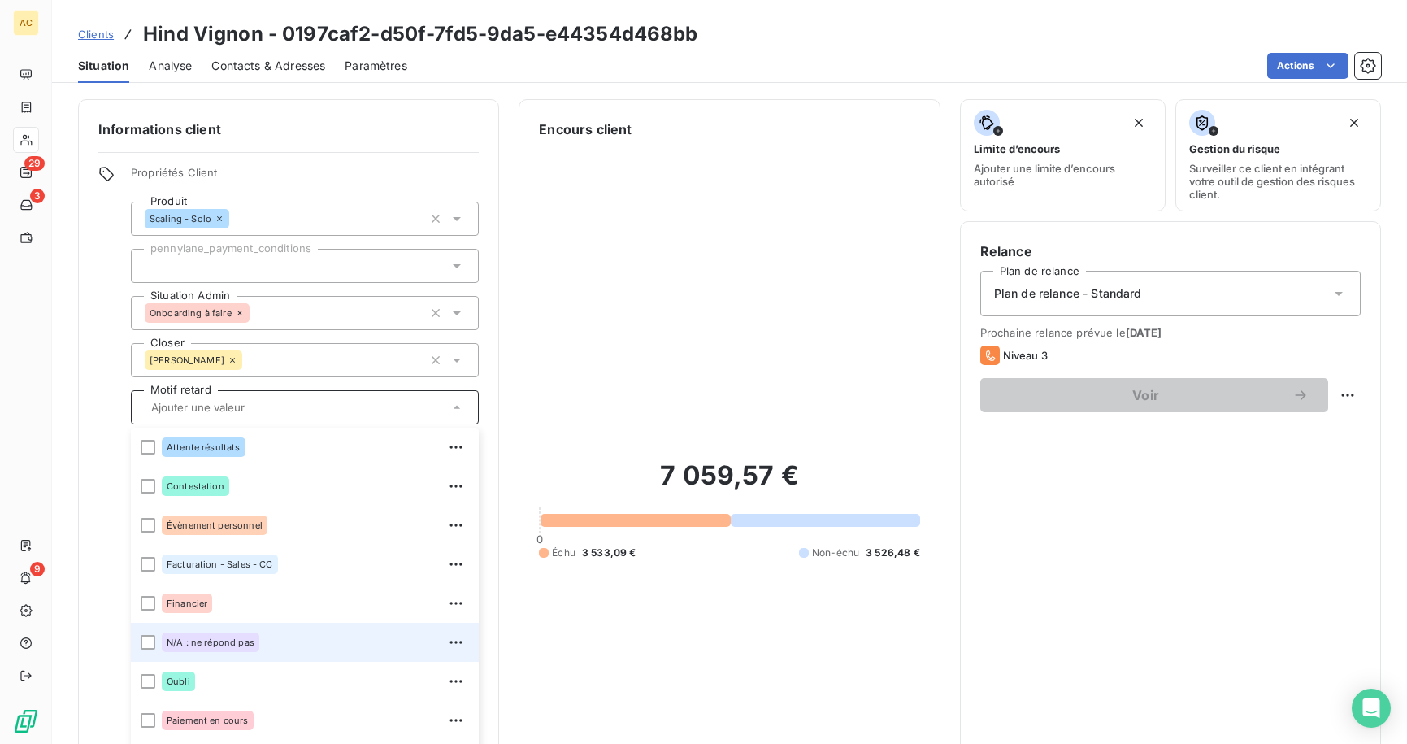
click at [240, 647] on div "N/A : ne répond pas" at bounding box center [211, 643] width 98 height 20
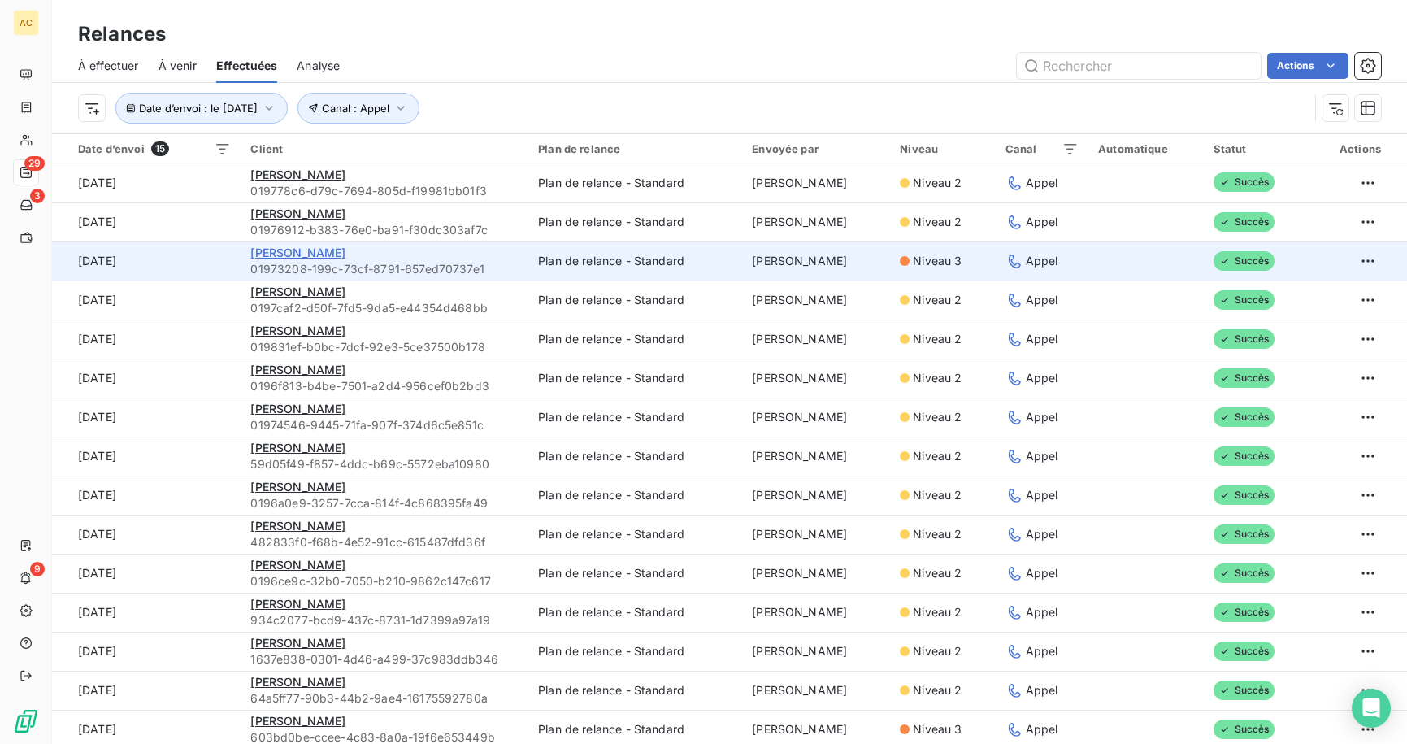
click at [318, 254] on span "[PERSON_NAME]" at bounding box center [297, 253] width 95 height 14
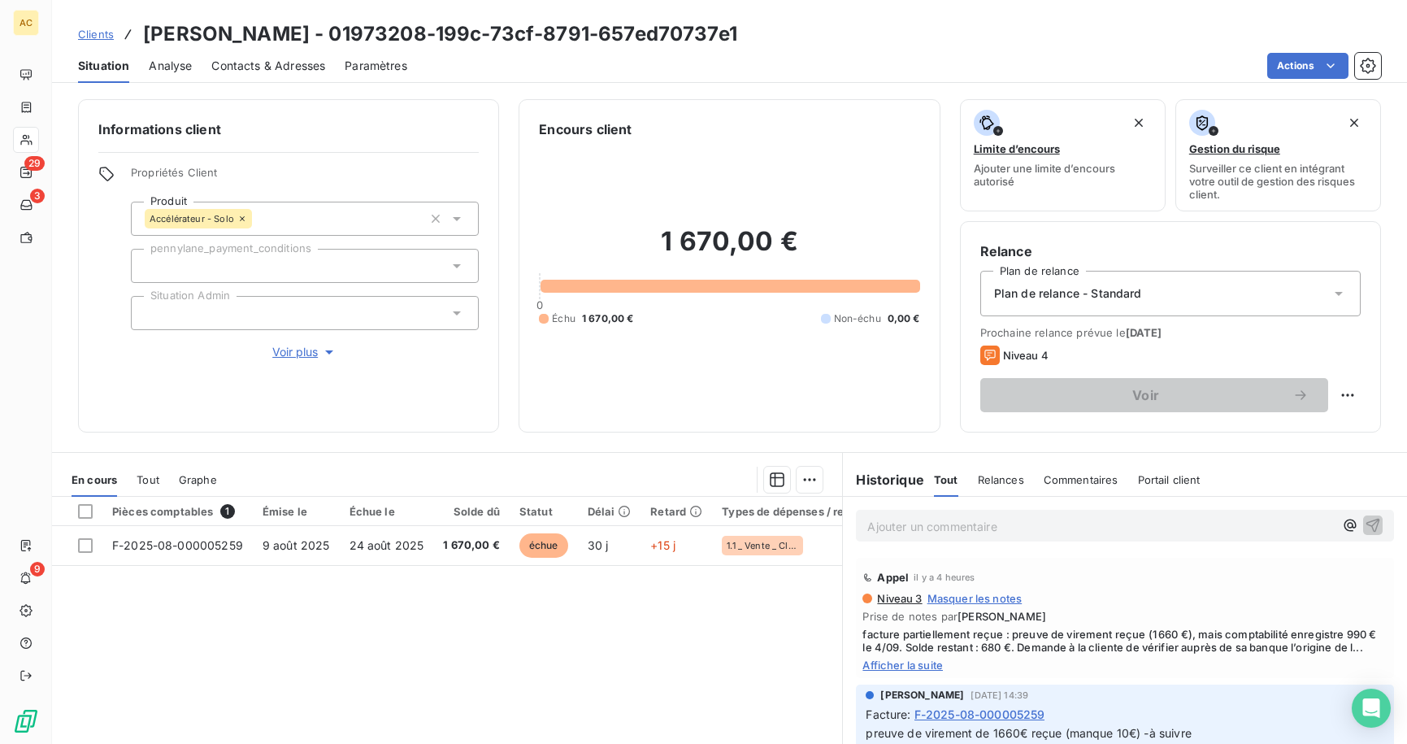
click at [302, 347] on span "Voir plus" at bounding box center [304, 352] width 65 height 16
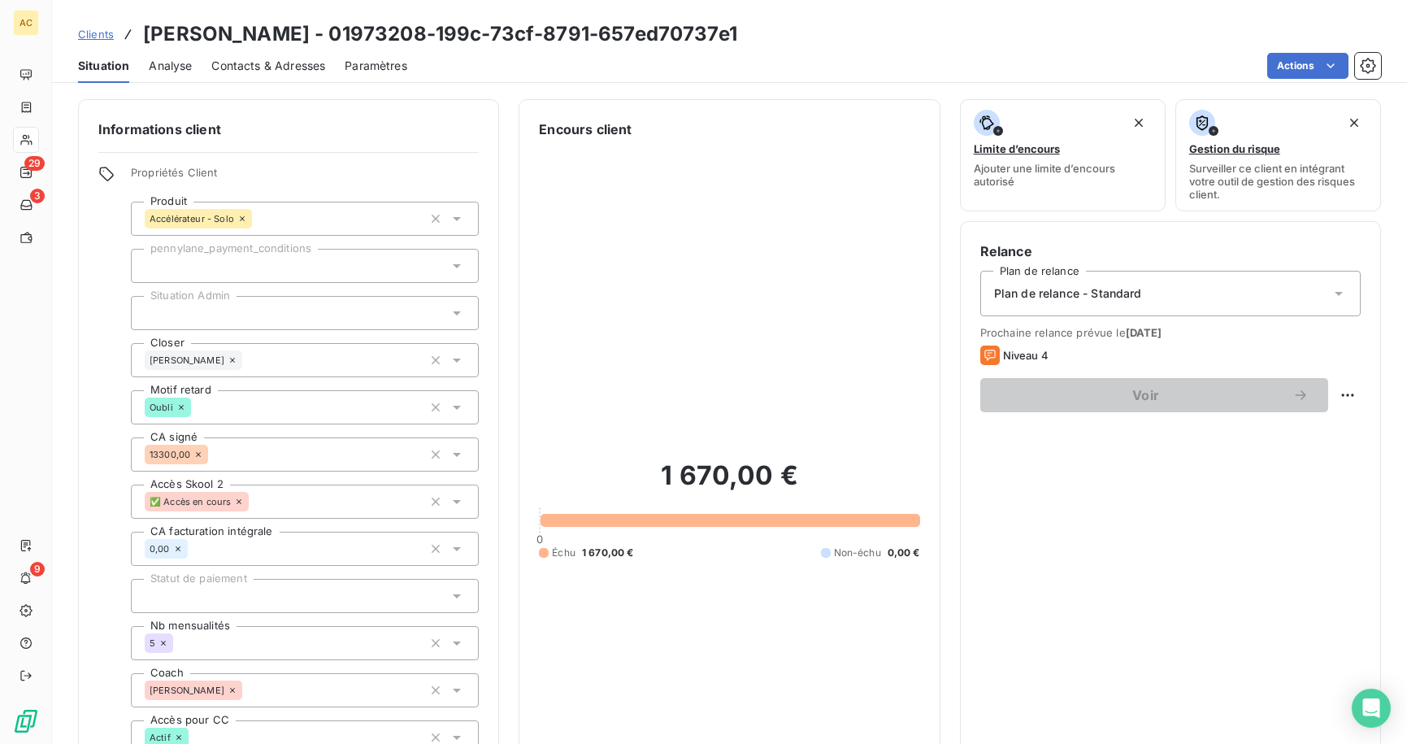
click at [305, 320] on div at bounding box center [305, 313] width 348 height 34
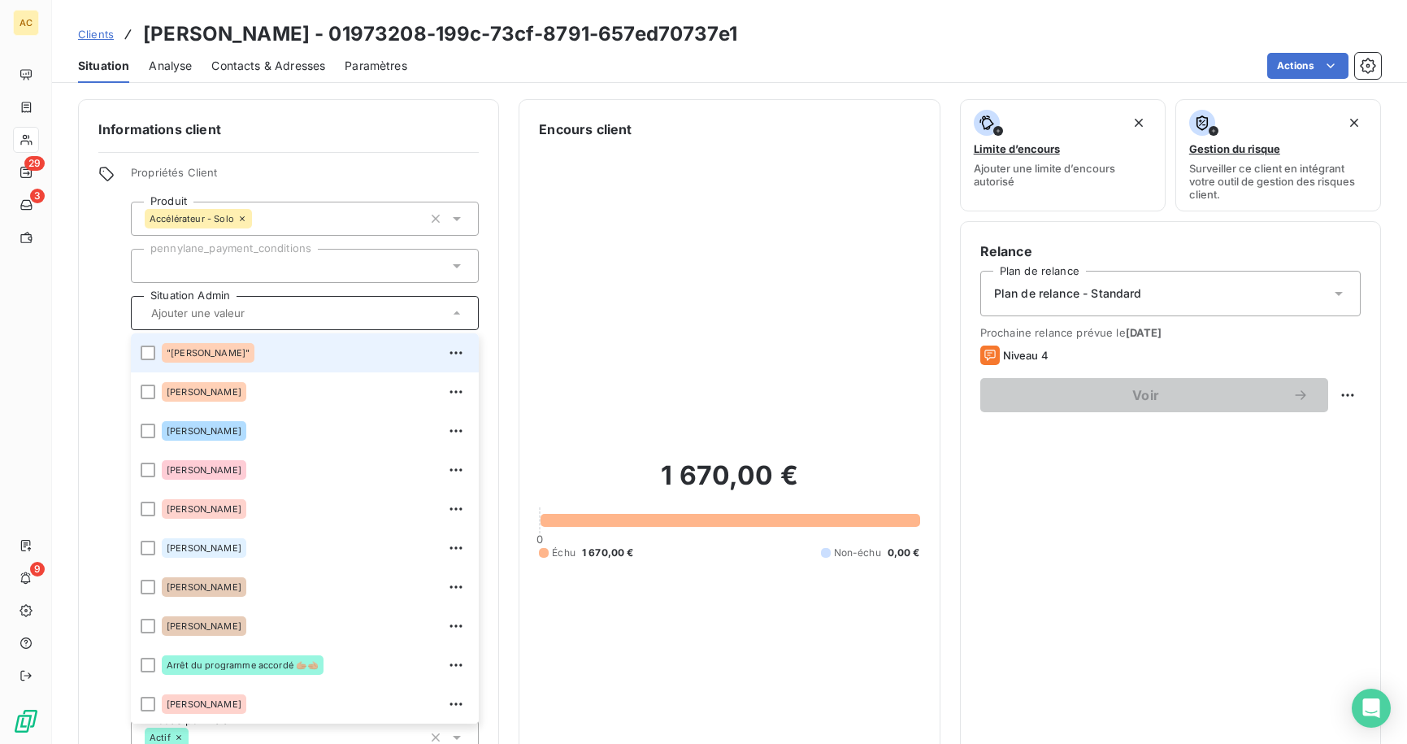
click at [547, 299] on div "1 670,00 € 0 Échu 1 670,00 € Non-échu 0,00 €" at bounding box center [729, 509] width 381 height 741
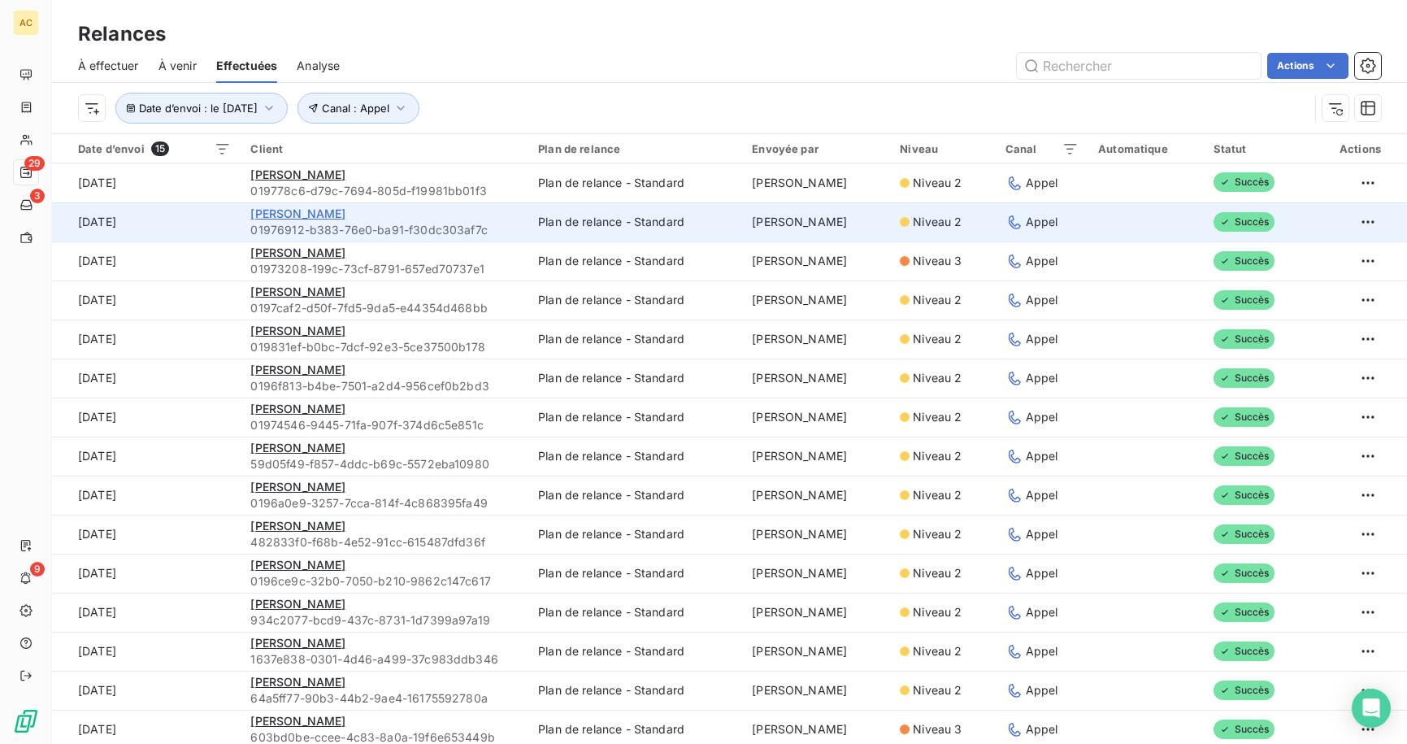
click at [303, 218] on span "[PERSON_NAME]" at bounding box center [297, 214] width 95 height 14
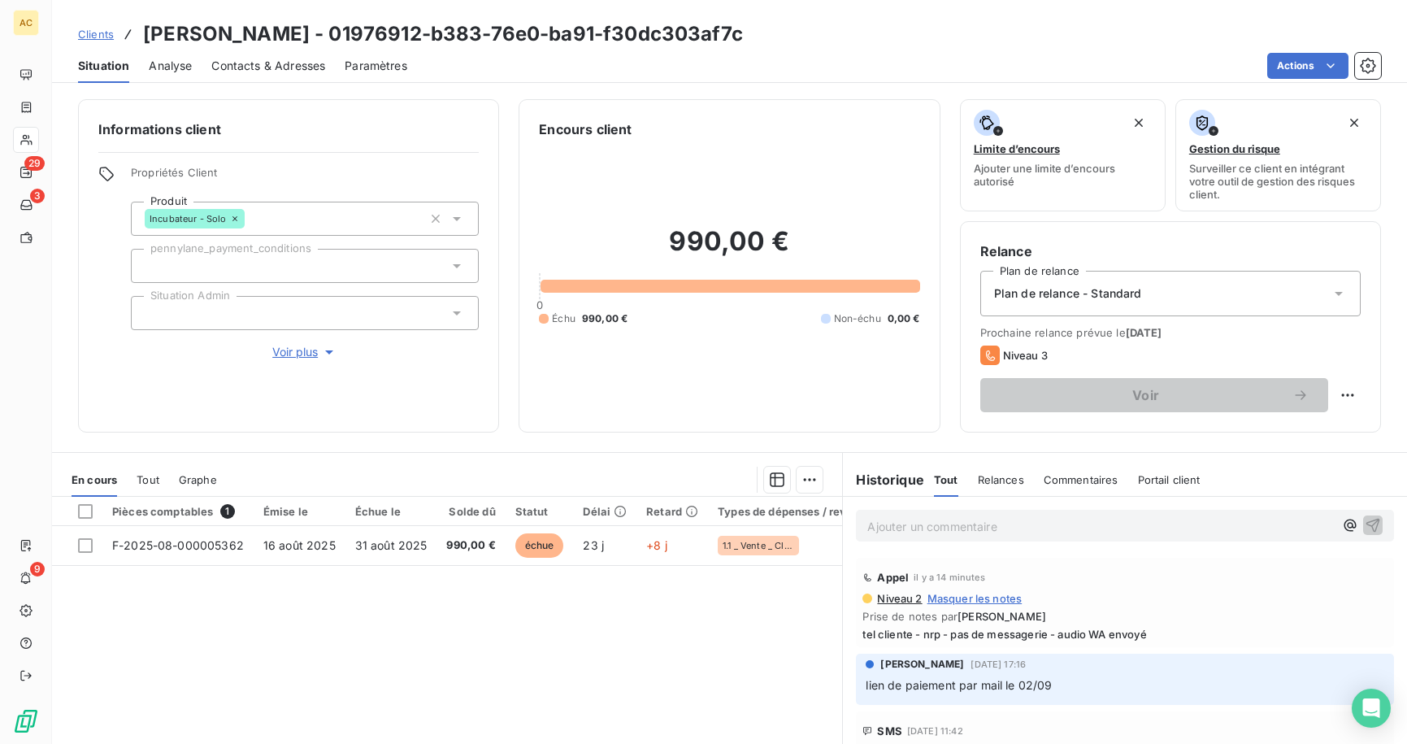
click at [294, 358] on span "Voir plus" at bounding box center [304, 352] width 65 height 16
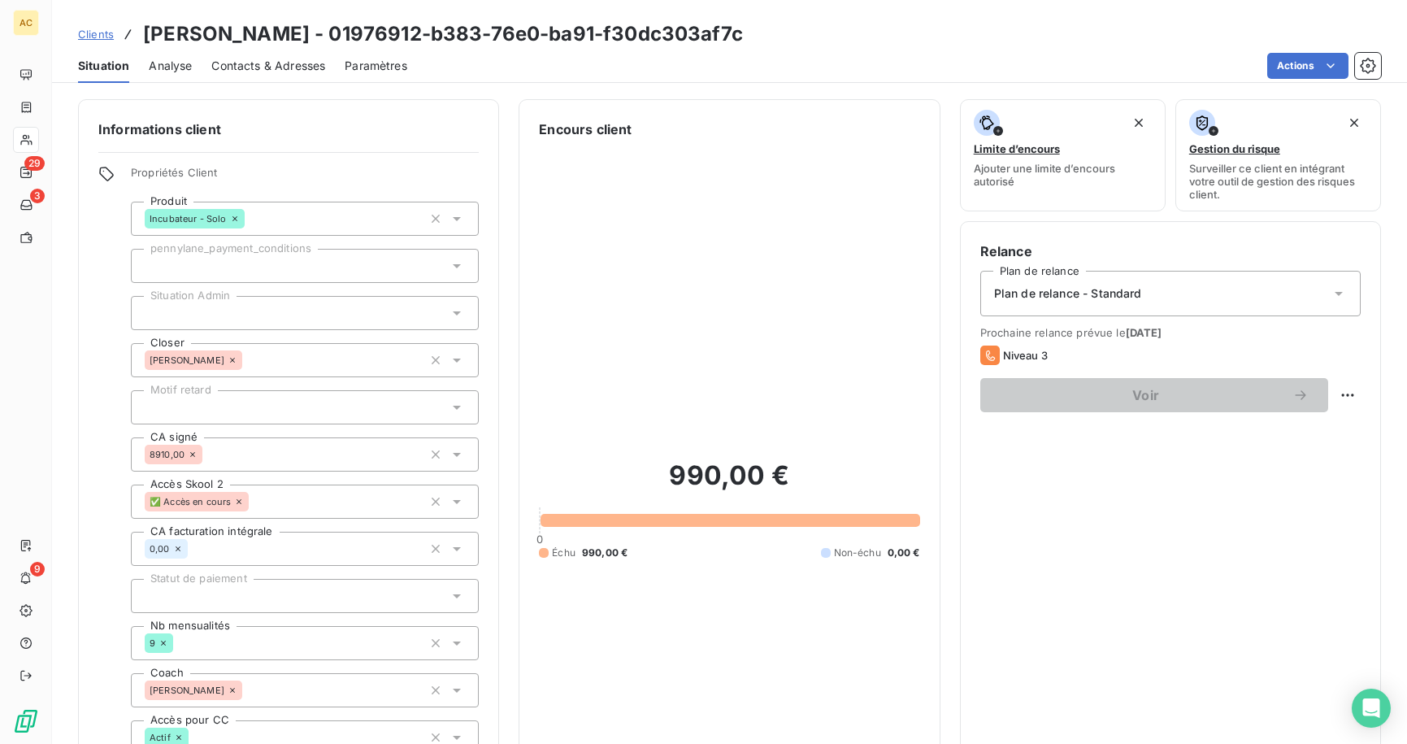
click at [289, 393] on div at bounding box center [305, 407] width 348 height 34
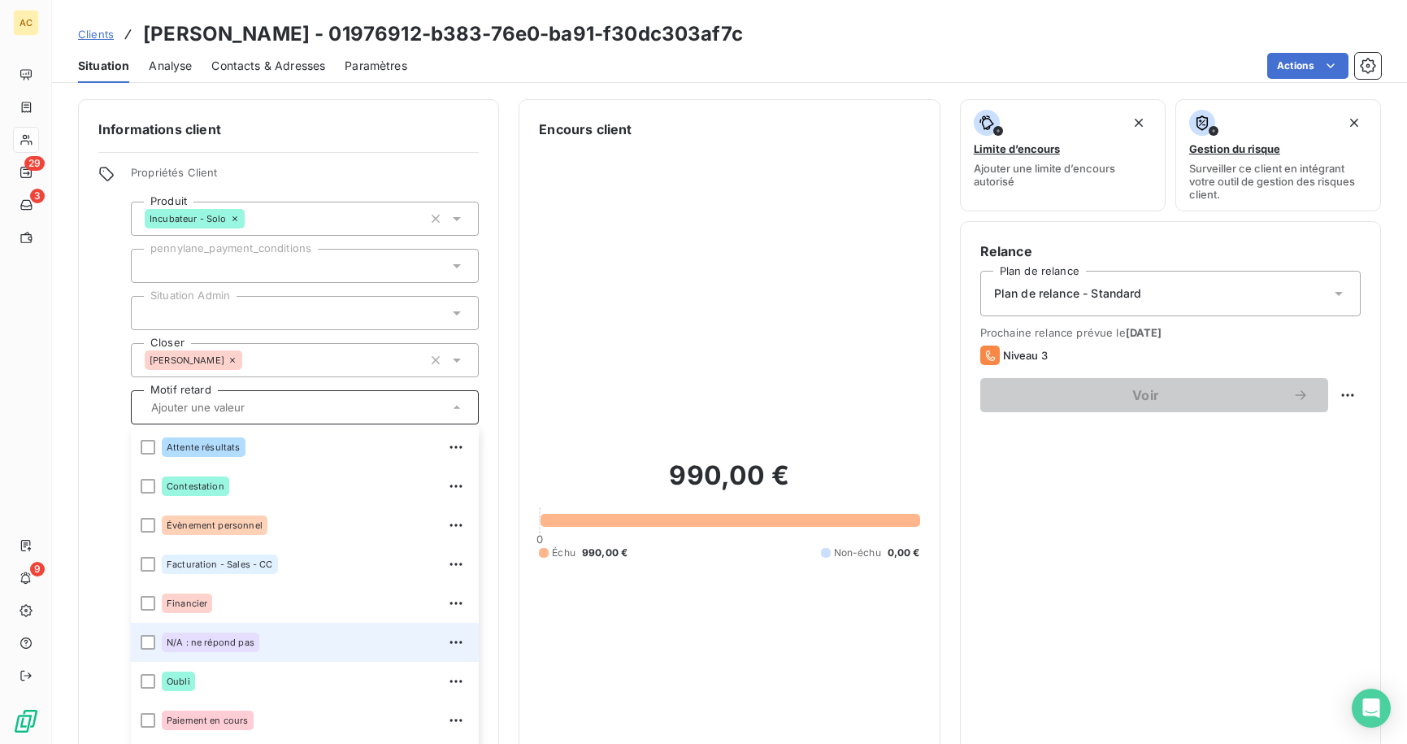
click at [220, 636] on div "N/A : ne répond pas" at bounding box center [211, 643] width 98 height 20
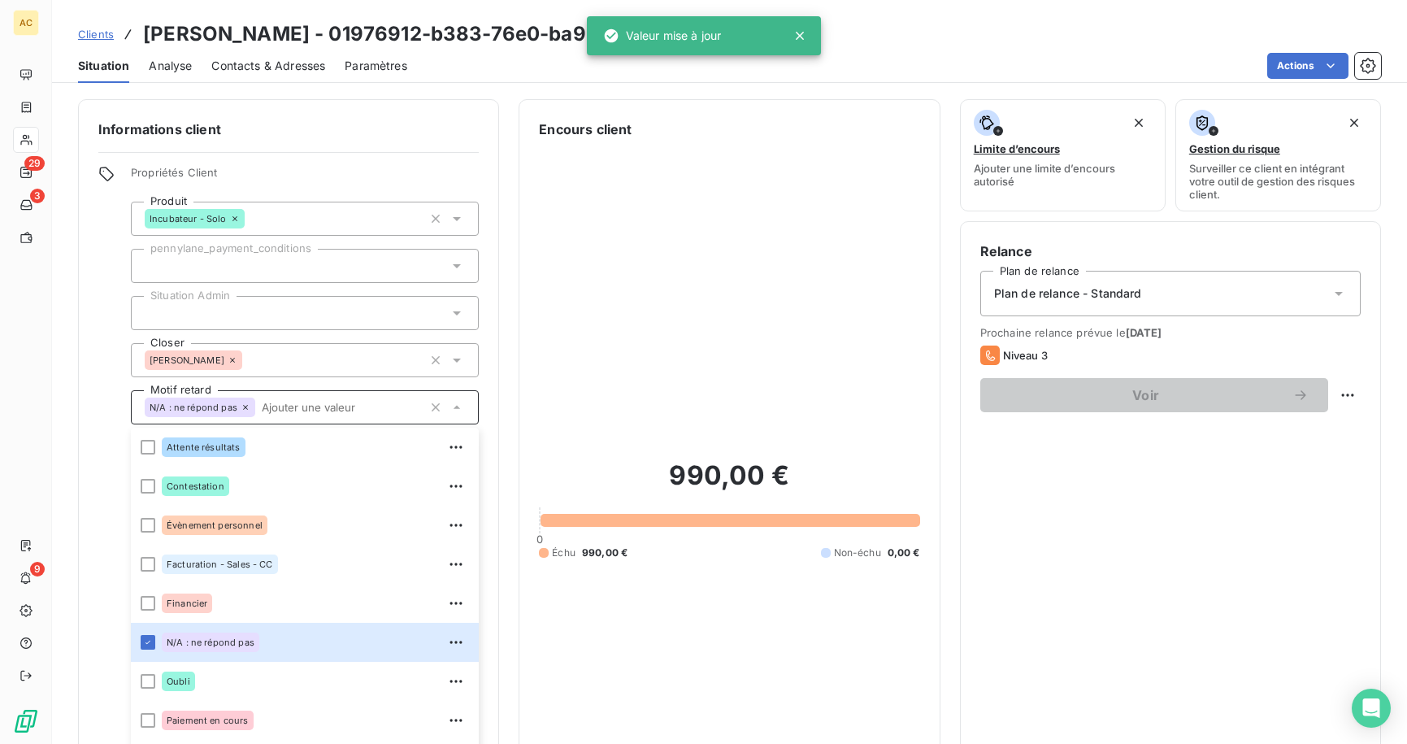
click at [373, 164] on div "Informations client Propriétés Client Produit Incubateur - Solo pennylane_payme…" at bounding box center [288, 499] width 421 height 801
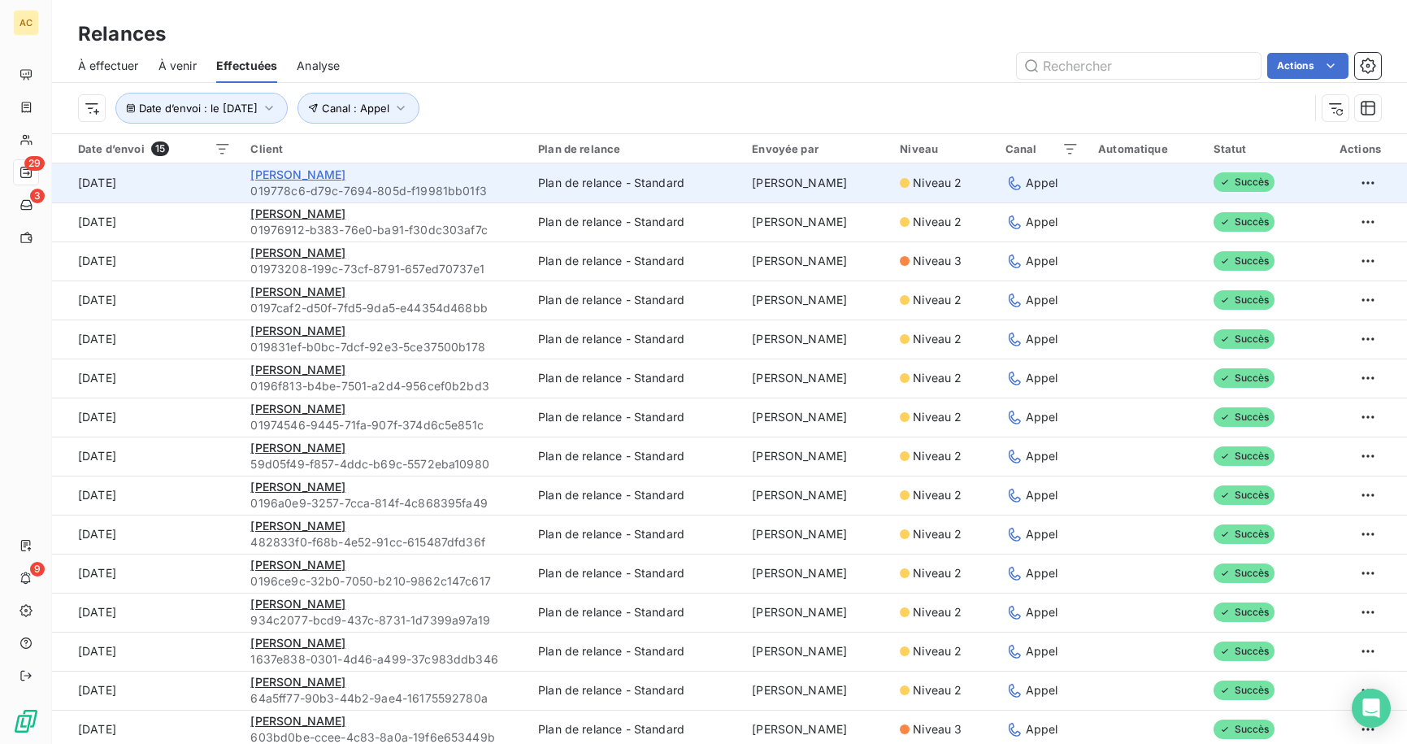
click at [328, 174] on span "[PERSON_NAME]" at bounding box center [297, 174] width 95 height 14
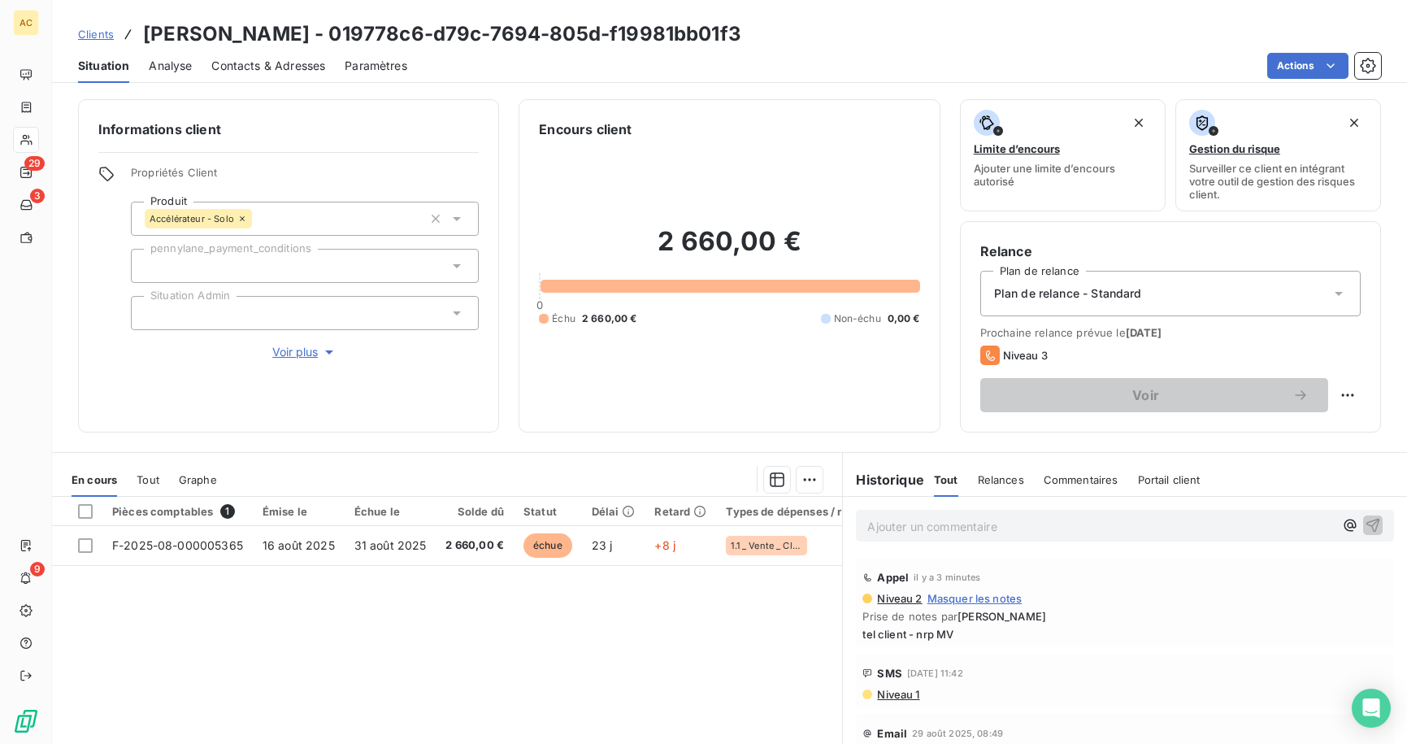
click at [303, 355] on span "Voir plus" at bounding box center [304, 352] width 65 height 16
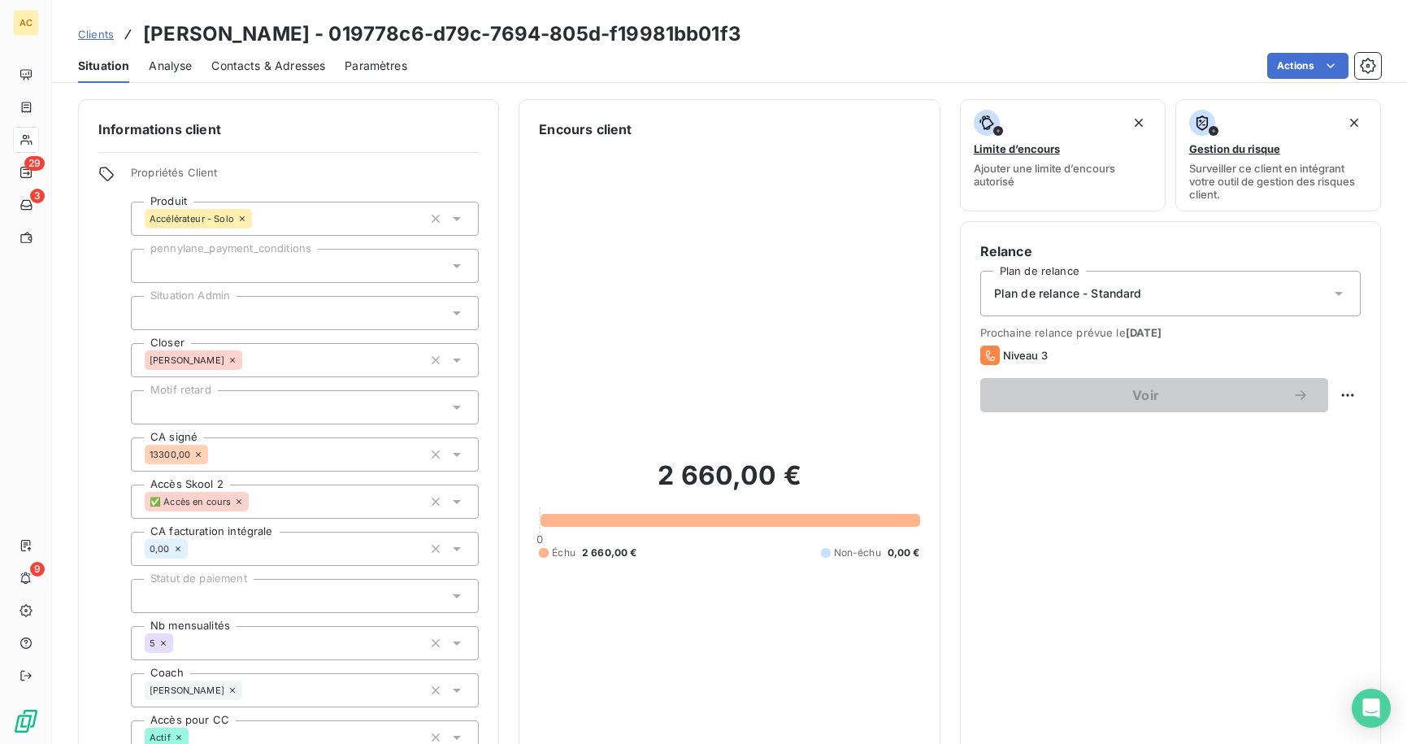
click at [266, 407] on div at bounding box center [305, 407] width 348 height 34
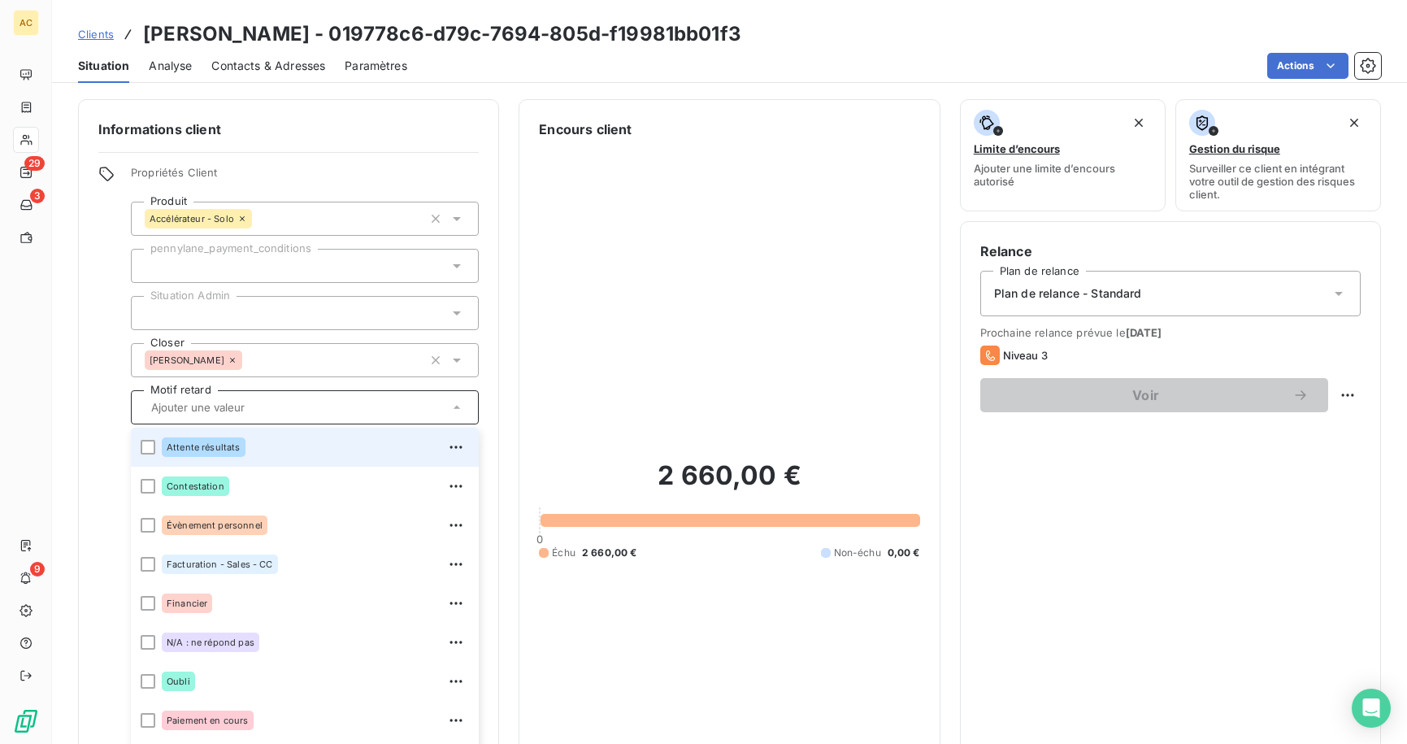
scroll to position [51, 0]
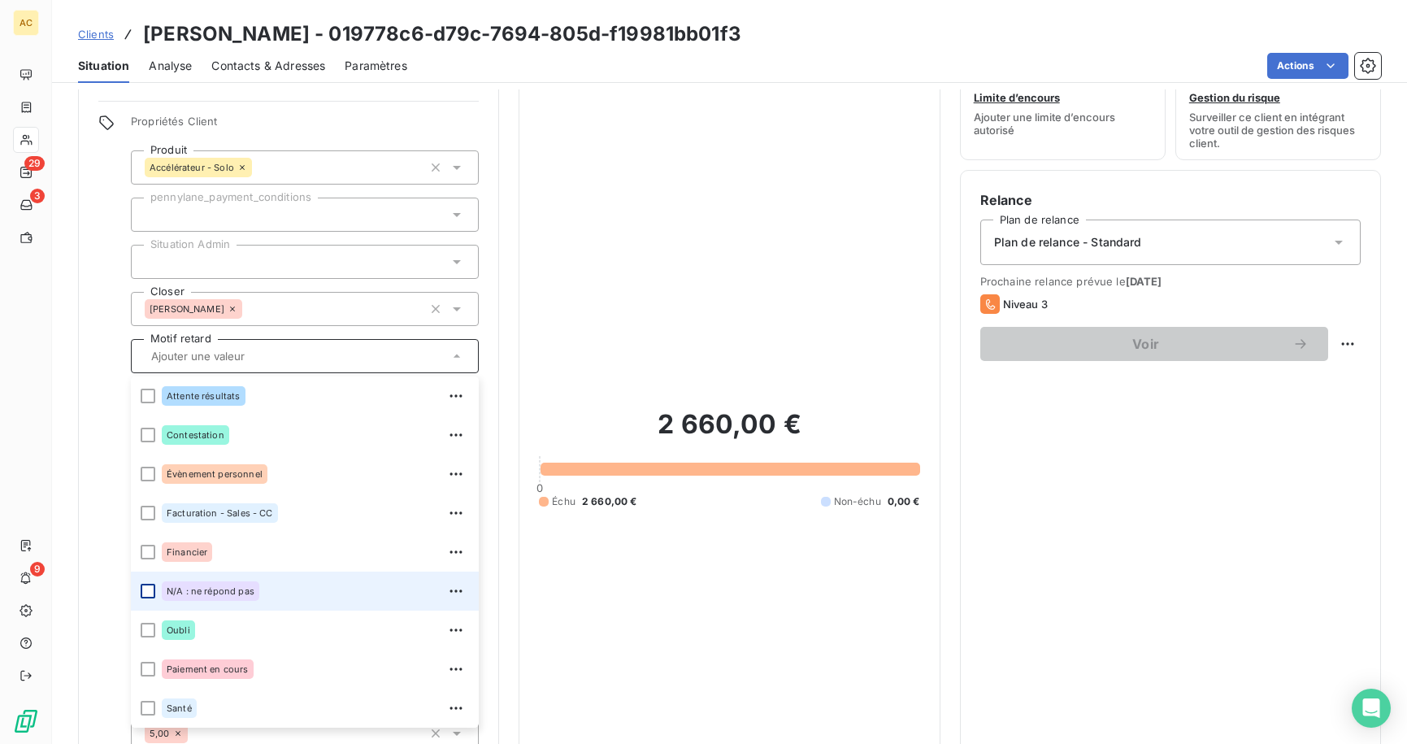
click at [146, 592] on div at bounding box center [148, 591] width 15 height 15
click at [150, 594] on div at bounding box center [148, 591] width 15 height 15
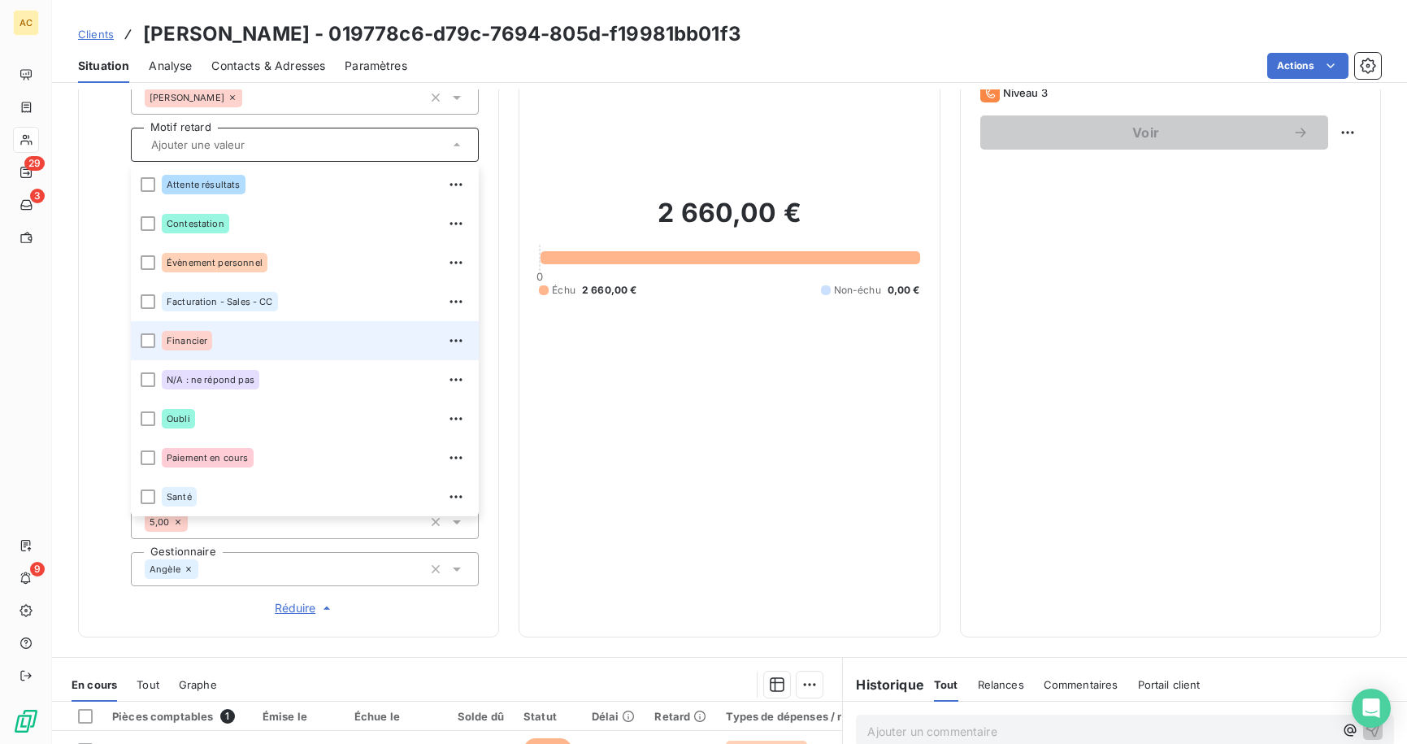
scroll to position [259, 0]
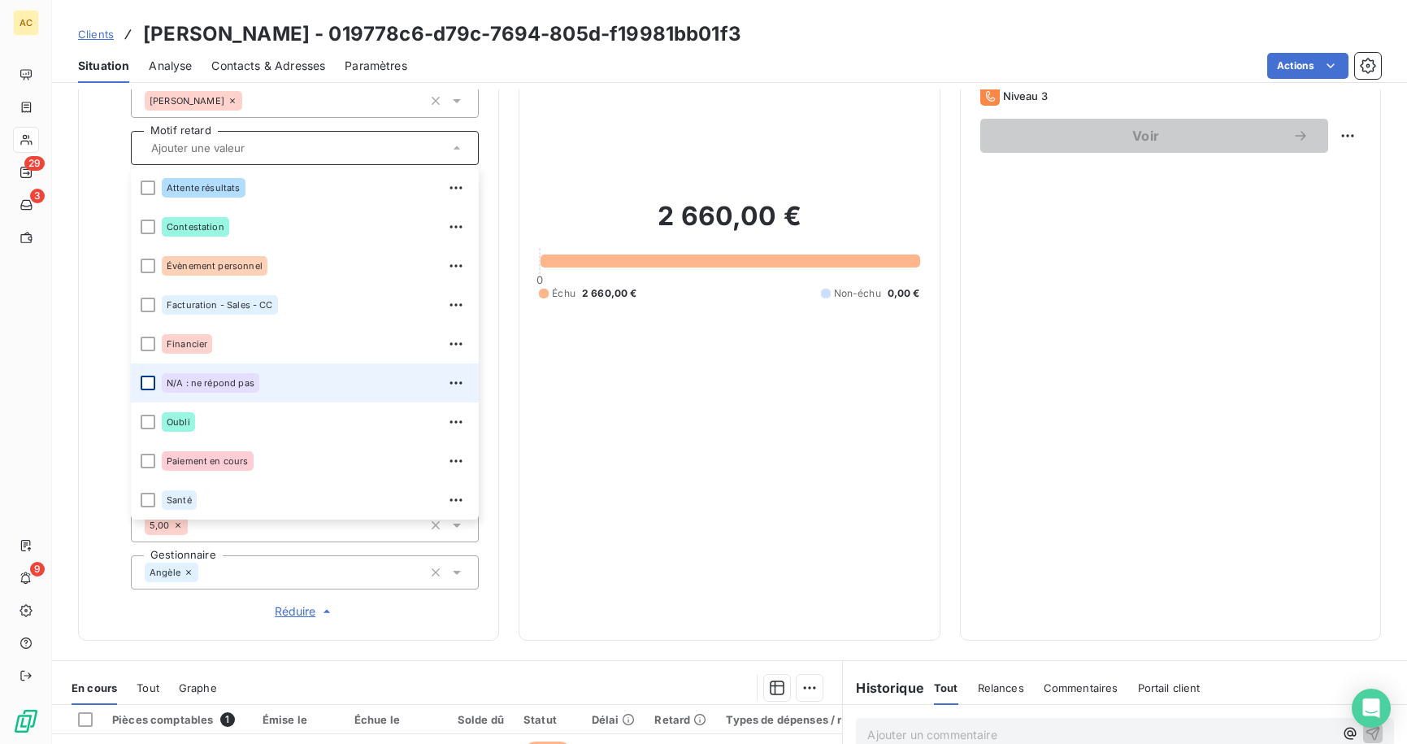
click at [147, 386] on div at bounding box center [148, 383] width 15 height 15
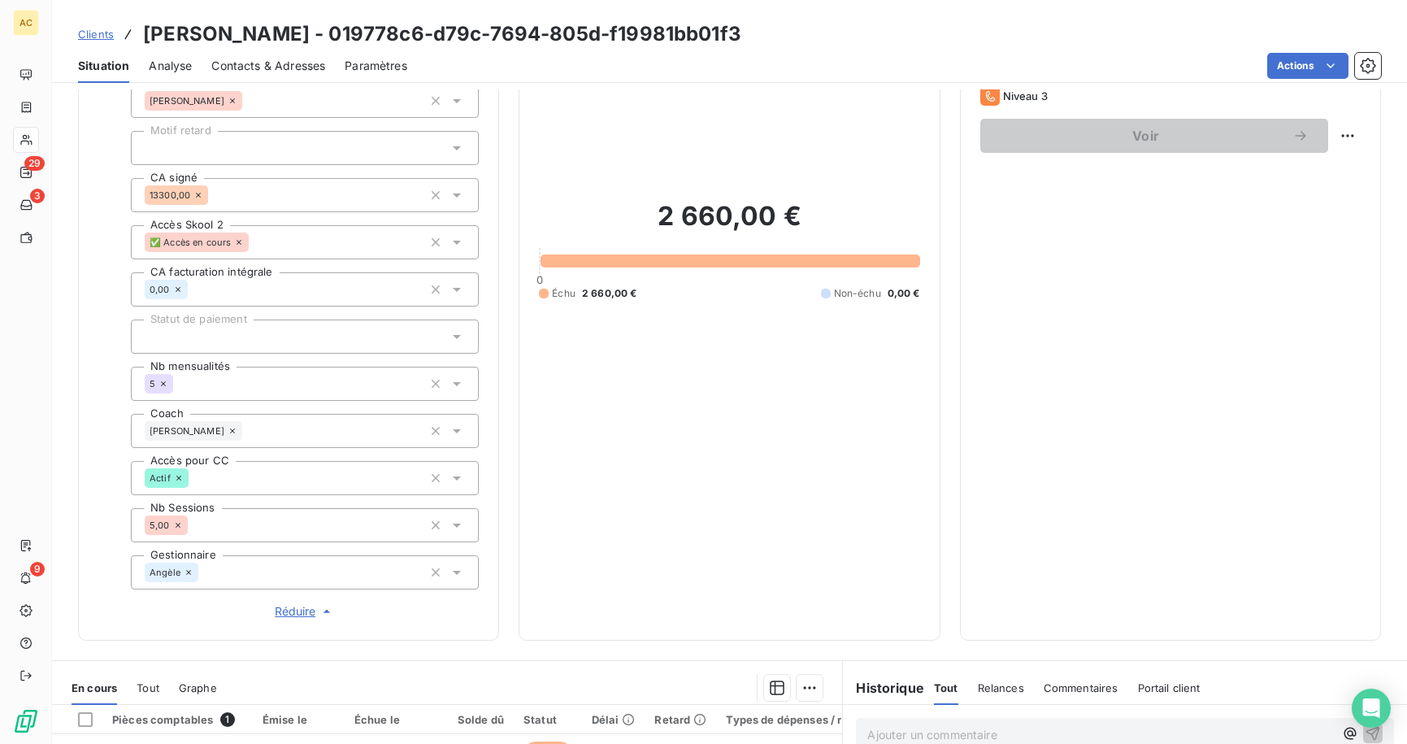
click at [507, 337] on div "Informations client Propriétés Client Produit Accélérateur - Solo pennylane_pay…" at bounding box center [729, 240] width 1355 height 801
click at [259, 152] on div at bounding box center [305, 148] width 348 height 34
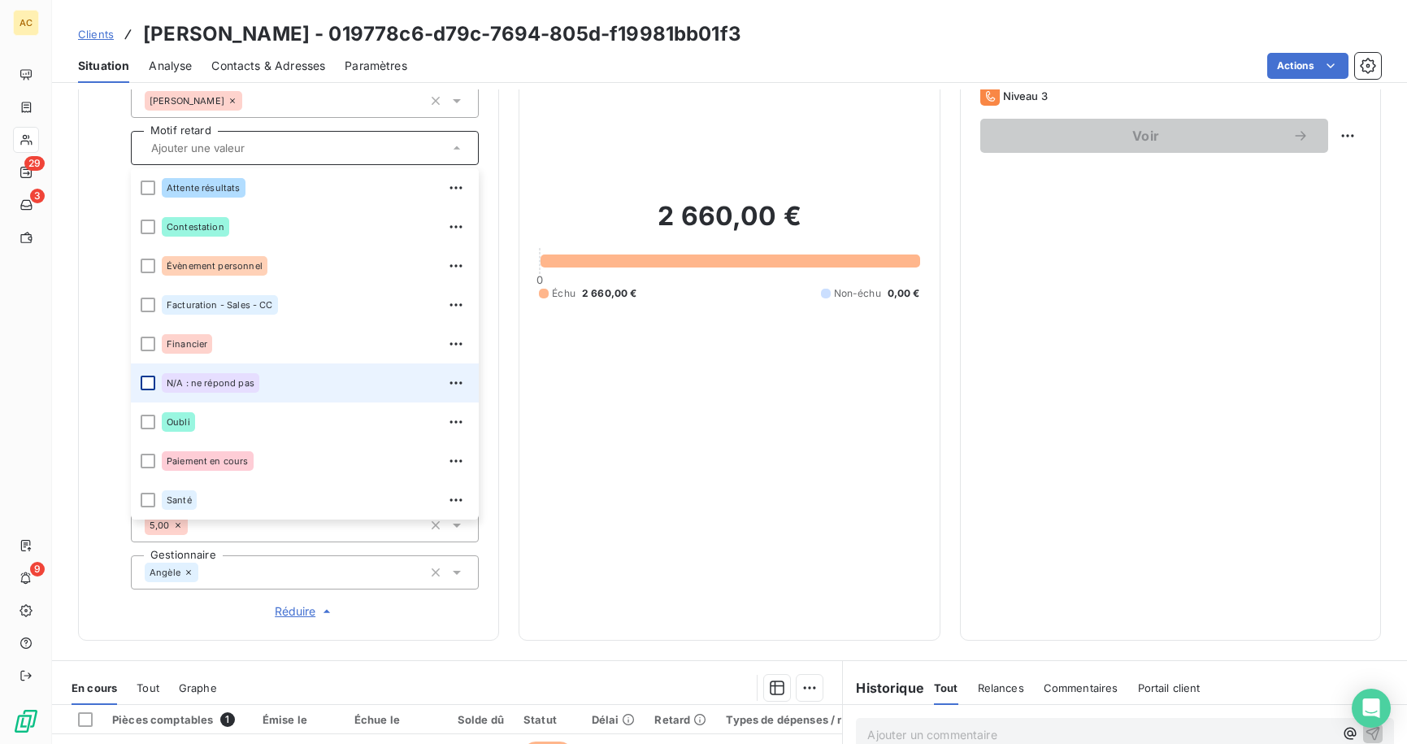
click at [154, 384] on div at bounding box center [148, 383] width 15 height 15
click at [486, 120] on div "Informations client Propriétés Client Produit Accélérateur - Solo pennylane_pay…" at bounding box center [288, 240] width 421 height 801
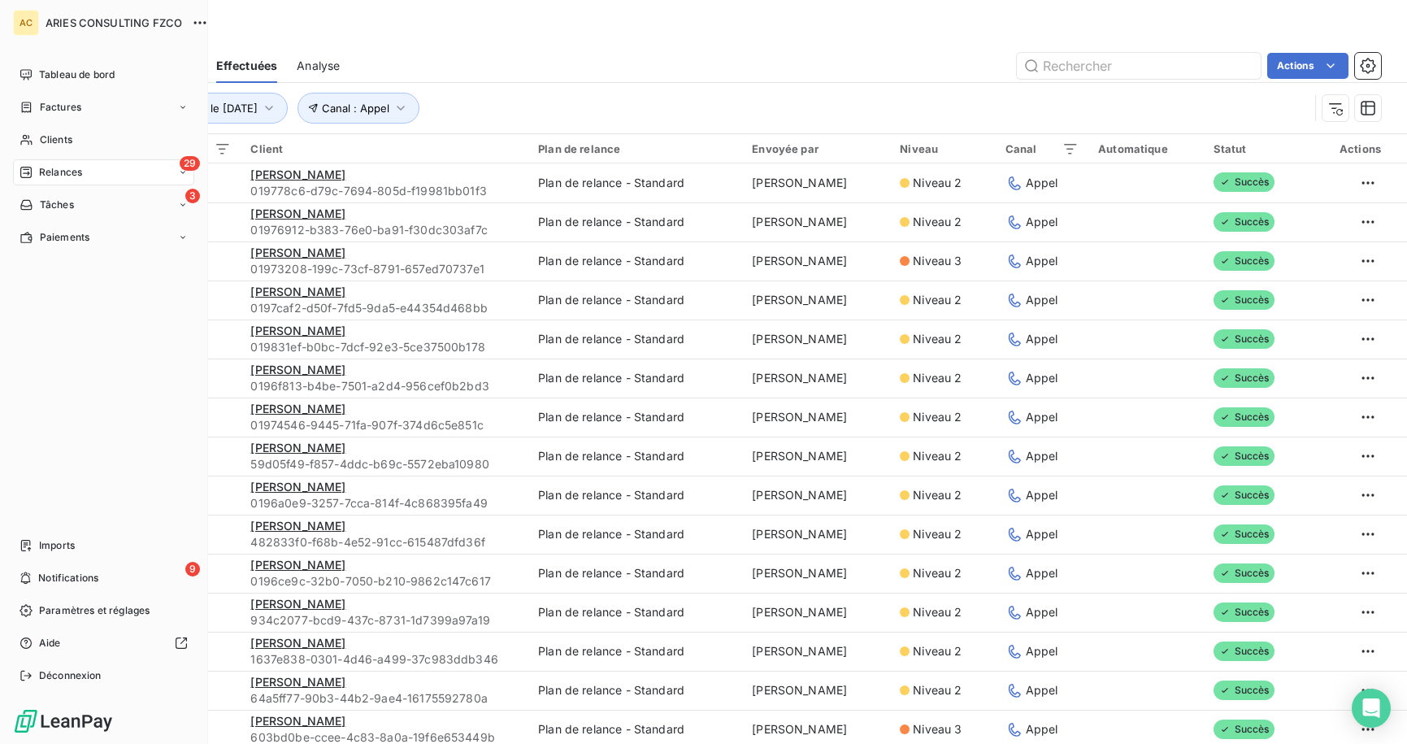
click at [55, 174] on span "Relances" at bounding box center [60, 172] width 43 height 15
click at [62, 200] on span "À effectuer" at bounding box center [65, 205] width 53 height 15
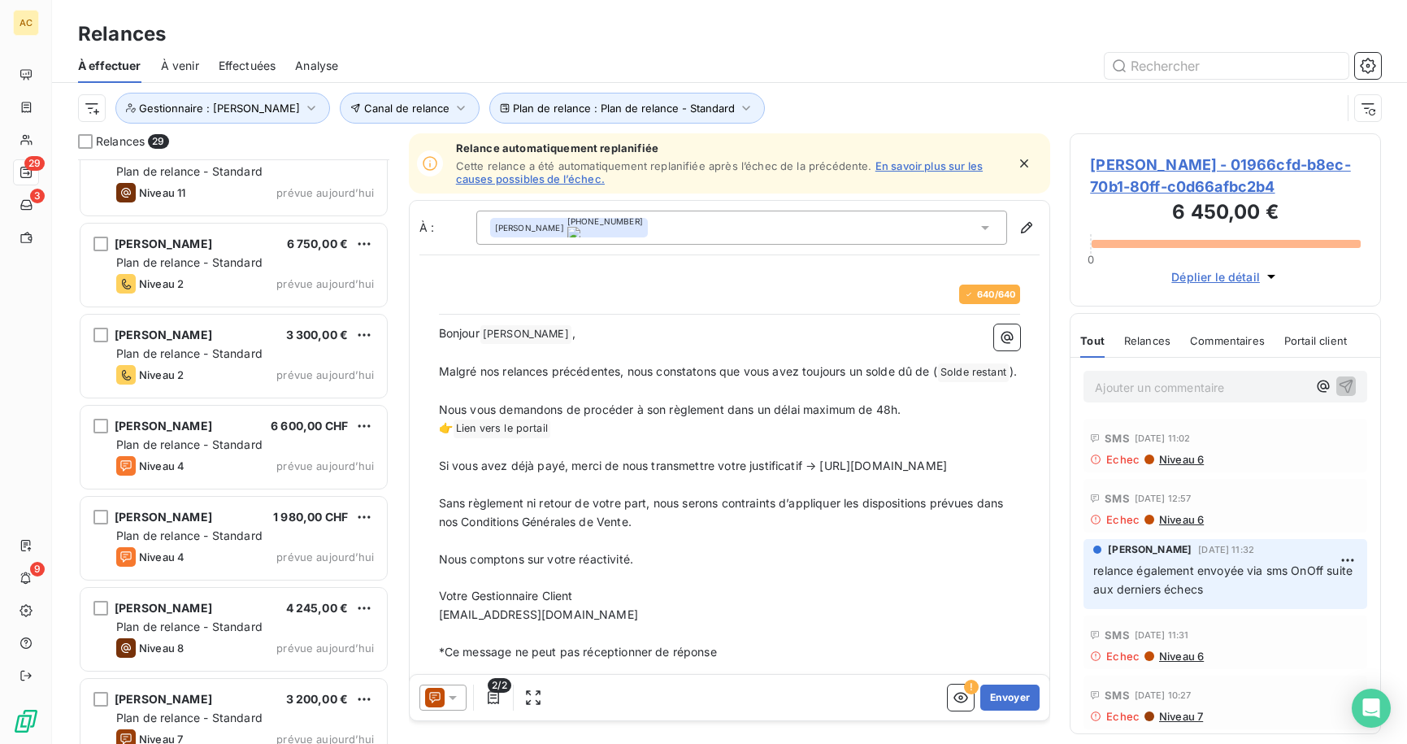
scroll to position [1476, 0]
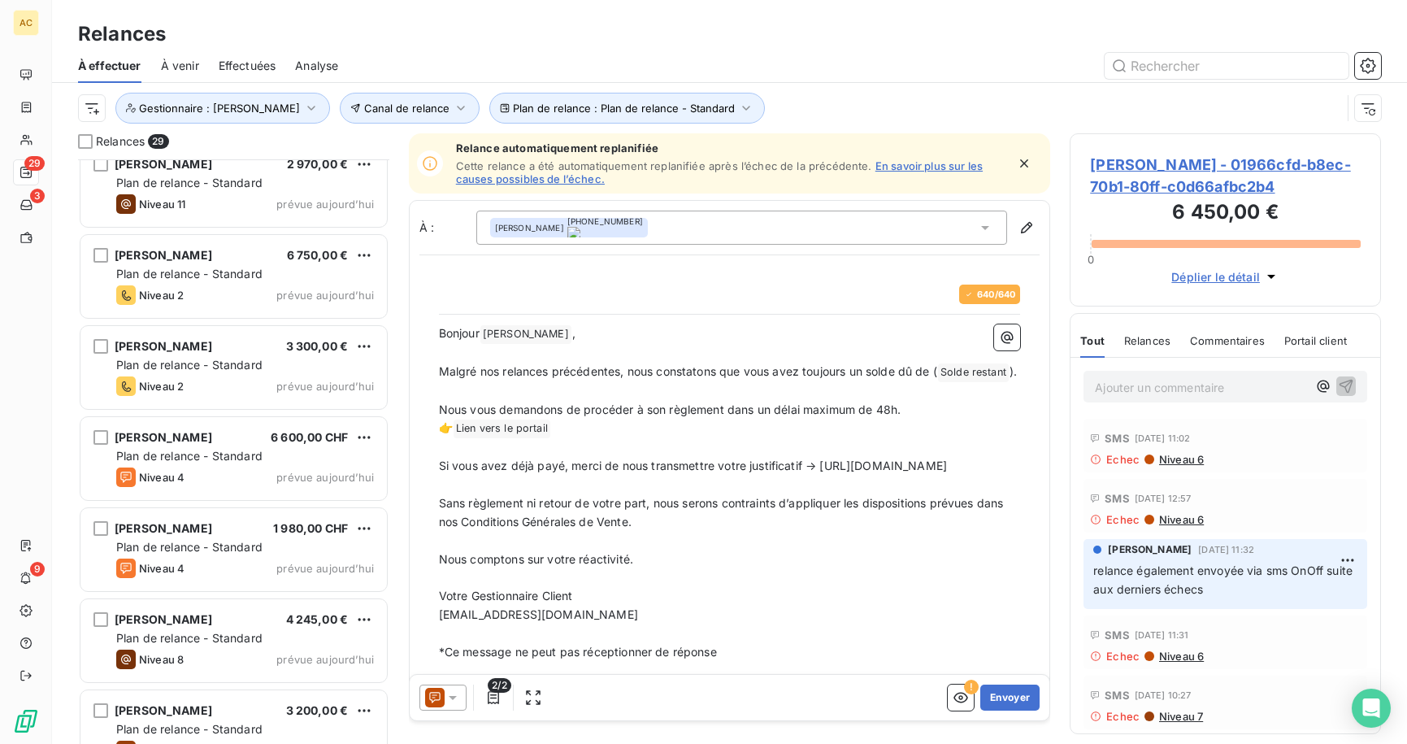
click at [245, 279] on span "Plan de relance - Standard" at bounding box center [189, 274] width 146 height 14
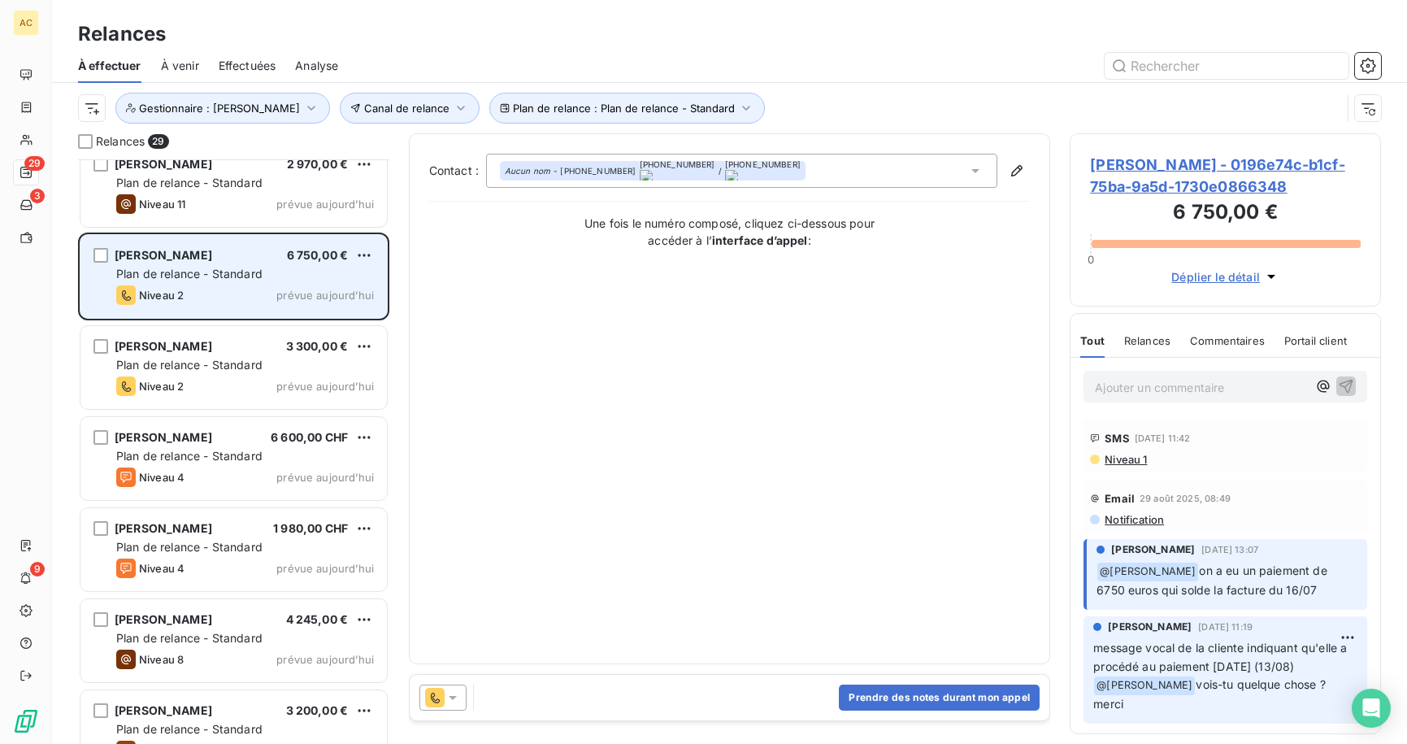
click at [241, 266] on div "Plan de relance - Standard" at bounding box center [245, 274] width 258 height 16
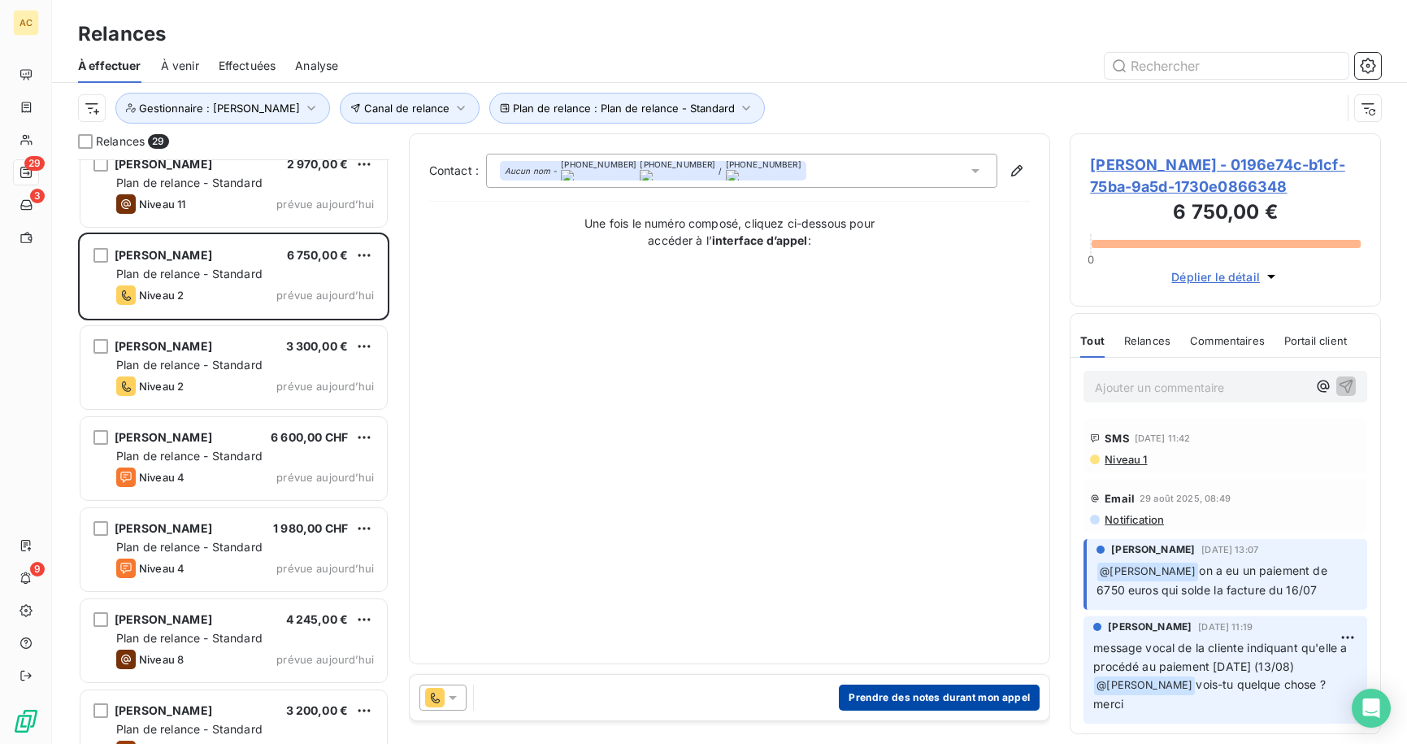
click at [919, 698] on button "Prendre des notes durant mon appel" at bounding box center [939, 698] width 201 height 26
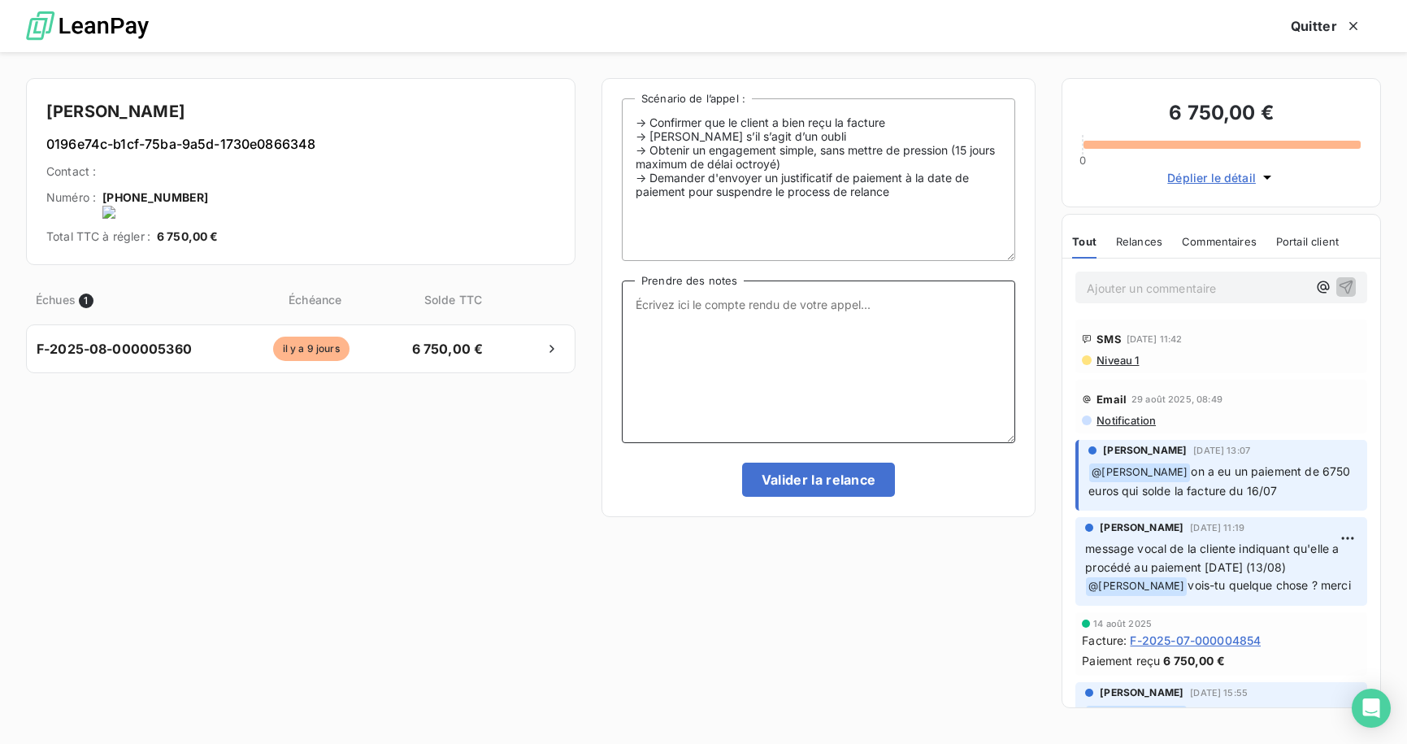
click at [837, 320] on textarea "Prendre des notes" at bounding box center [819, 362] width 394 height 163
type textarea "tel cliente - nrp MV"
click at [818, 485] on button "Valider la relance" at bounding box center [819, 480] width 154 height 34
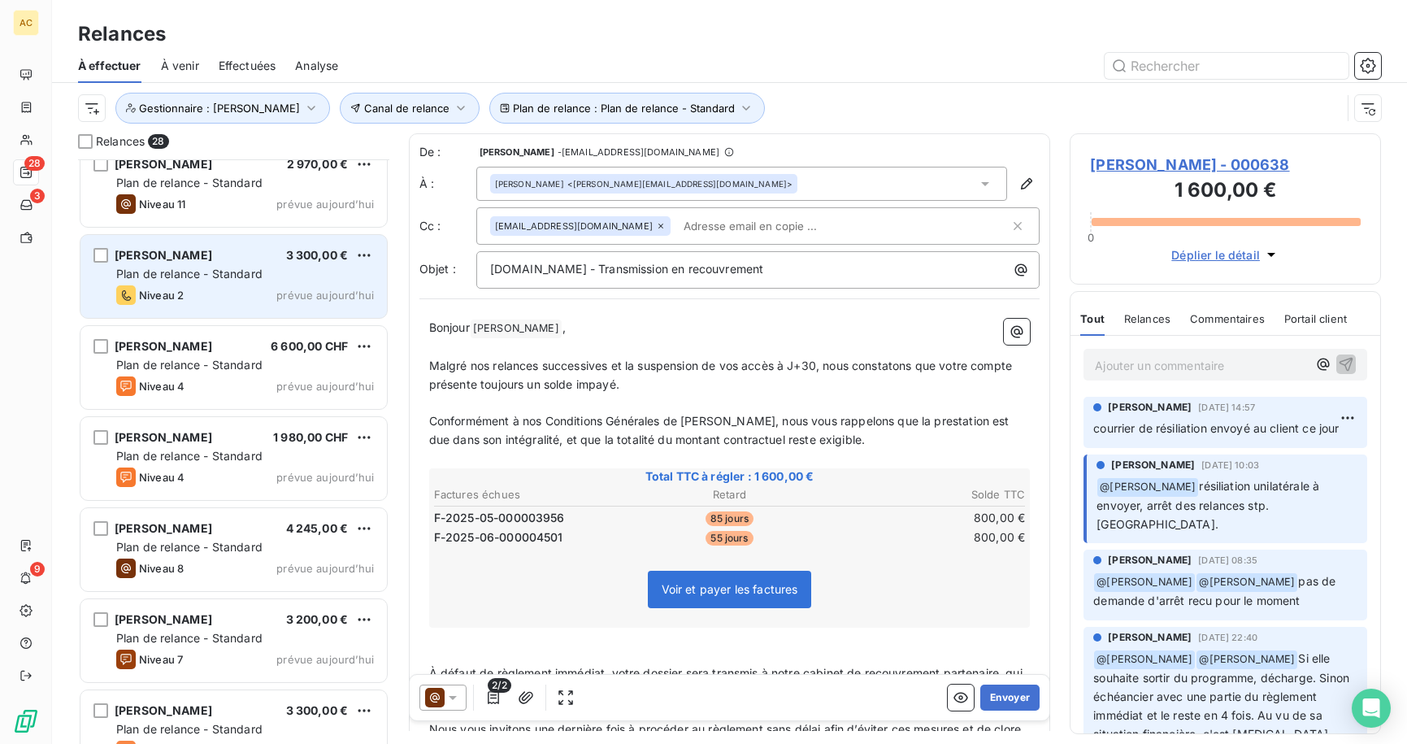
click at [221, 292] on div "Niveau 2 prévue aujourd’hui" at bounding box center [245, 295] width 258 height 20
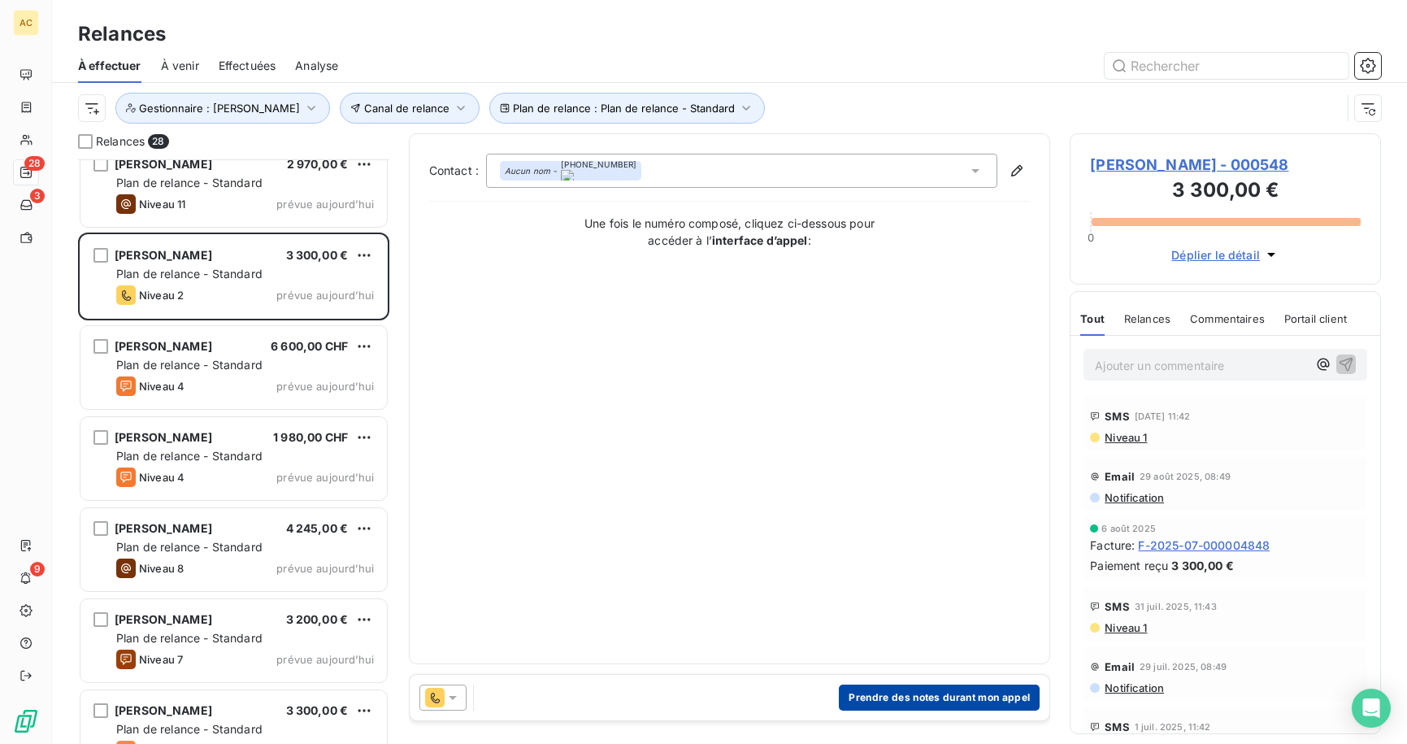
click at [924, 699] on button "Prendre des notes durant mon appel" at bounding box center [939, 698] width 201 height 26
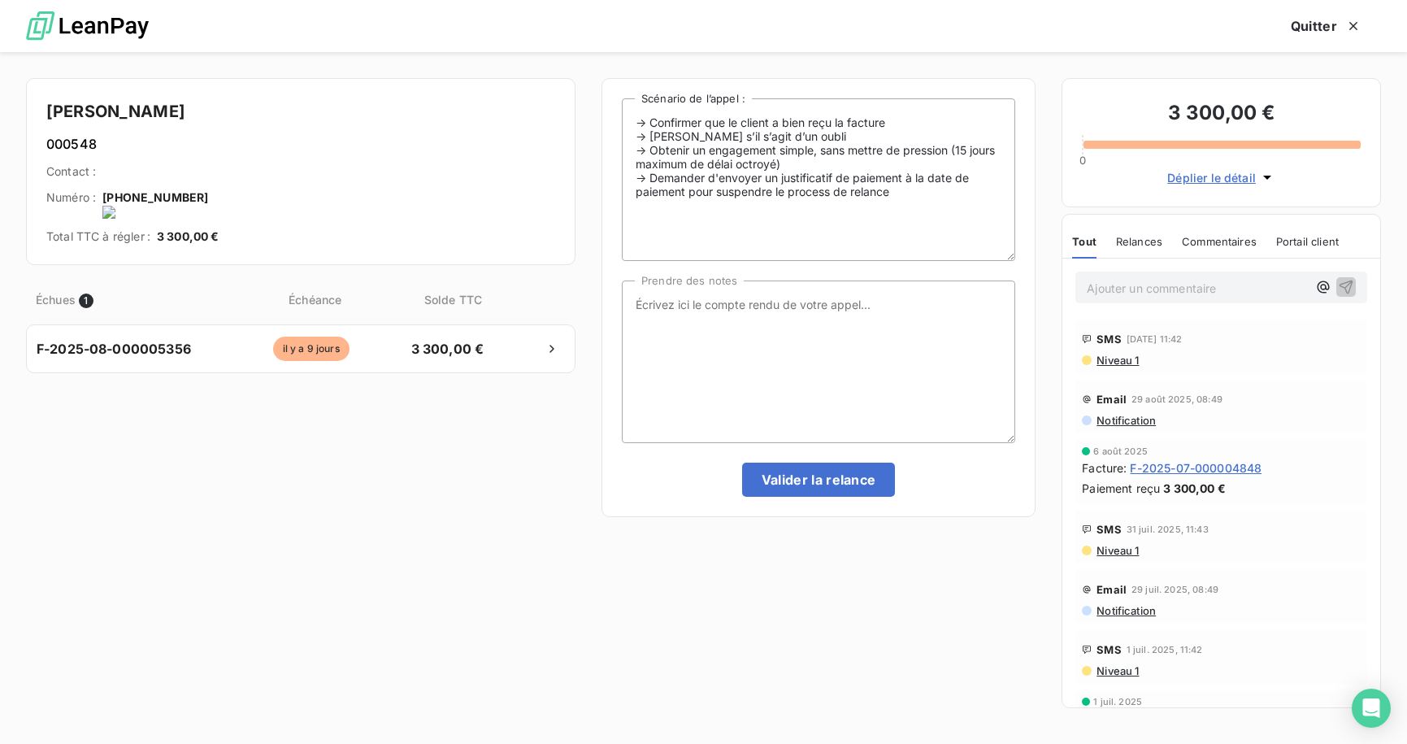
click at [211, 176] on onoff-telecom-ce-actions-button at bounding box center [211, 176] width 0 height 0
click at [812, 324] on textarea "Prendre des notes" at bounding box center [819, 362] width 394 height 163
type textarea "t"
click at [723, 311] on textarea "Prendre des notes" at bounding box center [819, 362] width 394 height 163
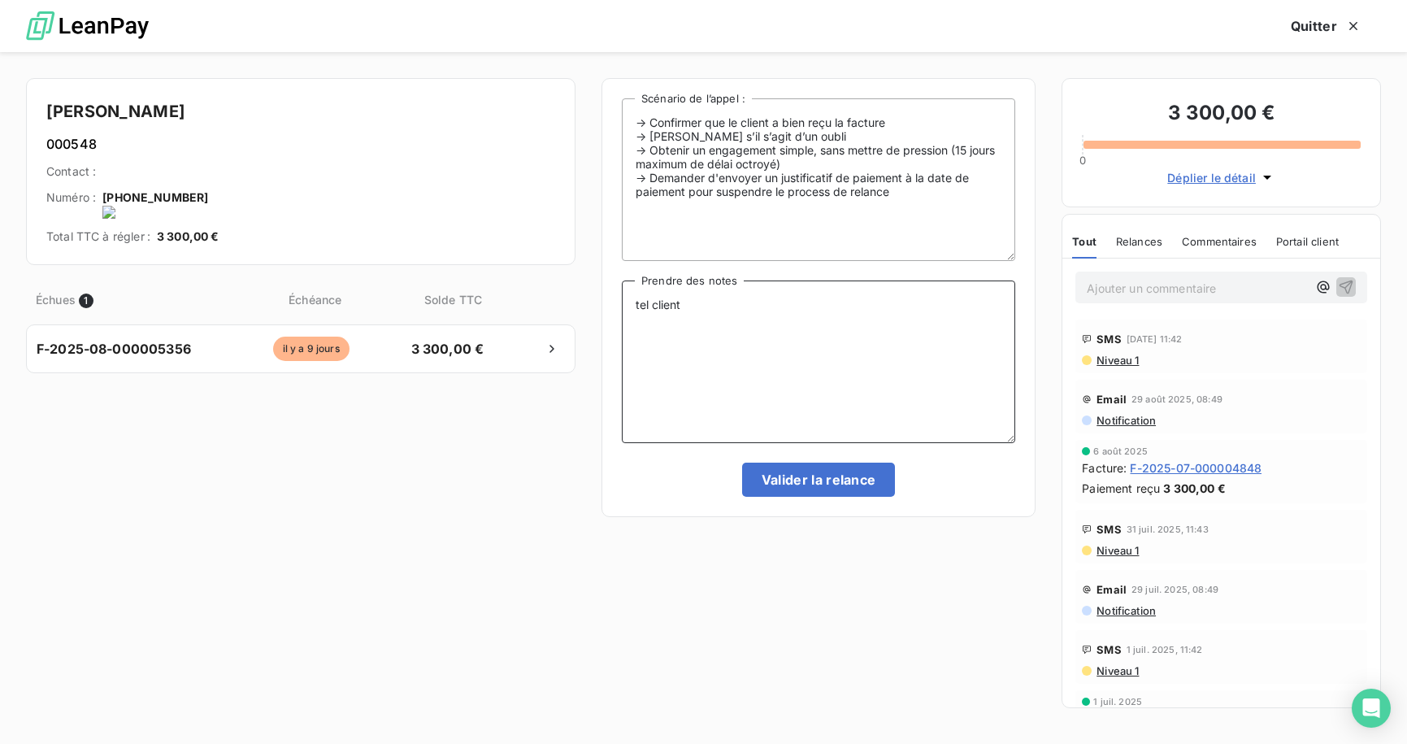
paste textarea "Client n’a pas reçu la facture initiale, l’a notifiée à la comptabilité. Procha…"
drag, startPoint x: 684, startPoint y: 307, endPoint x: 815, endPoint y: 342, distance: 135.5
click at [815, 342] on textarea "tel client Client n’a pas reçu la facture initiale, l’a notifiée à la comptabil…" at bounding box center [819, 362] width 394 height 163
paste textarea "[PERSON_NAME][EMAIL_ADDRESS][DOMAIN_NAME]"
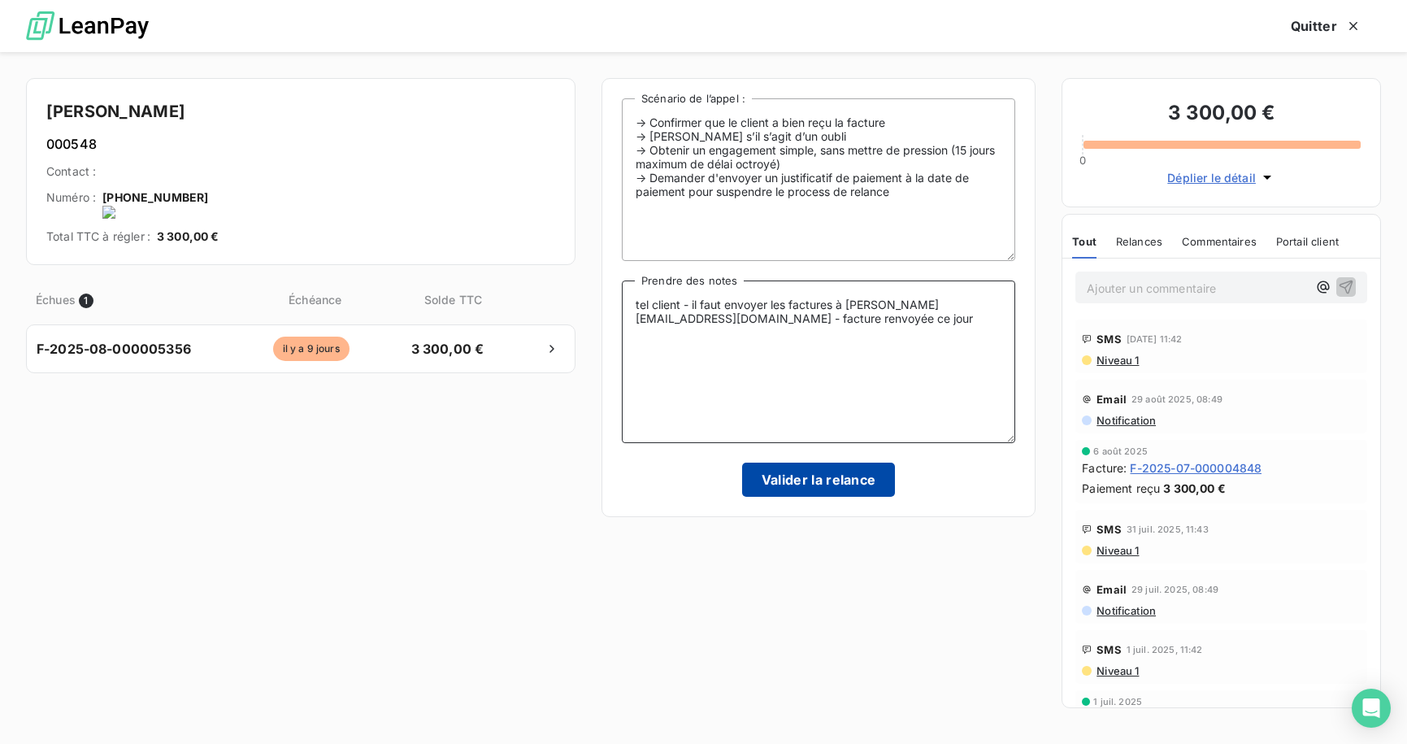
type textarea "tel client - il faut envoyer les factures à [PERSON_NAME][EMAIL_ADDRESS][DOMAIN…"
click at [823, 481] on button "Valider la relance" at bounding box center [819, 480] width 154 height 34
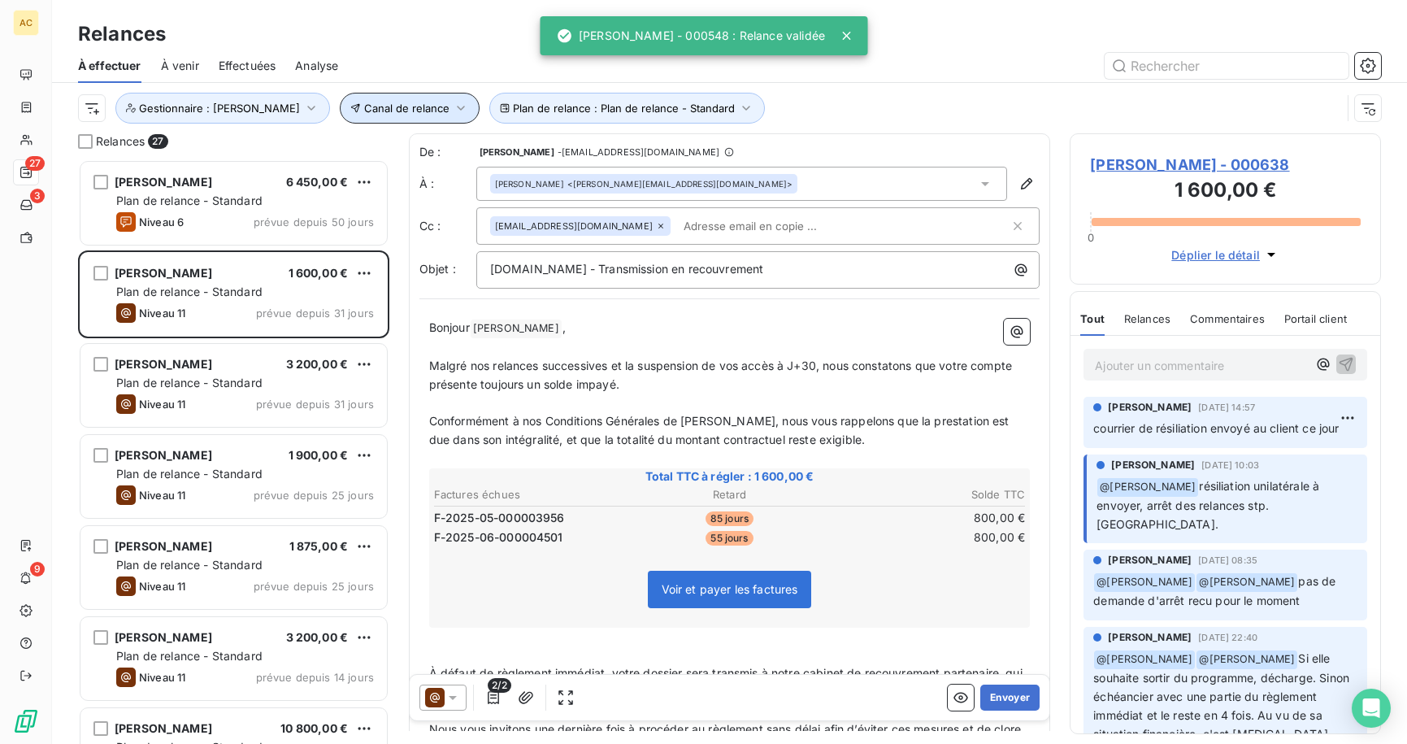
click at [385, 109] on span "Canal de relance" at bounding box center [406, 108] width 85 height 13
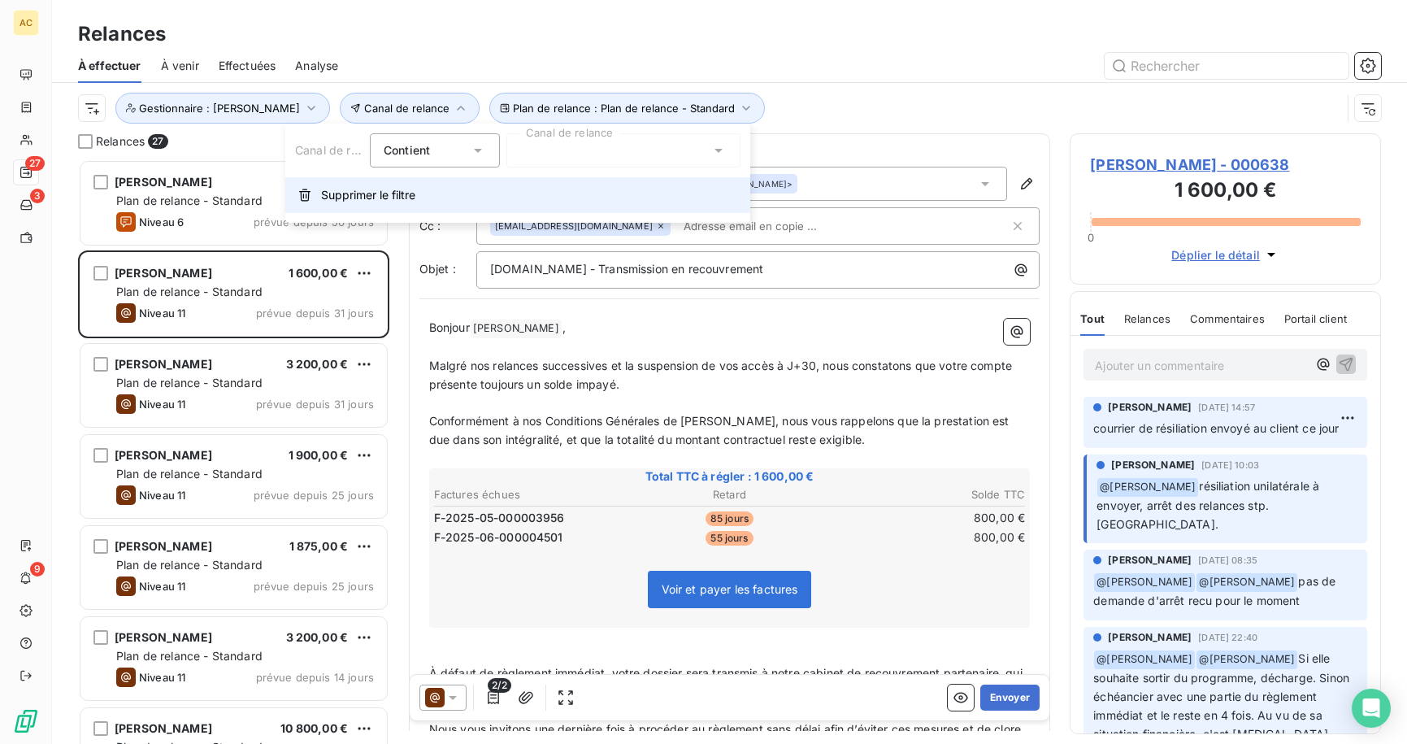
click at [369, 197] on span "Supprimer le filtre" at bounding box center [368, 195] width 94 height 16
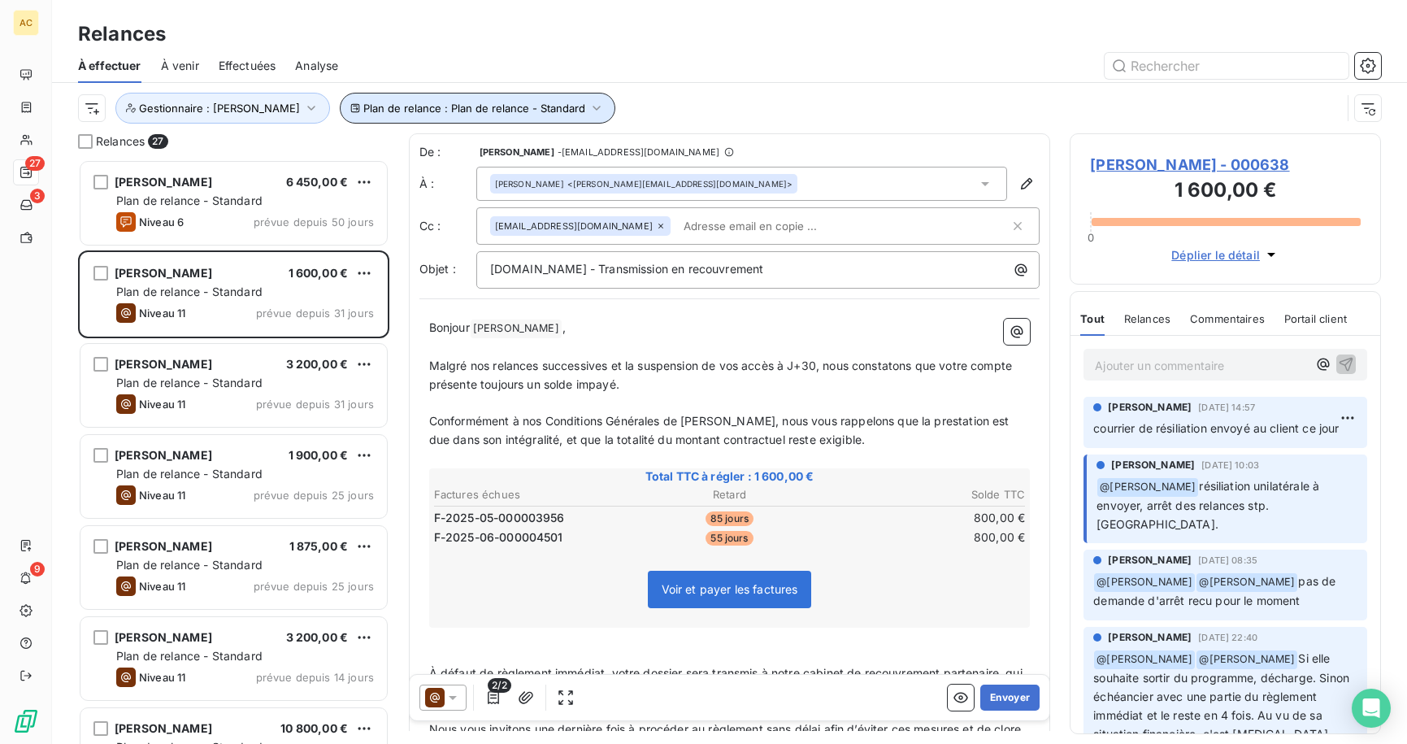
click at [481, 112] on span "Plan de relance : Plan de relance - Standard" at bounding box center [474, 108] width 222 height 13
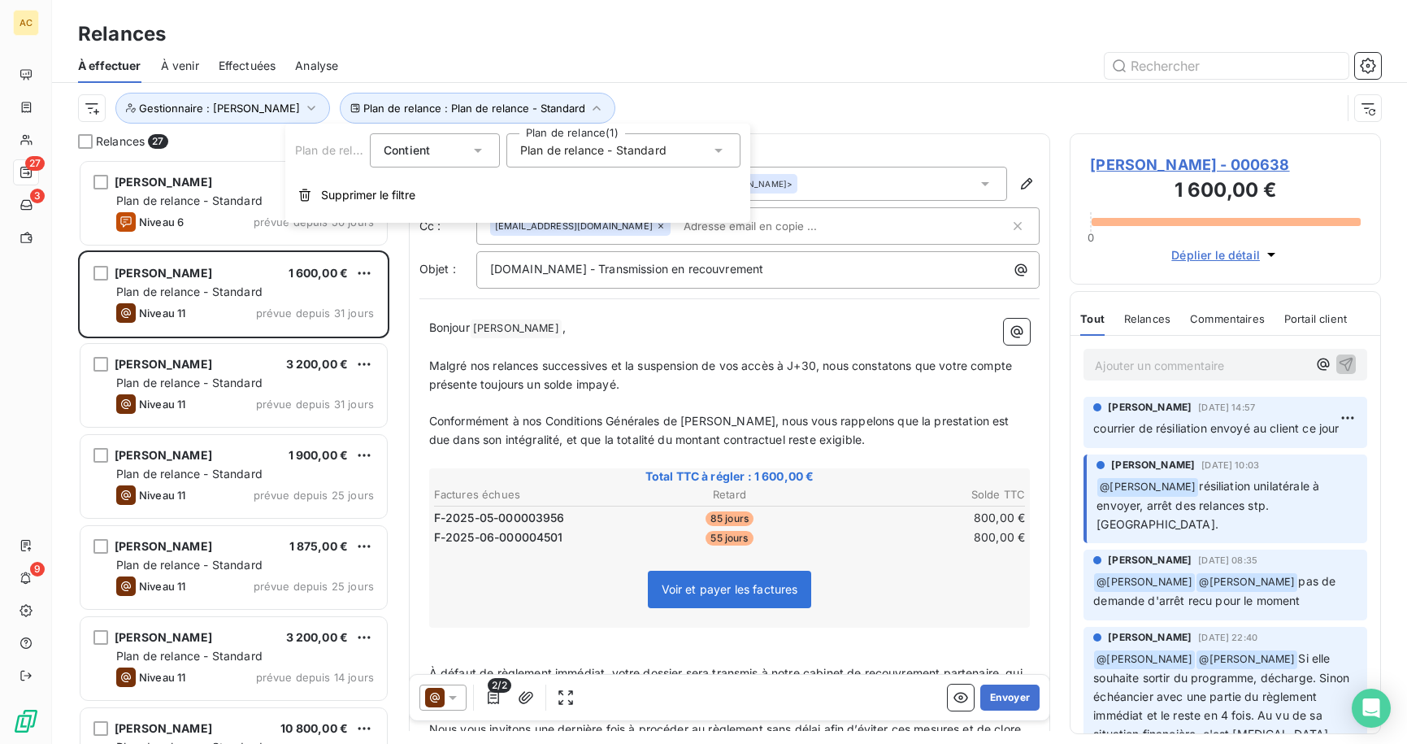
click at [623, 99] on div "Plan de relance : Plan de relance - Standard Gestionnaire : [PERSON_NAME]" at bounding box center [710, 108] width 1264 height 31
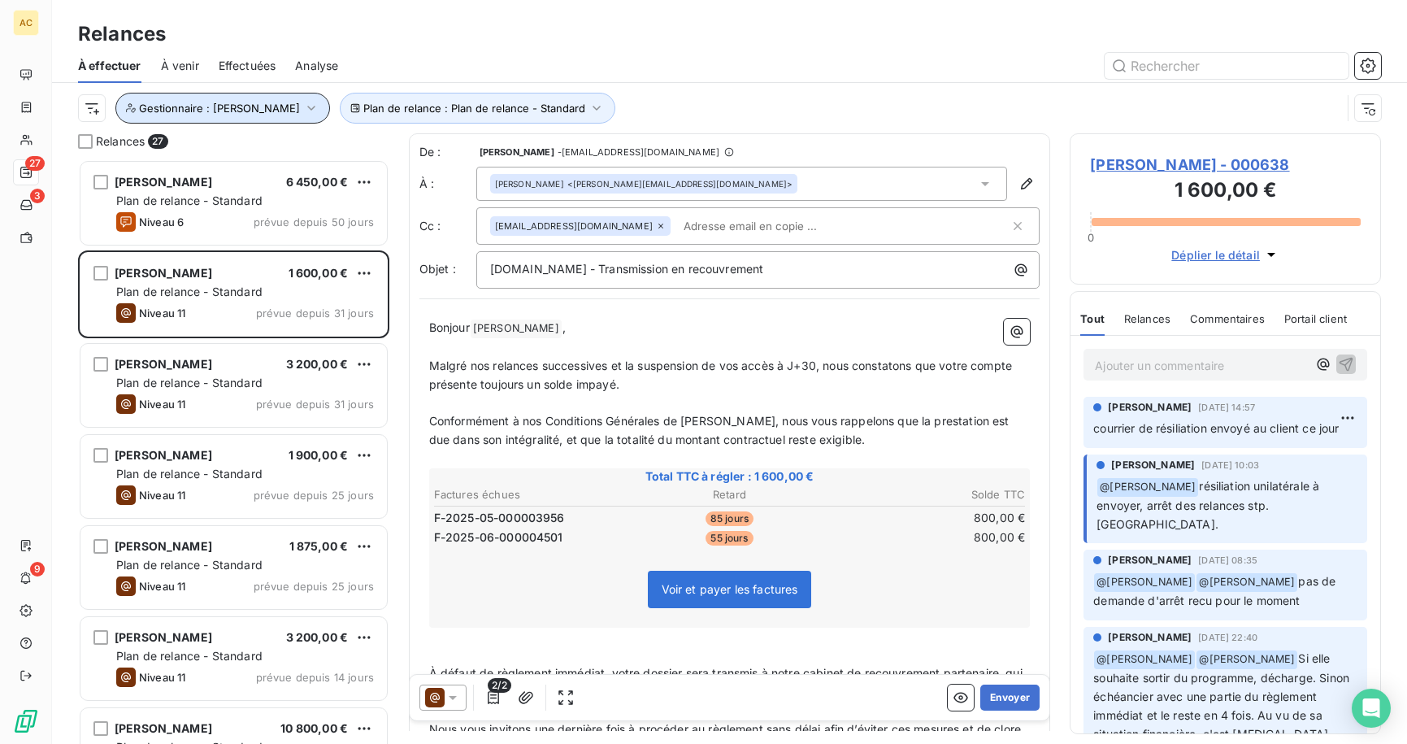
click at [215, 112] on span "Gestionnaire : [PERSON_NAME]" at bounding box center [219, 108] width 161 height 13
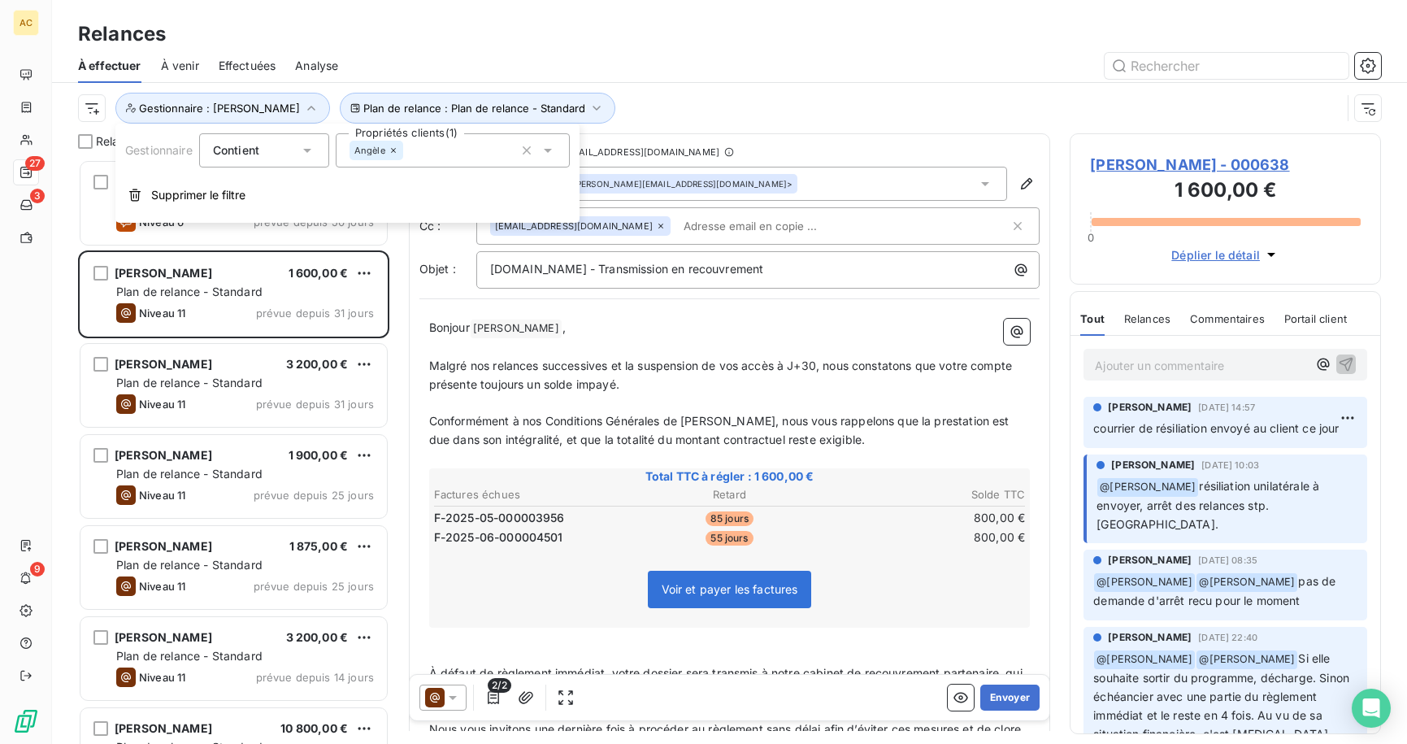
click at [552, 154] on icon at bounding box center [548, 150] width 16 height 16
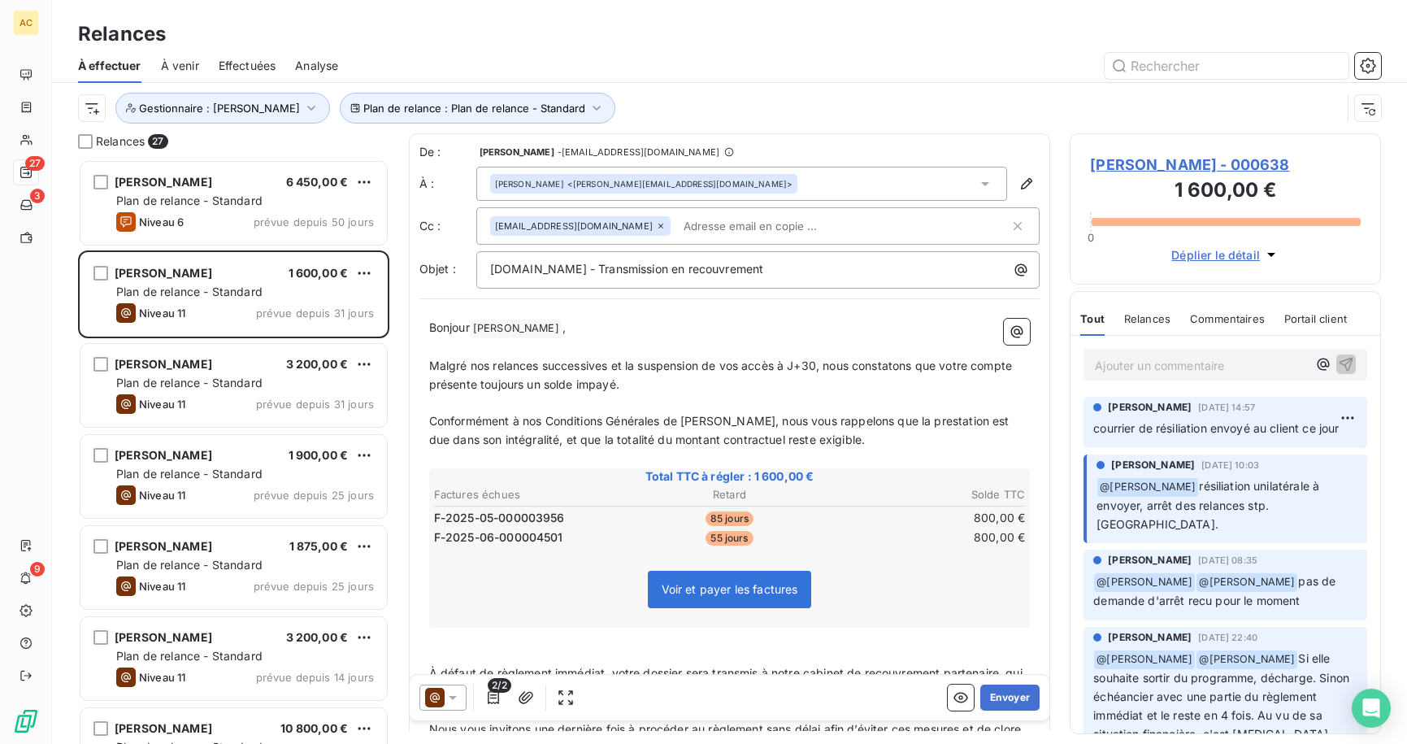
click at [683, 105] on div "Plan de relance : Plan de relance - Standard Gestionnaire : [PERSON_NAME]" at bounding box center [710, 108] width 1264 height 31
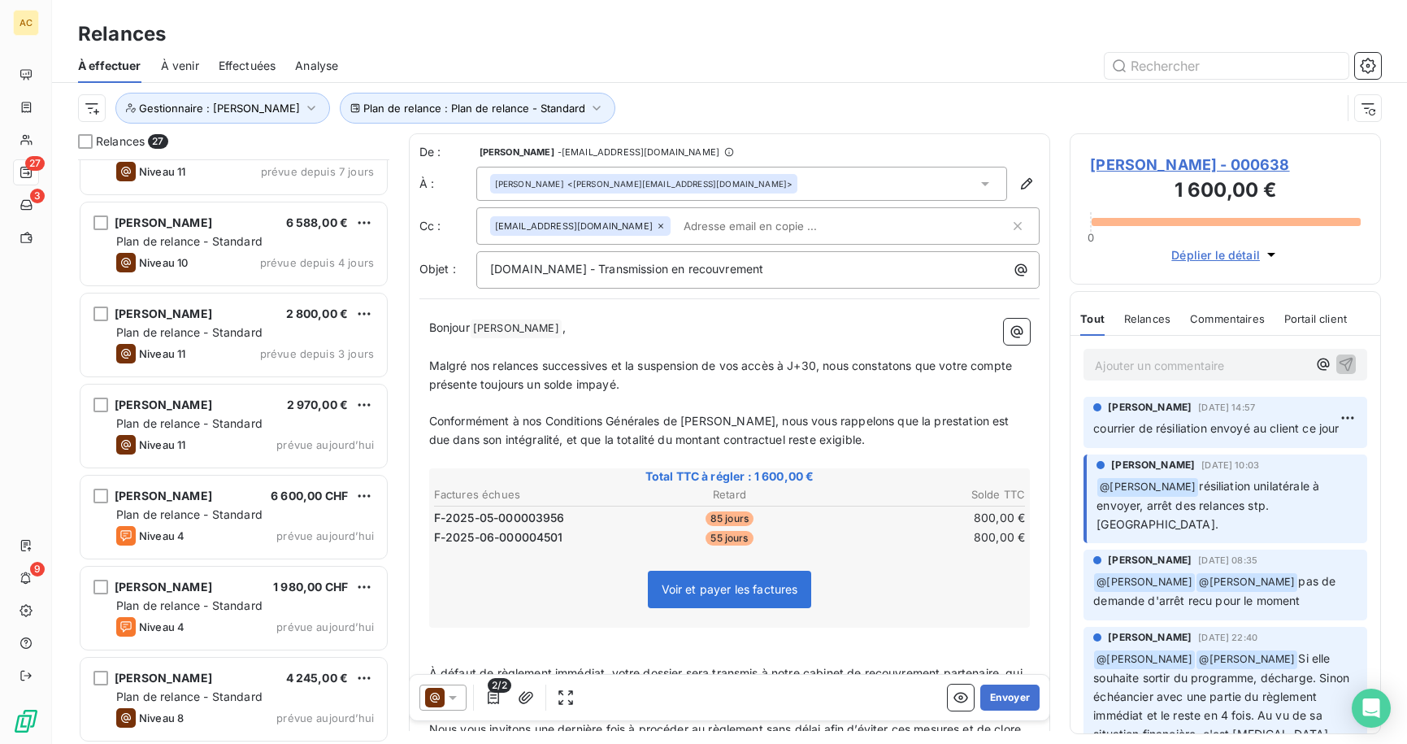
scroll to position [1236, 0]
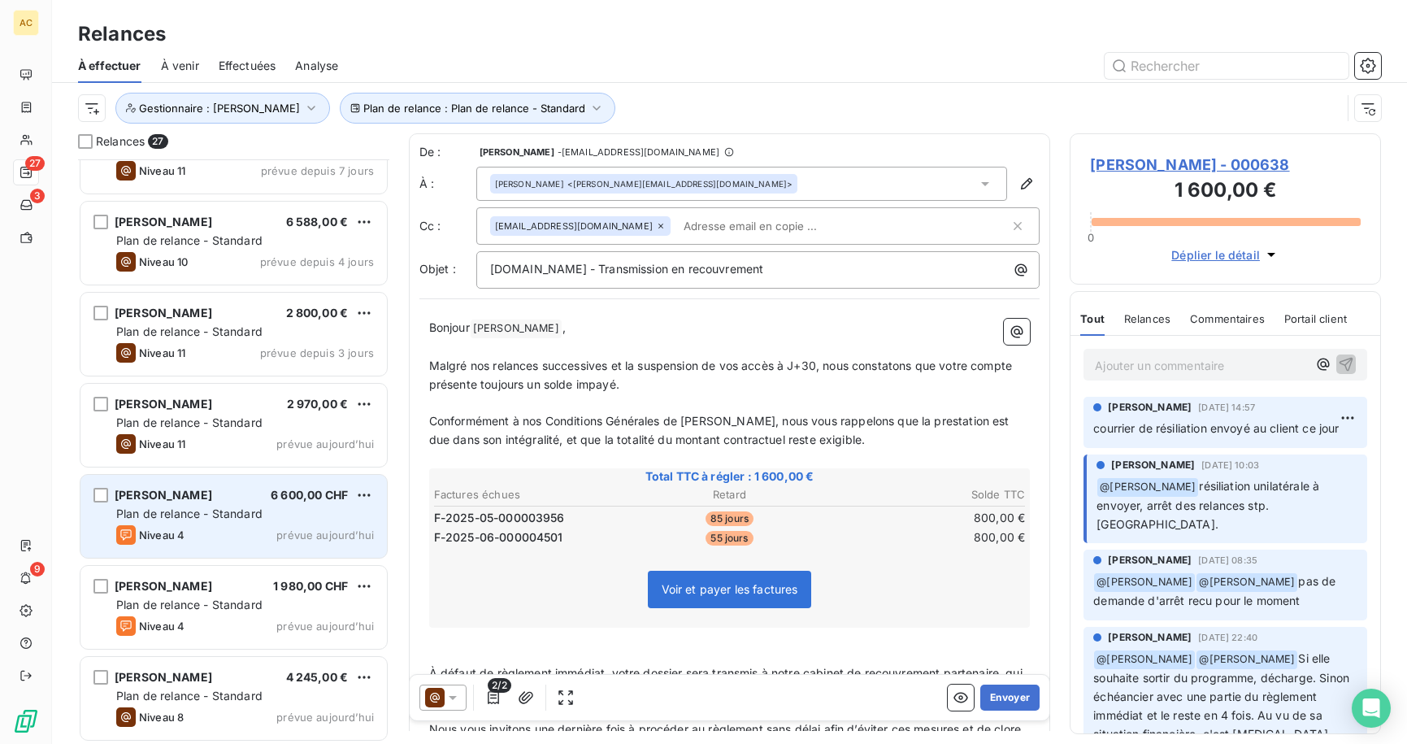
click at [213, 515] on span "Plan de relance - Standard" at bounding box center [189, 514] width 146 height 14
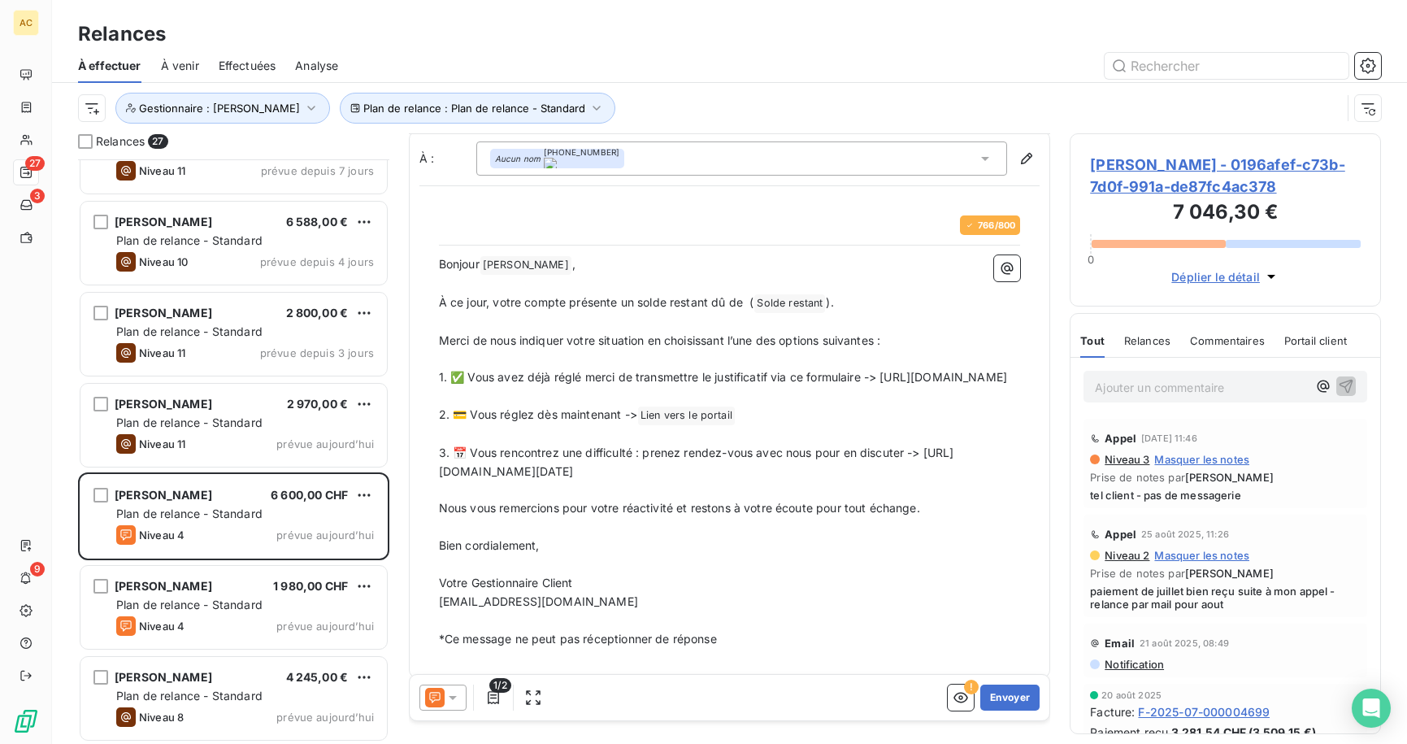
scroll to position [4, 0]
drag, startPoint x: 435, startPoint y: 489, endPoint x: 959, endPoint y: 507, distance: 523.9
click at [959, 507] on div "766 / 800 Bonjour [PERSON_NAME] ﻿ , ﻿ À ce jour, votre compte présente un solde…" at bounding box center [730, 431] width 602 height 452
drag, startPoint x: 961, startPoint y: 494, endPoint x: 434, endPoint y: 493, distance: 526.9
click at [434, 493] on div "766 / 800 Bonjour [PERSON_NAME] ﻿ , ﻿ À ce jour, votre compte présente un solde…" at bounding box center [730, 431] width 602 height 452
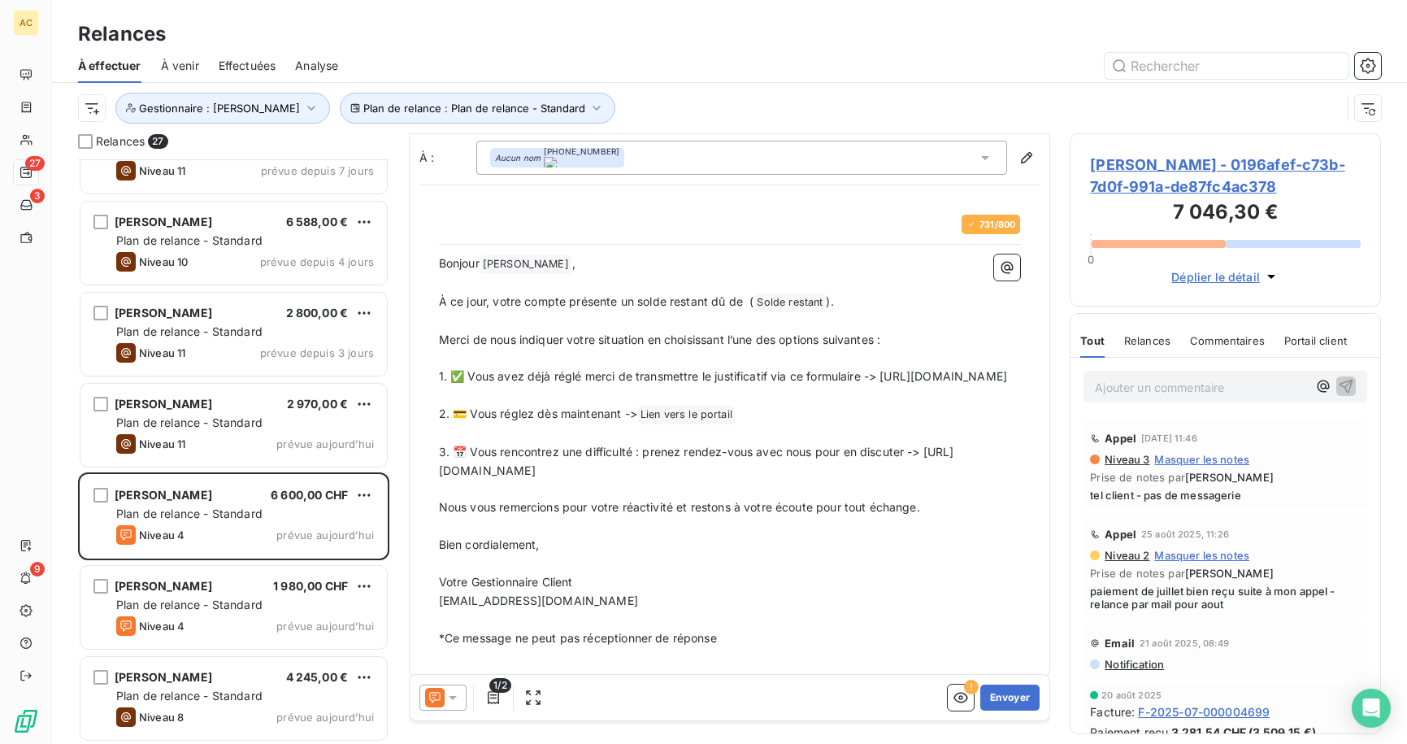
scroll to position [36, 0]
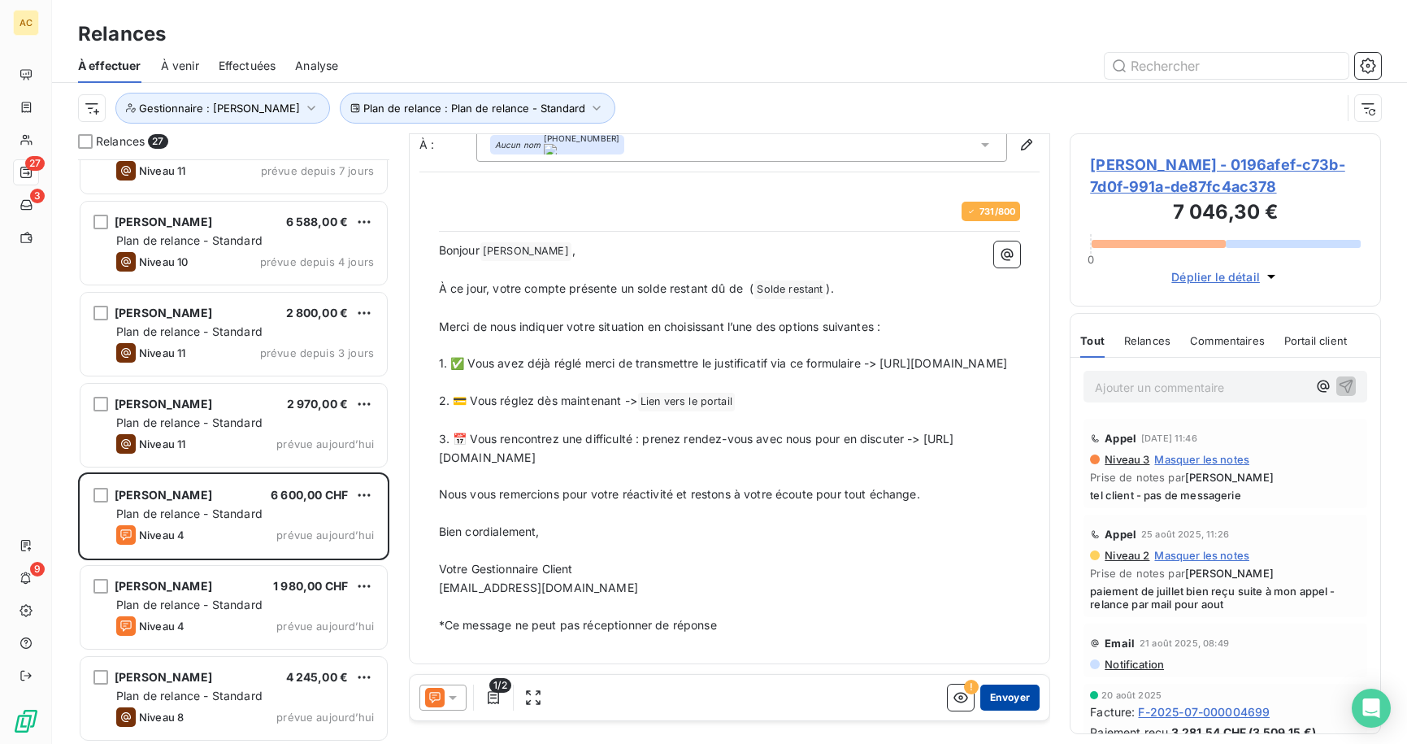
click at [987, 695] on button "Envoyer" at bounding box center [1010, 698] width 59 height 26
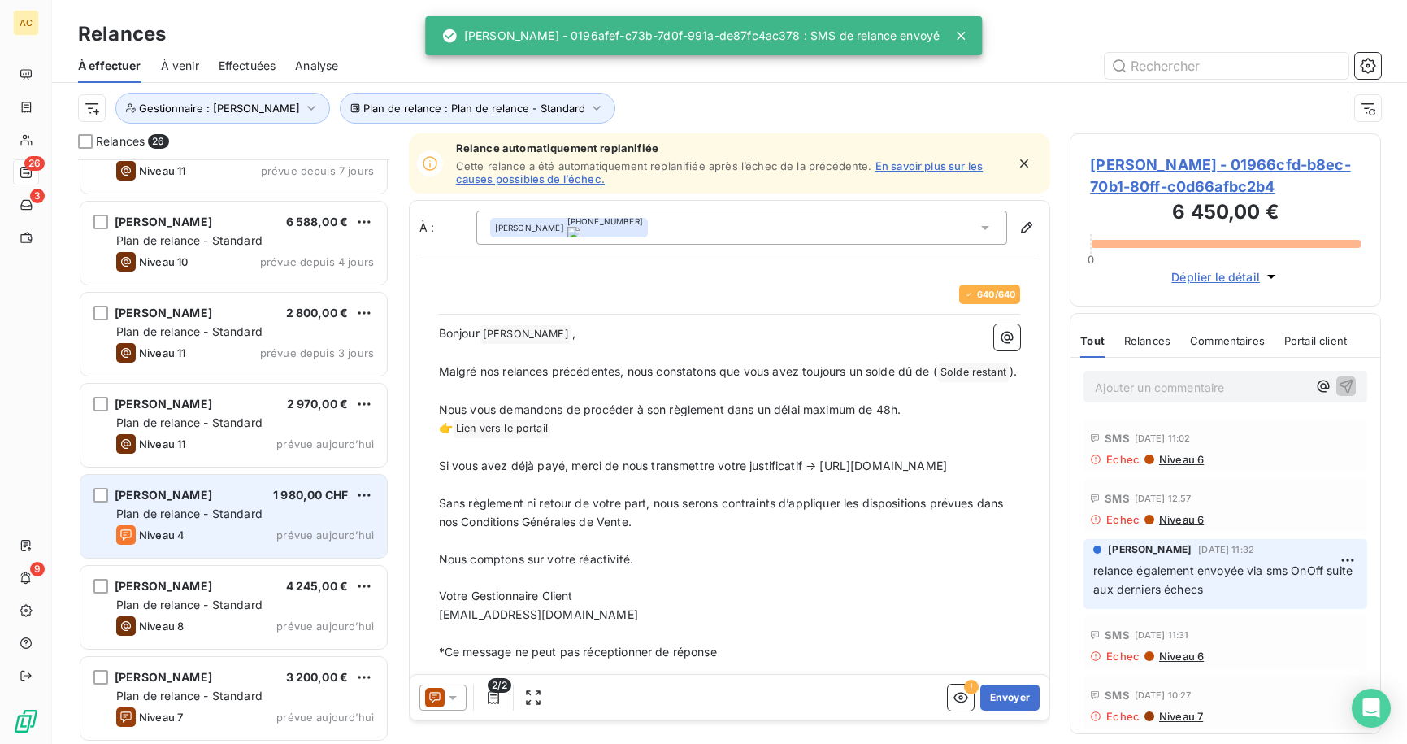
click at [225, 520] on div "Plan de relance - Standard" at bounding box center [245, 514] width 258 height 16
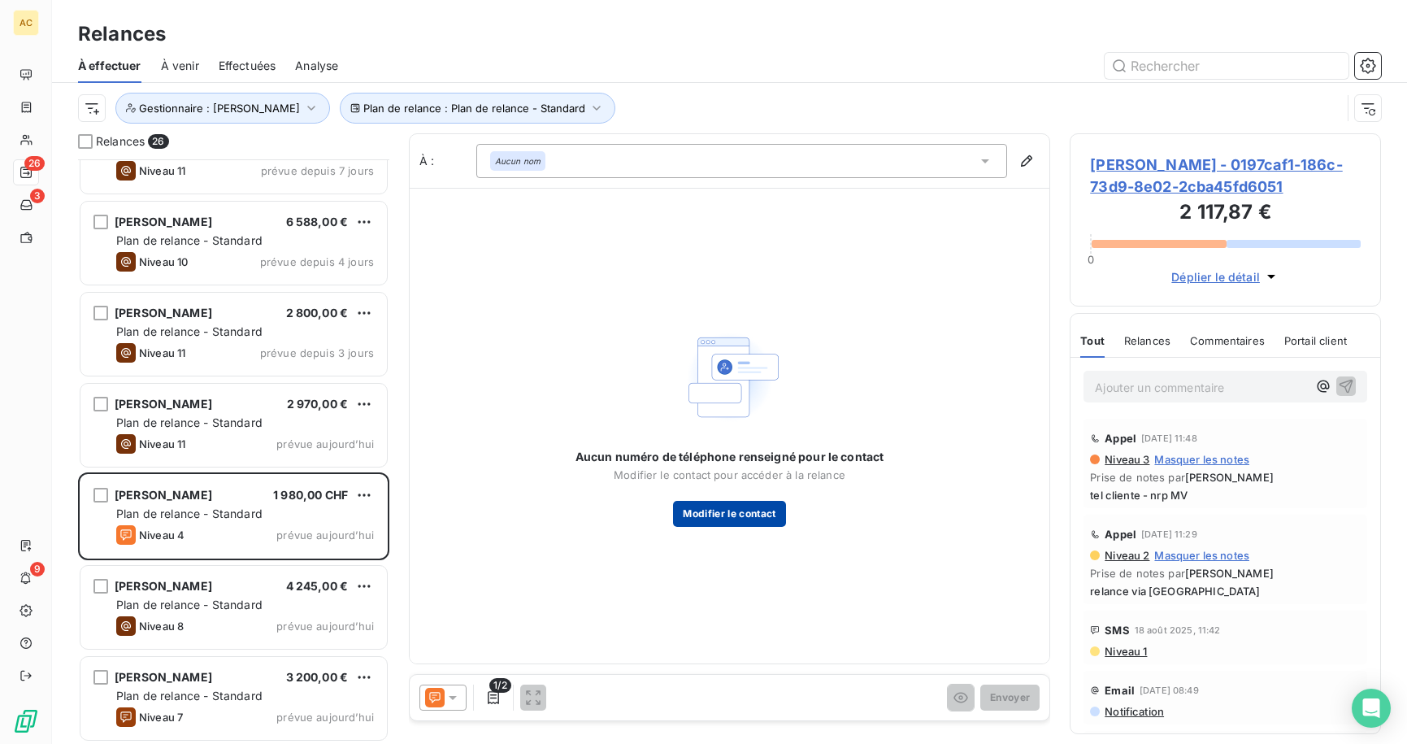
click at [718, 518] on button "Modifier le contact" at bounding box center [729, 514] width 112 height 26
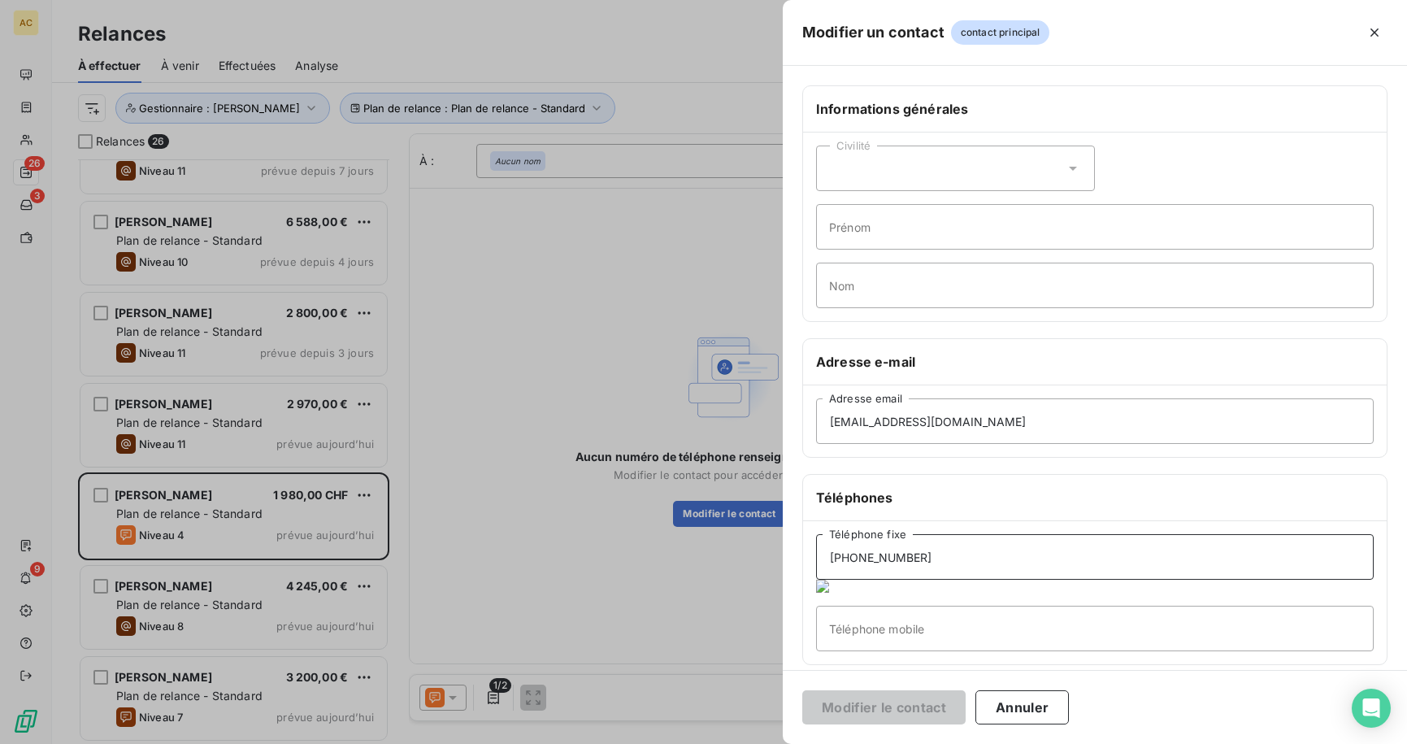
drag, startPoint x: 951, startPoint y: 556, endPoint x: 751, endPoint y: 536, distance: 200.2
click at [751, 743] on div "Modifier un contact contact principal Informations générales Civilité Prénom No…" at bounding box center [703, 744] width 1407 height 0
click at [861, 609] on input "Téléphone mobile" at bounding box center [1095, 629] width 558 height 46
paste input "[PHONE_NUMBER]"
type input "[PHONE_NUMBER]"
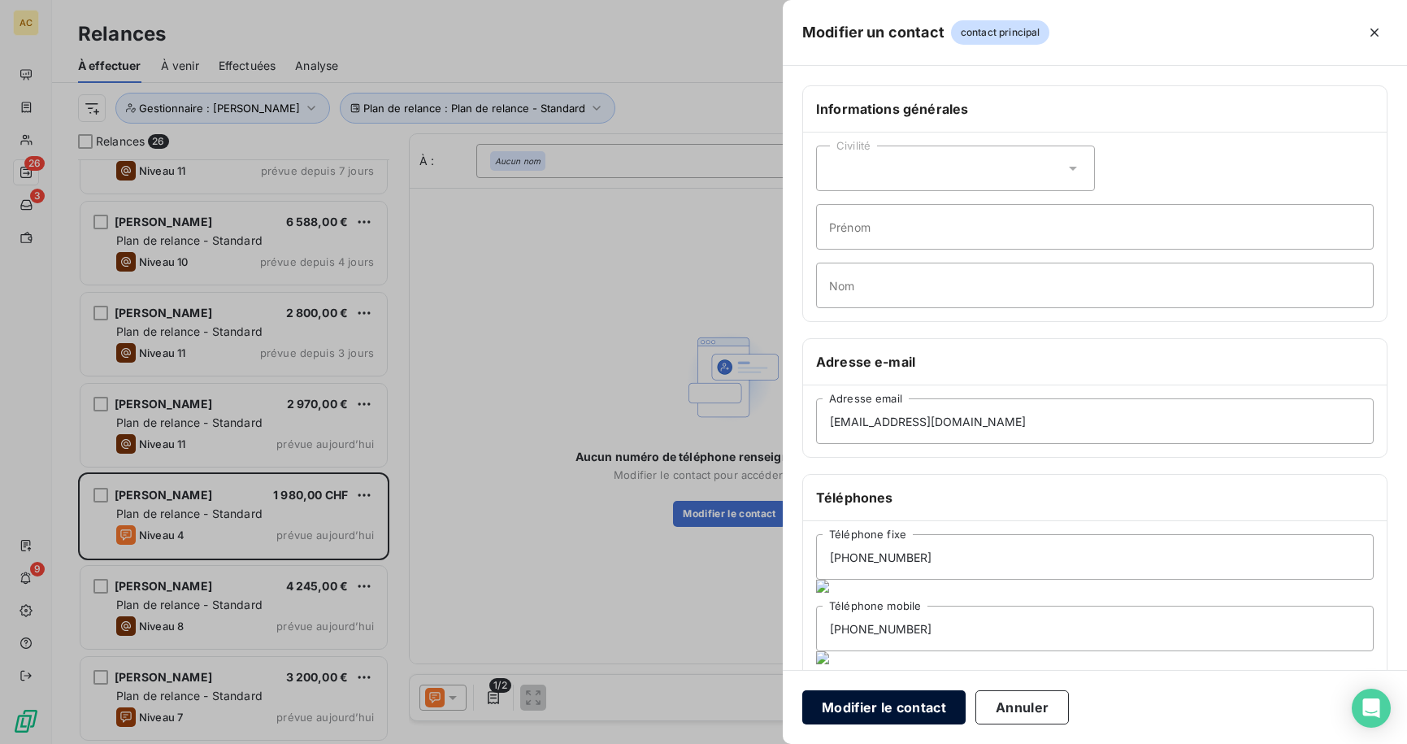
click at [936, 712] on button "Modifier le contact" at bounding box center [884, 707] width 163 height 34
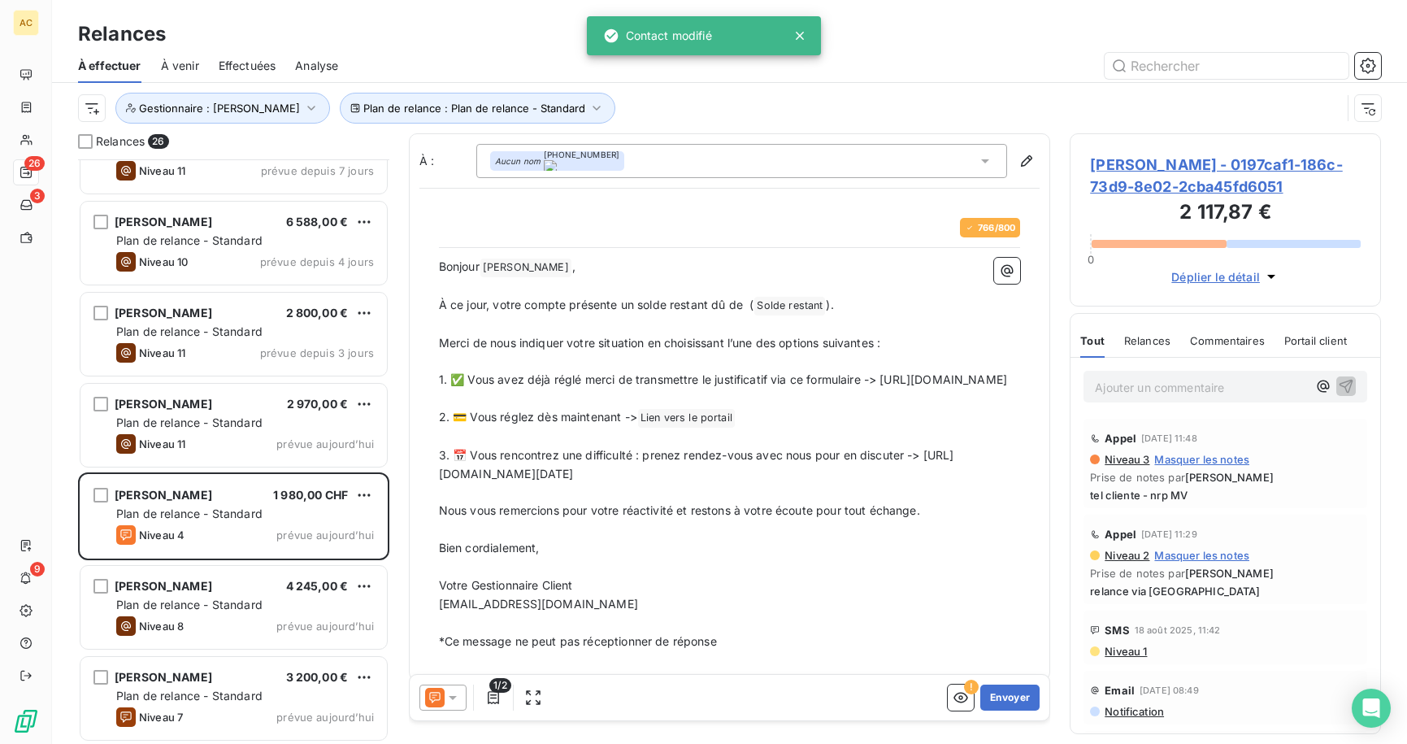
drag, startPoint x: 960, startPoint y: 490, endPoint x: 465, endPoint y: 496, distance: 495.2
click at [434, 493] on div "766 / 800 Bonjour [PERSON_NAME] ﻿ , ﻿ À ce jour, votre compte présente un solde…" at bounding box center [730, 434] width 602 height 452
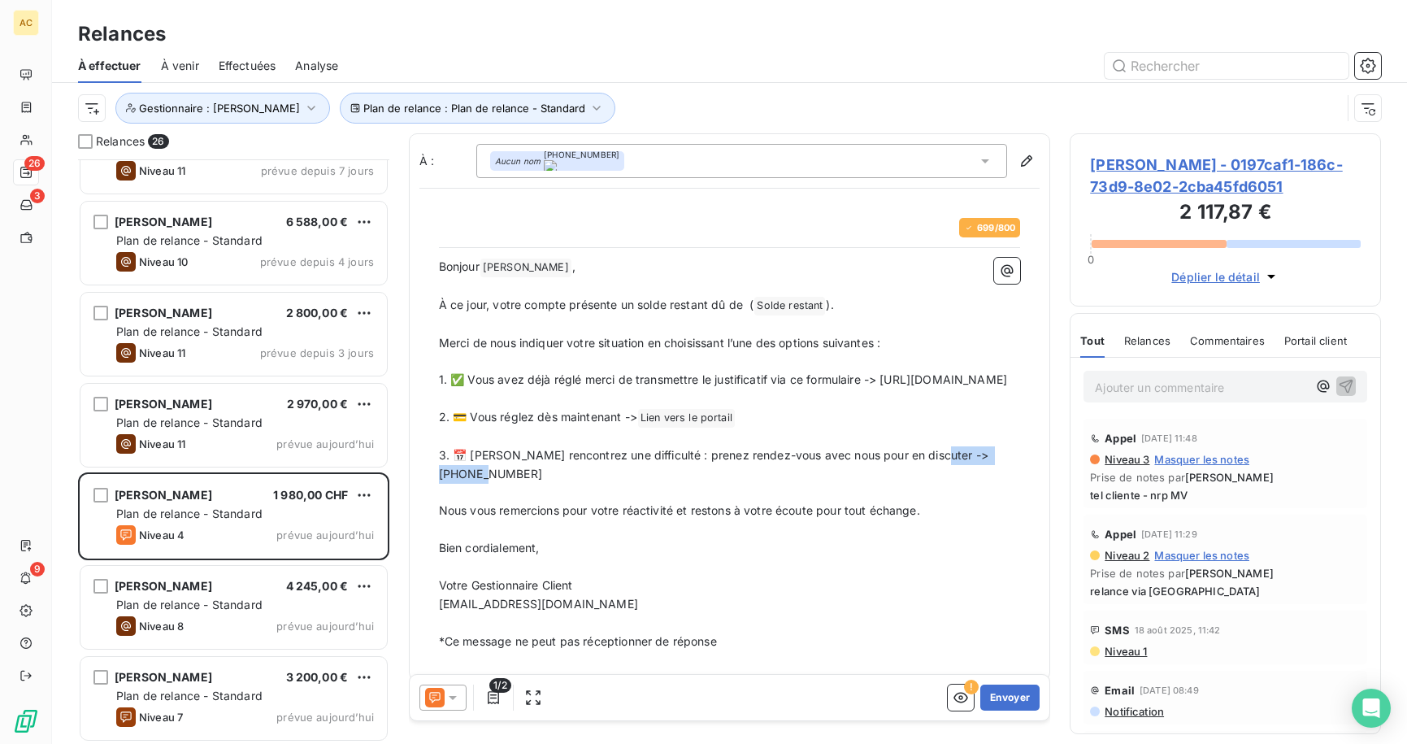
drag, startPoint x: 938, startPoint y: 474, endPoint x: 994, endPoint y: 489, distance: 58.2
click at [994, 484] on p "3. 📅 [PERSON_NAME] rencontrez une difficulté : prenez rendez-vous avec nous pou…" at bounding box center [730, 464] width 582 height 37
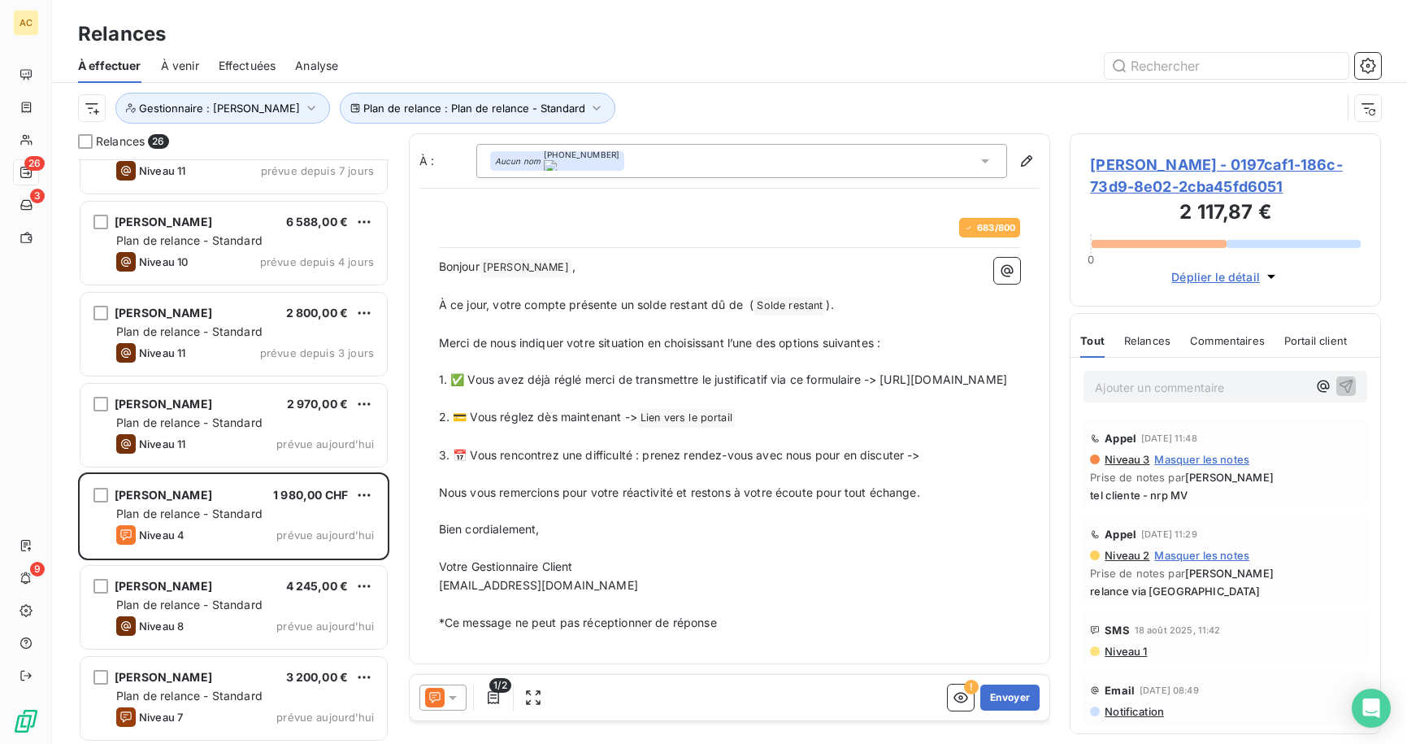
click at [933, 465] on p "3. 📅 Vous rencontrez une difficulté : prenez rendez-vous avec nous pour en disc…" at bounding box center [730, 455] width 582 height 19
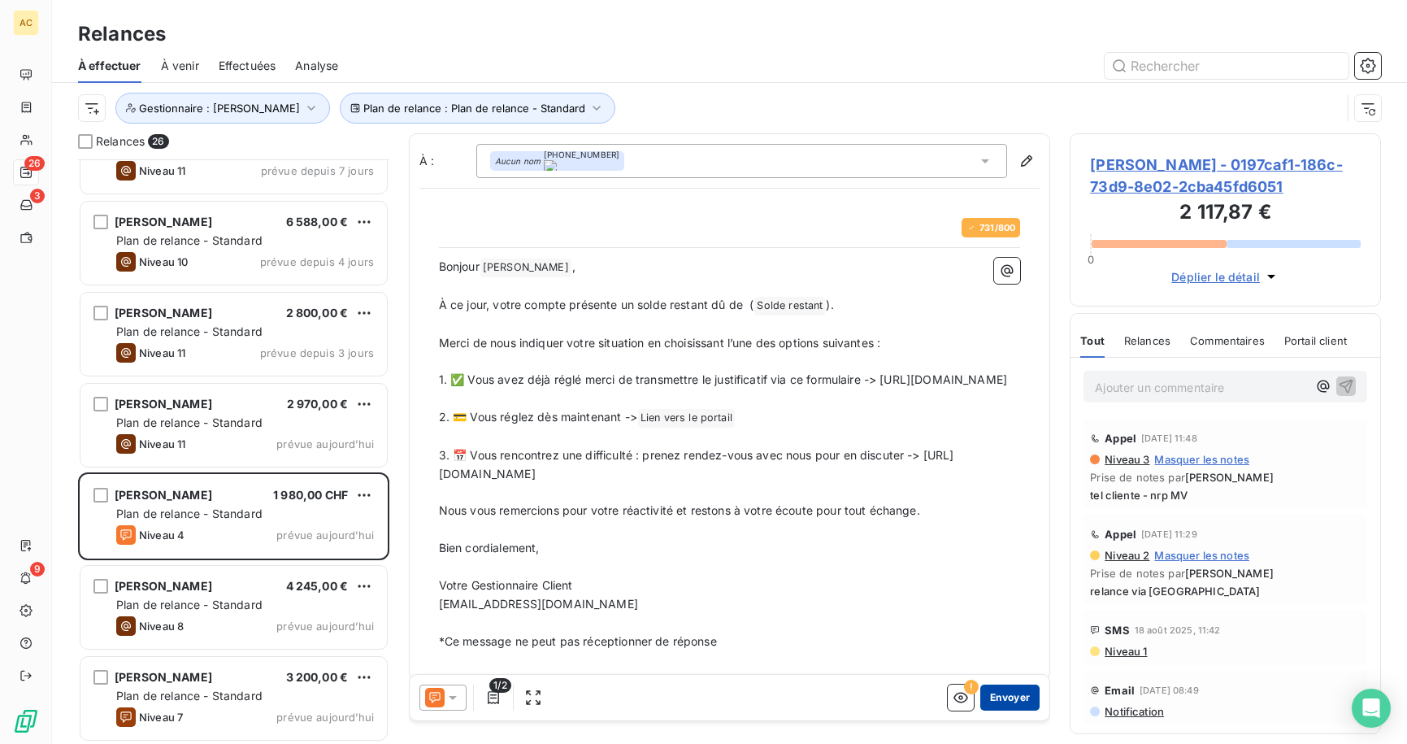
click at [1005, 698] on button "Envoyer" at bounding box center [1010, 698] width 59 height 26
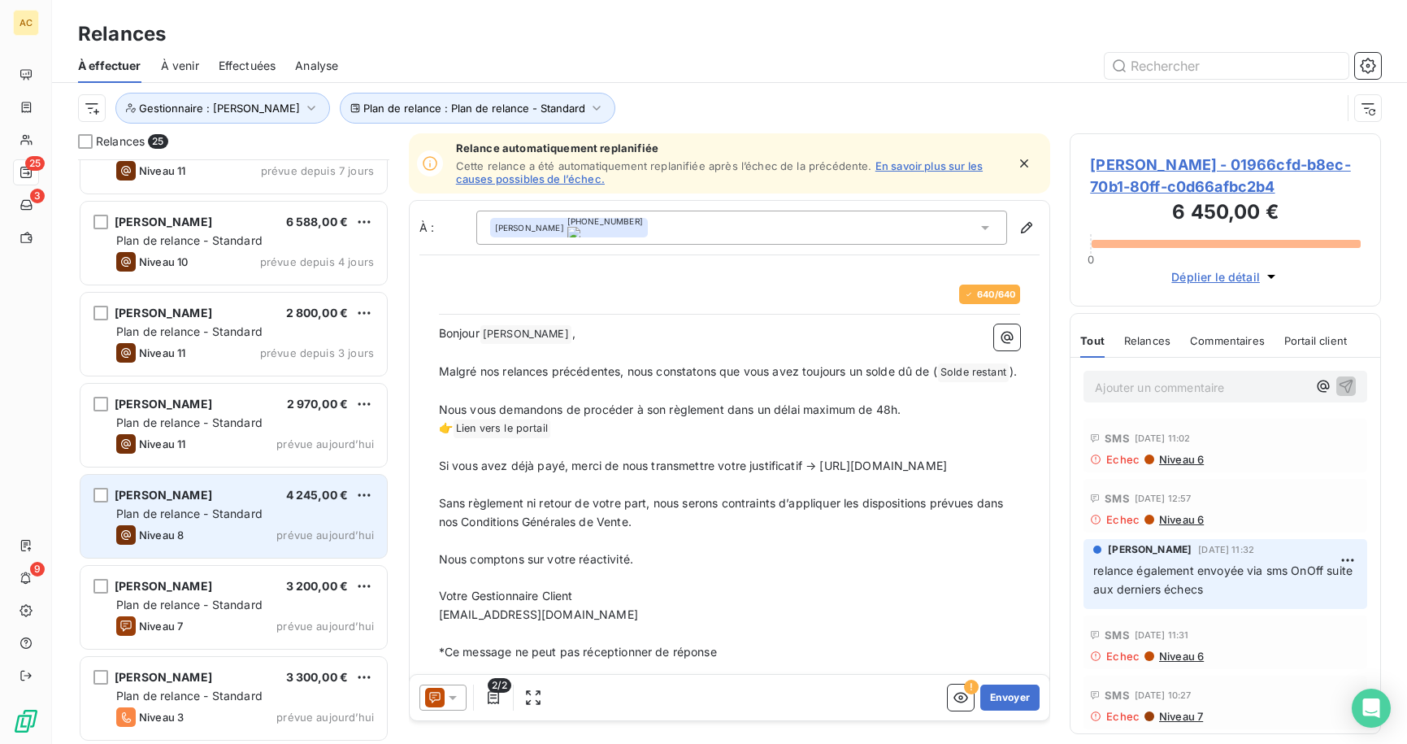
click at [224, 523] on div "[PERSON_NAME] 4 245,00 € Plan de relance - Standard Niveau 8 prévue [DATE]" at bounding box center [233, 516] width 307 height 83
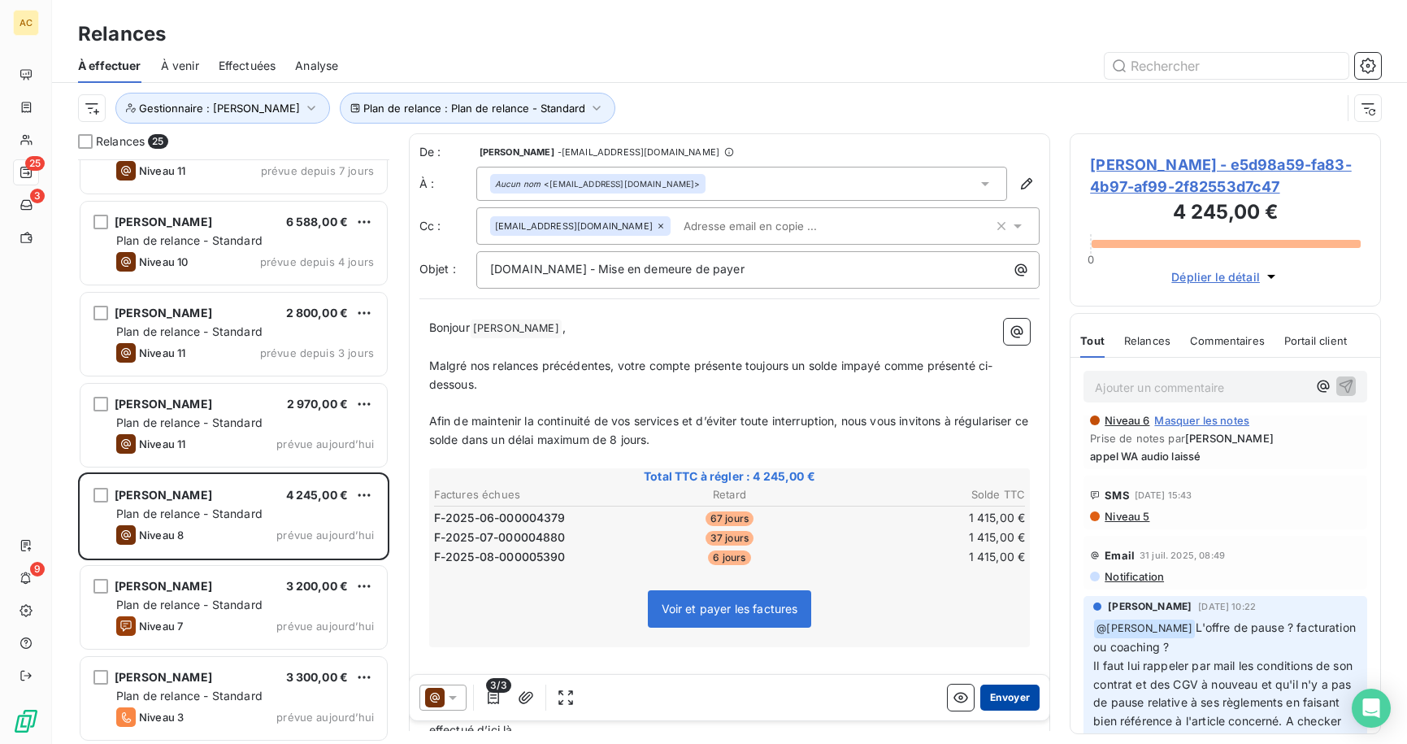
click at [982, 697] on button "Envoyer" at bounding box center [1010, 698] width 59 height 26
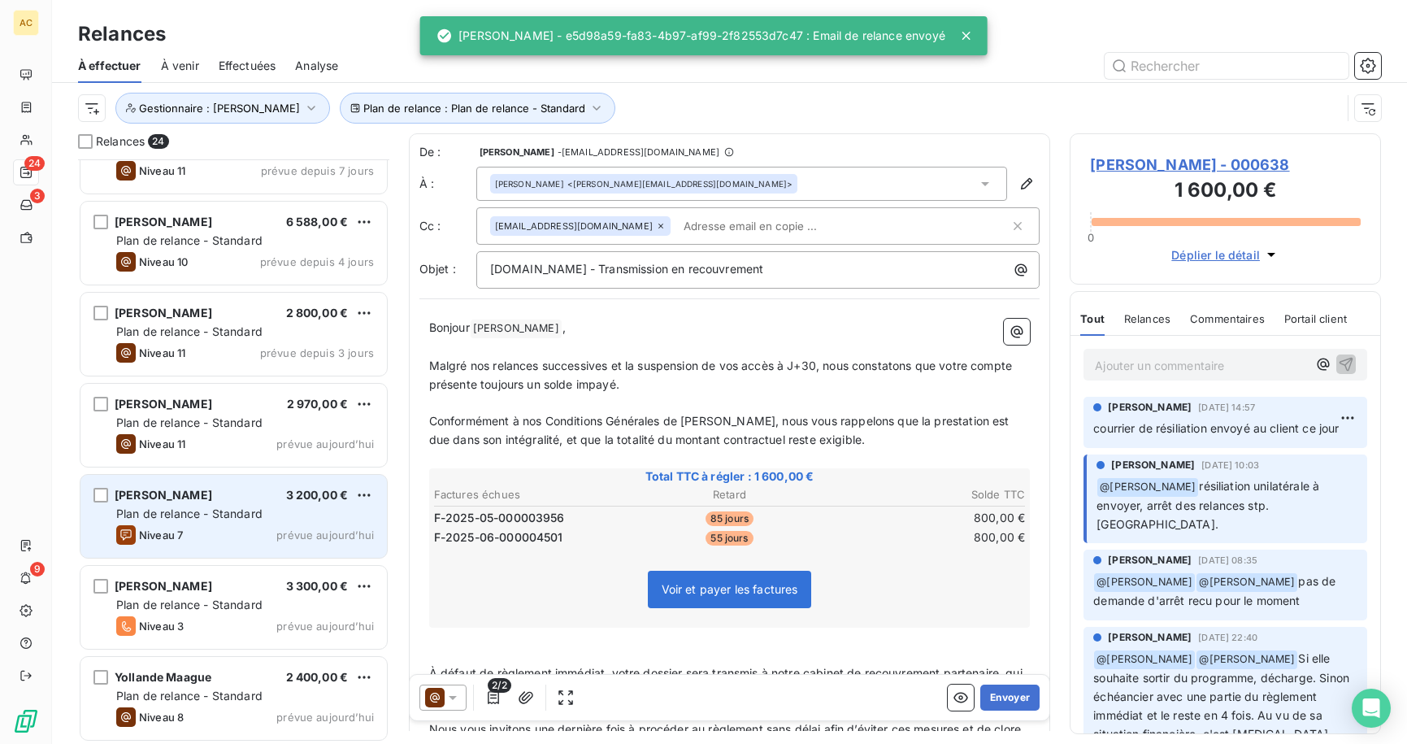
click at [208, 521] on div "Plan de relance - Standard" at bounding box center [245, 514] width 258 height 16
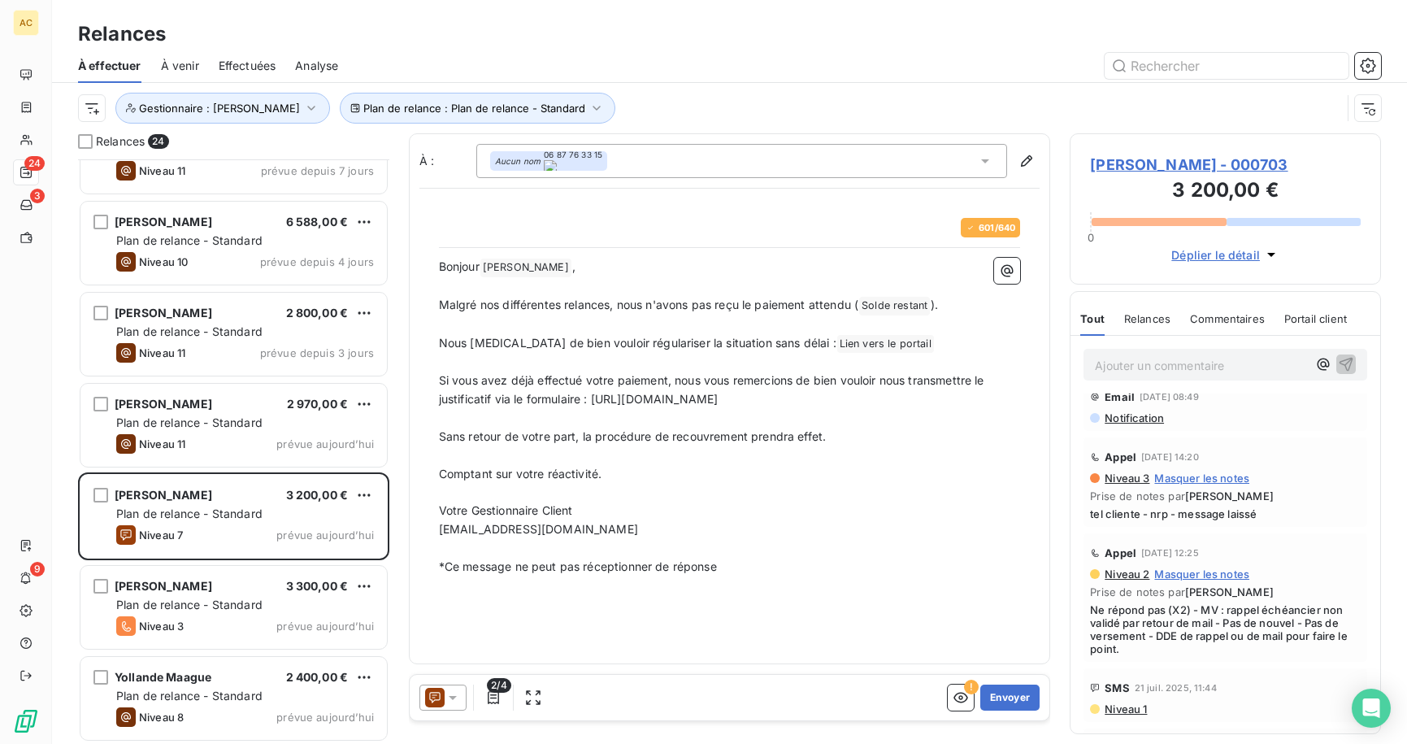
scroll to position [296, 0]
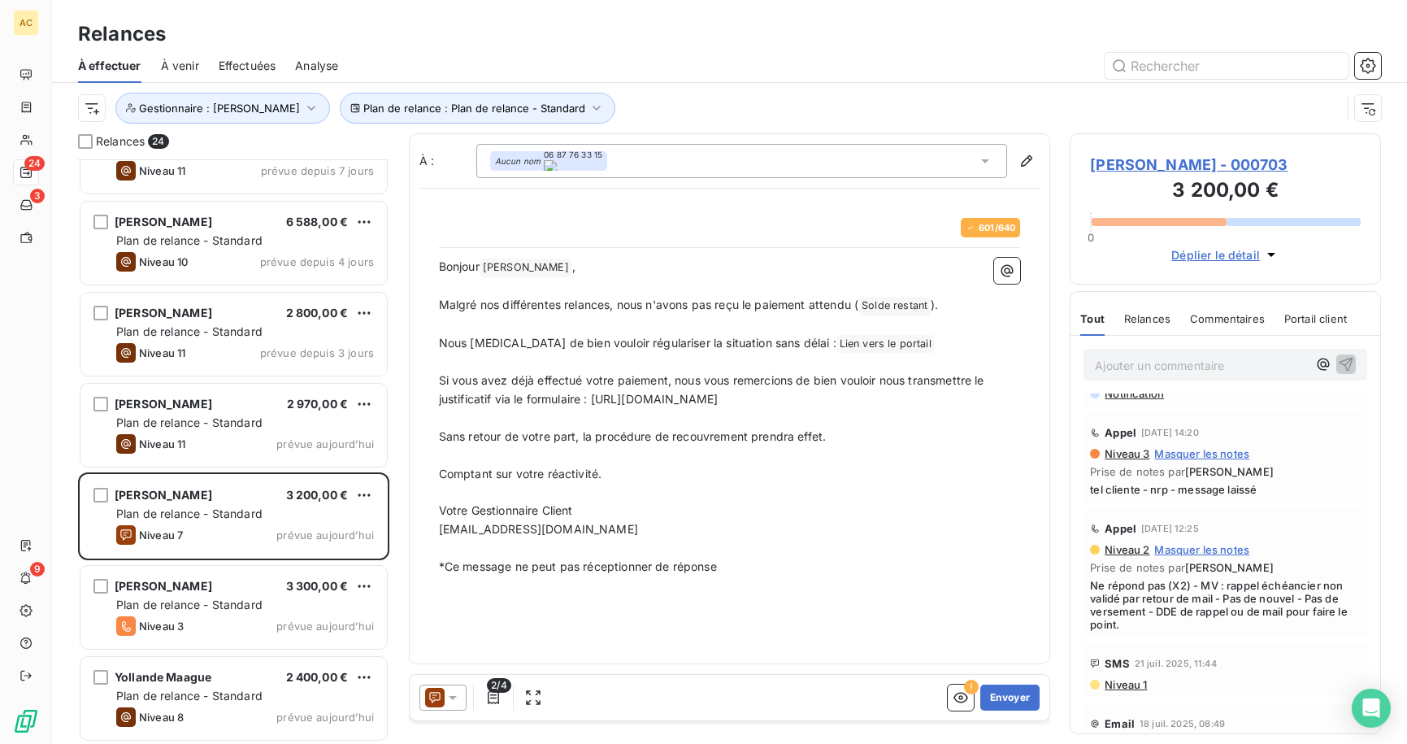
click at [780, 495] on p "﻿" at bounding box center [730, 493] width 582 height 19
click at [1011, 694] on button "Envoyer" at bounding box center [1010, 698] width 59 height 26
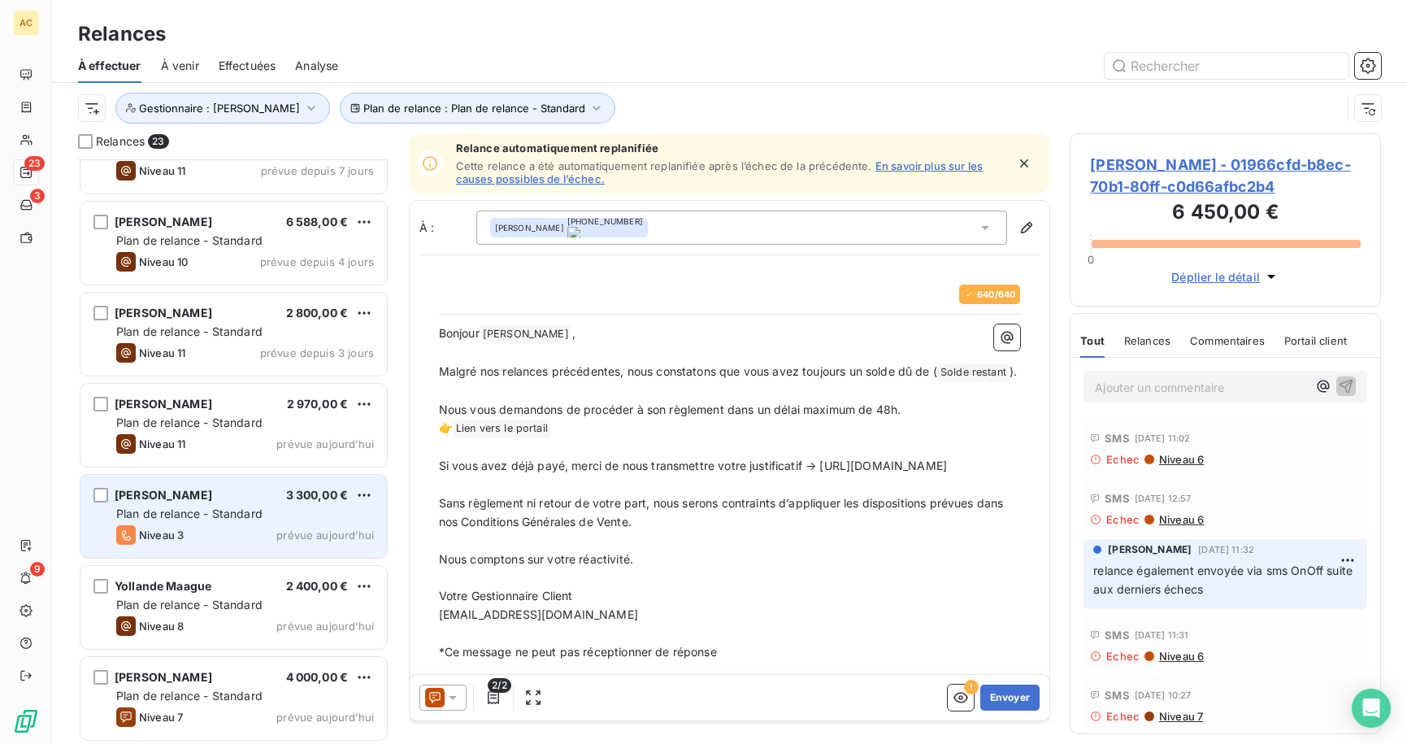
click at [222, 541] on div "Niveau 3 prévue aujourd’hui" at bounding box center [245, 535] width 258 height 20
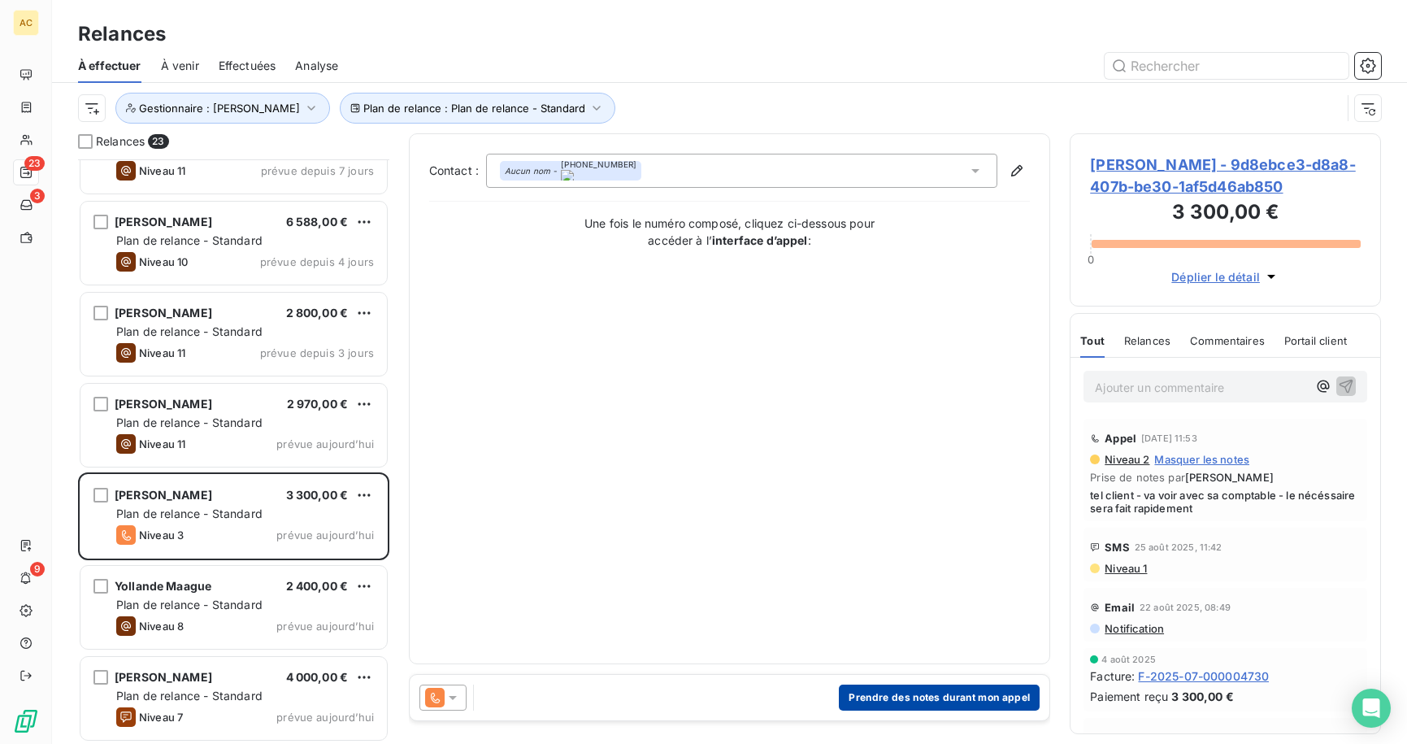
click at [916, 703] on button "Prendre des notes durant mon appel" at bounding box center [939, 698] width 201 height 26
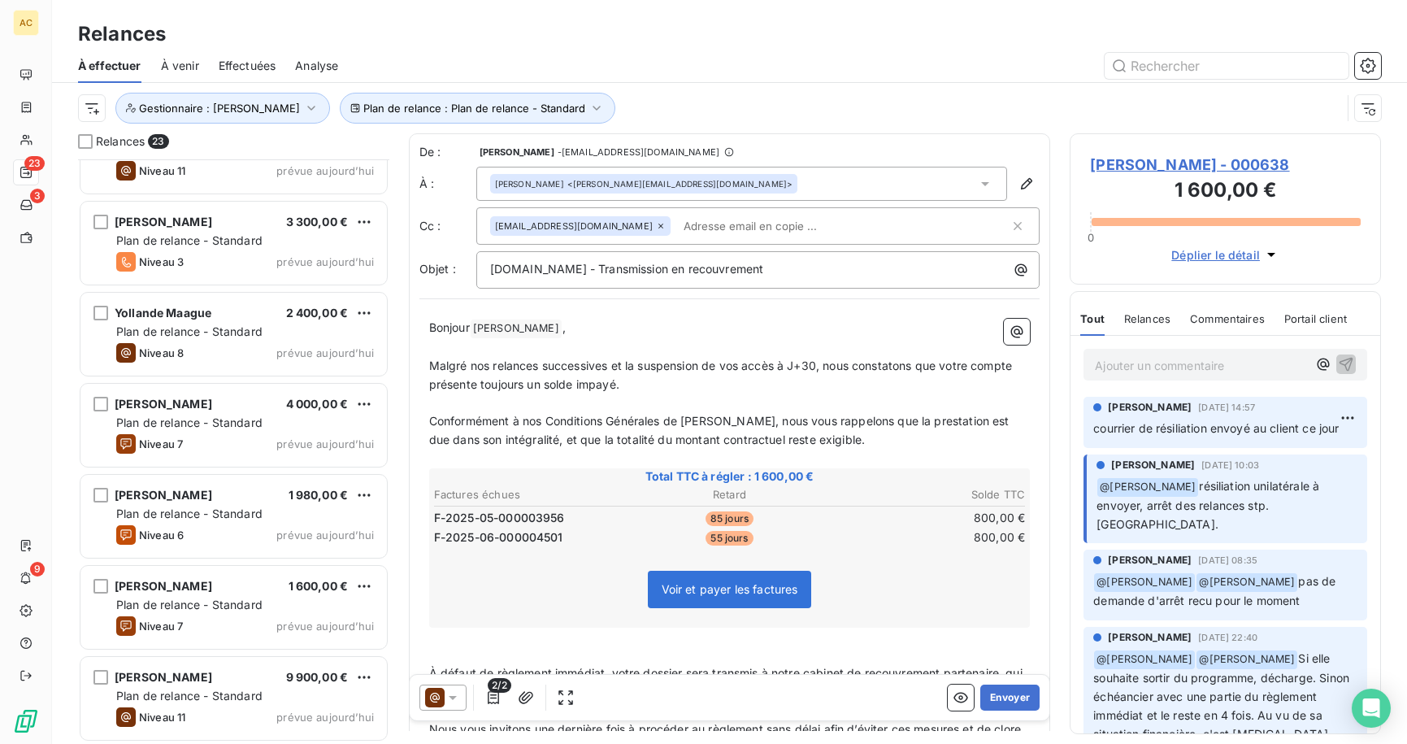
scroll to position [1511, 0]
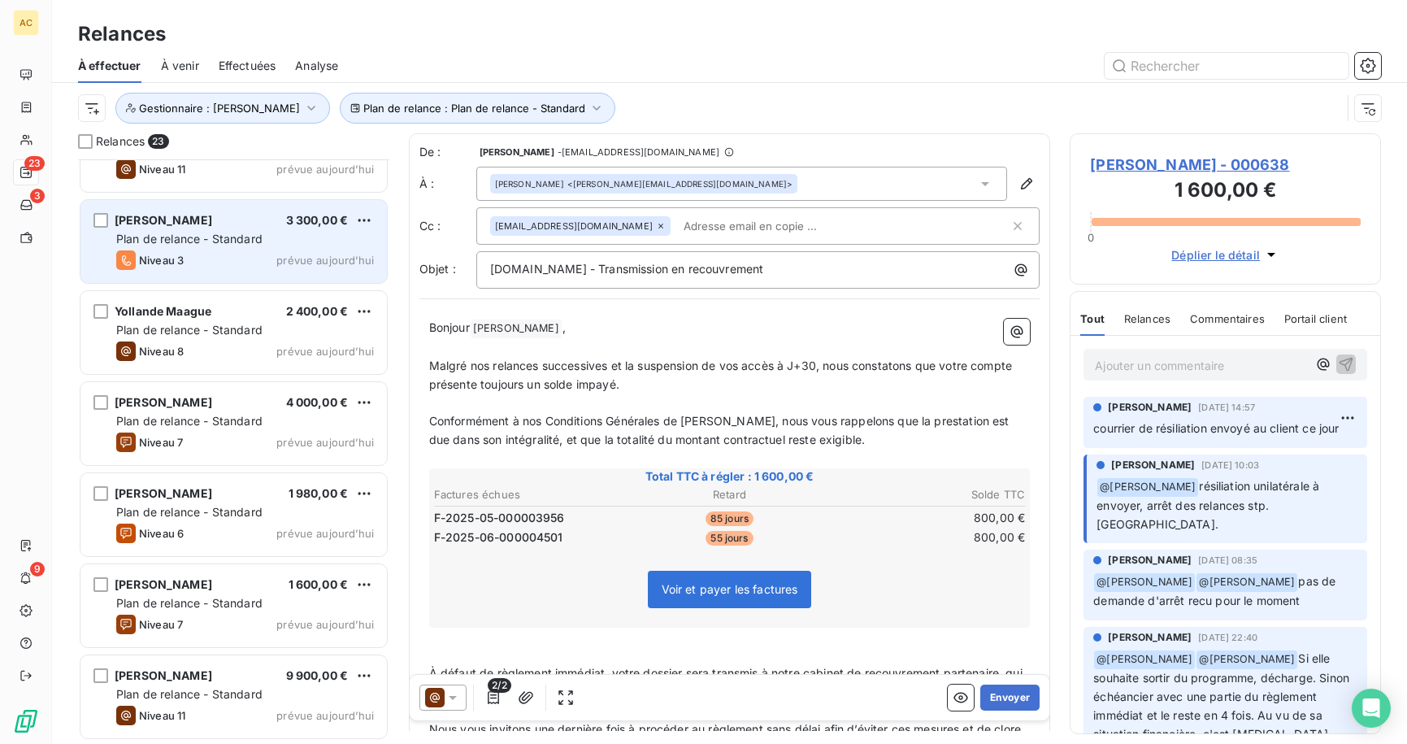
click at [236, 254] on div "Niveau 3 prévue aujourd’hui" at bounding box center [245, 260] width 258 height 20
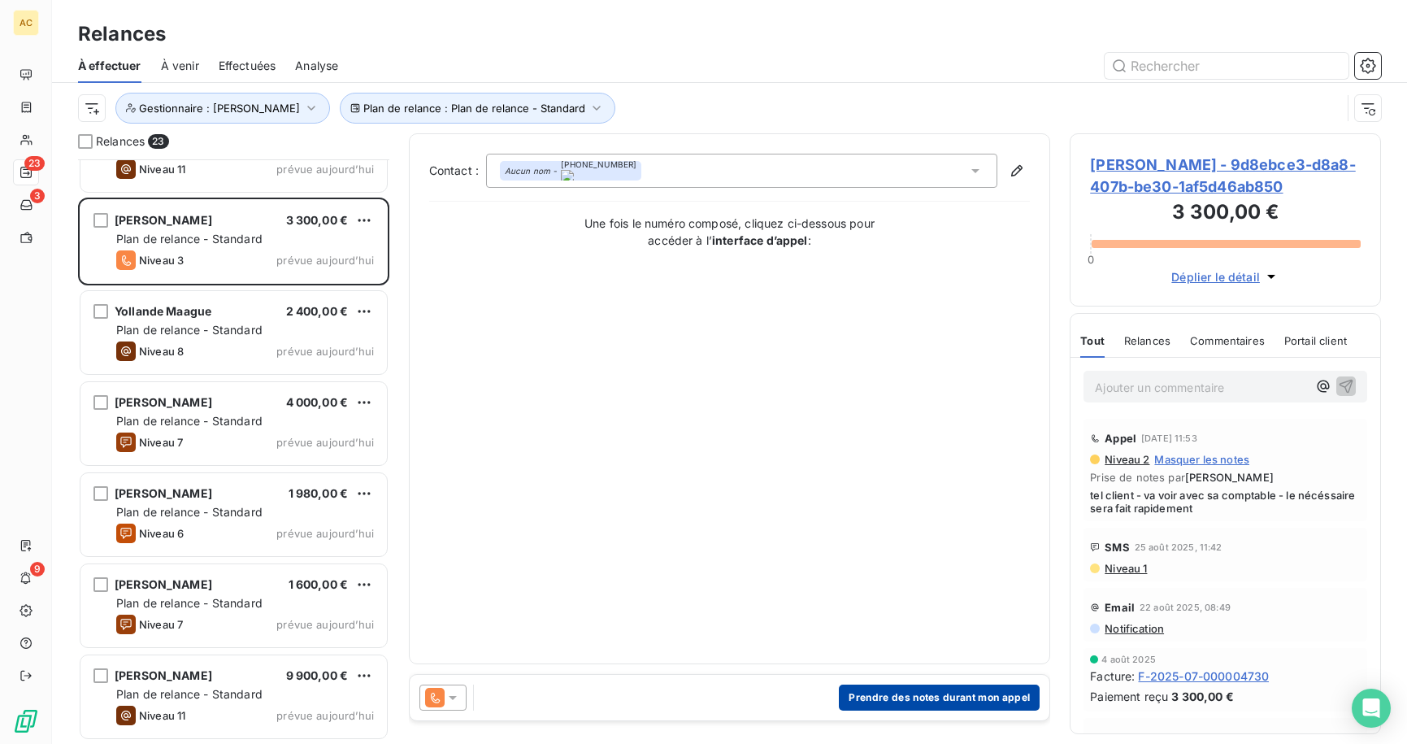
click at [920, 698] on button "Prendre des notes durant mon appel" at bounding box center [939, 698] width 201 height 26
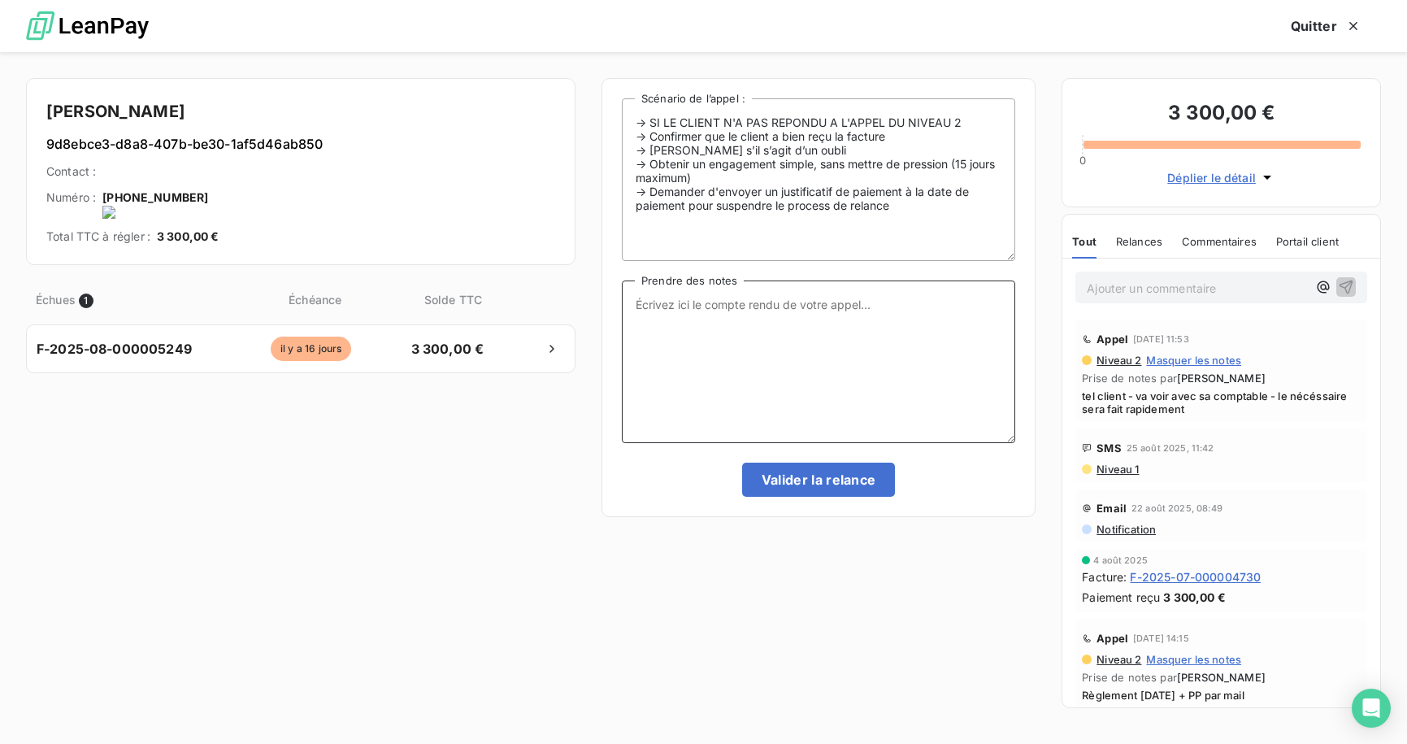
click at [726, 348] on textarea "Prendre des notes" at bounding box center [819, 362] width 394 height 163
click at [965, 307] on textarea "rappel client : a-t-il pu voir avec sa comptable comme prévu , attente retour" at bounding box center [819, 362] width 394 height 163
type textarea "rappel client : a-t-il pu voir avec sa comptable comme prévu ? attente retour"
click at [823, 475] on button "Valider la relance" at bounding box center [819, 480] width 154 height 34
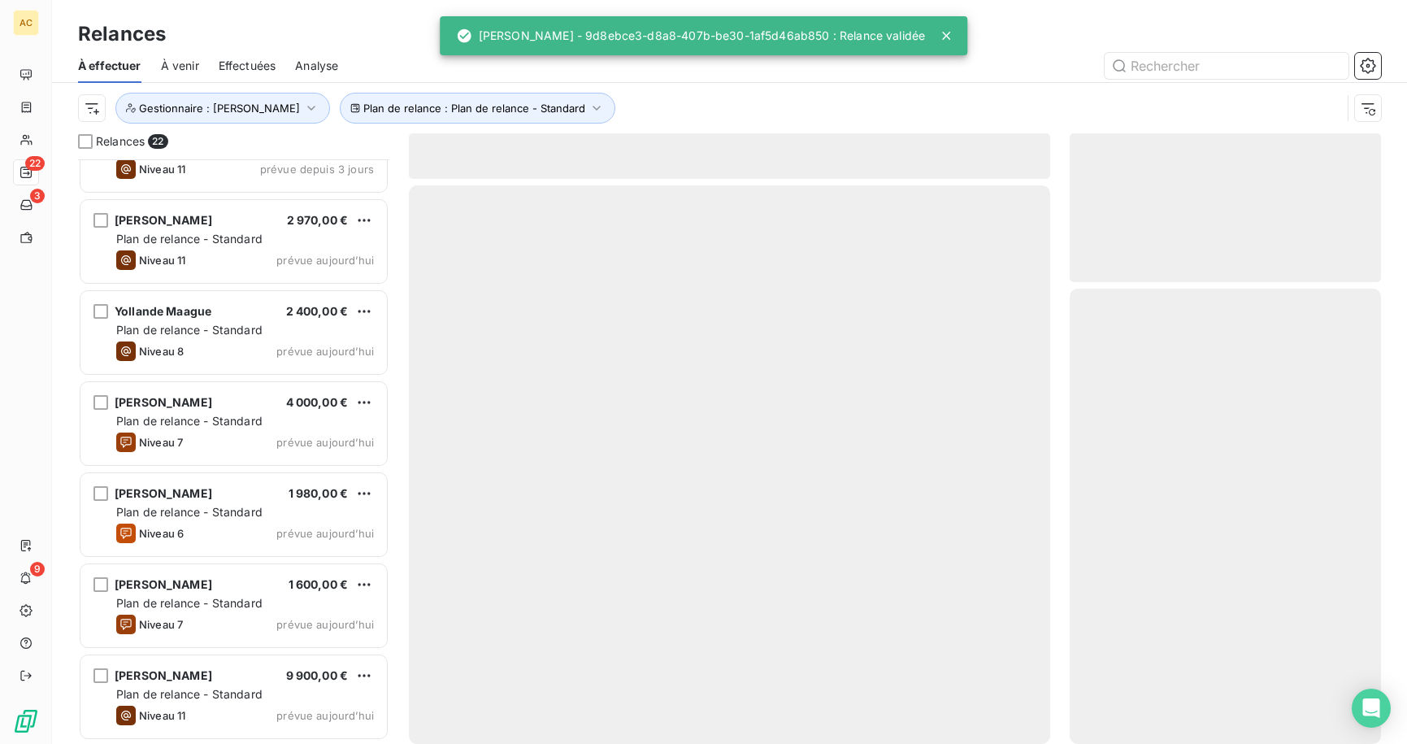
scroll to position [1419, 0]
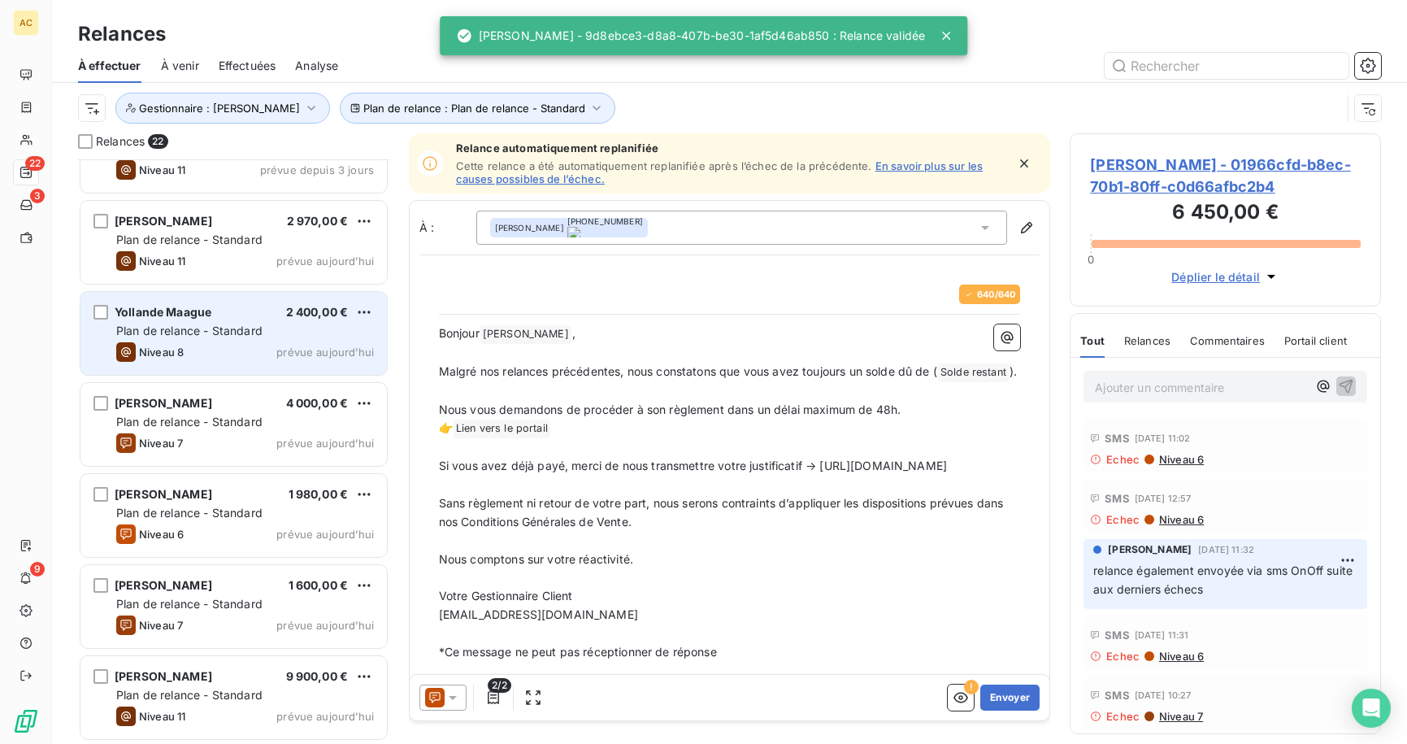
click at [226, 333] on span "Plan de relance - Standard" at bounding box center [189, 331] width 146 height 14
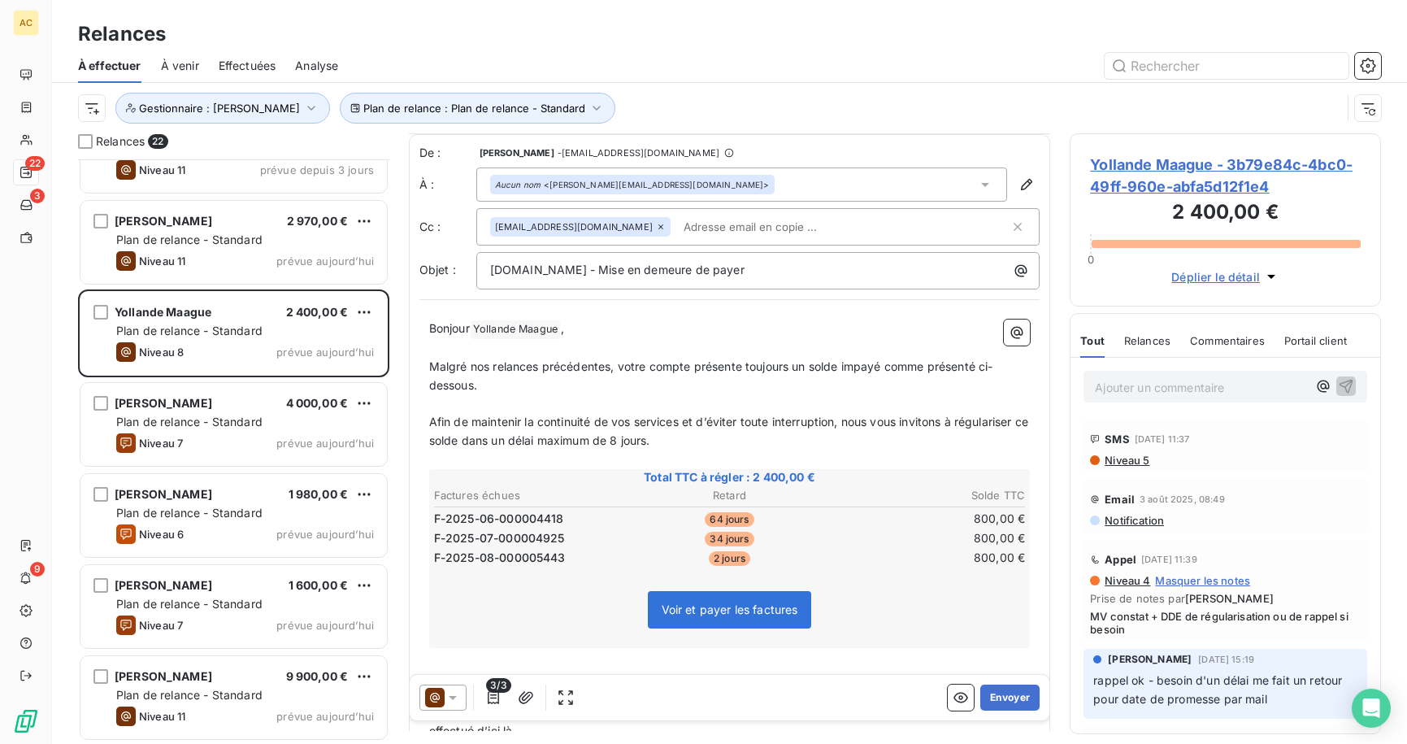
scroll to position [212, 0]
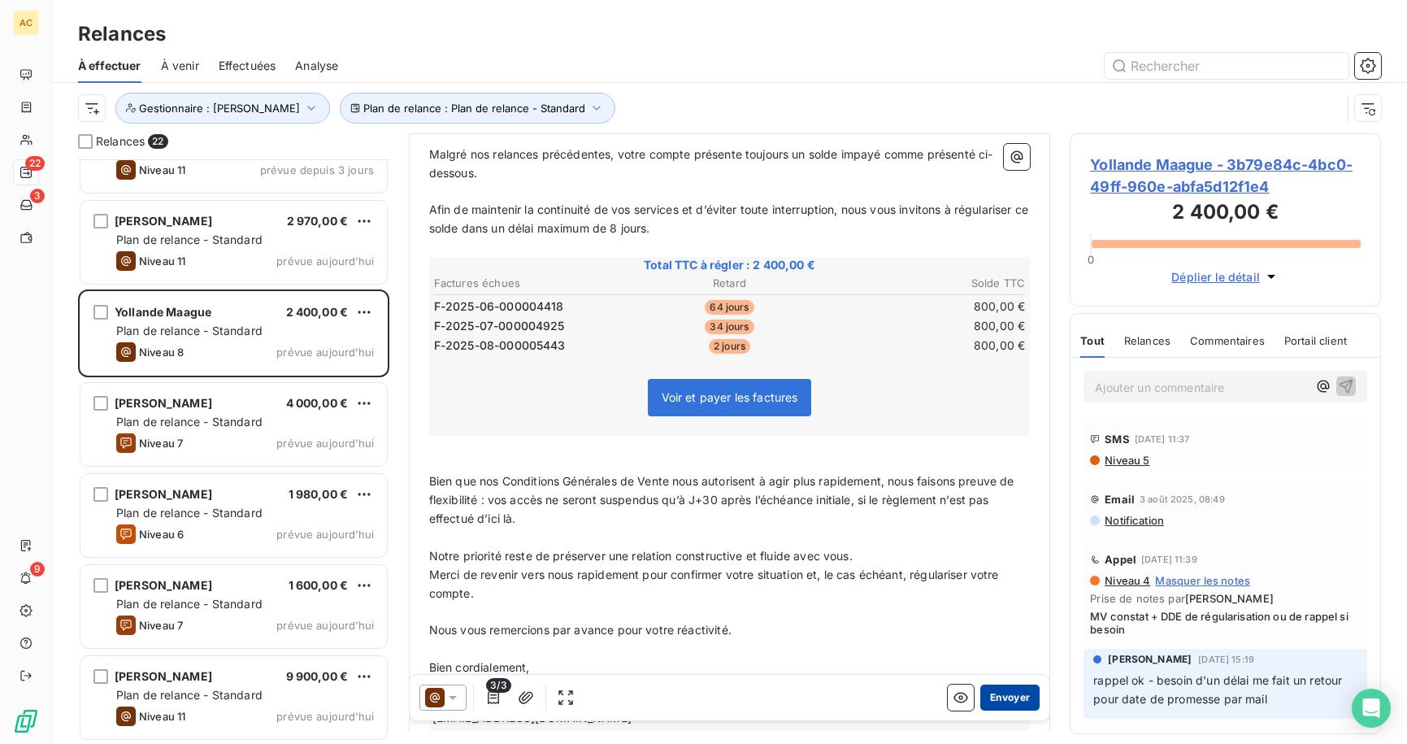
click at [1000, 699] on button "Envoyer" at bounding box center [1010, 698] width 59 height 26
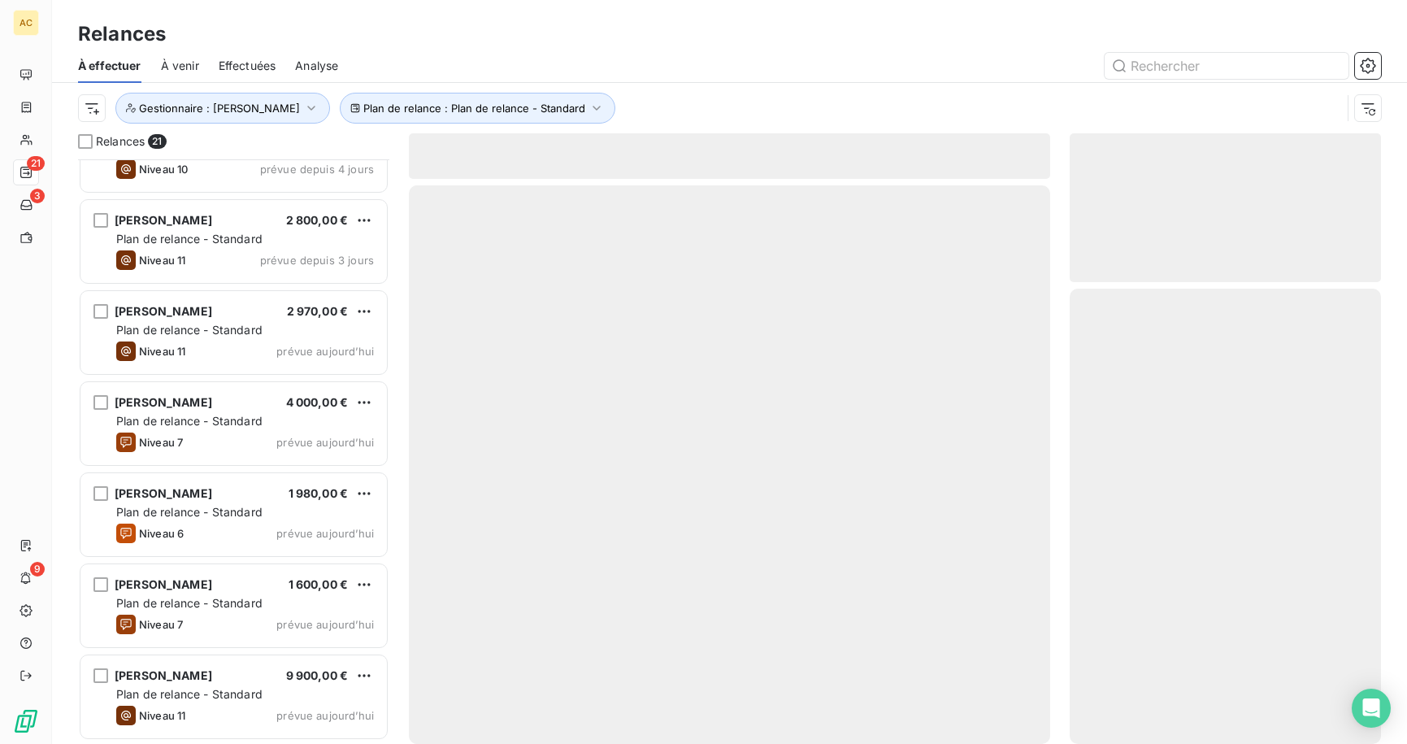
scroll to position [1328, 0]
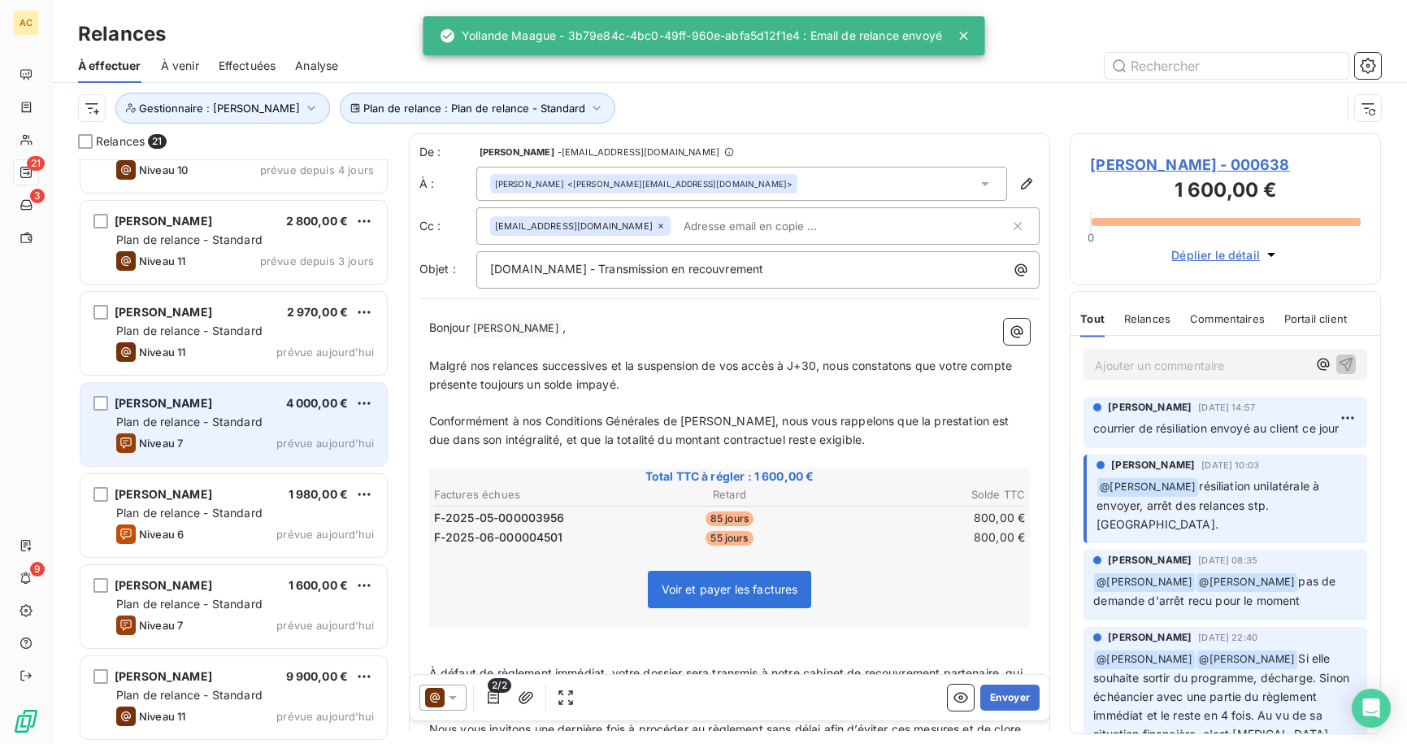
click at [279, 441] on span "prévue aujourd’hui" at bounding box center [325, 443] width 98 height 13
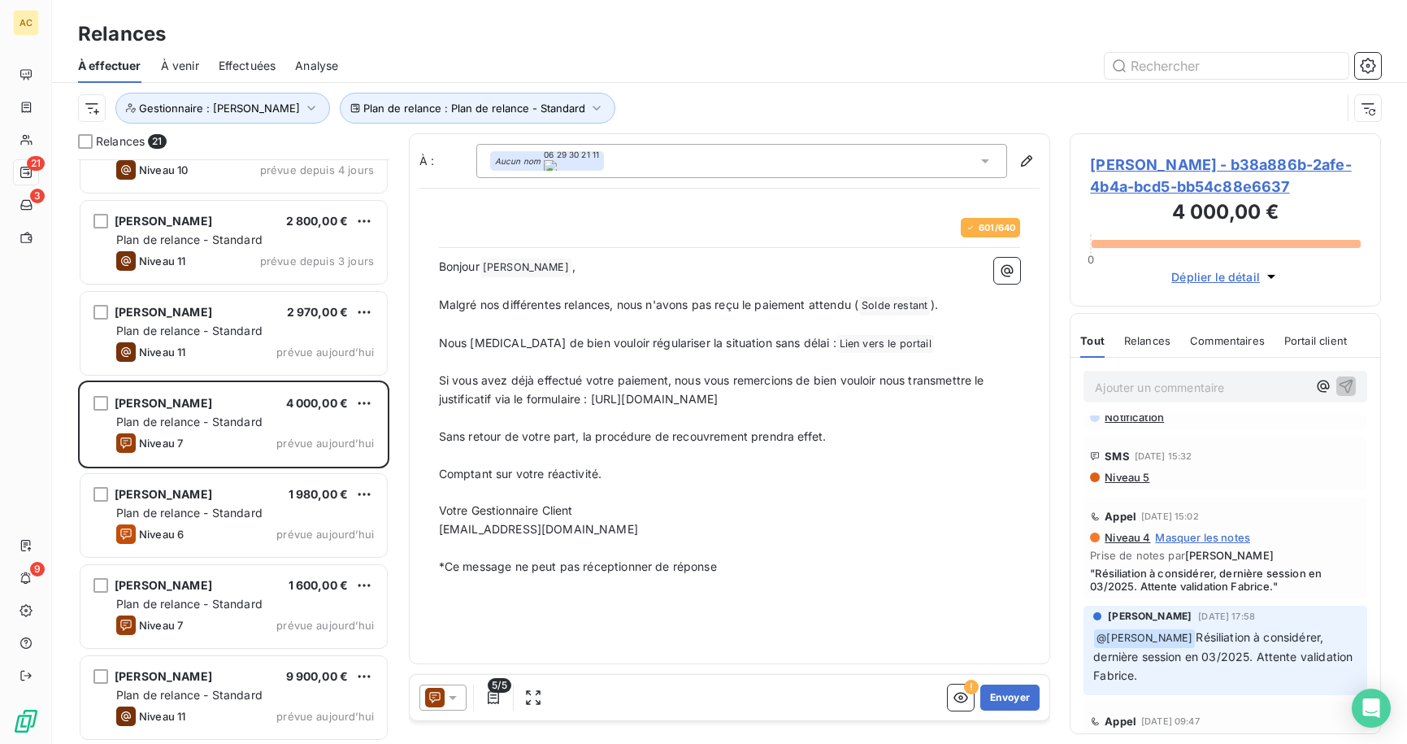
scroll to position [44, 0]
click at [1013, 698] on button "Envoyer" at bounding box center [1010, 698] width 59 height 26
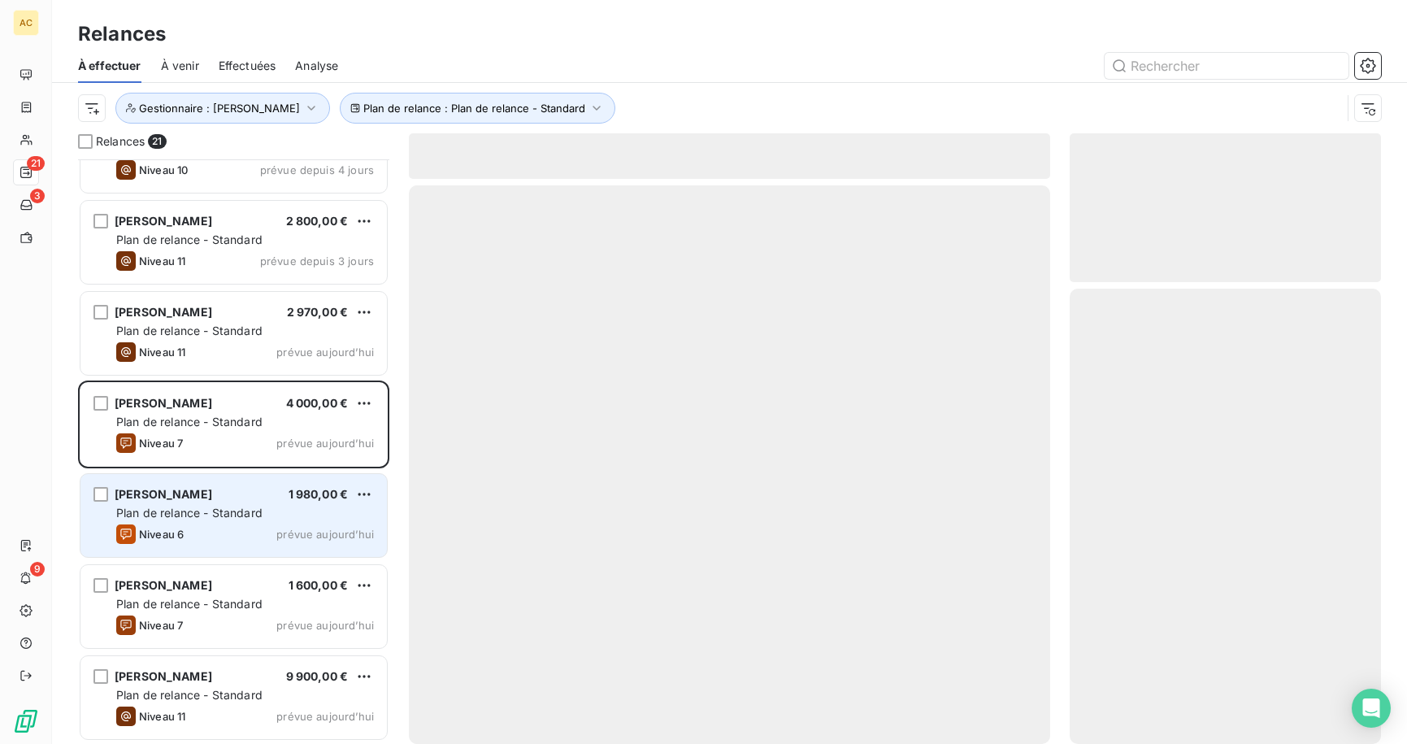
scroll to position [1237, 0]
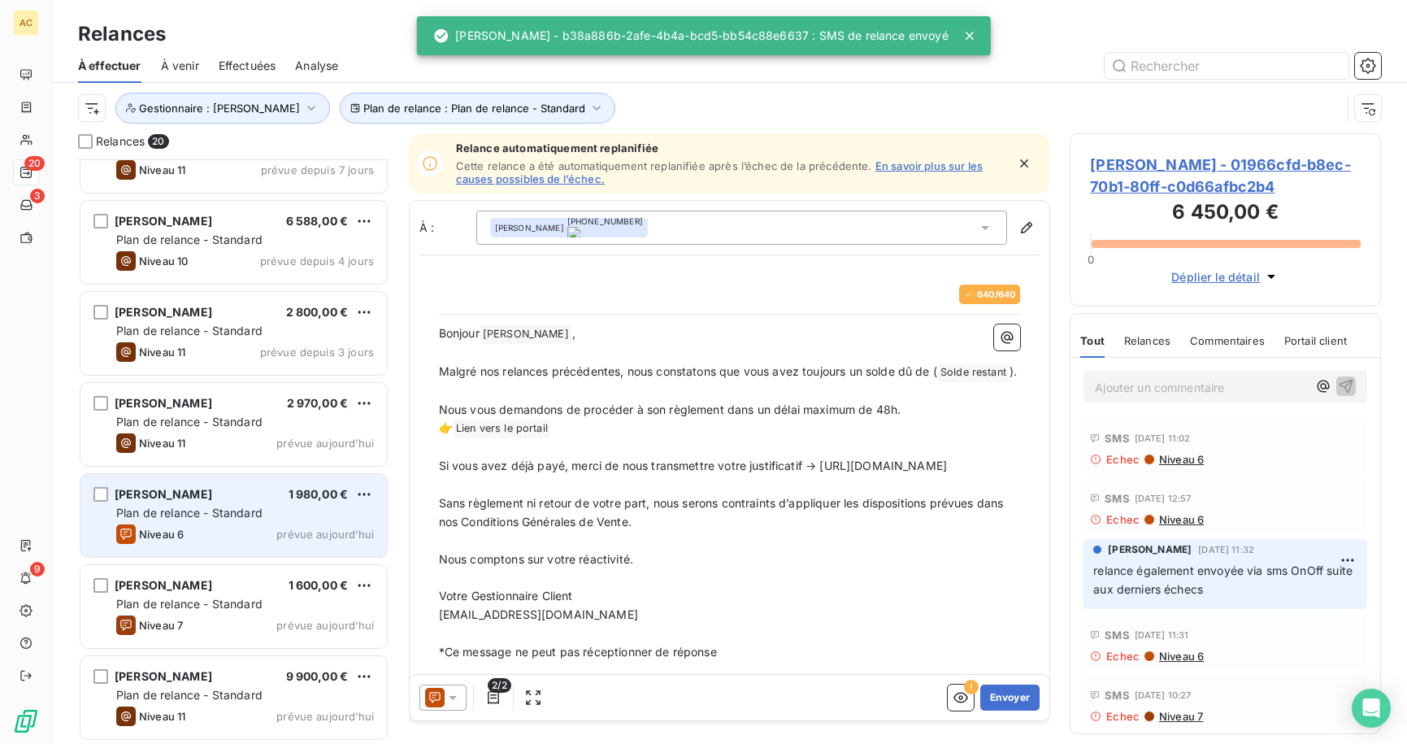
click at [209, 524] on div "Niveau 6 prévue [DATE]" at bounding box center [245, 534] width 258 height 20
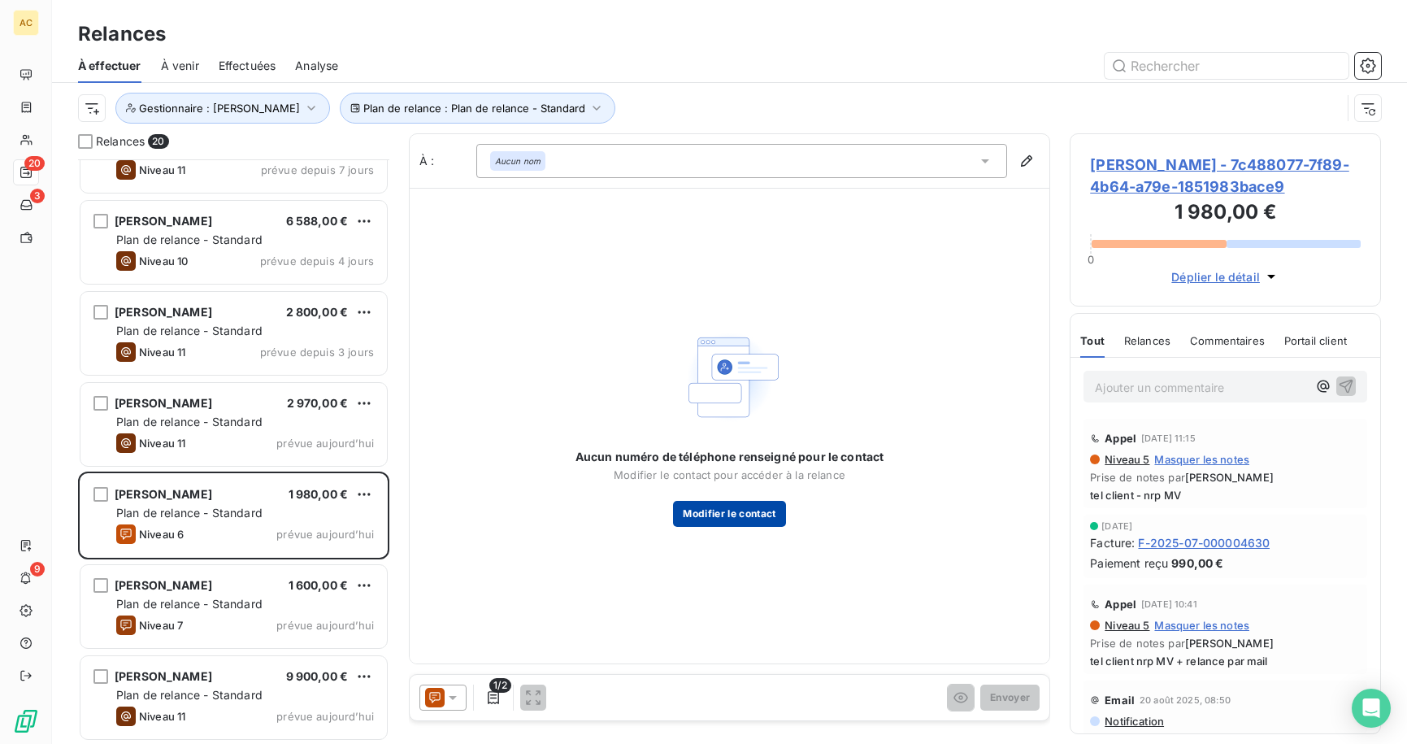
click at [734, 516] on button "Modifier le contact" at bounding box center [729, 514] width 112 height 26
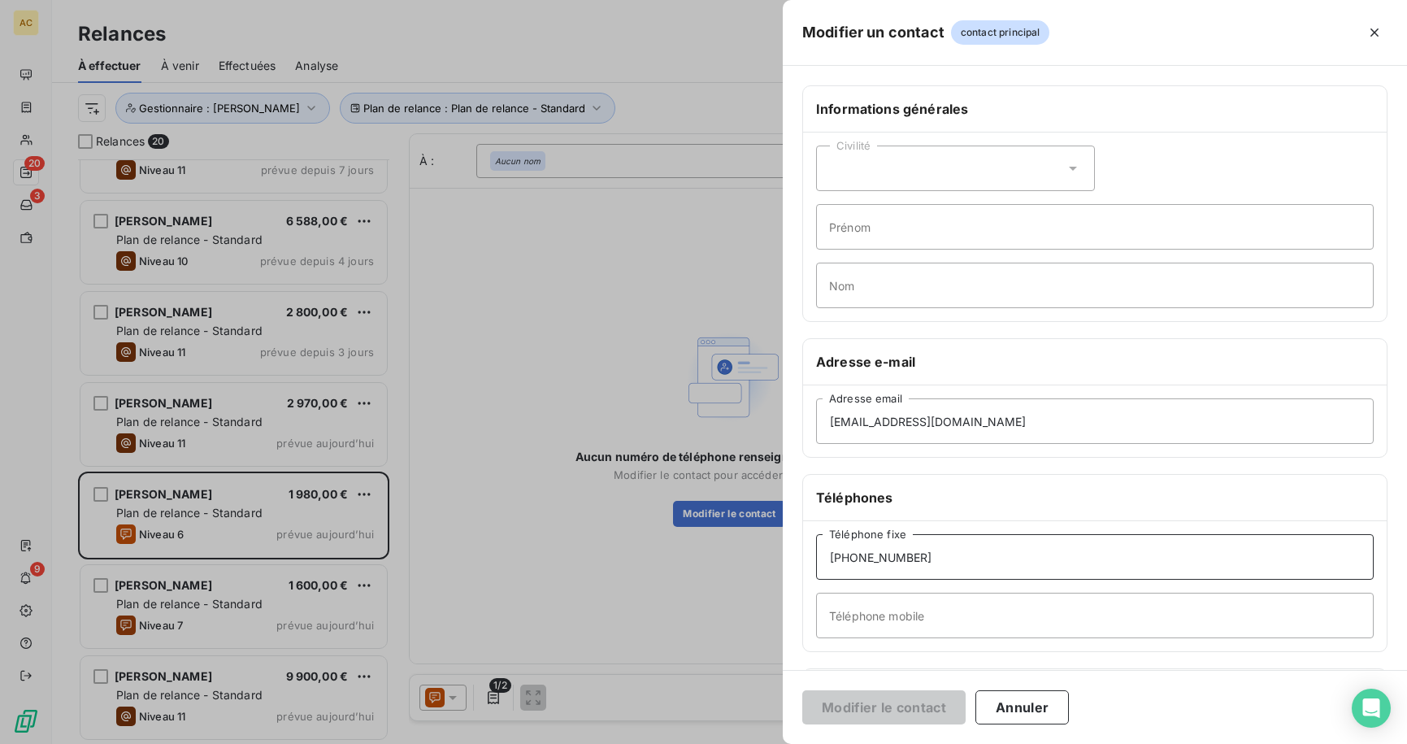
drag, startPoint x: 871, startPoint y: 556, endPoint x: 806, endPoint y: 548, distance: 65.6
click at [806, 548] on div "[PHONE_NUMBER] Téléphone fixe Téléphone mobile" at bounding box center [1095, 586] width 584 height 130
click at [871, 633] on input "Téléphone mobile" at bounding box center [1095, 616] width 558 height 46
paste input "[PHONE_NUMBER]"
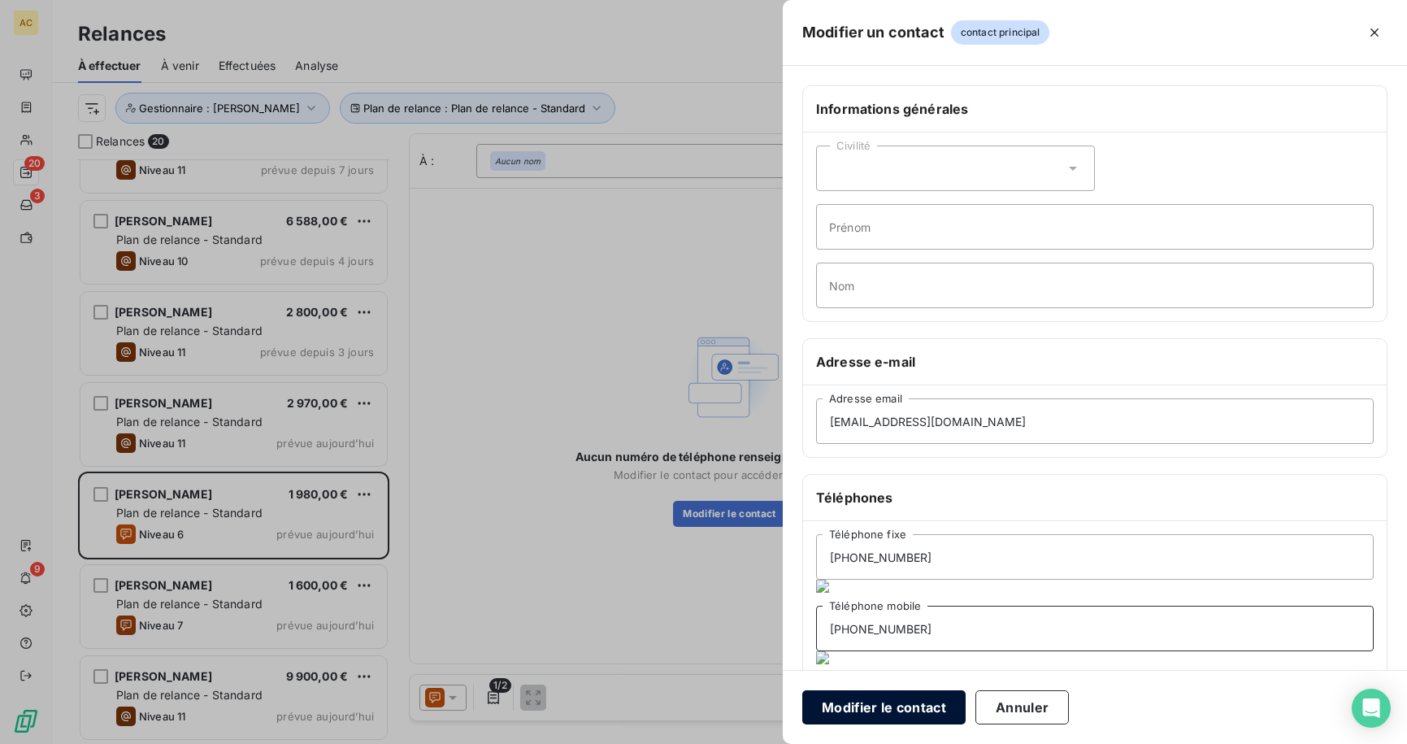
type input "[PHONE_NUMBER]"
click at [890, 703] on button "Modifier le contact" at bounding box center [884, 707] width 163 height 34
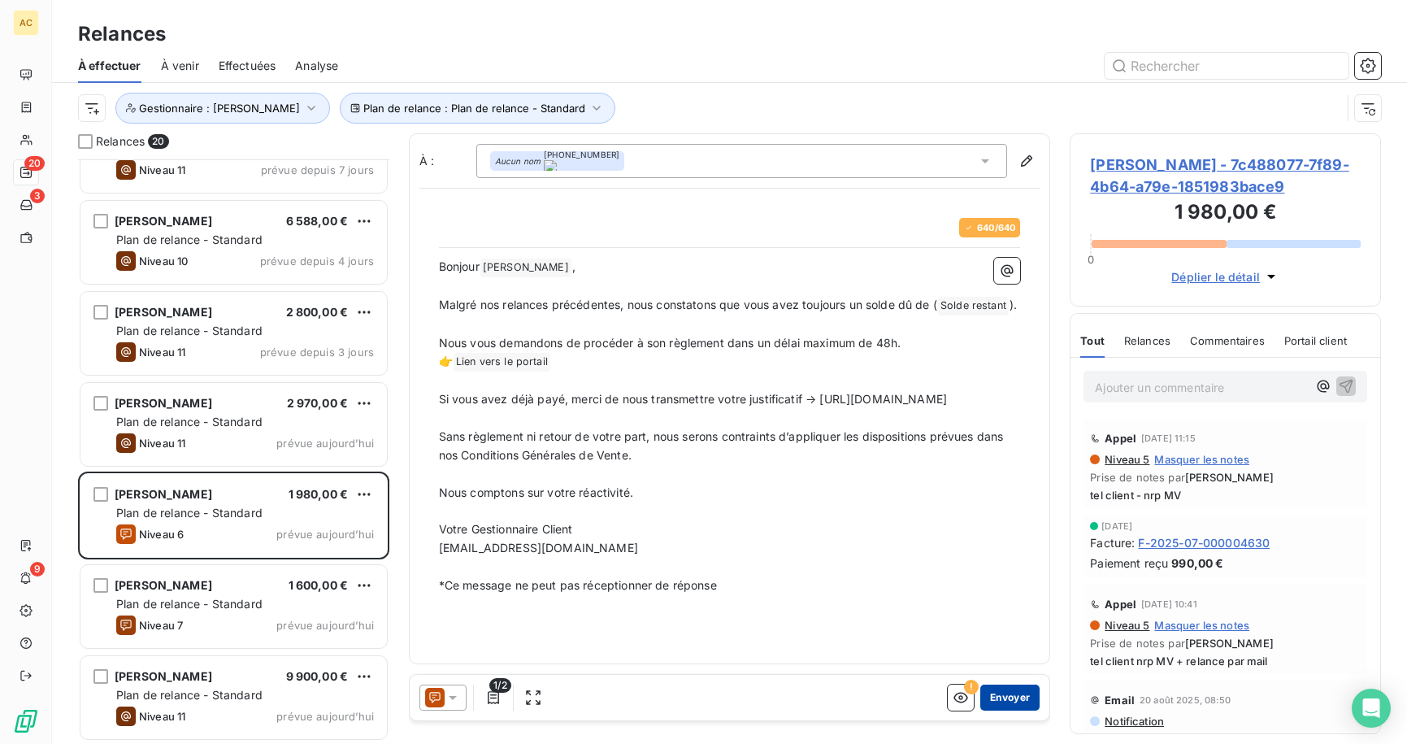
click at [1018, 698] on button "Envoyer" at bounding box center [1010, 698] width 59 height 26
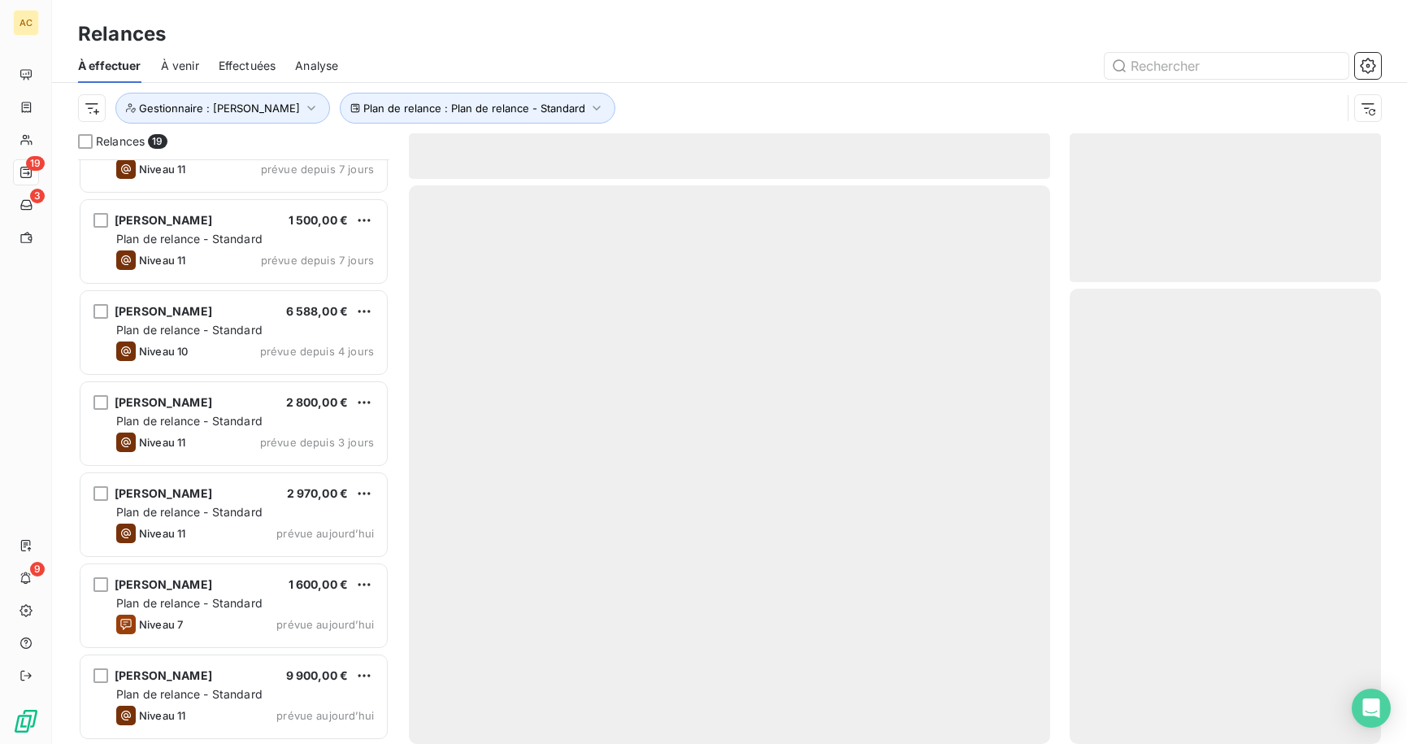
scroll to position [1146, 0]
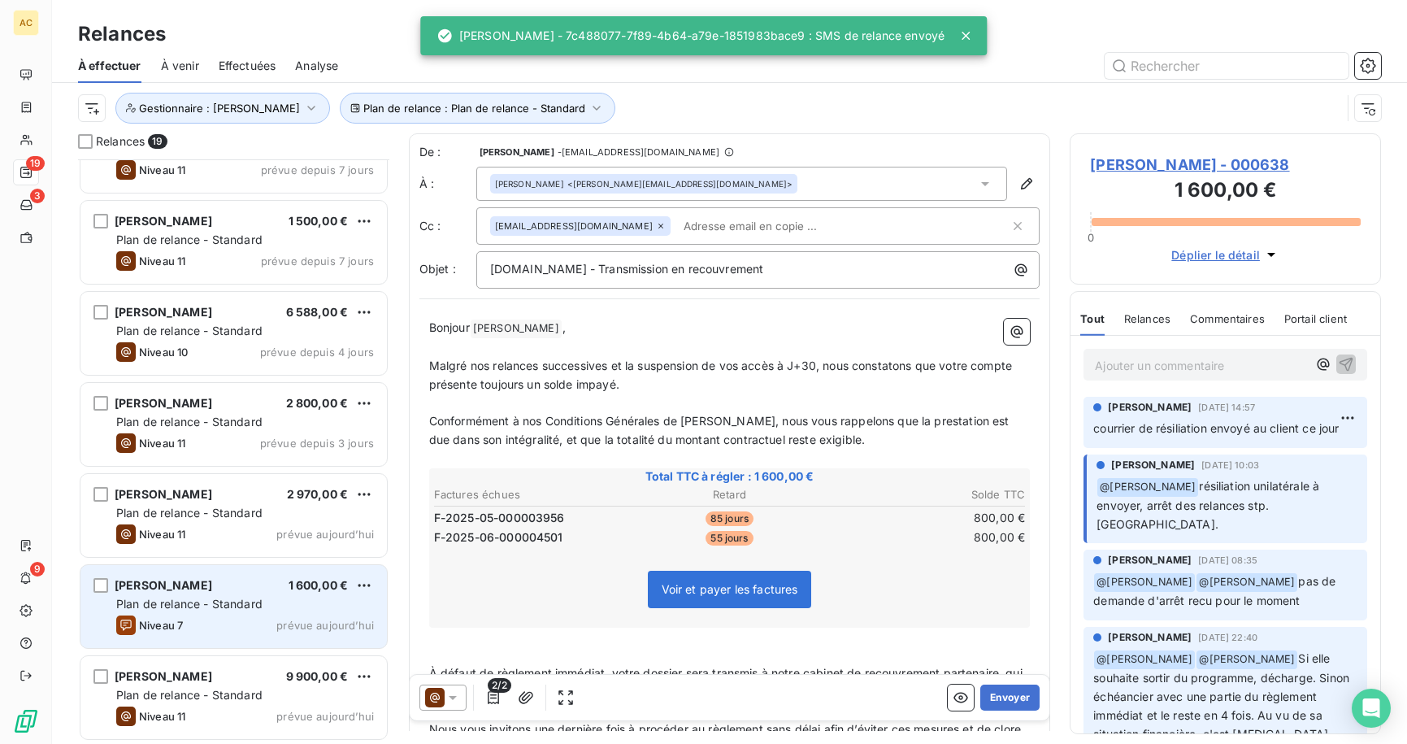
click at [194, 587] on div "[PERSON_NAME] 1 600,00 €" at bounding box center [245, 585] width 258 height 15
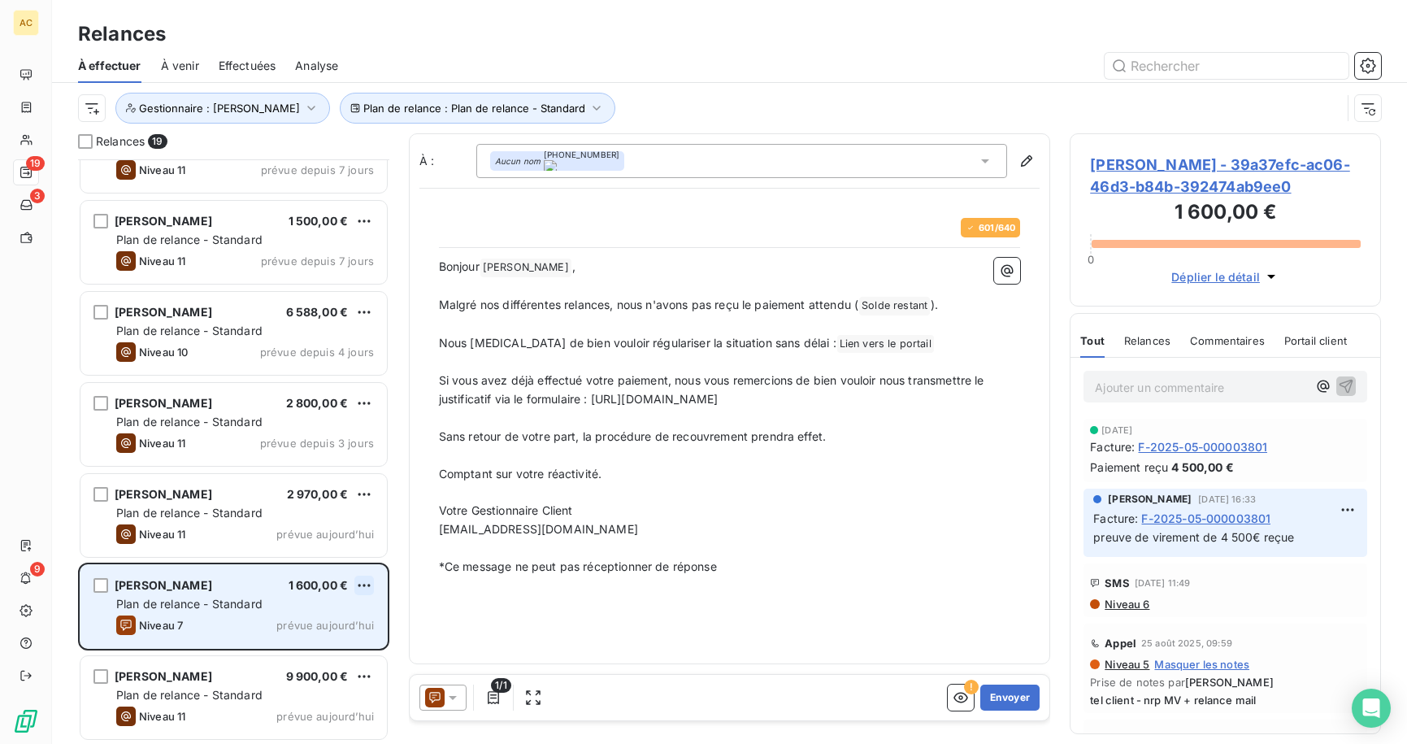
click at [368, 584] on html "AC 19 3 9 Relances À effectuer À venir Effectuées Analyse Plan de relance : Pla…" at bounding box center [703, 372] width 1407 height 744
click at [311, 649] on div "Passer cette action" at bounding box center [294, 647] width 146 height 26
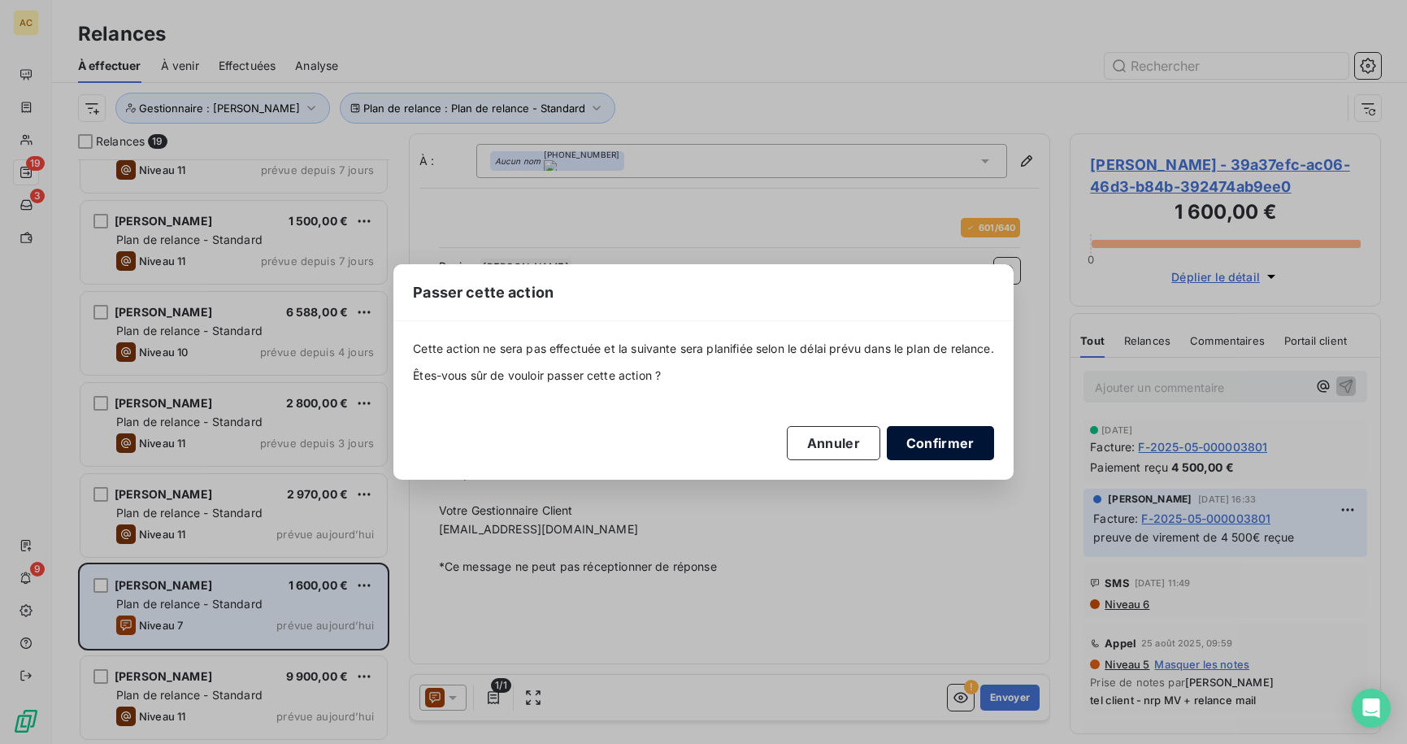
click at [948, 442] on button "Confirmer" at bounding box center [940, 443] width 107 height 34
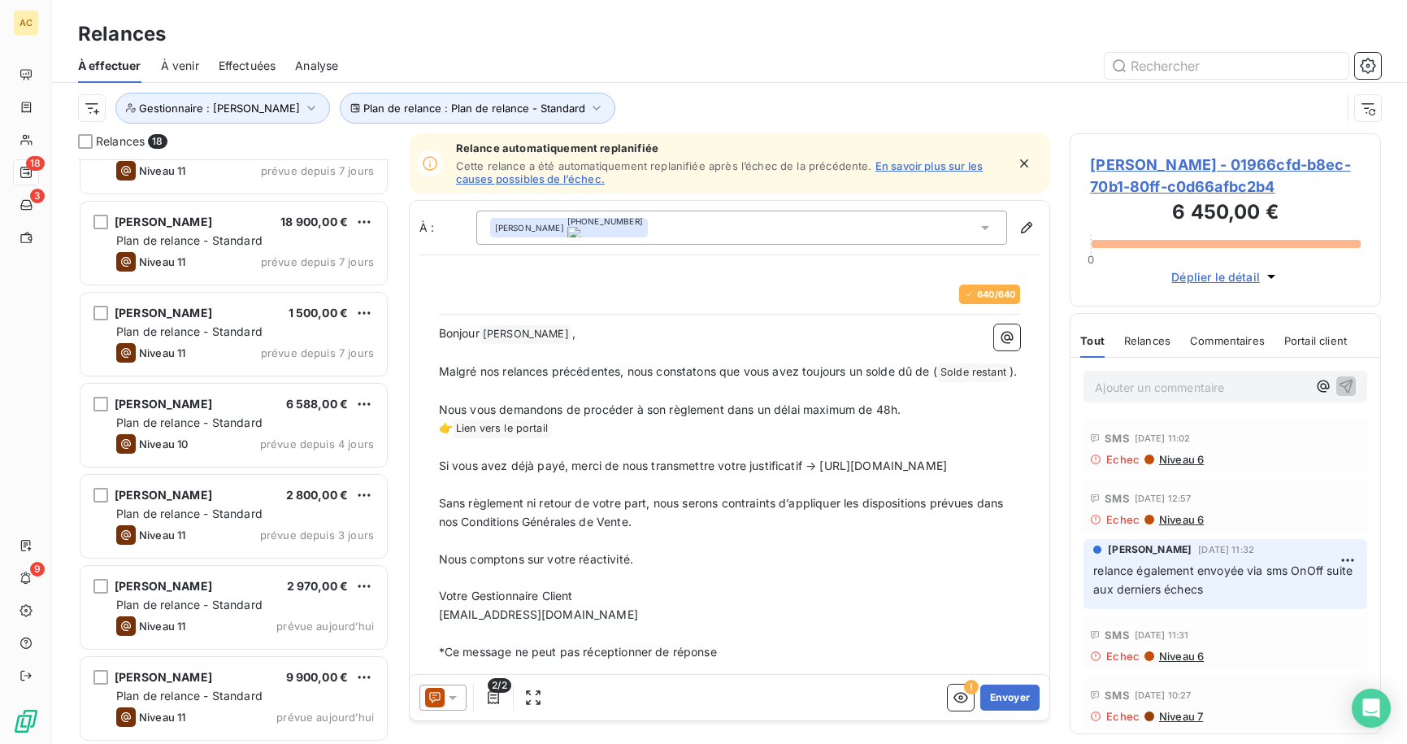
scroll to position [1055, 0]
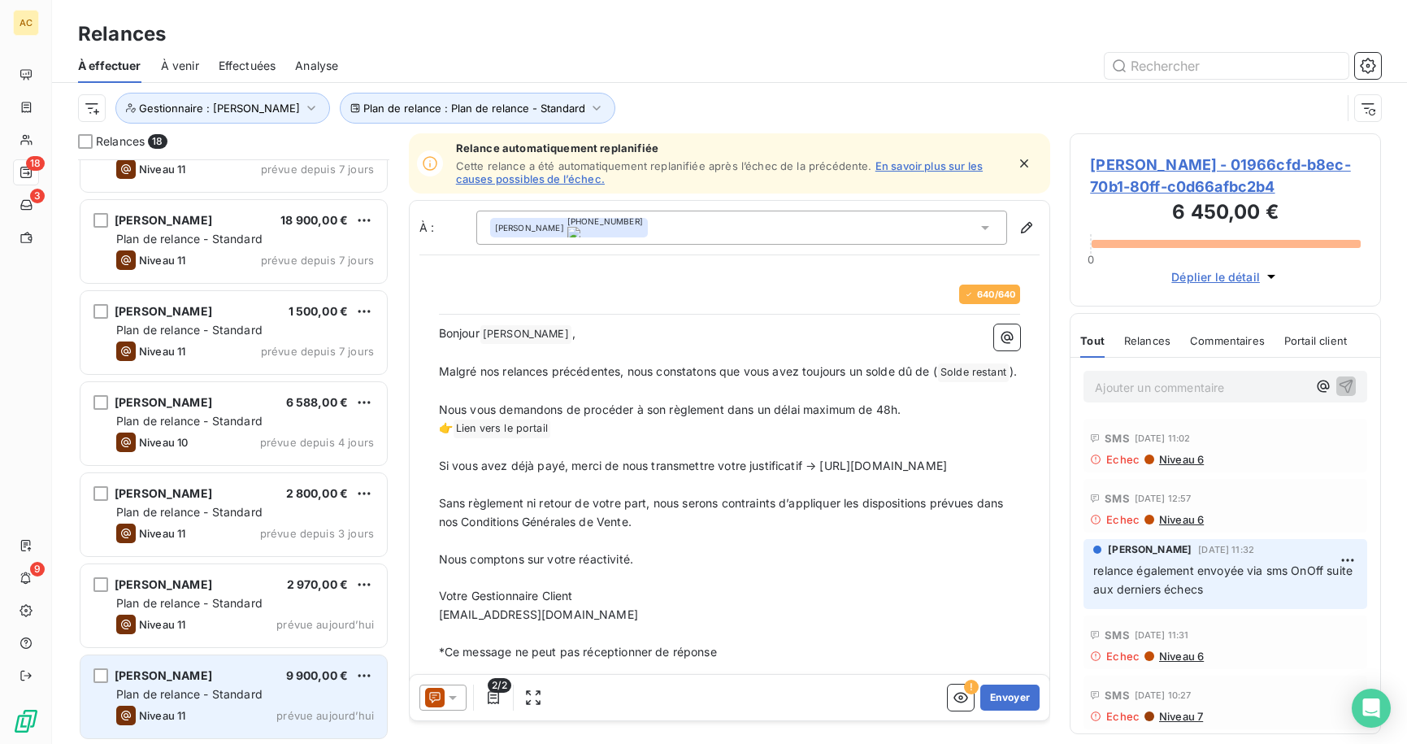
click at [230, 683] on div "[PERSON_NAME] 9 900,00 € Plan de relance - Standard Niveau 11 prévue [DATE]" at bounding box center [233, 696] width 307 height 83
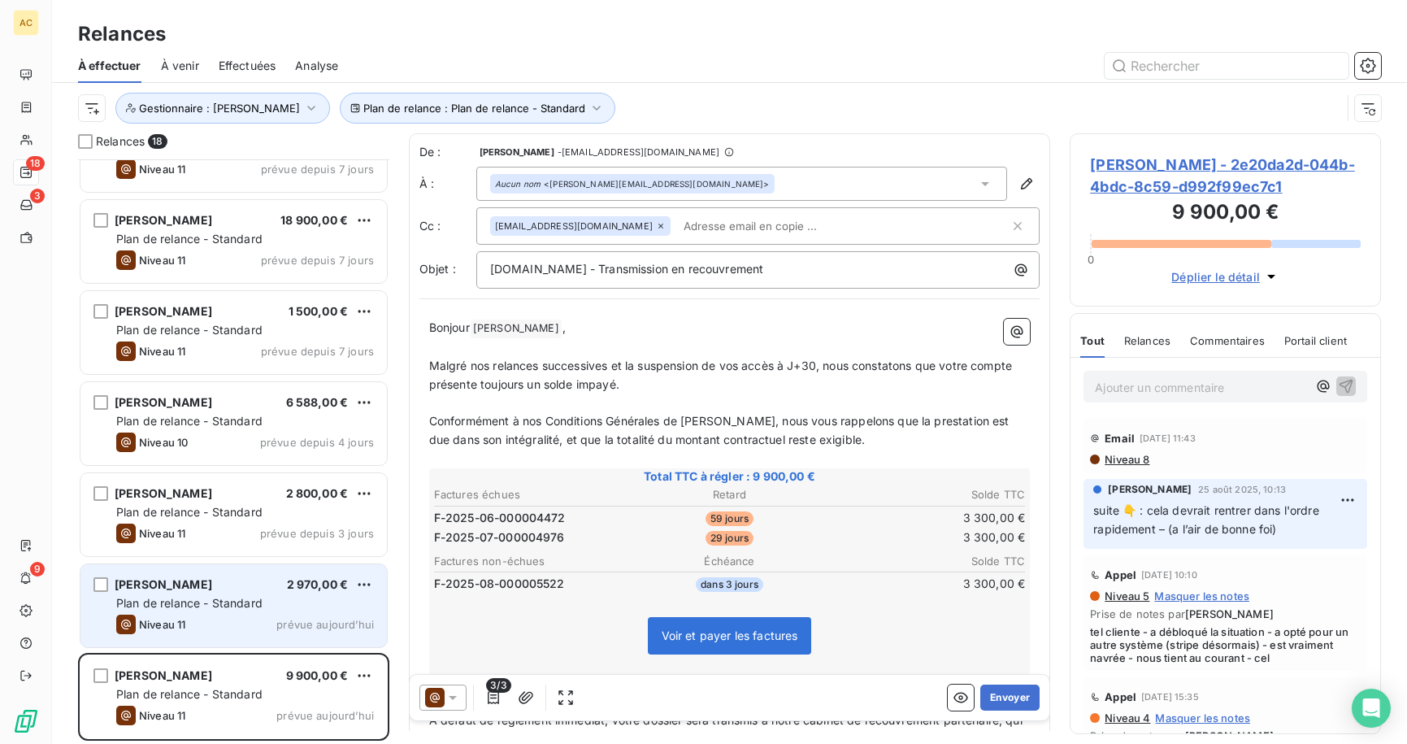
click at [228, 605] on span "Plan de relance - Standard" at bounding box center [189, 603] width 146 height 14
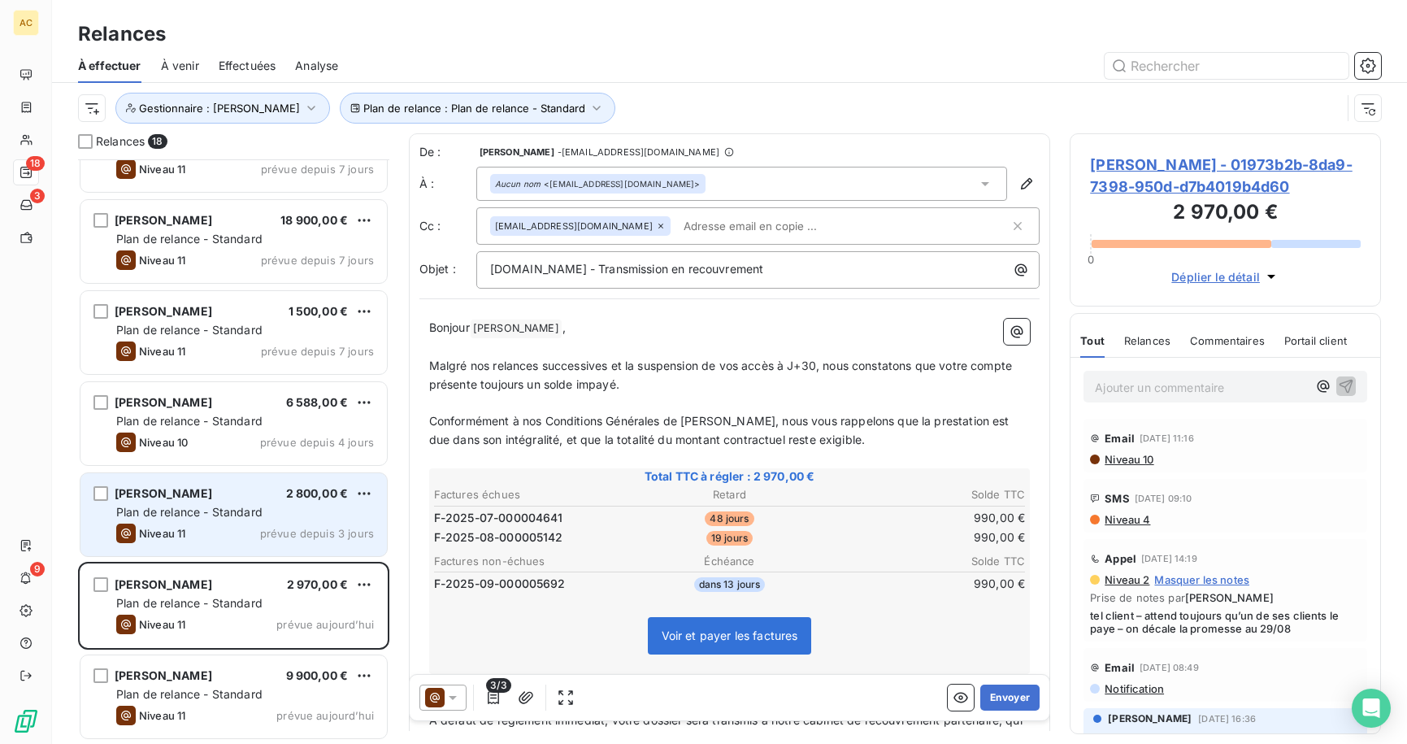
click at [222, 525] on div "Niveau 11 prévue depuis 3 jours" at bounding box center [245, 534] width 258 height 20
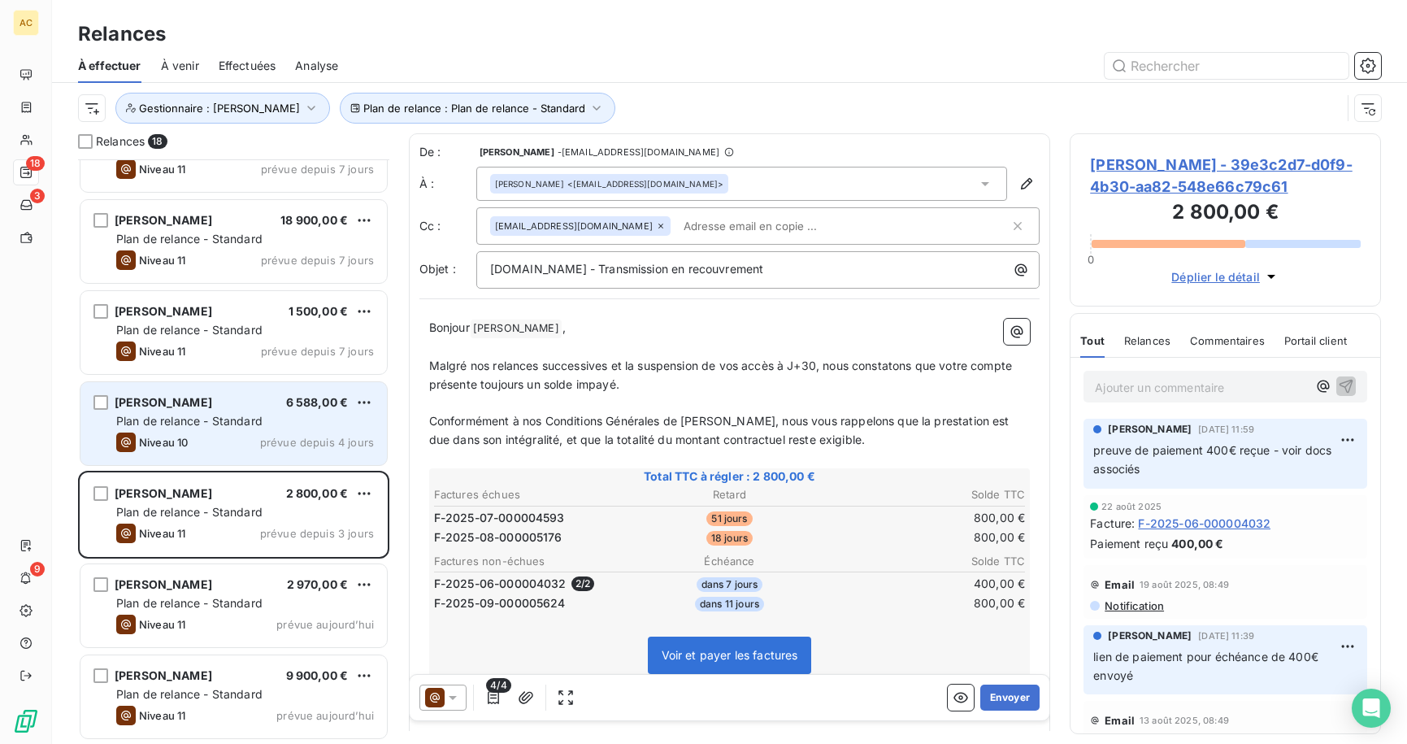
click at [284, 426] on div "Plan de relance - Standard" at bounding box center [245, 421] width 258 height 16
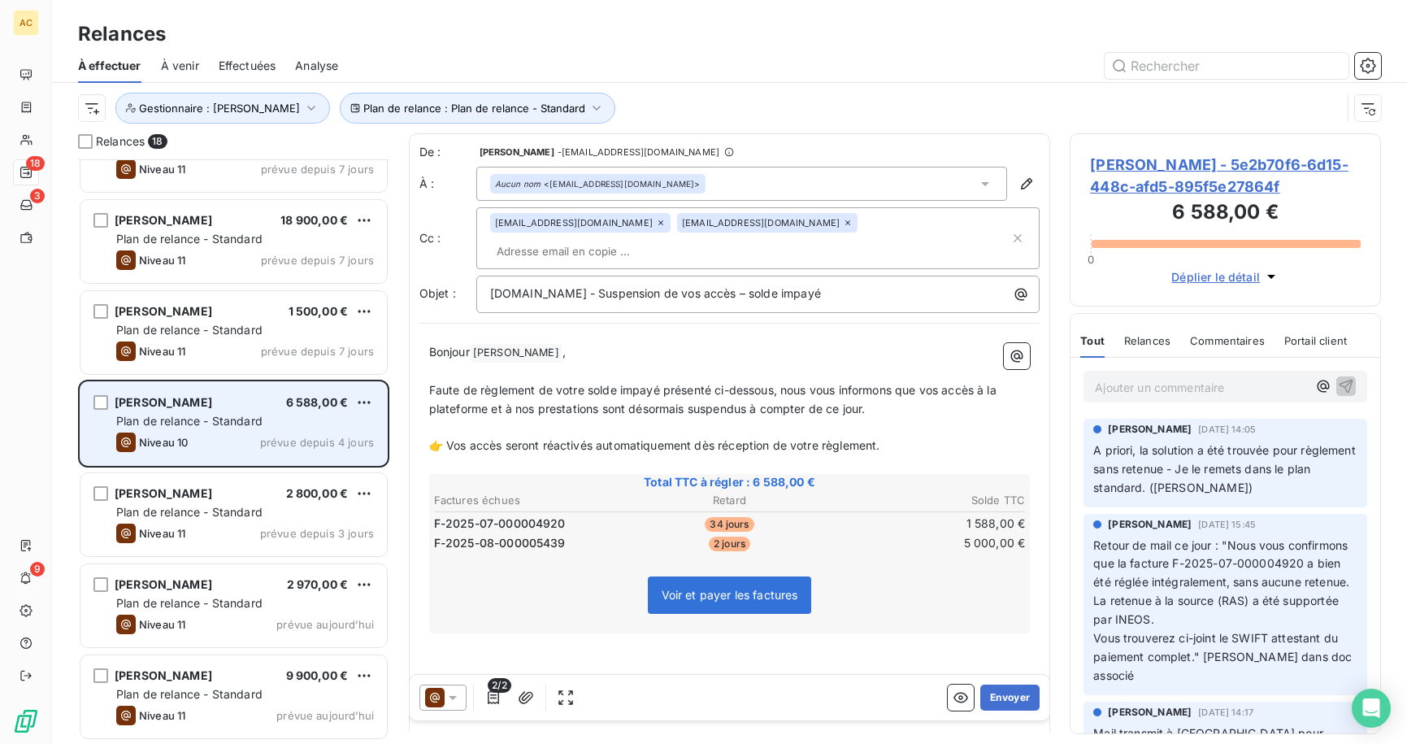
scroll to position [1016, 0]
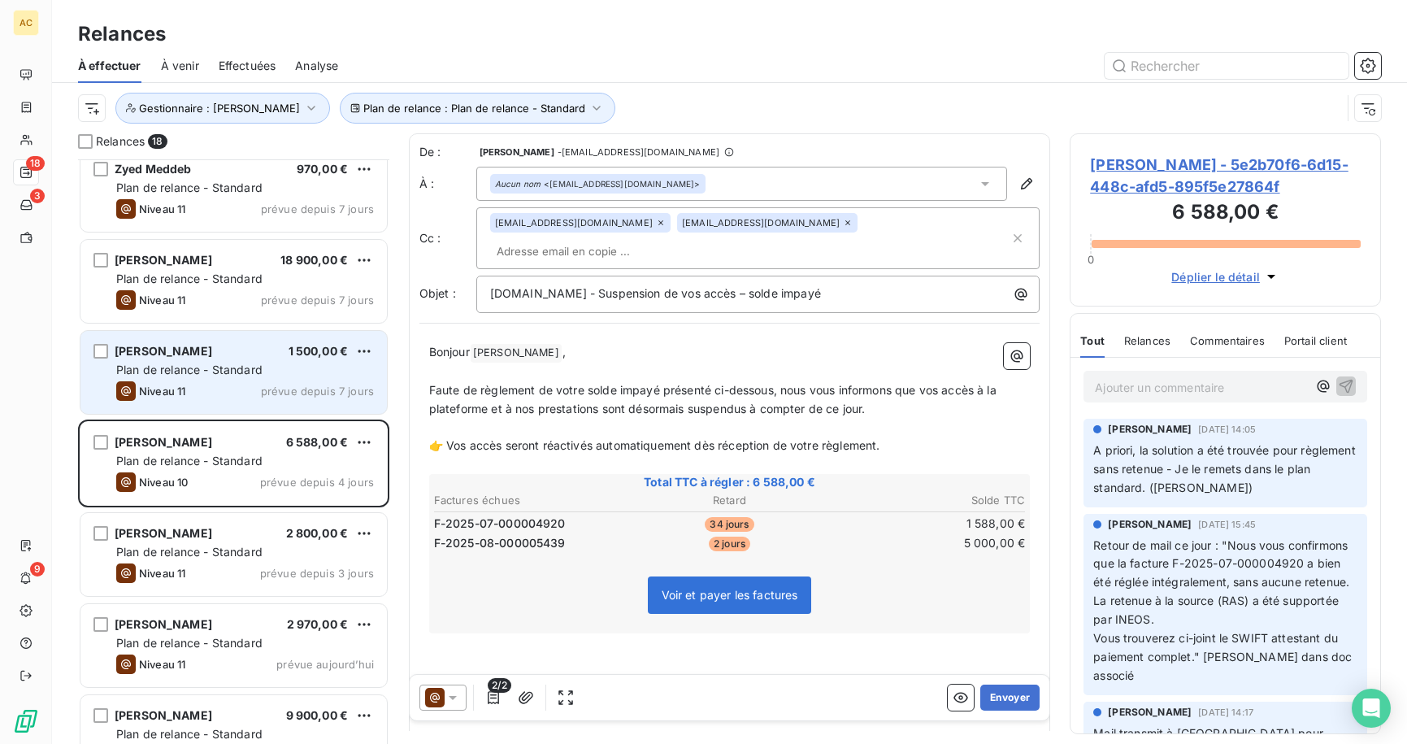
click at [261, 383] on div "Niveau 11 prévue depuis 7 jours" at bounding box center [245, 391] width 258 height 20
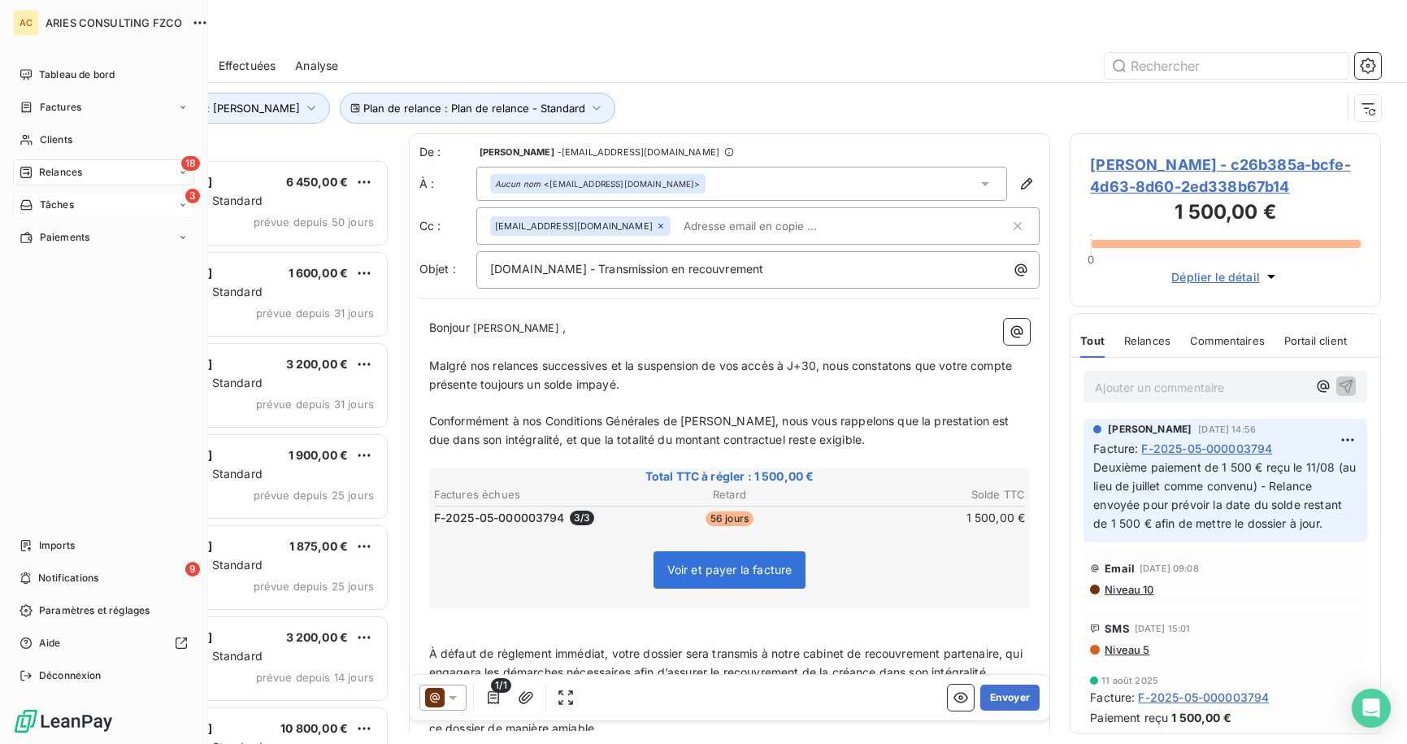
click at [31, 200] on icon at bounding box center [27, 204] width 14 height 13
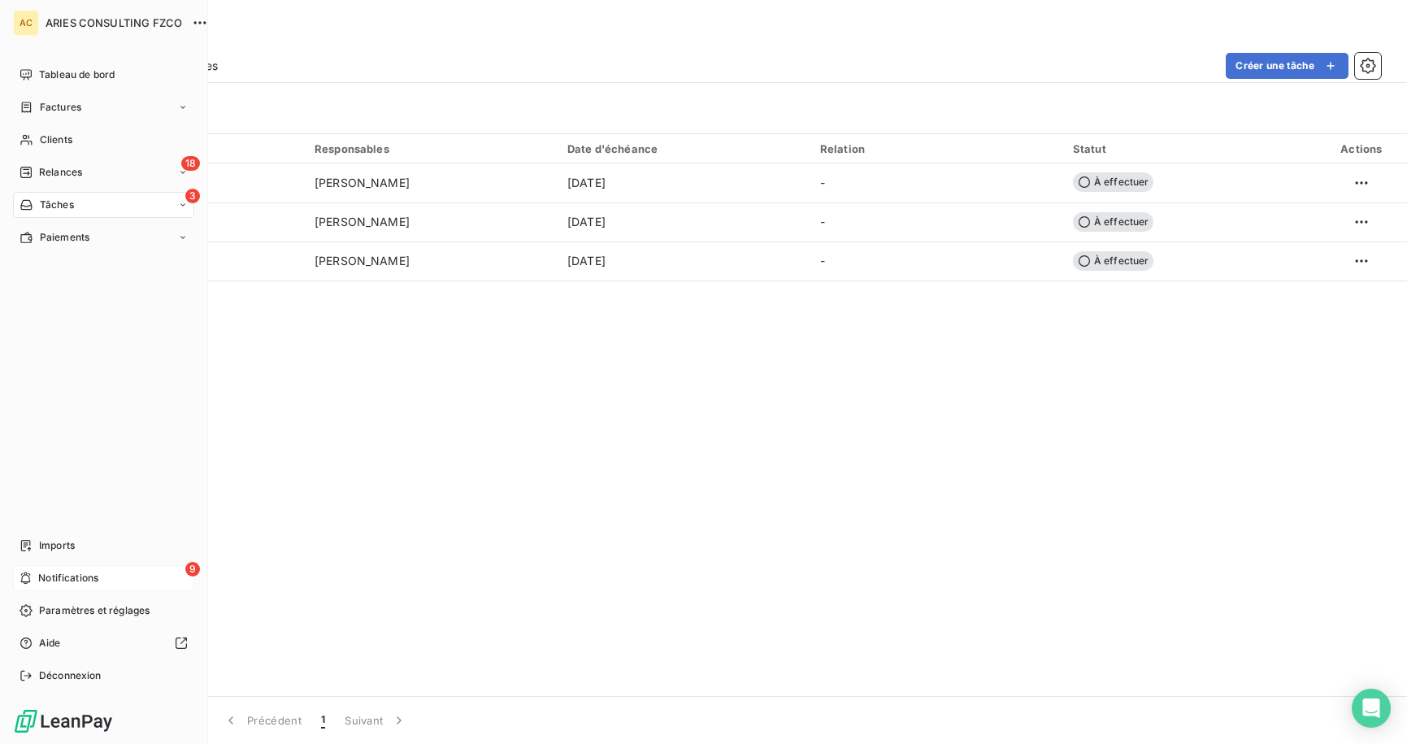
click at [58, 583] on span "Notifications" at bounding box center [68, 578] width 60 height 15
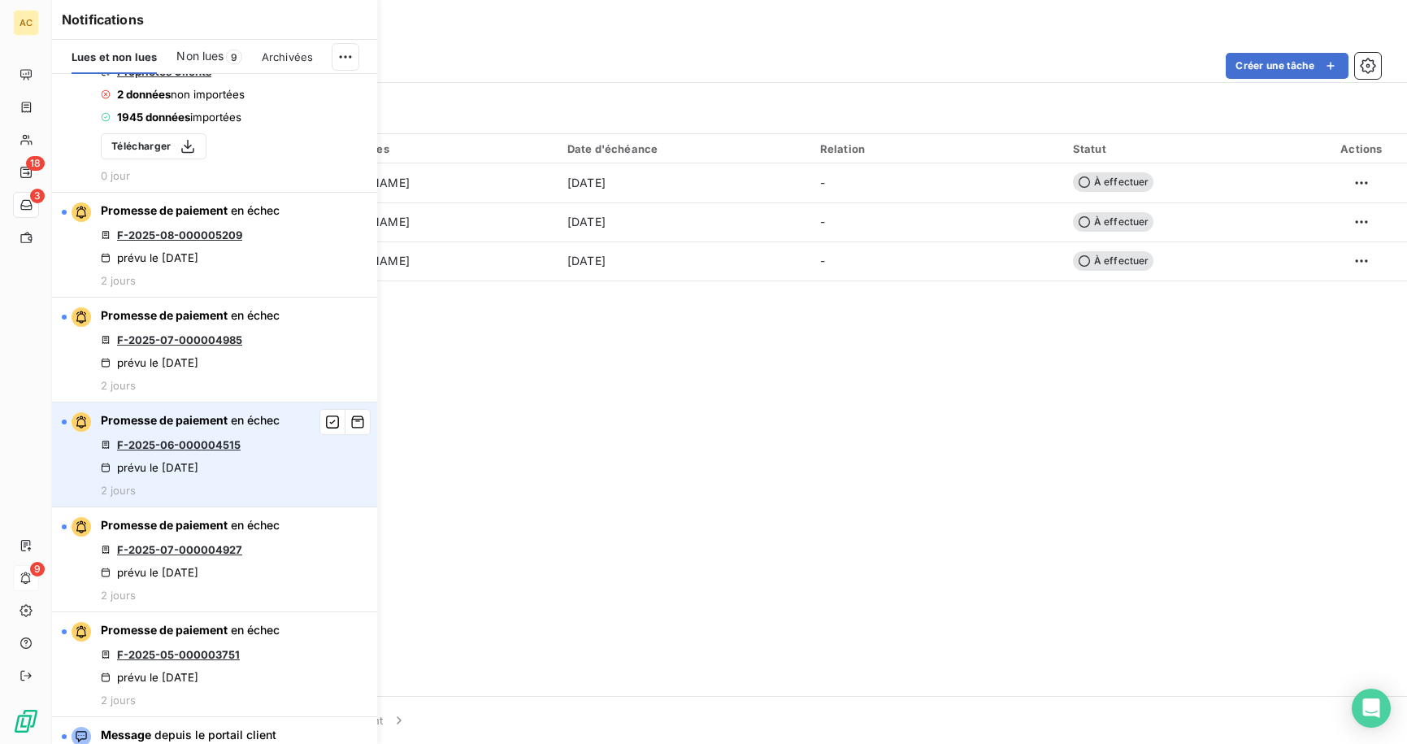
scroll to position [355, 0]
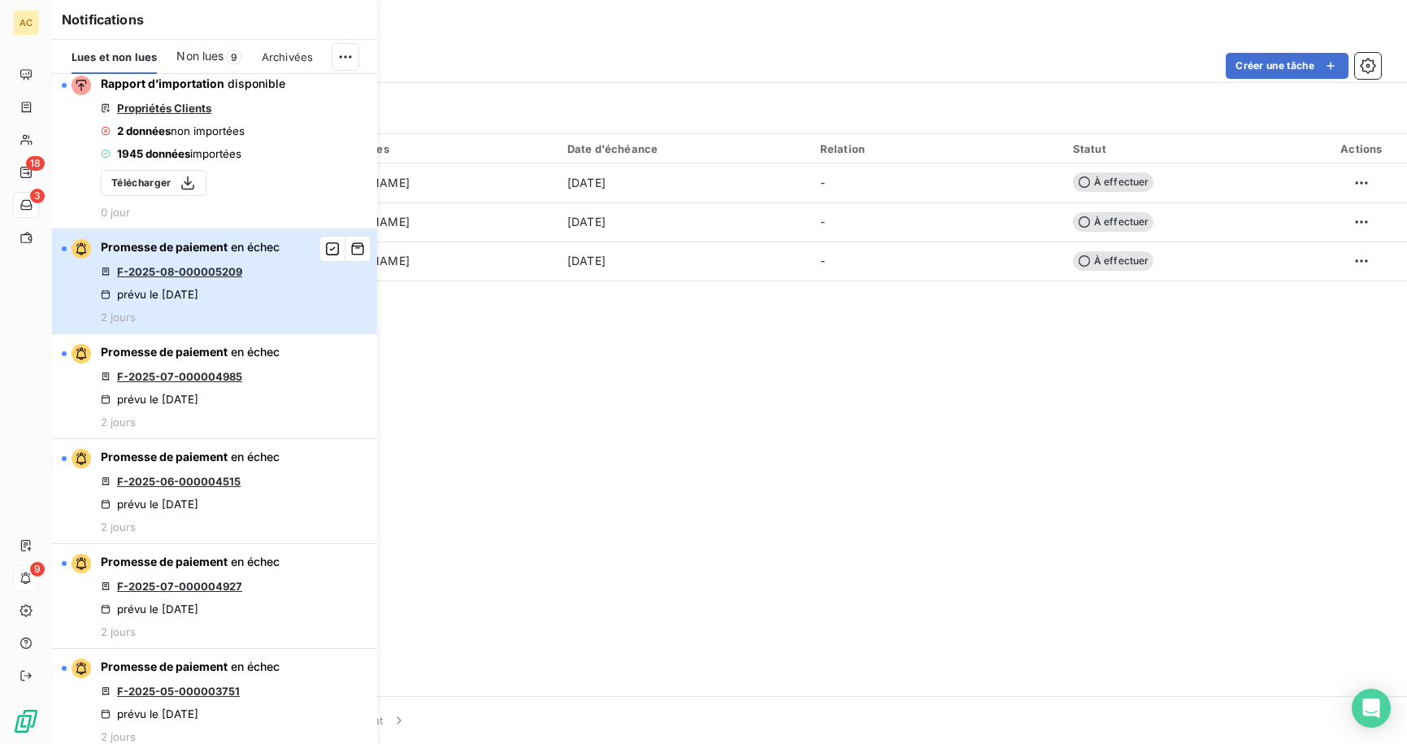
click at [237, 254] on span "en échec" at bounding box center [255, 247] width 49 height 14
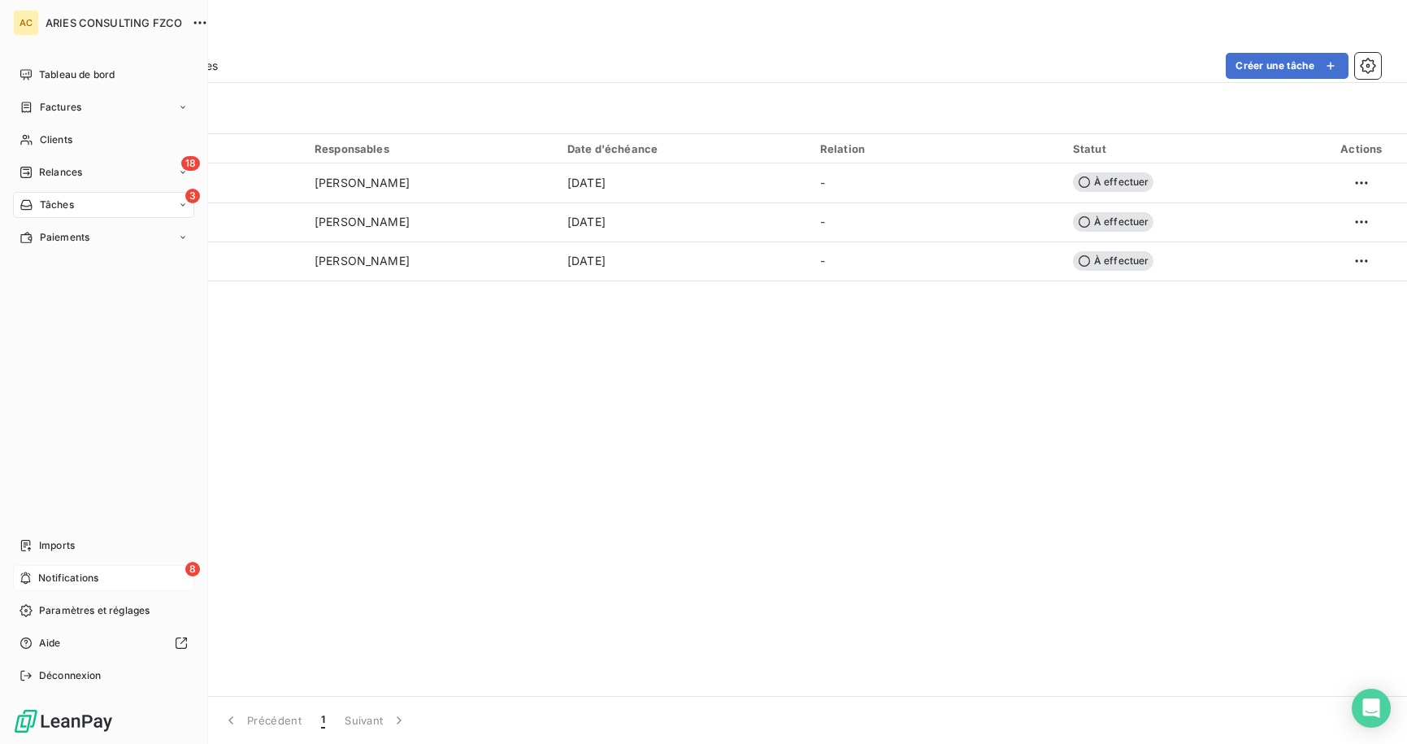
click at [73, 576] on span "Notifications" at bounding box center [68, 578] width 60 height 15
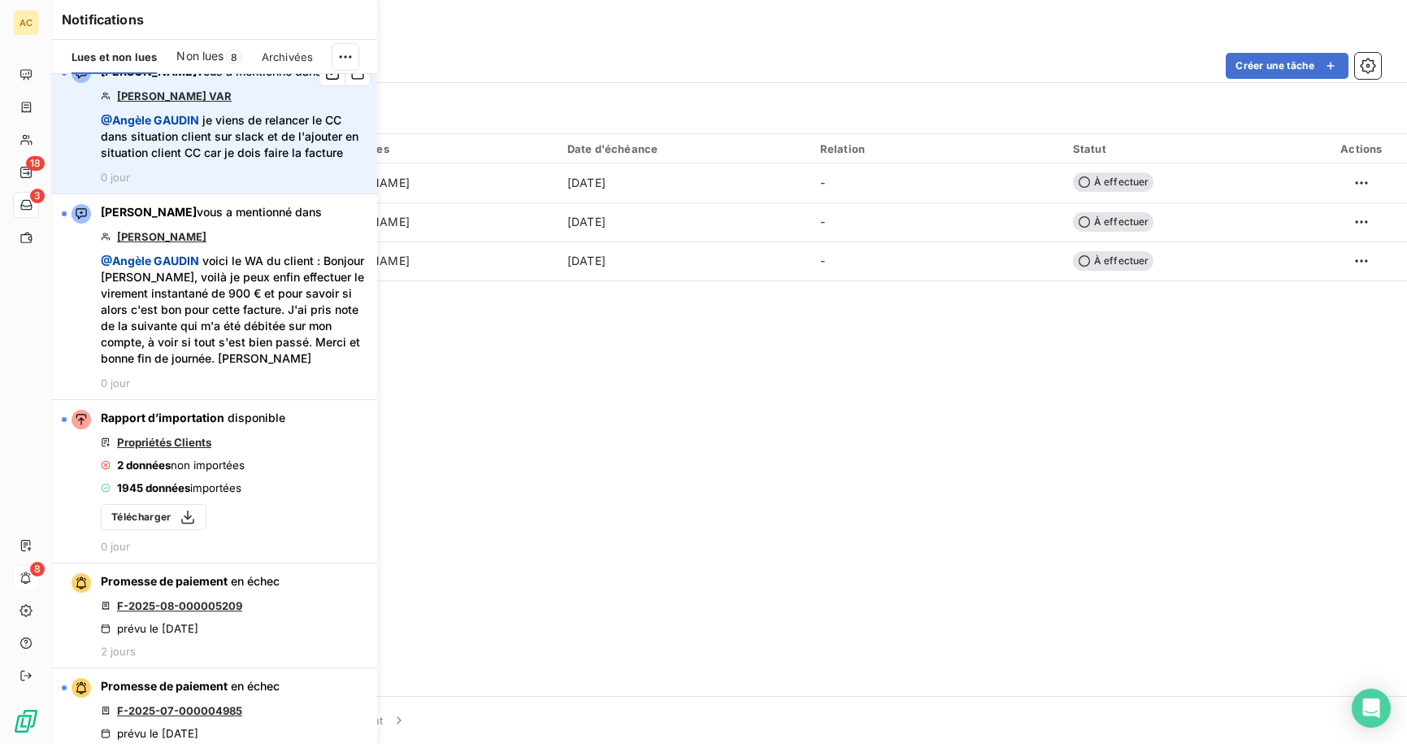
scroll to position [44, 0]
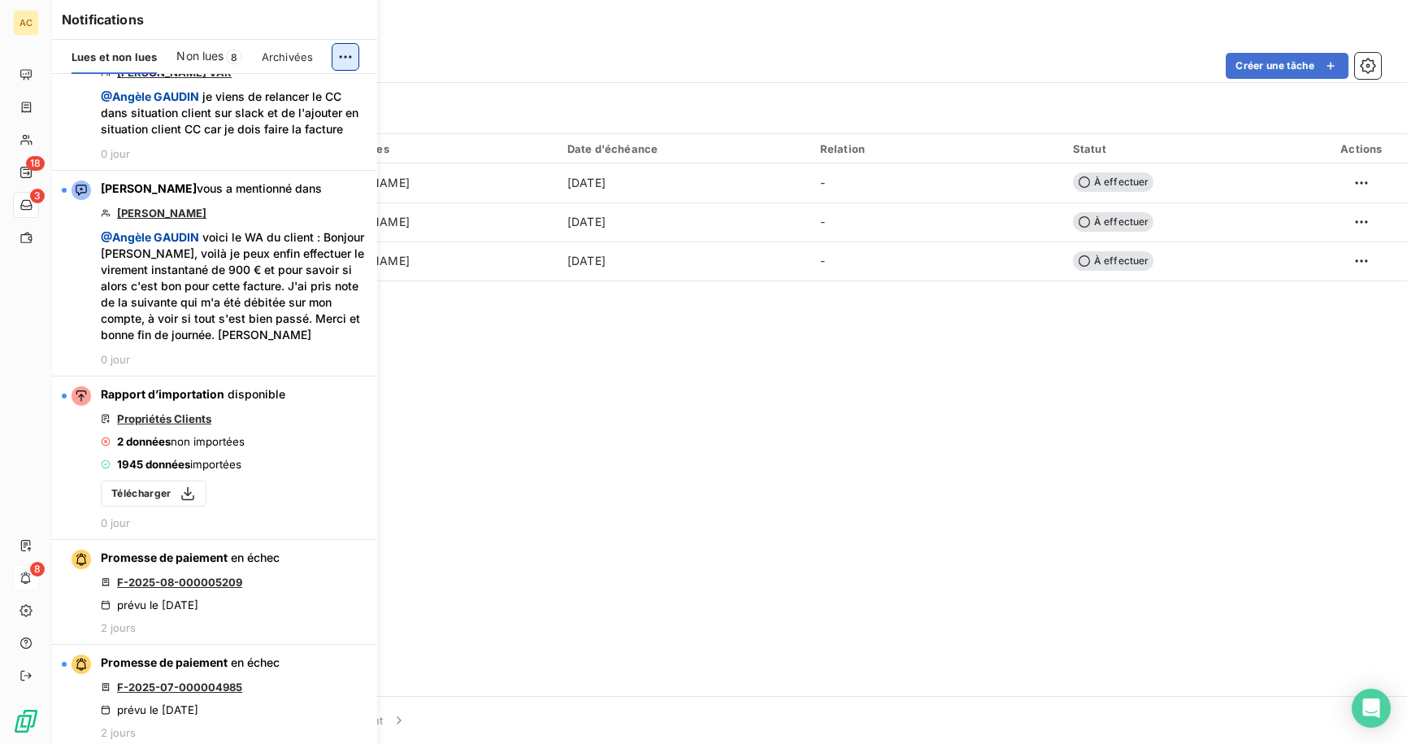
click at [346, 62] on html "AC 18 3 8 Tâches À effectuer Effectuées Créer une tâche Filtrer Tâche 3 Respons…" at bounding box center [703, 372] width 1407 height 744
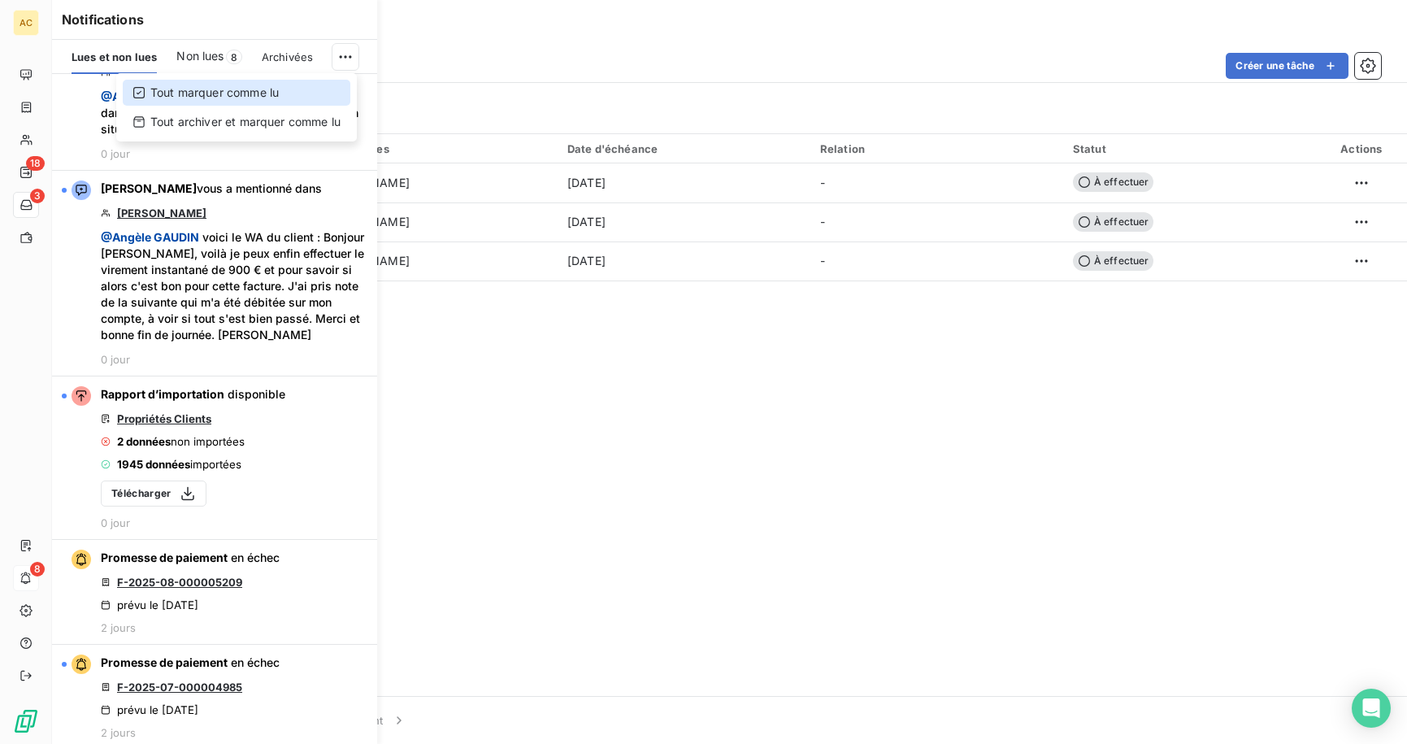
click at [254, 95] on div "Tout marquer comme lu" at bounding box center [237, 93] width 228 height 26
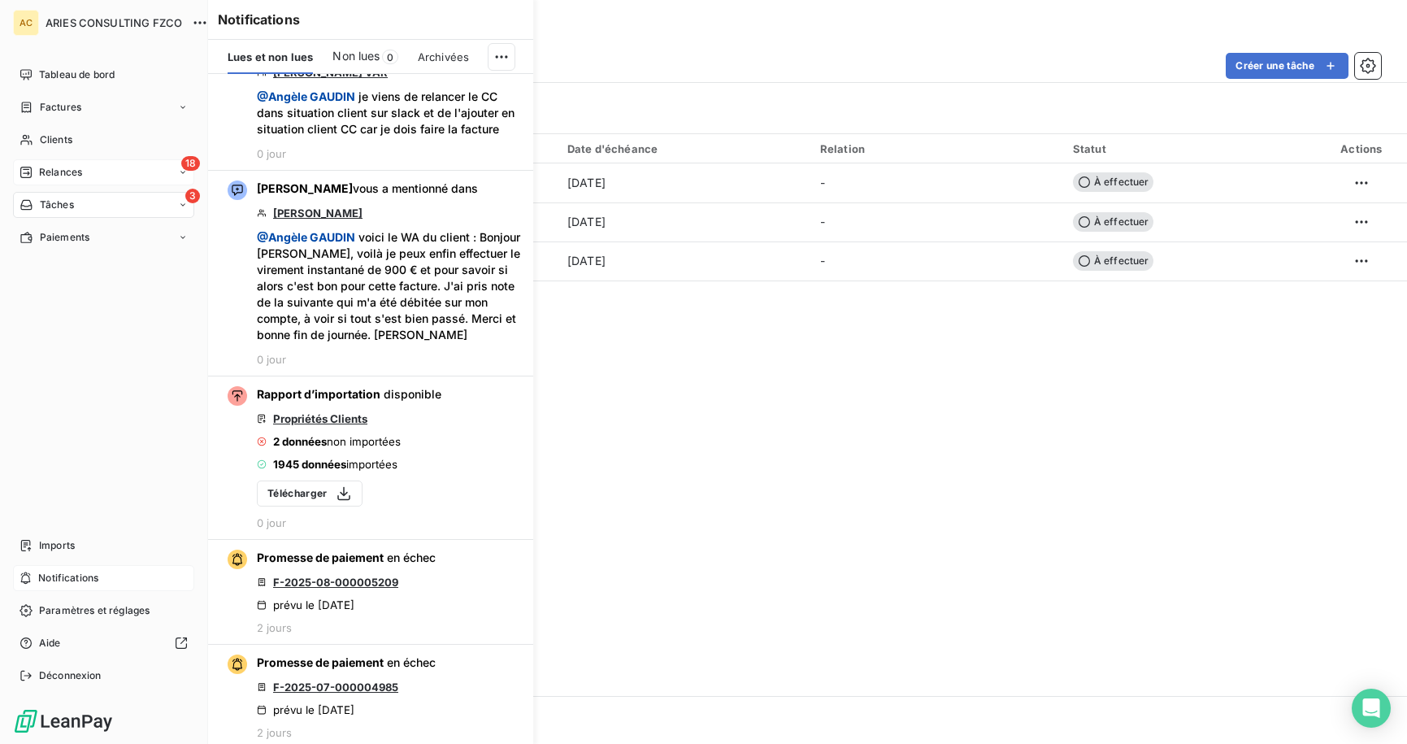
click at [35, 167] on div "Relances" at bounding box center [51, 172] width 63 height 15
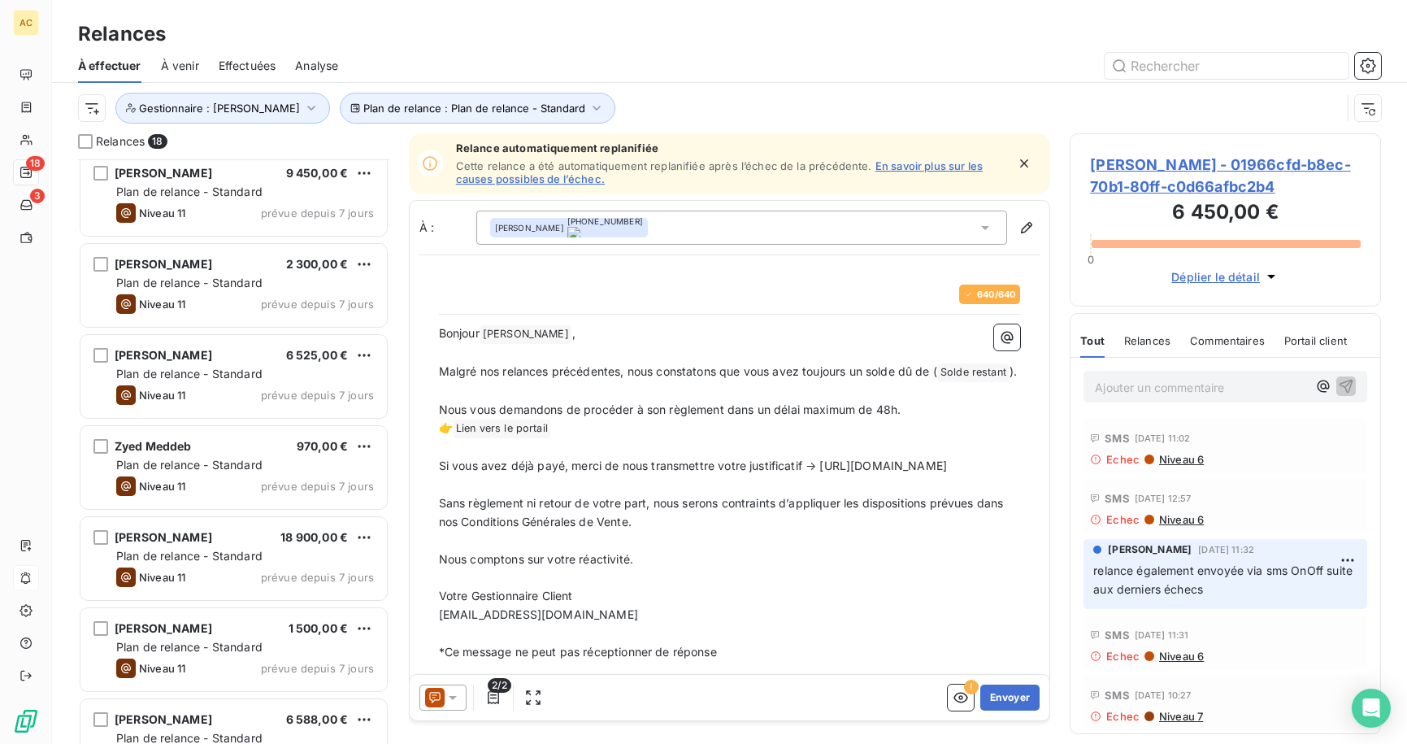
scroll to position [1055, 0]
